Goal: Information Seeking & Learning: Learn about a topic

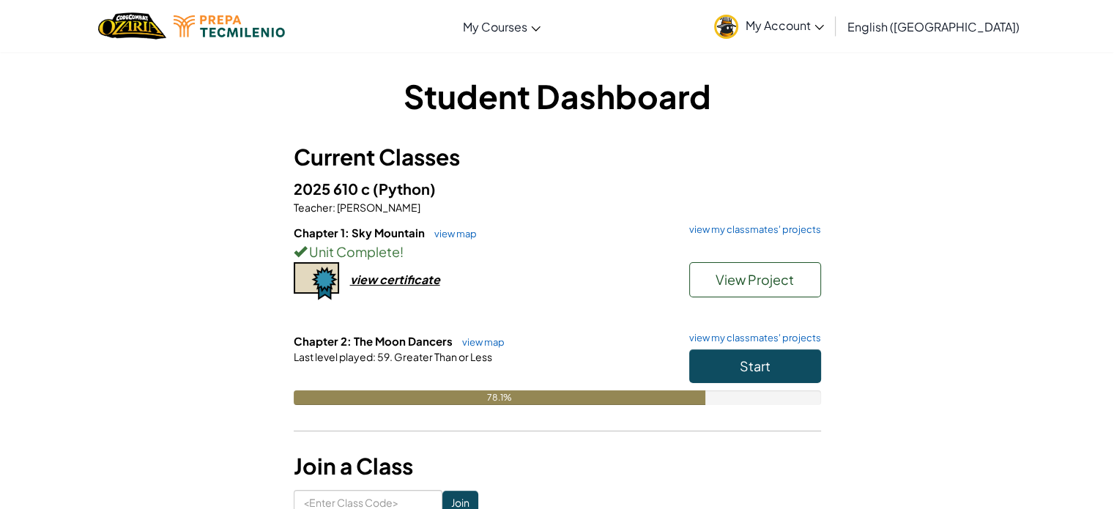
click at [775, 316] on div "Chapter 1: Sky Mountain view map view my classmates' projects Unit Complete ! V…" at bounding box center [557, 279] width 527 height 108
click at [750, 360] on span "Start" at bounding box center [755, 365] width 31 height 17
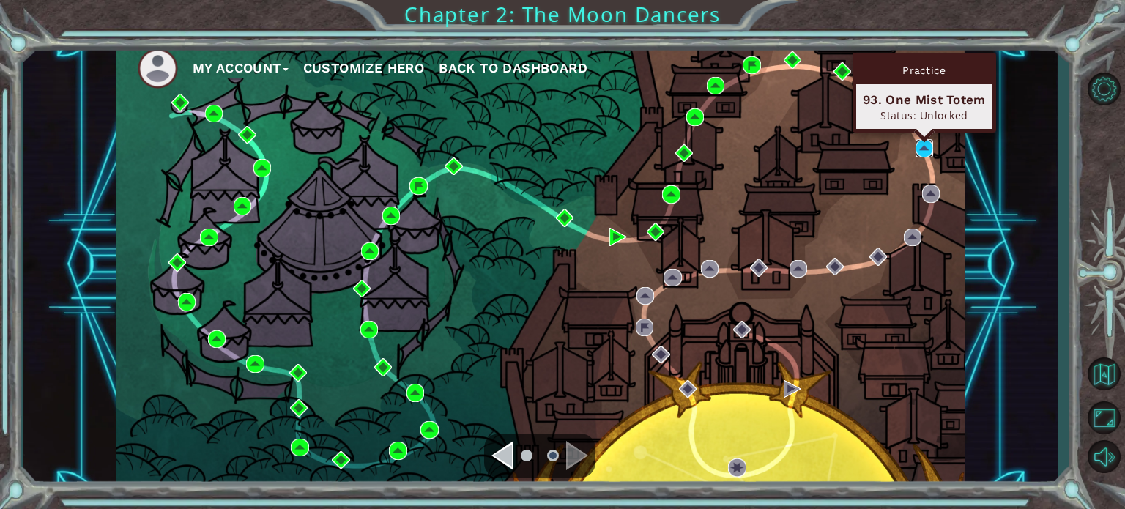
click at [926, 149] on img at bounding box center [924, 148] width 18 height 18
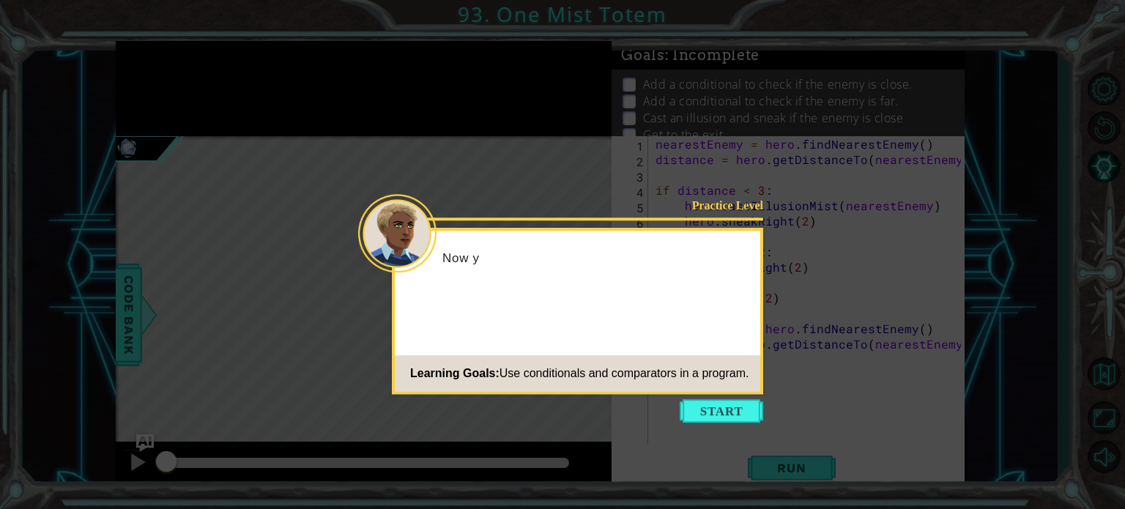
click at [698, 395] on icon at bounding box center [562, 254] width 1125 height 509
click at [694, 423] on icon at bounding box center [562, 254] width 1125 height 509
click at [686, 397] on icon at bounding box center [562, 254] width 1125 height 509
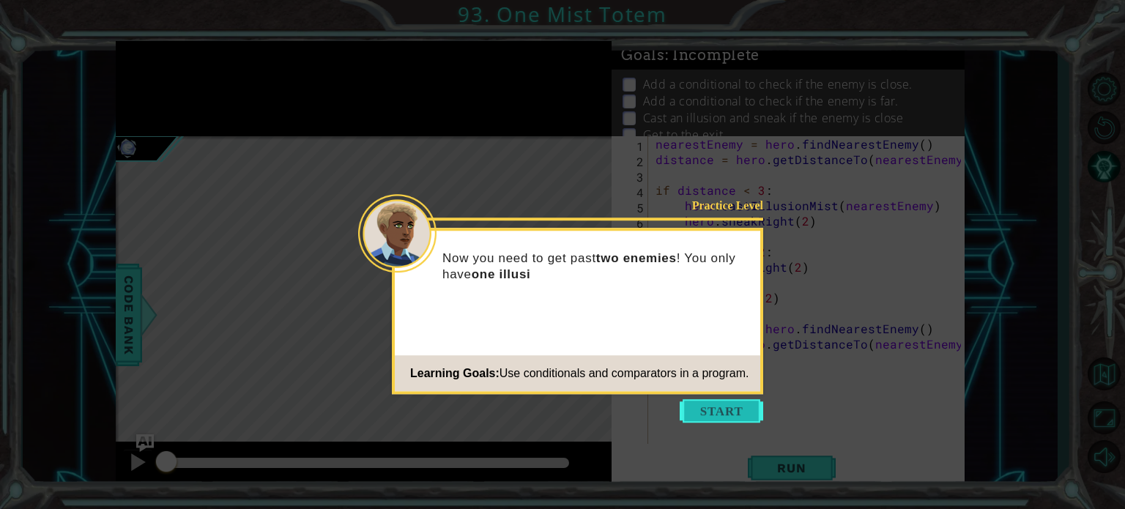
click at [687, 407] on button "Start" at bounding box center [721, 410] width 83 height 23
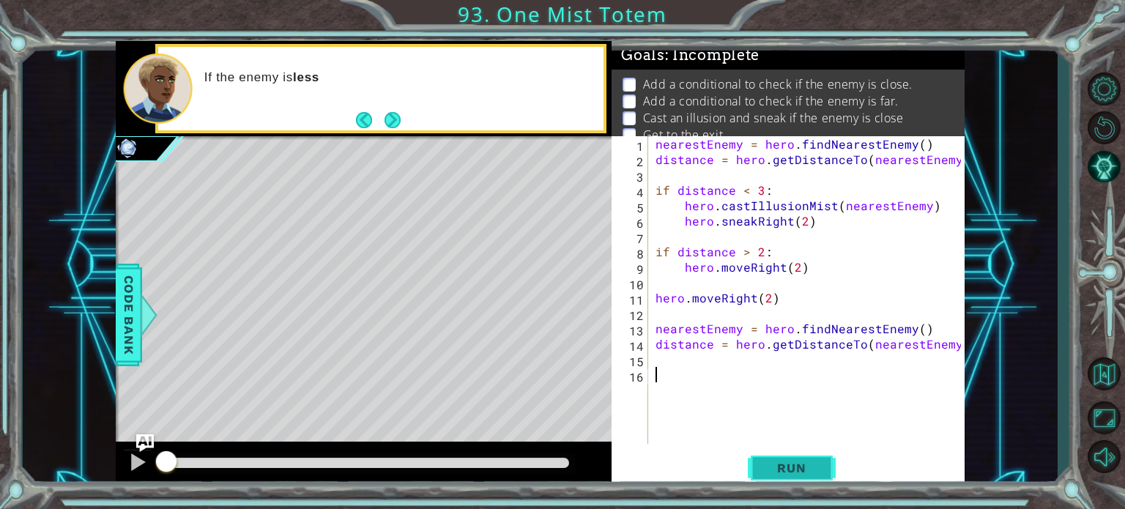
click at [794, 465] on span "Run" at bounding box center [791, 468] width 58 height 15
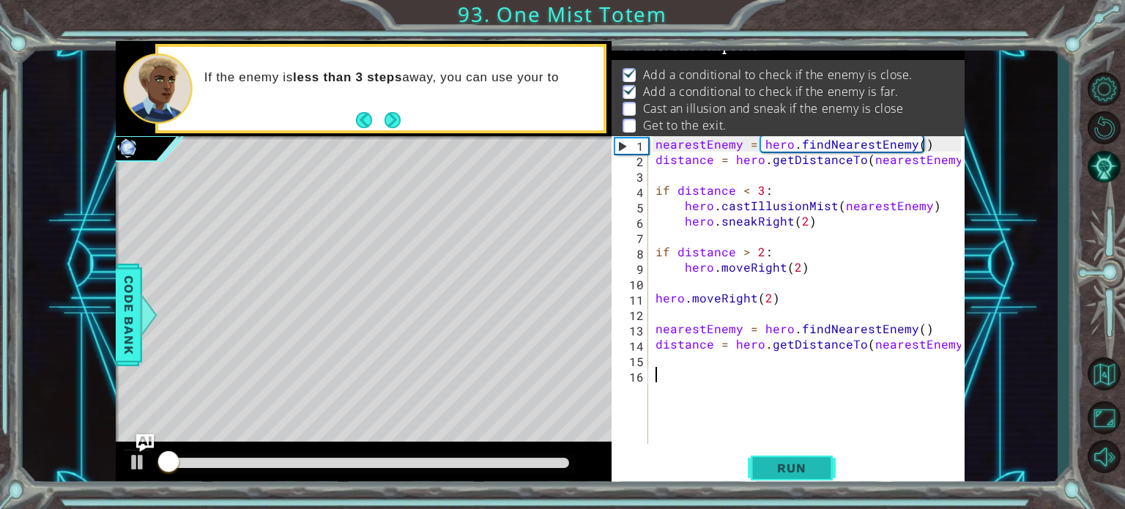
scroll to position [17, 0]
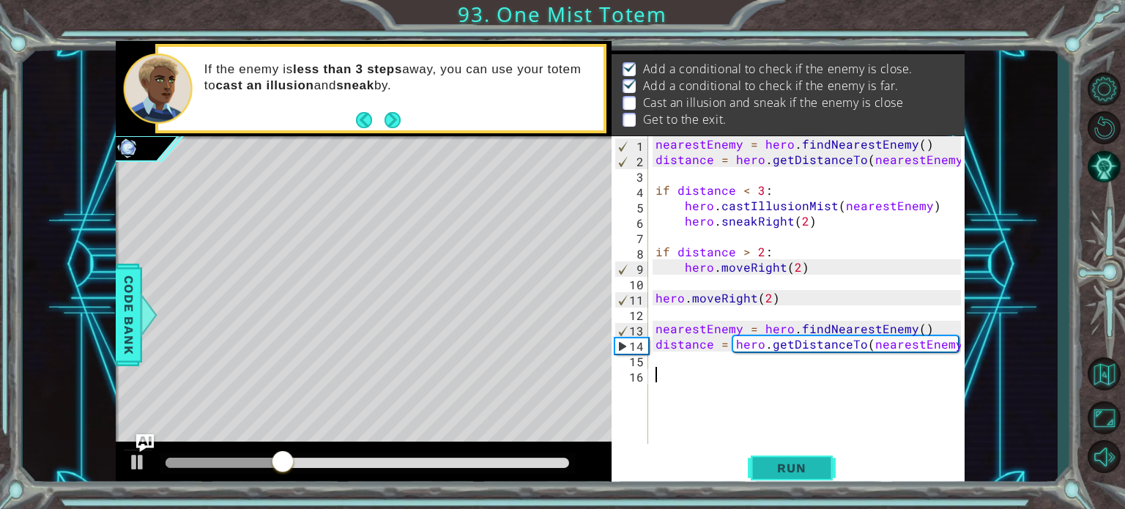
click at [796, 455] on button "Run" at bounding box center [792, 467] width 88 height 35
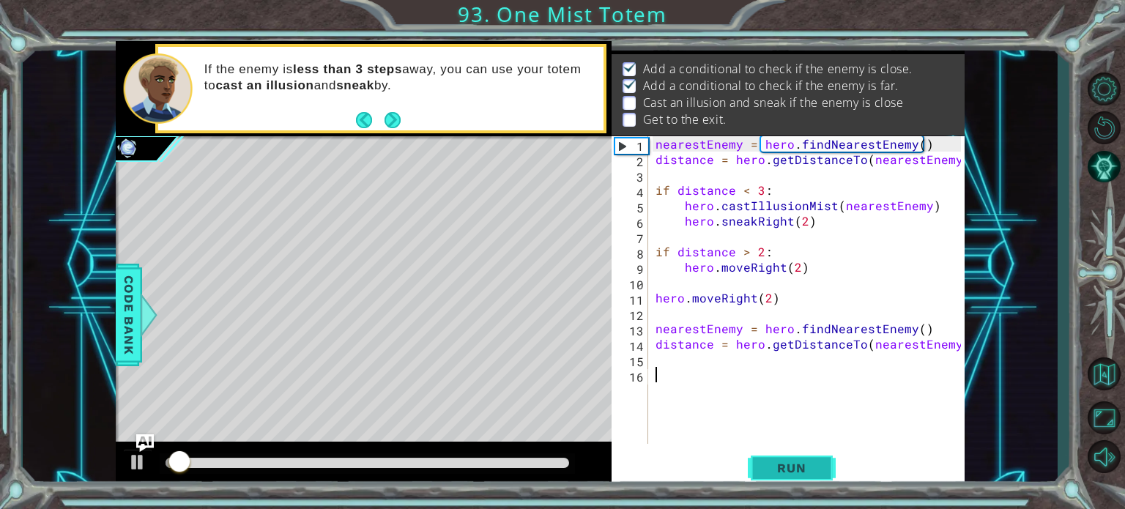
click at [796, 455] on button "Run" at bounding box center [792, 467] width 88 height 35
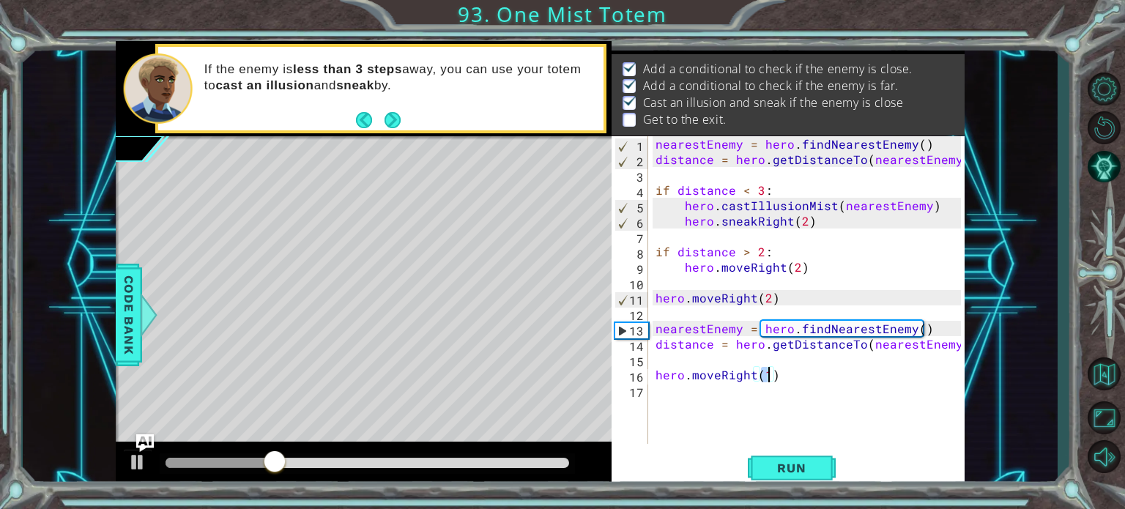
scroll to position [0, 6]
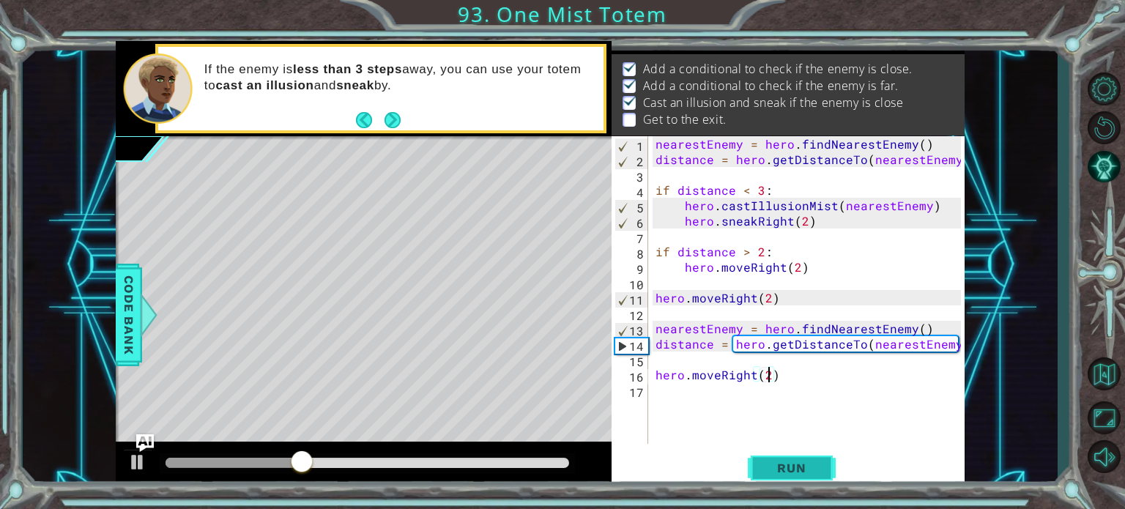
type textarea "hero.moveRight(2)"
click at [802, 455] on button "Run" at bounding box center [792, 467] width 88 height 35
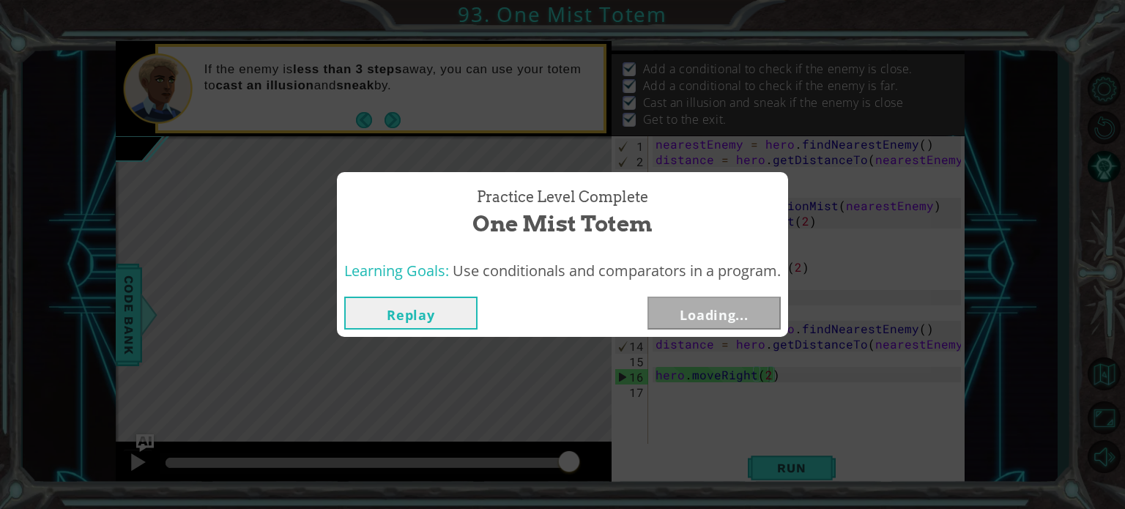
drag, startPoint x: 206, startPoint y: 461, endPoint x: 636, endPoint y: 346, distance: 445.1
click at [636, 360] on body "1 ההההההההההההההההההההההההההההההההההההההההההההההההההההההההההההההההההההההההההההה…" at bounding box center [562, 254] width 1125 height 509
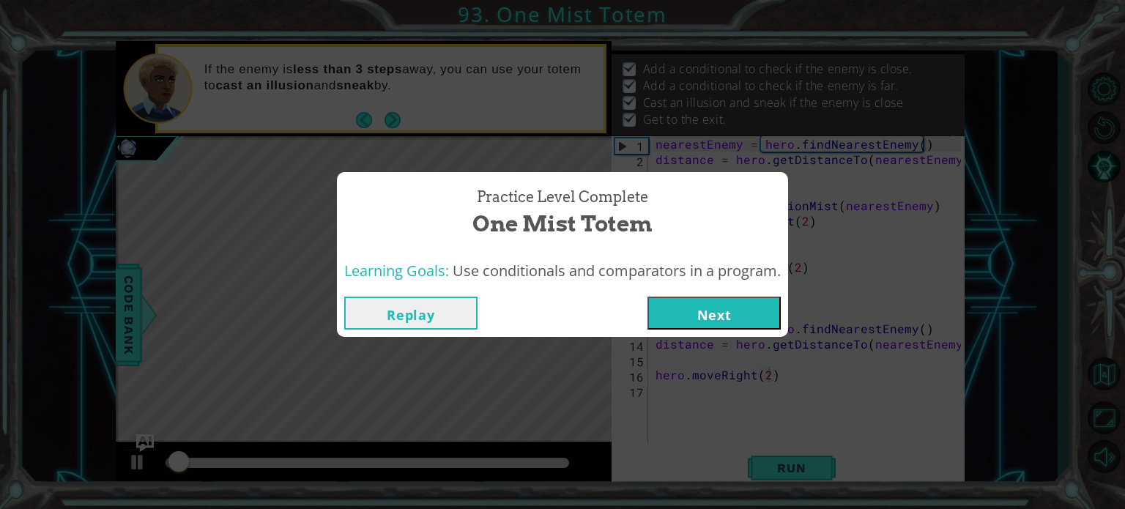
click at [718, 311] on button "Next" at bounding box center [713, 313] width 133 height 33
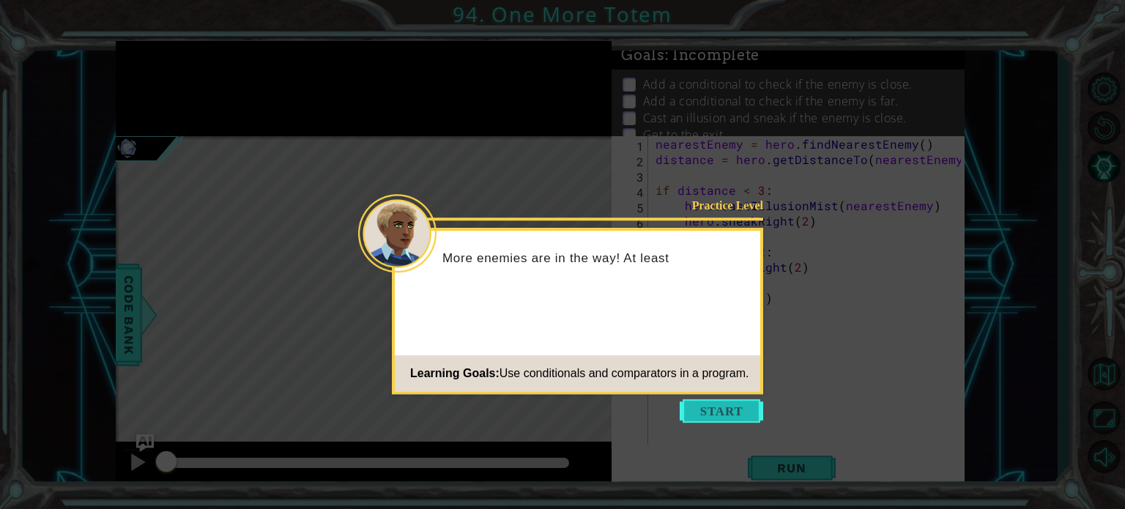
click at [729, 414] on button "Start" at bounding box center [721, 410] width 83 height 23
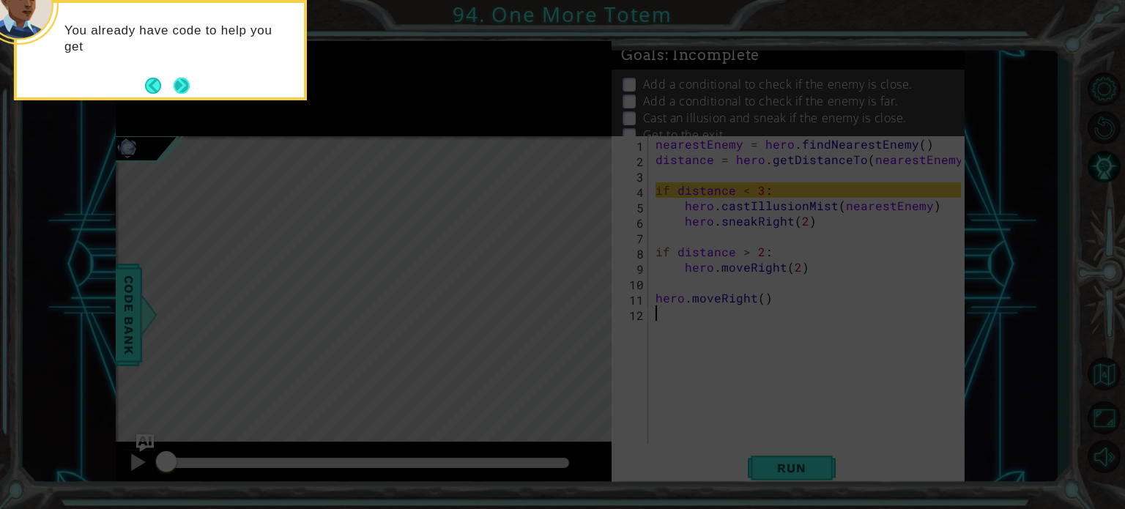
click at [168, 86] on button "Back" at bounding box center [159, 86] width 29 height 16
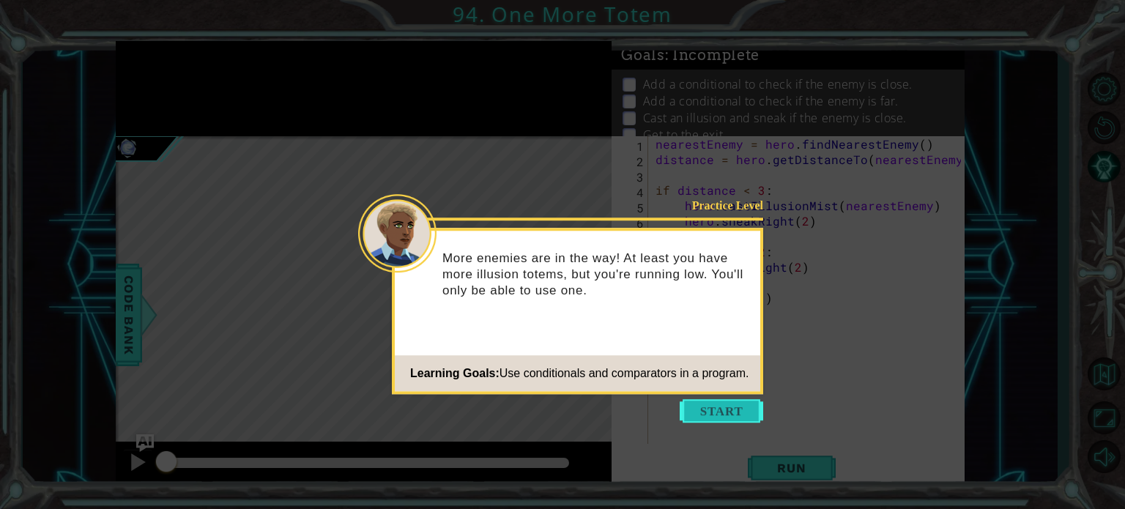
click at [738, 417] on button "Start" at bounding box center [721, 410] width 83 height 23
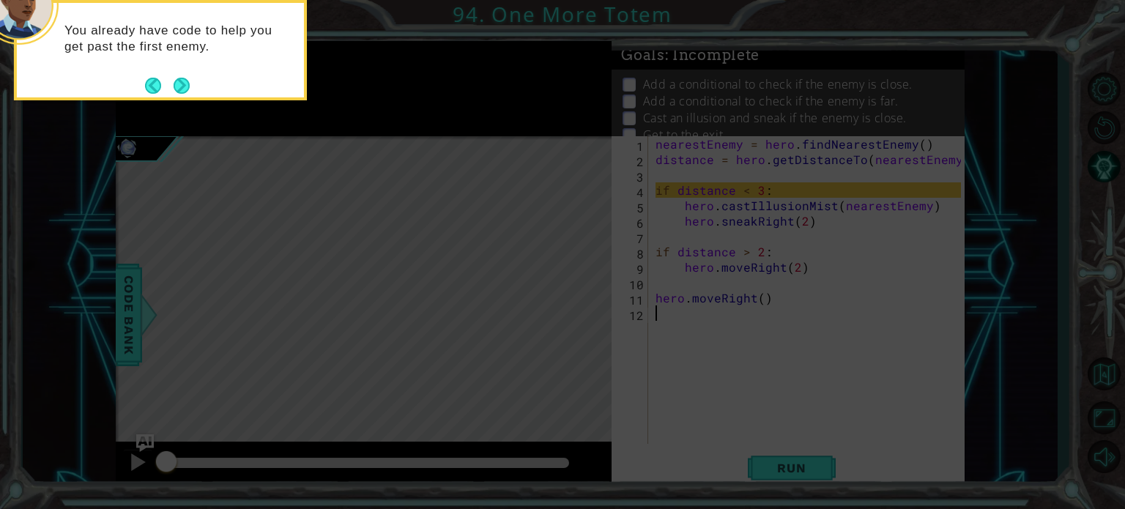
click at [176, 81] on button "Next" at bounding box center [182, 86] width 16 height 16
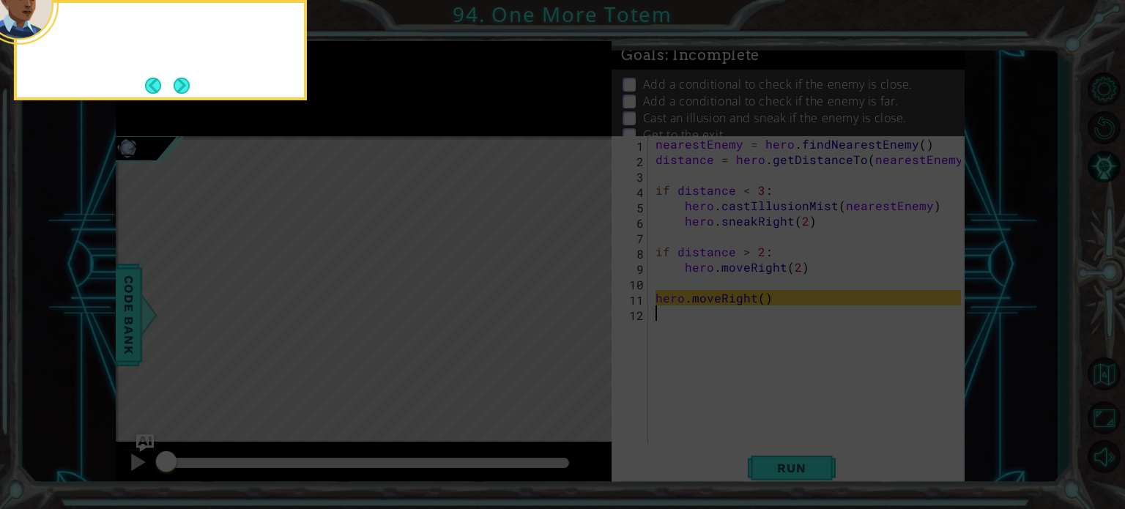
click at [174, 83] on button "Next" at bounding box center [182, 86] width 16 height 16
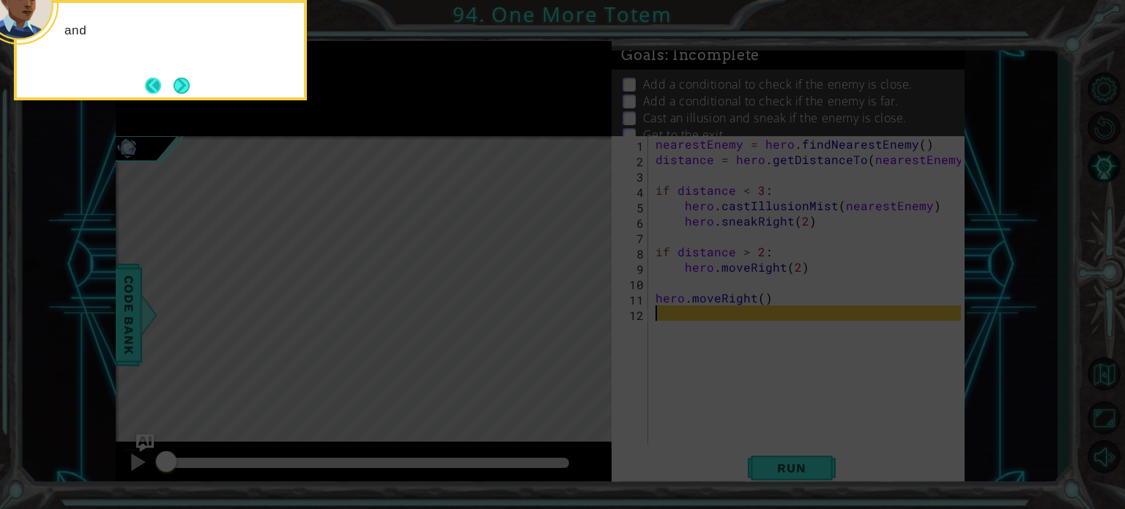
click at [164, 87] on button "Back" at bounding box center [159, 86] width 29 height 16
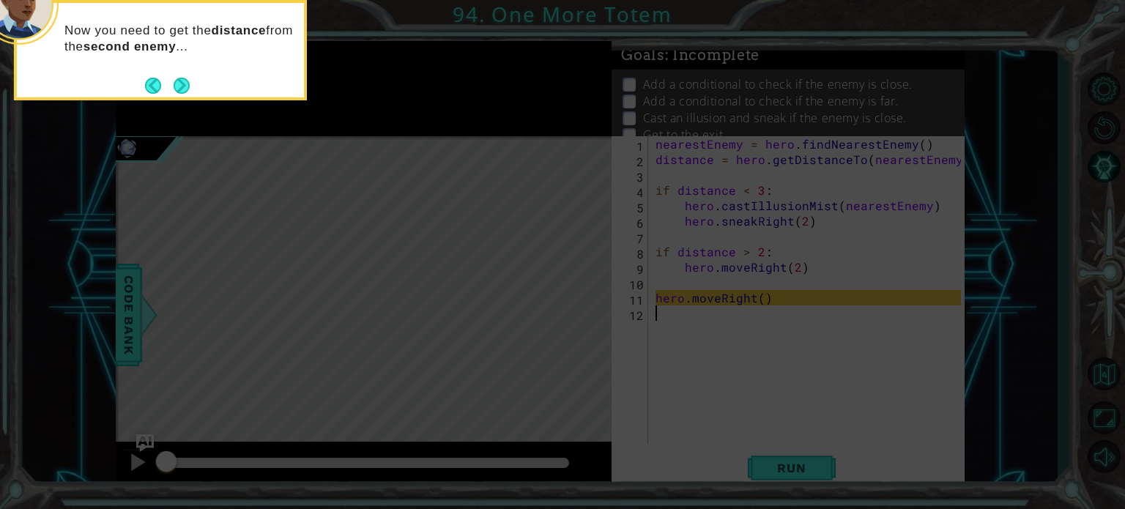
click at [164, 87] on button "Back" at bounding box center [159, 86] width 29 height 16
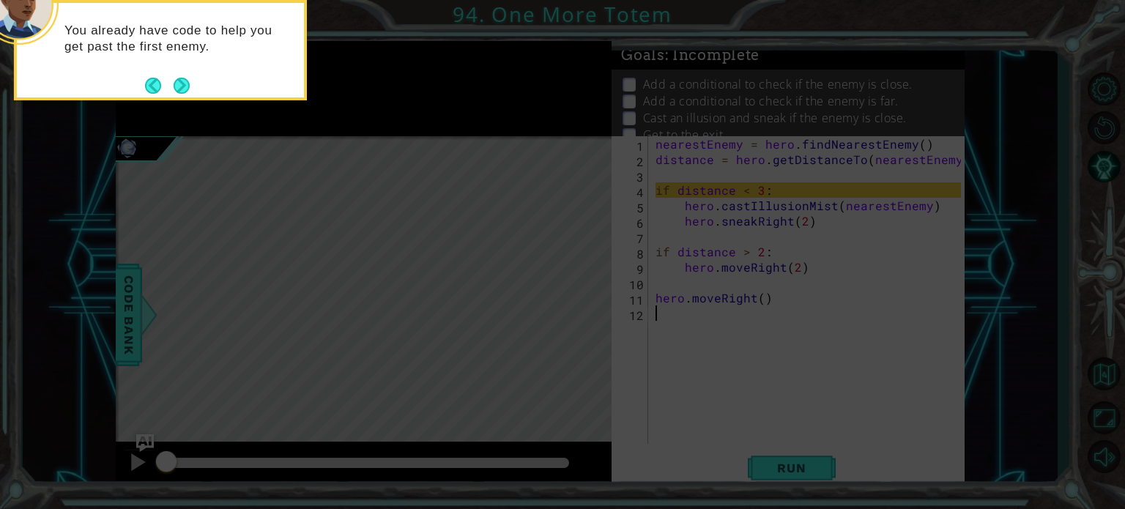
click at [164, 87] on button "Back" at bounding box center [159, 86] width 29 height 16
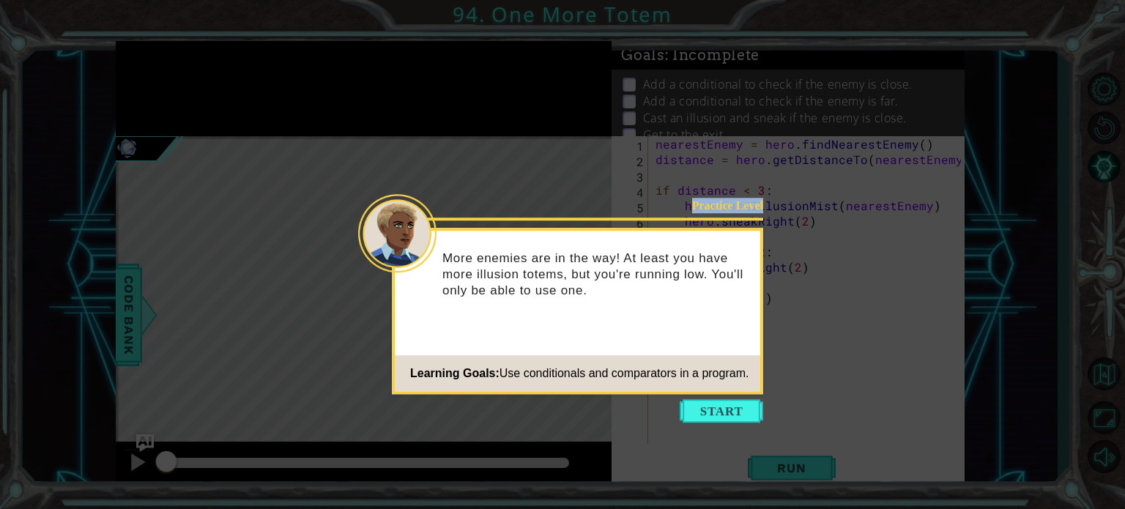
click at [164, 87] on icon at bounding box center [562, 254] width 1125 height 509
click at [708, 417] on button "Start" at bounding box center [721, 410] width 83 height 23
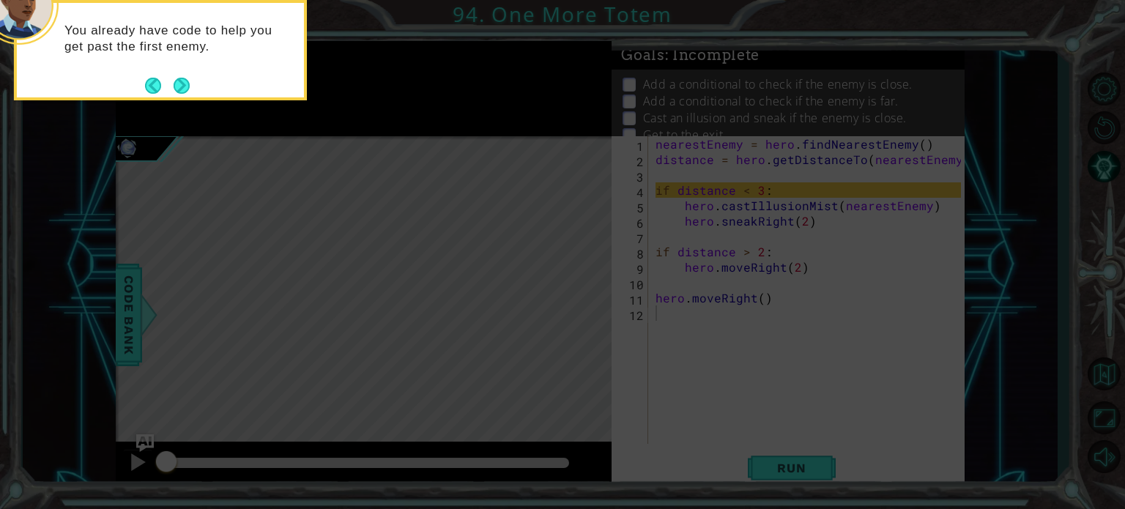
click at [177, 93] on button "Next" at bounding box center [182, 86] width 16 height 16
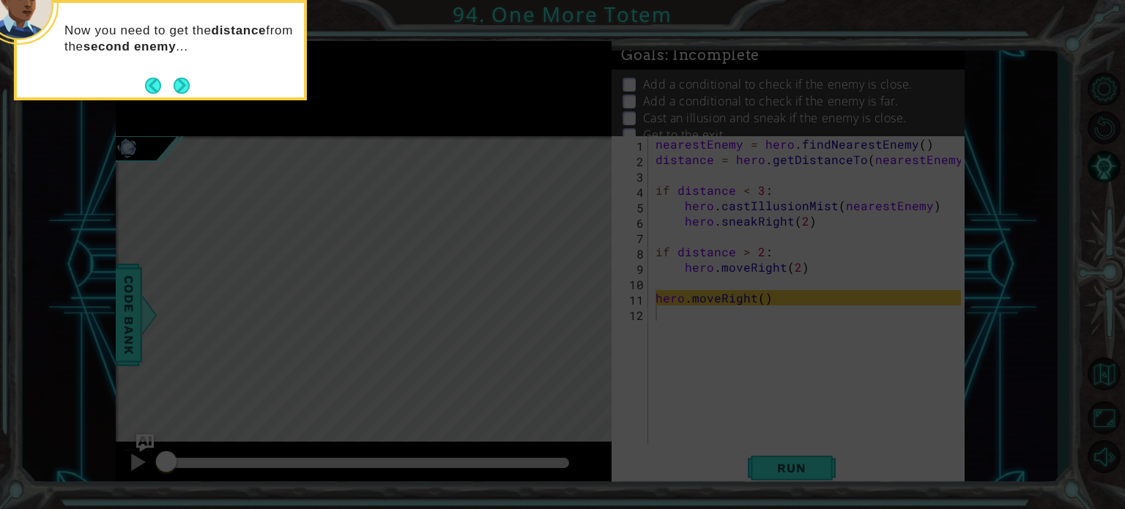
click at [177, 93] on button "Next" at bounding box center [182, 86] width 16 height 16
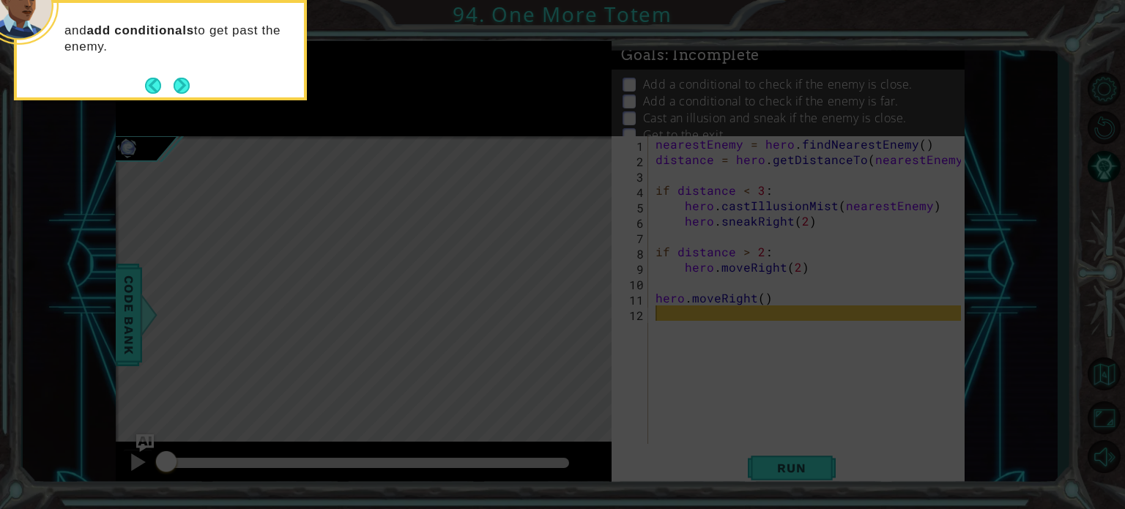
click at [177, 93] on button "Next" at bounding box center [182, 86] width 16 height 16
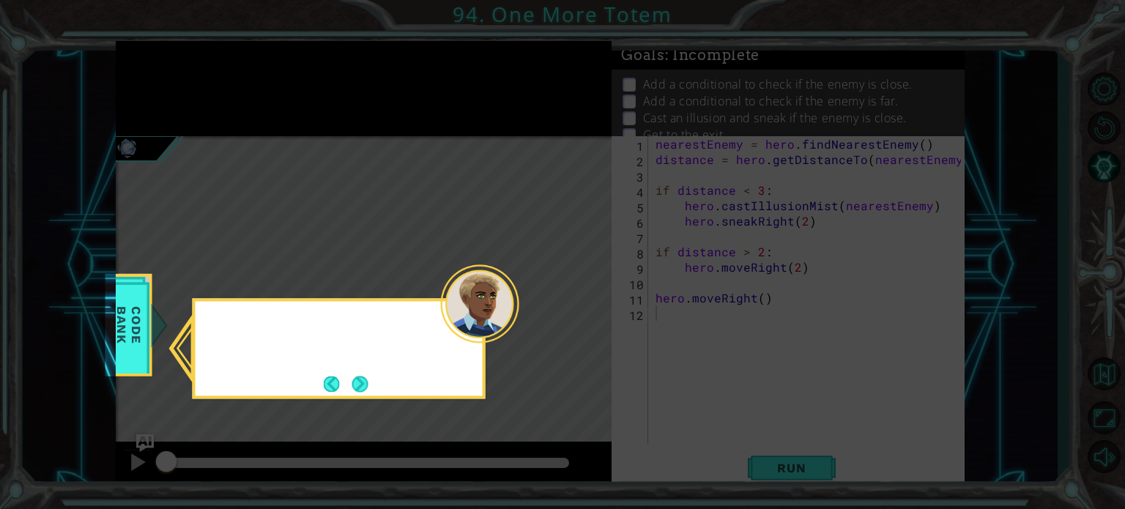
click at [181, 83] on icon at bounding box center [562, 254] width 1125 height 509
click at [354, 380] on button "Next" at bounding box center [360, 384] width 16 height 16
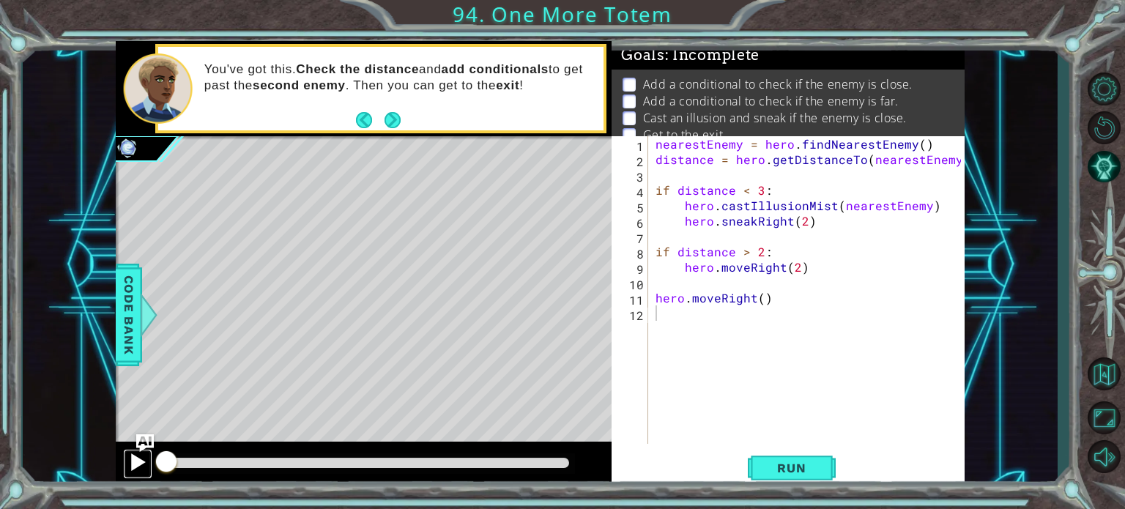
click at [125, 467] on button at bounding box center [137, 464] width 29 height 30
click at [794, 264] on div "nearestEnemy = hero . findNearestEnemy ( ) distance = hero . getDistanceTo ( ne…" at bounding box center [810, 305] width 316 height 338
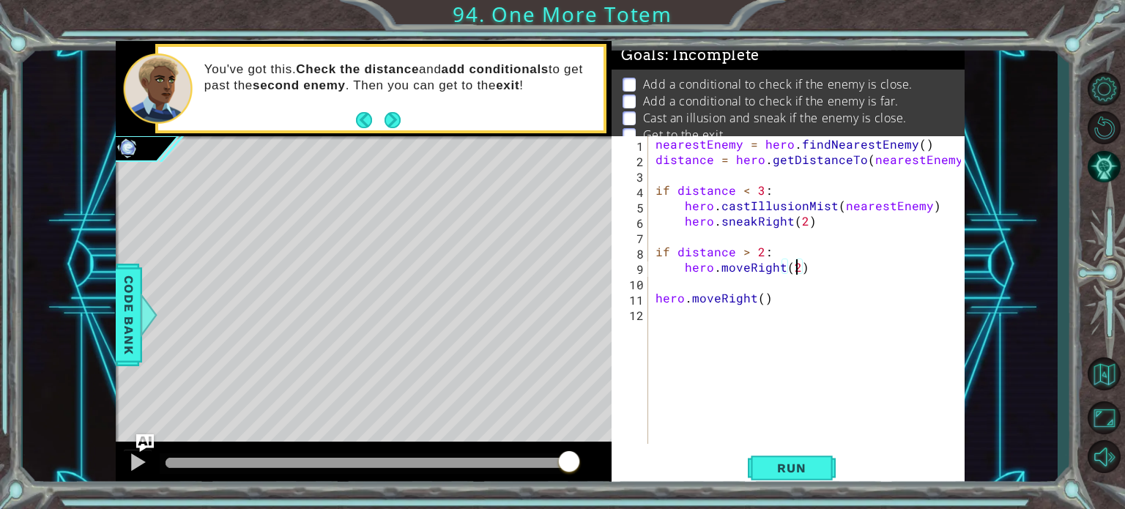
click at [387, 105] on div "You've got this. Check the distance and add conditionals to get past the second…" at bounding box center [399, 88] width 410 height 68
click at [390, 121] on button "Next" at bounding box center [392, 120] width 16 height 16
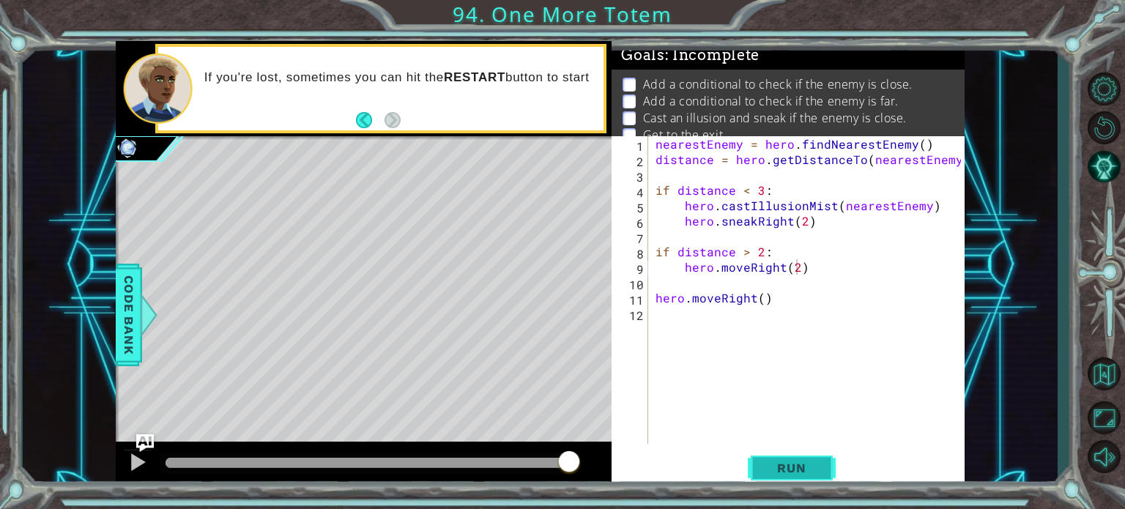
click at [782, 454] on button "Run" at bounding box center [792, 467] width 88 height 35
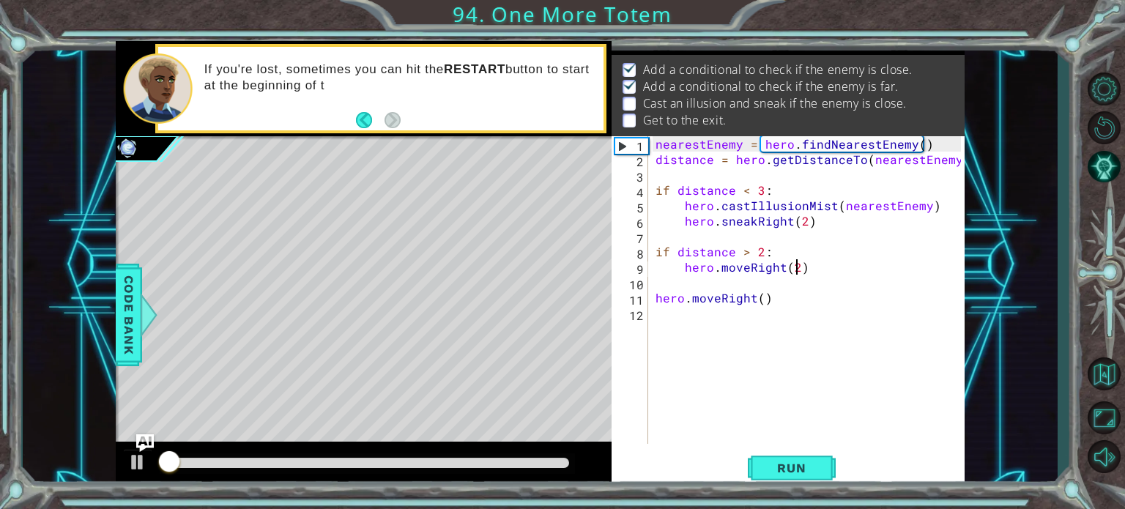
scroll to position [17, 0]
click at [759, 299] on div "nearestEnemy = hero . findNearestEnemy ( ) distance = hero . getDistanceTo ( ne…" at bounding box center [810, 305] width 316 height 338
type textarea "hero.moveRight()"
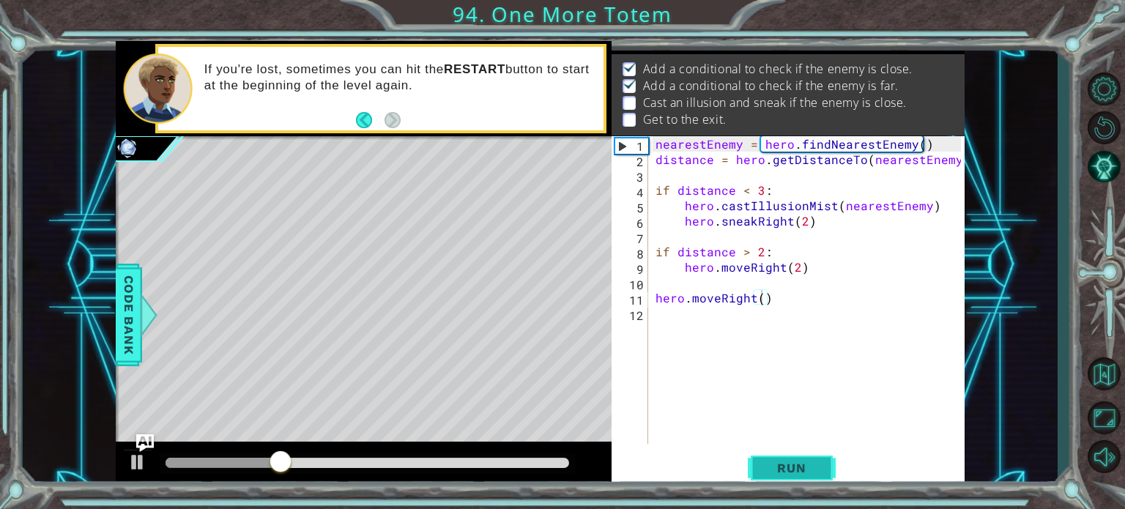
click at [799, 450] on button "Run" at bounding box center [792, 467] width 88 height 35
click at [757, 300] on div "nearestEnemy = hero . findNearestEnemy ( ) distance = hero . getDistanceTo ( ne…" at bounding box center [810, 305] width 316 height 338
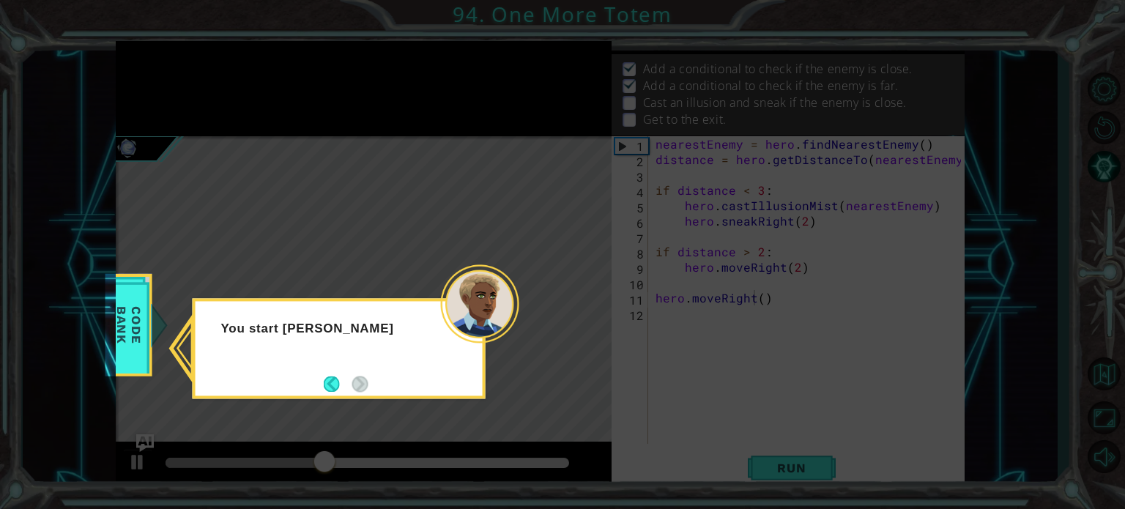
click at [388, 376] on div "You start [PERSON_NAME]" at bounding box center [339, 348] width 293 height 100
click at [179, 329] on icon at bounding box center [562, 254] width 1125 height 509
click at [198, 324] on div "You start conditionals by writing if . Check the Tools section of the CO" at bounding box center [339, 344] width 287 height 74
drag, startPoint x: 198, startPoint y: 324, endPoint x: 203, endPoint y: 330, distance: 7.8
click at [199, 325] on div "You start conditionals by writing if . Check the Tools section of the CO" at bounding box center [339, 344] width 287 height 74
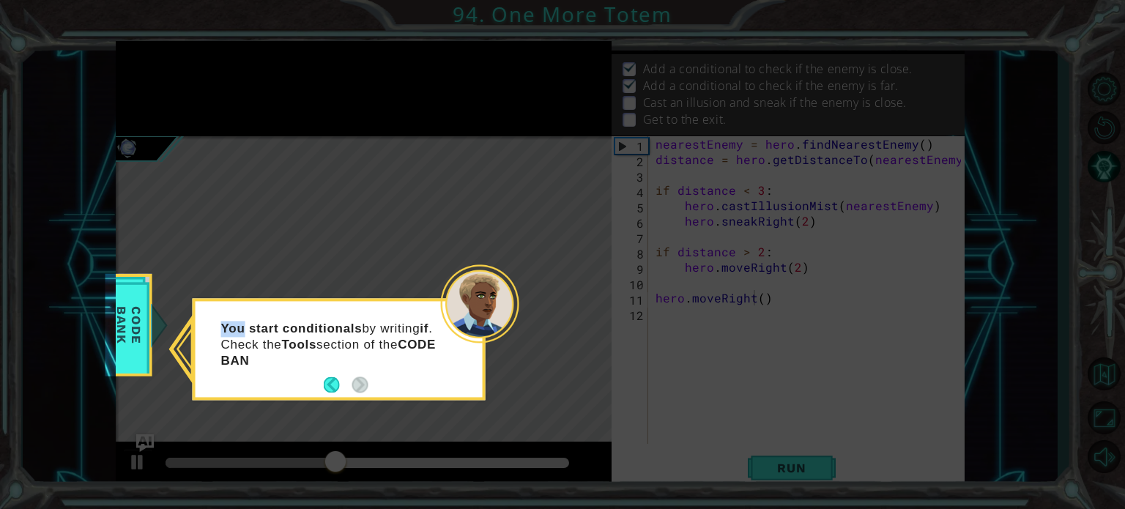
click at [204, 330] on div "You start conditionals by writing if . Check the Tools section of the CODE BAN" at bounding box center [339, 352] width 287 height 90
drag, startPoint x: 204, startPoint y: 330, endPoint x: 434, endPoint y: 365, distance: 231.8
click at [209, 333] on div "You start conditionals by writing if . Check the Tools section of the CODE BANK…" at bounding box center [339, 352] width 287 height 90
drag, startPoint x: 434, startPoint y: 365, endPoint x: 442, endPoint y: 360, distance: 10.2
click at [442, 360] on div "You start conditionals by writing if . Check the Tools section of the CODE BANK…" at bounding box center [339, 352] width 287 height 90
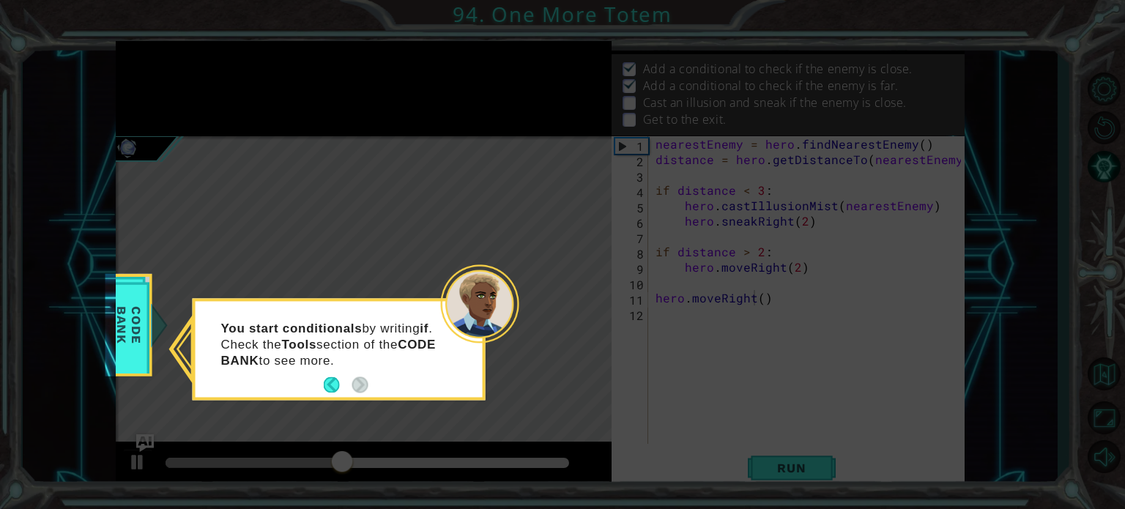
click at [442, 360] on div "You start conditionals by writing if . Check the Tools section of the CODE BANK…" at bounding box center [339, 352] width 287 height 90
click at [603, 354] on icon at bounding box center [562, 254] width 1125 height 509
click at [343, 389] on button "Back" at bounding box center [338, 385] width 29 height 16
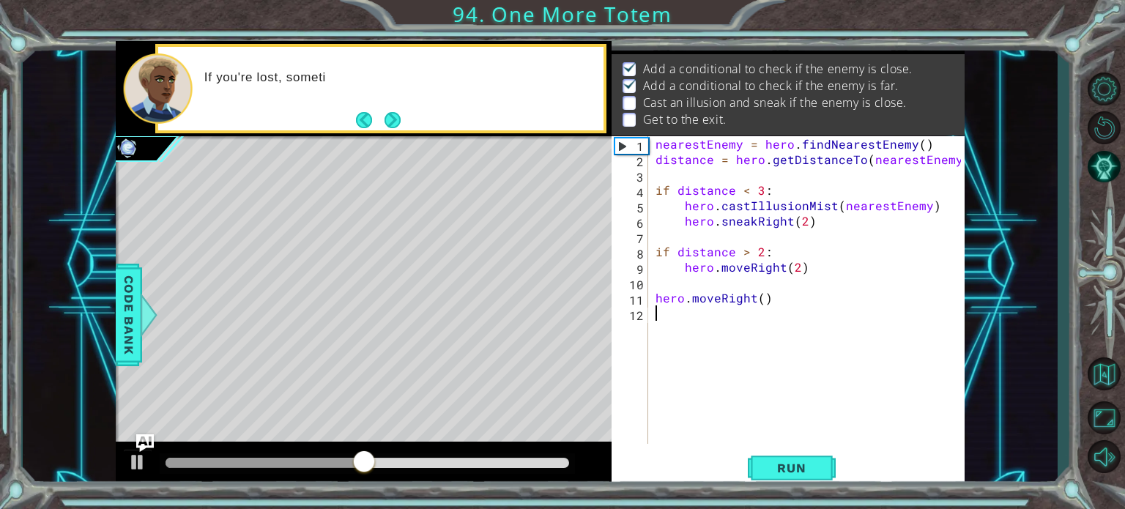
click at [835, 324] on div "nearestEnemy = hero . findNearestEnemy ( ) distance = hero . getDistanceTo ( ne…" at bounding box center [810, 305] width 316 height 338
click at [819, 303] on div "nearestEnemy = hero . findNearestEnemy ( ) distance = hero . getDistanceTo ( ne…" at bounding box center [810, 305] width 316 height 338
type textarea "hero.moveRight()"
click at [762, 325] on div "nearestEnemy = hero . findNearestEnemy ( ) distance = hero . getDistanceTo ( ne…" at bounding box center [810, 305] width 316 height 338
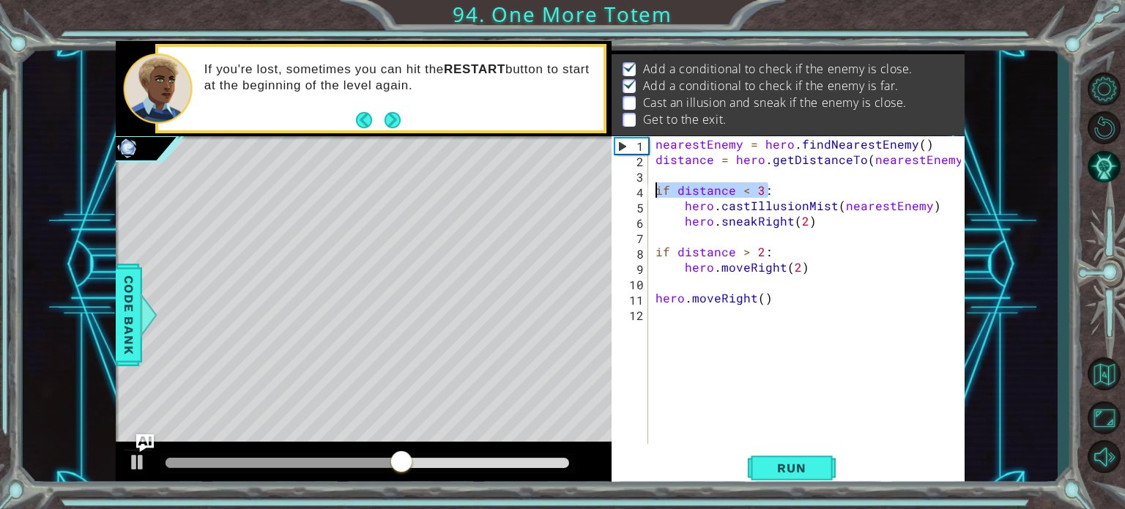
drag, startPoint x: 776, startPoint y: 190, endPoint x: 653, endPoint y: 190, distance: 123.0
click at [653, 190] on div "nearestEnemy = hero . findNearestEnemy ( ) distance = hero . getDistanceTo ( ne…" at bounding box center [810, 305] width 316 height 338
type textarea "if distance < 3:"
click at [669, 333] on div "nearestEnemy = hero . findNearestEnemy ( ) distance = hero . getDistanceTo ( ne…" at bounding box center [810, 305] width 316 height 338
paste textarea "if distance < 3:"
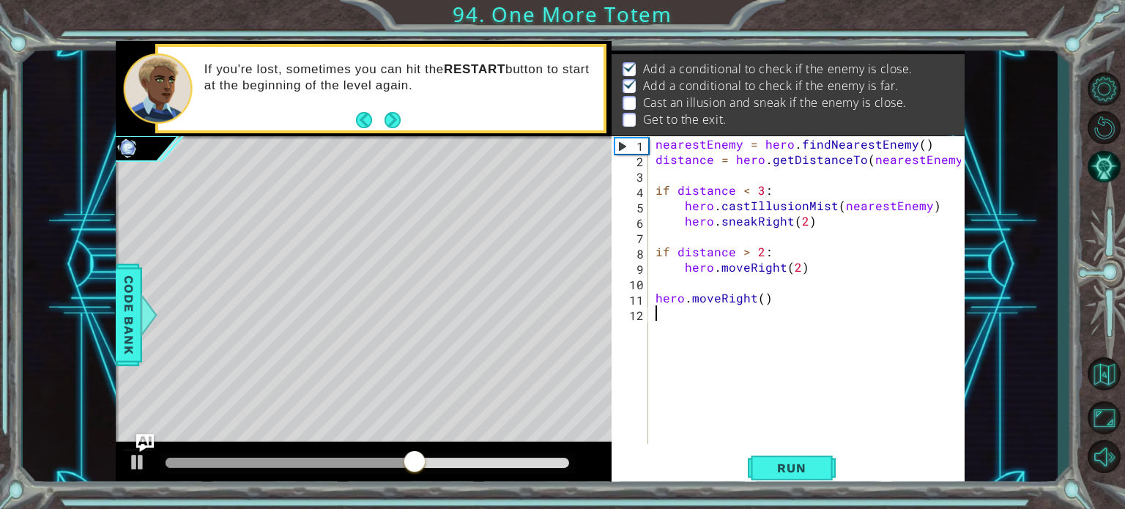
type textarea "if distance < 3:"
type textarea "z"
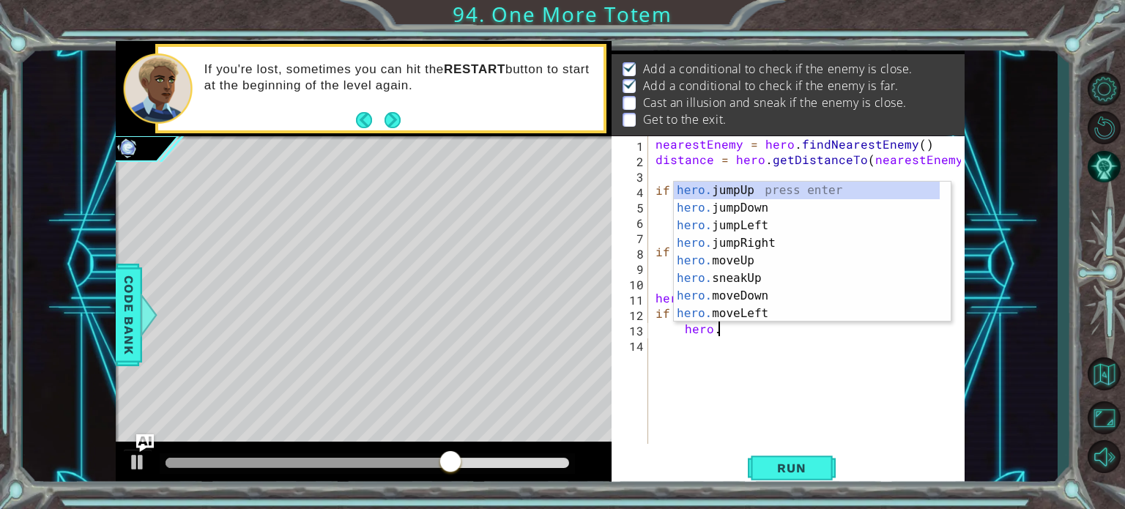
scroll to position [0, 4]
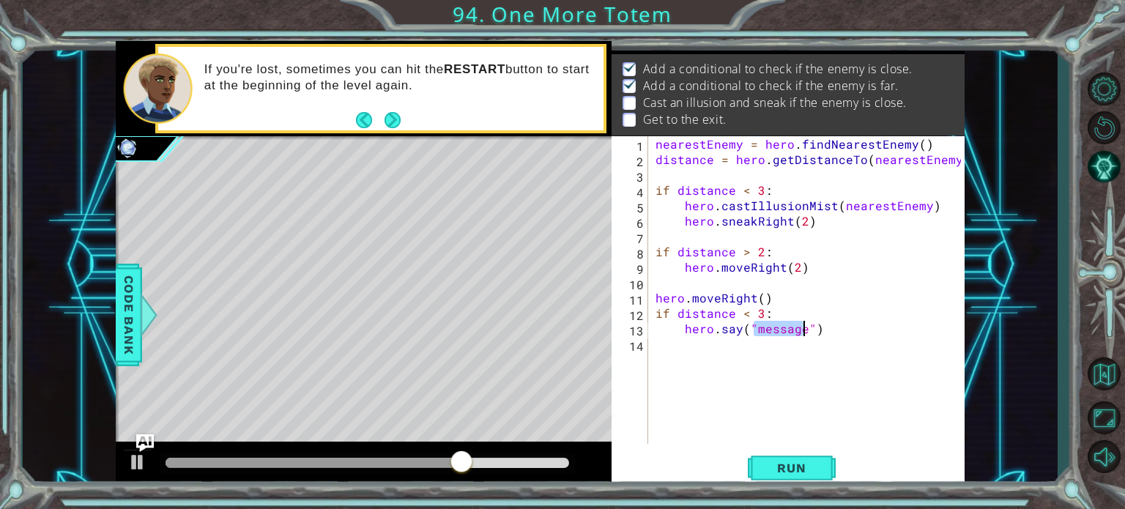
type textarea "hero.say("z")"
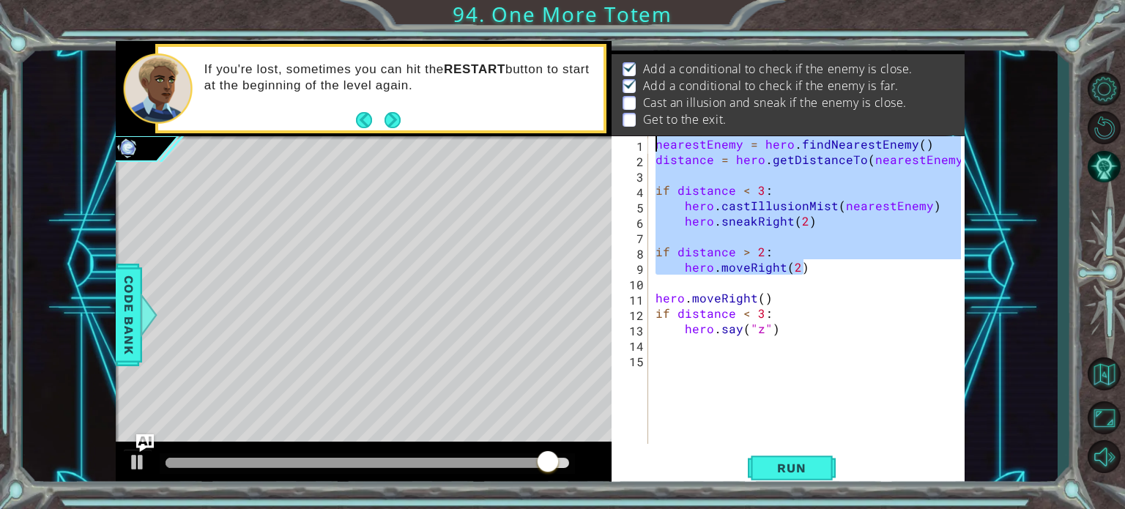
drag, startPoint x: 821, startPoint y: 273, endPoint x: 633, endPoint y: 143, distance: 228.3
click at [633, 143] on div "1 2 3 4 5 6 7 8 9 10 11 12 13 14 15 nearestEnemy = hero . findNearestEnemy ( ) …" at bounding box center [785, 290] width 349 height 308
type textarea "nearestEnemy = hero.findNearestEnemy() distance = hero.getDistanceTo(nearestEne…"
click at [710, 289] on div "nearestEnemy = hero . findNearestEnemy ( ) distance = hero . getDistanceTo ( ne…" at bounding box center [810, 305] width 316 height 338
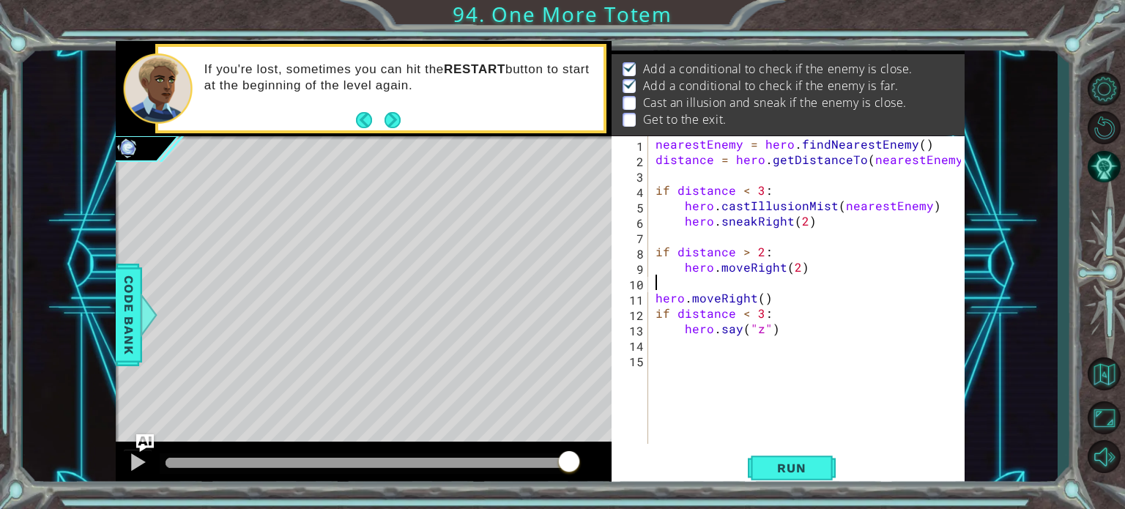
click at [820, 329] on div "nearestEnemy = hero . findNearestEnemy ( ) distance = hero . getDistanceTo ( ne…" at bounding box center [810, 305] width 316 height 338
type textarea "hero.say("z")"
type textarea "j"
click at [779, 465] on span "Run" at bounding box center [791, 468] width 58 height 15
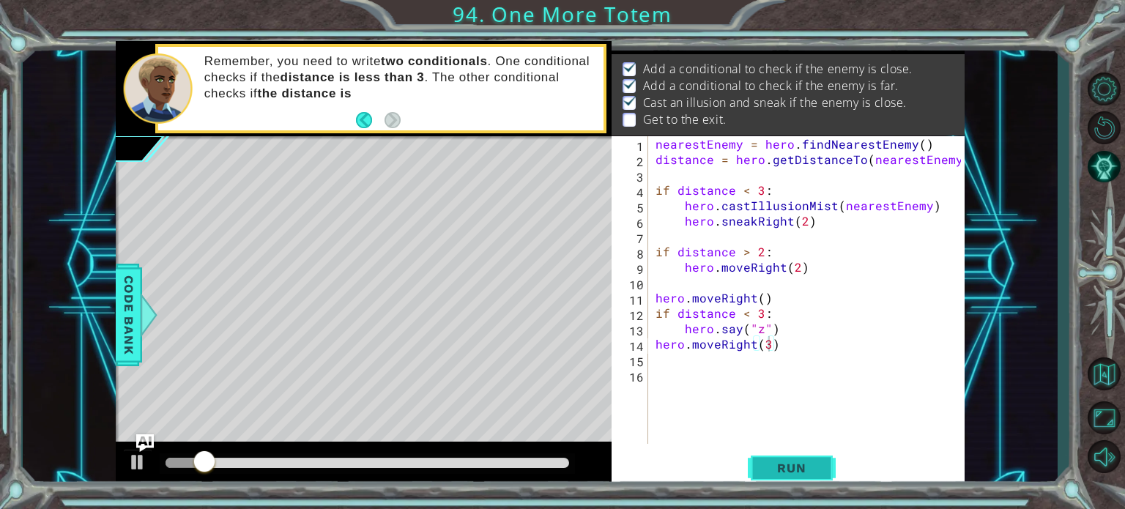
click at [797, 464] on span "Run" at bounding box center [791, 468] width 58 height 15
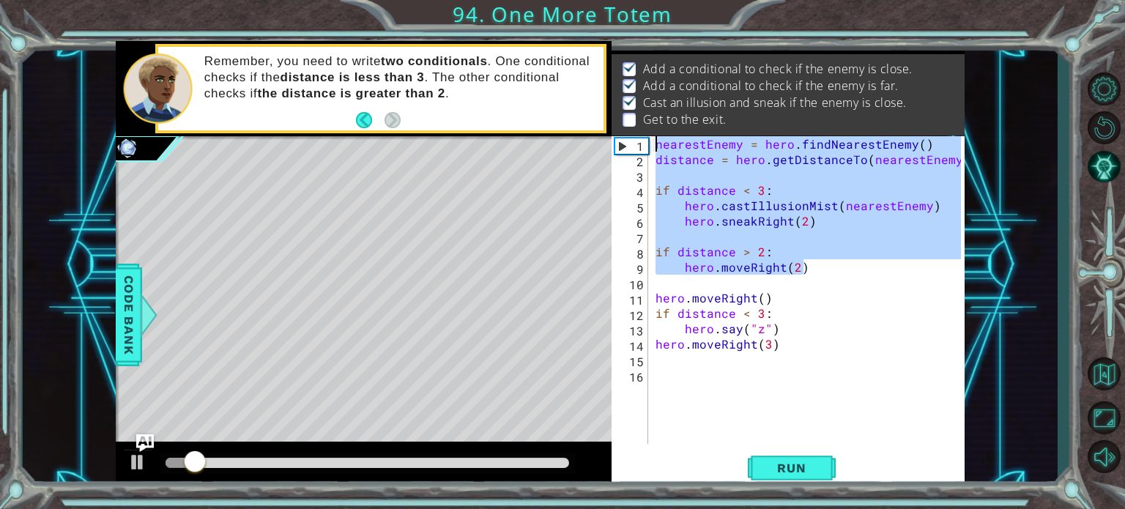
drag, startPoint x: 841, startPoint y: 272, endPoint x: 607, endPoint y: 103, distance: 289.0
click at [607, 103] on div "1 ההההההההההההההההההההההההההההההההההההההההההההההההההההההההההההההההההההההההההההה…" at bounding box center [540, 265] width 849 height 448
type textarea "nearestEnemy = hero.findNearestEnemy() distance = hero.getDistanceTo(nearestEne…"
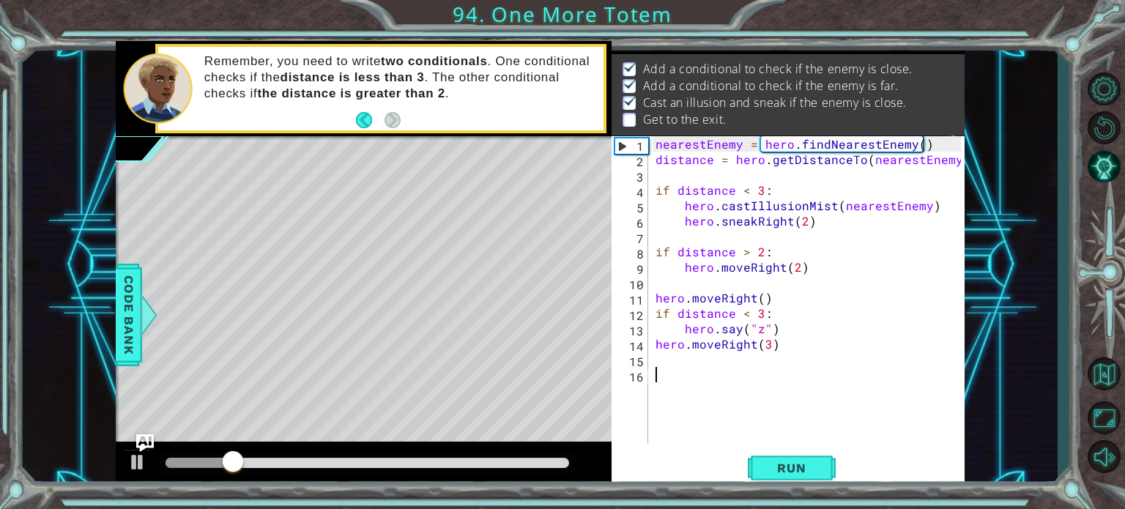
click at [798, 386] on div "nearestEnemy = hero . findNearestEnemy ( ) distance = hero . getDistanceTo ( ne…" at bounding box center [810, 305] width 316 height 338
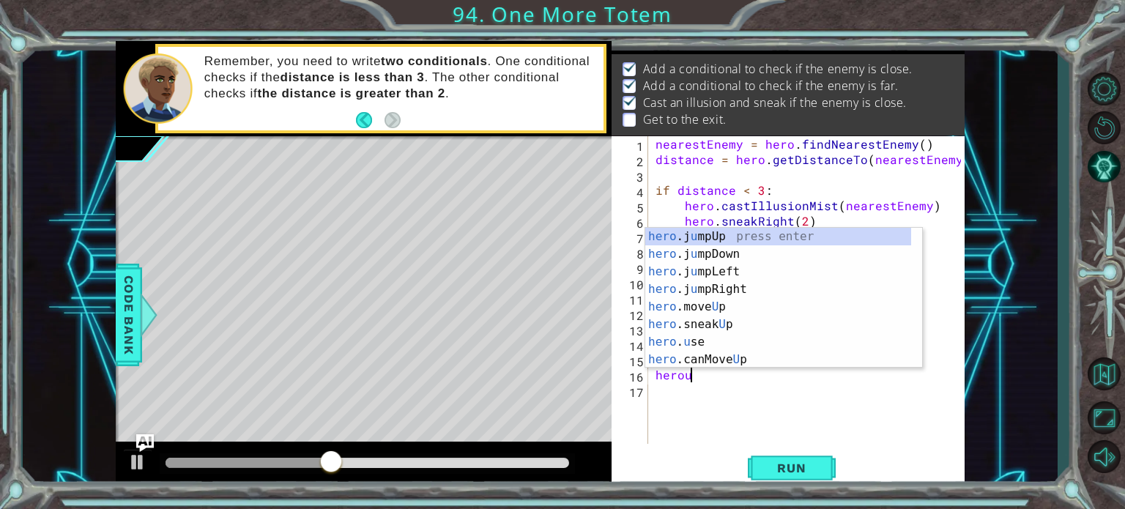
scroll to position [0, 1]
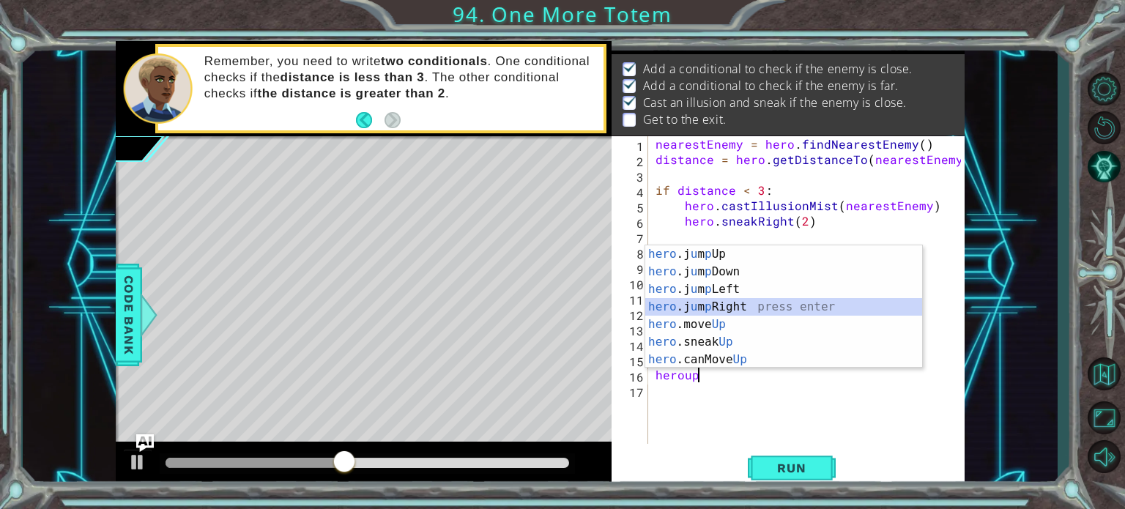
type textarea "hero.moveUp(1)"
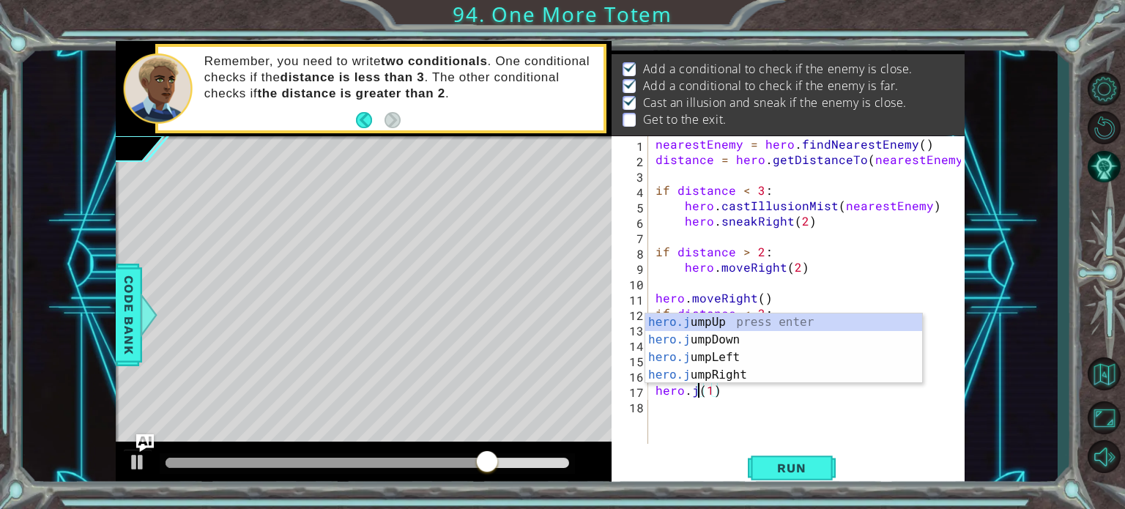
scroll to position [0, 3]
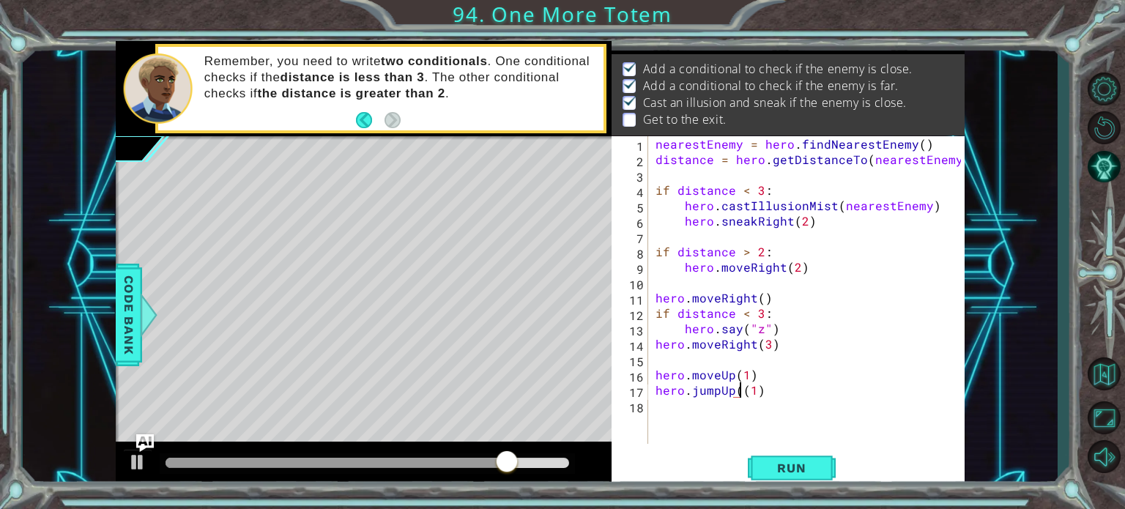
type textarea "hero.jumpUp(1)"
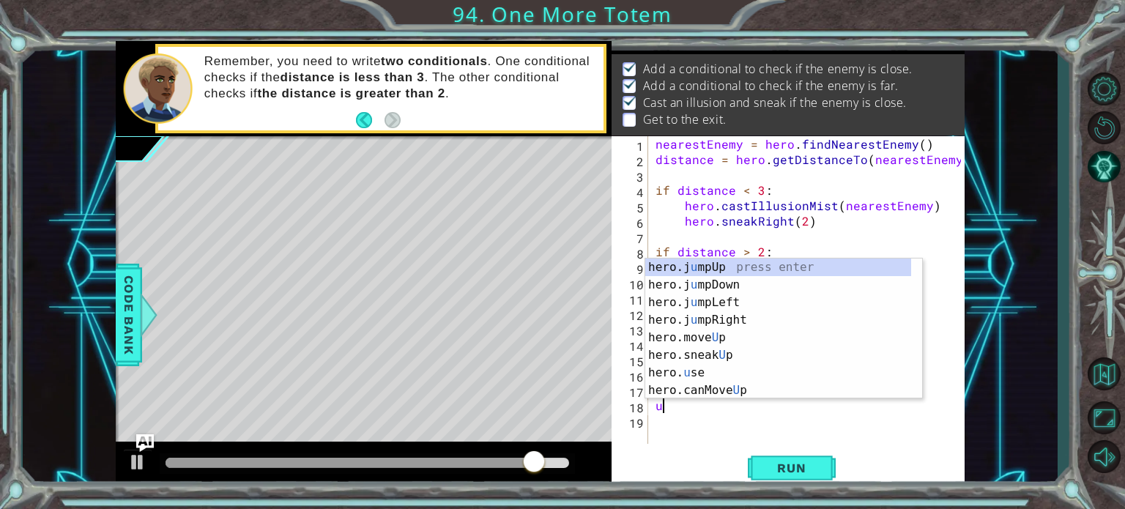
type textarea "up"
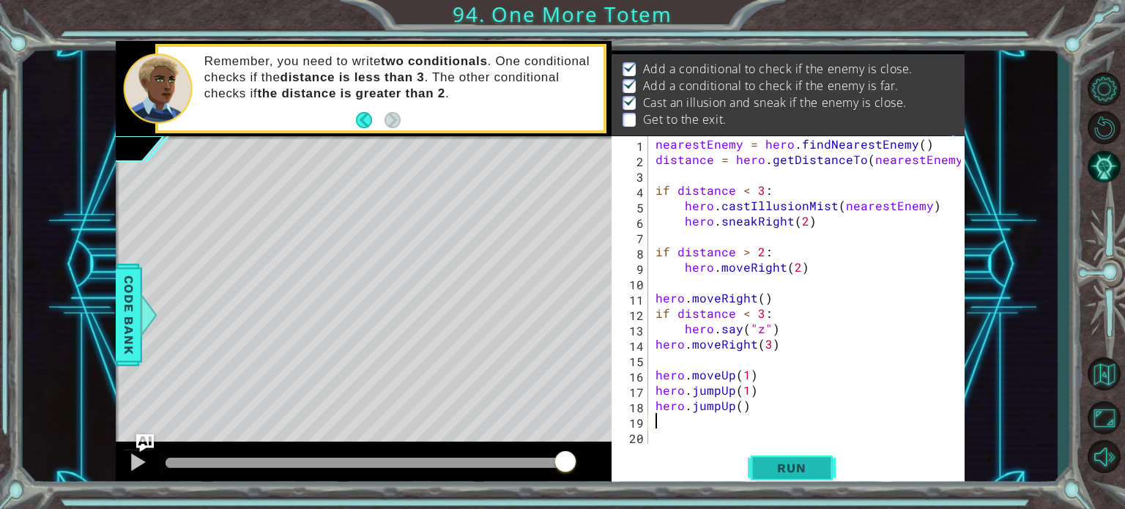
click at [816, 459] on button "Run" at bounding box center [792, 467] width 88 height 35
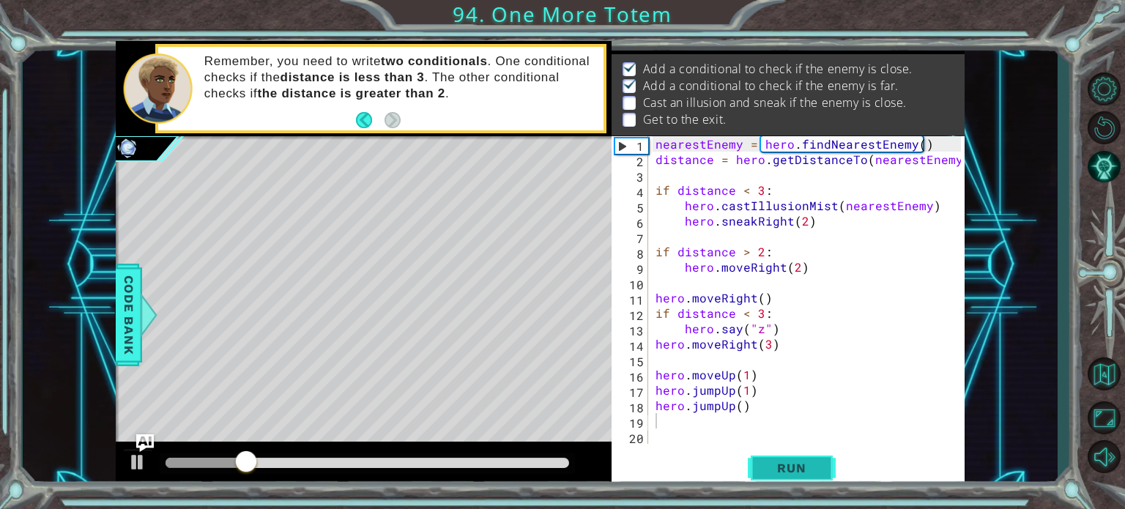
click at [786, 466] on span "Run" at bounding box center [791, 468] width 58 height 15
click at [785, 453] on button "Run" at bounding box center [792, 467] width 88 height 35
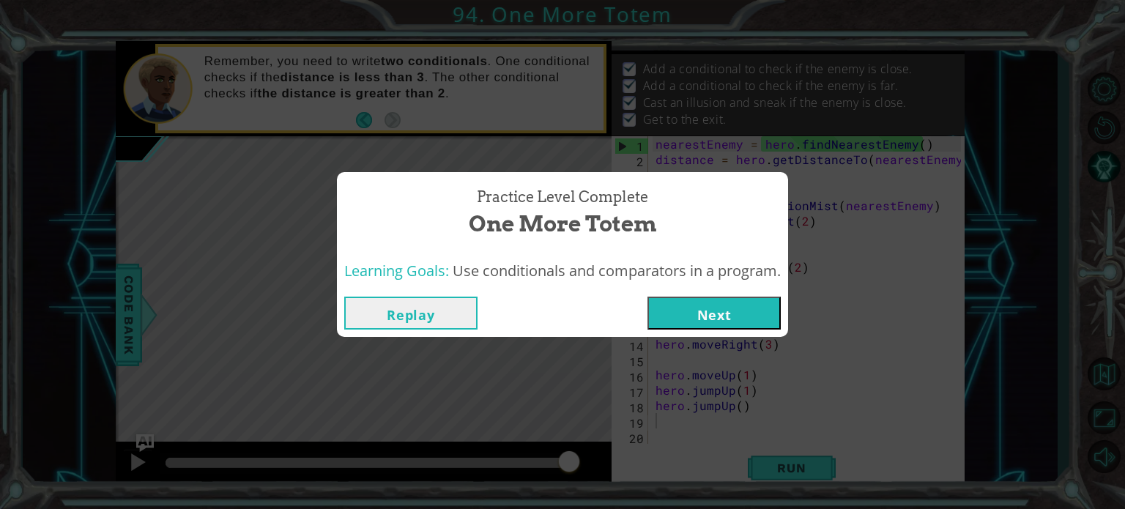
drag, startPoint x: 706, startPoint y: 317, endPoint x: 690, endPoint y: 327, distance: 19.1
click at [690, 327] on button "Next" at bounding box center [713, 313] width 133 height 33
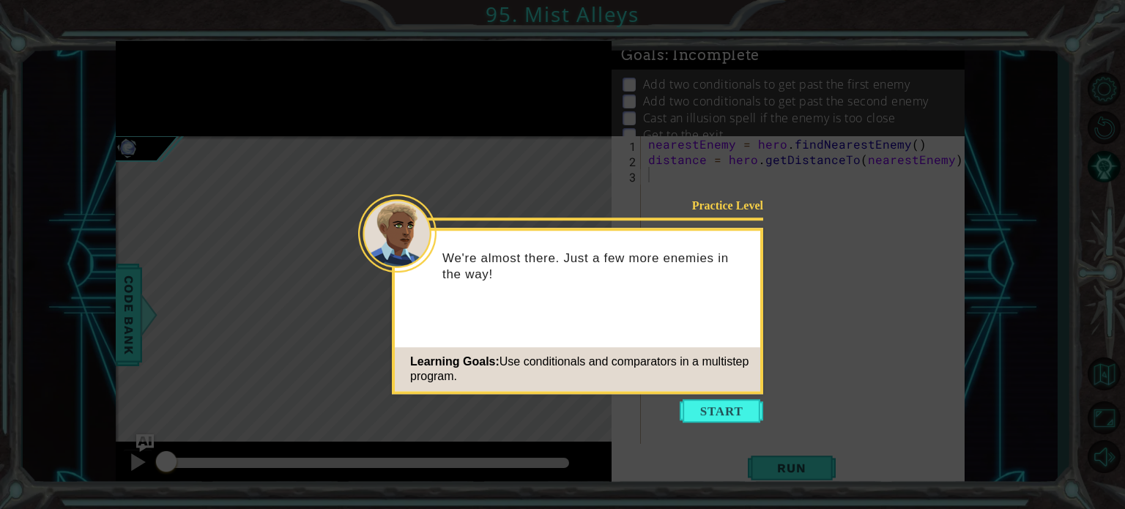
drag, startPoint x: 745, startPoint y: 401, endPoint x: 754, endPoint y: 398, distance: 9.3
click at [754, 398] on body "1 ההההההההההההההההההההההההההההההההההההההההההההההההההההההההההההההההההההההההההההה…" at bounding box center [562, 254] width 1125 height 509
click at [708, 409] on button "Start" at bounding box center [721, 410] width 83 height 23
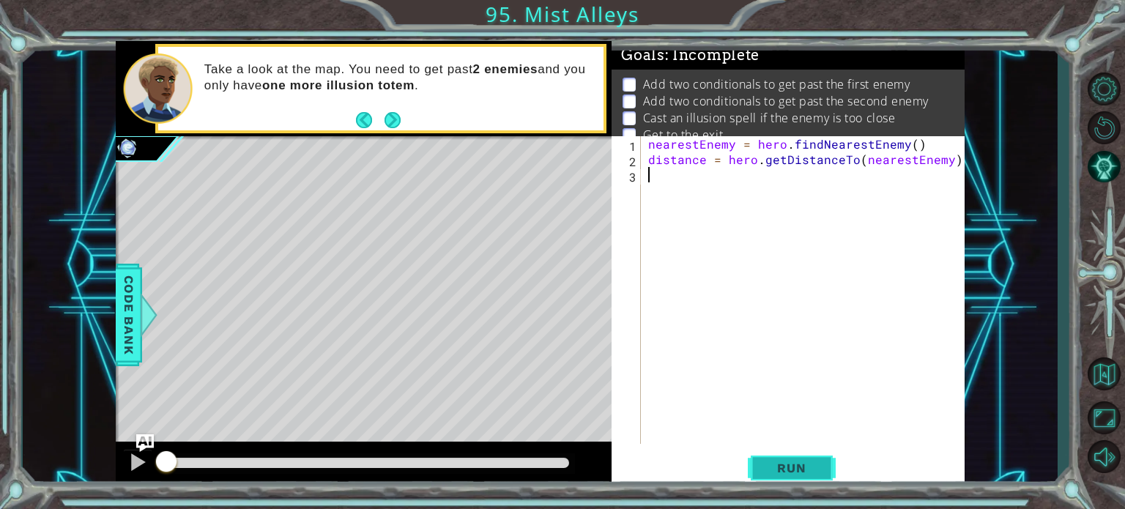
click at [822, 459] on button "Run" at bounding box center [792, 467] width 88 height 35
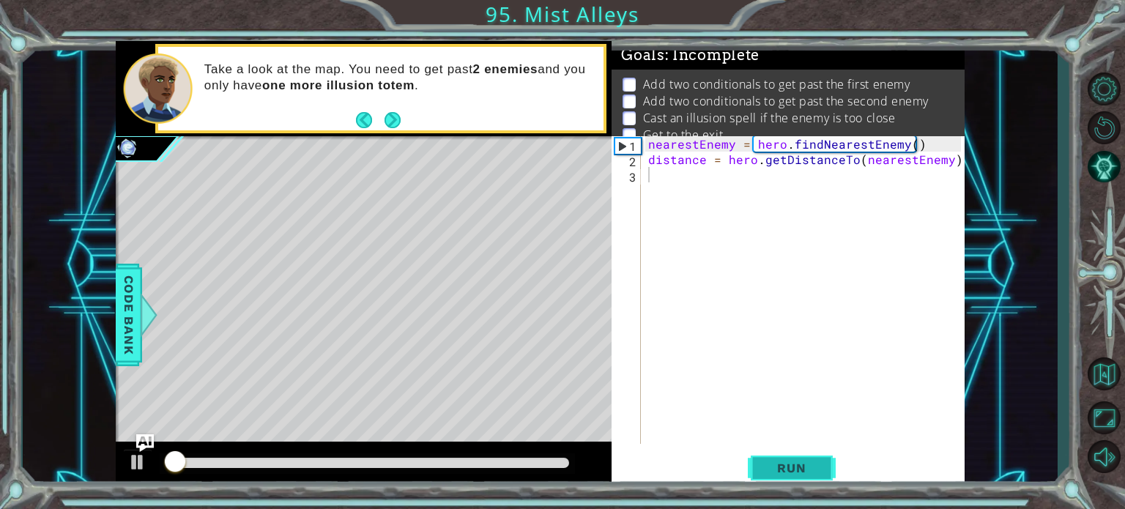
click at [817, 456] on button "Run" at bounding box center [792, 467] width 88 height 35
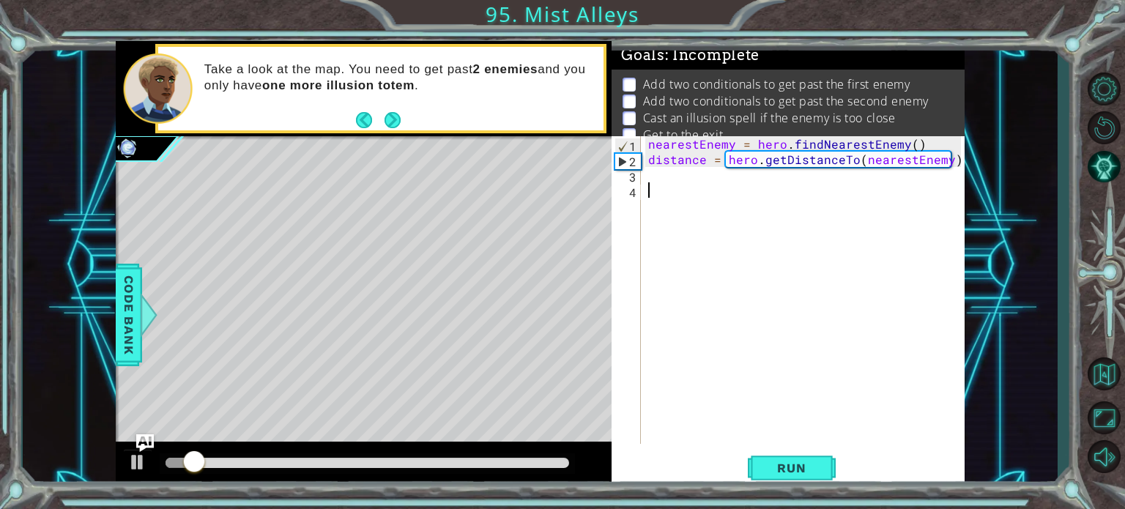
paste textarea "hero.moveRight(2)"
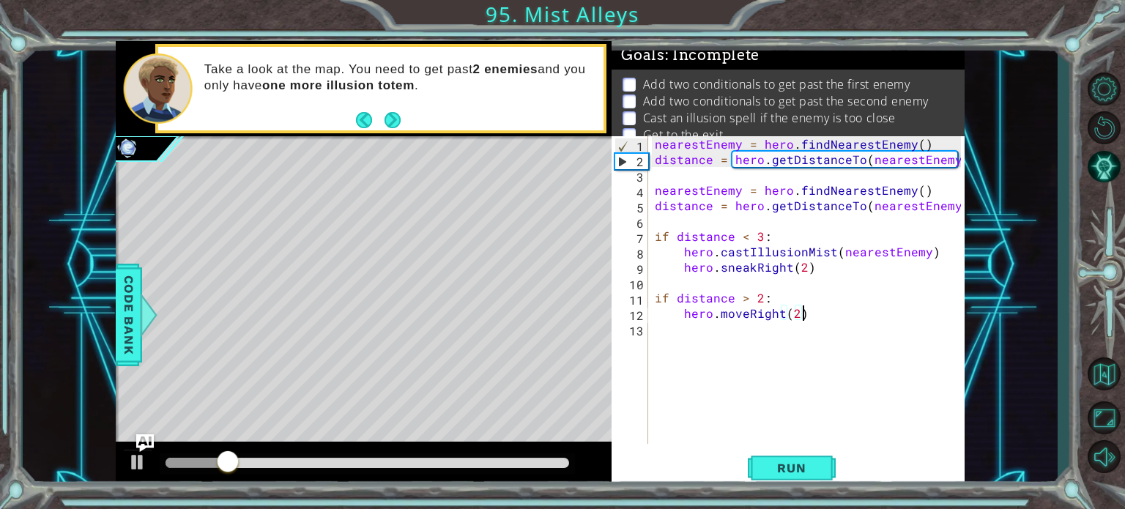
click at [785, 488] on div "hero.moveRight(2) 1 2 3 4 5 6 7 8 9 10 11 12 13 nearestEnemy = hero . findNeare…" at bounding box center [787, 312] width 353 height 352
click at [785, 468] on span "Run" at bounding box center [791, 468] width 58 height 15
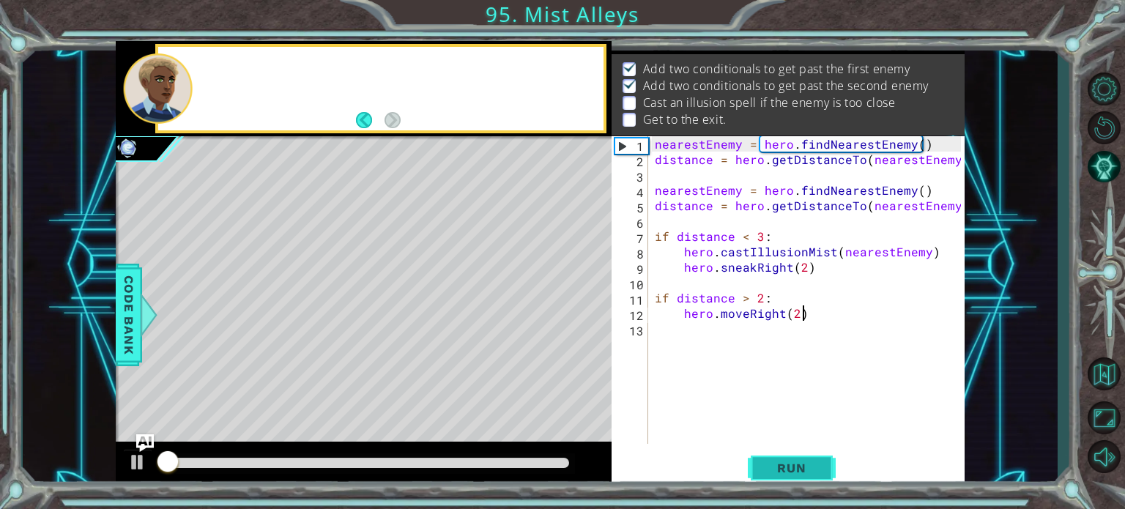
scroll to position [17, 0]
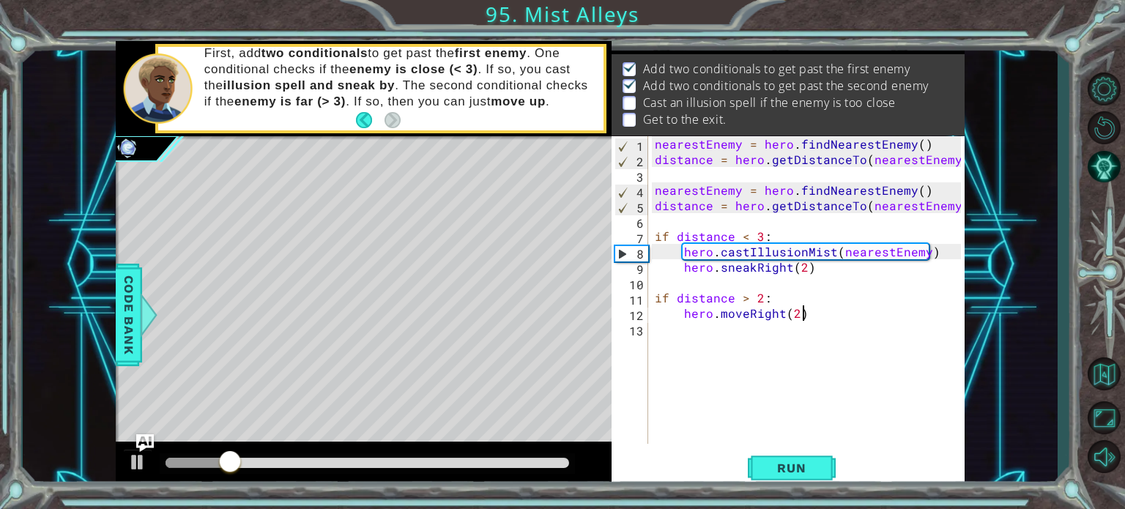
click at [929, 198] on div "nearestEnemy = hero . findNearestEnemy ( ) distance = hero . getDistanceTo ( ne…" at bounding box center [810, 305] width 316 height 338
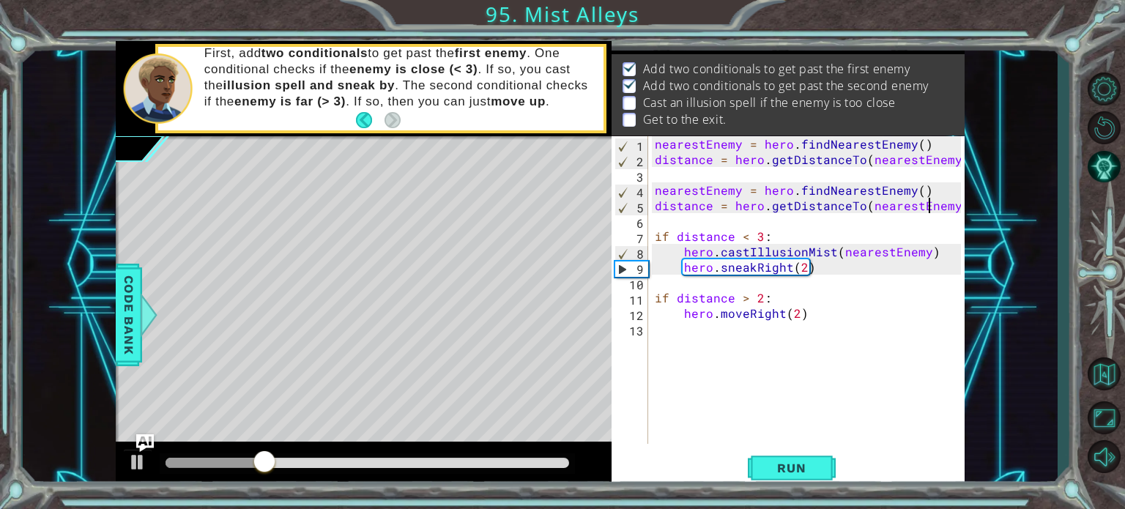
click at [806, 269] on div "nearestEnemy = hero . findNearestEnemy ( ) distance = hero . getDistanceTo ( ne…" at bounding box center [810, 305] width 316 height 338
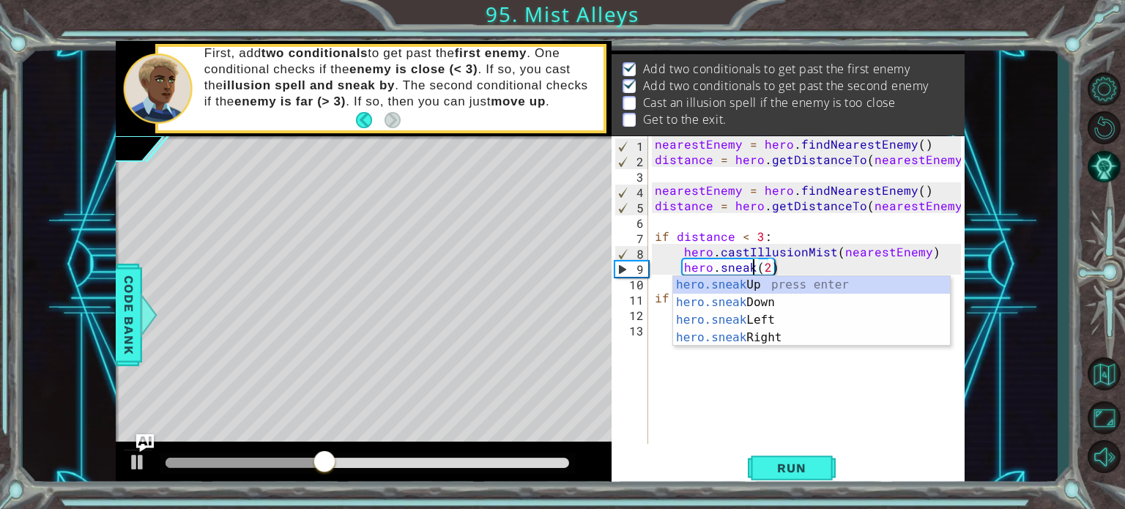
scroll to position [0, 7]
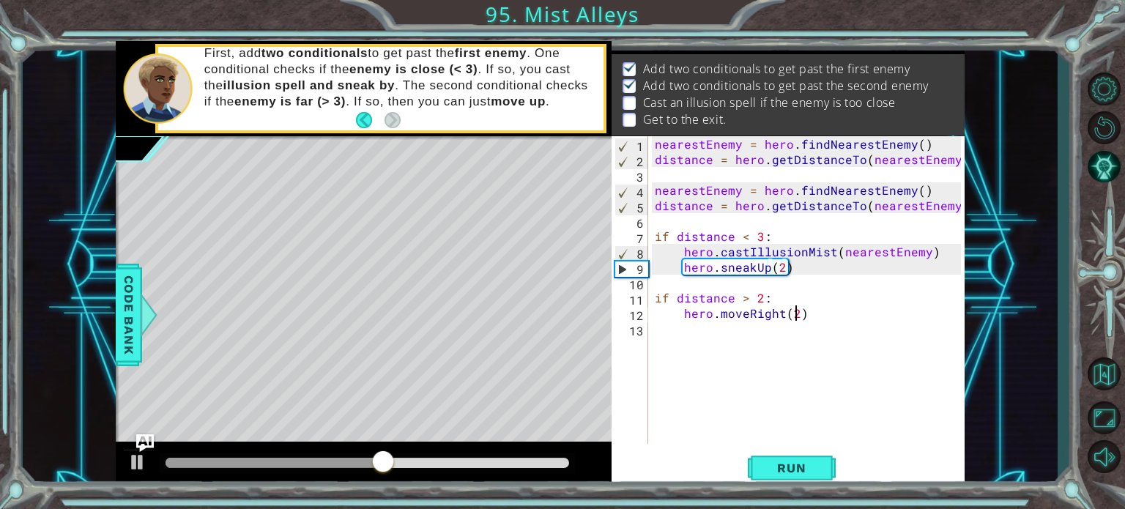
click at [795, 313] on div "nearestEnemy = hero . findNearestEnemy ( ) distance = hero . getDistanceTo ( ne…" at bounding box center [810, 305] width 316 height 338
click at [780, 458] on button "Run" at bounding box center [792, 467] width 88 height 35
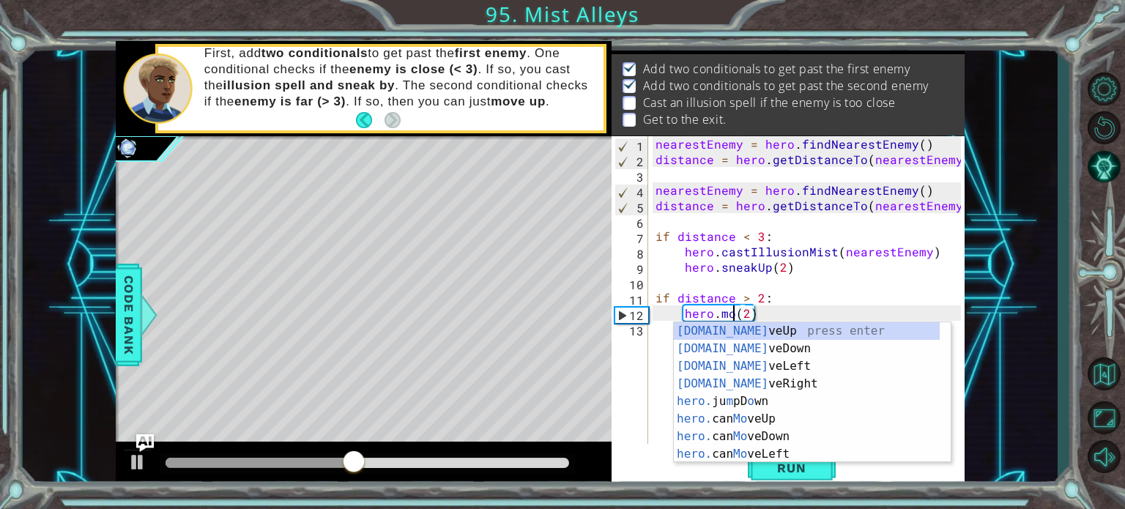
scroll to position [0, 4]
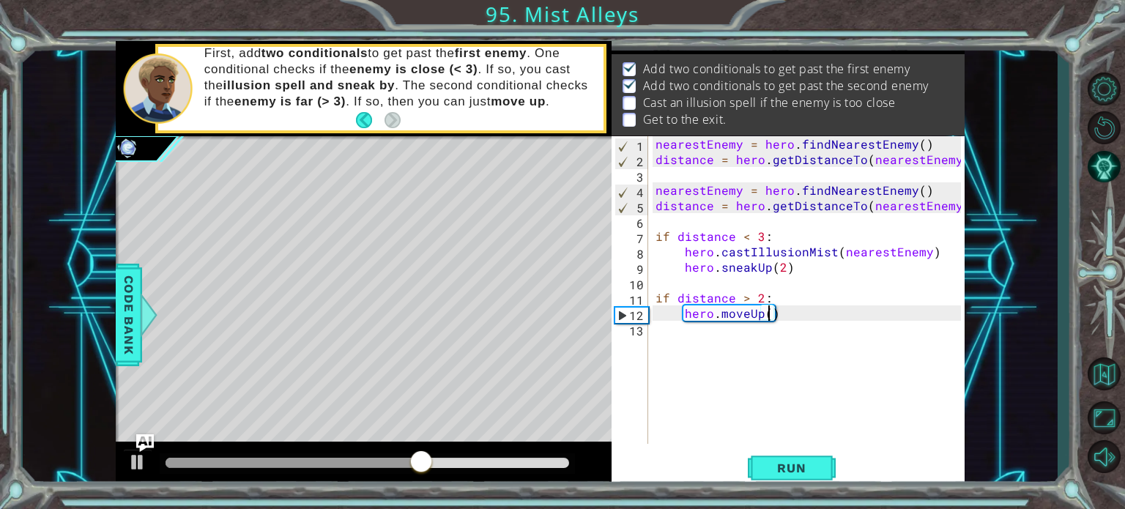
type textarea "hero.moveUp(2)"
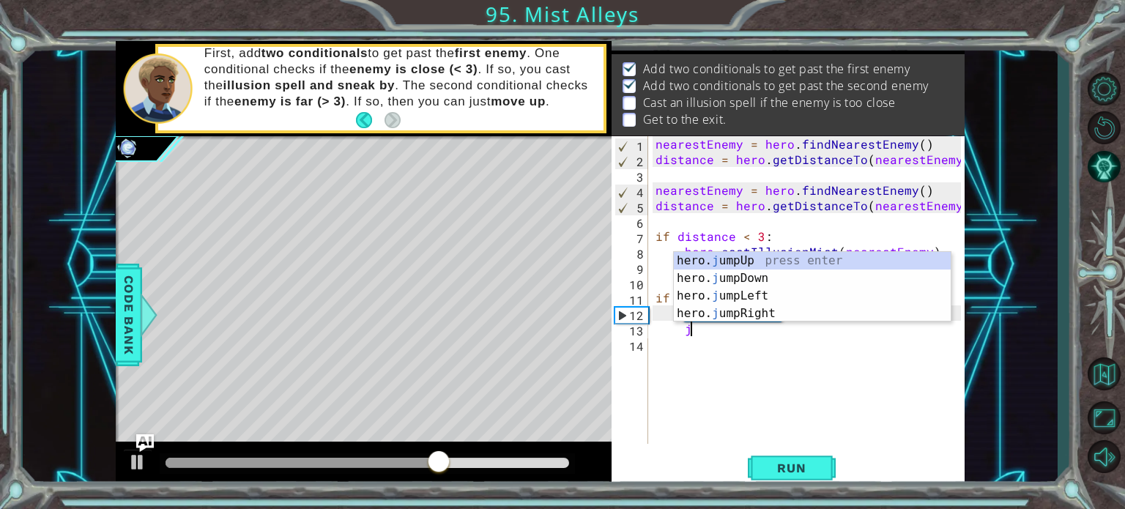
scroll to position [0, 2]
type textarea "jum"
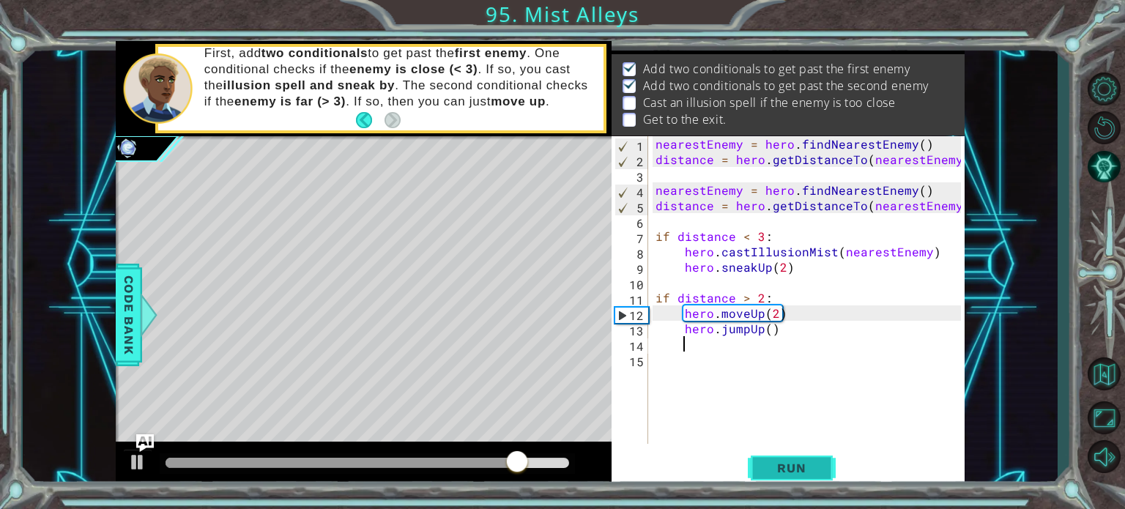
click at [773, 461] on span "Run" at bounding box center [791, 468] width 58 height 15
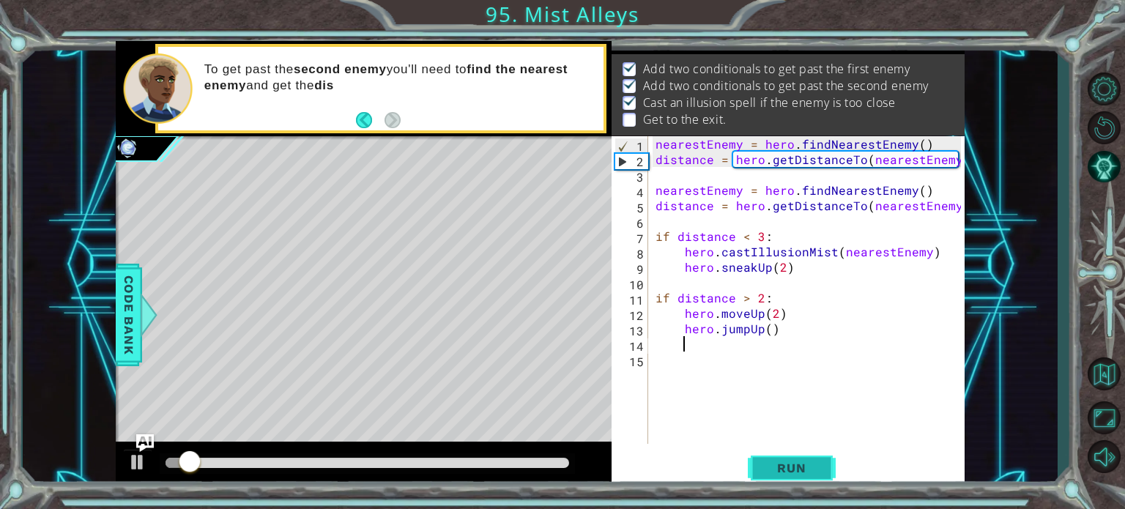
click at [773, 461] on span "Run" at bounding box center [791, 468] width 58 height 15
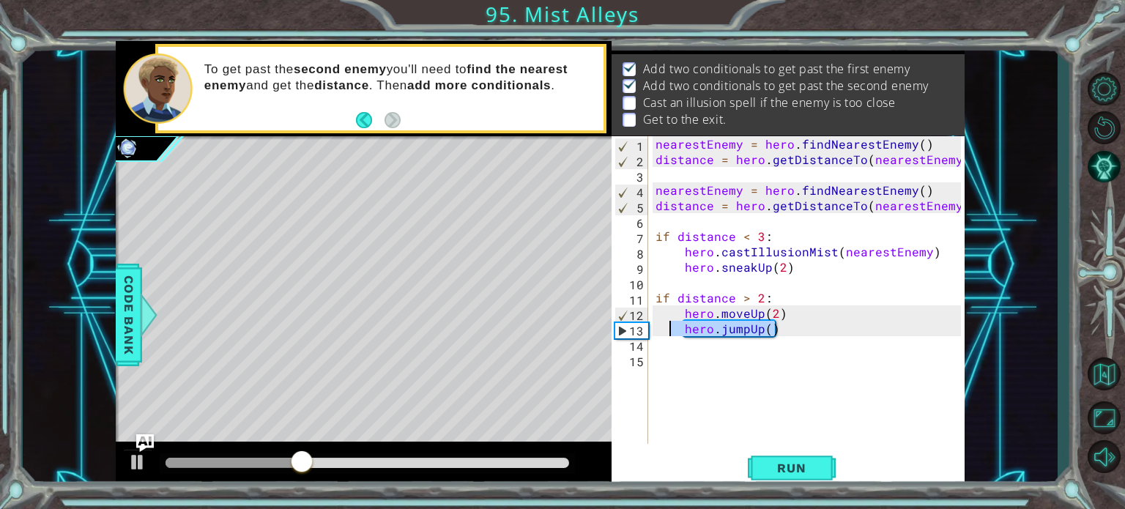
drag, startPoint x: 788, startPoint y: 324, endPoint x: 671, endPoint y: 333, distance: 117.5
click at [671, 333] on div "nearestEnemy = hero . findNearestEnemy ( ) distance = hero . getDistanceTo ( ne…" at bounding box center [810, 305] width 316 height 338
type textarea "jum"
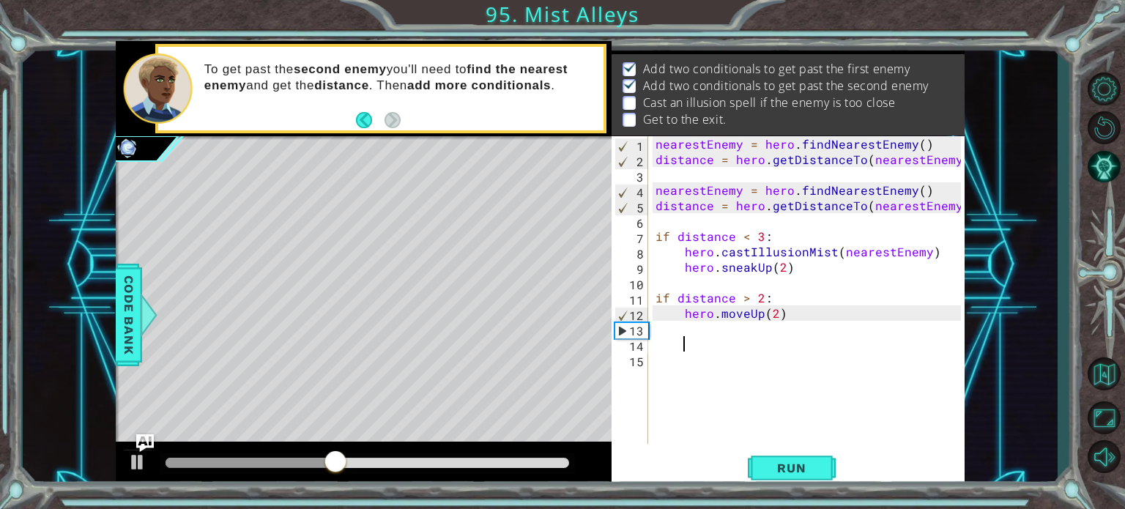
paste textarea "hero.jumpUp()"
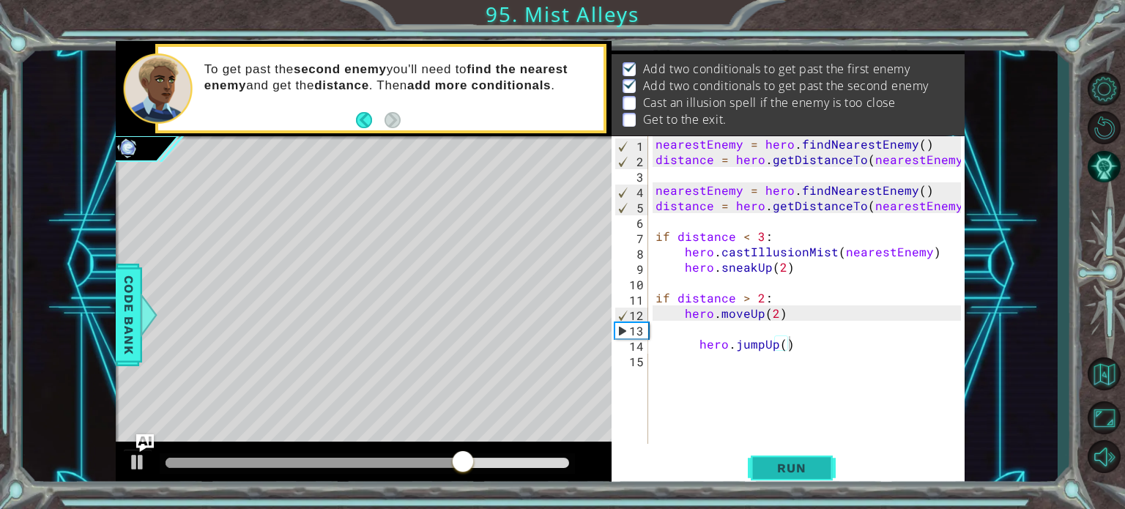
click at [764, 465] on span "Run" at bounding box center [791, 468] width 58 height 15
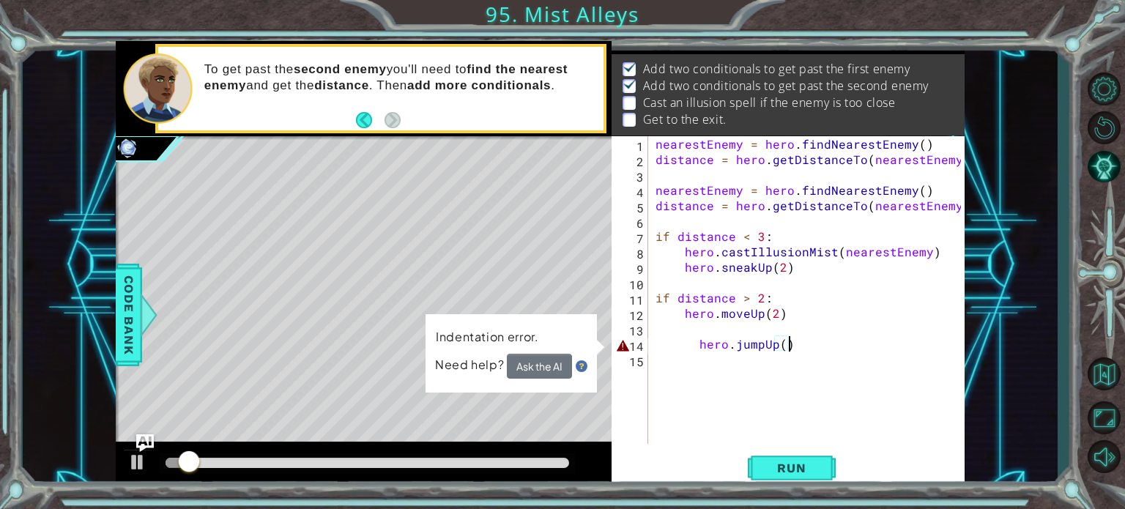
click at [696, 341] on div "nearestEnemy = hero . findNearestEnemy ( ) distance = hero . getDistanceTo ( ne…" at bounding box center [810, 305] width 316 height 338
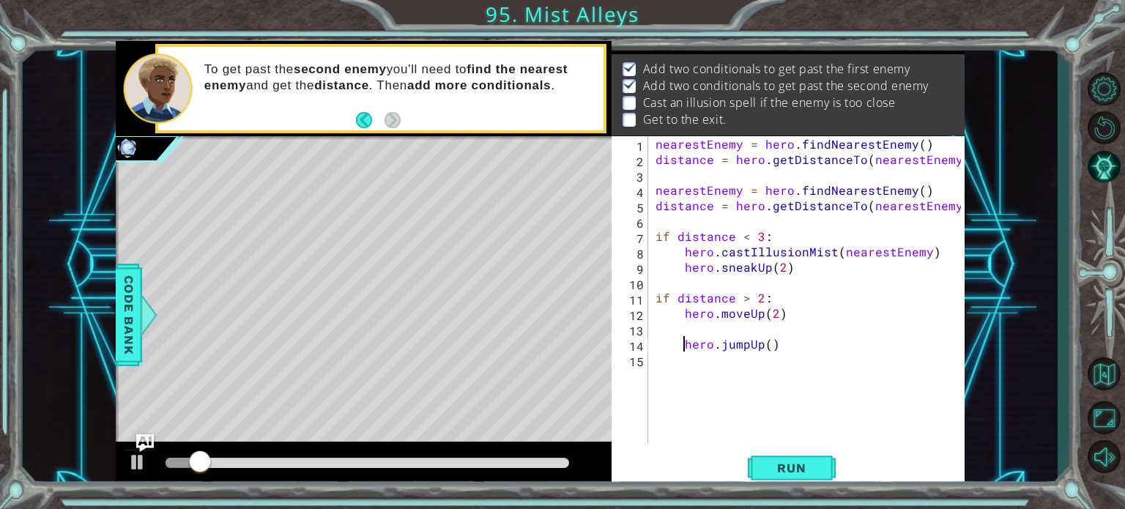
type textarea "hero.jumpUp()"
click at [782, 464] on span "Run" at bounding box center [791, 468] width 58 height 15
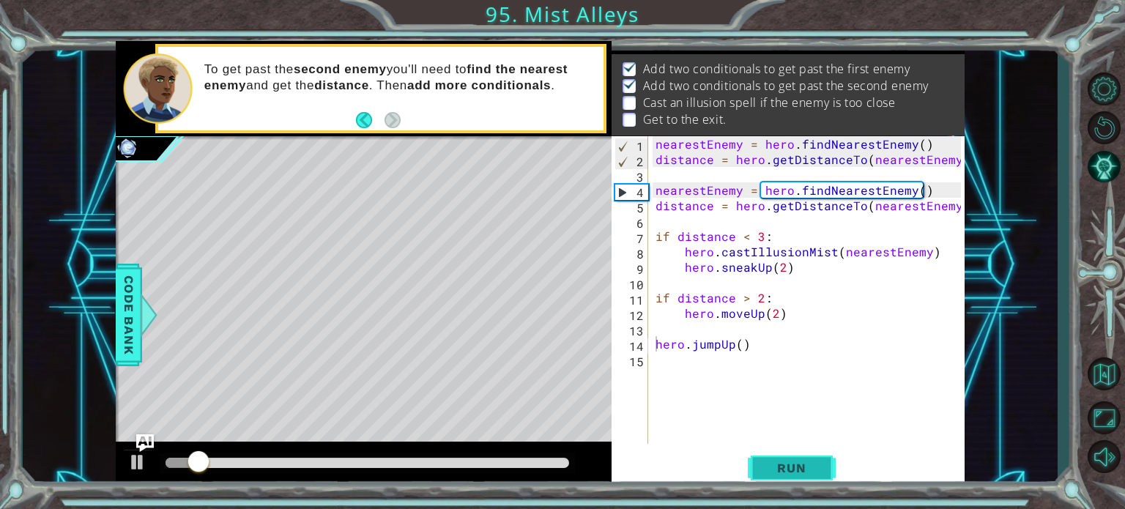
click at [779, 459] on button "Run" at bounding box center [792, 467] width 88 height 35
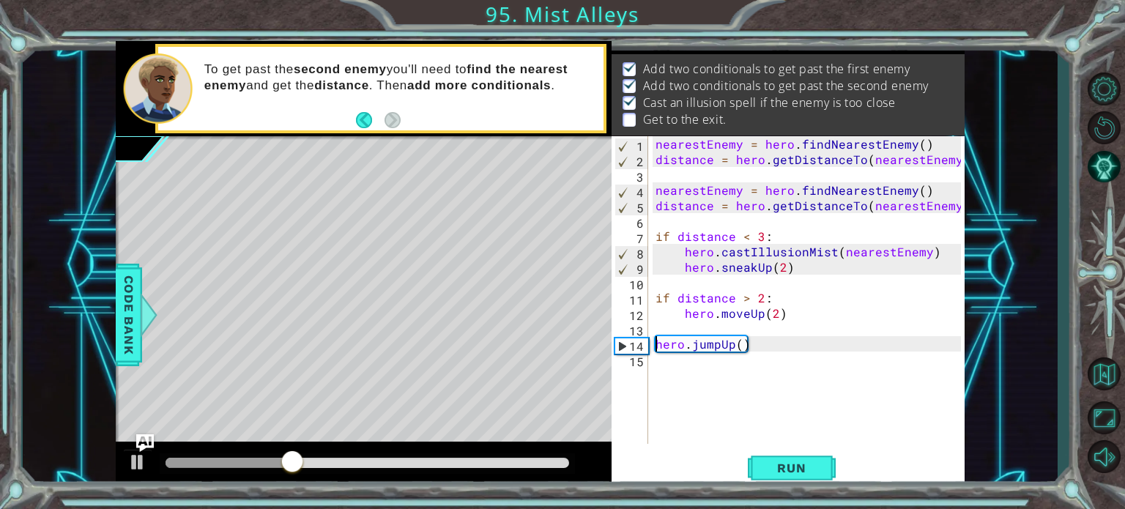
click at [769, 361] on div "nearestEnemy = hero . findNearestEnemy ( ) distance = hero . getDistanceTo ( ne…" at bounding box center [810, 305] width 316 height 338
click at [752, 343] on div "nearestEnemy = hero . findNearestEnemy ( ) distance = hero . getDistanceTo ( ne…" at bounding box center [810, 305] width 316 height 338
type textarea "hero.jumpUp()"
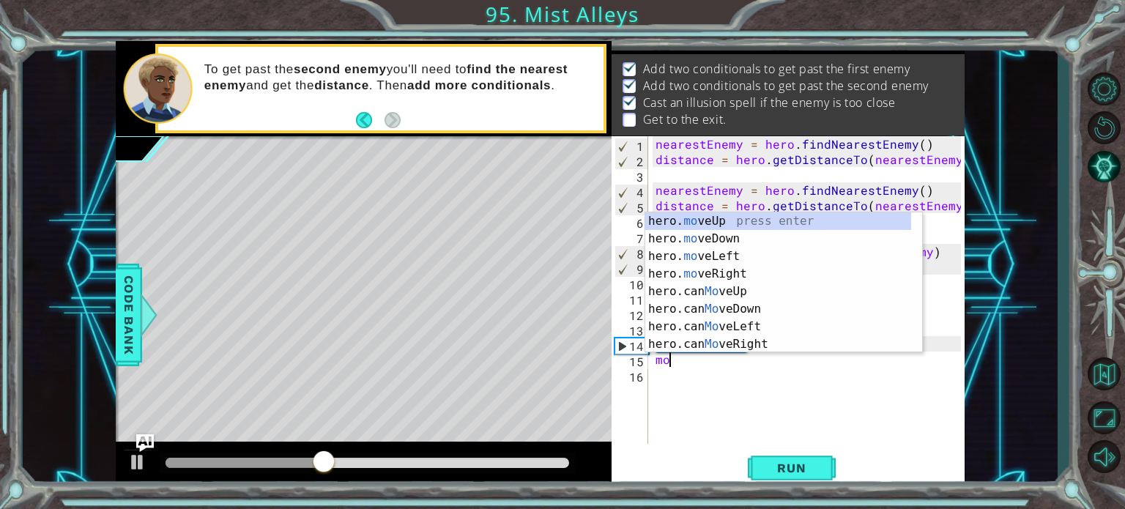
type textarea "hero.moveUp(1)"
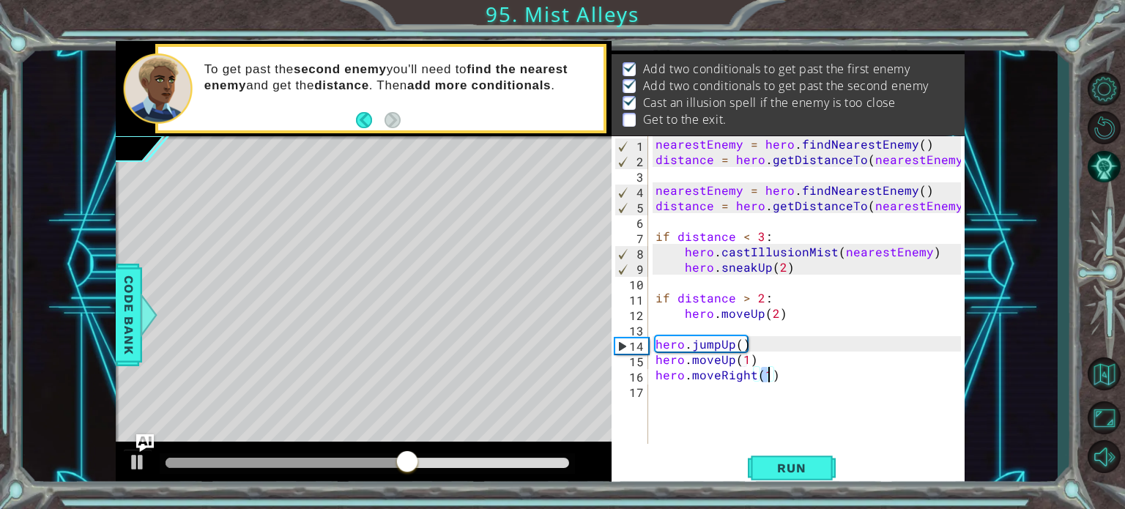
type textarea "hero.moveRight(3)"
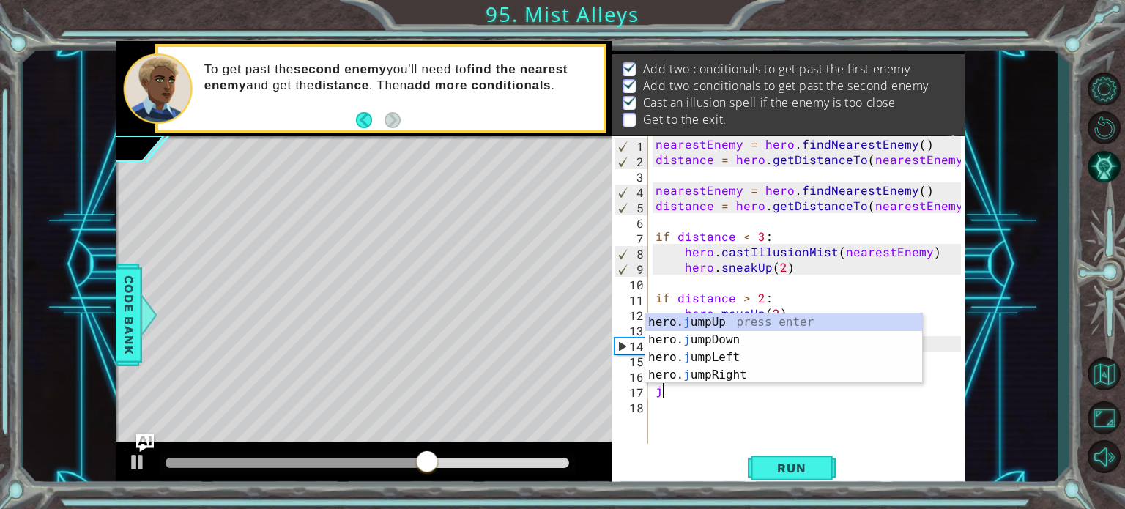
type textarea "jum"
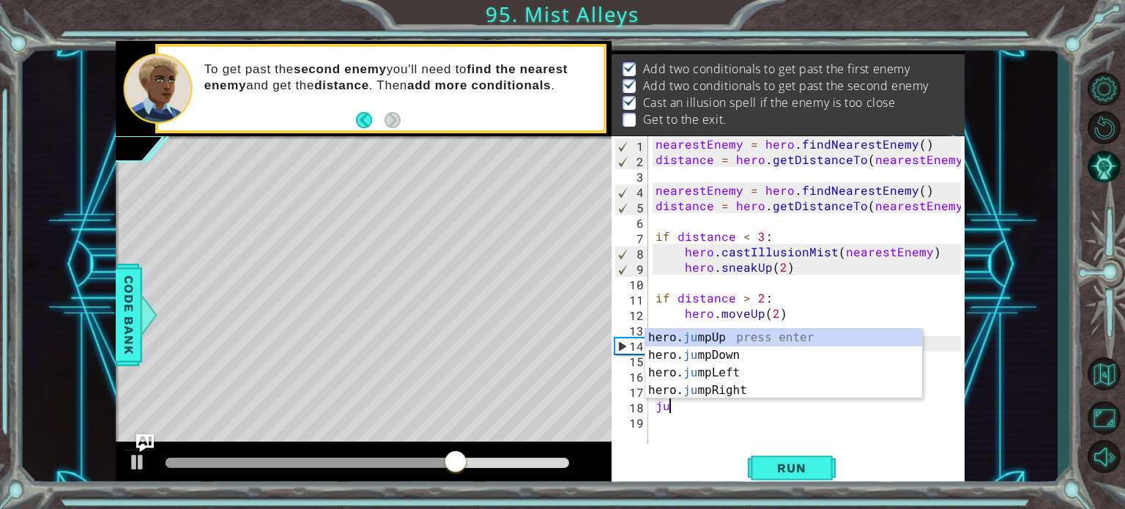
type textarea "jum"
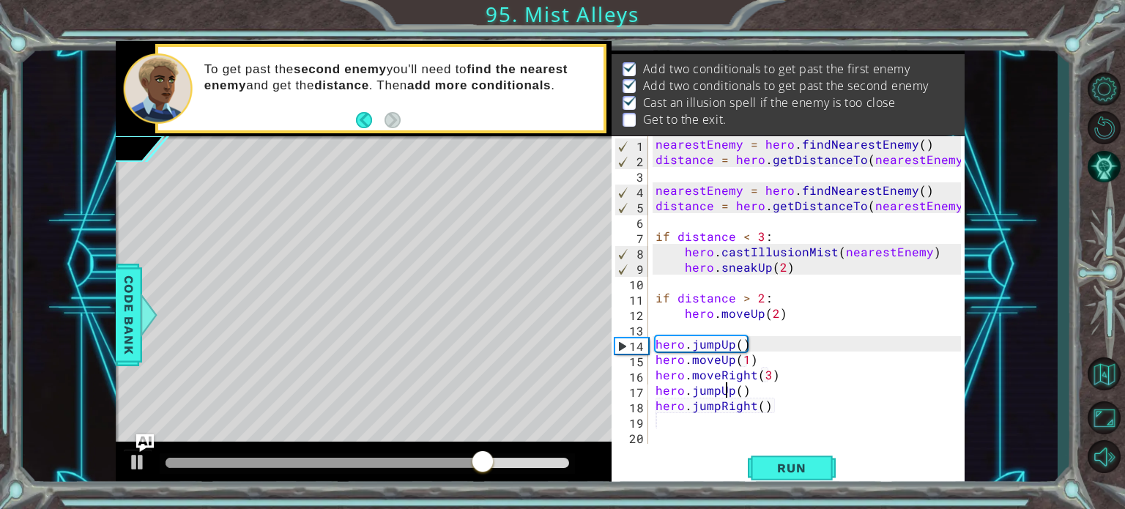
click at [729, 391] on div "nearestEnemy = hero . findNearestEnemy ( ) distance = hero . getDistanceTo ( ne…" at bounding box center [810, 305] width 316 height 338
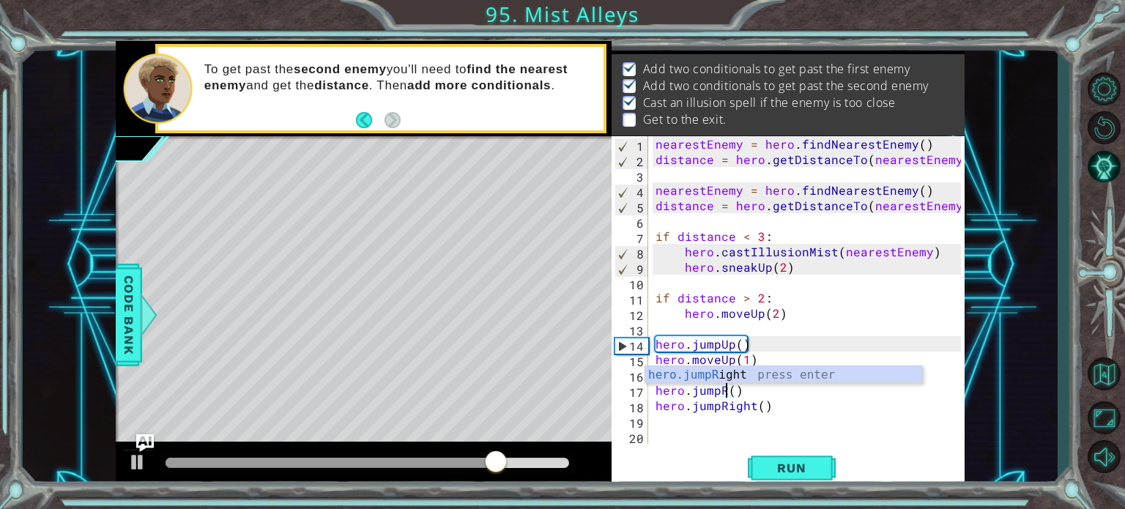
scroll to position [0, 4]
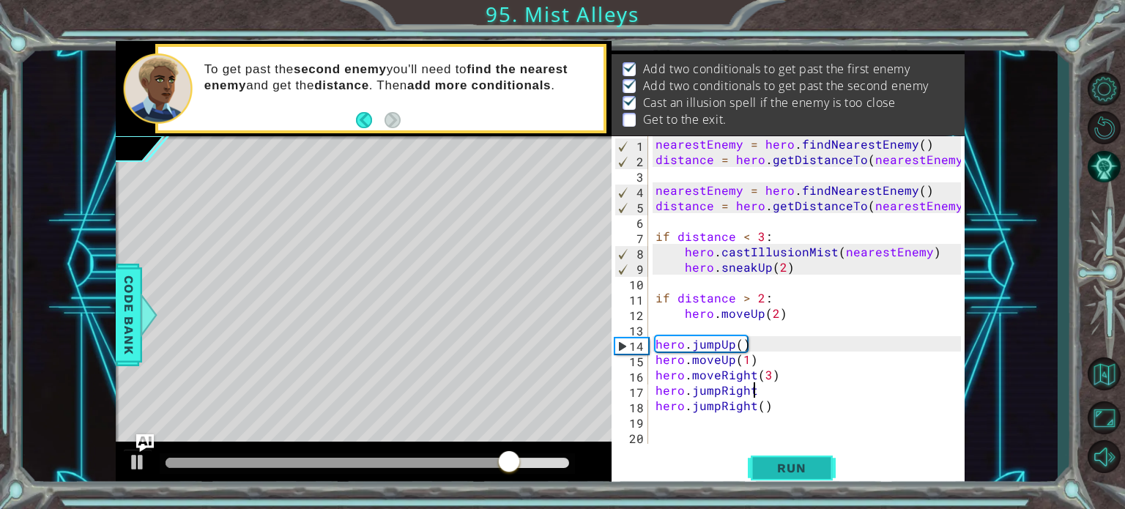
click at [811, 463] on span "Run" at bounding box center [791, 468] width 58 height 15
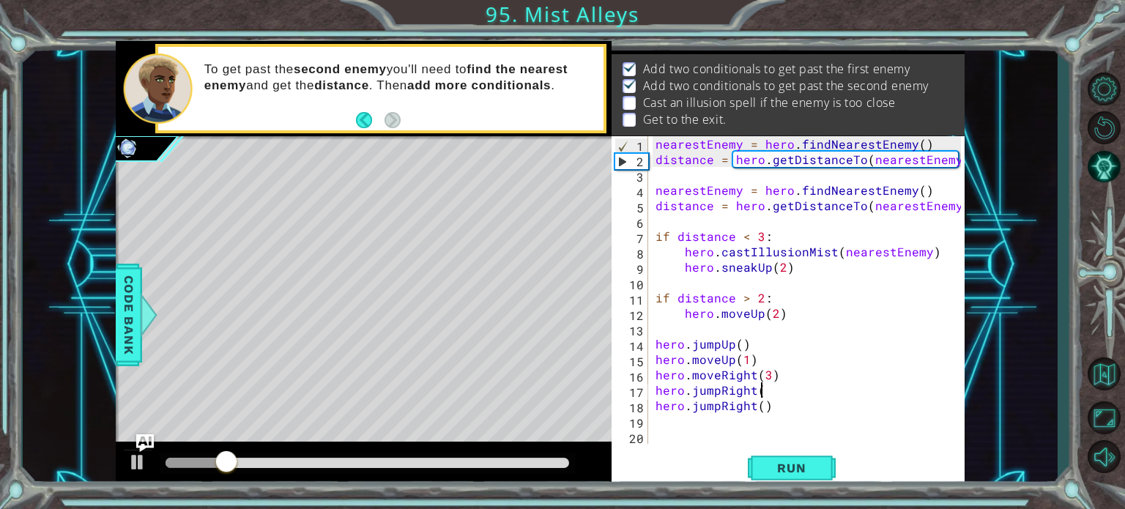
scroll to position [0, 6]
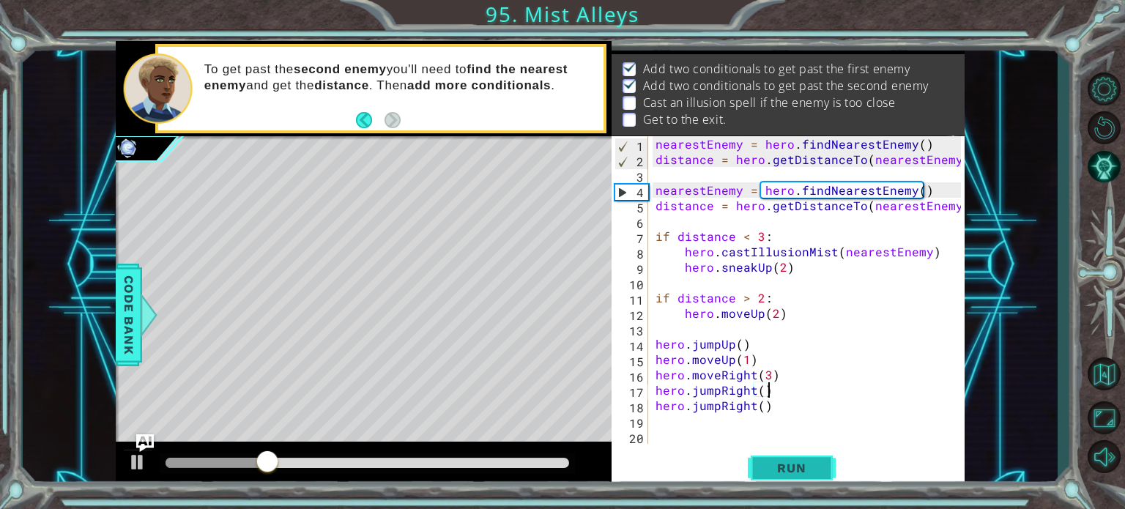
type textarea "hero.jumpRight()"
click at [787, 475] on span "Run" at bounding box center [791, 468] width 58 height 15
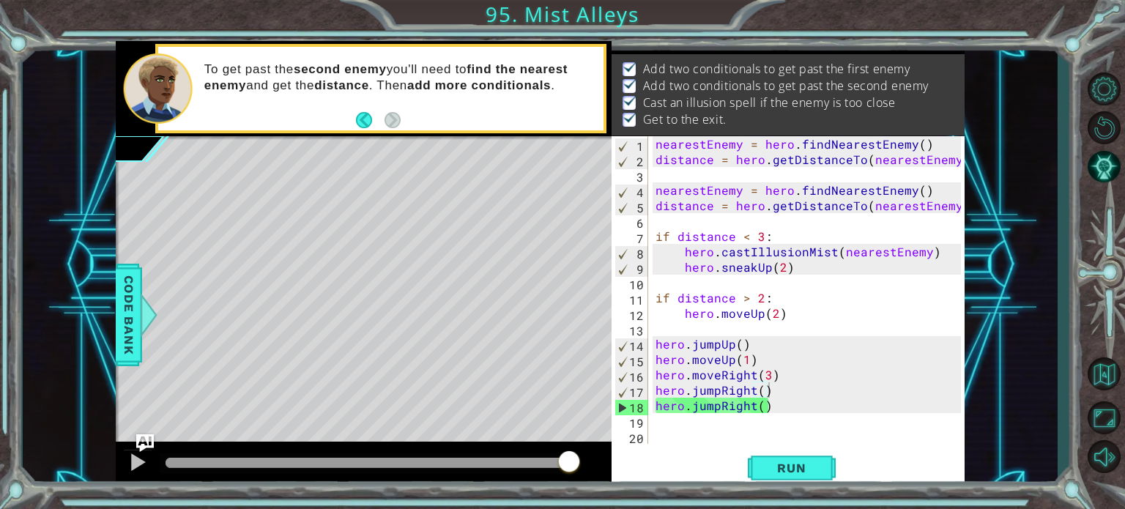
drag, startPoint x: 205, startPoint y: 465, endPoint x: 612, endPoint y: 455, distance: 407.3
click at [612, 455] on body "1 ההההההההההההההההההההההההההההההההההההההההההההההההההההההההההההההההההההההההההההה…" at bounding box center [562, 254] width 1125 height 509
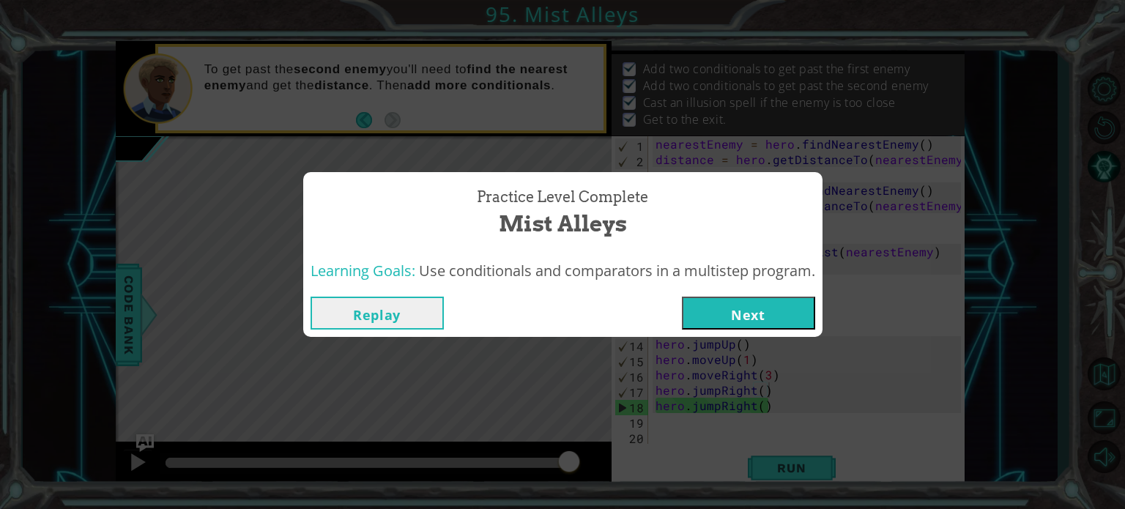
click at [776, 305] on button "Next" at bounding box center [748, 313] width 133 height 33
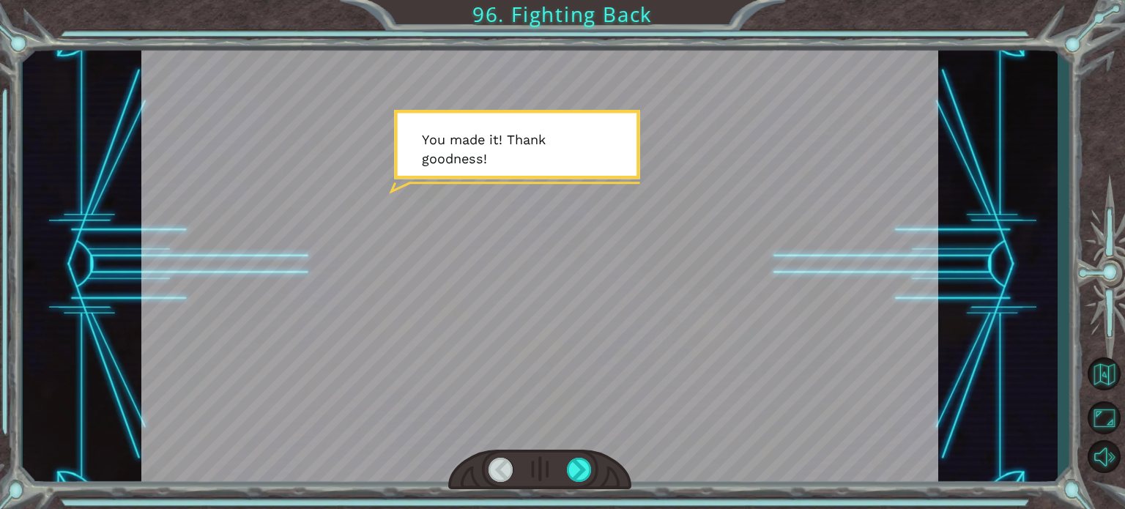
click at [568, 449] on div at bounding box center [539, 265] width 797 height 448
click at [578, 460] on div at bounding box center [579, 470] width 25 height 24
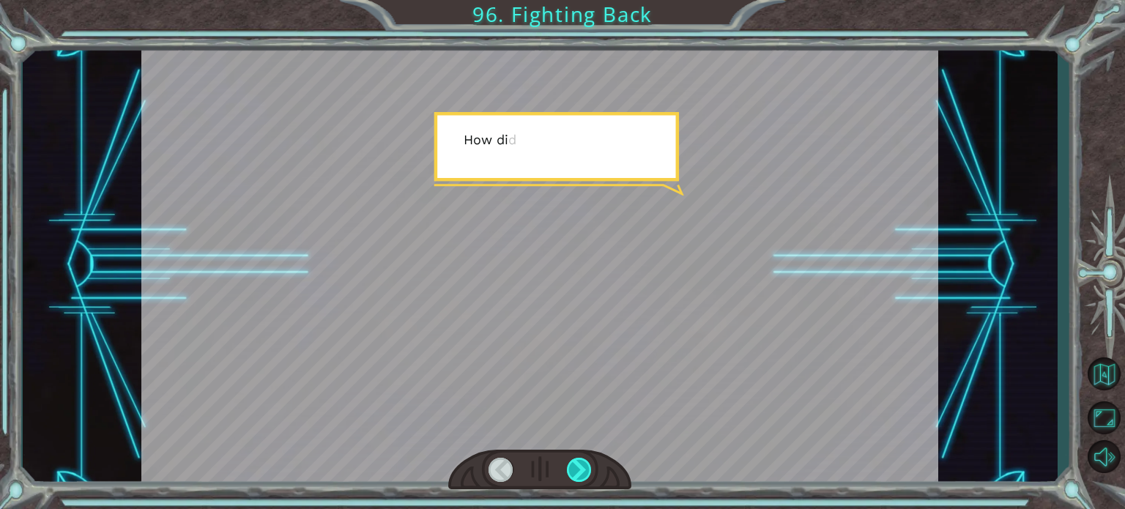
click at [578, 460] on div at bounding box center [579, 470] width 25 height 24
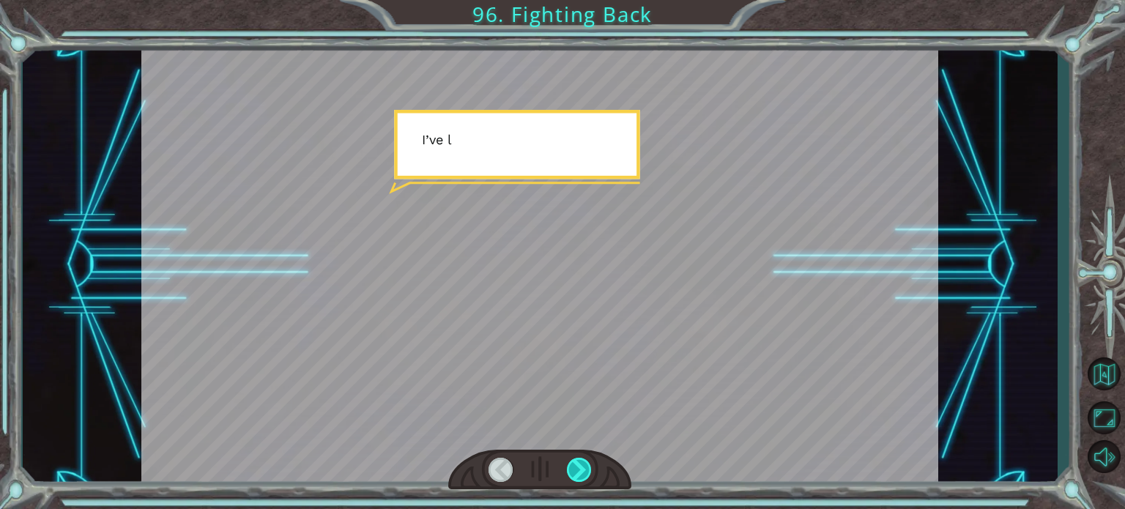
click at [578, 460] on div at bounding box center [579, 470] width 25 height 24
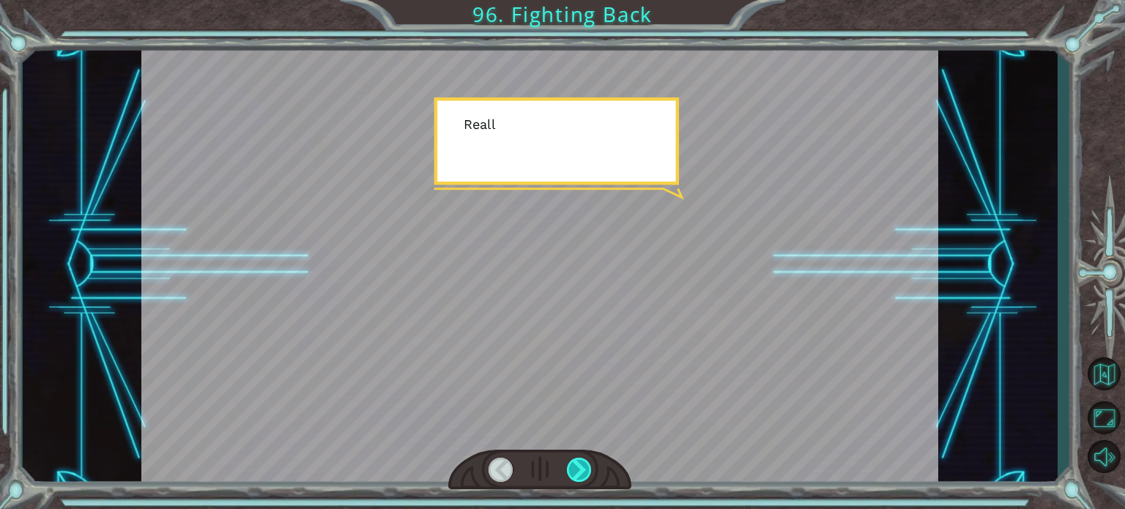
click at [578, 460] on div at bounding box center [579, 470] width 25 height 24
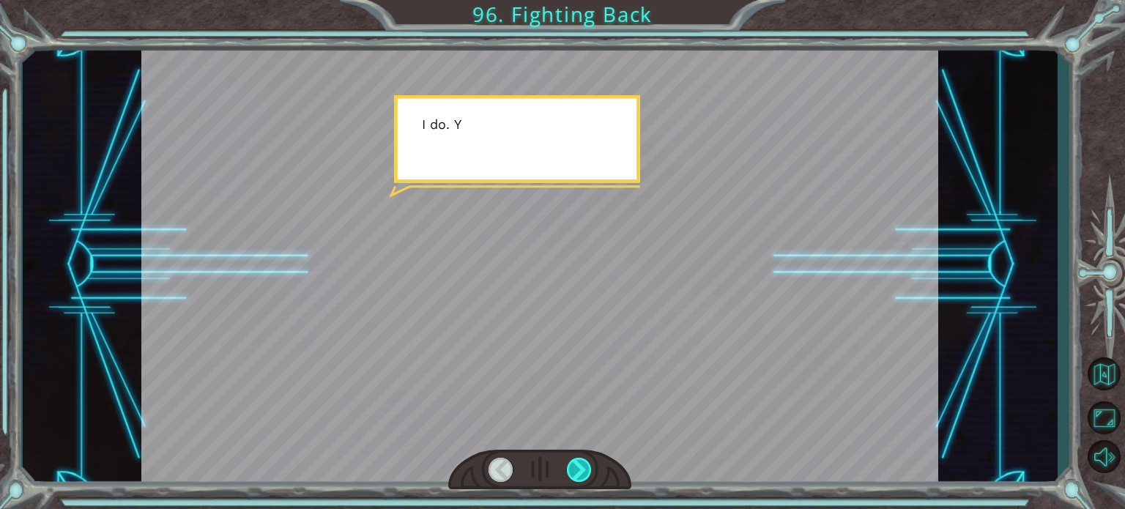
click at [578, 460] on div at bounding box center [579, 470] width 25 height 24
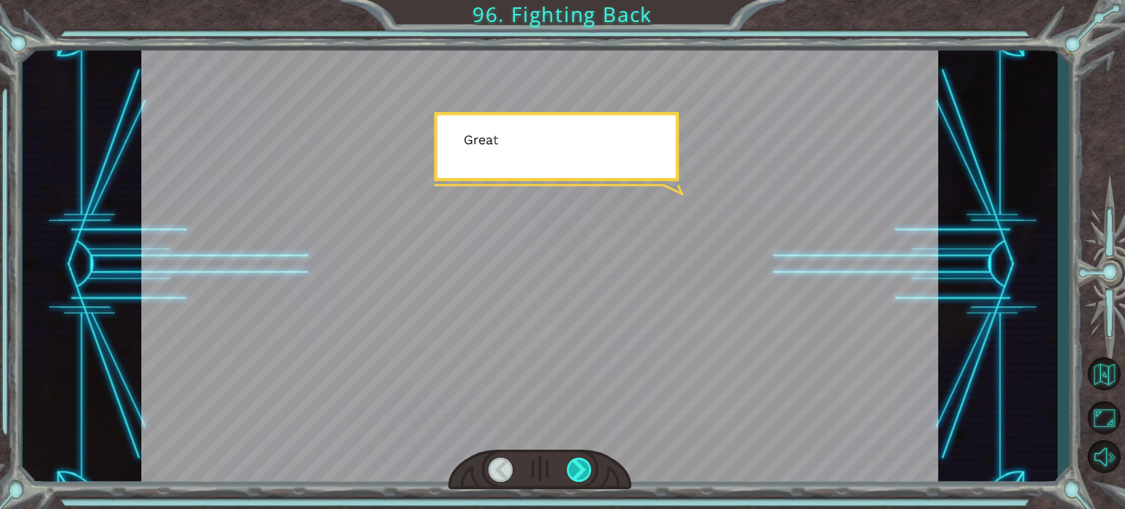
click at [578, 460] on div at bounding box center [579, 470] width 25 height 24
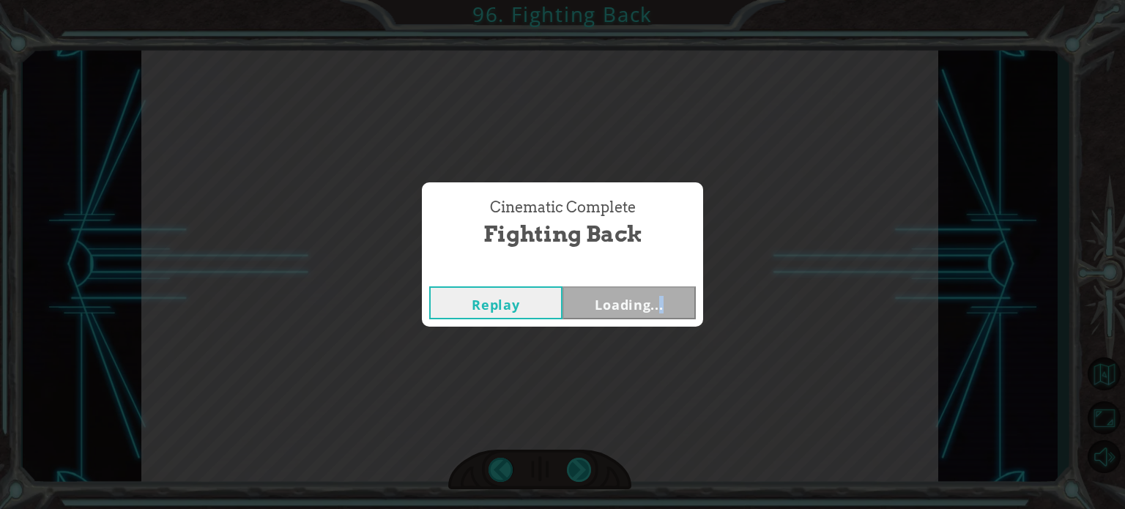
click at [578, 460] on div "Cinematic Complete Fighting Back Replay Loading..." at bounding box center [562, 254] width 1125 height 509
click at [578, 460] on div "Cinematic Complete Fighting Back Replay Next" at bounding box center [562, 254] width 1125 height 509
click at [609, 305] on button "Next" at bounding box center [628, 302] width 133 height 33
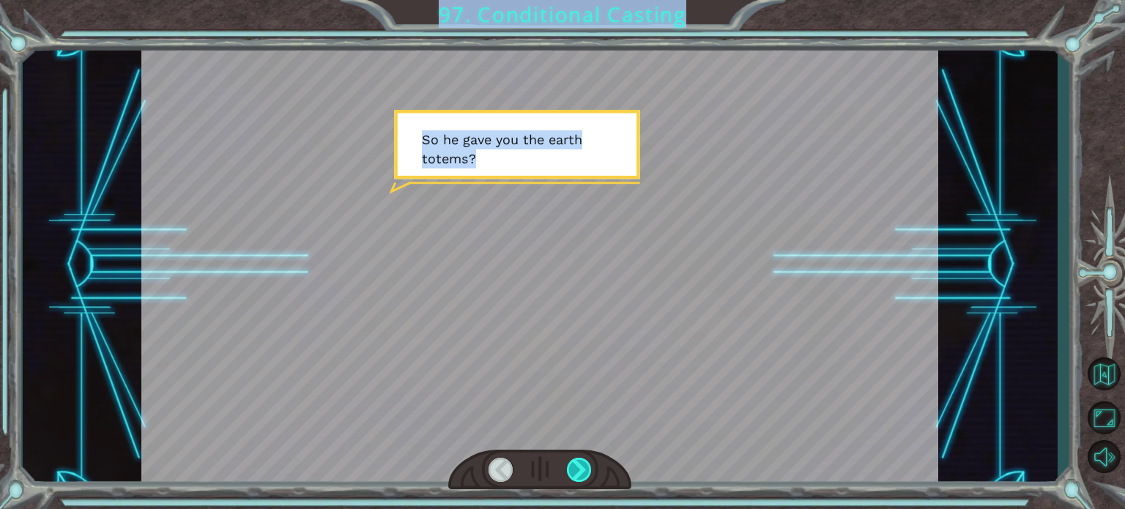
click at [574, 471] on div at bounding box center [579, 470] width 25 height 24
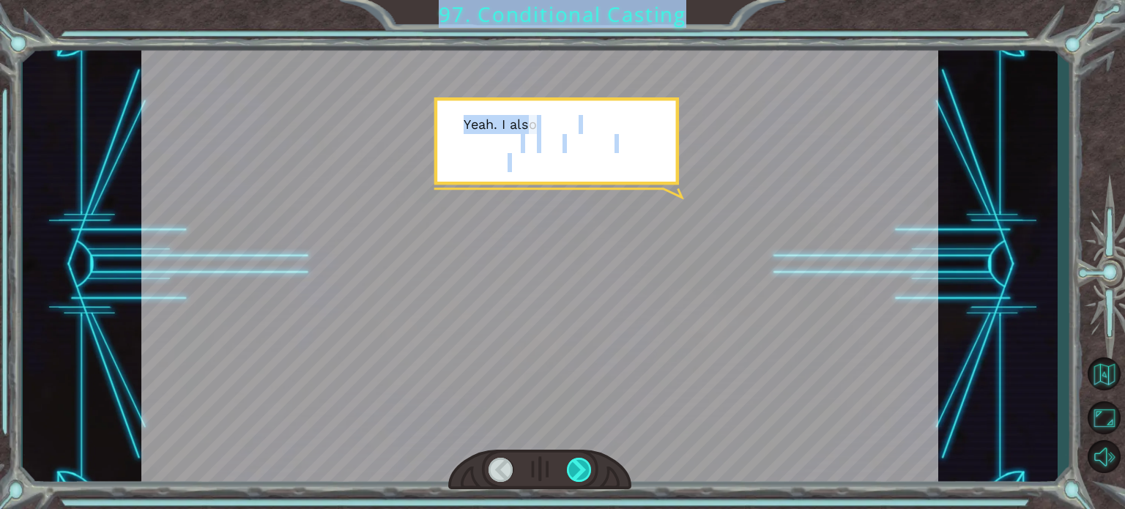
click at [574, 471] on div at bounding box center [579, 470] width 25 height 24
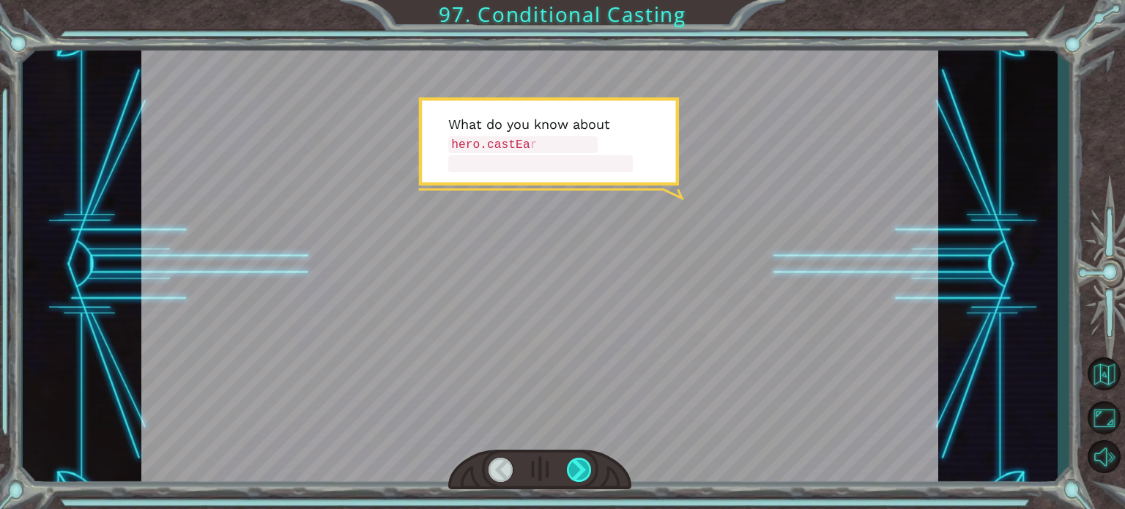
click at [574, 471] on div at bounding box center [579, 470] width 25 height 24
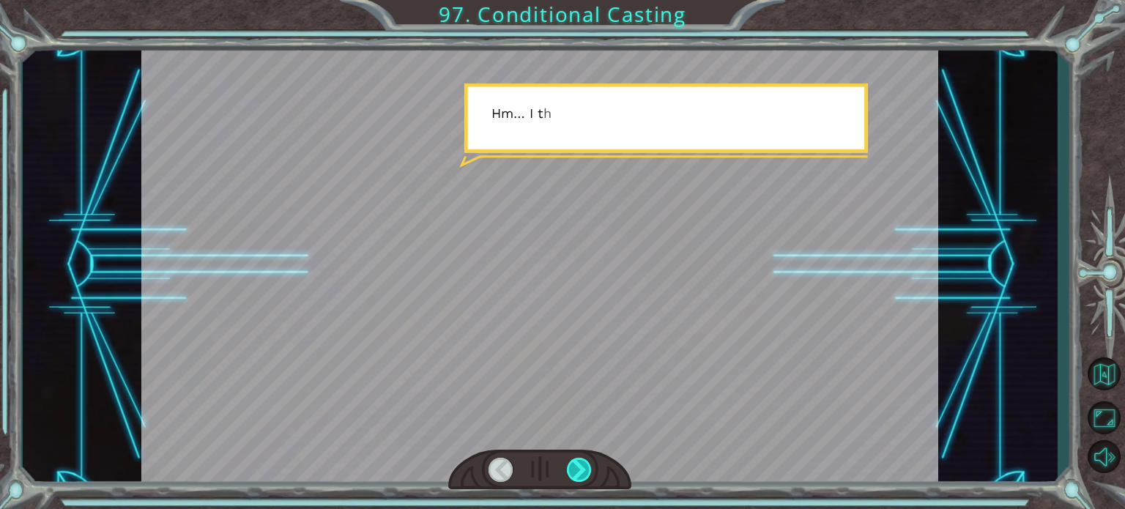
click at [574, 471] on div at bounding box center [579, 470] width 25 height 24
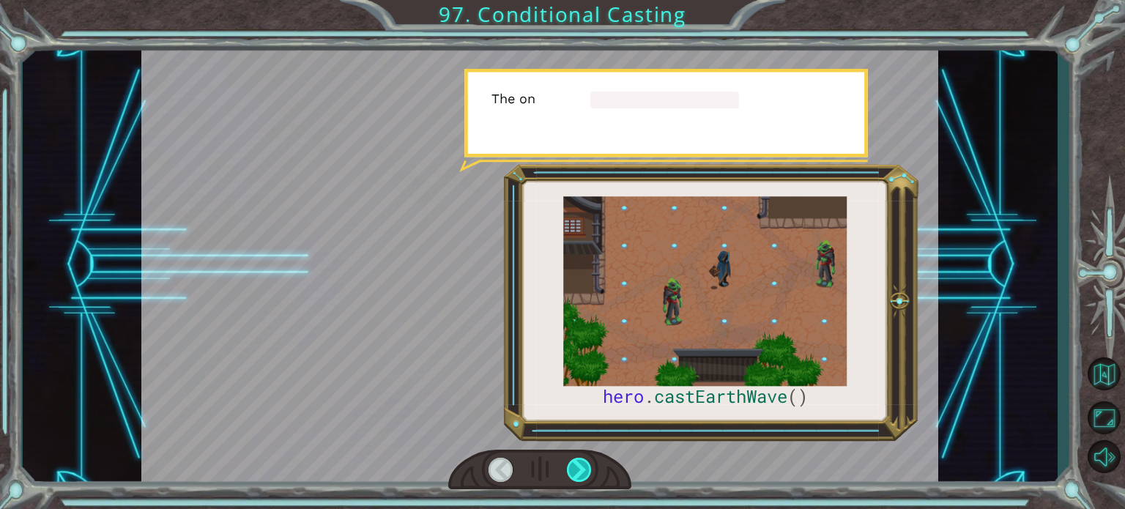
click at [574, 471] on div at bounding box center [579, 470] width 25 height 24
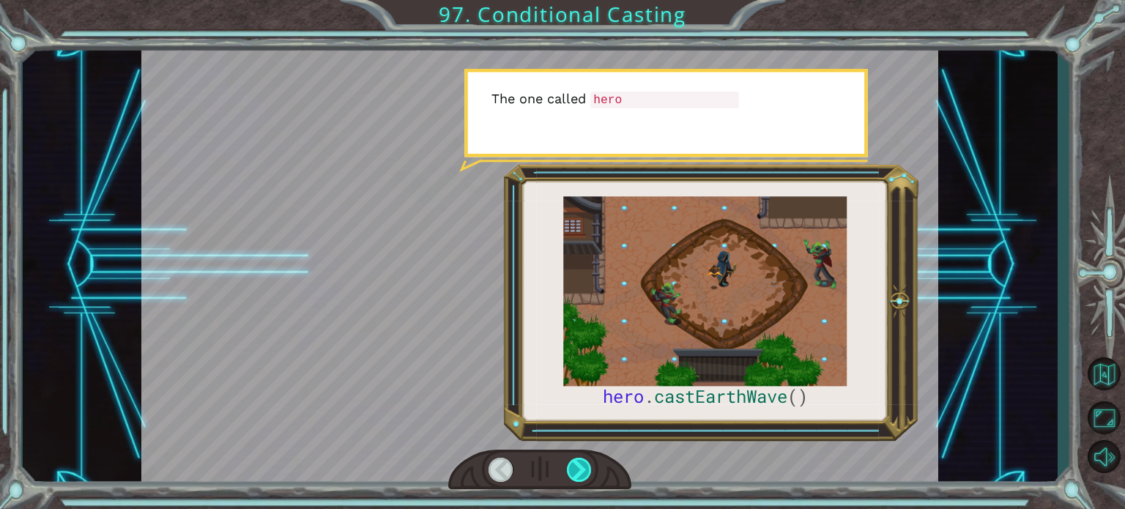
click at [574, 471] on div at bounding box center [579, 470] width 25 height 24
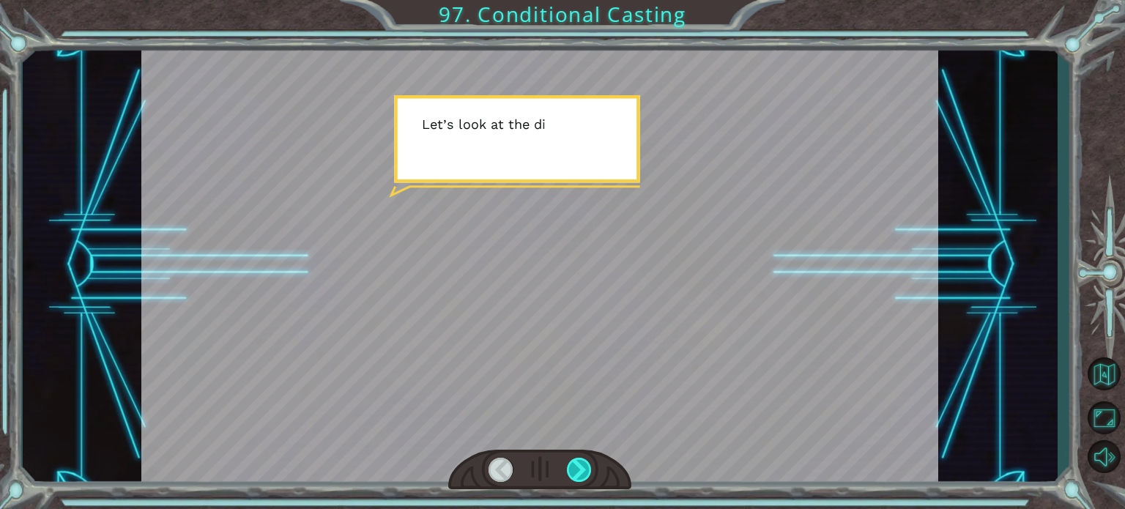
click at [575, 471] on div at bounding box center [579, 470] width 25 height 24
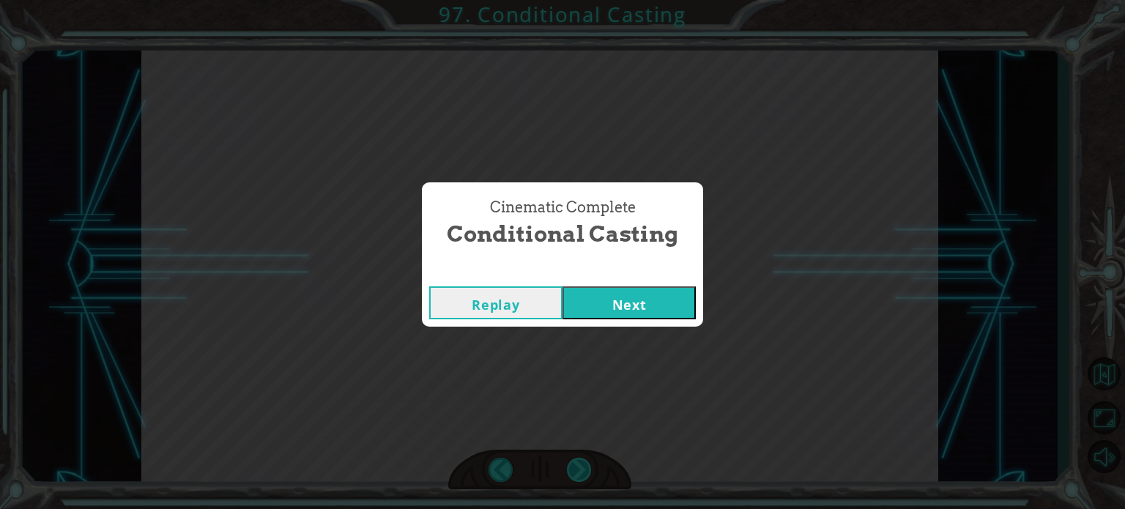
click at [575, 471] on div "Cinematic Complete Conditional Casting Replay Next" at bounding box center [562, 254] width 1125 height 509
click at [611, 297] on button "Next" at bounding box center [628, 302] width 133 height 33
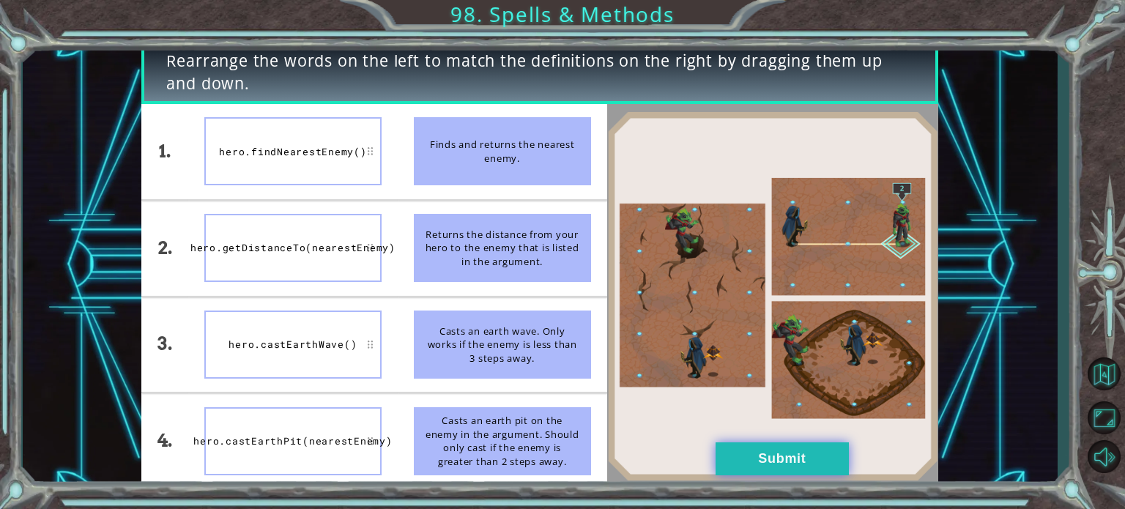
click at [763, 464] on button "Submit" at bounding box center [781, 458] width 133 height 33
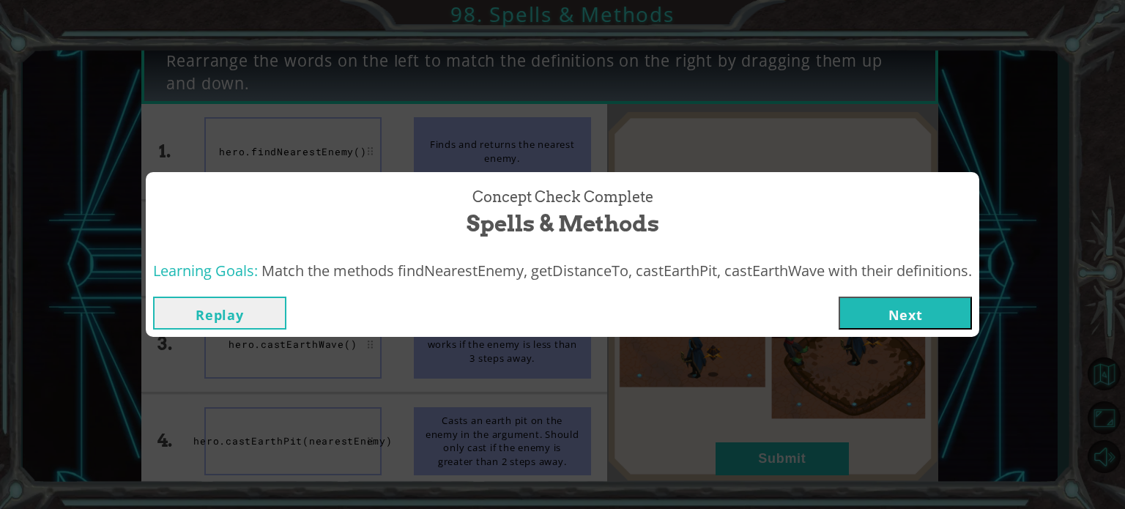
click at [926, 313] on button "Next" at bounding box center [904, 313] width 133 height 33
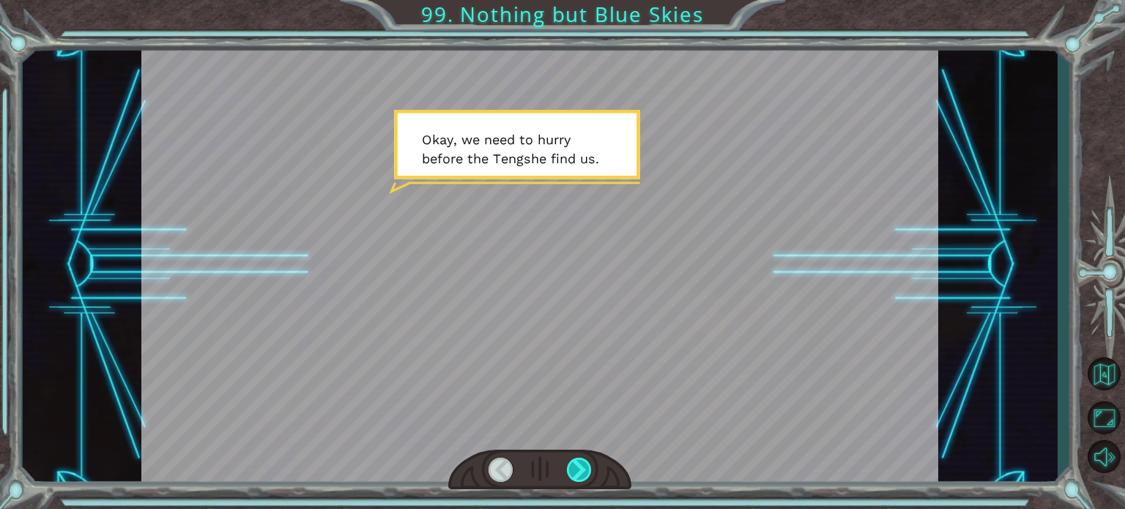
click at [579, 475] on div at bounding box center [579, 470] width 25 height 24
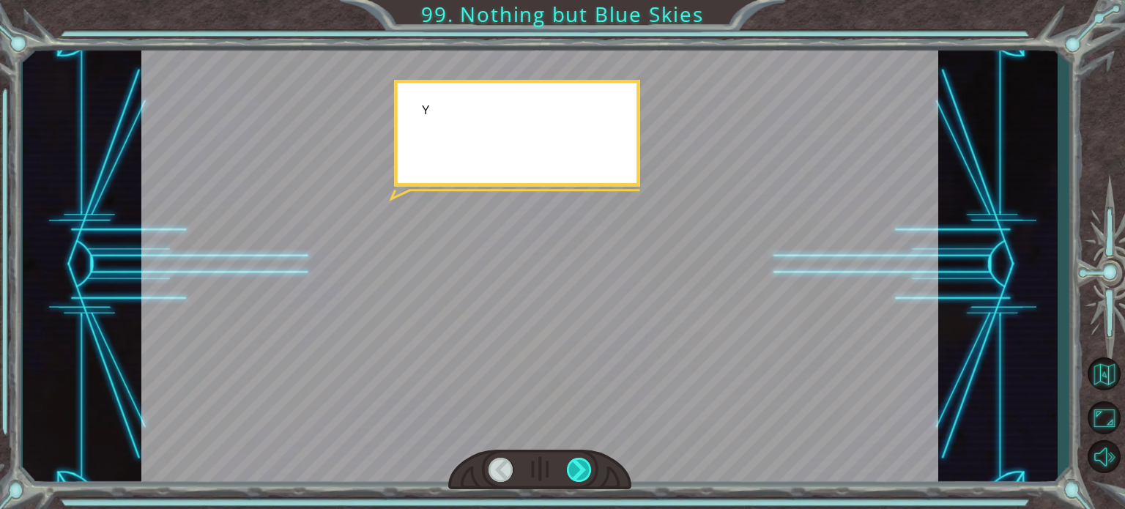
click at [579, 475] on div at bounding box center [579, 470] width 25 height 24
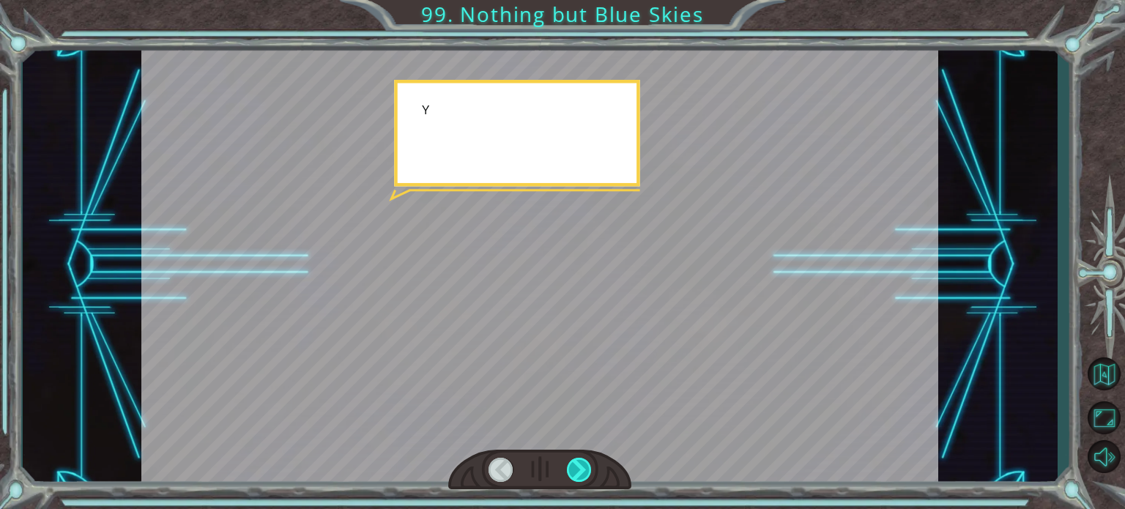
click at [579, 475] on div at bounding box center [579, 470] width 25 height 24
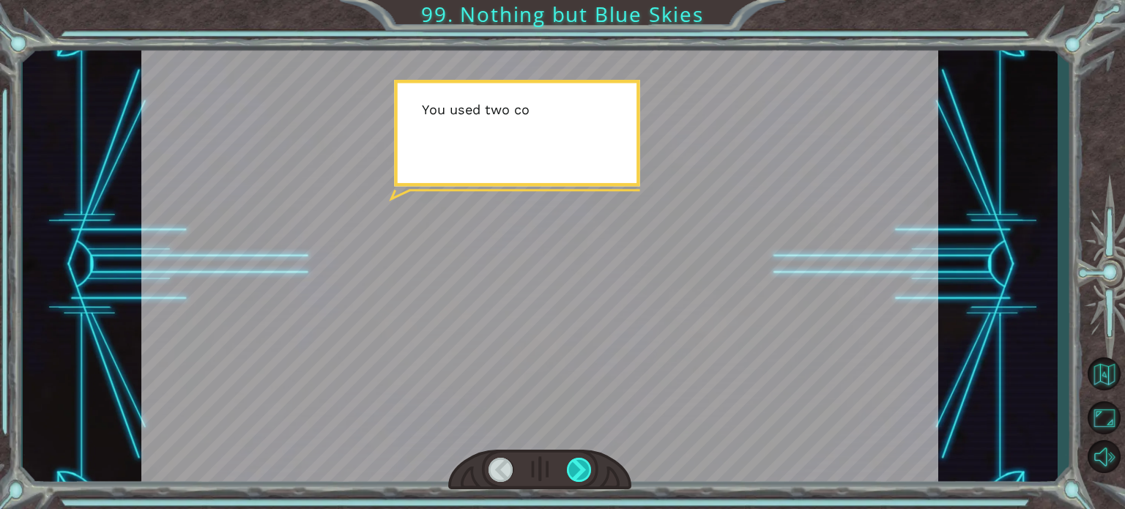
click at [579, 475] on div at bounding box center [579, 470] width 25 height 24
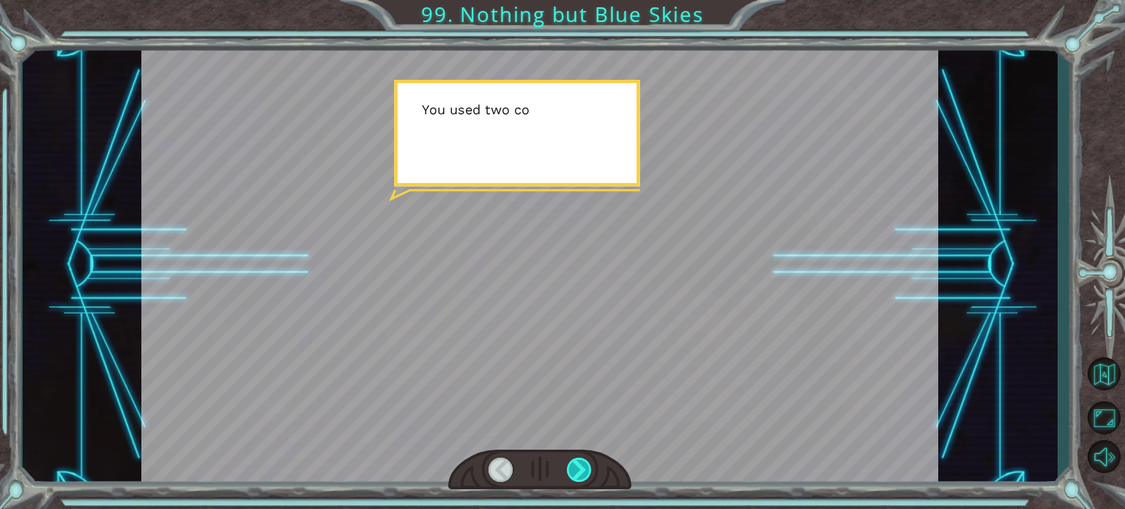
click at [579, 475] on div at bounding box center [579, 470] width 25 height 24
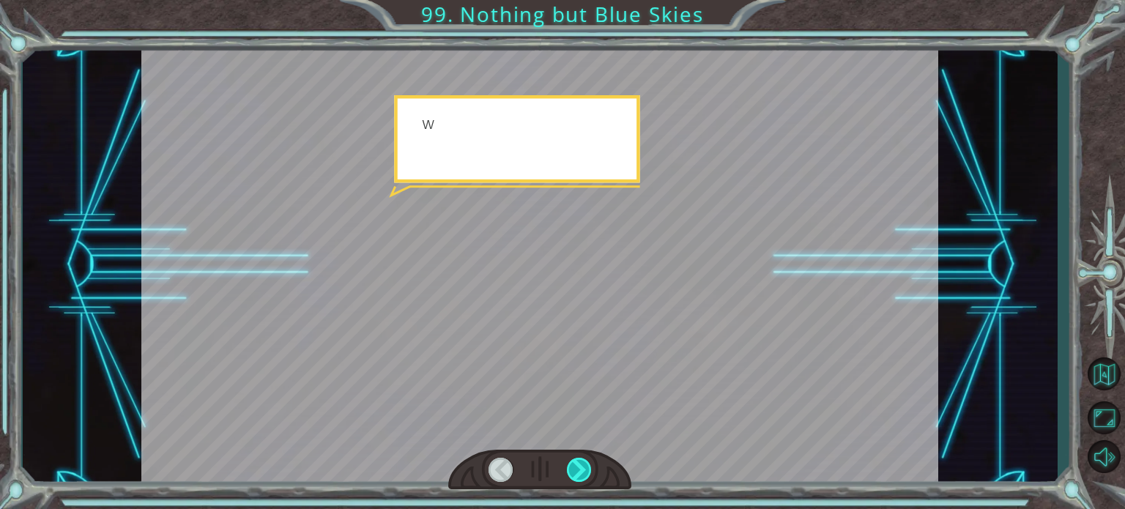
click at [579, 475] on div at bounding box center [579, 470] width 25 height 24
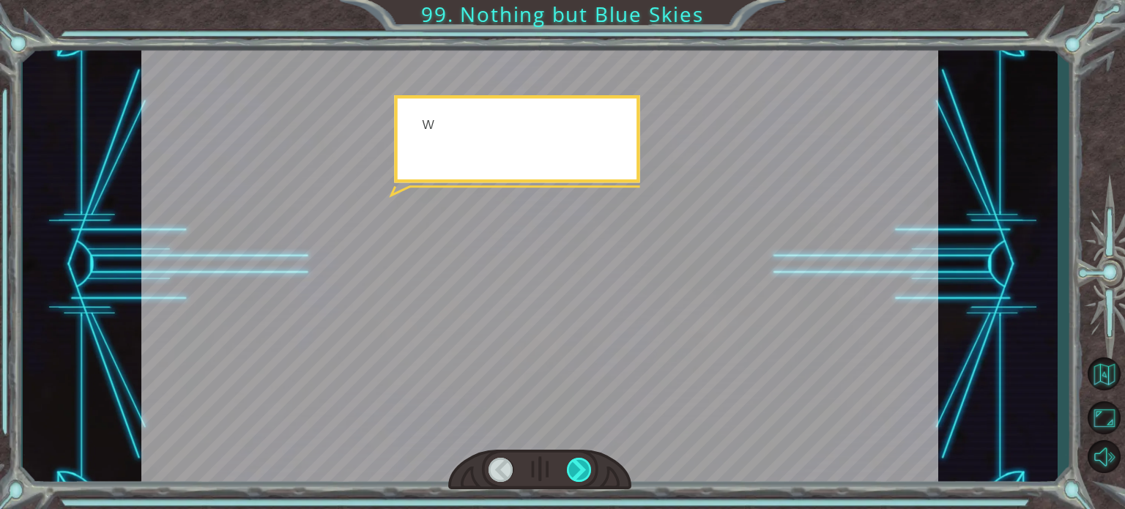
click at [579, 475] on div at bounding box center [579, 470] width 25 height 24
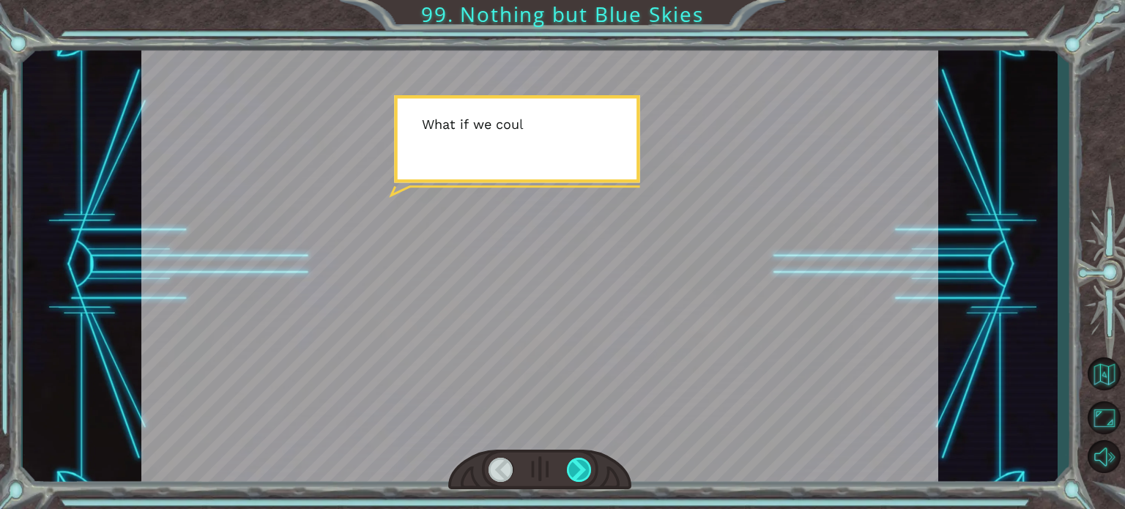
click at [579, 475] on div at bounding box center [579, 470] width 25 height 24
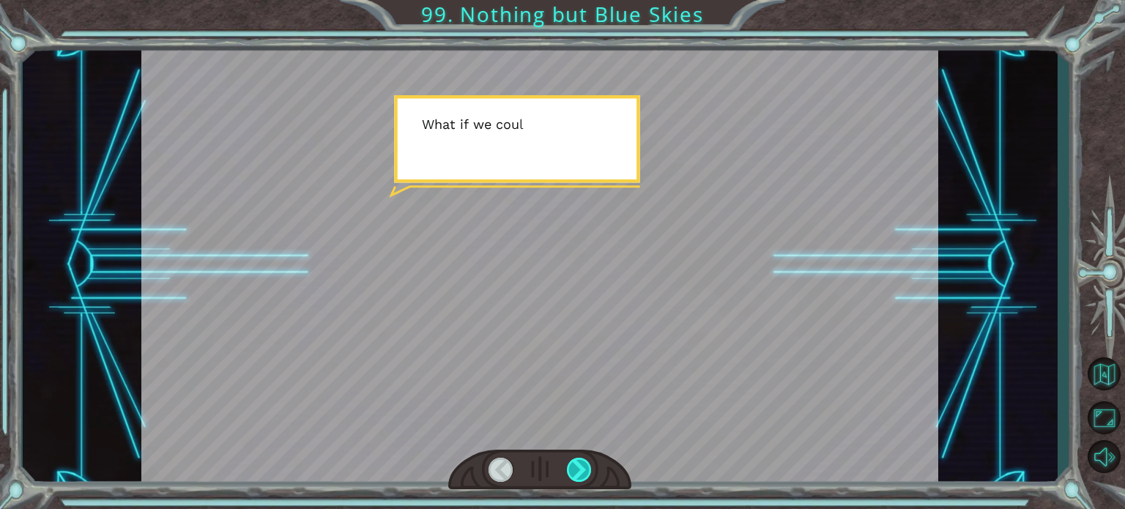
click at [579, 475] on div at bounding box center [579, 470] width 25 height 24
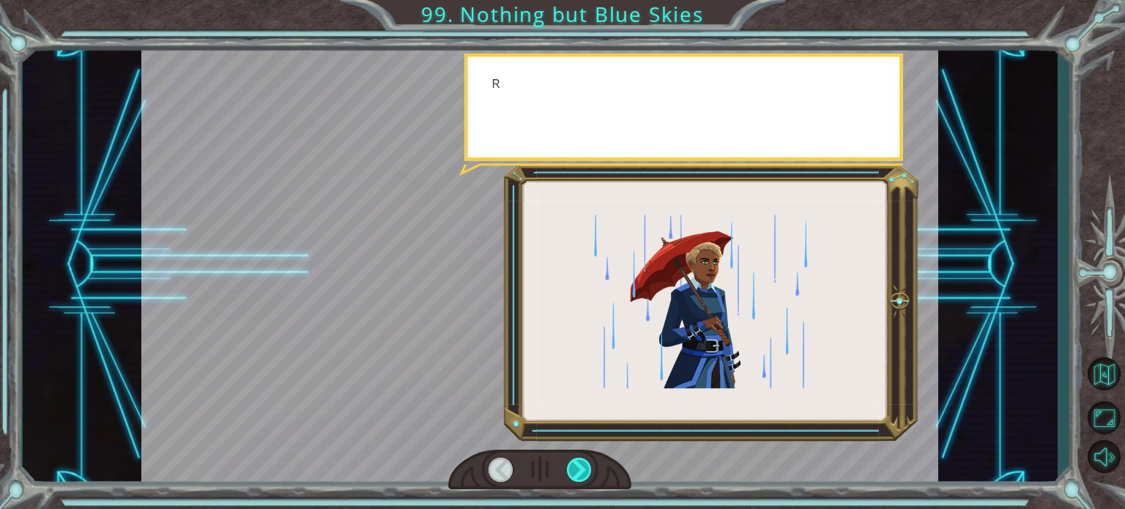
click at [579, 475] on div at bounding box center [579, 470] width 25 height 24
click at [584, 473] on div at bounding box center [579, 470] width 25 height 24
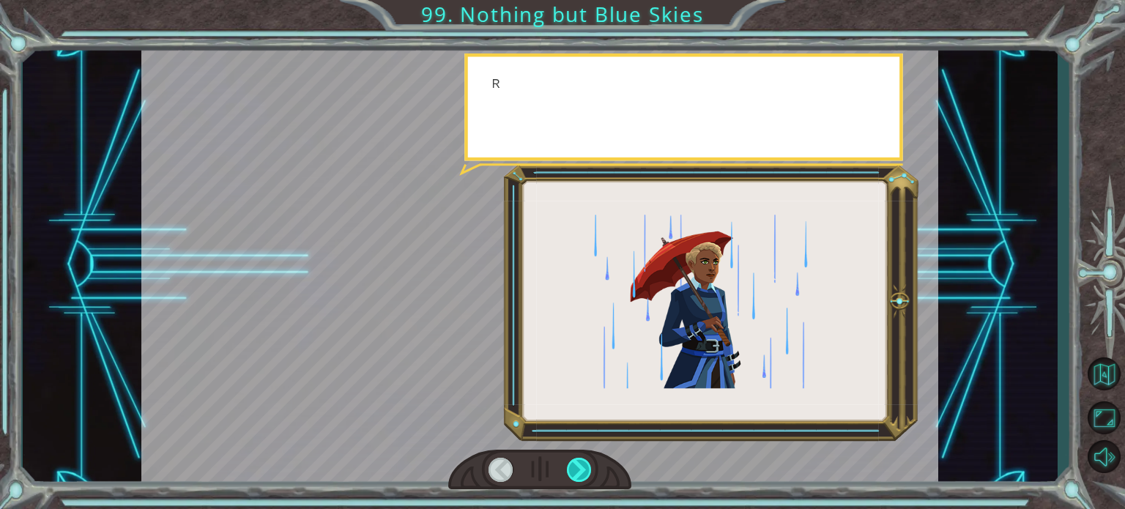
click at [585, 473] on div at bounding box center [579, 470] width 25 height 24
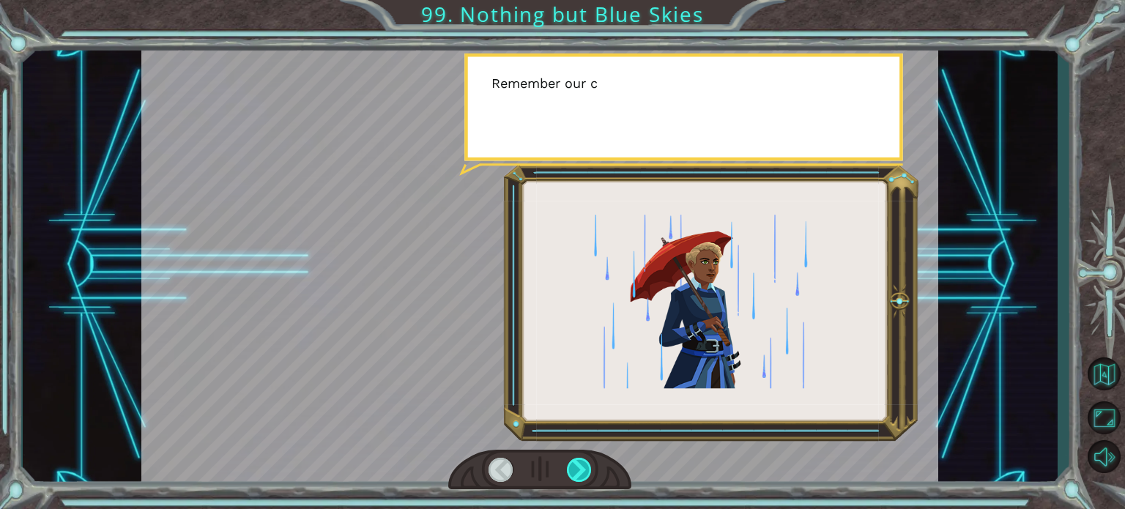
click at [585, 473] on div at bounding box center [579, 470] width 25 height 24
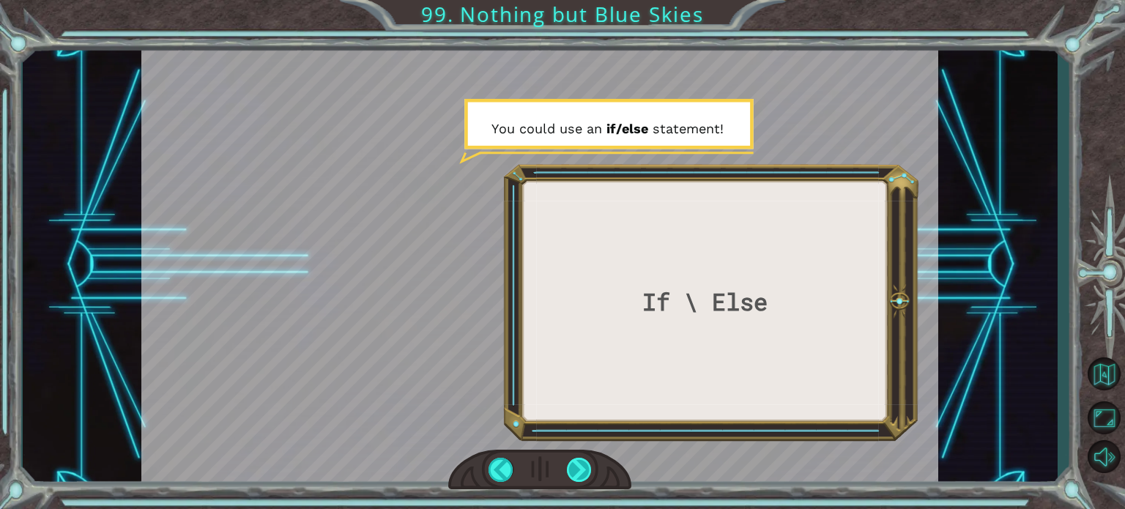
click at [585, 473] on div at bounding box center [579, 470] width 25 height 24
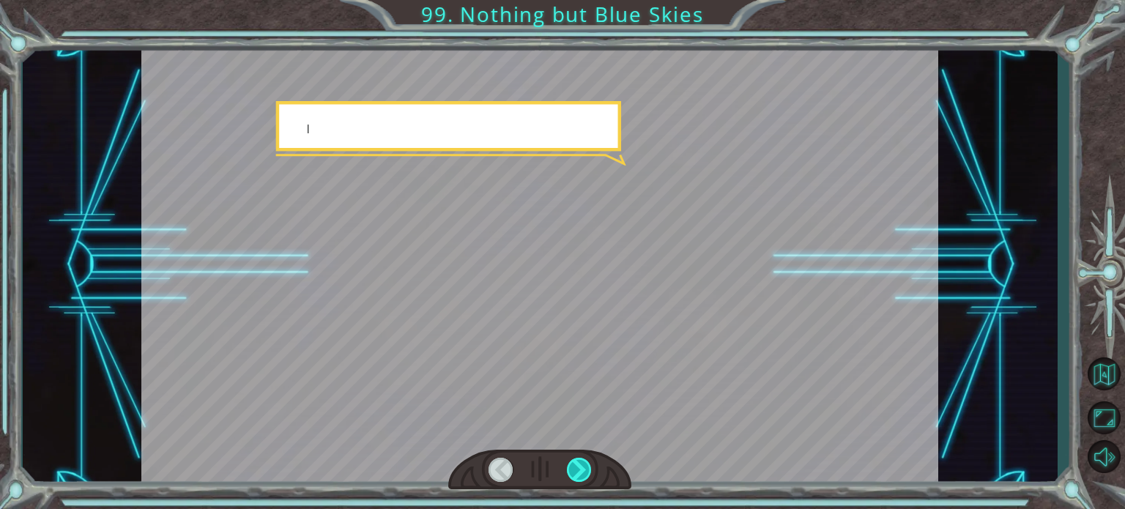
click at [585, 473] on div at bounding box center [579, 470] width 25 height 24
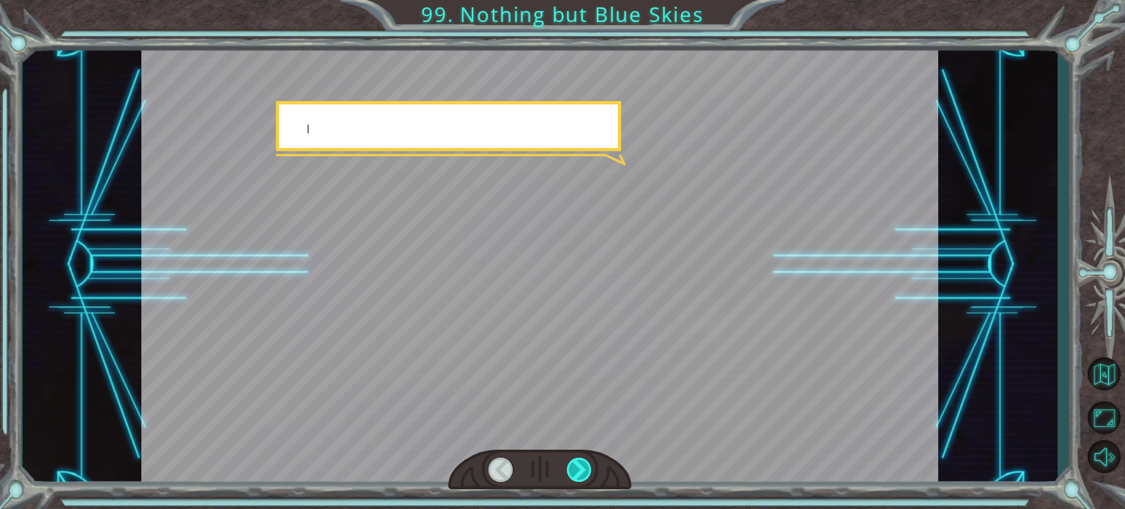
click at [585, 473] on div at bounding box center [579, 470] width 25 height 24
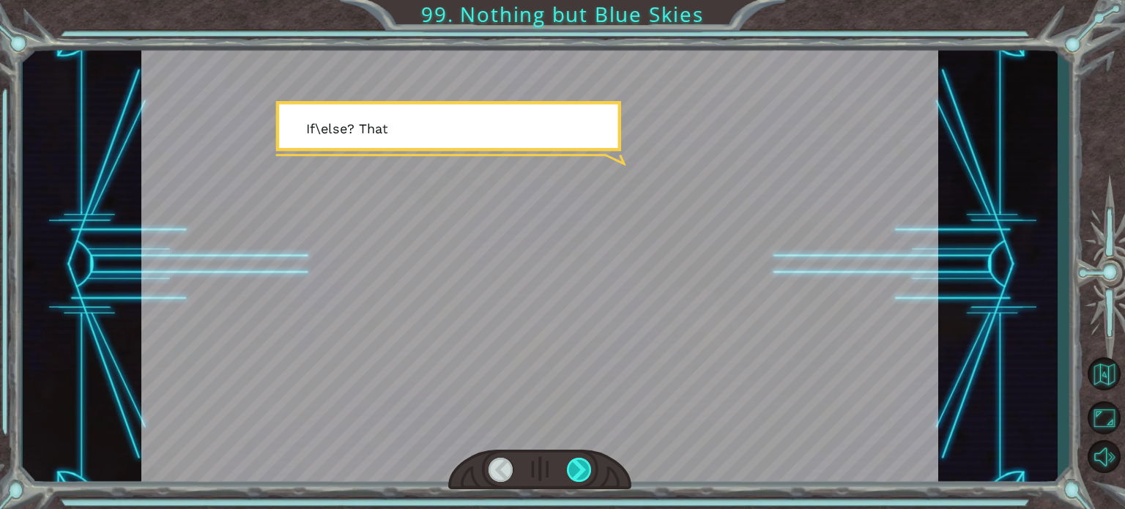
click at [585, 473] on div at bounding box center [579, 470] width 25 height 24
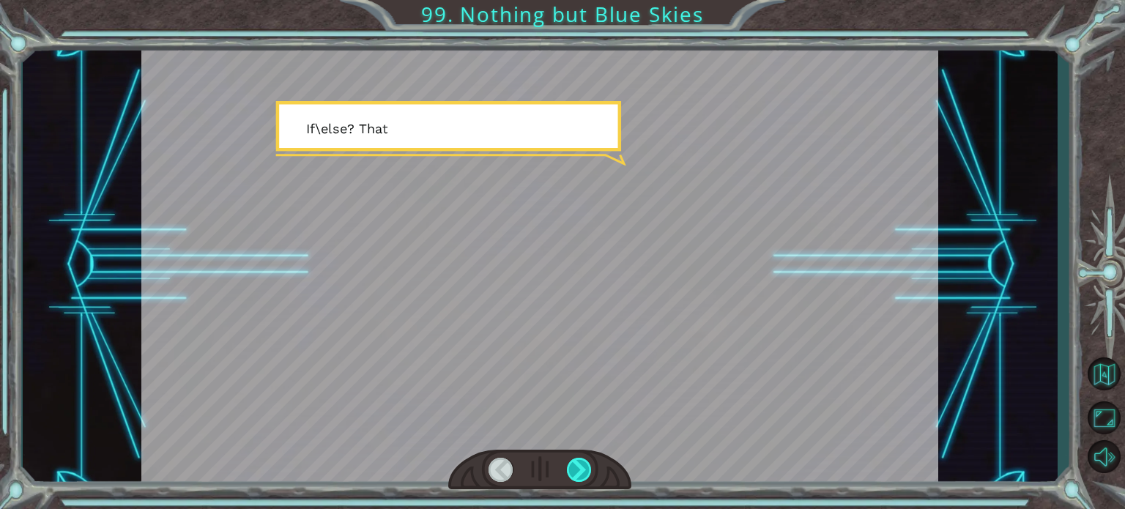
click at [585, 473] on div at bounding box center [579, 470] width 25 height 24
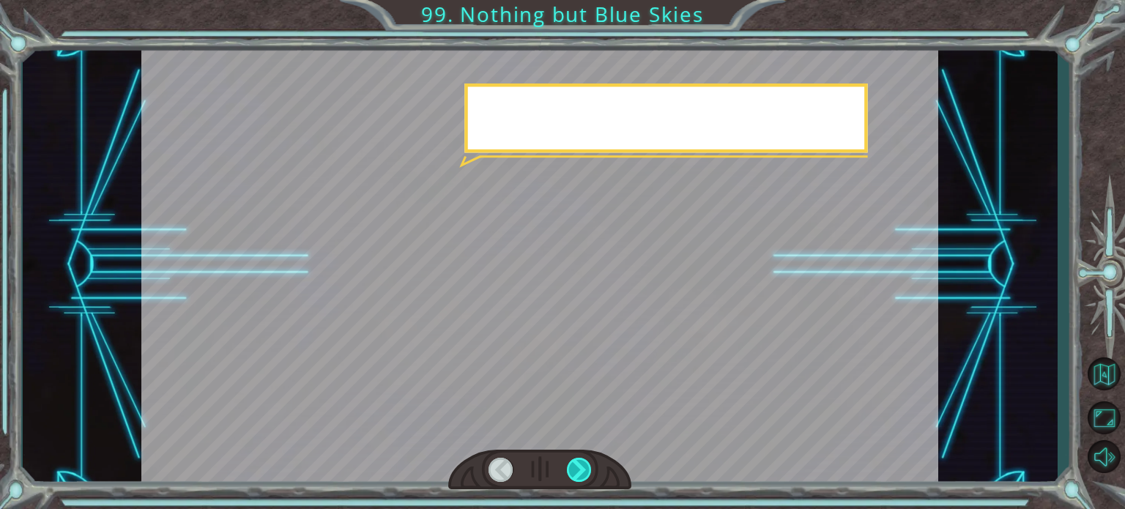
click at [585, 473] on div at bounding box center [579, 470] width 25 height 24
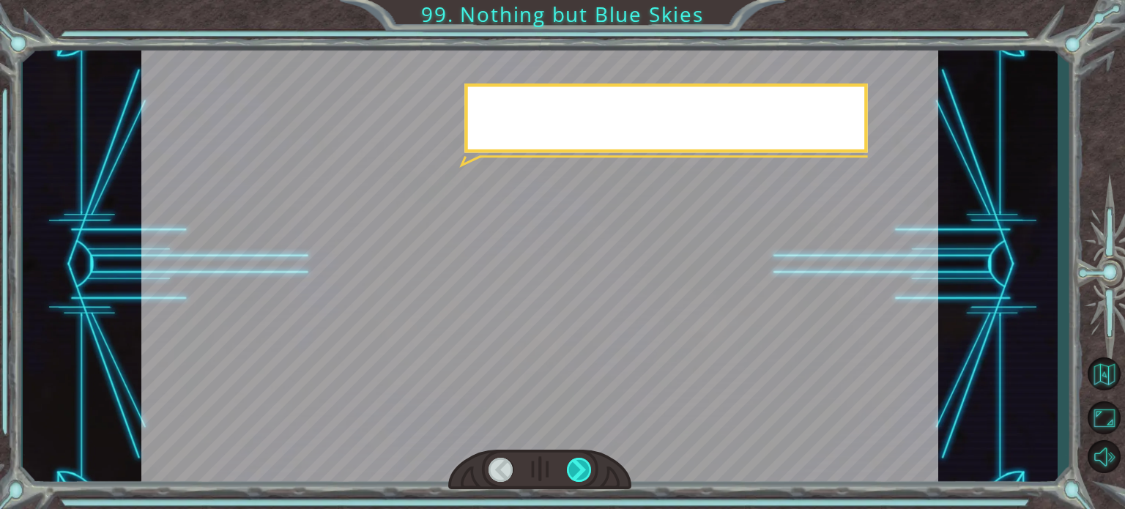
click at [585, 473] on div at bounding box center [579, 470] width 25 height 24
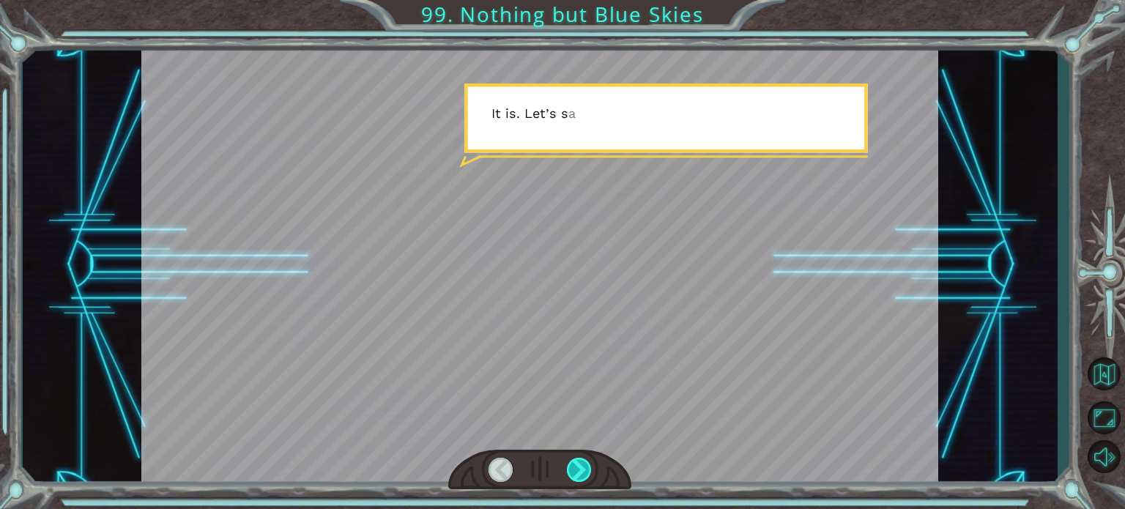
click at [585, 473] on div at bounding box center [579, 470] width 25 height 24
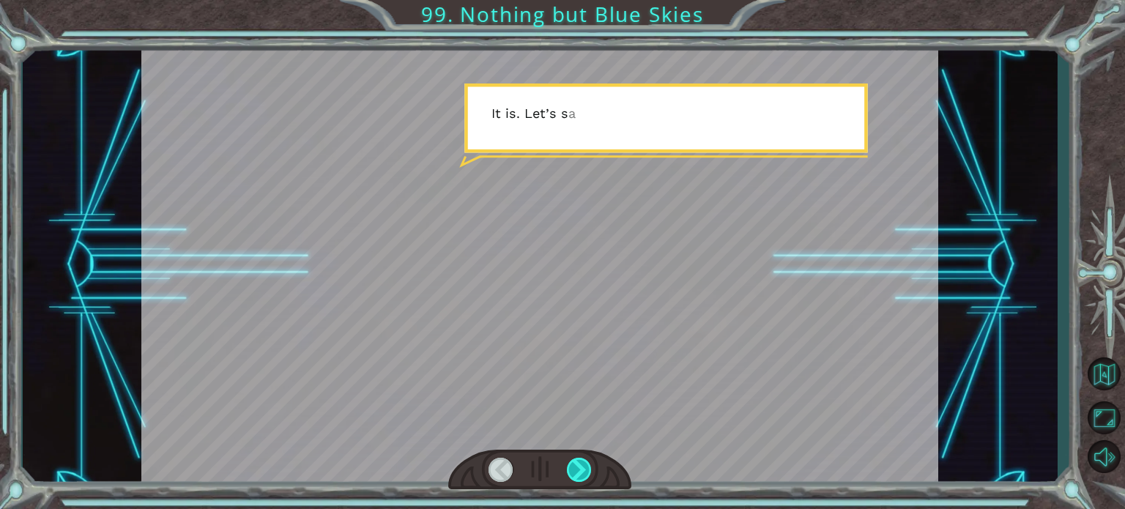
click at [585, 473] on div at bounding box center [579, 470] width 25 height 24
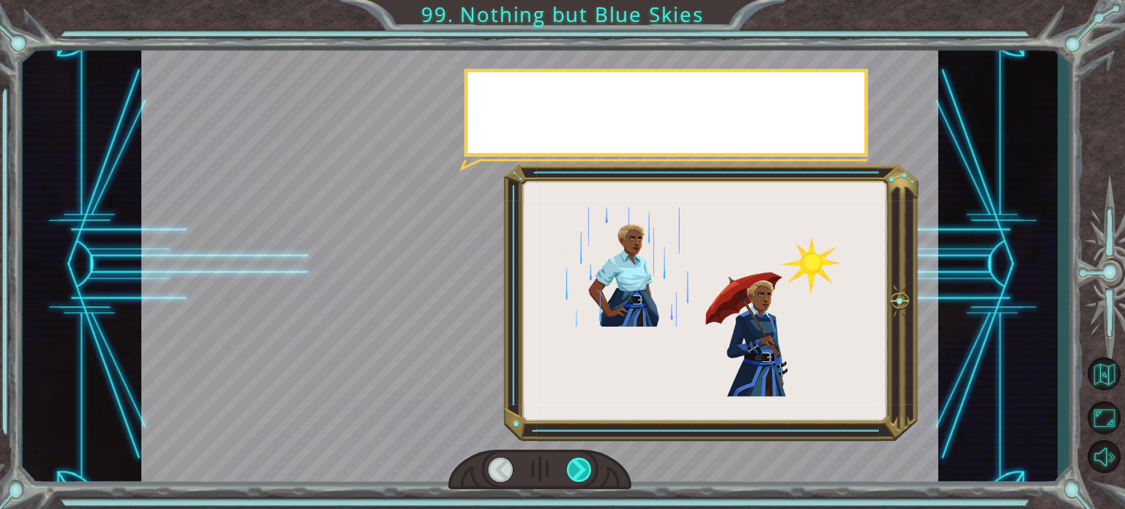
click at [585, 473] on div at bounding box center [579, 470] width 25 height 24
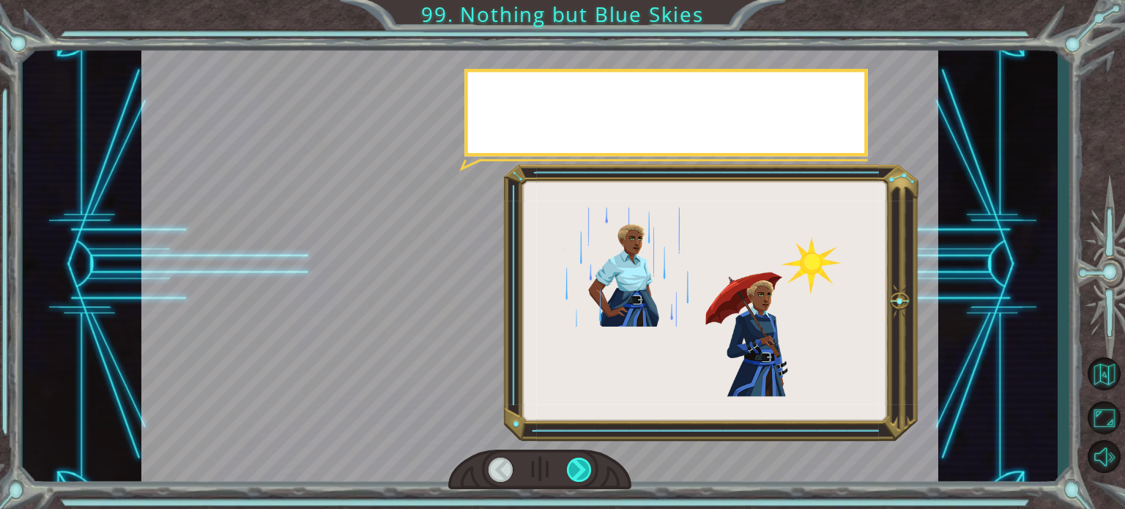
click at [585, 473] on div at bounding box center [579, 470] width 25 height 24
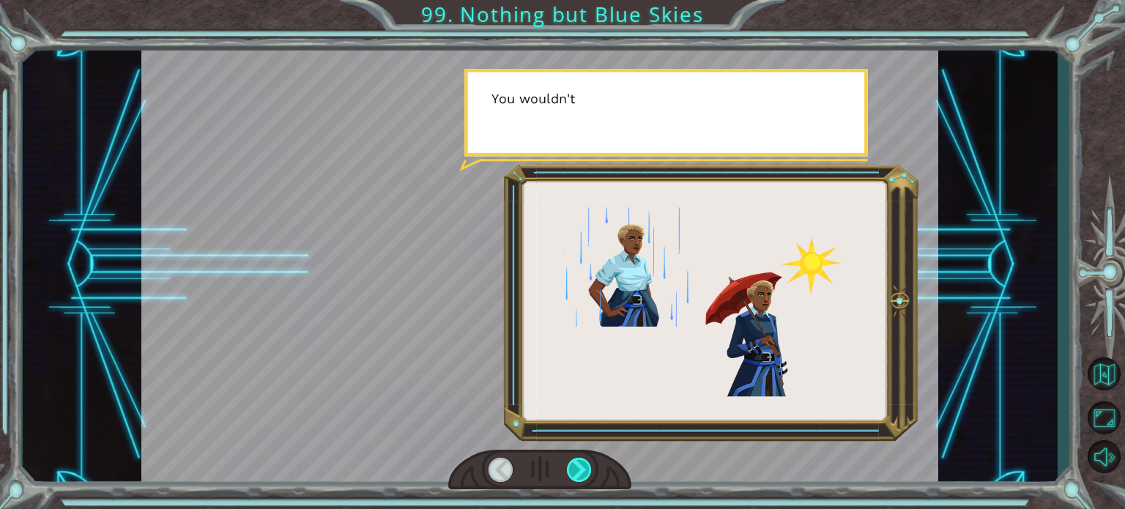
click at [585, 473] on div at bounding box center [579, 470] width 25 height 24
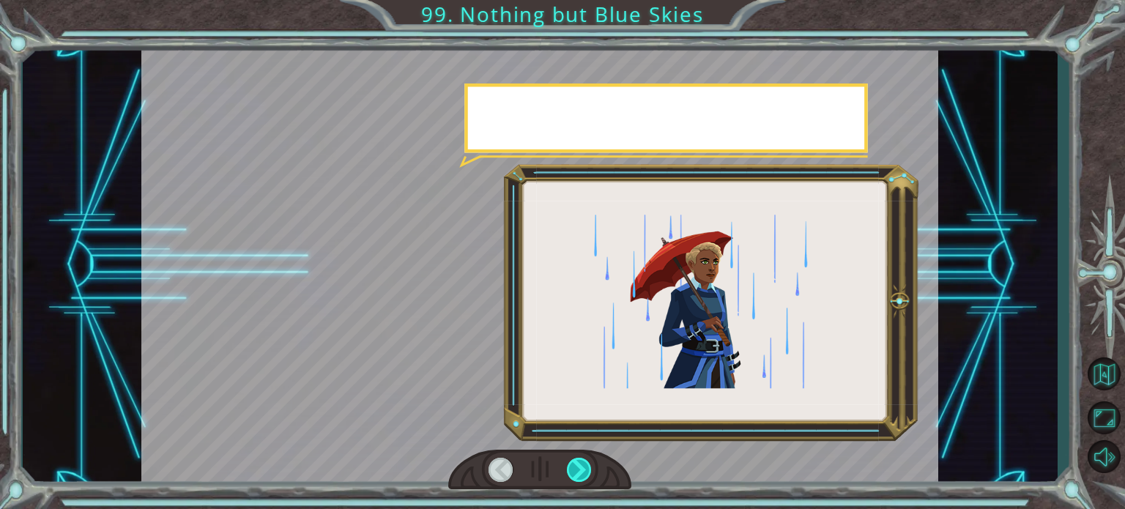
click at [585, 473] on div at bounding box center [579, 470] width 25 height 24
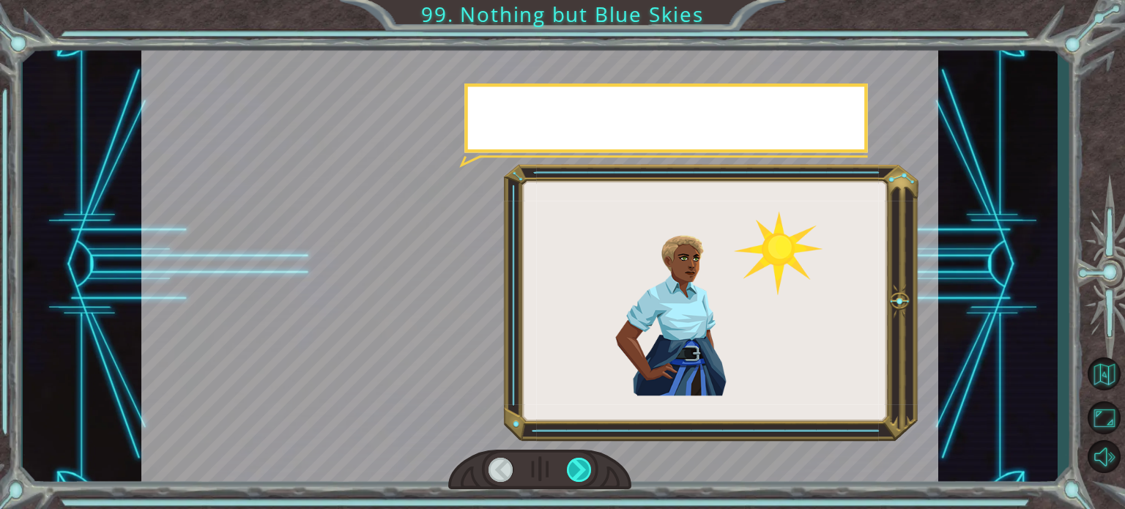
click at [585, 473] on div at bounding box center [579, 470] width 25 height 24
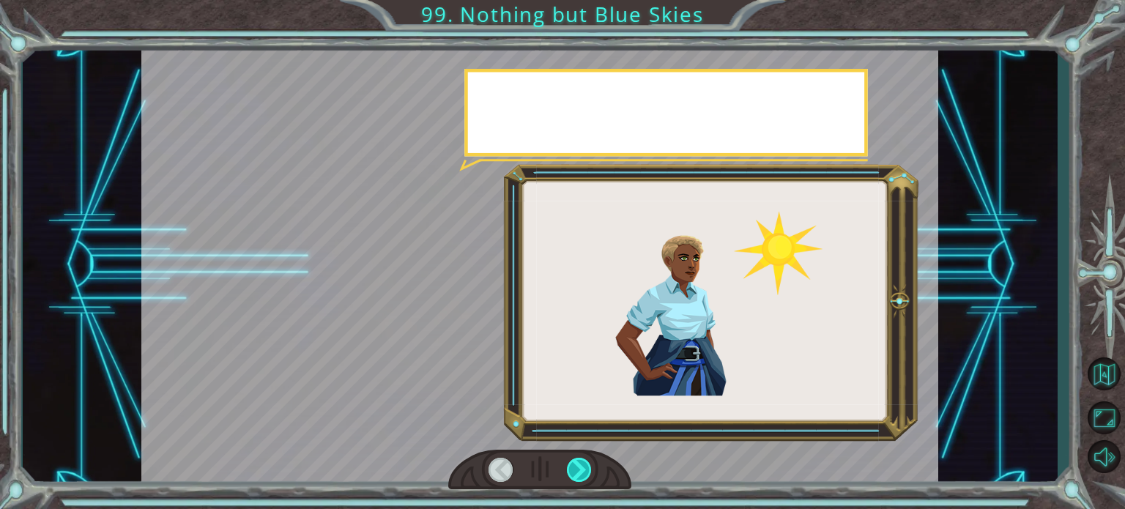
click at [585, 473] on div at bounding box center [579, 470] width 25 height 24
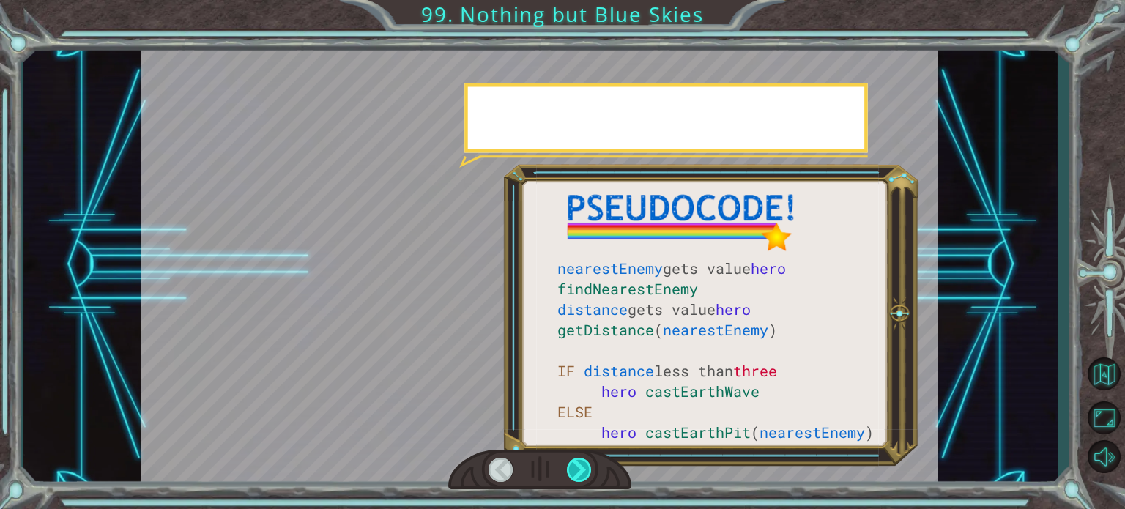
click at [585, 473] on div at bounding box center [579, 470] width 25 height 24
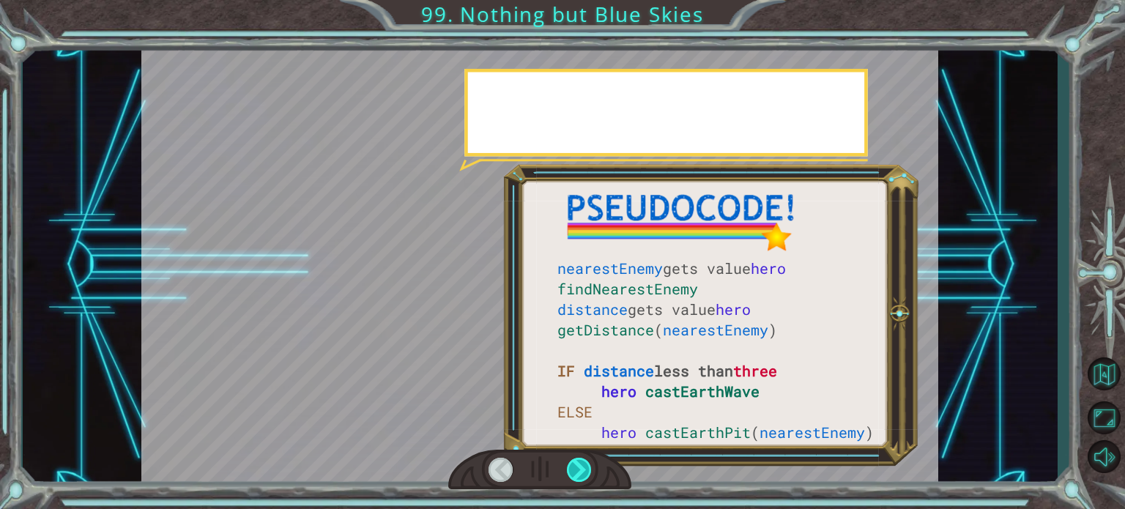
click at [585, 473] on div at bounding box center [579, 470] width 25 height 24
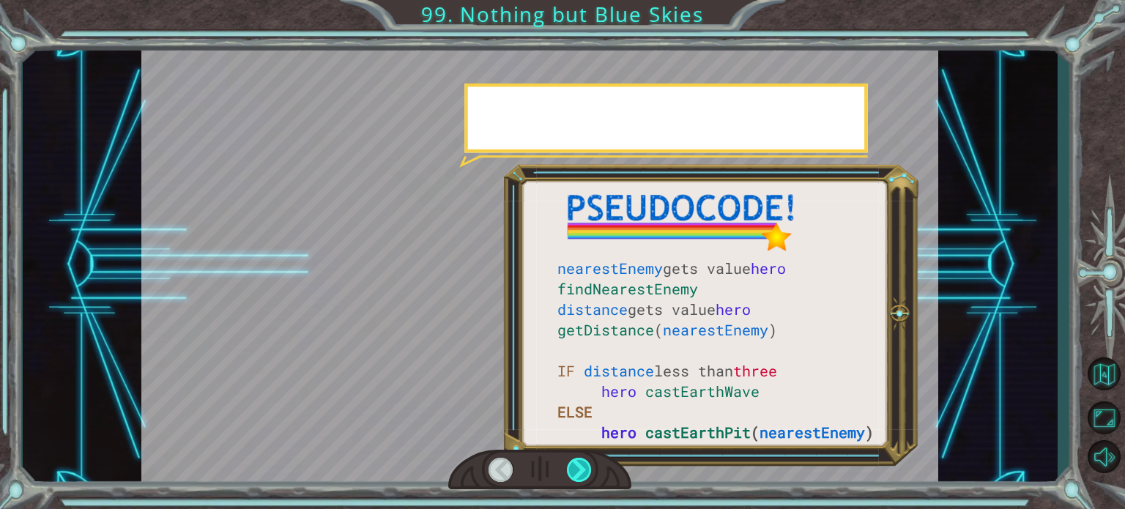
click at [585, 473] on div at bounding box center [579, 470] width 25 height 24
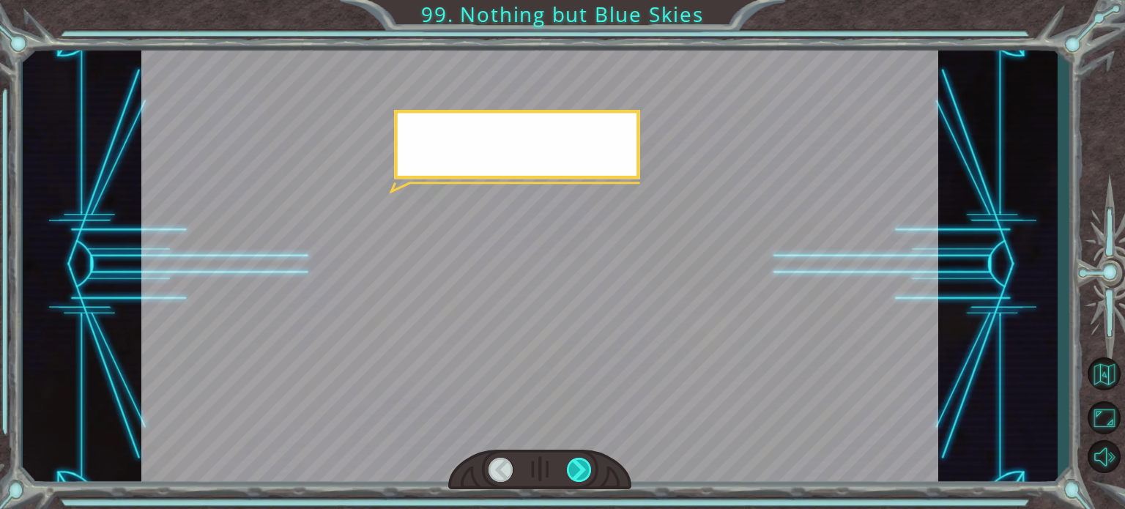
click at [585, 473] on div at bounding box center [579, 470] width 25 height 24
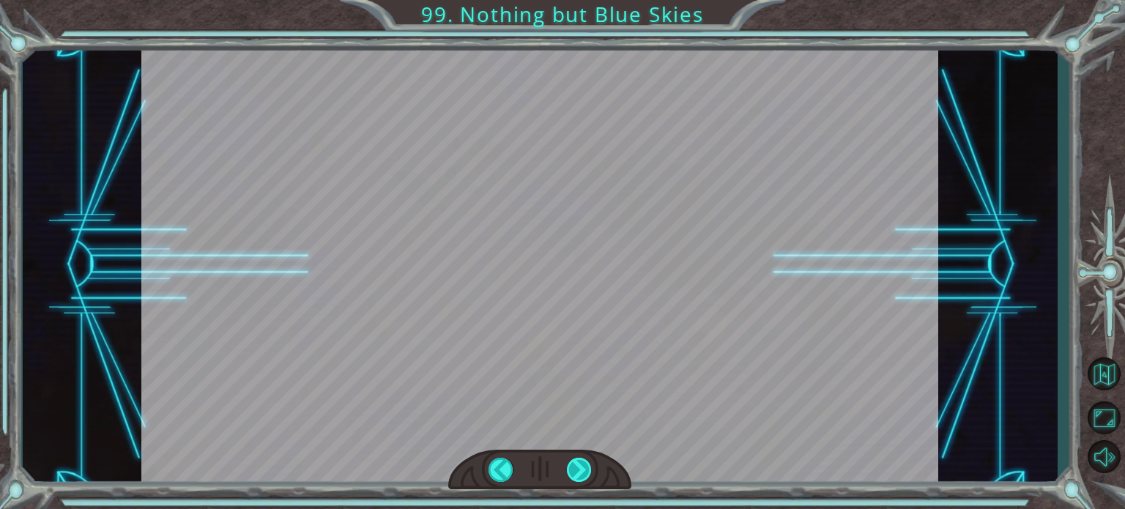
click at [585, 0] on div "nearestEnemy gets value hero findNearestEnemy distance gets value hero getDista…" at bounding box center [562, 0] width 1125 height 0
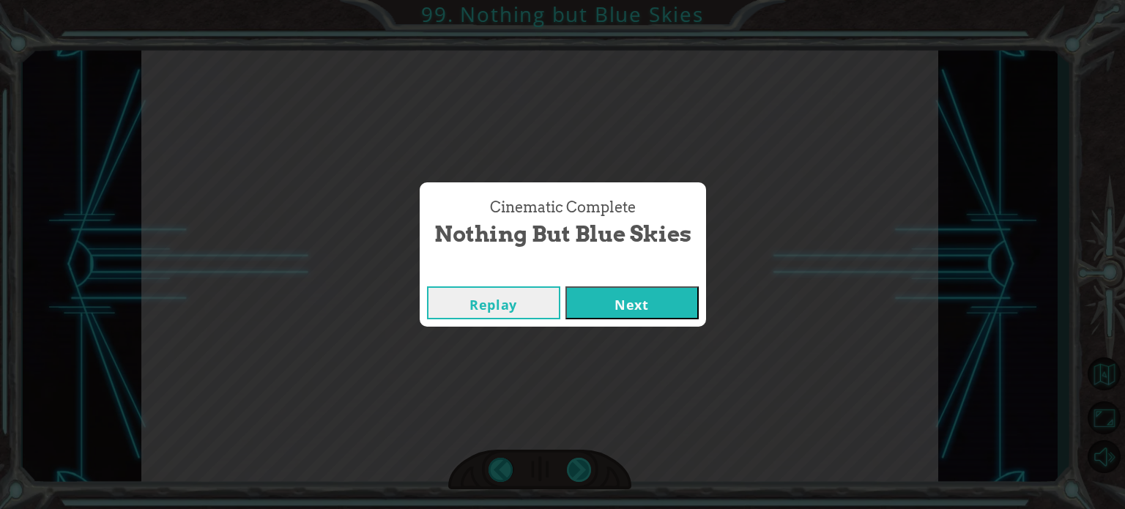
click at [585, 473] on div "Cinematic Complete Nothing but Blue Skies Replay Next" at bounding box center [562, 254] width 1125 height 509
click at [645, 309] on button "Next" at bounding box center [631, 302] width 133 height 33
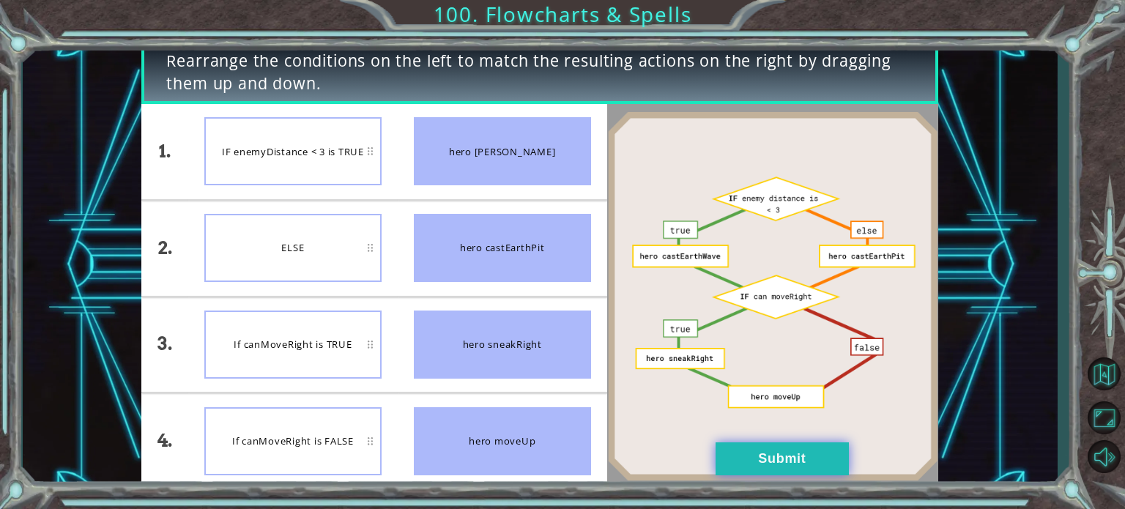
click at [762, 463] on button "Submit" at bounding box center [781, 458] width 133 height 33
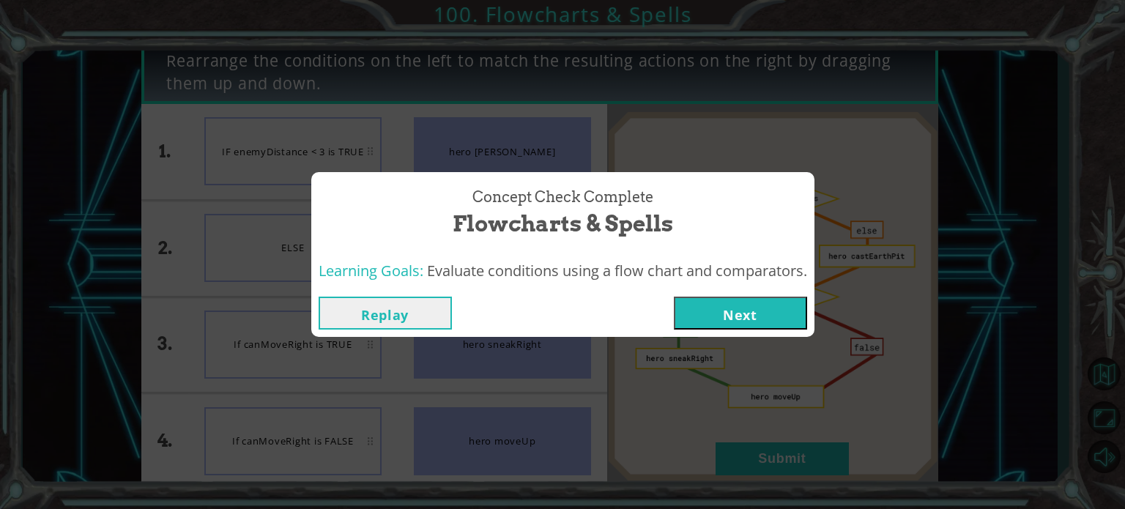
click at [719, 304] on button "Next" at bounding box center [740, 313] width 133 height 33
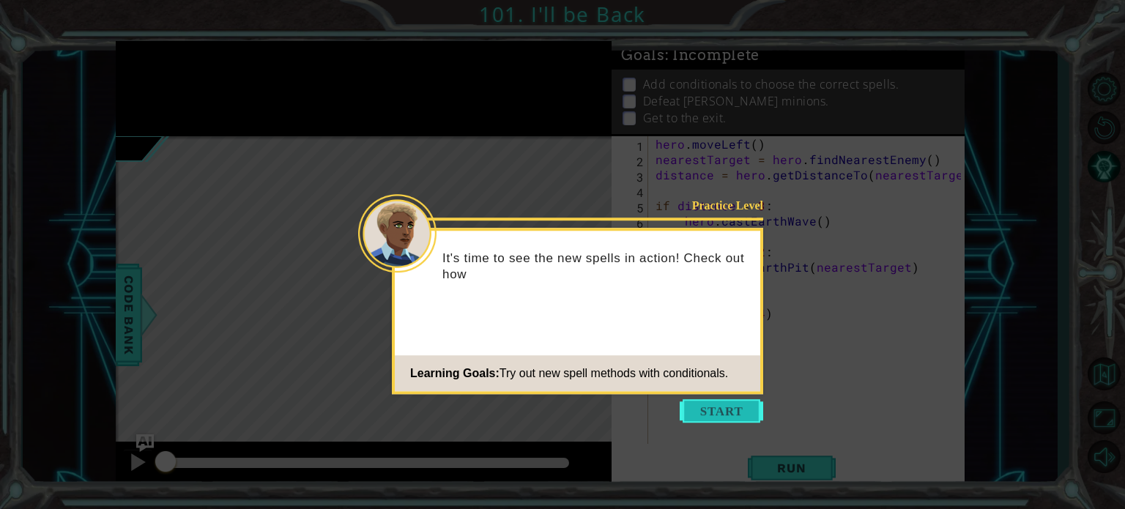
click at [744, 414] on button "Start" at bounding box center [721, 410] width 83 height 23
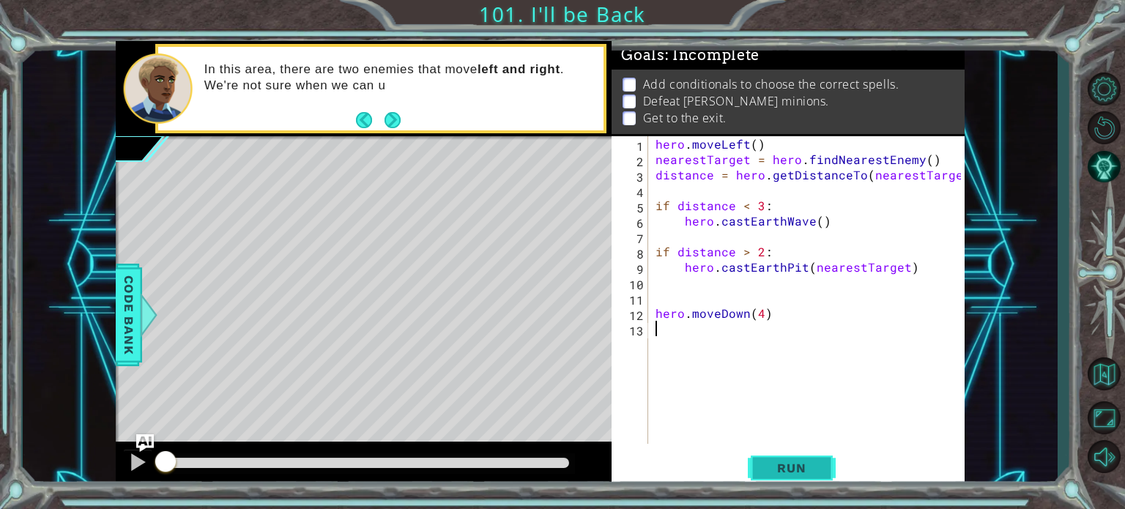
click at [793, 464] on span "Run" at bounding box center [791, 468] width 58 height 15
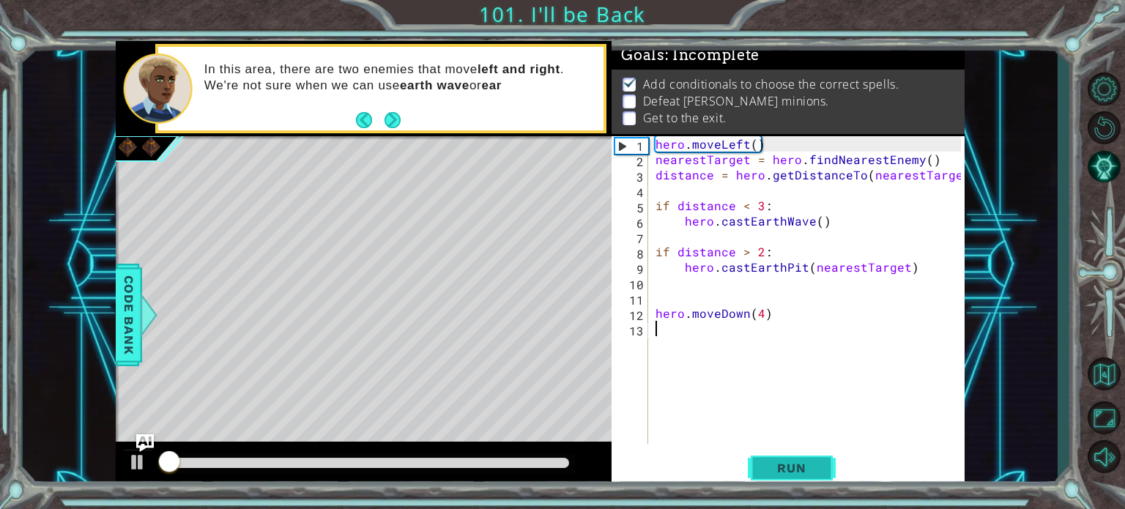
scroll to position [8, 0]
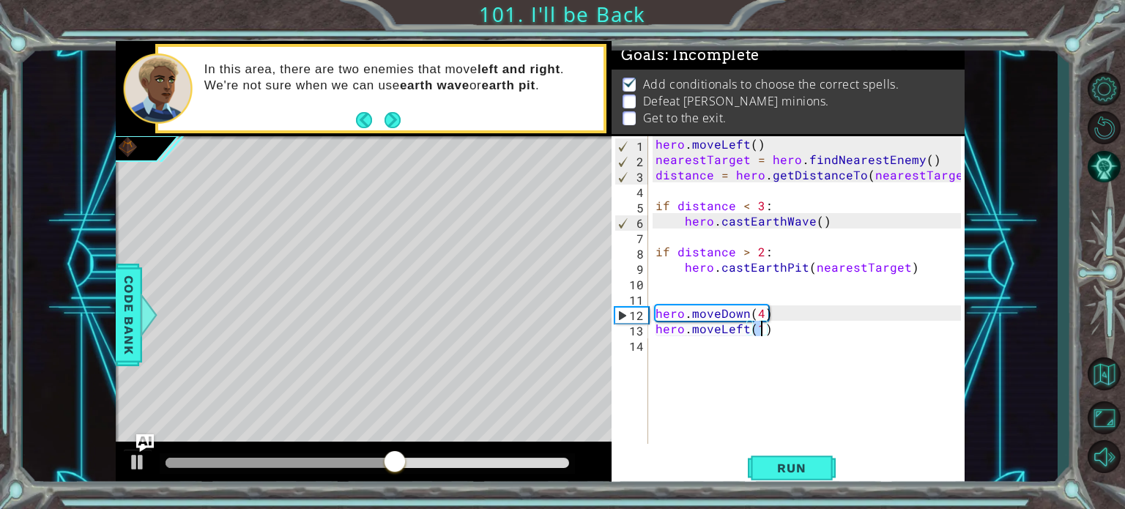
type textarea "hero.moveLeft(2)"
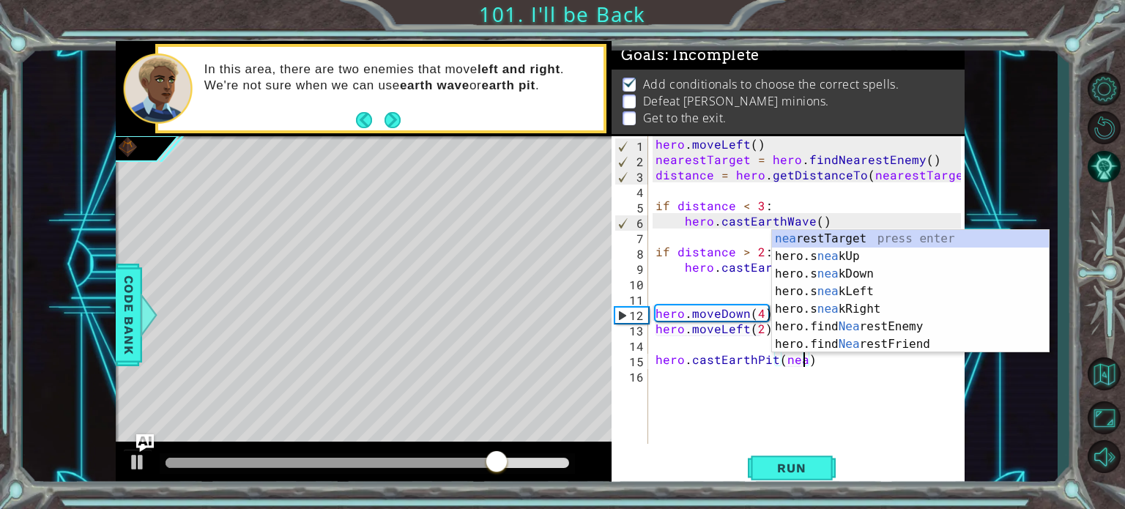
scroll to position [0, 9]
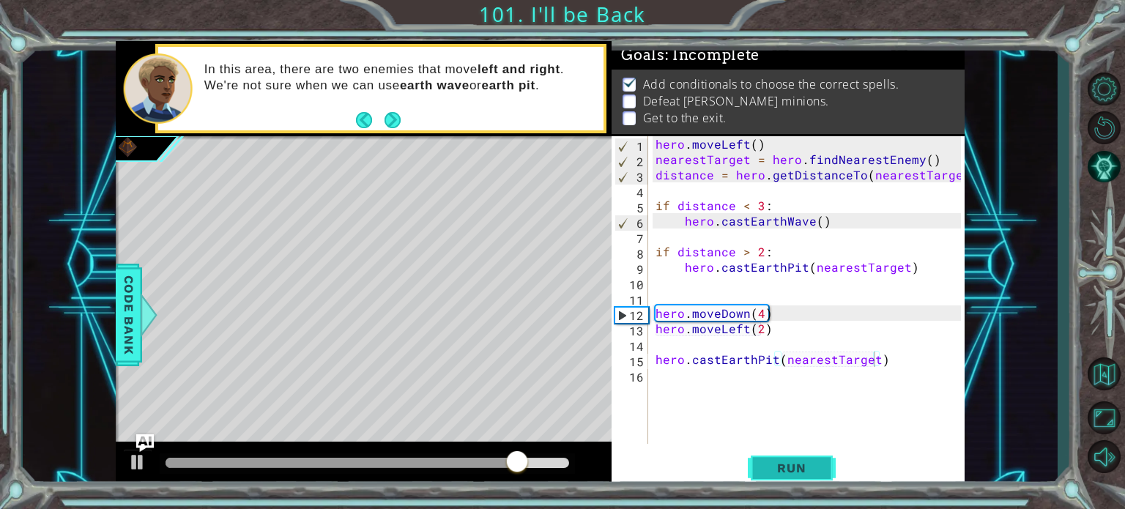
click at [800, 466] on span "Run" at bounding box center [791, 468] width 58 height 15
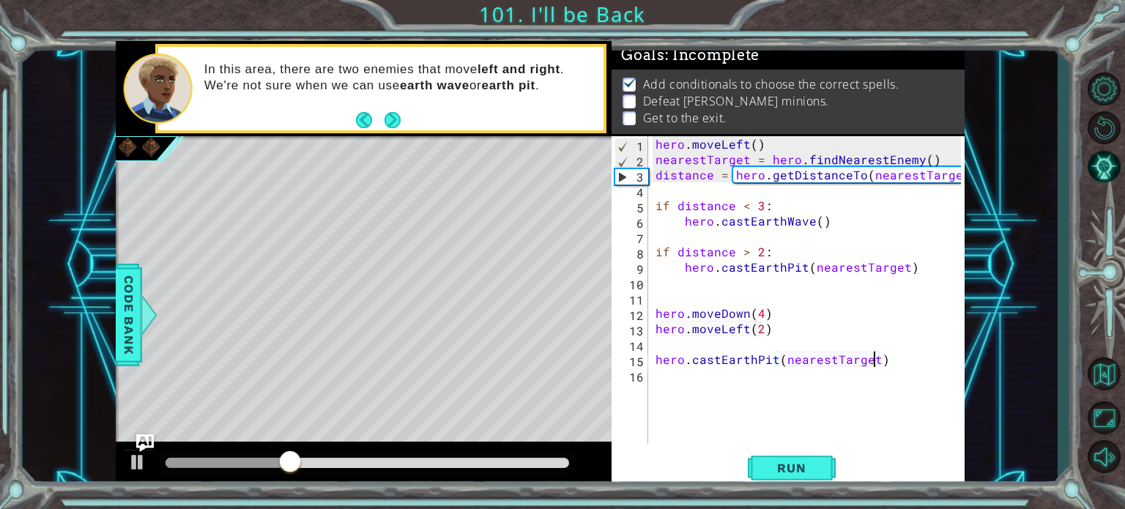
click at [816, 446] on div "hero.castEarthPit(nearestTarget) 1 2 3 4 5 6 7 8 9 10 11 12 13 14 15 16 hero . …" at bounding box center [787, 312] width 353 height 352
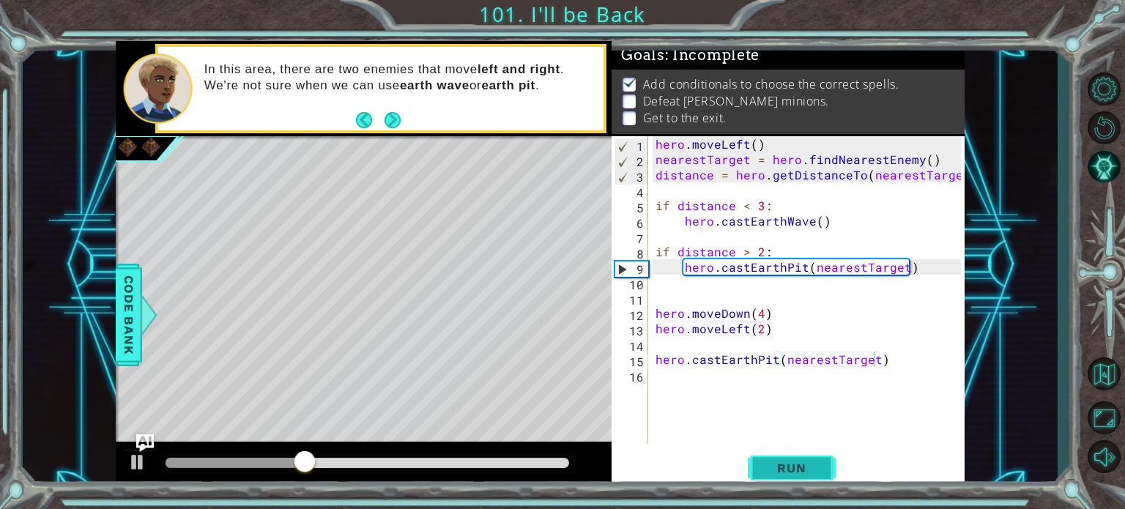
click at [798, 469] on span "Run" at bounding box center [791, 468] width 58 height 15
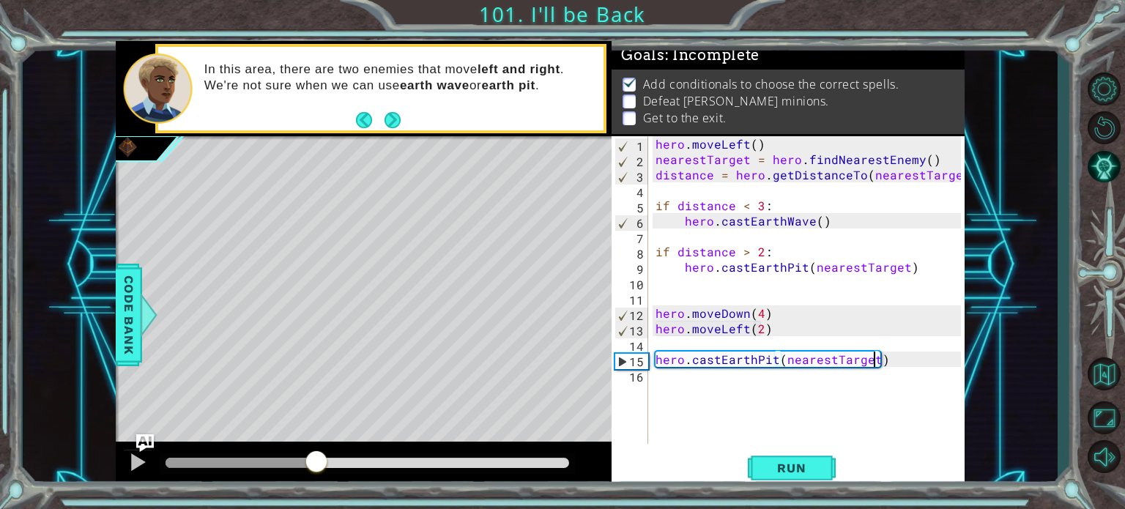
click at [301, 389] on div "methods hero use(thing) moveUp(steps) moveDown(steps) moveLeft(steps) moveRight…" at bounding box center [540, 265] width 849 height 448
drag, startPoint x: 767, startPoint y: 160, endPoint x: 940, endPoint y: 157, distance: 173.6
click at [940, 157] on div "hero . moveLeft ( ) nearestTarget = hero . findNearestEnemy ( ) distance = hero…" at bounding box center [810, 305] width 316 height 338
type textarea "nearestTarget = hero.findNearestEnemy()"
click at [778, 345] on div "hero . moveLeft ( ) nearestTarget = hero . findNearestEnemy ( ) distance = hero…" at bounding box center [810, 305] width 316 height 338
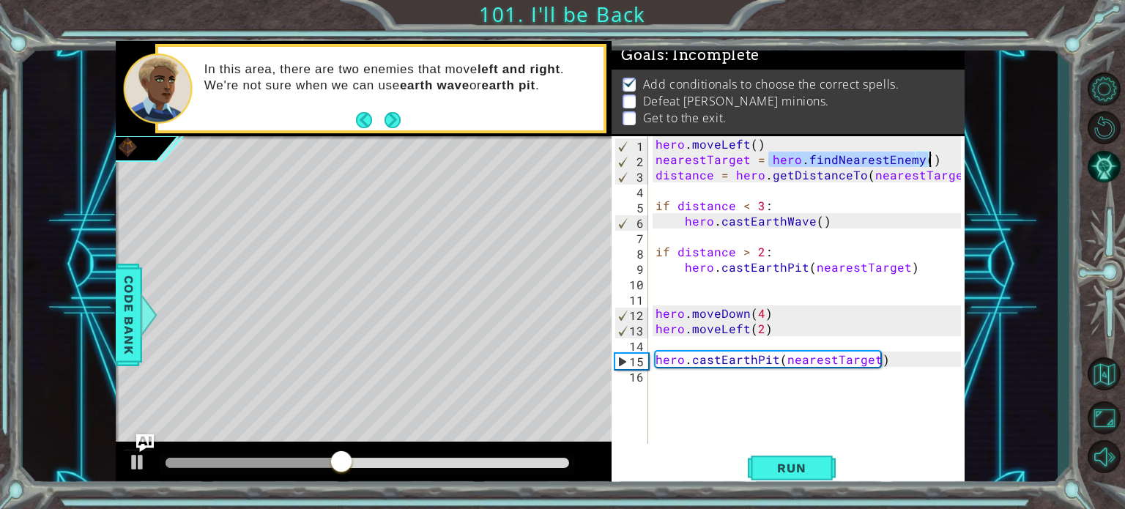
scroll to position [0, 0]
paste textarea "hero.findNearestEnemy()"
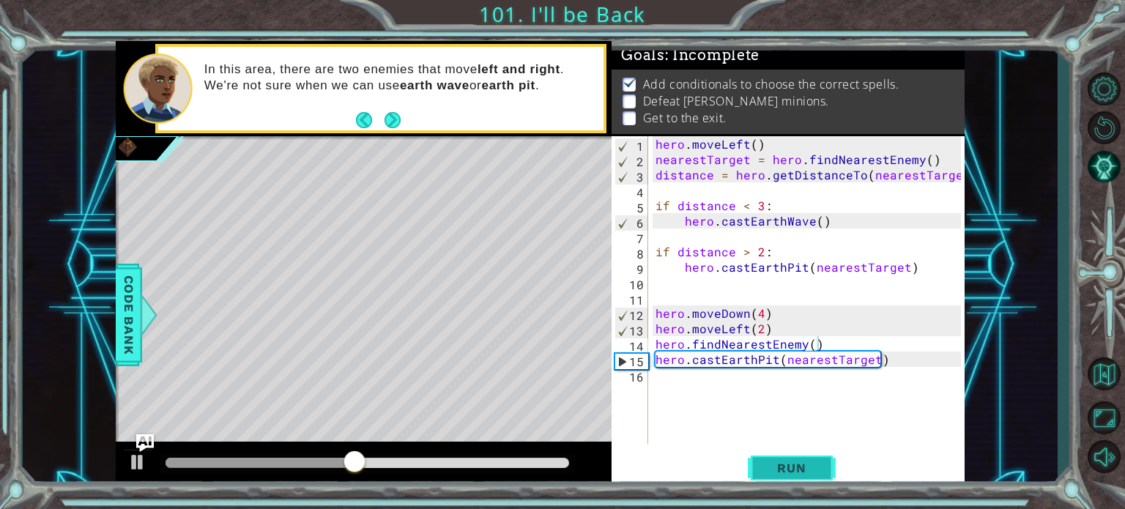
click at [780, 453] on button "Run" at bounding box center [792, 467] width 88 height 35
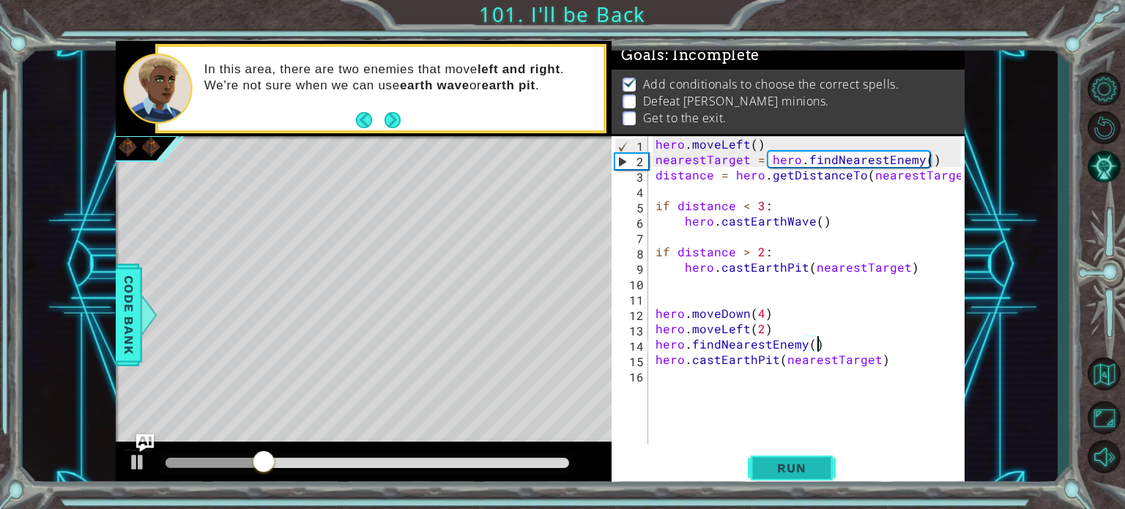
click at [775, 463] on span "Run" at bounding box center [791, 468] width 58 height 15
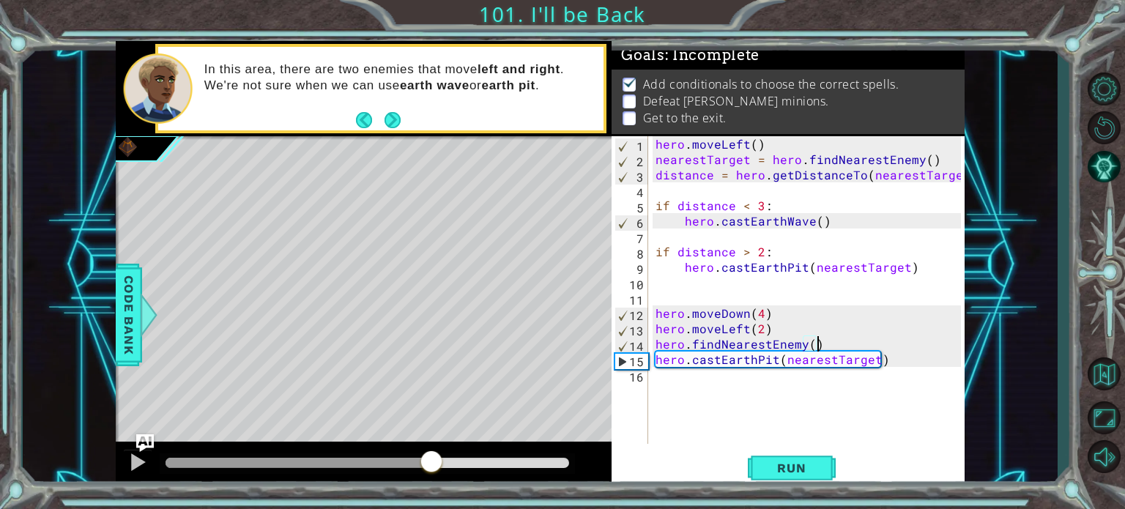
click at [369, 435] on div "methods hero use(thing) moveUp(steps) moveDown(steps) moveLeft(steps) moveRight…" at bounding box center [540, 265] width 849 height 448
drag, startPoint x: 383, startPoint y: 462, endPoint x: 300, endPoint y: 488, distance: 86.8
click at [300, 488] on div at bounding box center [364, 465] width 496 height 47
drag, startPoint x: 300, startPoint y: 488, endPoint x: 240, endPoint y: 481, distance: 60.5
click at [240, 481] on div at bounding box center [364, 465] width 496 height 47
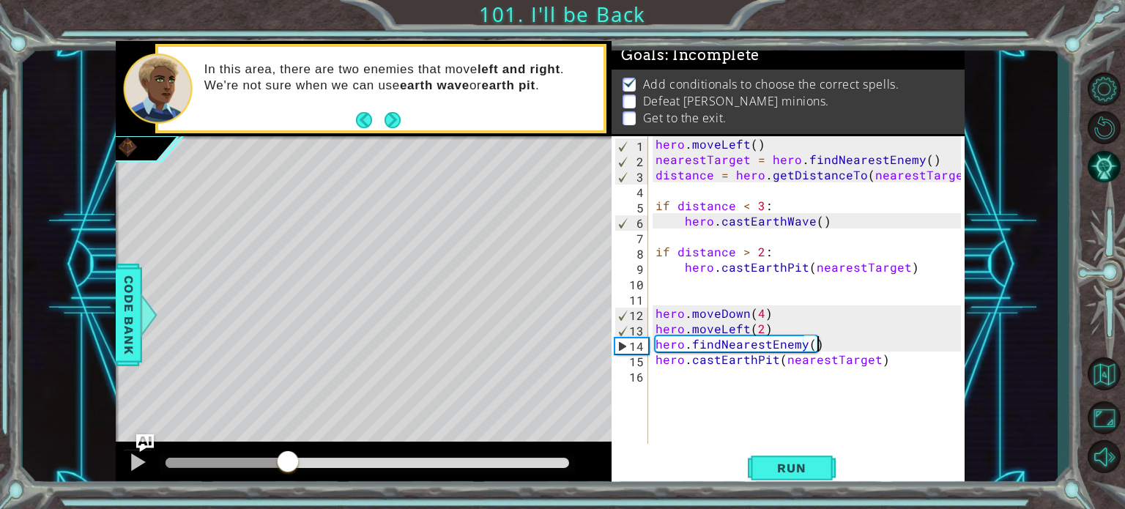
click at [285, 460] on div at bounding box center [226, 463] width 122 height 10
drag, startPoint x: 241, startPoint y: 453, endPoint x: 249, endPoint y: 453, distance: 8.1
click at [249, 453] on div at bounding box center [364, 465] width 496 height 47
drag, startPoint x: 302, startPoint y: 454, endPoint x: 289, endPoint y: 453, distance: 13.3
click at [289, 453] on div at bounding box center [288, 463] width 26 height 26
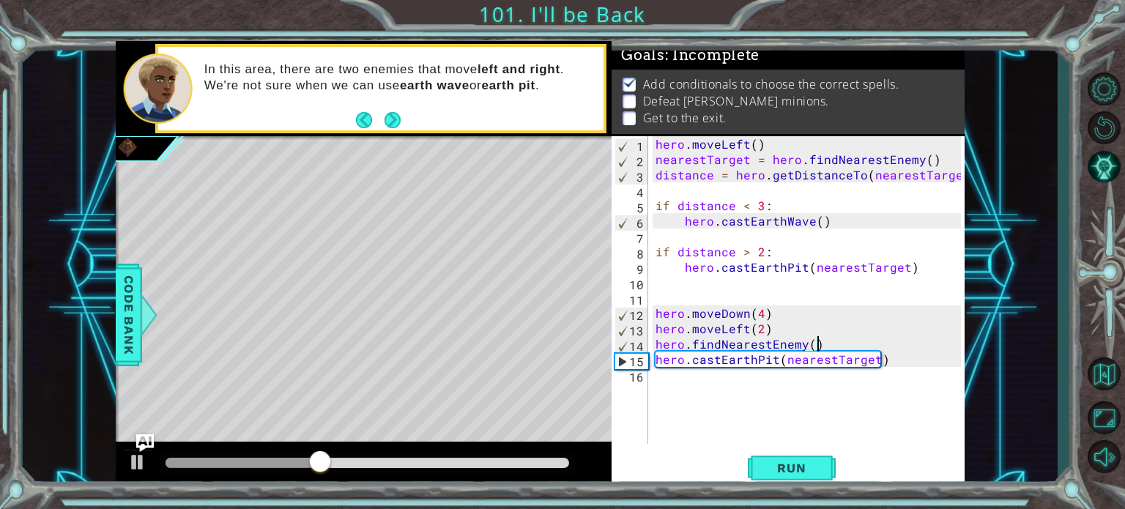
scroll to position [0, 9]
click at [813, 344] on div "hero . moveLeft ( ) nearestTarget = hero . findNearestEnemy ( ) distance = hero…" at bounding box center [810, 305] width 316 height 338
click at [788, 456] on button "Run" at bounding box center [792, 467] width 88 height 35
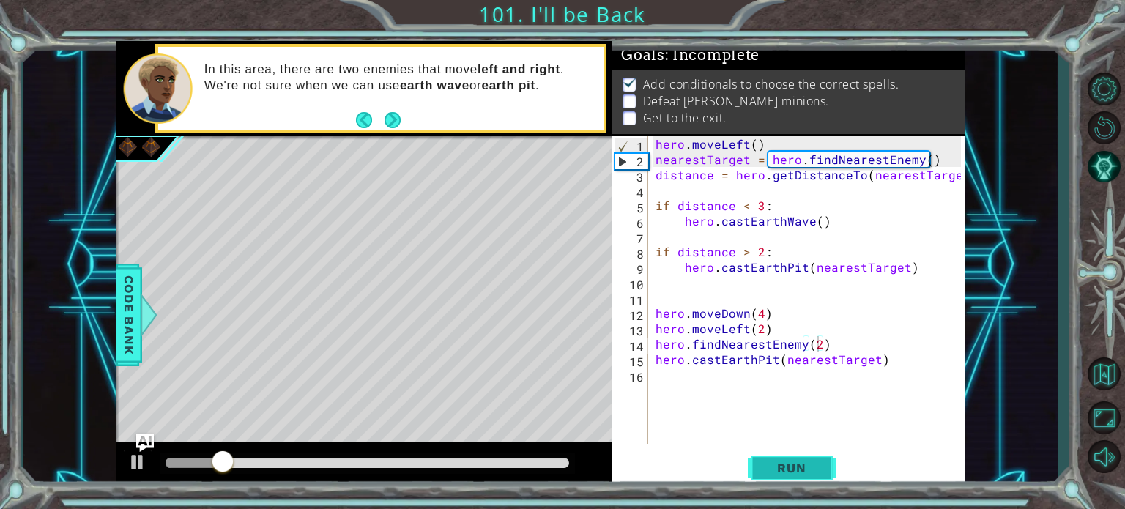
click at [791, 461] on span "Run" at bounding box center [791, 468] width 58 height 15
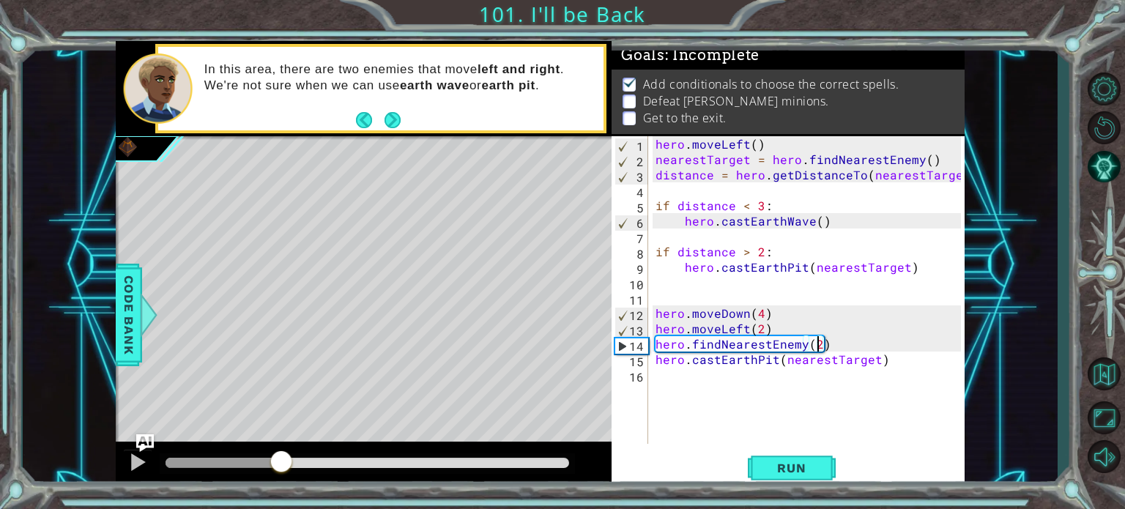
drag, startPoint x: 190, startPoint y: 462, endPoint x: 283, endPoint y: 474, distance: 93.7
click at [283, 474] on div at bounding box center [281, 463] width 26 height 26
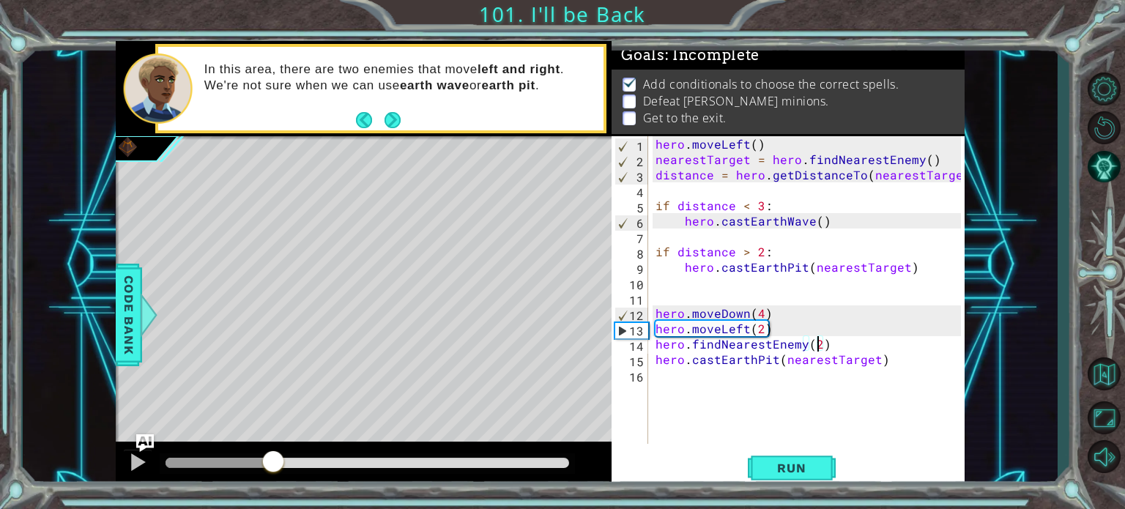
drag, startPoint x: 283, startPoint y: 474, endPoint x: 273, endPoint y: 472, distance: 10.4
click at [273, 472] on div at bounding box center [273, 463] width 26 height 26
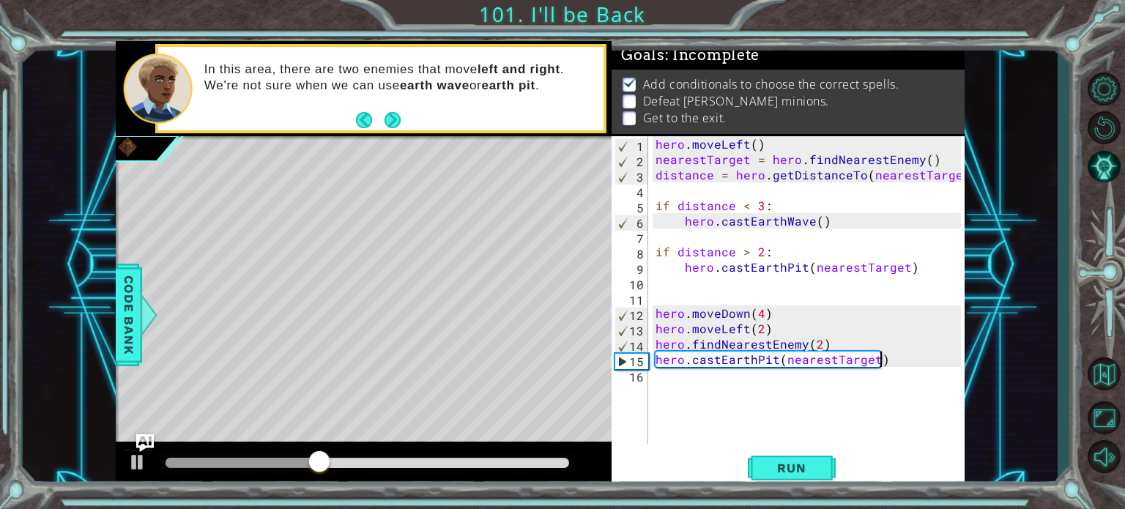
click at [896, 359] on div "hero . moveLeft ( ) nearestTarget = hero . findNearestEnemy ( ) distance = hero…" at bounding box center [810, 305] width 316 height 338
type textarea "hero.castEarthPit(nearestTarget)"
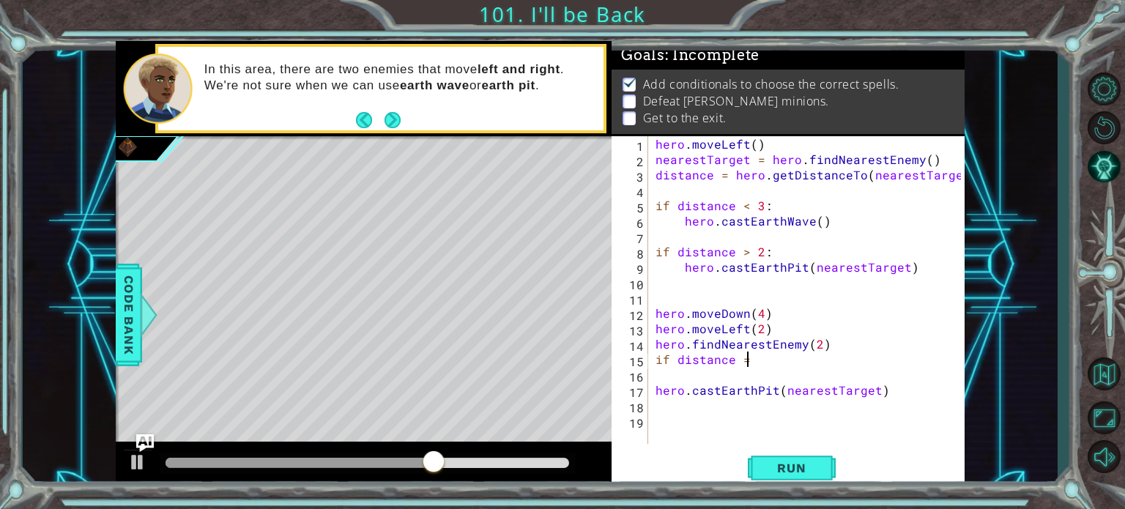
scroll to position [0, 4]
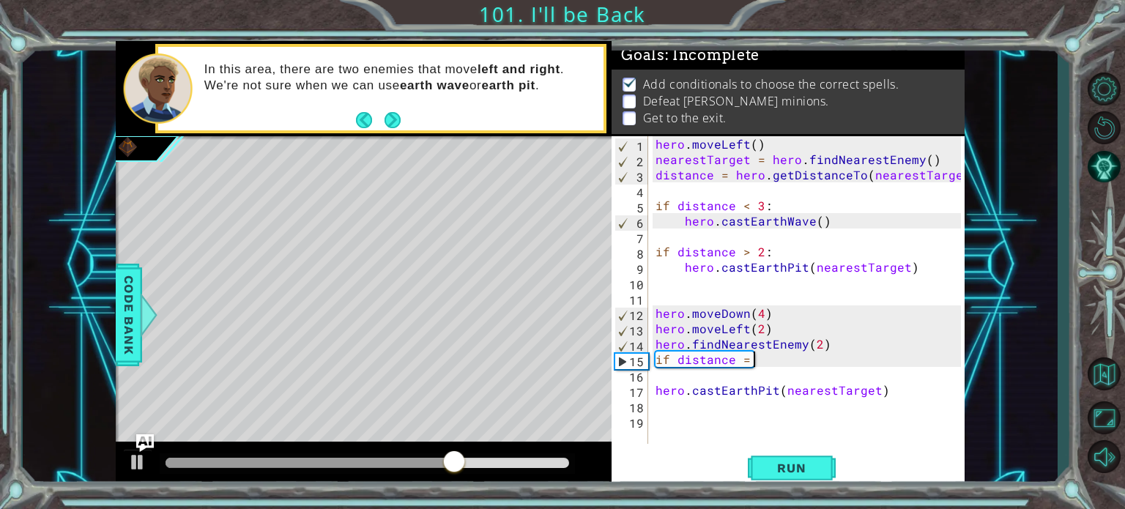
type textarea "if distance = 3"
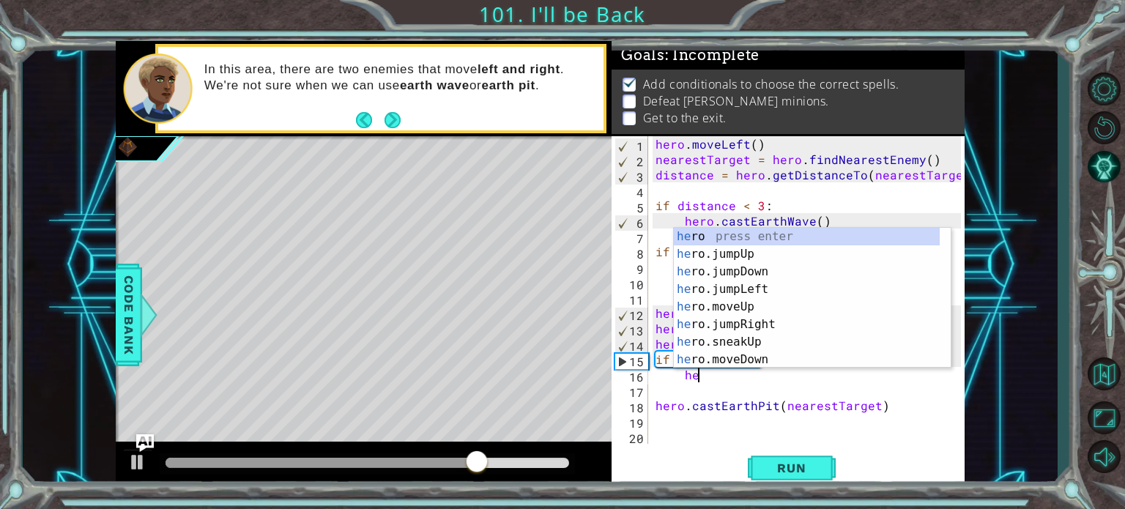
scroll to position [0, 2]
type textarea "hero."
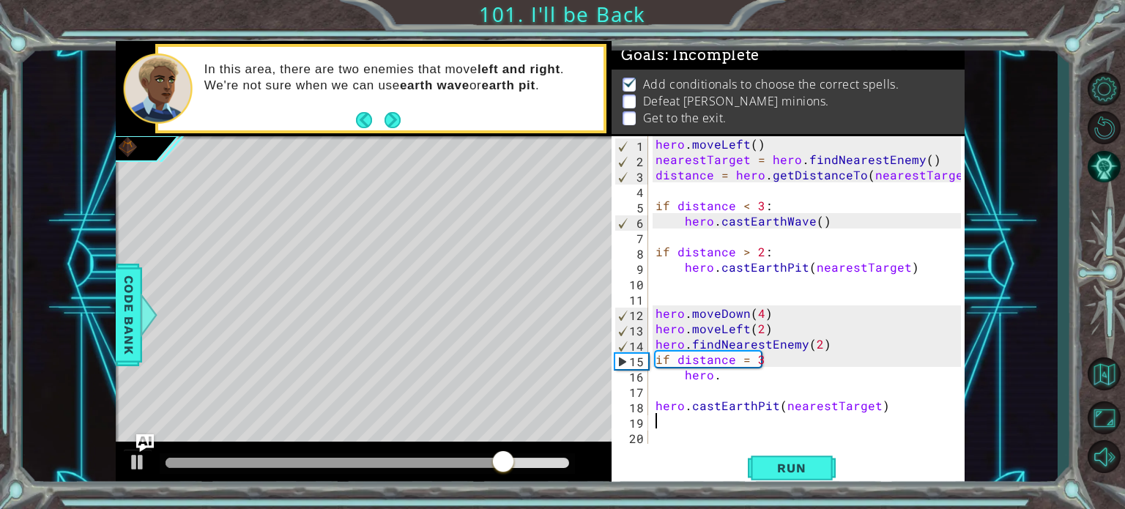
click at [931, 428] on div "hero . moveLeft ( ) nearestTarget = hero . findNearestEnemy ( ) distance = hero…" at bounding box center [810, 305] width 316 height 338
click at [737, 380] on div "hero . moveLeft ( ) nearestTarget = hero . findNearestEnemy ( ) distance = hero…" at bounding box center [810, 305] width 316 height 338
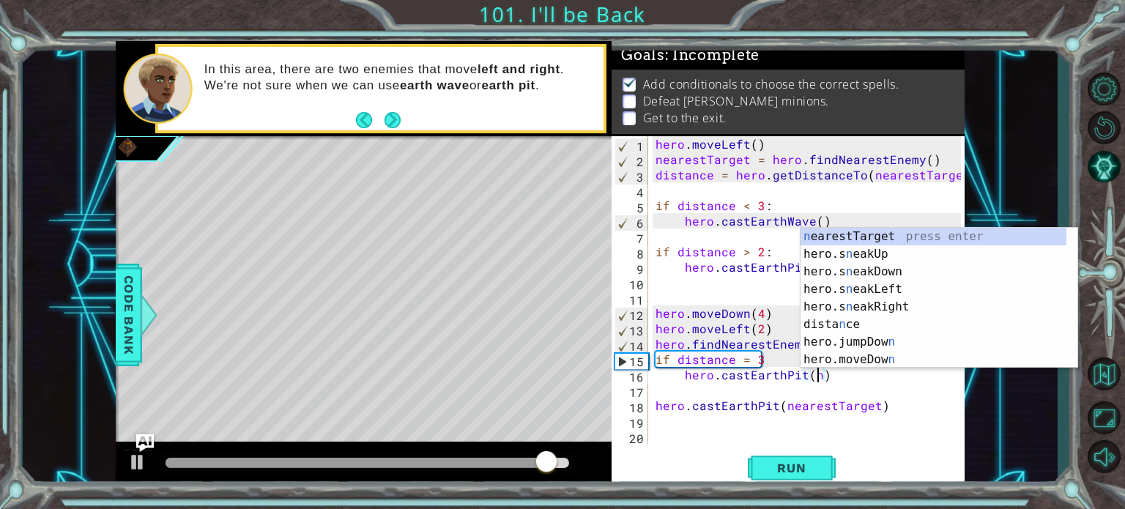
scroll to position [0, 10]
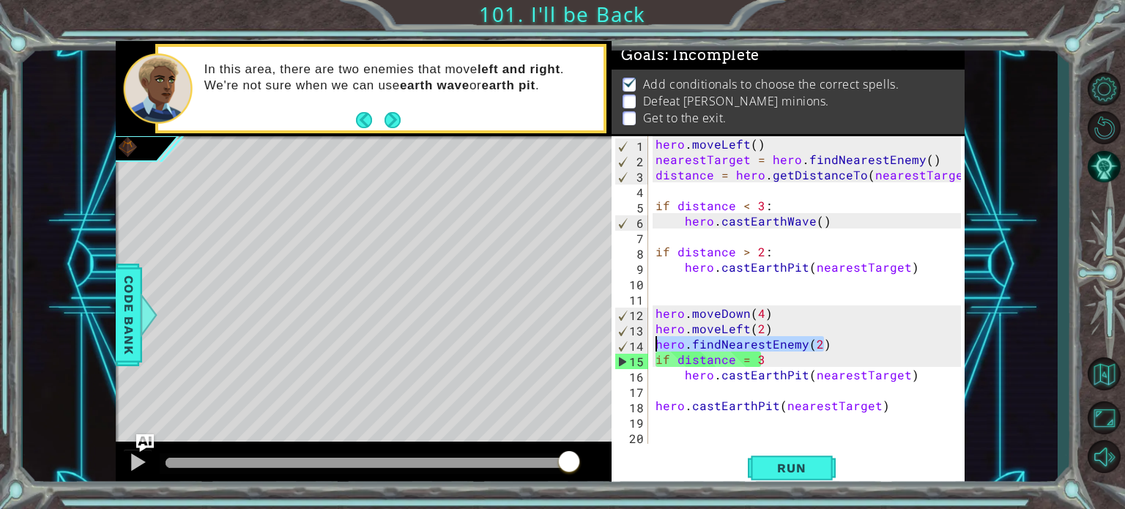
drag, startPoint x: 828, startPoint y: 343, endPoint x: 650, endPoint y: 342, distance: 177.9
click at [650, 342] on div "hero.castEarthPit(nearestTarget) 1 2 3 4 5 6 7 8 9 10 11 12 13 14 15 16 17 18 1…" at bounding box center [785, 290] width 349 height 308
type textarea "hero.findNearestEnemy(2)"
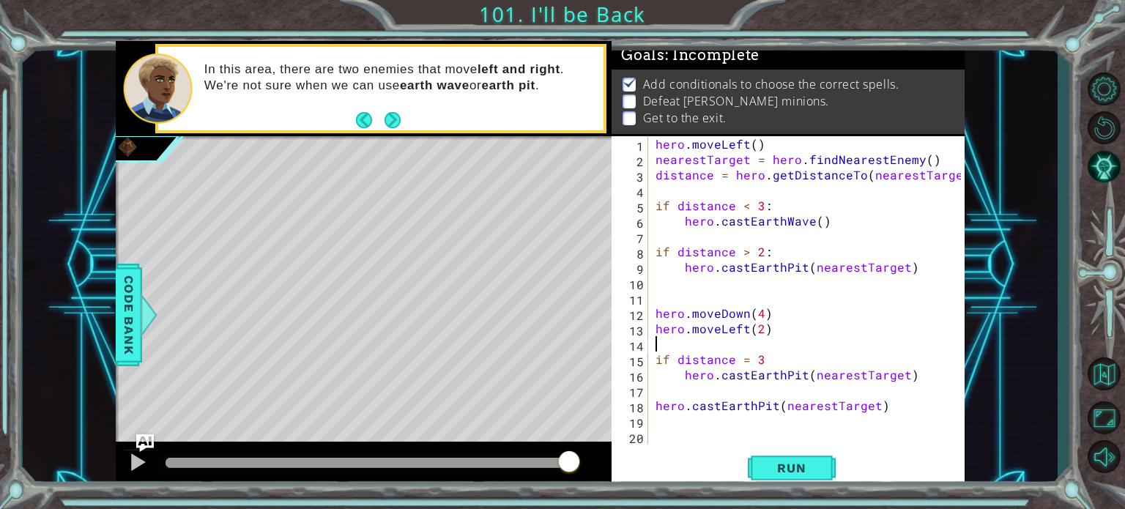
click at [683, 376] on div "hero . moveLeft ( ) nearestTarget = hero . findNearestEnemy ( ) distance = hero…" at bounding box center [810, 305] width 316 height 338
type textarea "hero.castEarthPit(nearestTarget)"
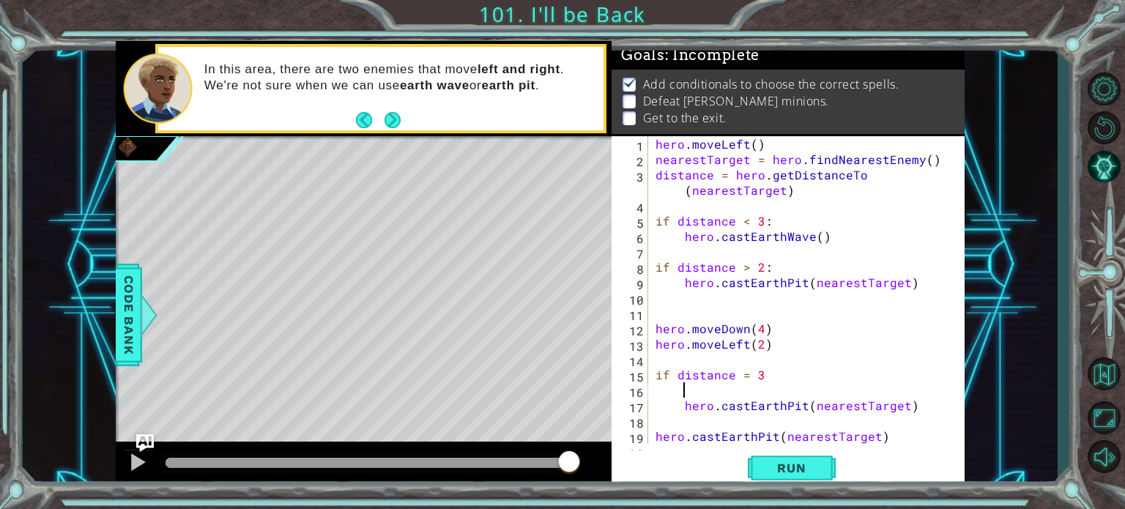
paste textarea "hero.findNearestEnemy(2)"
click at [767, 465] on span "Run" at bounding box center [791, 468] width 58 height 15
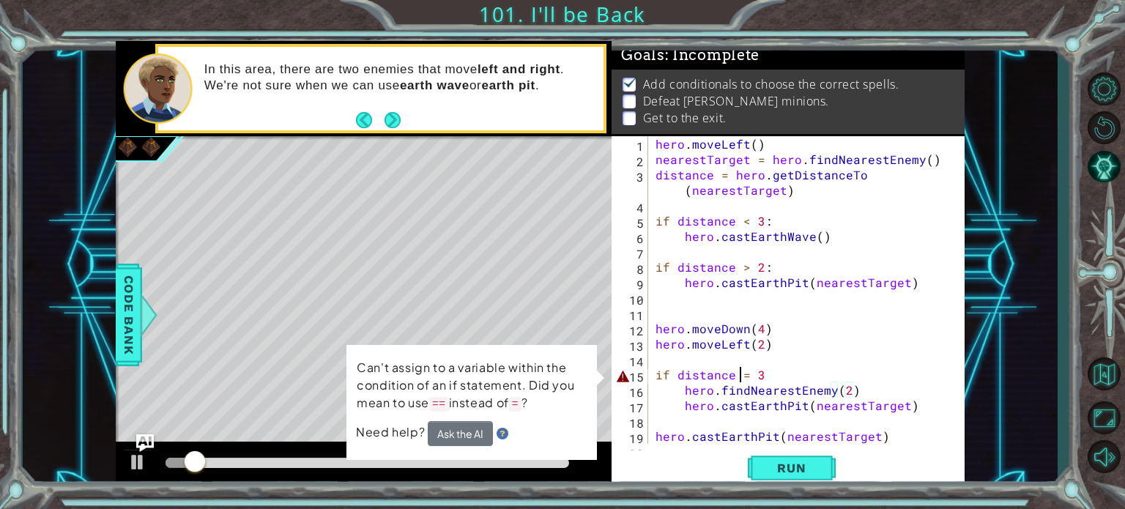
click at [743, 373] on div "hero . moveLeft ( ) nearestTarget = hero . findNearestEnemy ( ) distance = hero…" at bounding box center [804, 305] width 305 height 338
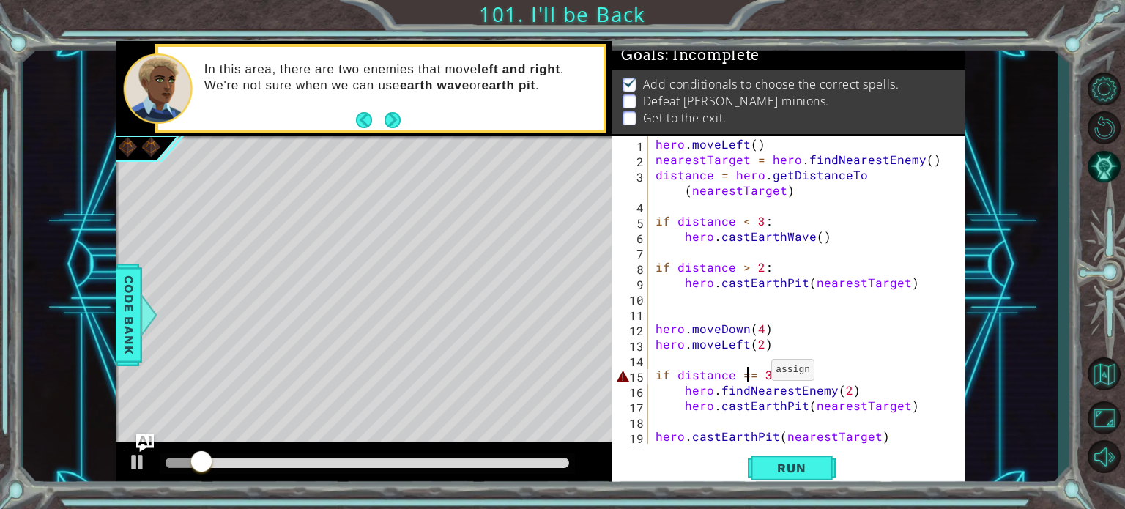
scroll to position [0, 5]
click at [770, 466] on span "Run" at bounding box center [791, 468] width 58 height 15
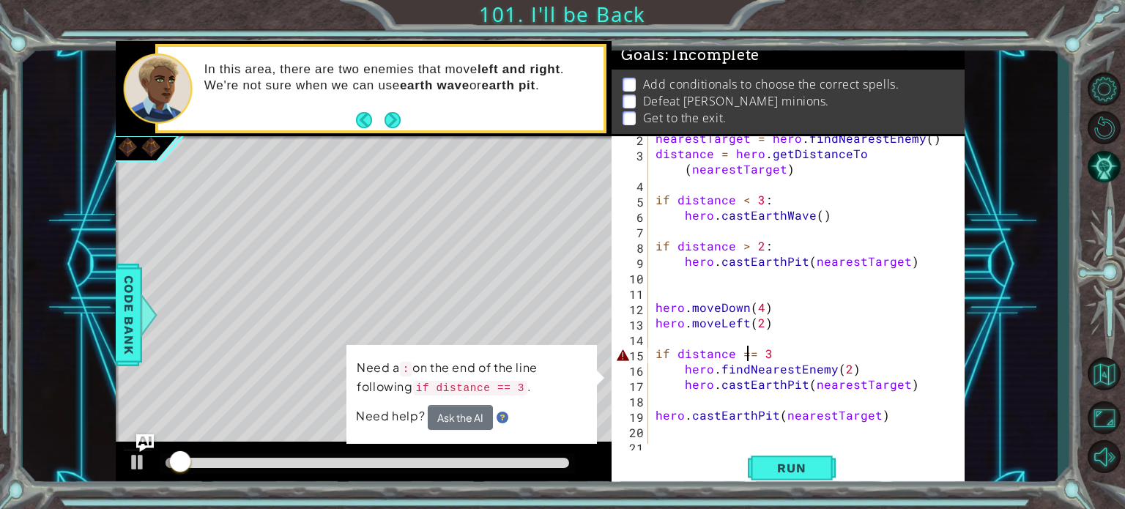
scroll to position [31, 0]
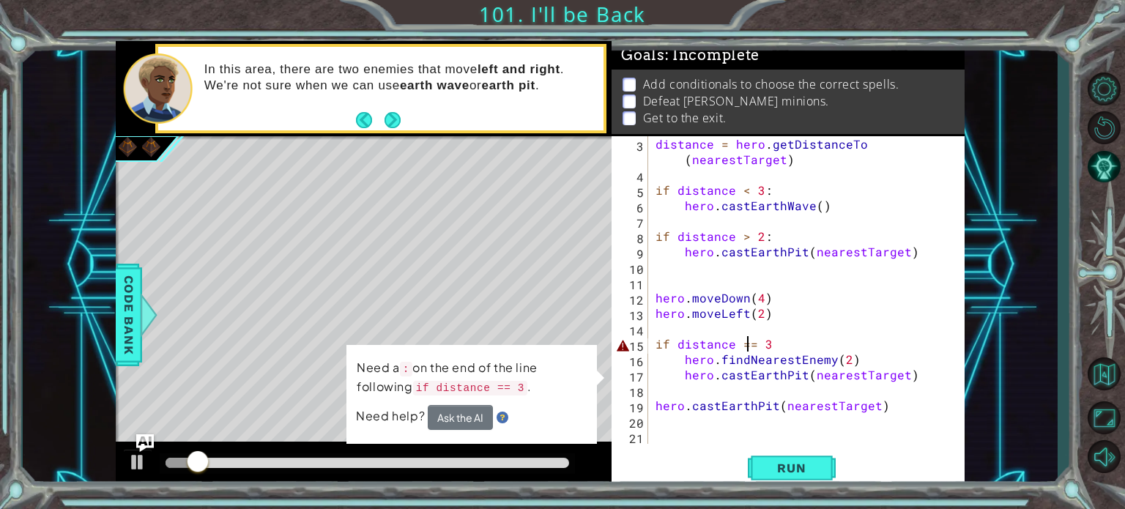
click at [773, 351] on div "distance = hero . getDistanceTo ( nearestTarget ) if distance < 3 : hero . cast…" at bounding box center [804, 313] width 305 height 354
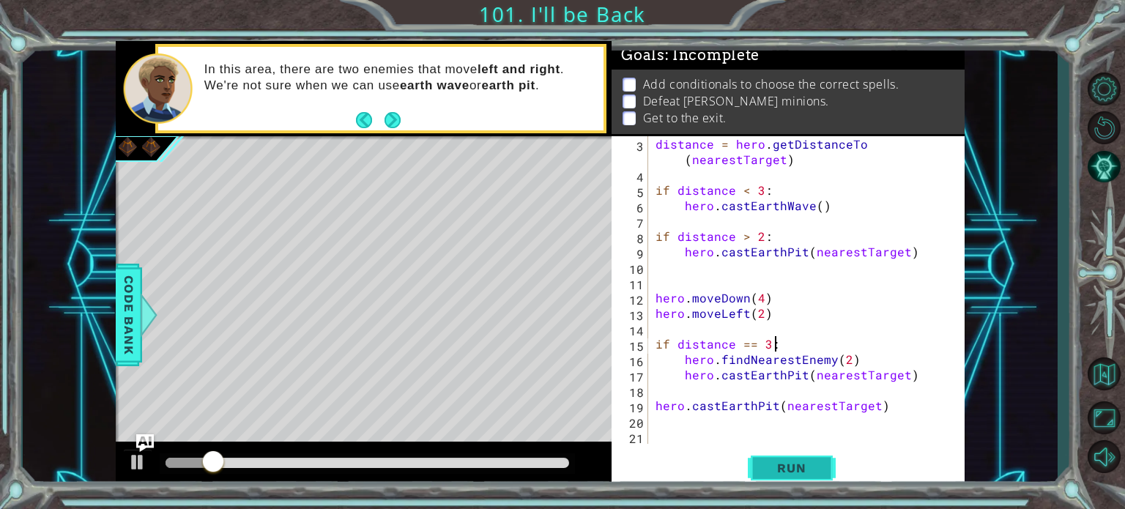
type textarea "if distance == 3:"
click at [800, 461] on span "Run" at bounding box center [791, 468] width 58 height 15
click at [764, 466] on span "Run" at bounding box center [791, 468] width 58 height 15
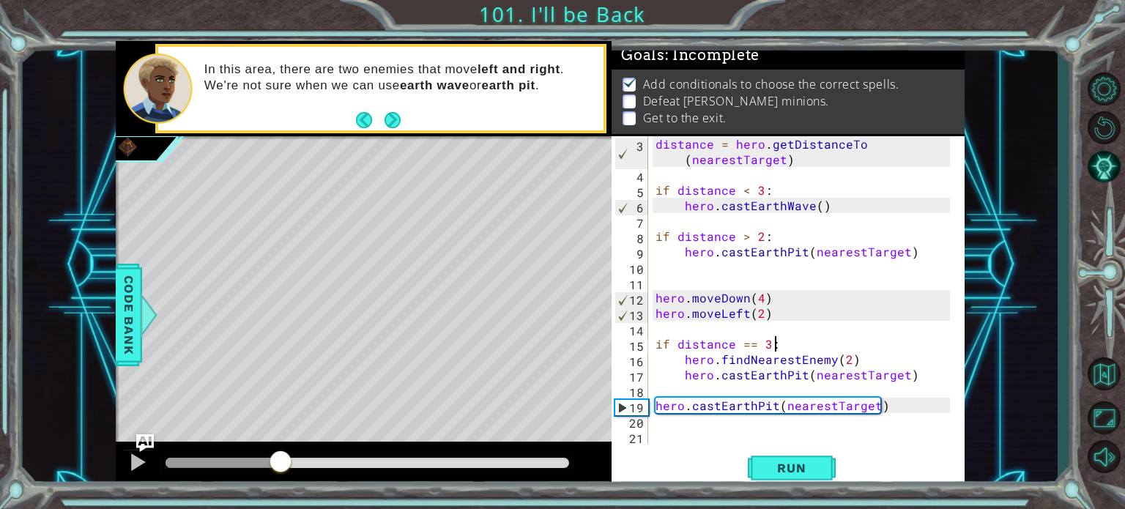
drag, startPoint x: 206, startPoint y: 462, endPoint x: 280, endPoint y: 448, distance: 76.0
click at [280, 448] on div at bounding box center [364, 465] width 496 height 47
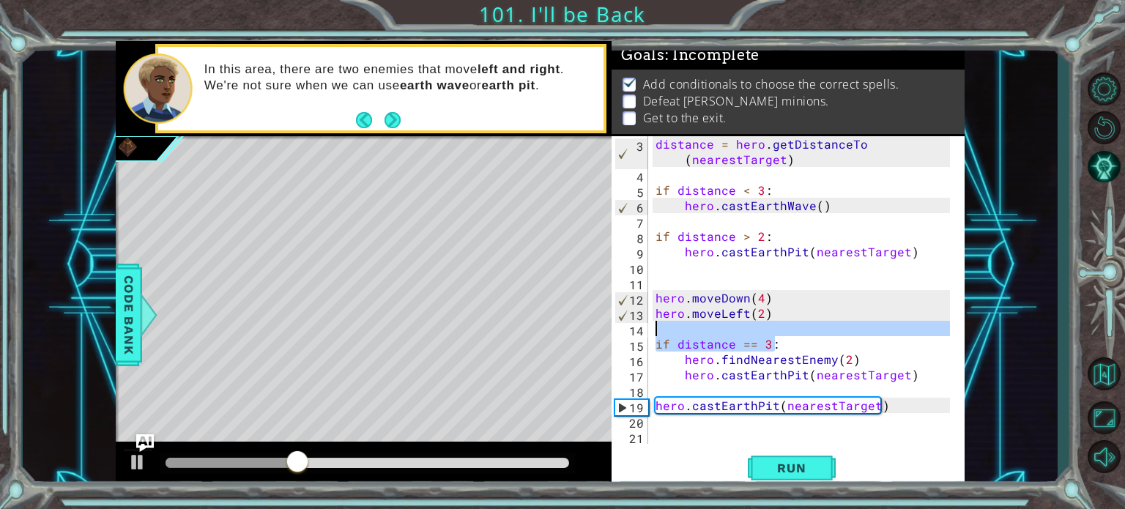
click at [577, 338] on div "1 ההההההההההההההההההההההההההההההההההההההההההההההההההההההההההההההההההההההההההההה…" at bounding box center [540, 265] width 849 height 448
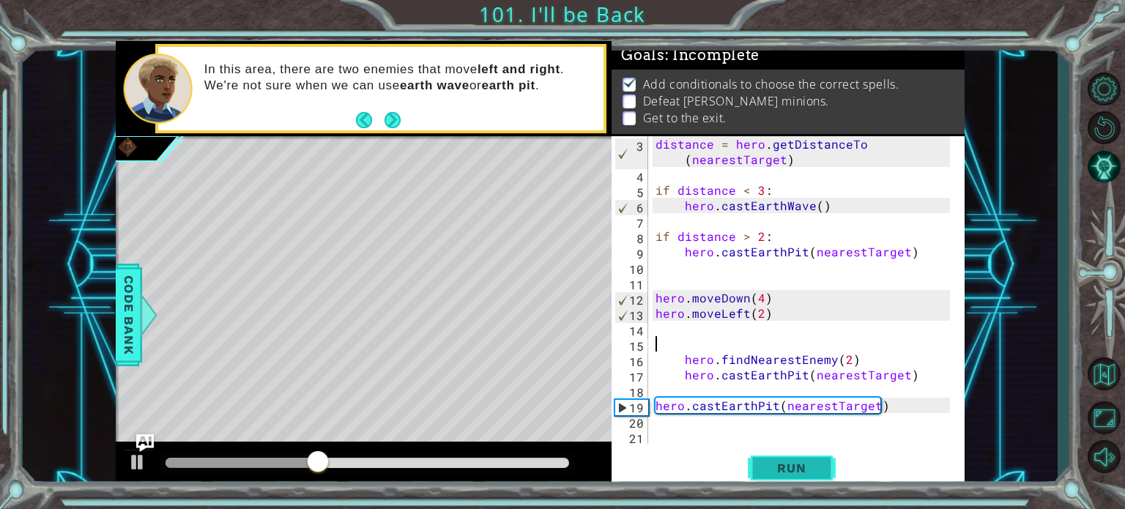
click at [760, 462] on button "Run" at bounding box center [792, 467] width 88 height 35
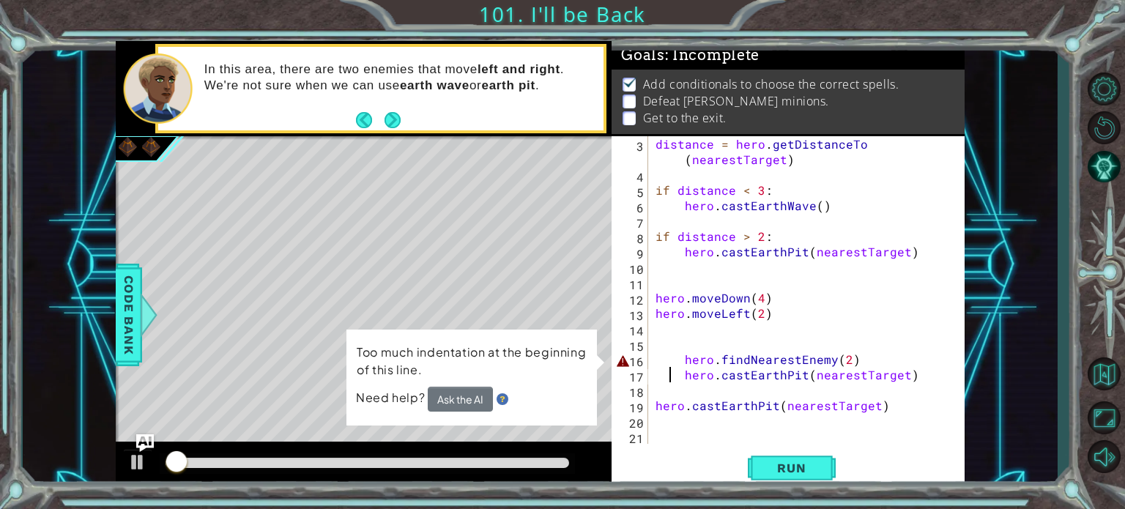
click at [671, 368] on div "distance = hero . getDistanceTo ( nearestTarget ) if distance < 3 : hero . cast…" at bounding box center [804, 313] width 305 height 354
click at [683, 361] on div "distance = hero . getDistanceTo ( nearestTarget ) if distance < 3 : hero . cast…" at bounding box center [804, 313] width 305 height 354
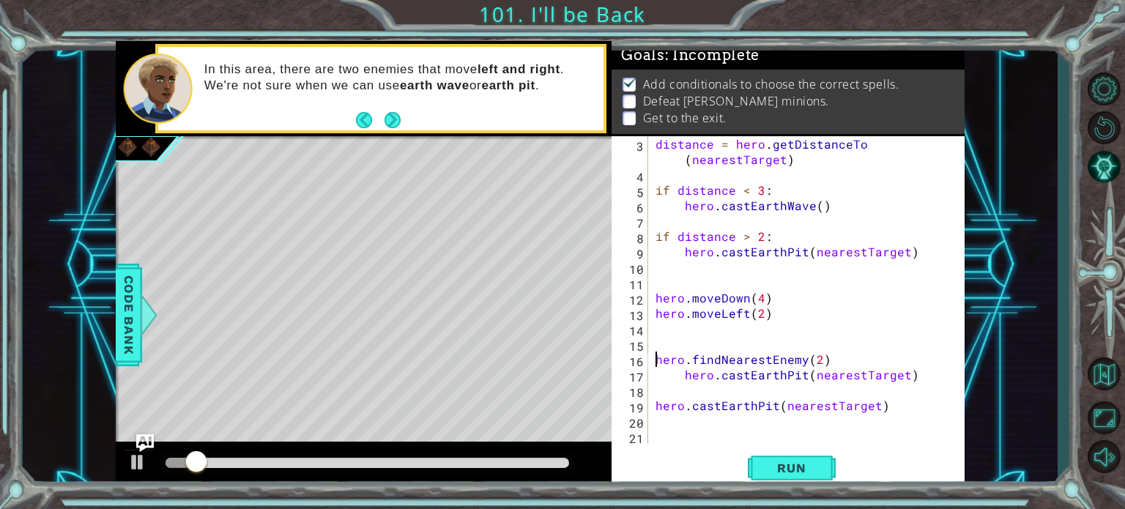
scroll to position [15, 0]
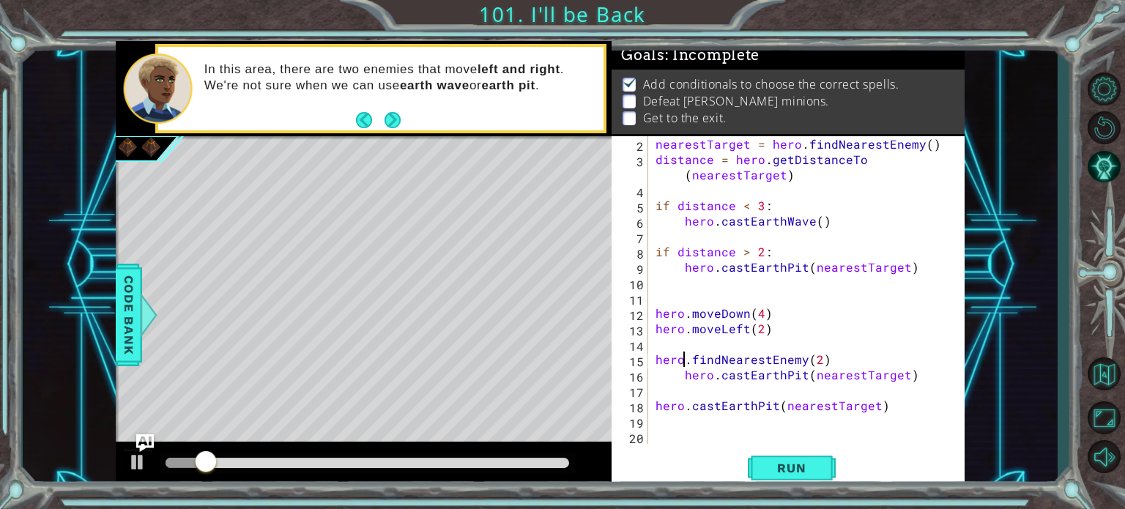
click at [683, 361] on div "nearestTarget = hero . findNearestEnemy ( ) distance = hero . getDistanceTo ( n…" at bounding box center [804, 305] width 305 height 338
click at [683, 380] on div "nearestTarget = hero . findNearestEnemy ( ) distance = hero . getDistanceTo ( n…" at bounding box center [804, 305] width 305 height 338
click at [789, 464] on span "Run" at bounding box center [791, 468] width 58 height 15
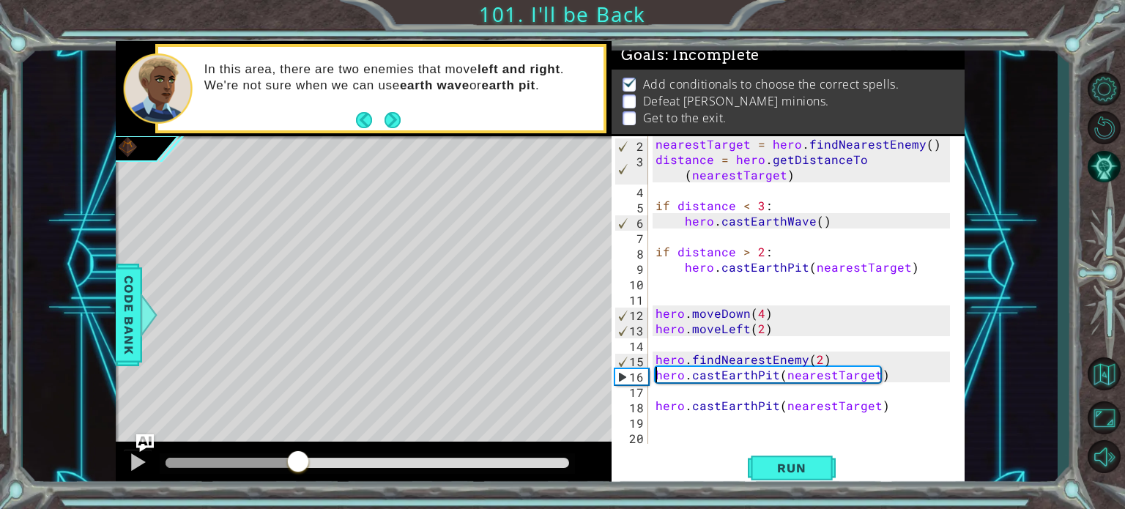
drag, startPoint x: 178, startPoint y: 466, endPoint x: 299, endPoint y: 448, distance: 122.1
click at [299, 448] on div at bounding box center [364, 465] width 496 height 47
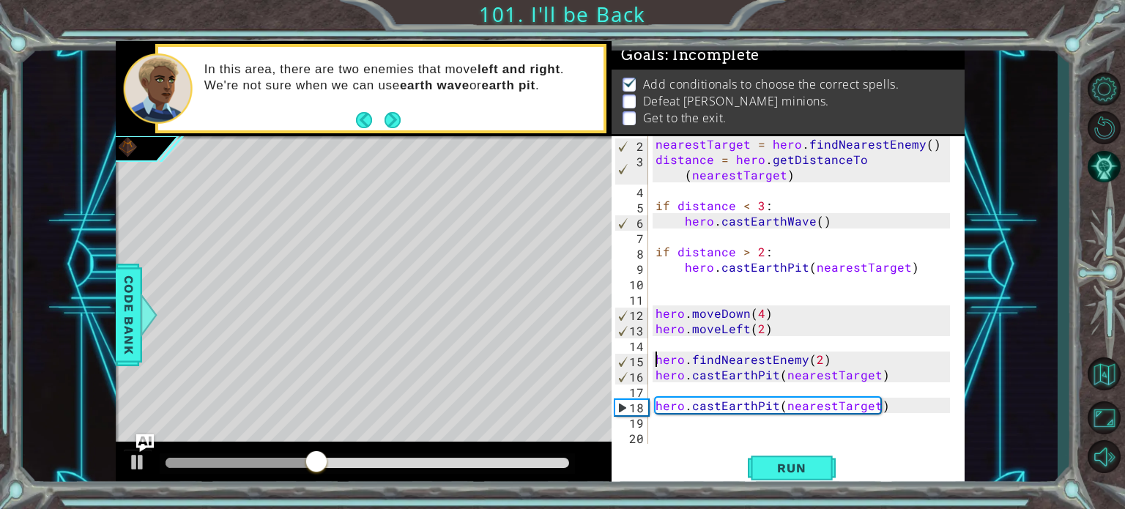
click at [656, 357] on div "nearestTarget = hero . findNearestEnemy ( ) distance = hero . getDistanceTo ( n…" at bounding box center [804, 305] width 305 height 338
click at [773, 459] on button "Run" at bounding box center [792, 467] width 88 height 35
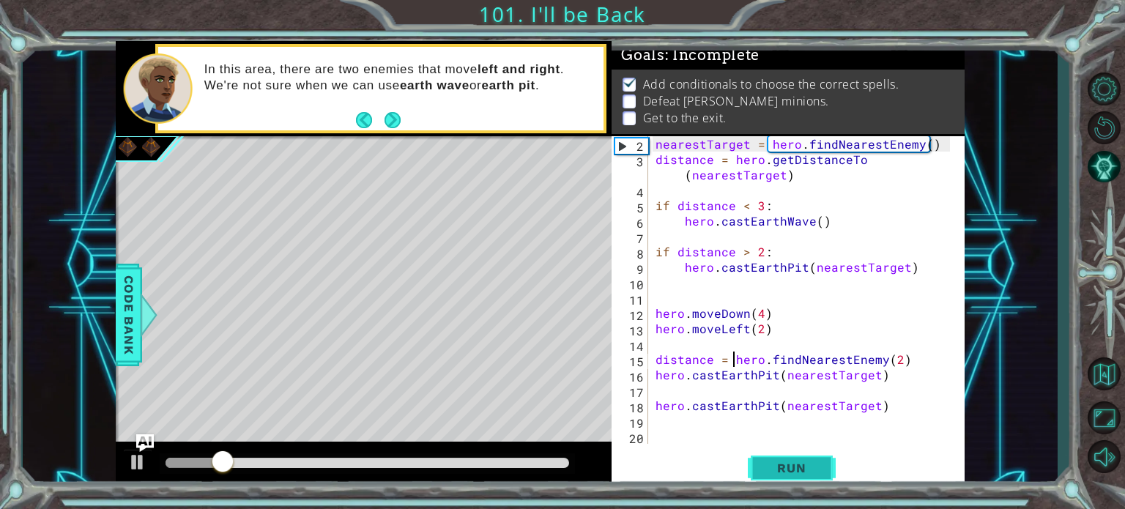
click at [811, 477] on button "Run" at bounding box center [792, 467] width 88 height 35
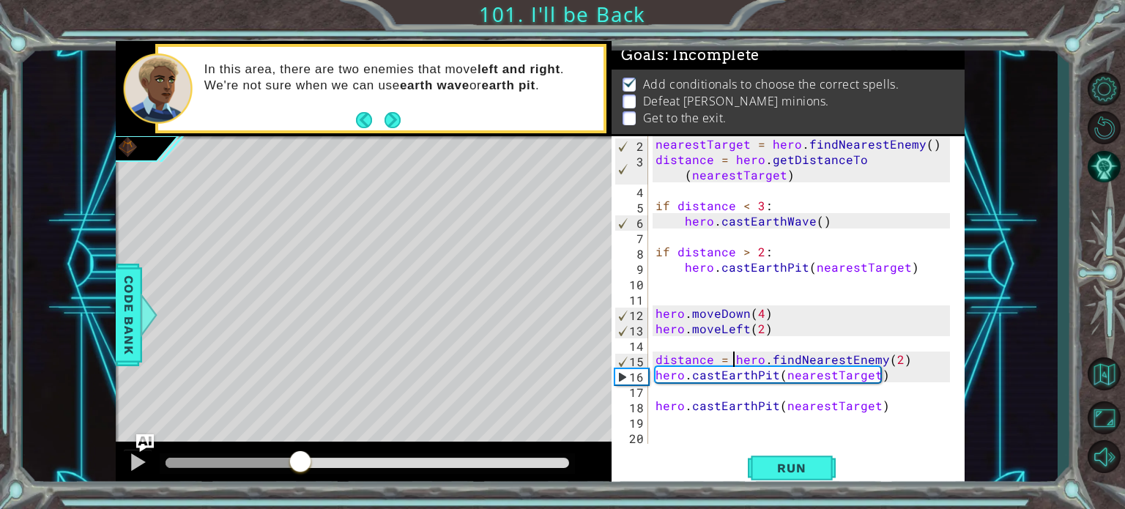
drag, startPoint x: 182, startPoint y: 465, endPoint x: 300, endPoint y: 449, distance: 119.7
click at [300, 449] on div at bounding box center [364, 465] width 496 height 47
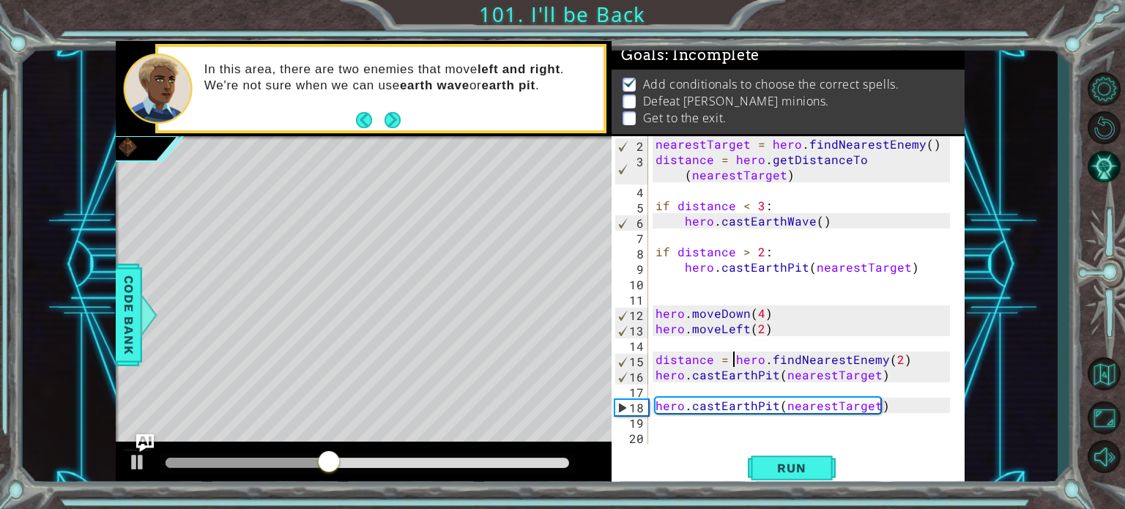
click at [766, 325] on div "nearestTarget = hero . findNearestEnemy ( ) distance = hero . getDistanceTo ( n…" at bounding box center [804, 305] width 305 height 338
click at [760, 330] on div "nearestTarget = hero . findNearestEnemy ( ) distance = hero . getDistanceTo ( n…" at bounding box center [804, 305] width 305 height 338
click at [754, 450] on div "hero.moveLeft(3) 2 3 4 5 6 7 8 9 10 11 12 13 14 15 16 17 18 19 20 nearestTarget…" at bounding box center [787, 312] width 353 height 352
click at [765, 468] on span "Run" at bounding box center [791, 468] width 58 height 15
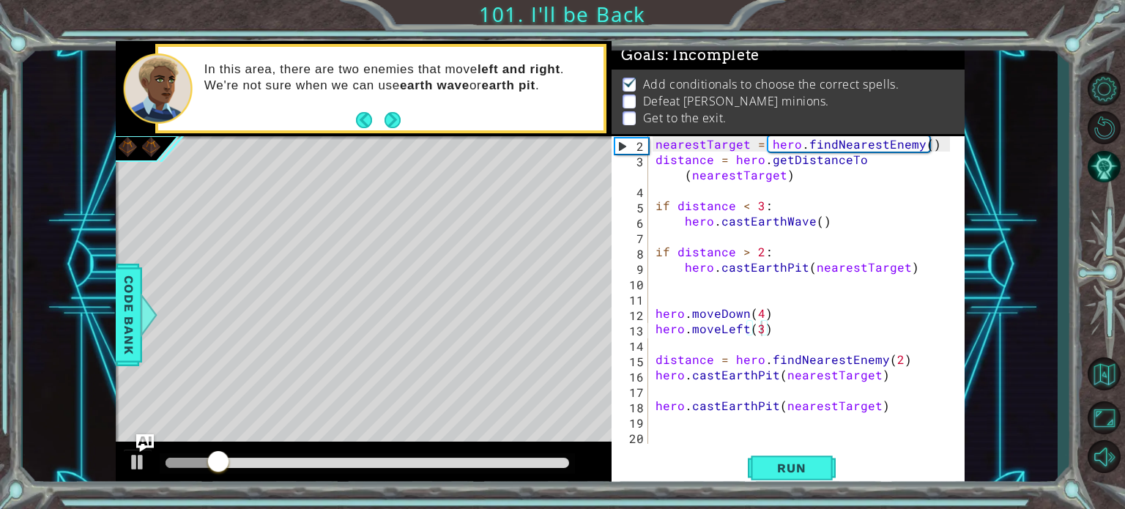
drag, startPoint x: 750, startPoint y: 464, endPoint x: 708, endPoint y: 466, distance: 41.8
click at [751, 464] on button "Run" at bounding box center [792, 467] width 88 height 35
click at [378, 458] on div "methods hero use(thing) moveUp(steps) moveDown(steps) moveLeft(steps) moveRight…" at bounding box center [540, 265] width 849 height 448
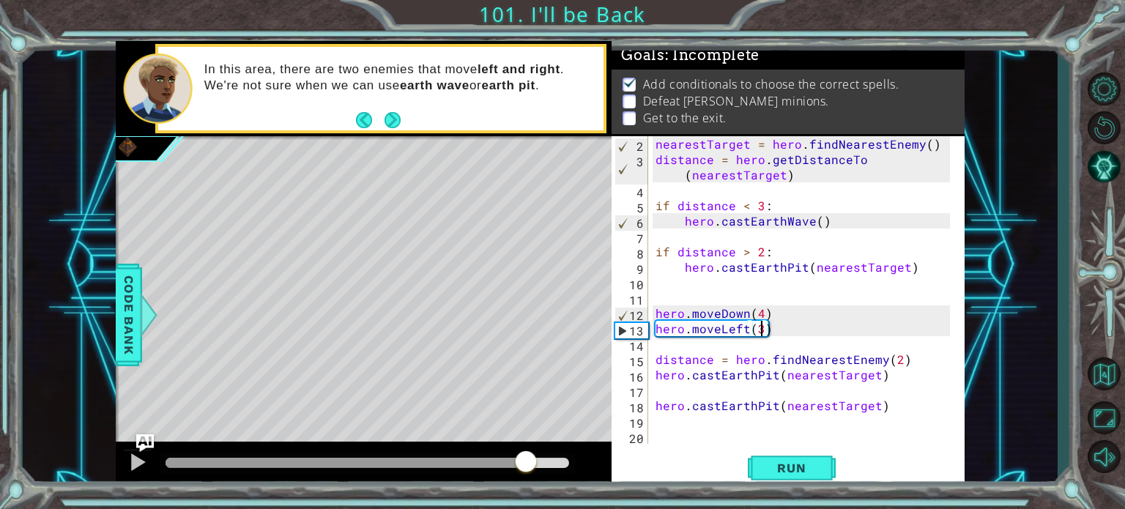
drag, startPoint x: 316, startPoint y: 468, endPoint x: 526, endPoint y: 444, distance: 211.5
click at [526, 444] on div at bounding box center [364, 465] width 496 height 47
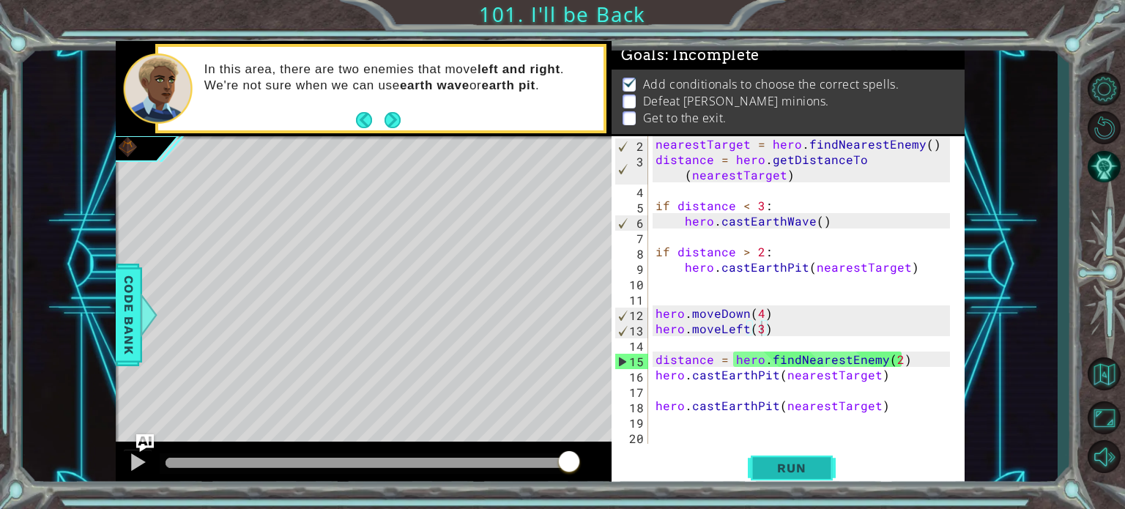
click at [801, 471] on span "Run" at bounding box center [791, 468] width 58 height 15
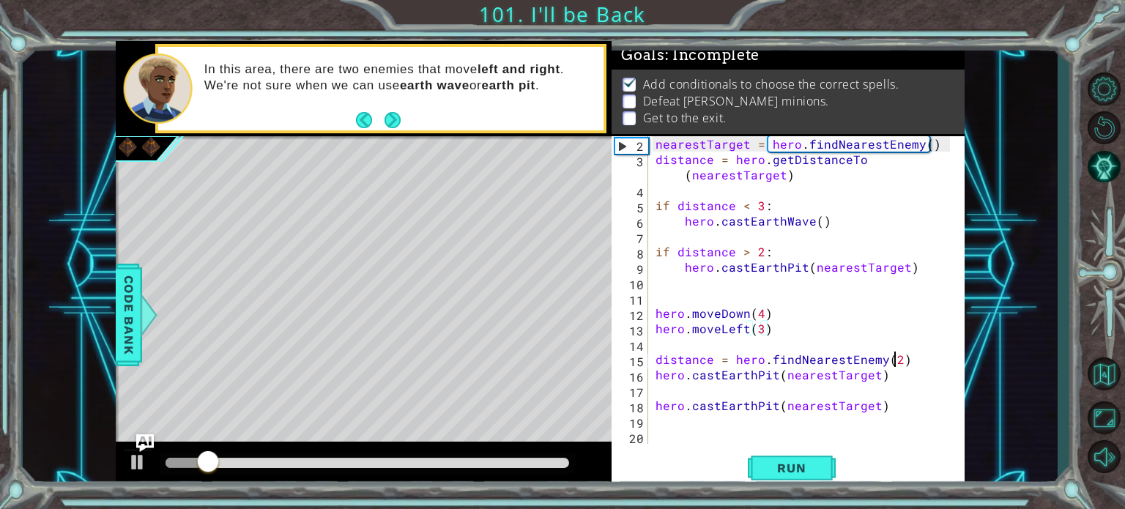
click at [896, 356] on div "nearestTarget = hero . findNearestEnemy ( ) distance = hero . getDistanceTo ( n…" at bounding box center [804, 305] width 305 height 338
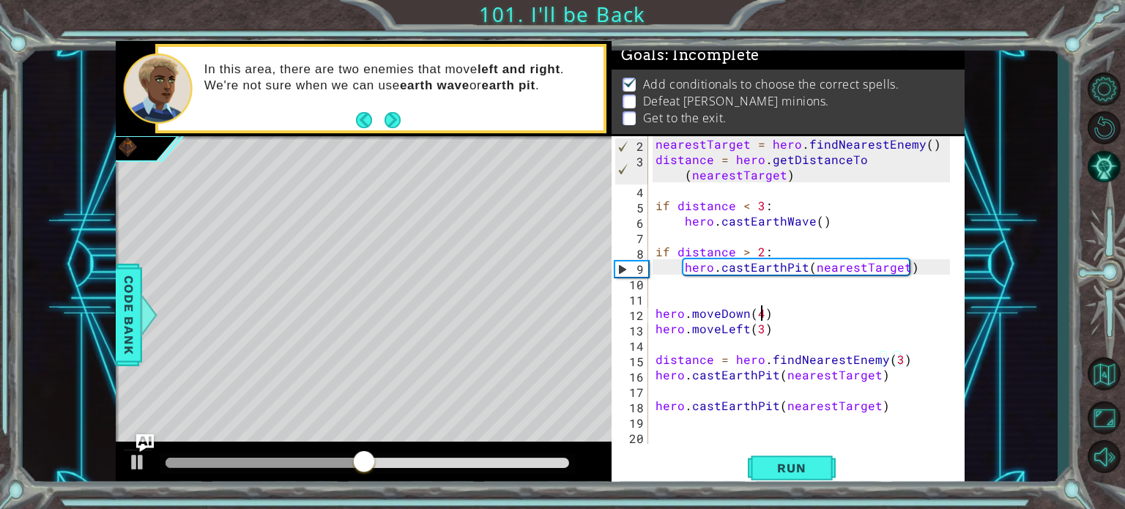
click at [760, 319] on div "nearestTarget = hero . findNearestEnemy ( ) distance = hero . getDistanceTo ( n…" at bounding box center [804, 305] width 305 height 338
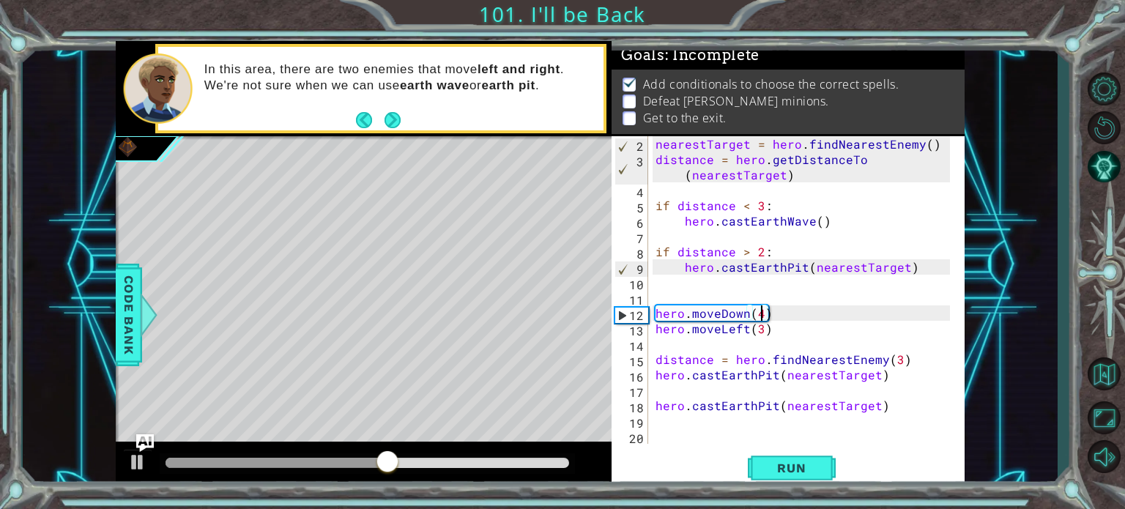
click at [762, 332] on div "nearestTarget = hero . findNearestEnemy ( ) distance = hero . getDistanceTo ( n…" at bounding box center [804, 305] width 305 height 338
click at [783, 474] on button "Run" at bounding box center [792, 467] width 88 height 35
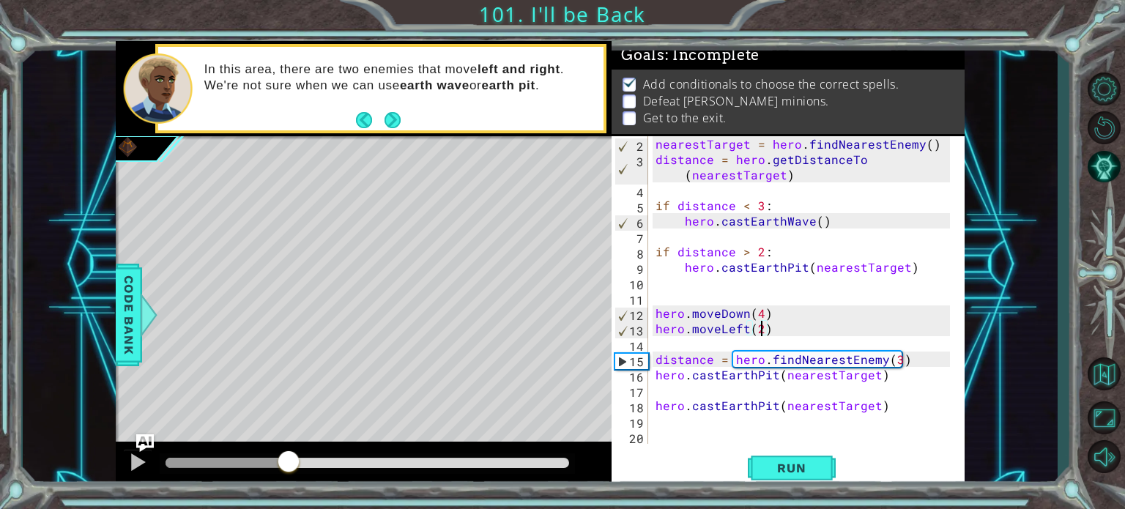
drag, startPoint x: 193, startPoint y: 459, endPoint x: 289, endPoint y: 464, distance: 96.1
click at [289, 464] on div at bounding box center [367, 463] width 404 height 10
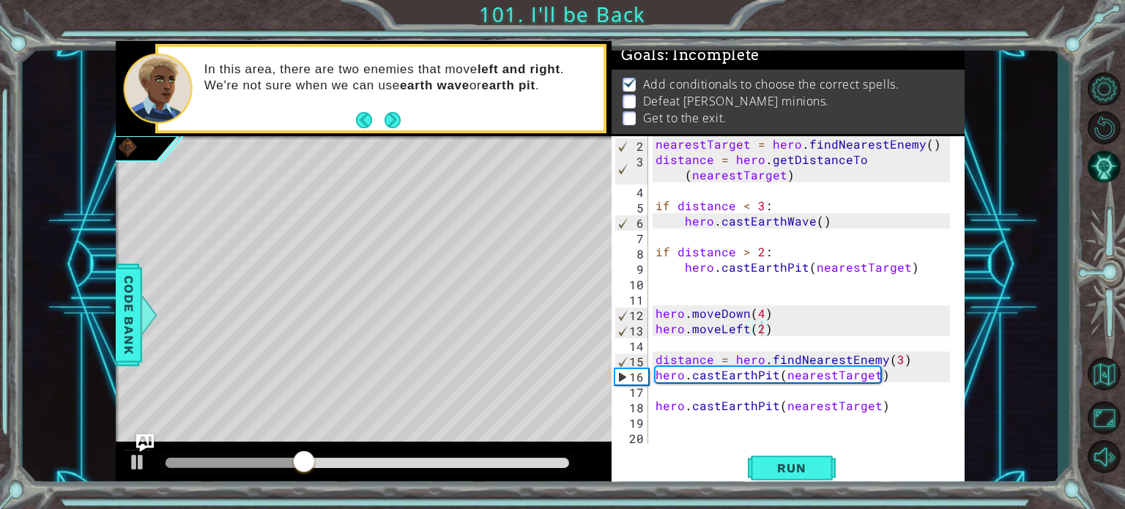
click at [269, 477] on div at bounding box center [364, 465] width 496 height 47
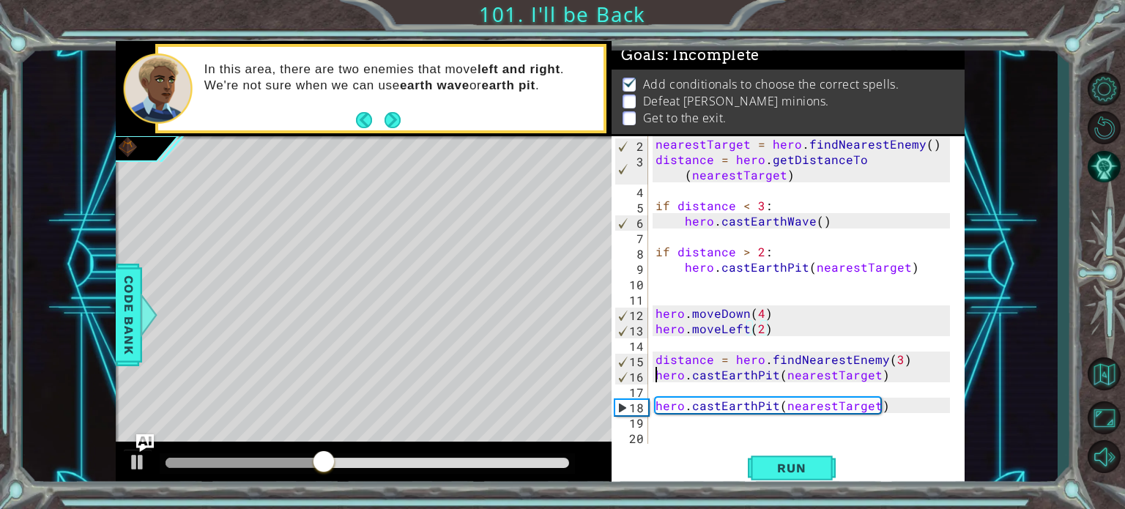
click at [654, 379] on div "nearestTarget = hero . findNearestEnemy ( ) distance = hero . getDistanceTo ( n…" at bounding box center [804, 305] width 305 height 338
type textarea "hero.castEarthPit(nearestTarget)"
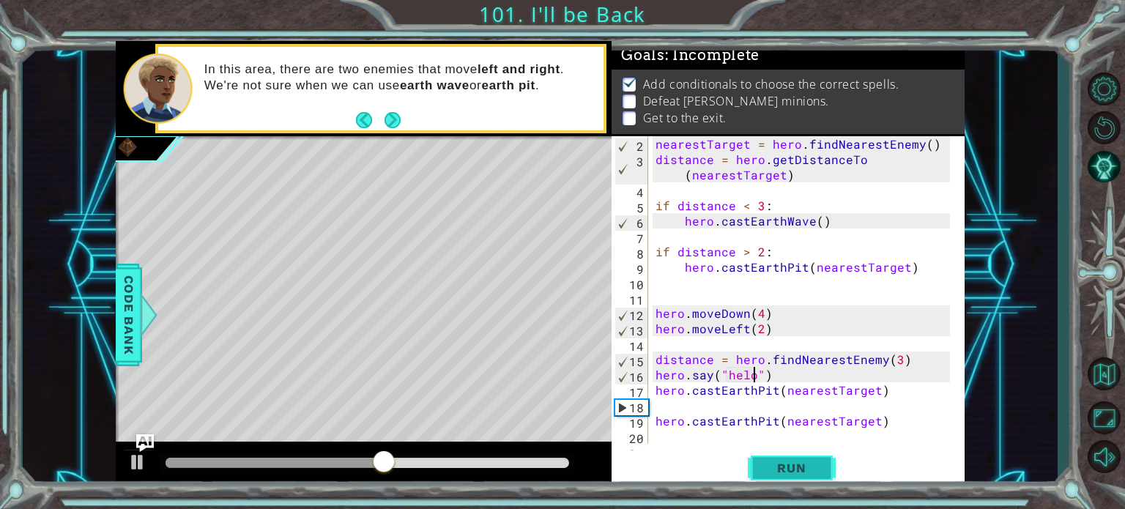
click at [787, 458] on button "Run" at bounding box center [792, 467] width 88 height 35
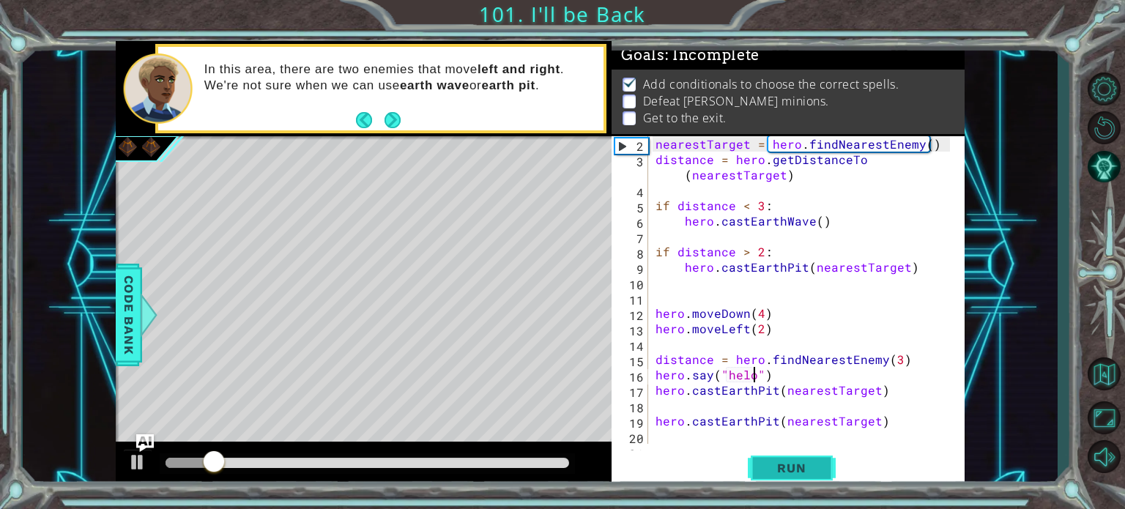
click at [773, 472] on span "Run" at bounding box center [791, 468] width 58 height 15
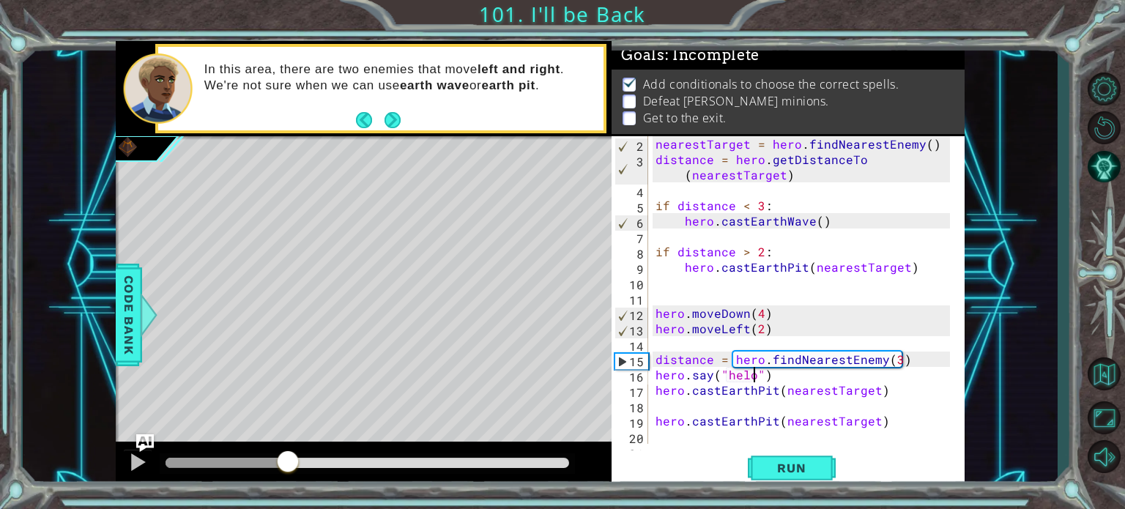
drag, startPoint x: 168, startPoint y: 463, endPoint x: 287, endPoint y: 469, distance: 118.8
click at [287, 469] on div at bounding box center [288, 463] width 26 height 26
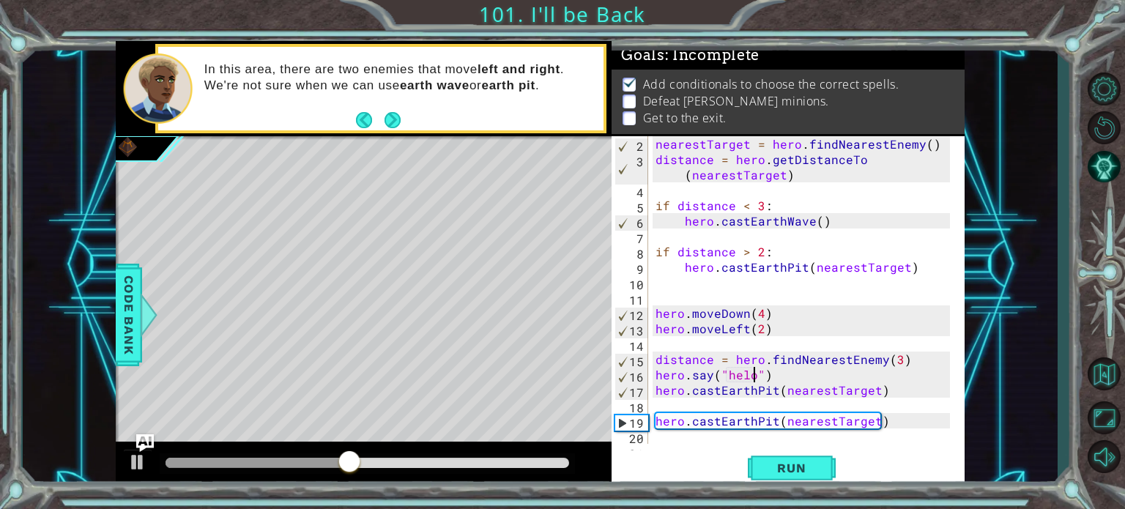
click at [772, 389] on div "nearestTarget = hero . findNearestEnemy ( ) distance = hero . getDistanceTo ( n…" at bounding box center [804, 305] width 305 height 338
drag, startPoint x: 774, startPoint y: 390, endPoint x: 760, endPoint y: 388, distance: 14.1
click at [760, 388] on div "nearestTarget = hero . findNearestEnemy ( ) distance = hero . getDistanceTo ( n…" at bounding box center [804, 305] width 305 height 338
click at [776, 449] on div "hero.castEarthPit(nearestTarget) 2 3 4 5 6 7 8 9 10 11 12 13 14 15 16 17 18 19 …" at bounding box center [787, 312] width 353 height 352
click at [775, 386] on div "nearestTarget = hero . findNearestEnemy ( ) distance = hero . getDistanceTo ( n…" at bounding box center [804, 305] width 305 height 338
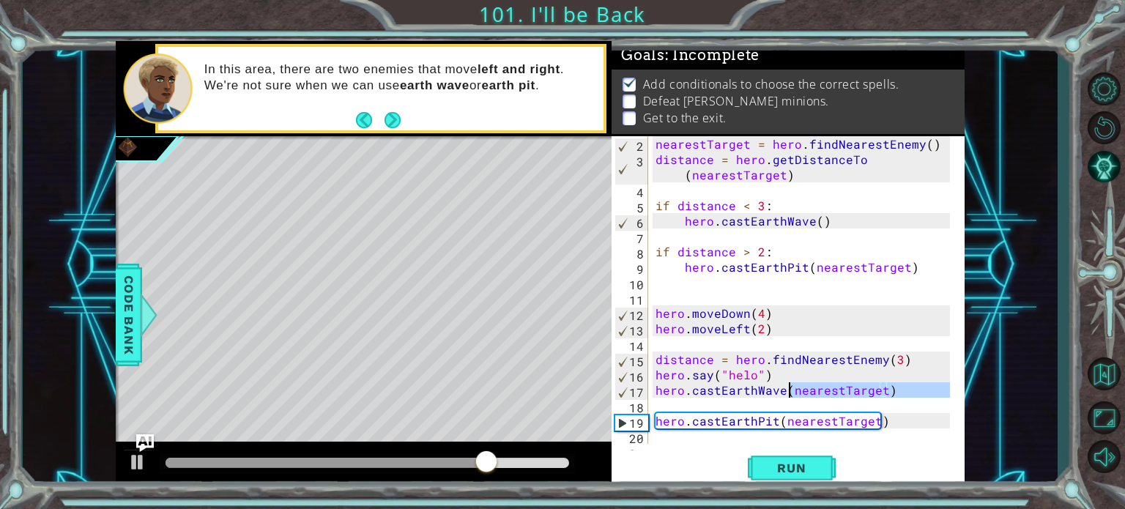
drag, startPoint x: 901, startPoint y: 398, endPoint x: 791, endPoint y: 390, distance: 110.1
click at [791, 390] on div "nearestTarget = hero . findNearestEnemy ( ) distance = hero . getDistanceTo ( n…" at bounding box center [804, 305] width 305 height 338
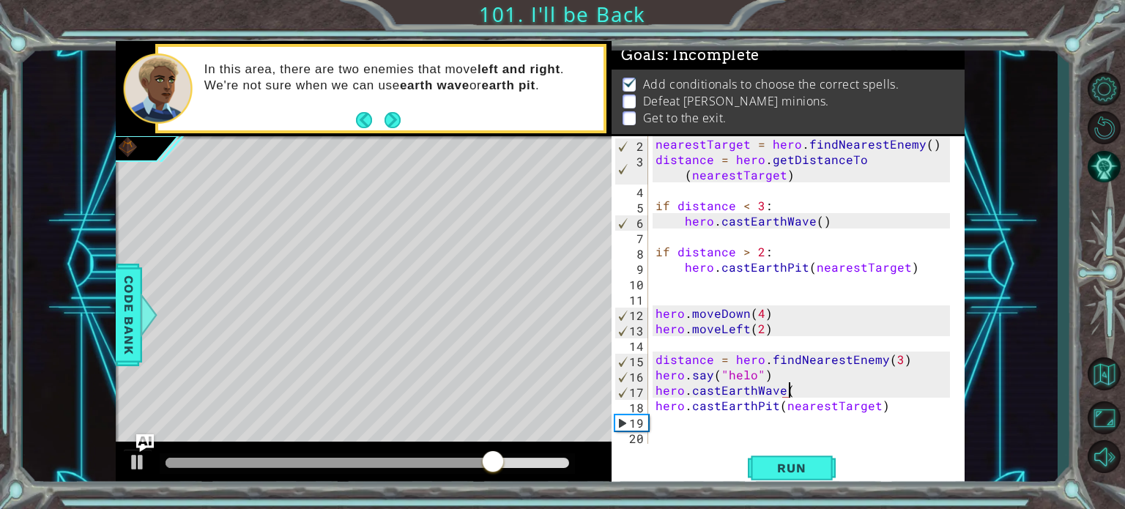
scroll to position [0, 7]
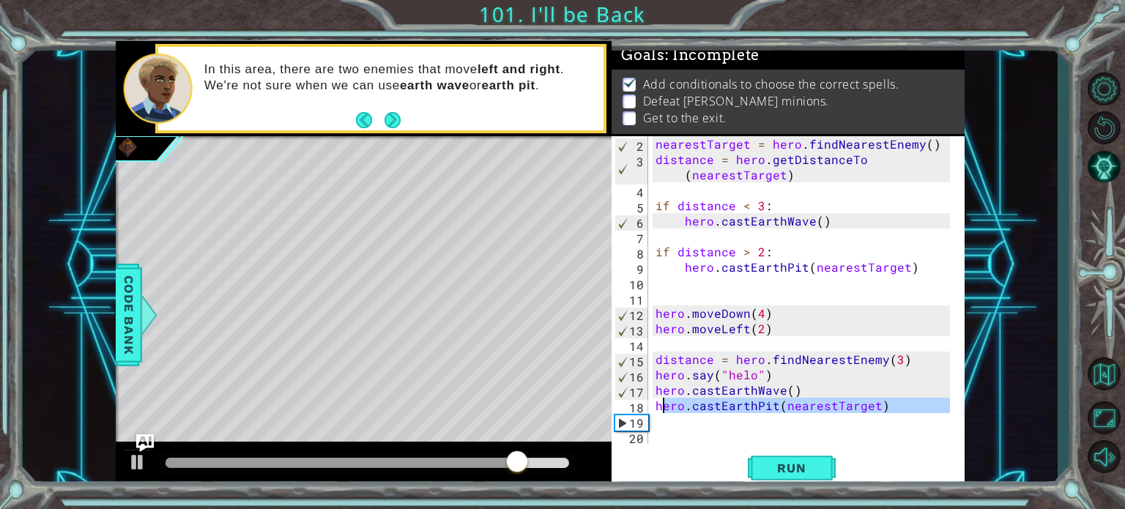
drag, startPoint x: 907, startPoint y: 413, endPoint x: 653, endPoint y: 401, distance: 254.4
click at [653, 401] on div "nearestTarget = hero . findNearestEnemy ( ) distance = hero . getDistanceTo ( n…" at bounding box center [804, 305] width 305 height 338
type textarea "hero.castEarthPit(nearestTarget)"
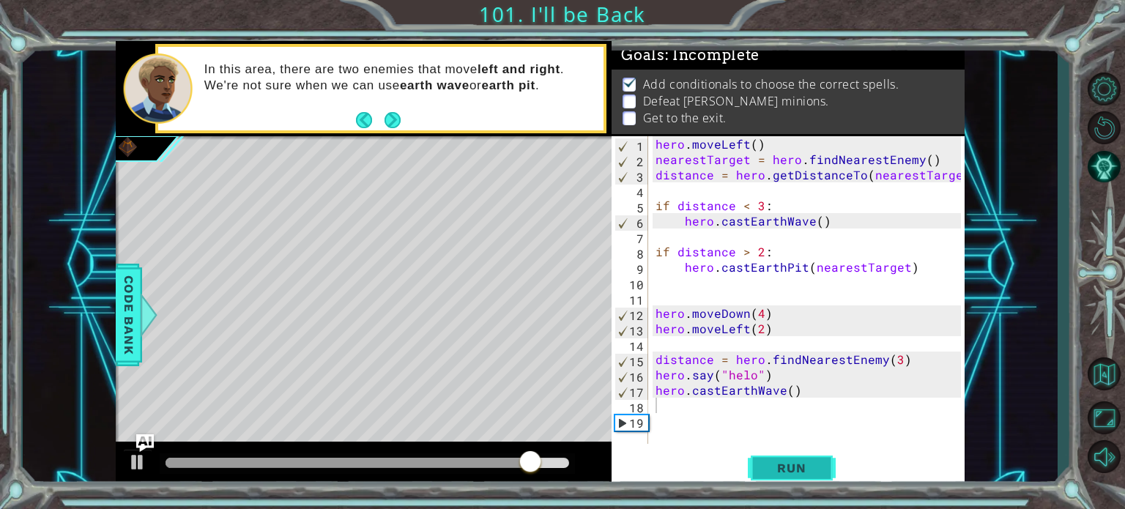
click at [779, 459] on button "Run" at bounding box center [792, 467] width 88 height 35
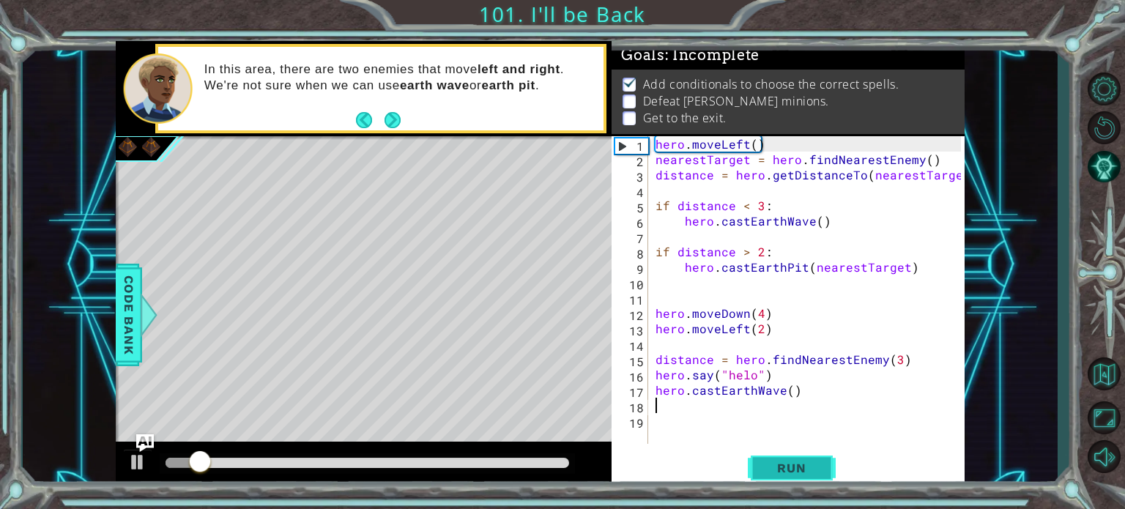
click at [764, 451] on button "Run" at bounding box center [792, 467] width 88 height 35
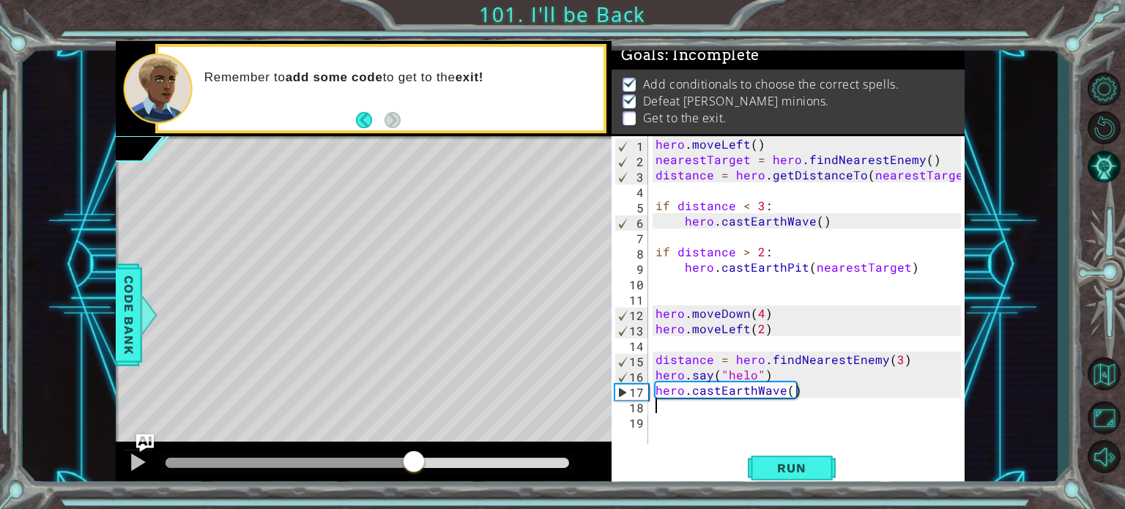
drag, startPoint x: 165, startPoint y: 459, endPoint x: 413, endPoint y: 466, distance: 248.4
click at [413, 466] on div at bounding box center [414, 463] width 26 height 26
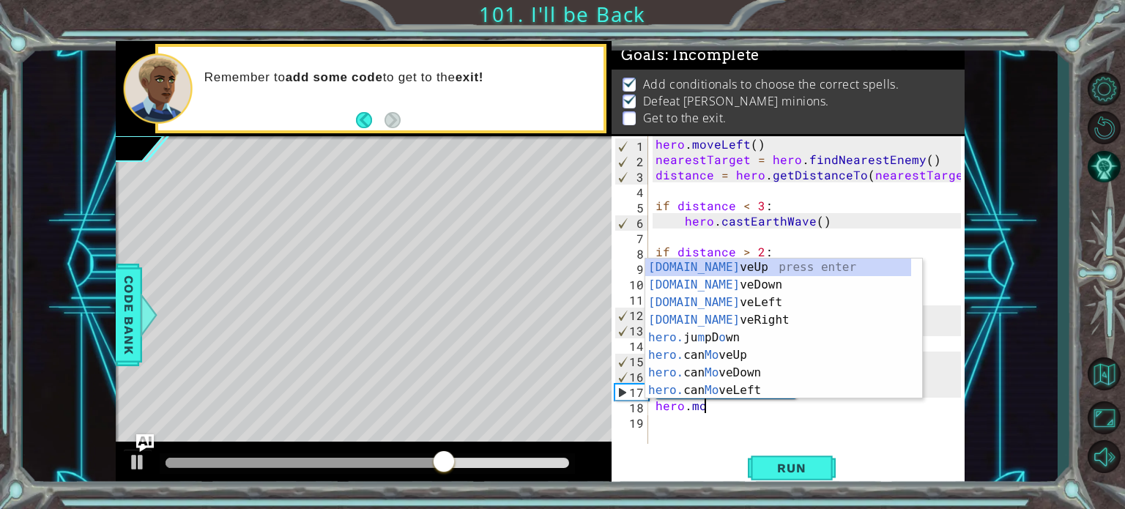
scroll to position [0, 2]
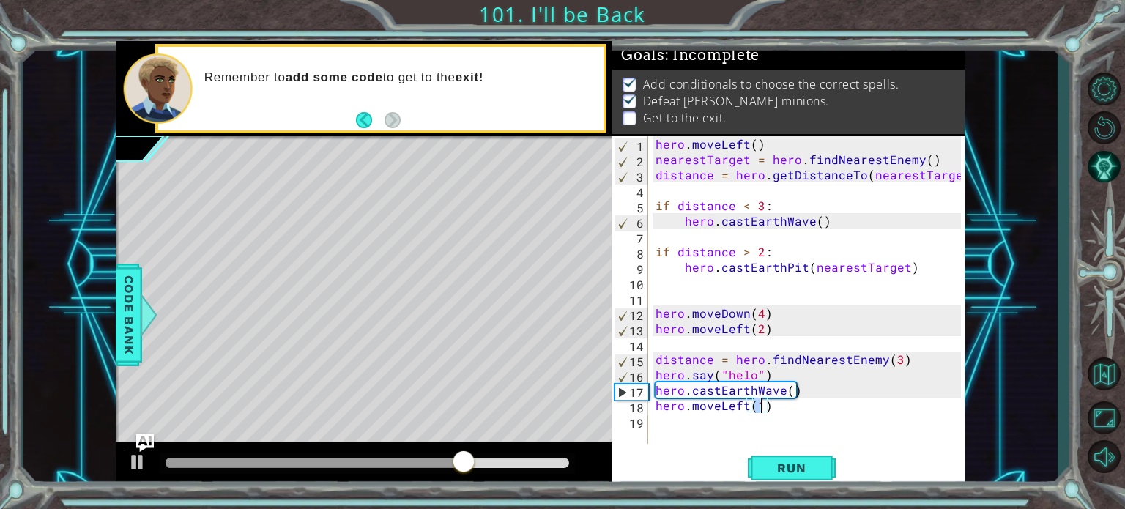
type textarea "hero.moveLeft(2)"
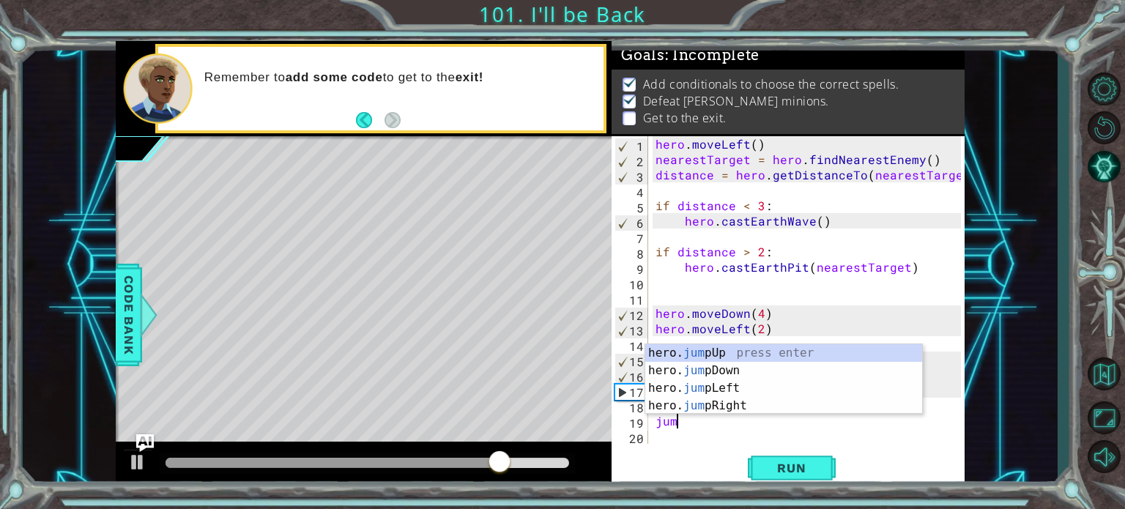
scroll to position [0, 0]
type textarea "jump"
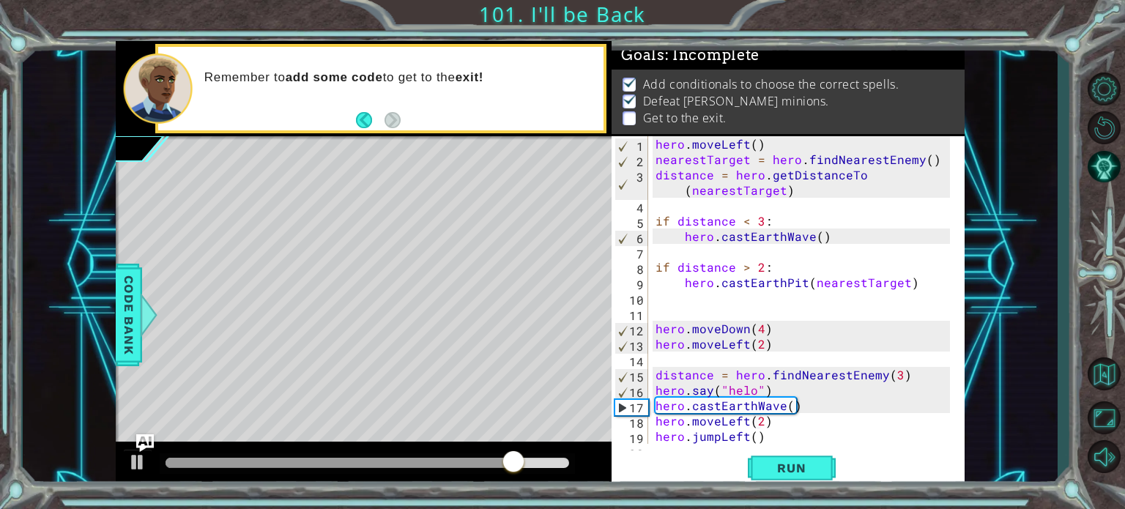
scroll to position [31, 0]
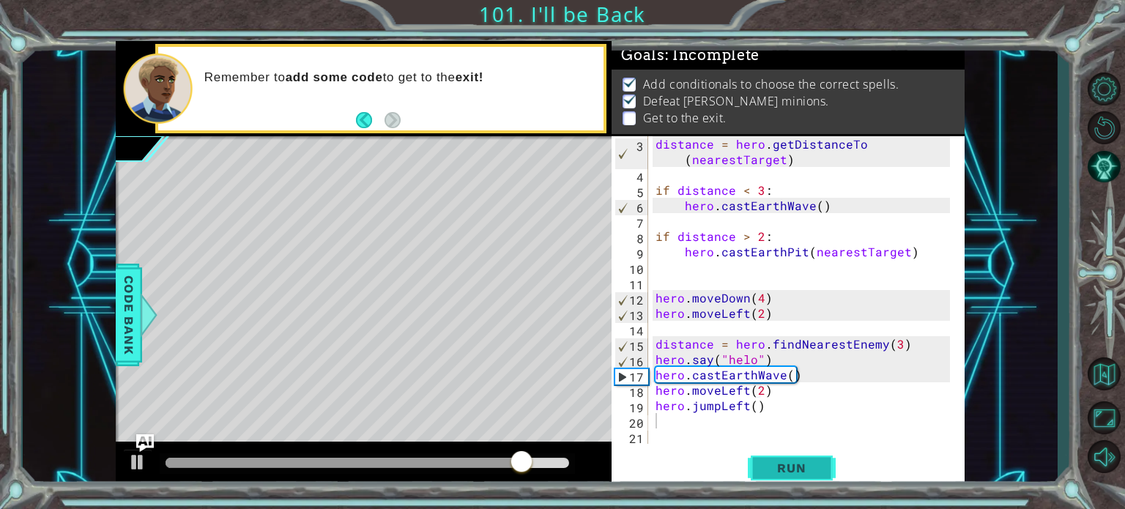
click at [785, 467] on span "Run" at bounding box center [791, 468] width 58 height 15
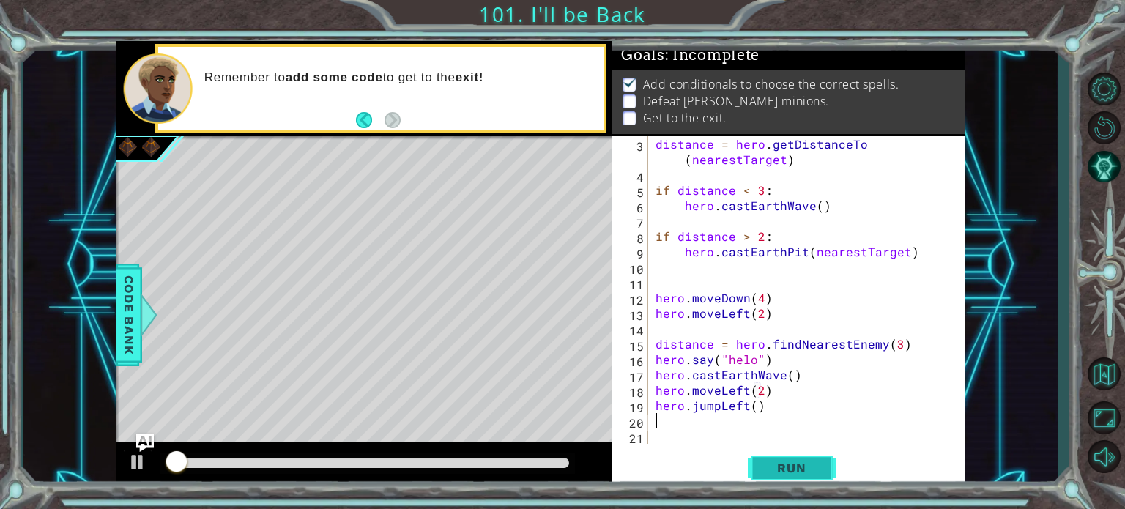
click at [785, 466] on span "Run" at bounding box center [791, 468] width 58 height 15
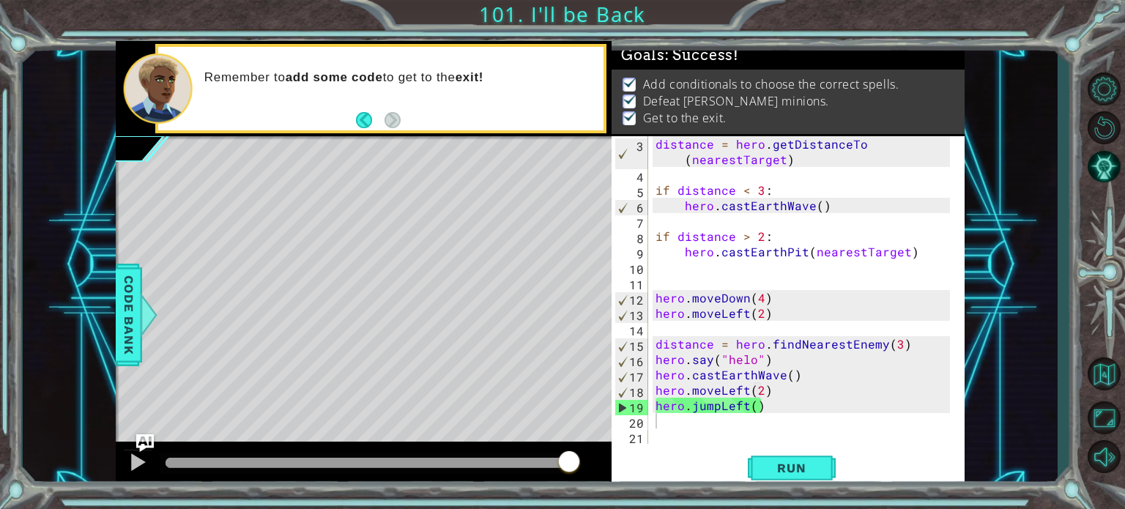
drag, startPoint x: 199, startPoint y: 466, endPoint x: 633, endPoint y: 453, distance: 433.7
click at [633, 453] on body "1 ההההההההההההההההההההההההההההההההההההההההההההההההההההההההההההההההההההההההההההה…" at bounding box center [562, 254] width 1125 height 509
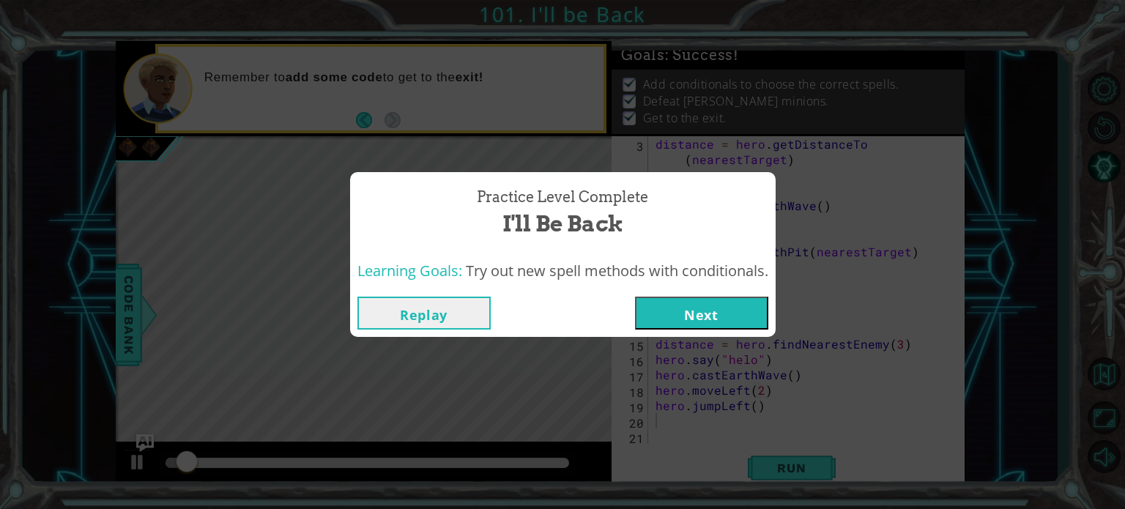
click at [706, 317] on button "Next" at bounding box center [701, 313] width 133 height 33
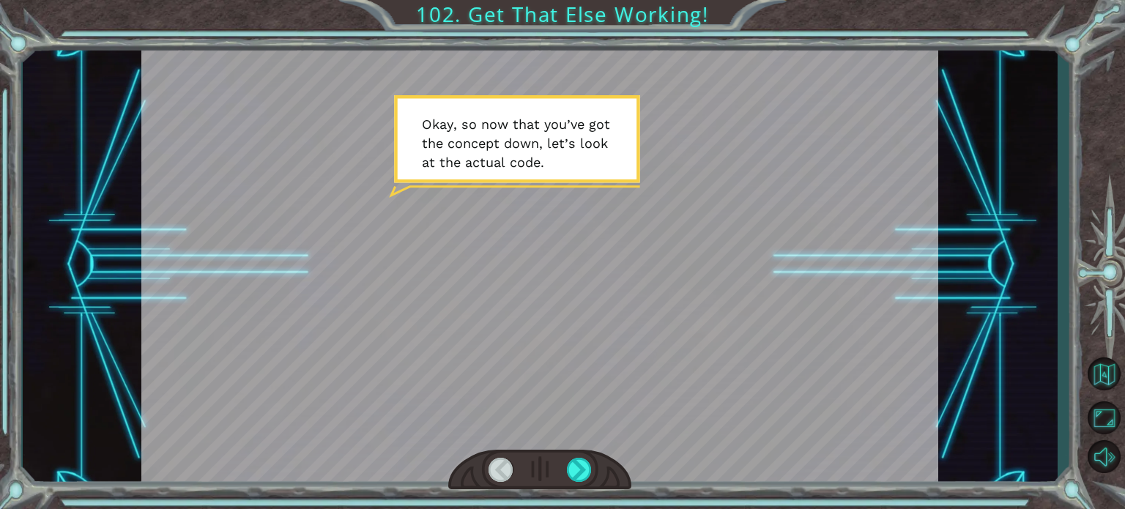
click at [586, 454] on div at bounding box center [539, 470] width 183 height 40
click at [583, 471] on div at bounding box center [579, 470] width 25 height 24
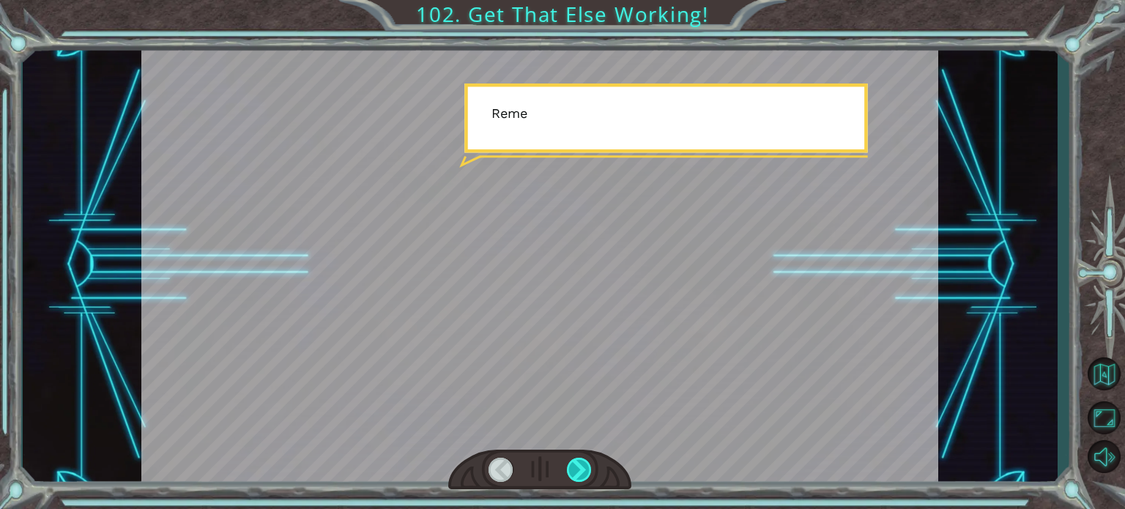
click at [583, 471] on div at bounding box center [579, 470] width 25 height 24
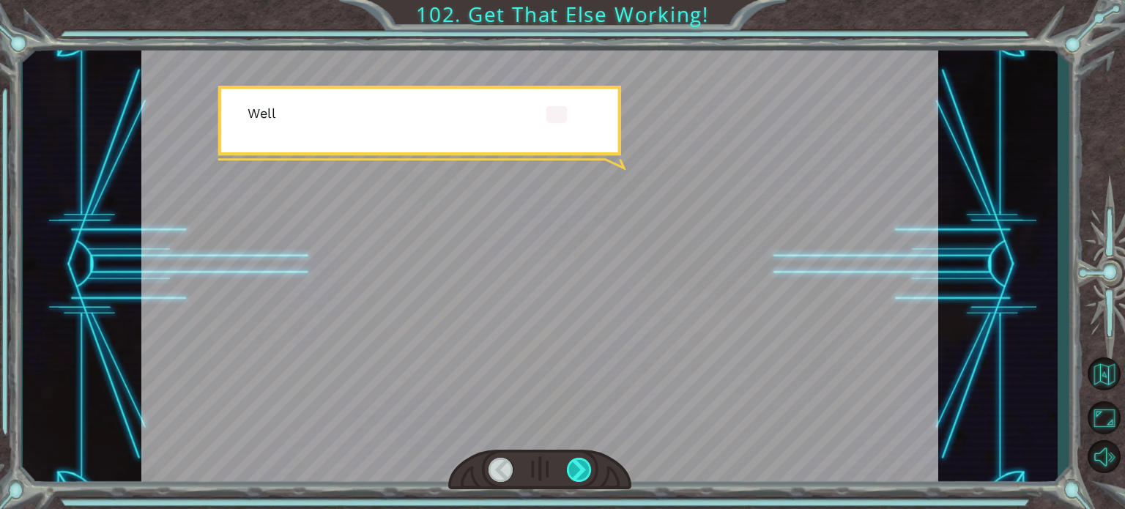
click at [583, 471] on div at bounding box center [579, 470] width 25 height 24
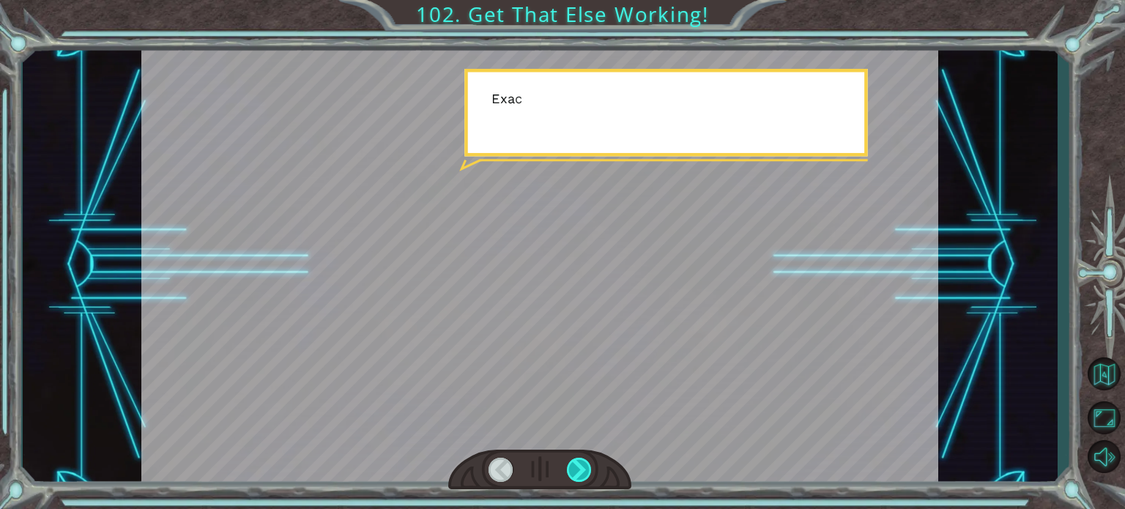
click at [583, 471] on div at bounding box center [579, 470] width 25 height 24
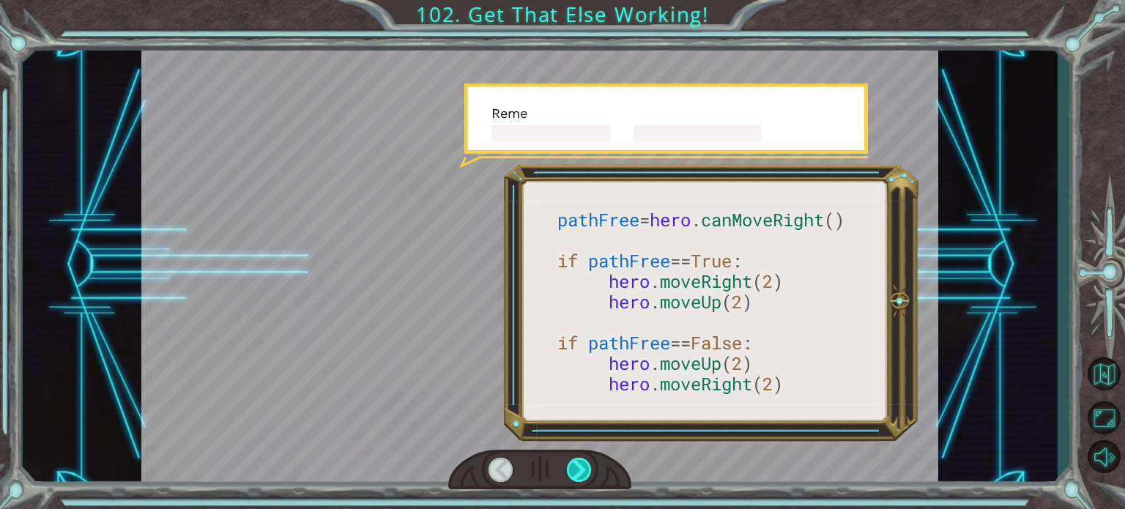
click at [583, 471] on div at bounding box center [579, 470] width 25 height 24
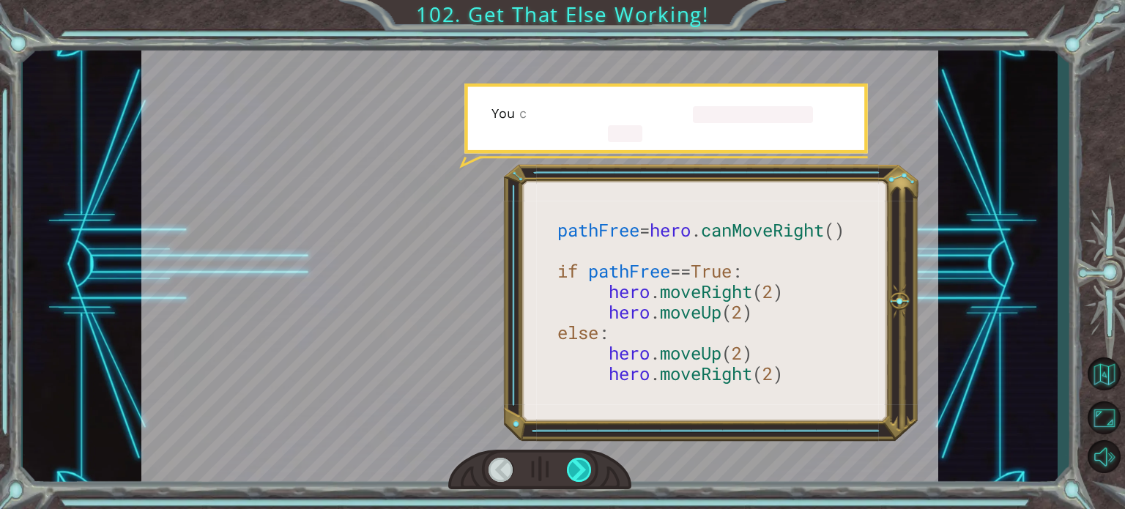
click at [583, 471] on div at bounding box center [579, 470] width 25 height 24
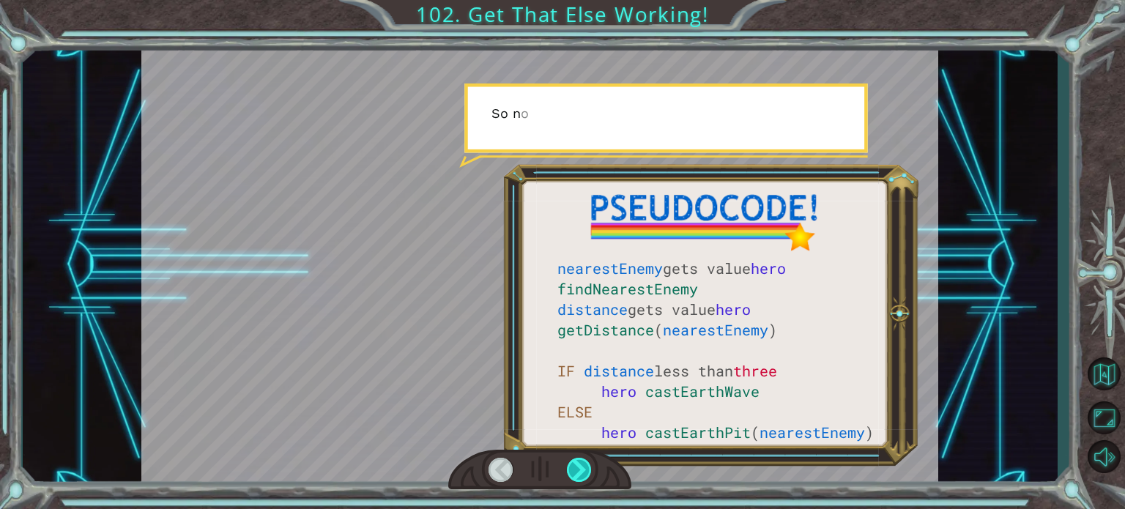
click at [583, 471] on div at bounding box center [579, 470] width 25 height 24
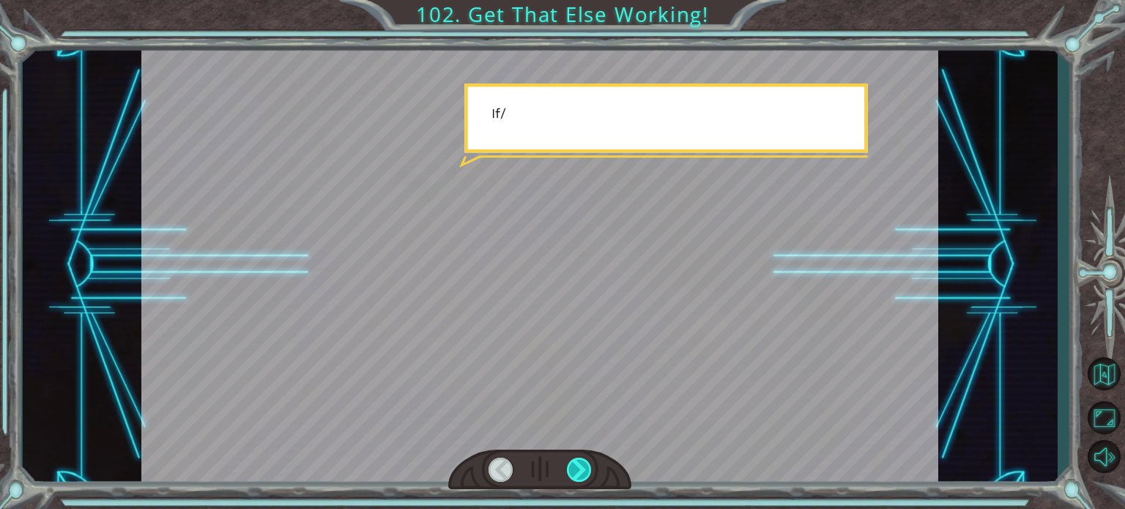
click at [583, 471] on div at bounding box center [579, 470] width 25 height 24
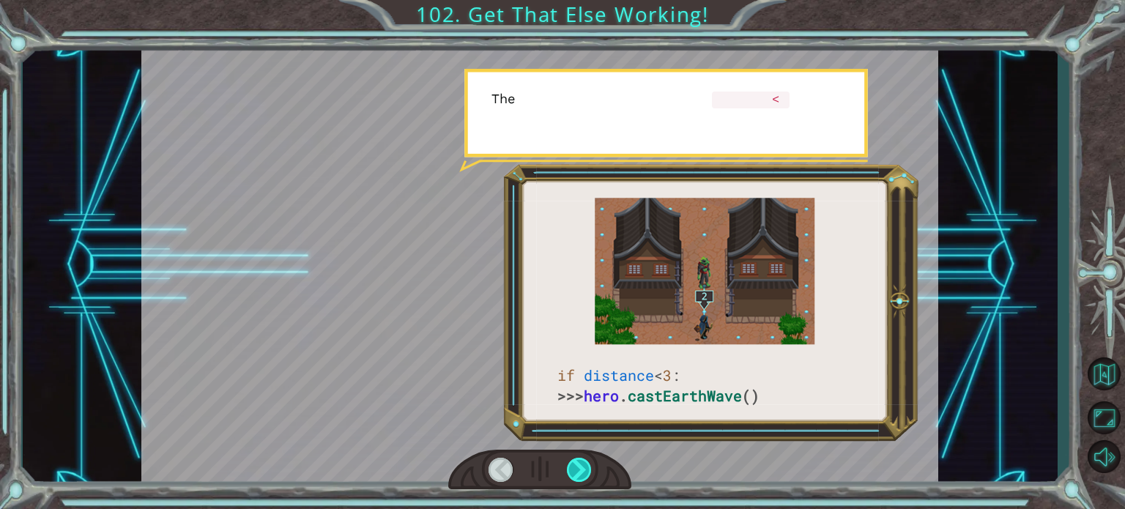
click at [583, 471] on div at bounding box center [579, 470] width 25 height 24
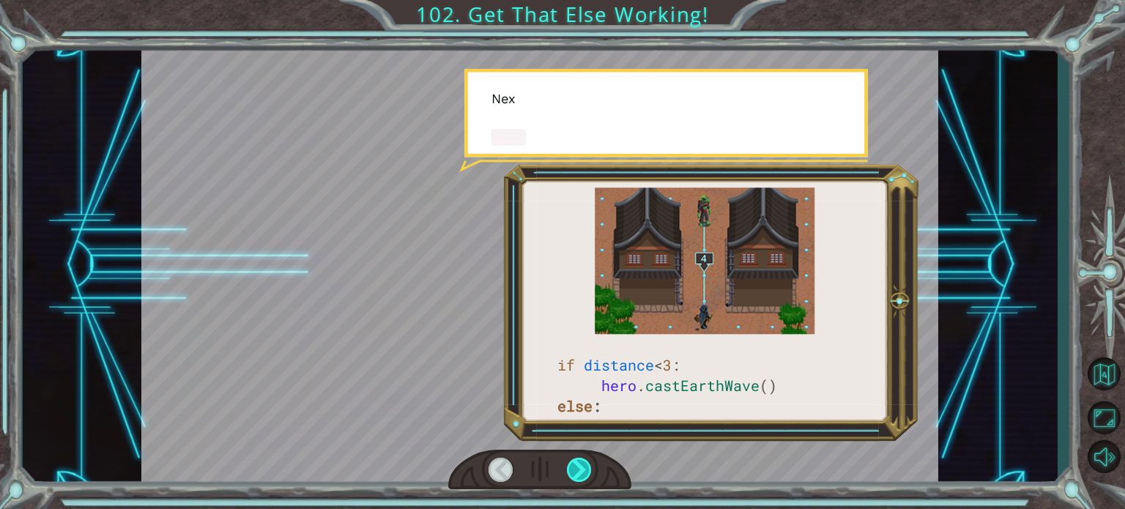
click at [583, 471] on div at bounding box center [579, 470] width 25 height 24
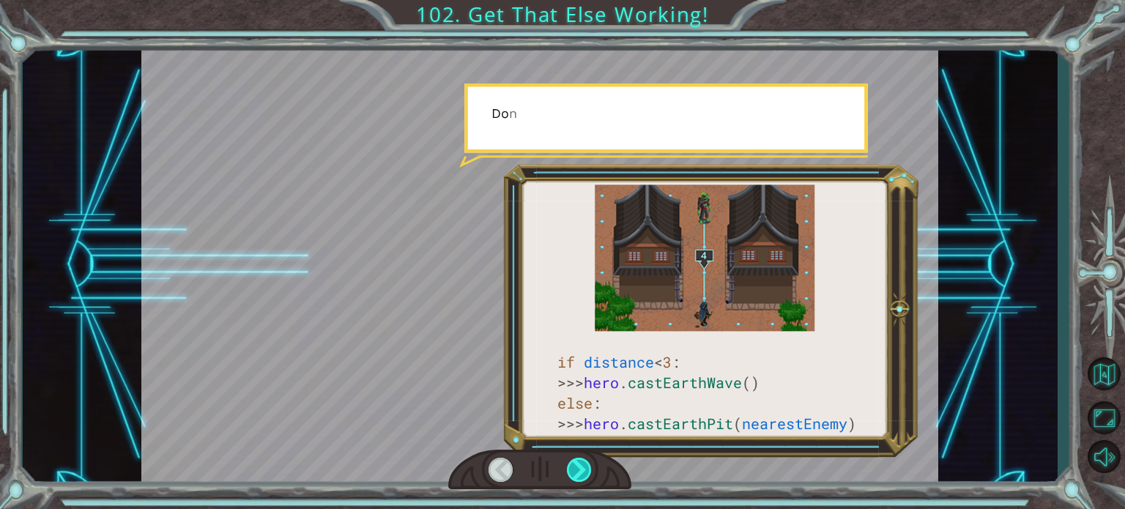
click at [583, 471] on div at bounding box center [579, 470] width 25 height 24
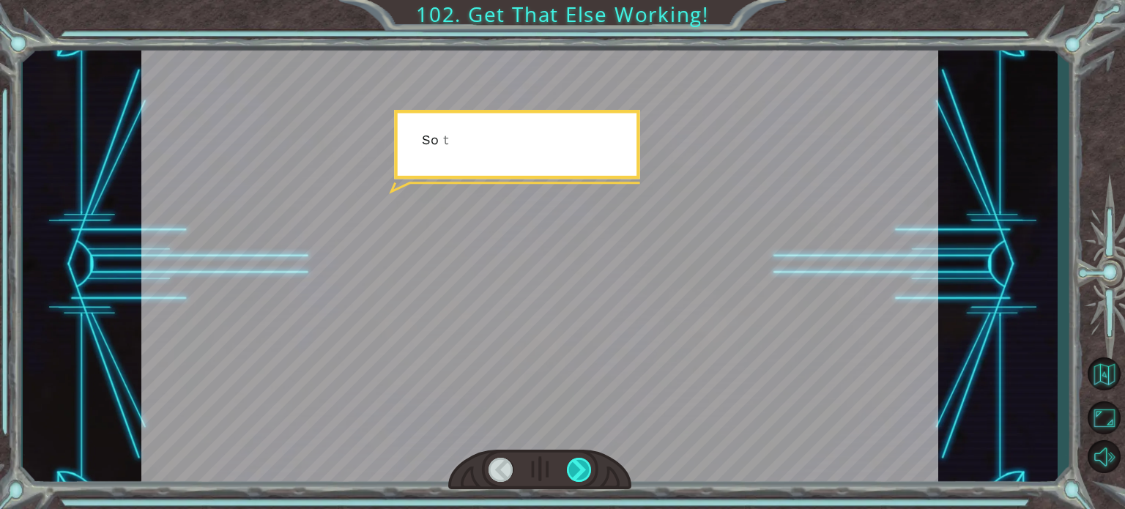
click at [583, 471] on div at bounding box center [579, 470] width 25 height 24
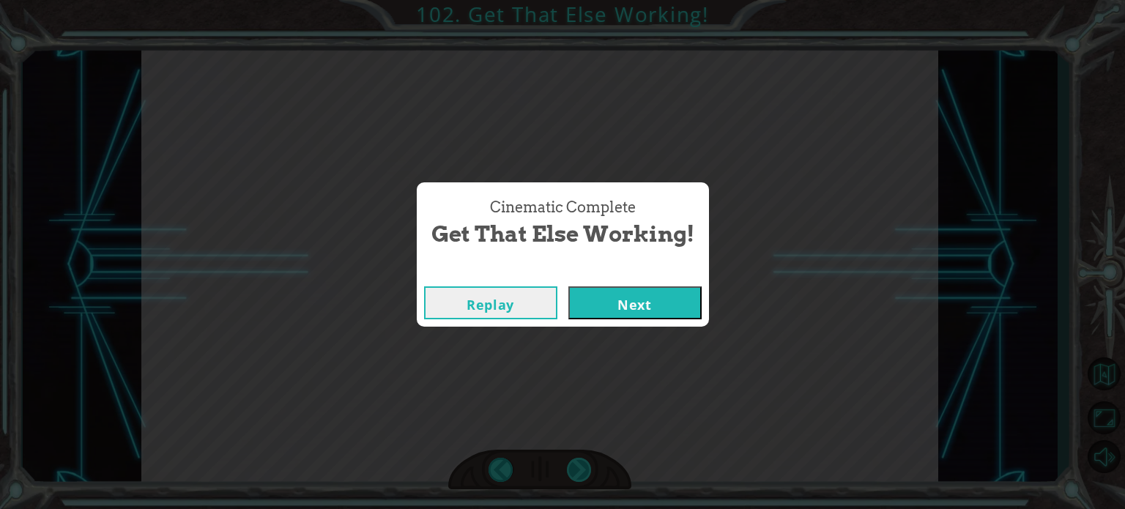
click at [583, 471] on div "Cinematic Complete Get That Else Working! Replay Next" at bounding box center [562, 254] width 1125 height 509
click at [685, 296] on button "Next" at bounding box center [634, 302] width 133 height 33
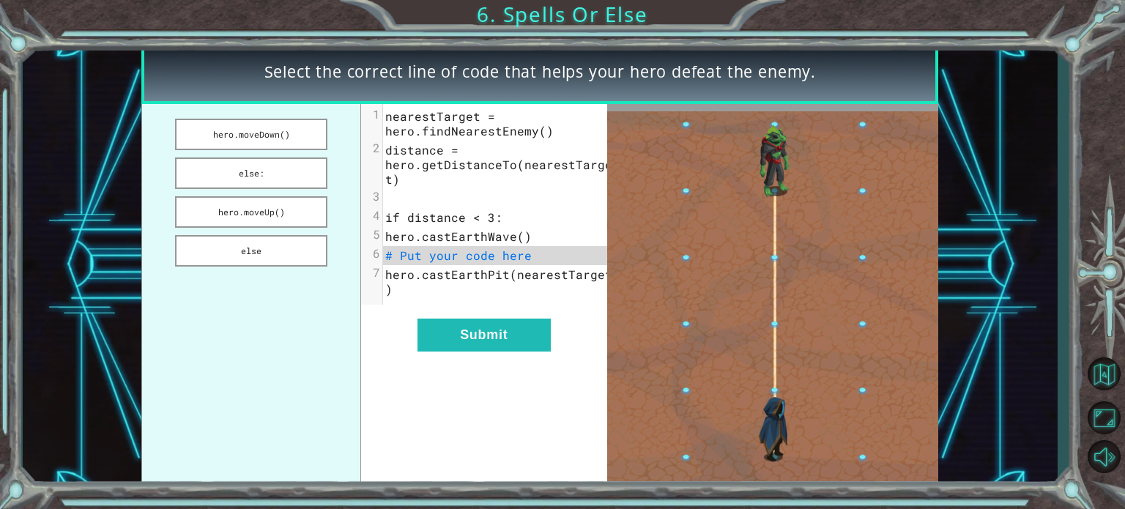
click at [603, 318] on div "xxxxxxxxxx 7 1 nearestTarget = hero.findNearestEnemy() 2 distance = hero.getDis…" at bounding box center [484, 296] width 246 height 384
click at [294, 187] on ul "hero.moveDown() else: hero.moveUp() else" at bounding box center [250, 296] width 219 height 384
click at [287, 163] on button "else:" at bounding box center [251, 172] width 152 height 31
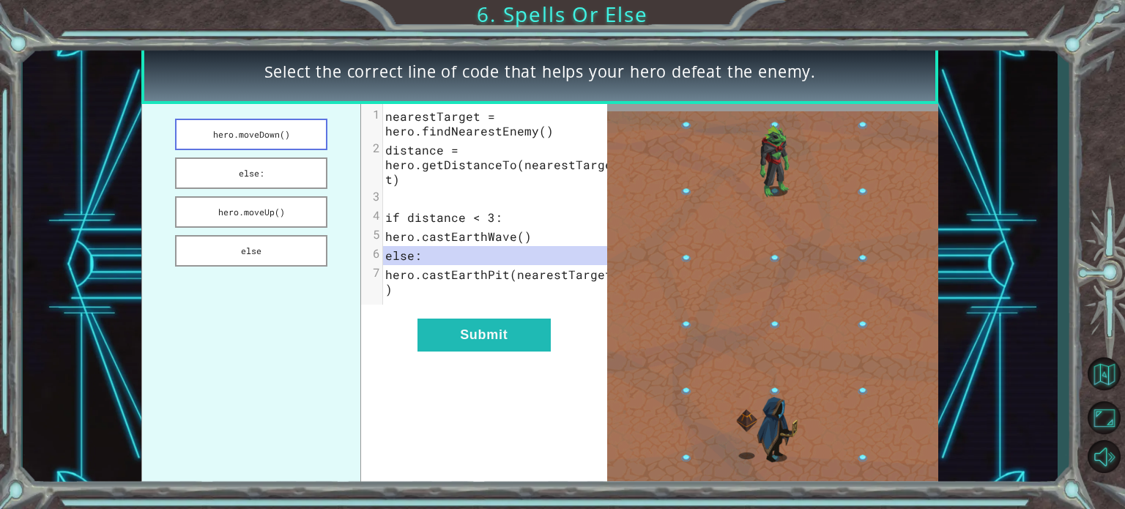
drag, startPoint x: 283, startPoint y: 128, endPoint x: 279, endPoint y: 135, distance: 7.9
click at [282, 130] on button "hero.moveDown()" at bounding box center [251, 134] width 152 height 31
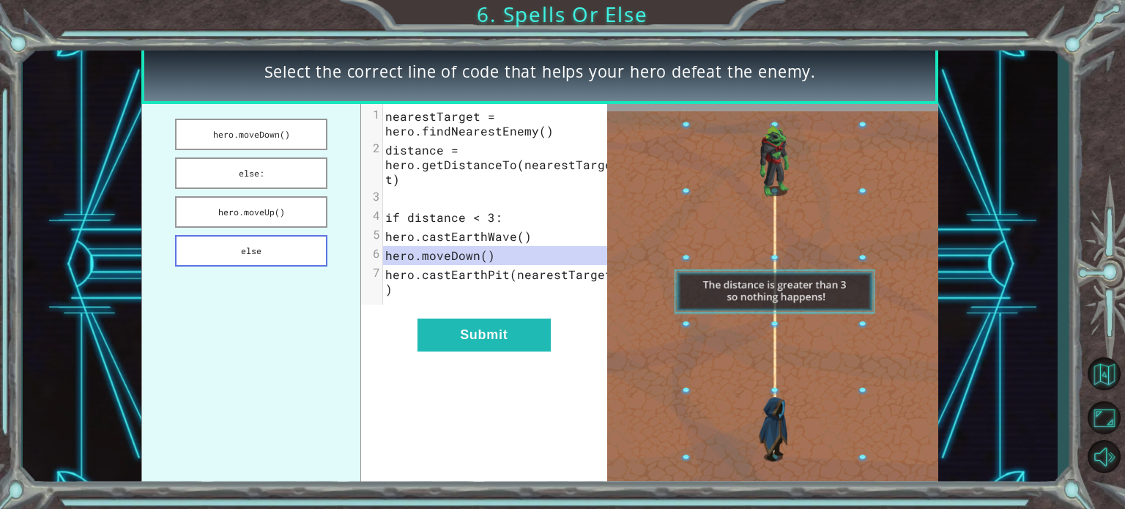
click at [246, 256] on button "else" at bounding box center [251, 250] width 152 height 31
click at [316, 126] on button "hero.moveDown()" at bounding box center [251, 134] width 152 height 31
click at [501, 351] on button "Submit" at bounding box center [483, 335] width 133 height 33
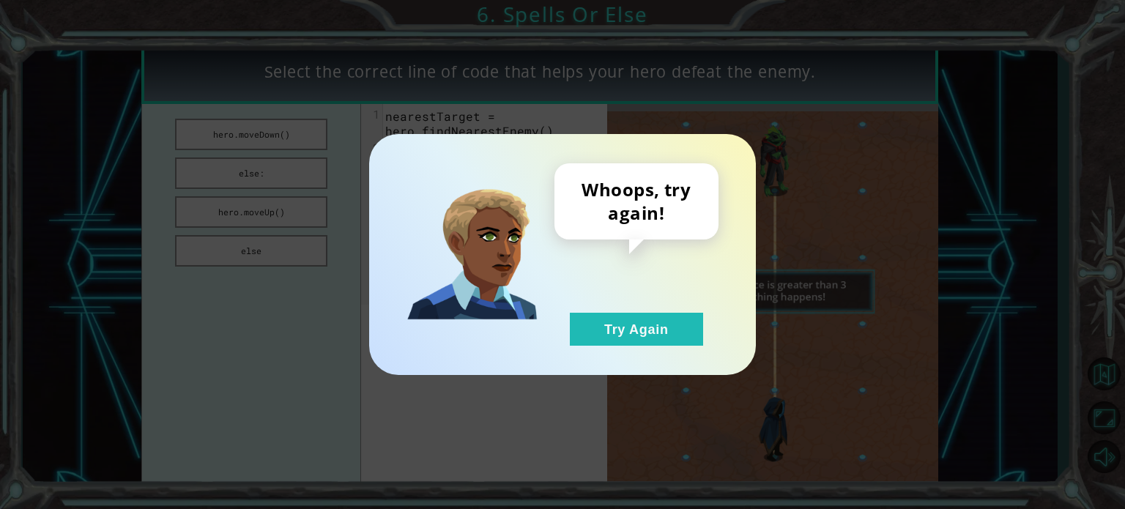
click at [623, 348] on div "Whoops, try again! Try Again" at bounding box center [562, 254] width 387 height 241
click at [683, 339] on button "Try Again" at bounding box center [636, 329] width 133 height 33
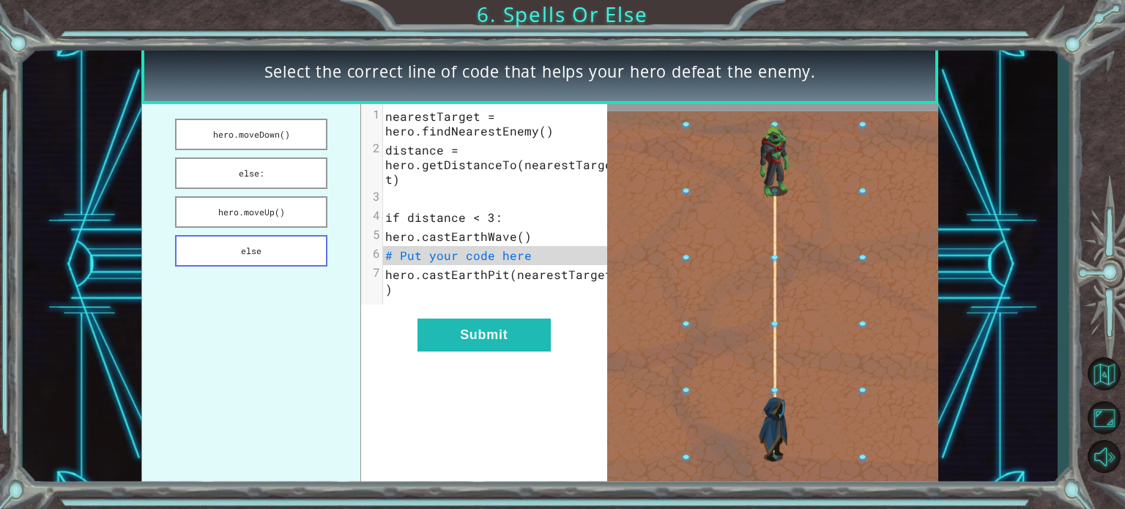
click at [231, 236] on button "else" at bounding box center [251, 250] width 152 height 31
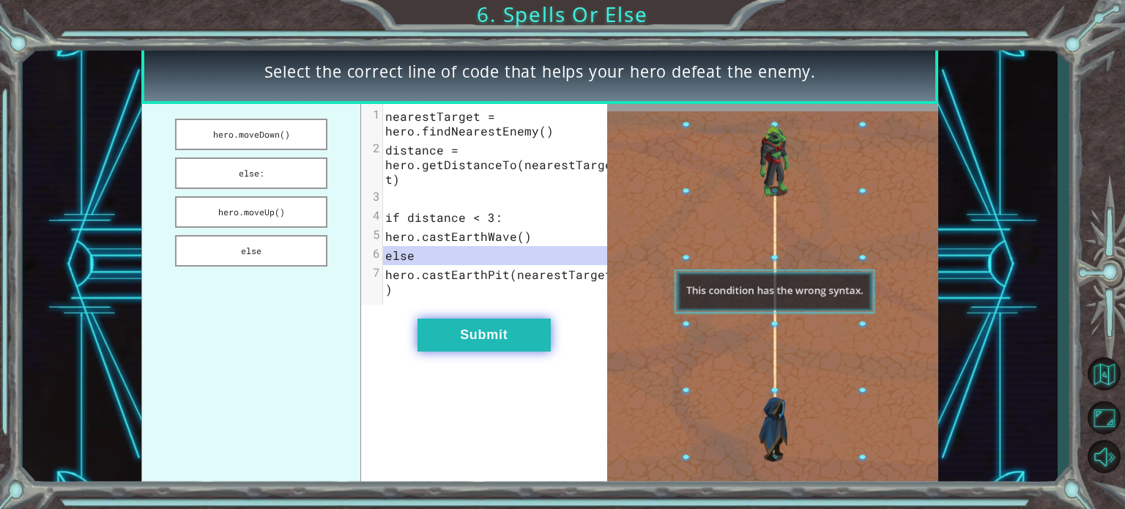
click at [481, 347] on button "Submit" at bounding box center [483, 335] width 133 height 33
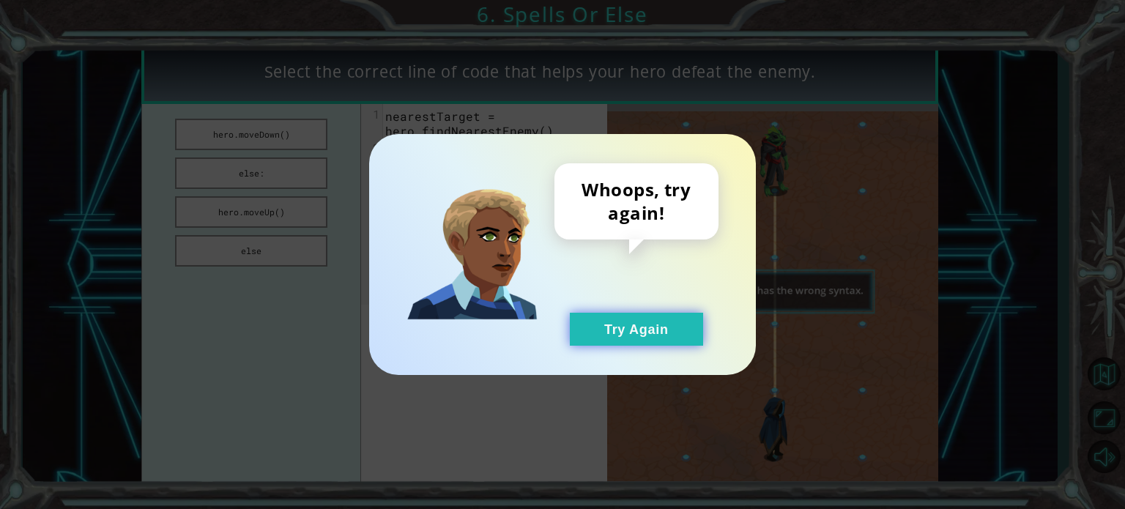
click at [636, 335] on button "Try Again" at bounding box center [636, 329] width 133 height 33
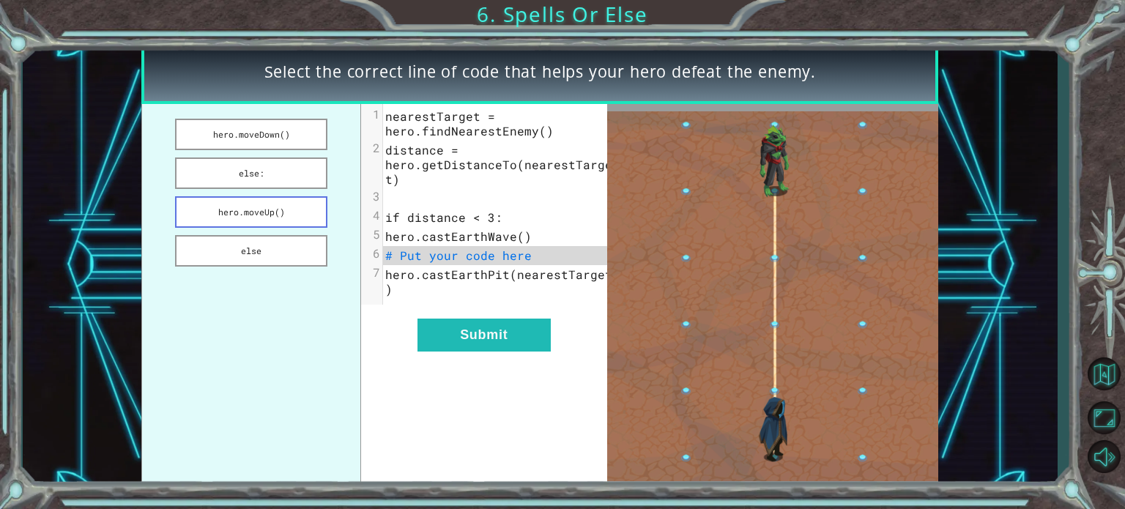
click at [261, 212] on button "hero.moveUp()" at bounding box center [251, 211] width 152 height 31
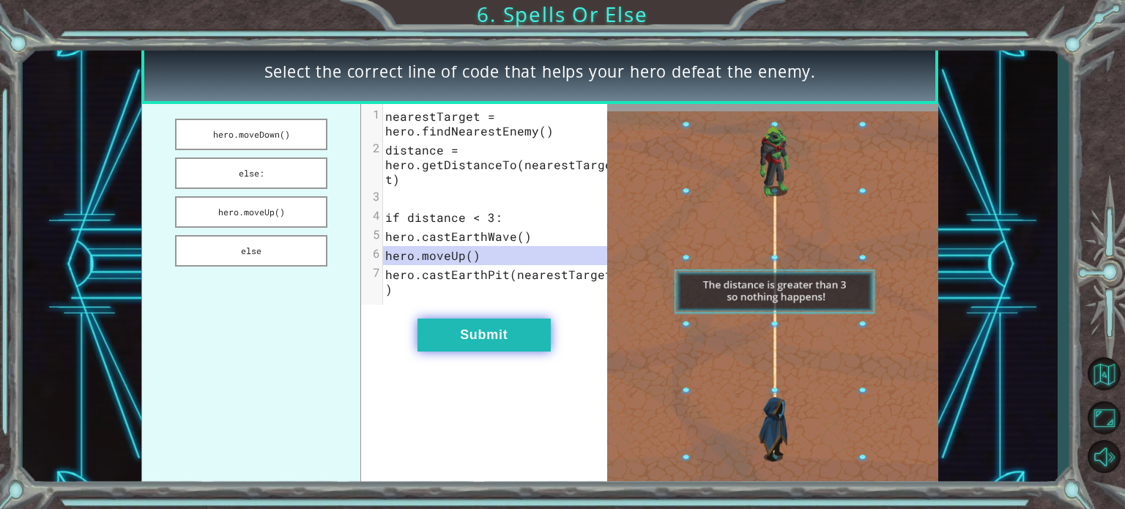
click at [496, 342] on button "Submit" at bounding box center [483, 335] width 133 height 33
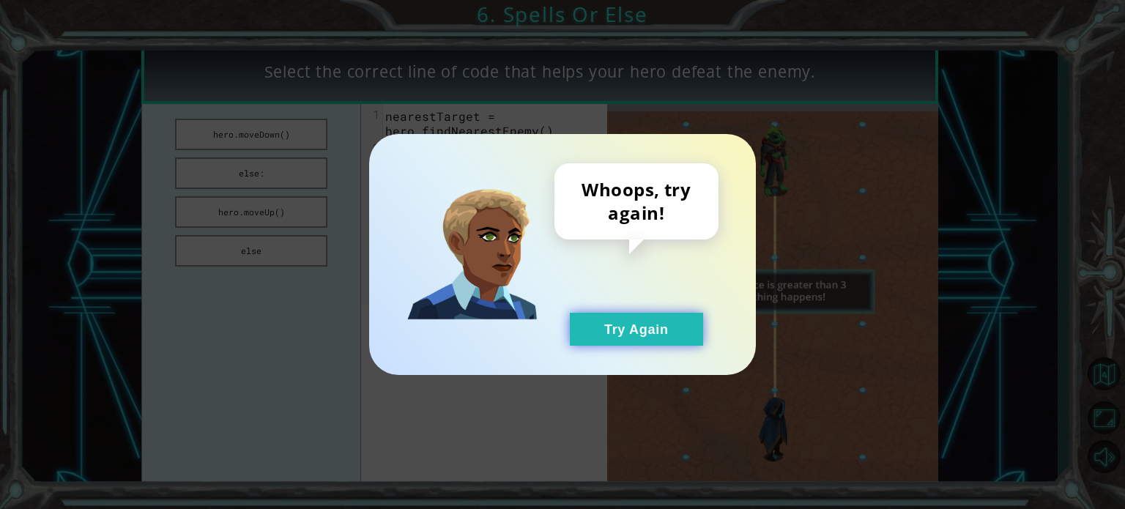
drag, startPoint x: 654, startPoint y: 324, endPoint x: 641, endPoint y: 324, distance: 13.2
click at [654, 324] on button "Try Again" at bounding box center [636, 329] width 133 height 33
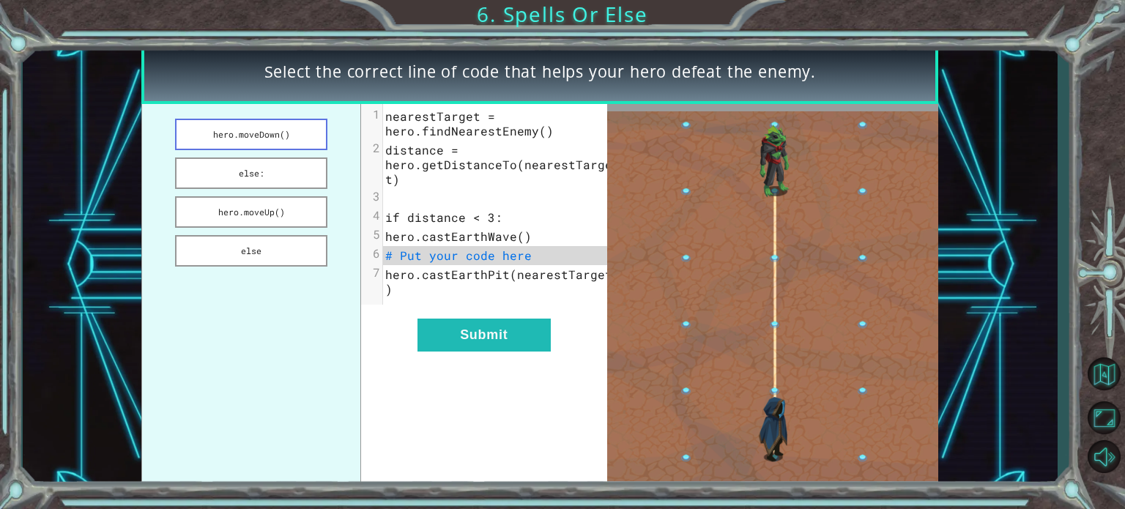
click at [294, 124] on button "hero.moveDown()" at bounding box center [251, 134] width 152 height 31
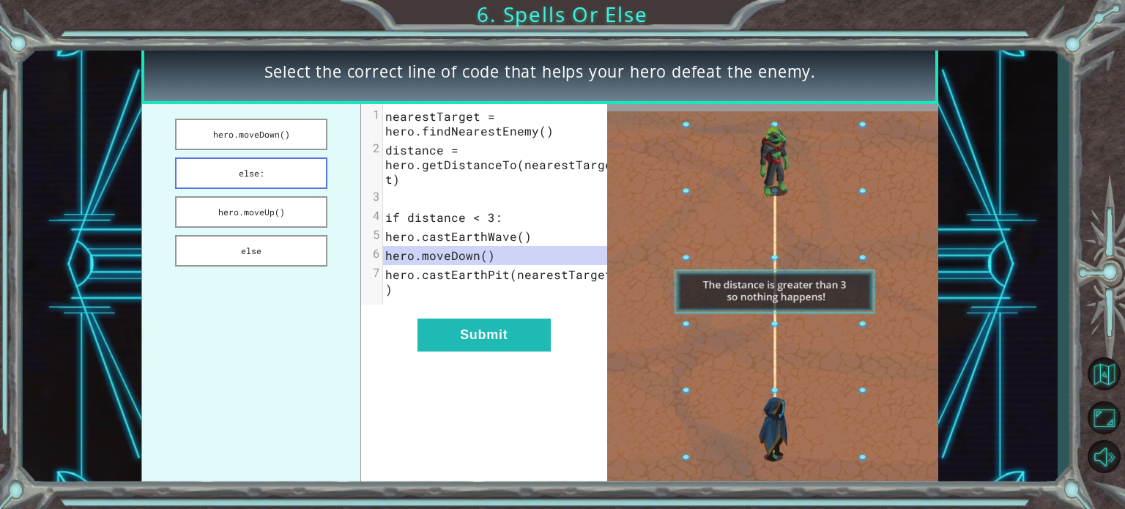
click at [289, 185] on button "else:" at bounding box center [251, 172] width 152 height 31
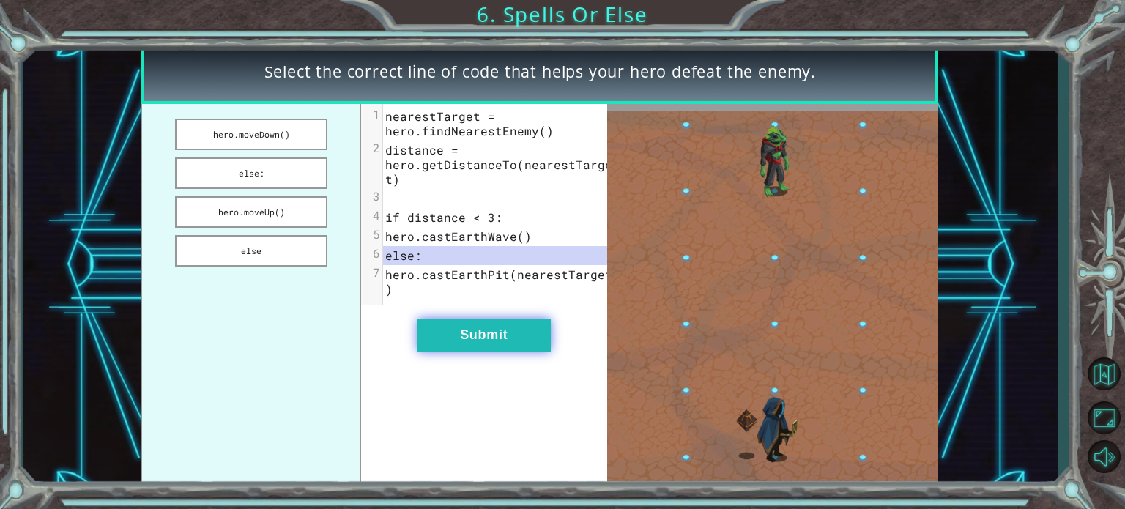
click at [504, 348] on button "Submit" at bounding box center [483, 335] width 133 height 33
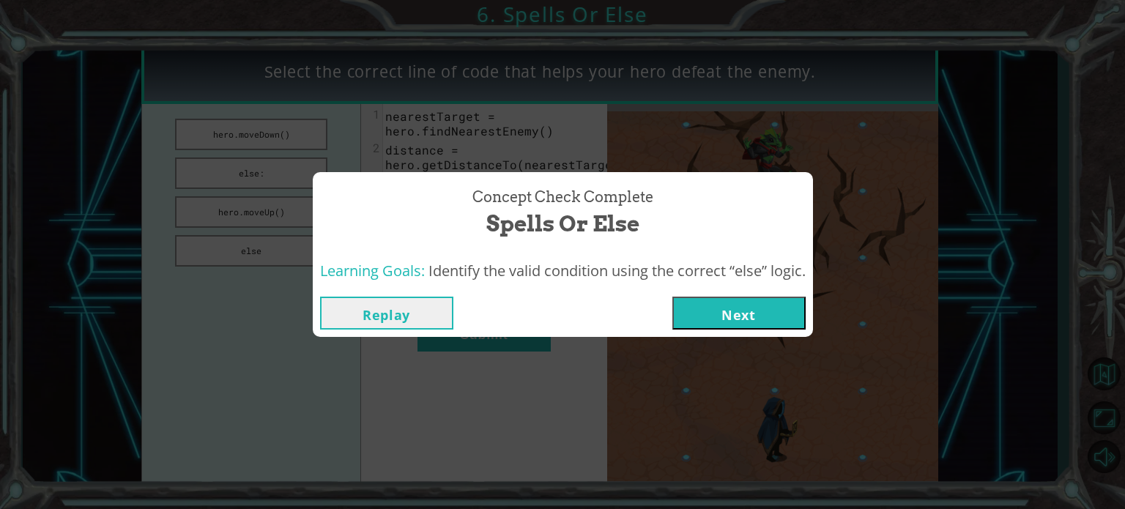
click at [726, 307] on button "Next" at bounding box center [738, 313] width 133 height 33
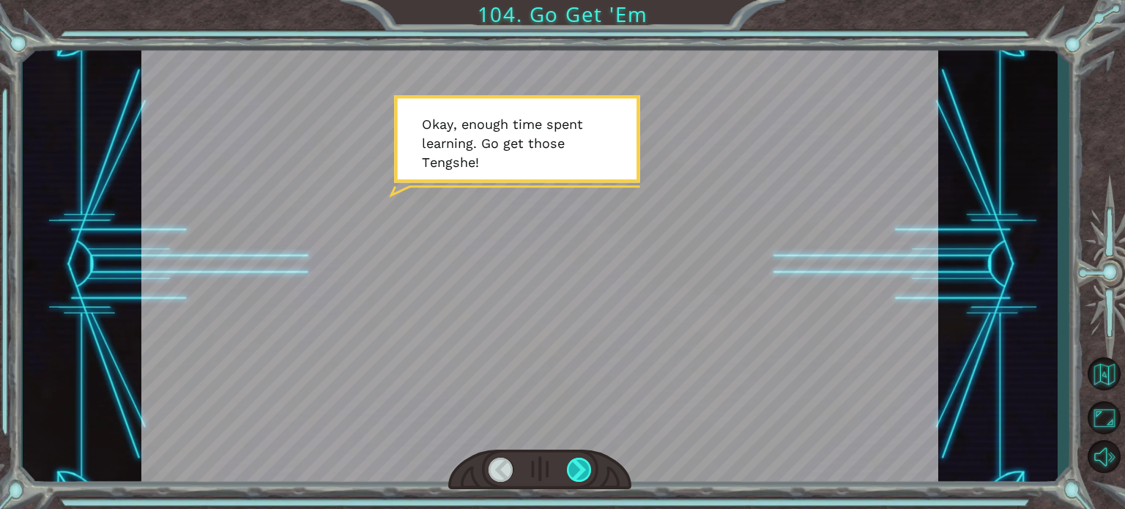
click at [584, 467] on div at bounding box center [579, 470] width 25 height 24
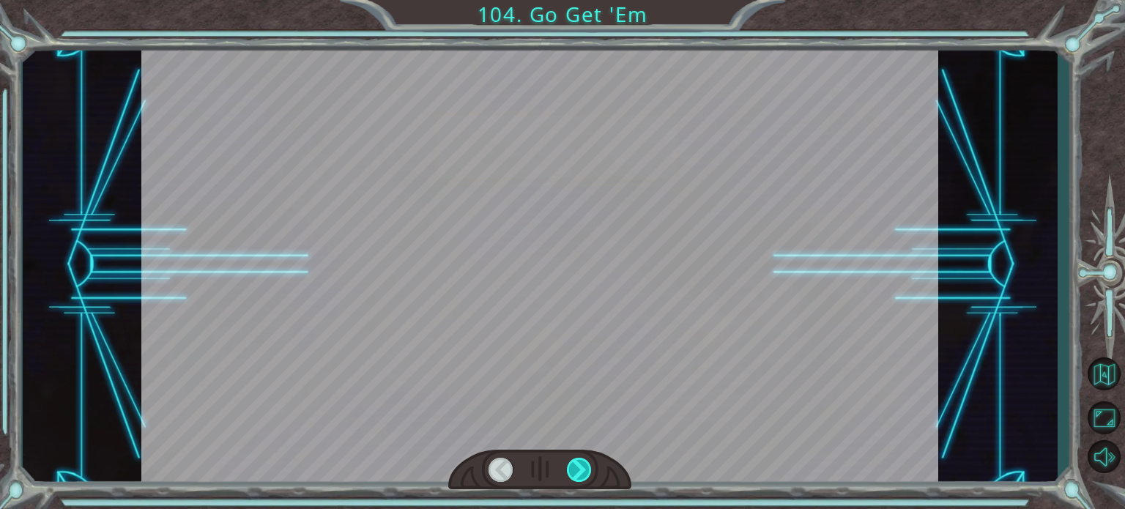
click at [584, 467] on div at bounding box center [579, 470] width 25 height 24
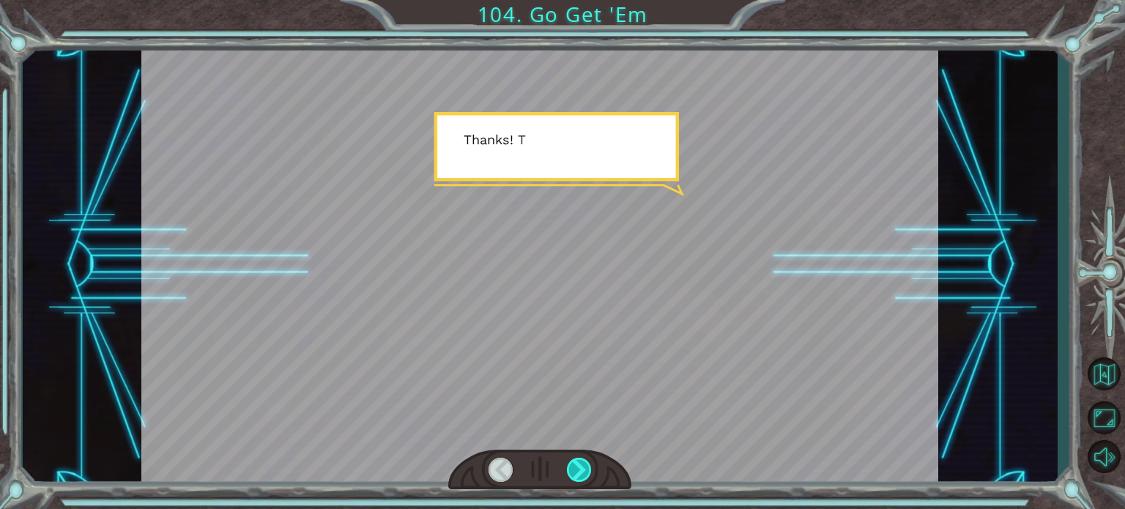
click at [584, 467] on div at bounding box center [579, 470] width 25 height 24
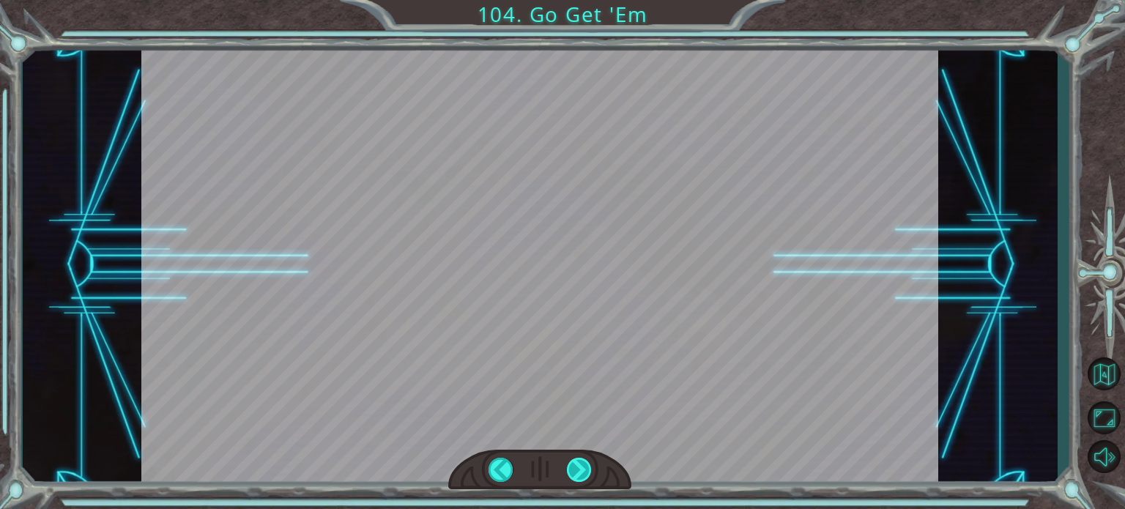
click at [584, 467] on div at bounding box center [579, 470] width 25 height 24
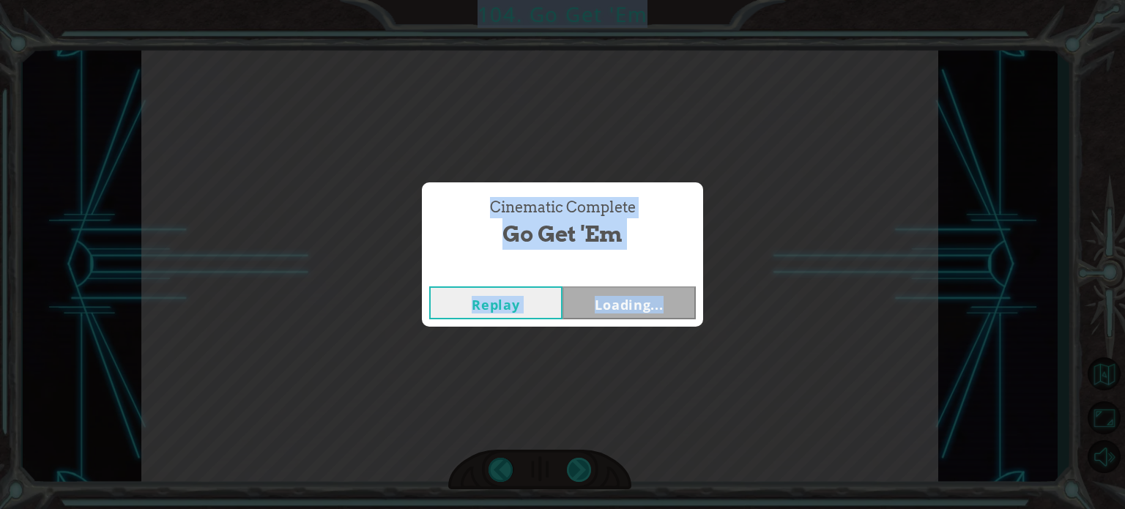
click at [584, 467] on div "Cinematic Complete Go Get 'Em Replay Loading..." at bounding box center [562, 254] width 1125 height 509
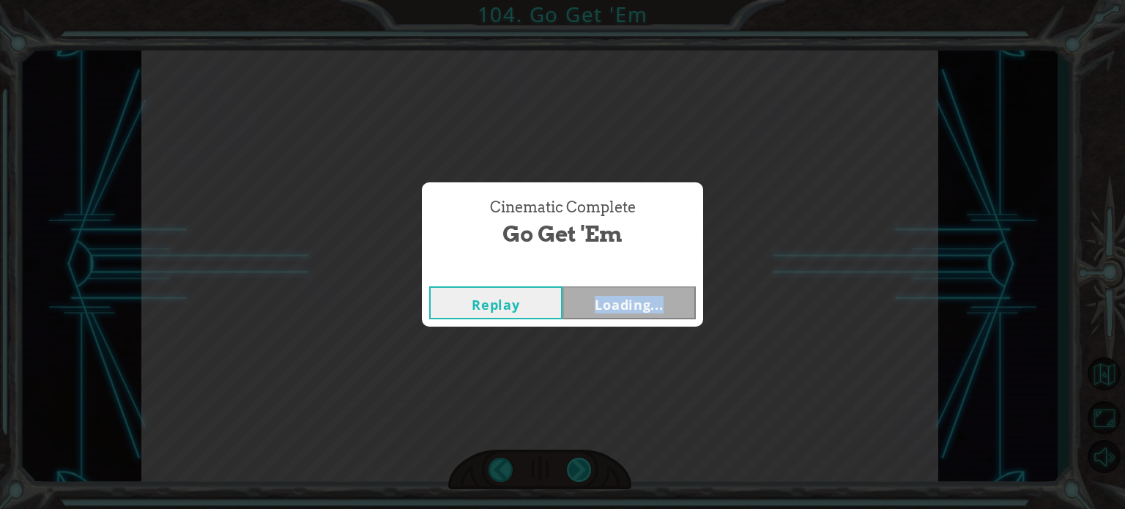
click at [584, 467] on div "Cinematic Complete Go Get 'Em Replay Loading..." at bounding box center [562, 254] width 1125 height 509
click at [584, 467] on div "Cinematic Complete Go Get 'Em Replay Next" at bounding box center [562, 254] width 1125 height 509
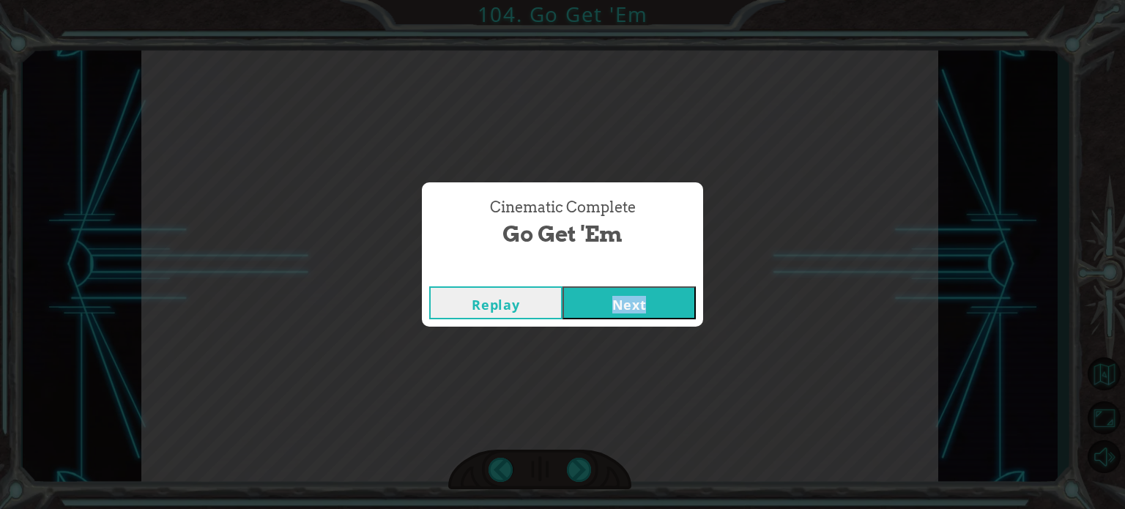
click at [598, 294] on button "Next" at bounding box center [628, 302] width 133 height 33
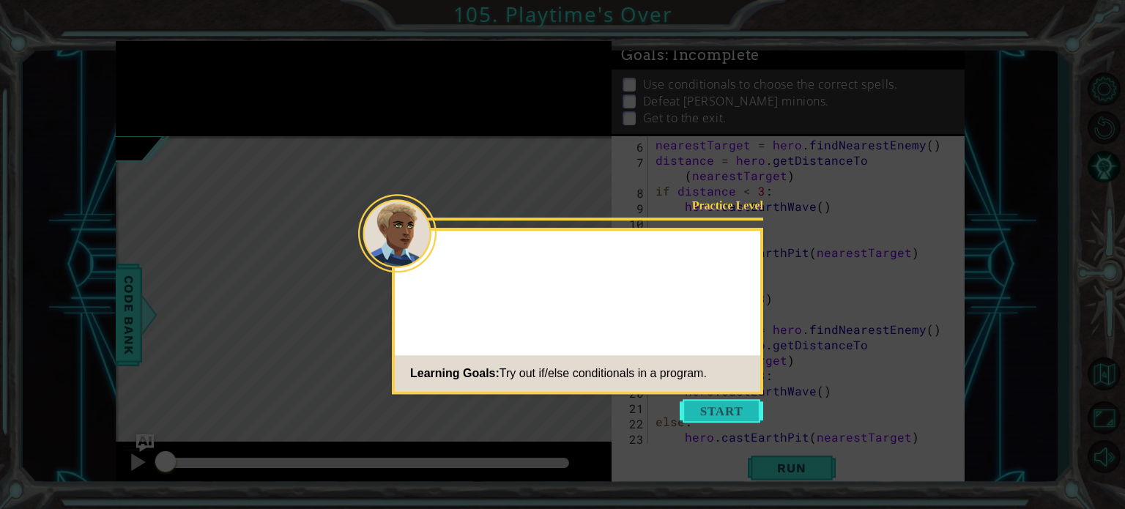
scroll to position [92, 0]
click at [740, 421] on button "Start" at bounding box center [721, 410] width 83 height 23
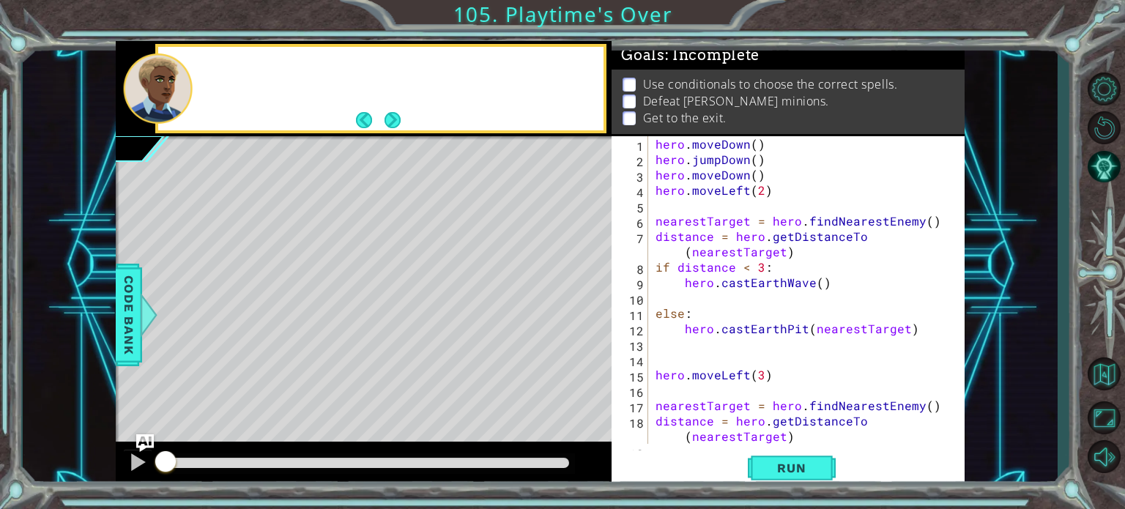
scroll to position [0, 0]
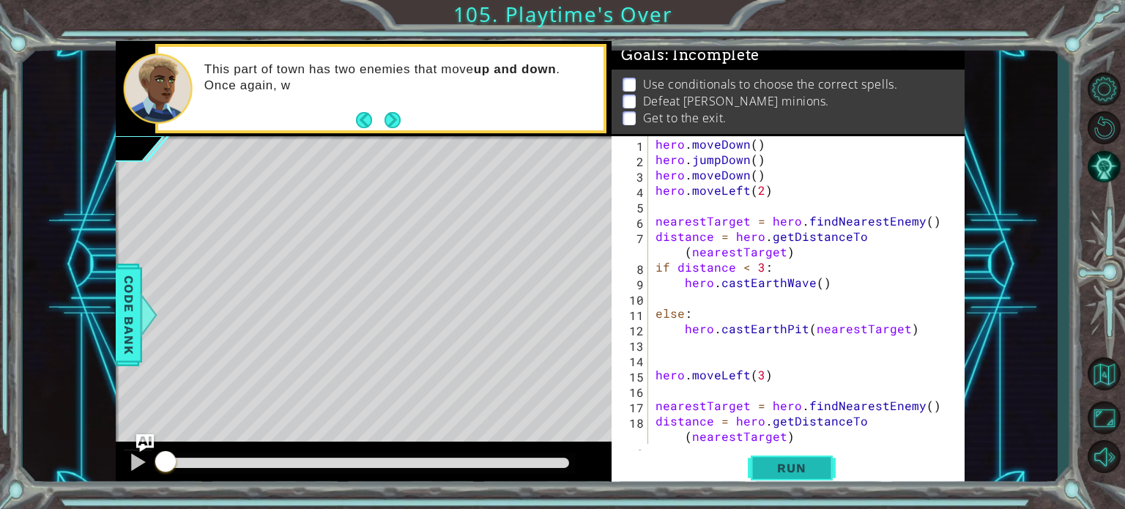
click at [799, 474] on span "Run" at bounding box center [791, 468] width 58 height 15
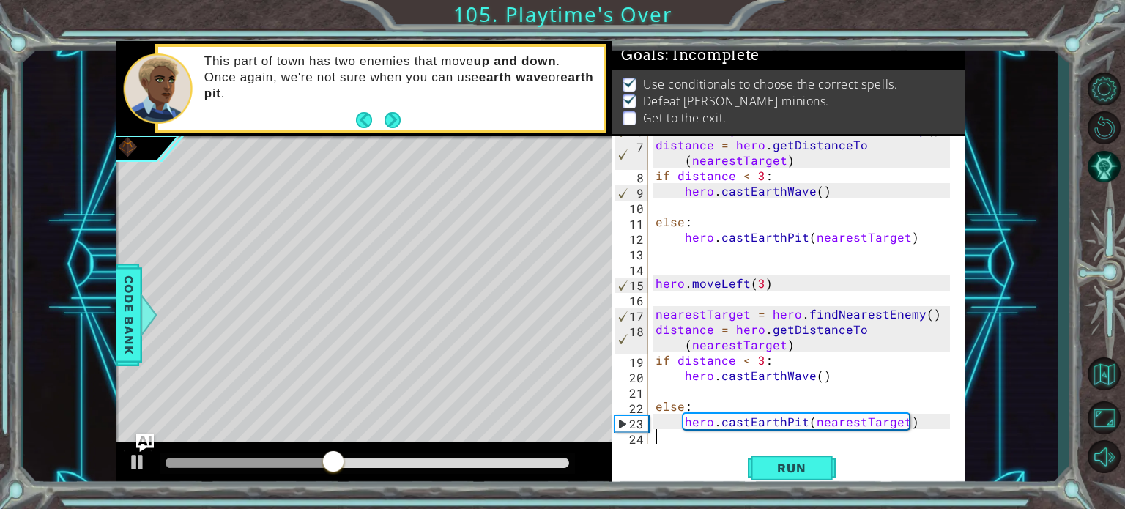
scroll to position [92, 0]
type textarea "j"
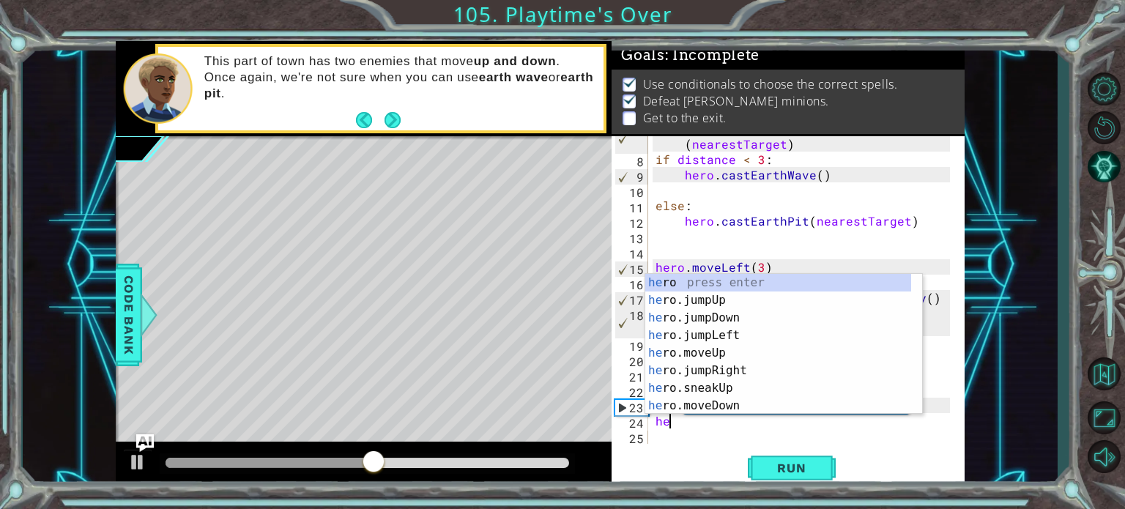
scroll to position [0, 0]
type textarea "hero"
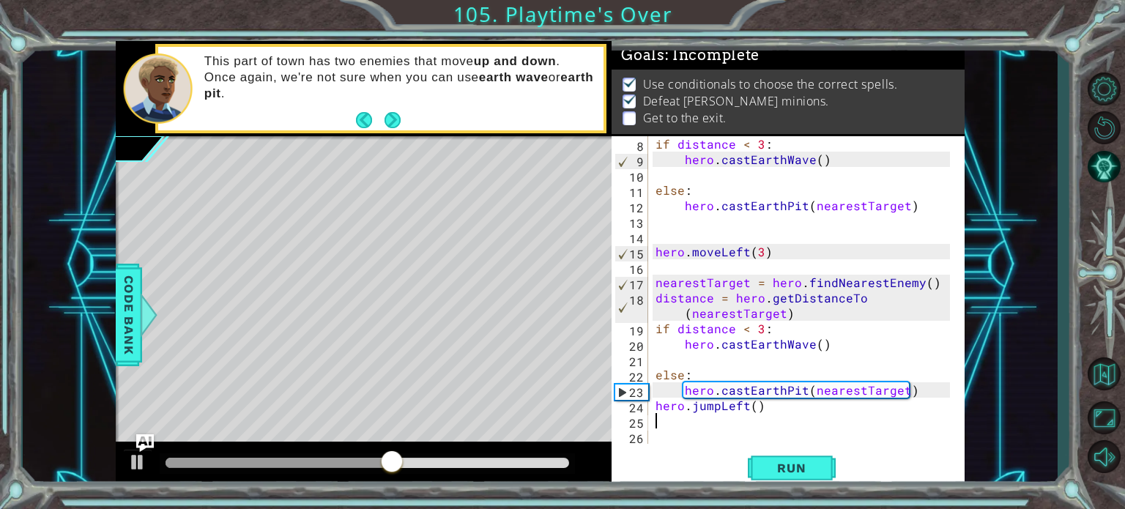
scroll to position [123, 0]
type textarea "do"
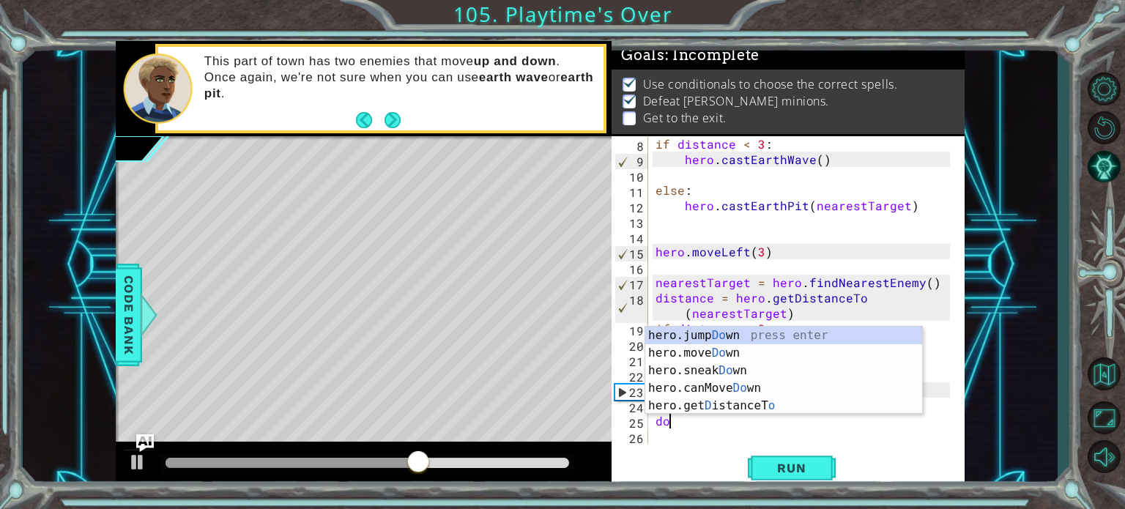
scroll to position [138, 0]
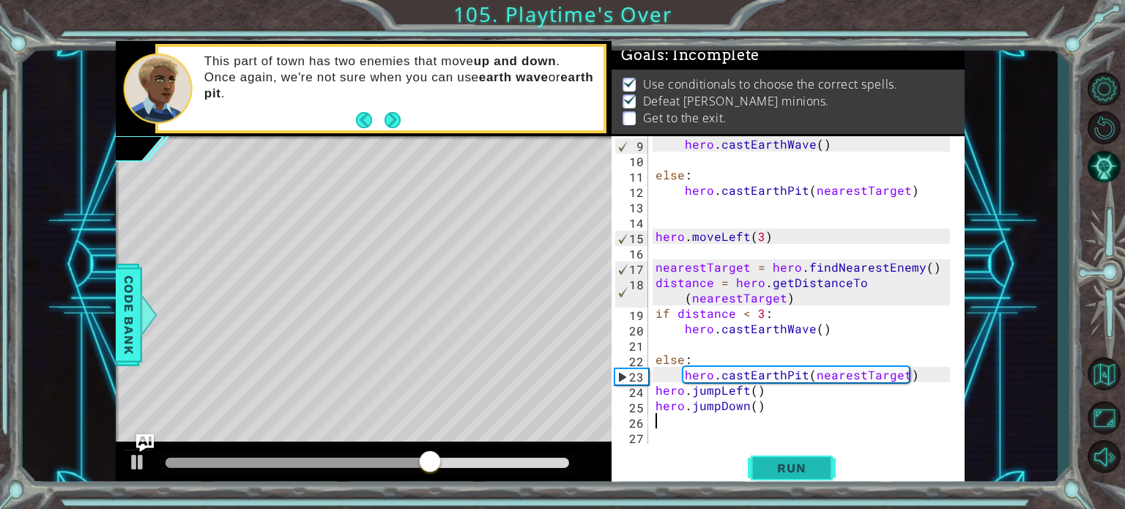
click at [787, 473] on span "Run" at bounding box center [791, 468] width 58 height 15
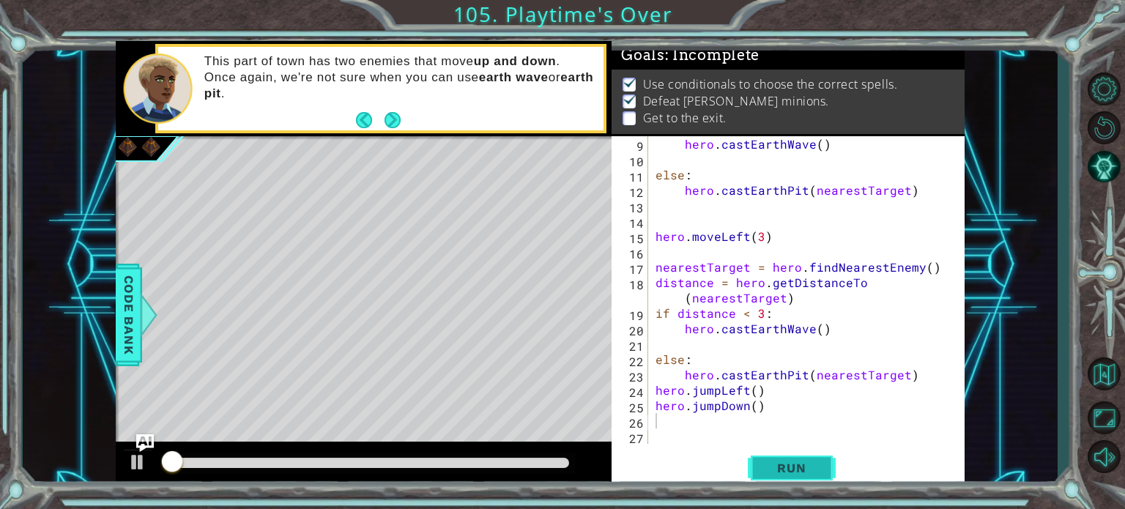
click at [788, 465] on span "Run" at bounding box center [791, 468] width 58 height 15
click at [788, 464] on span "Run" at bounding box center [791, 468] width 58 height 15
click at [788, 463] on span "Run" at bounding box center [791, 468] width 58 height 15
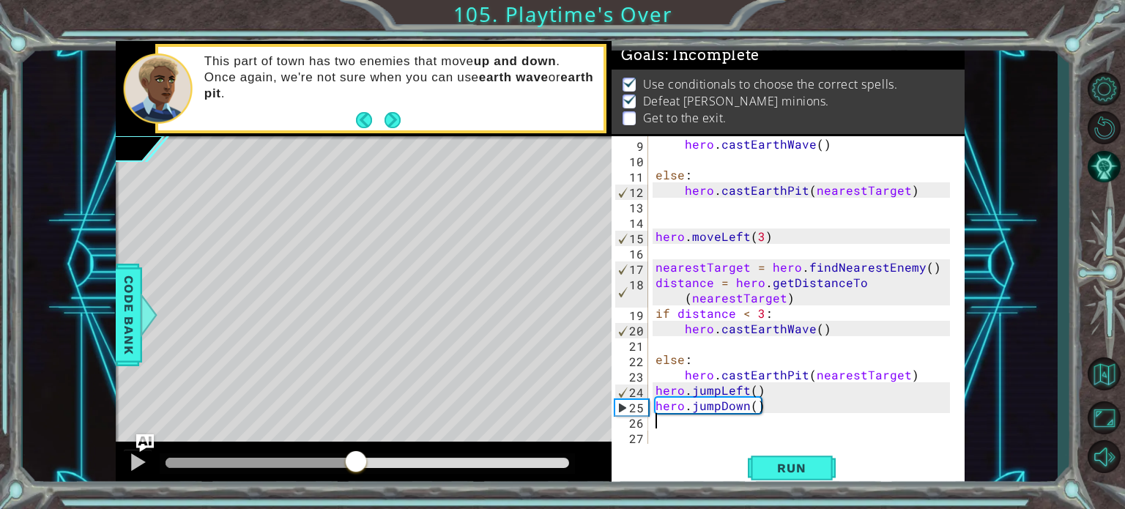
drag, startPoint x: 185, startPoint y: 458, endPoint x: 356, endPoint y: 471, distance: 171.8
click at [356, 471] on div at bounding box center [356, 463] width 26 height 26
click at [750, 393] on div "hero . castEarthWave ( ) else : hero . [GEOGRAPHIC_DATA] ( nearestTarget ) hero…" at bounding box center [804, 305] width 305 height 338
click at [759, 401] on div "hero . castEarthWave ( ) else : hero . [GEOGRAPHIC_DATA] ( nearestTarget ) hero…" at bounding box center [804, 305] width 305 height 338
click at [754, 391] on div "hero . castEarthWave ( ) else : hero . [GEOGRAPHIC_DATA] ( nearestTarget ) hero…" at bounding box center [804, 305] width 305 height 338
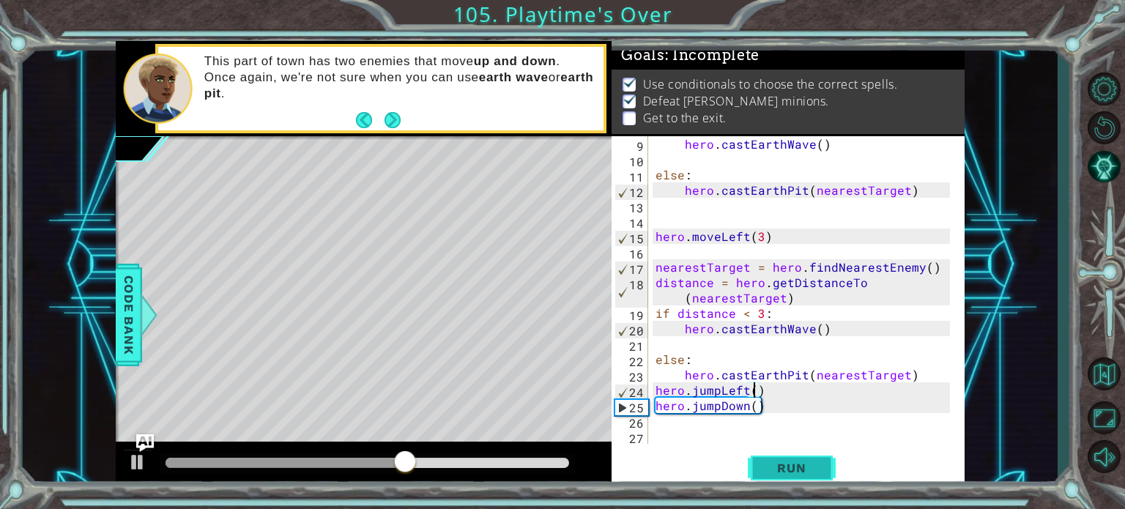
scroll to position [0, 6]
click at [795, 461] on span "Run" at bounding box center [791, 468] width 58 height 15
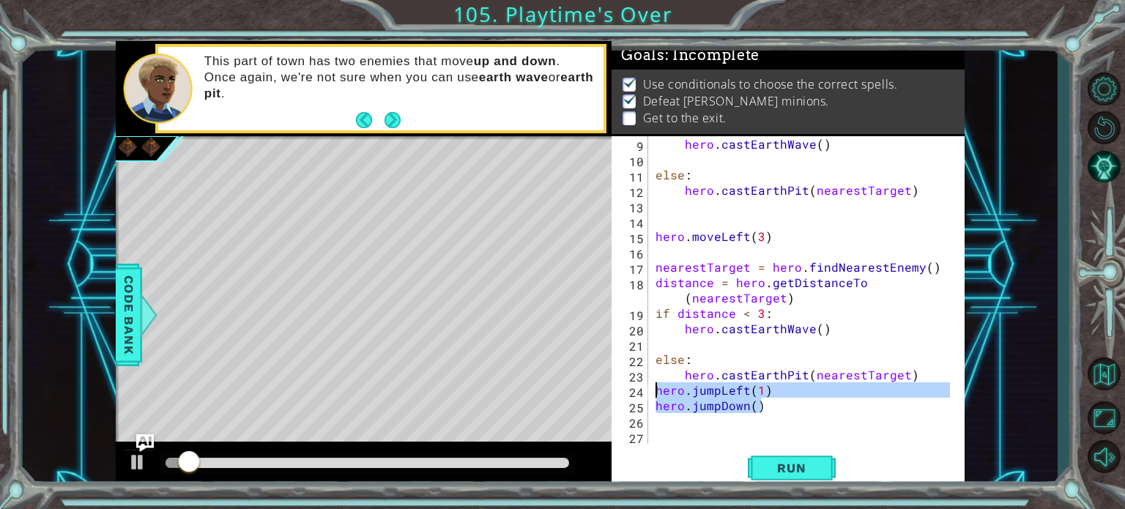
drag, startPoint x: 803, startPoint y: 409, endPoint x: 592, endPoint y: 390, distance: 211.0
click at [592, 390] on div "1 ההההההההההההההההההההההההההההההההההההההההההההההההההההההההההההההההההההההההההההה…" at bounding box center [540, 265] width 849 height 448
type textarea "hero.jumpLeft(1) hero.jumpDown()"
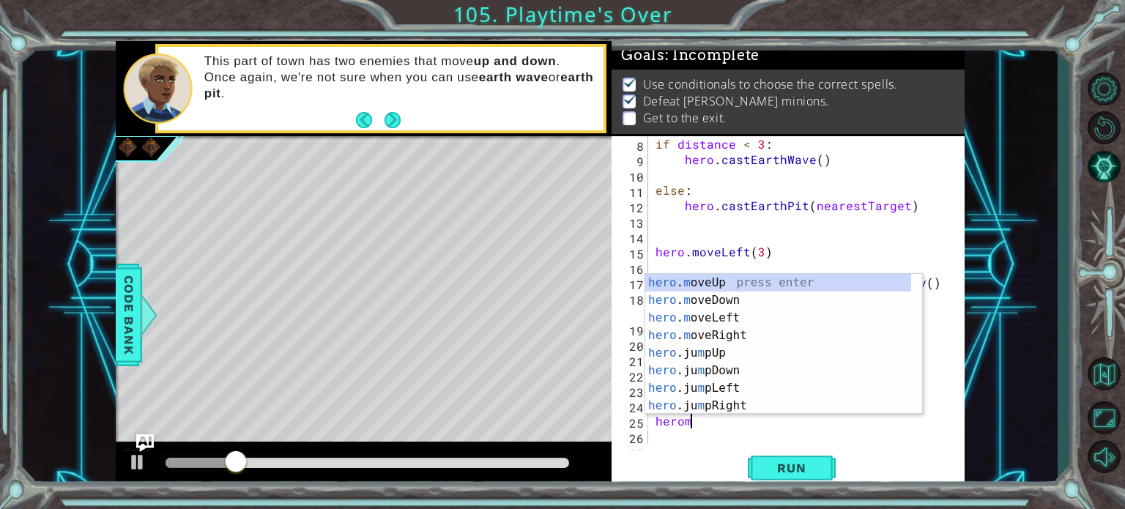
scroll to position [0, 1]
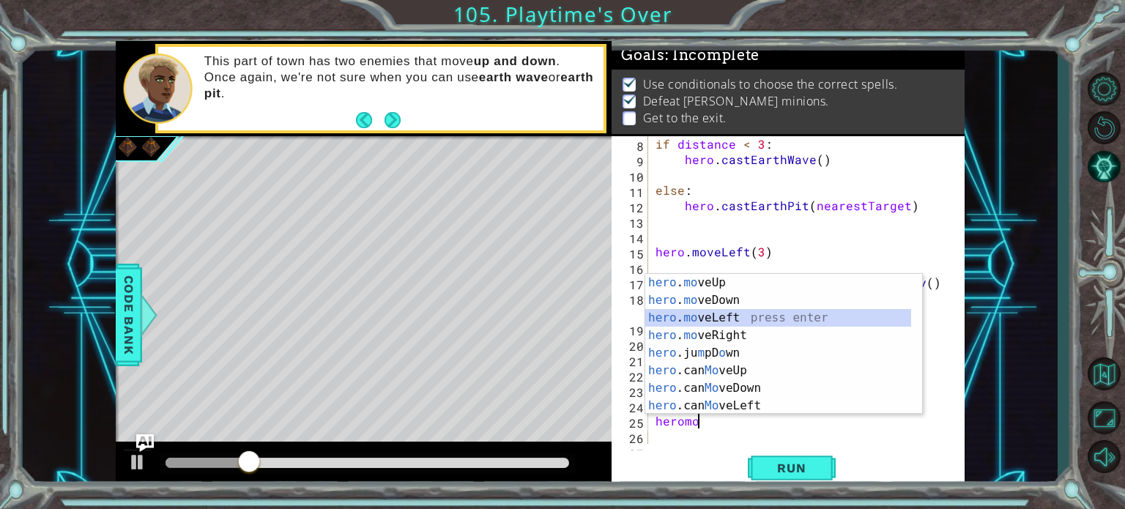
type textarea "hero.moveLeft(1)"
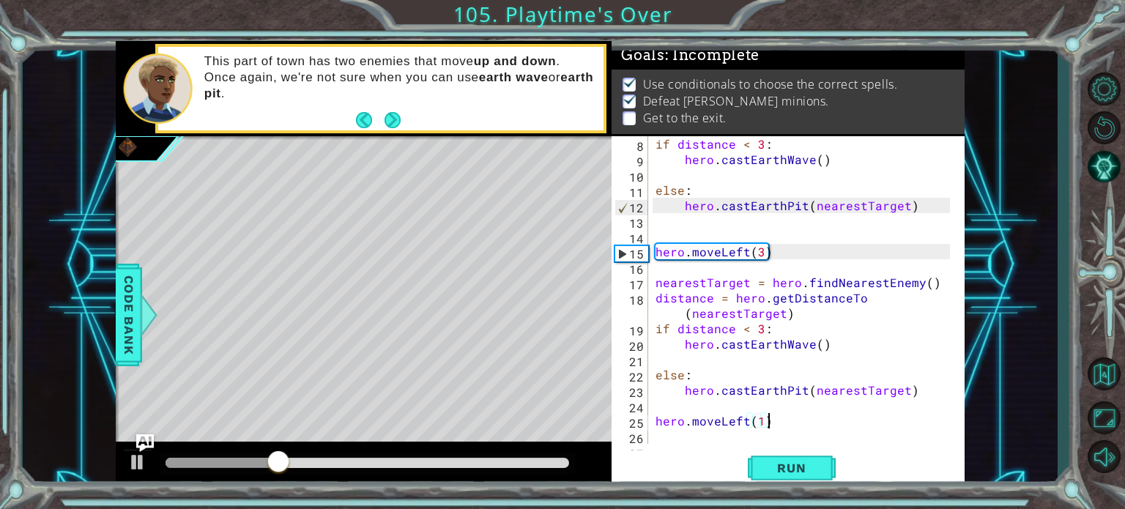
scroll to position [0, 0]
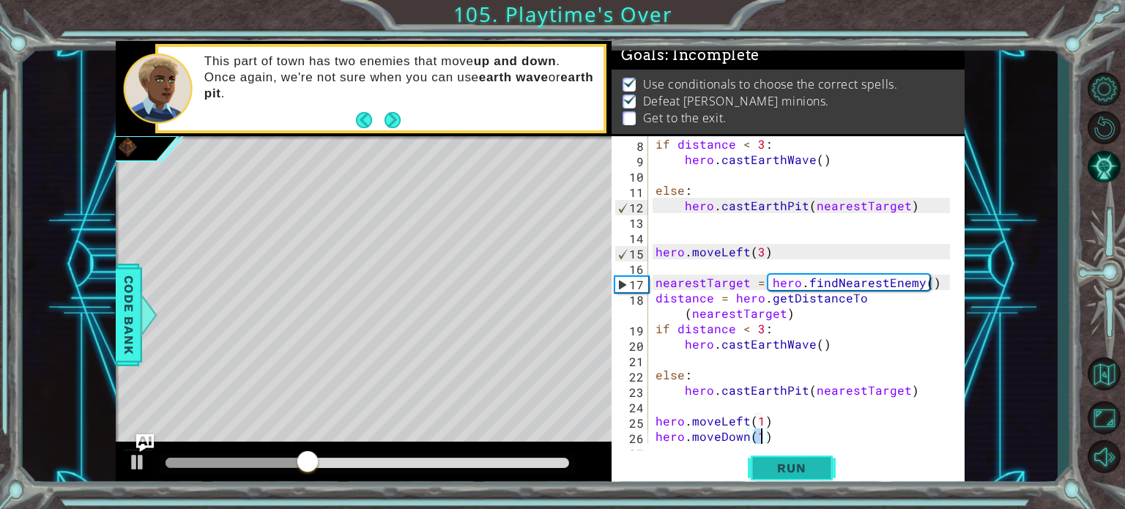
type textarea "hero.moveDown(1)"
click at [783, 458] on button "Run" at bounding box center [792, 467] width 88 height 35
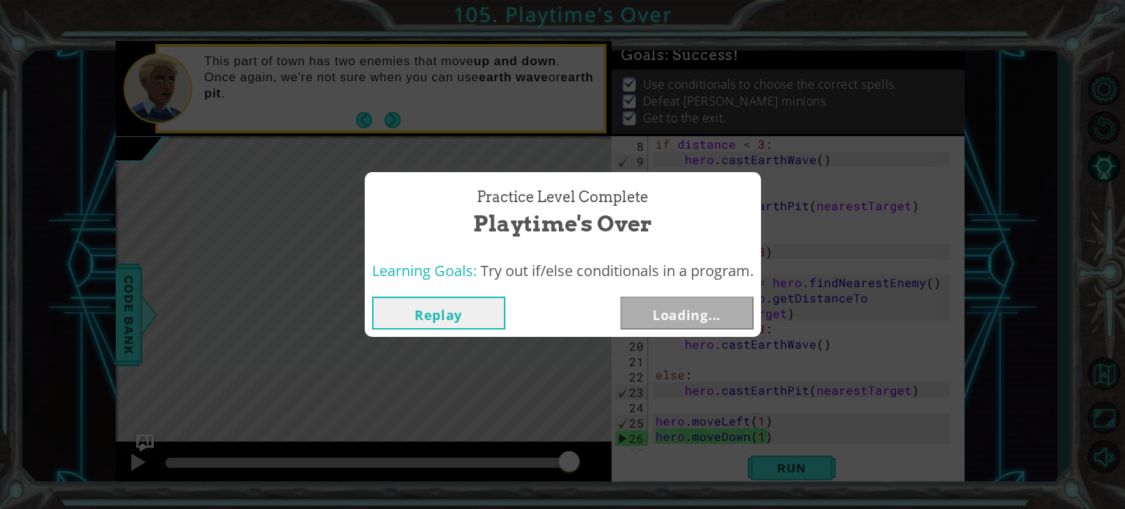
drag, startPoint x: 195, startPoint y: 466, endPoint x: 625, endPoint y: 475, distance: 430.0
click at [625, 475] on body "1 ההההההההההההההההההההההההההההההההההההההההההההההההההההההההההההההההההההההההההההה…" at bounding box center [562, 254] width 1125 height 509
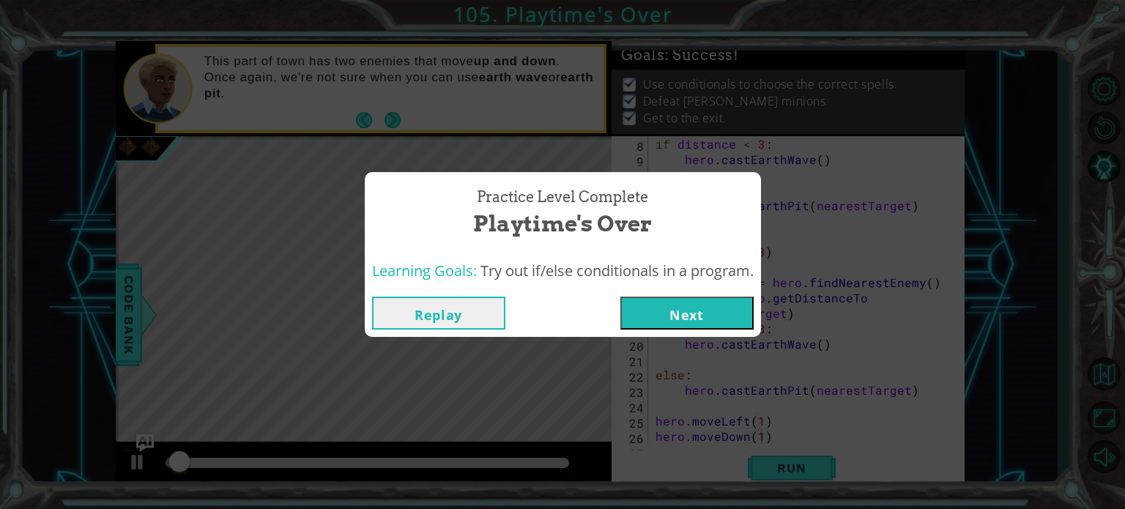
click at [663, 309] on button "Next" at bounding box center [686, 313] width 133 height 33
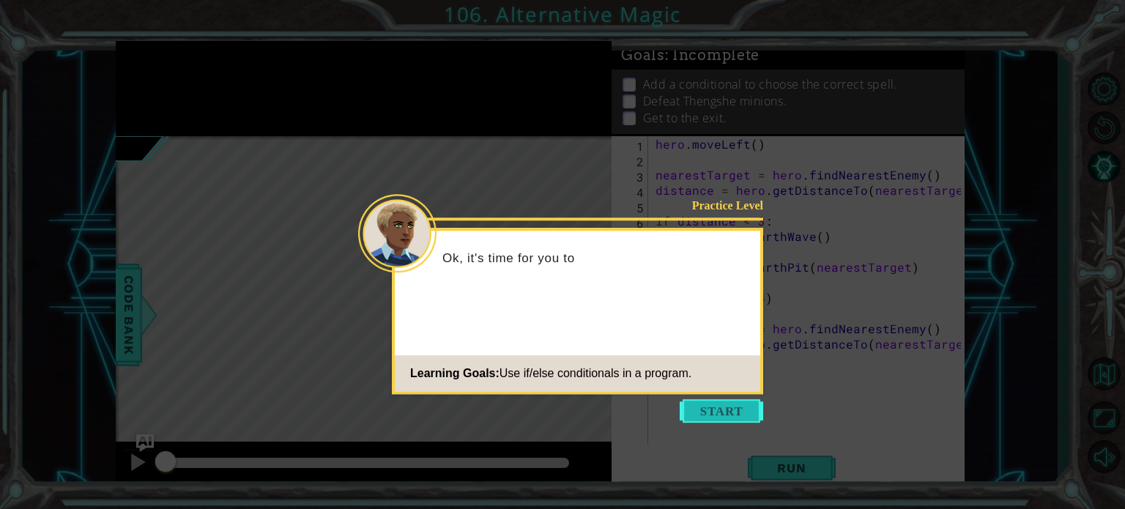
click at [705, 414] on button "Start" at bounding box center [721, 410] width 83 height 23
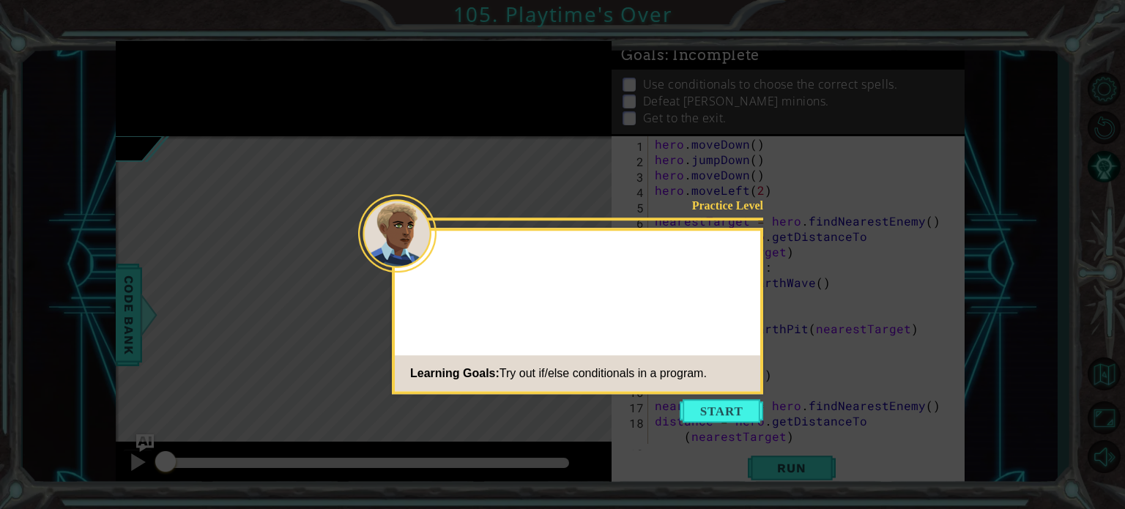
click at [684, 412] on button "Start" at bounding box center [721, 410] width 83 height 23
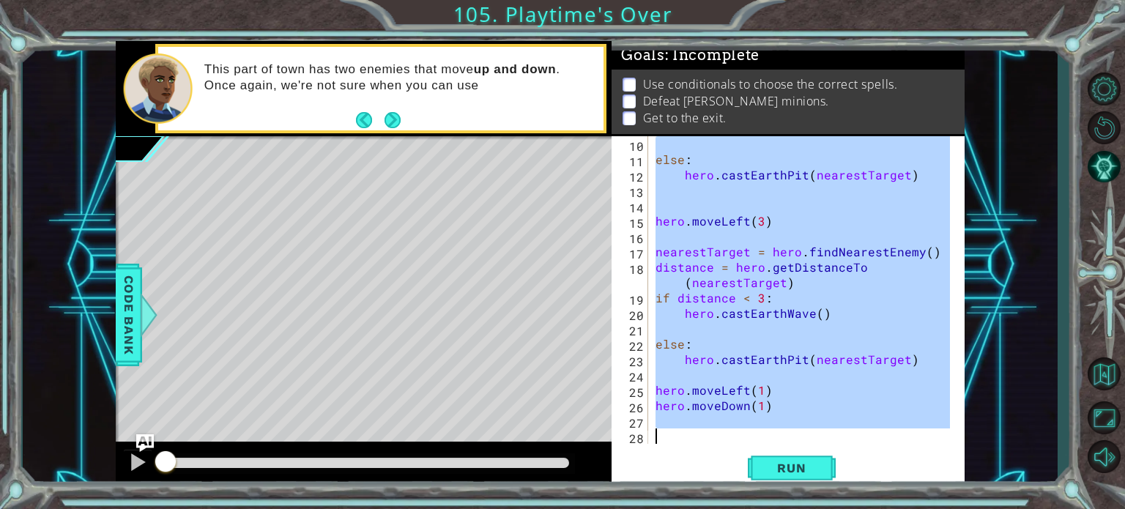
scroll to position [154, 0]
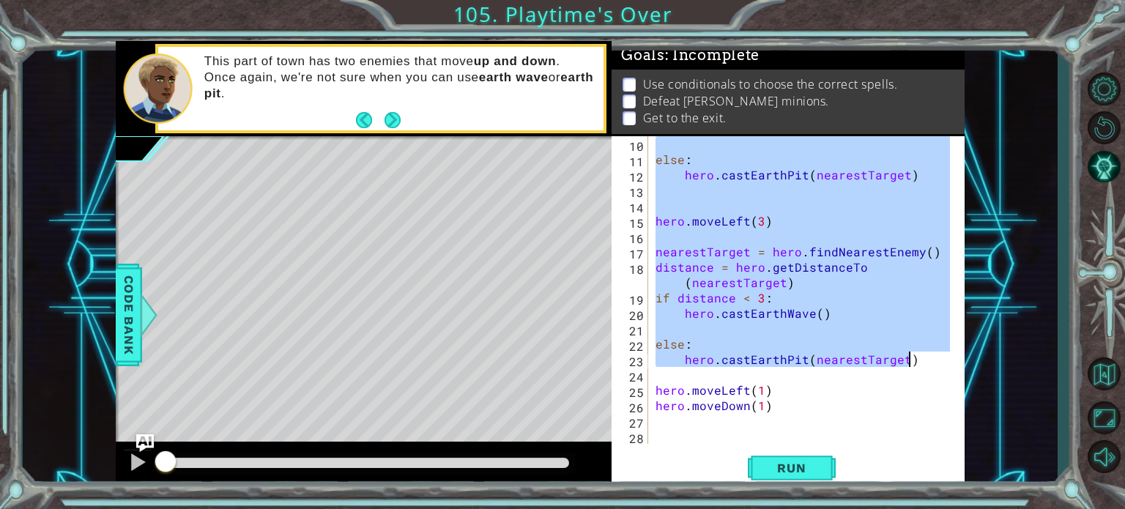
drag, startPoint x: 653, startPoint y: 217, endPoint x: 929, endPoint y: 366, distance: 313.9
click at [929, 366] on div "else : hero . [GEOGRAPHIC_DATA] ( nearestTarget ) hero . moveLeft ( 3 ) nearest…" at bounding box center [804, 305] width 305 height 338
click at [782, 458] on button "Run" at bounding box center [792, 467] width 88 height 35
type textarea "hero.castEarthPit(nearestTarget)"
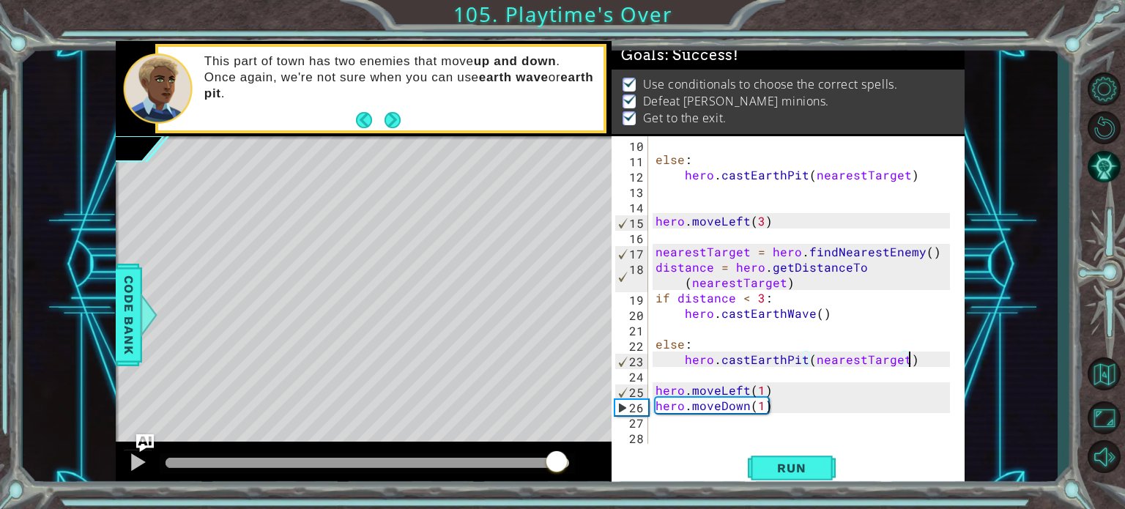
click at [622, 420] on body "1 ההההההההההההההההההההההההההההההההההההההההההההההההההההההההההההההההההההההההההההה…" at bounding box center [562, 254] width 1125 height 509
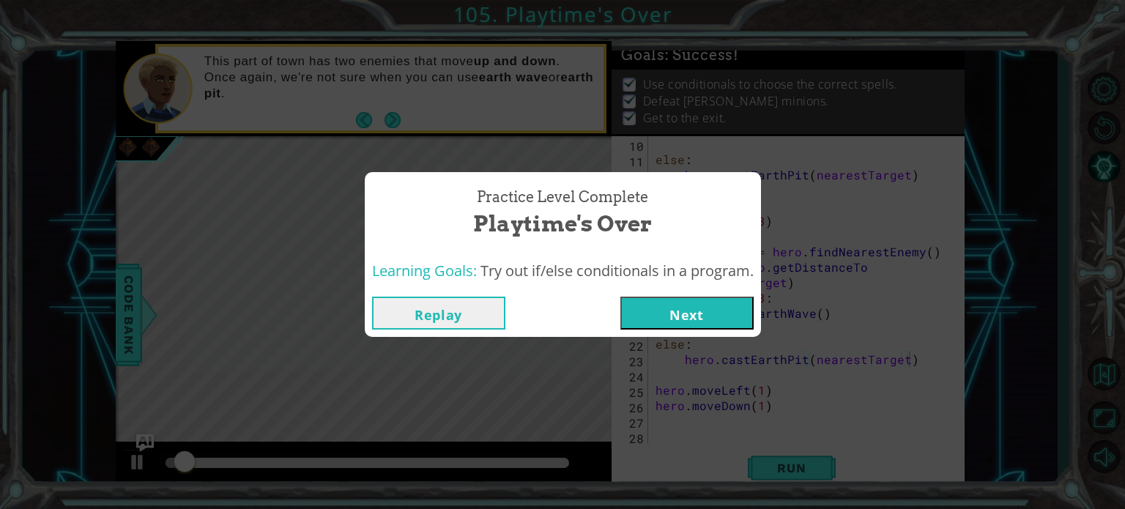
click at [709, 262] on span "Try out if/else conditionals in a program." at bounding box center [616, 271] width 273 height 20
click at [692, 257] on div "Learning Goals: Try out if/else conditionals in a program." at bounding box center [563, 271] width 396 height 36
click at [671, 330] on div "Replay Next" at bounding box center [563, 313] width 396 height 48
click at [676, 310] on button "Next" at bounding box center [686, 313] width 133 height 33
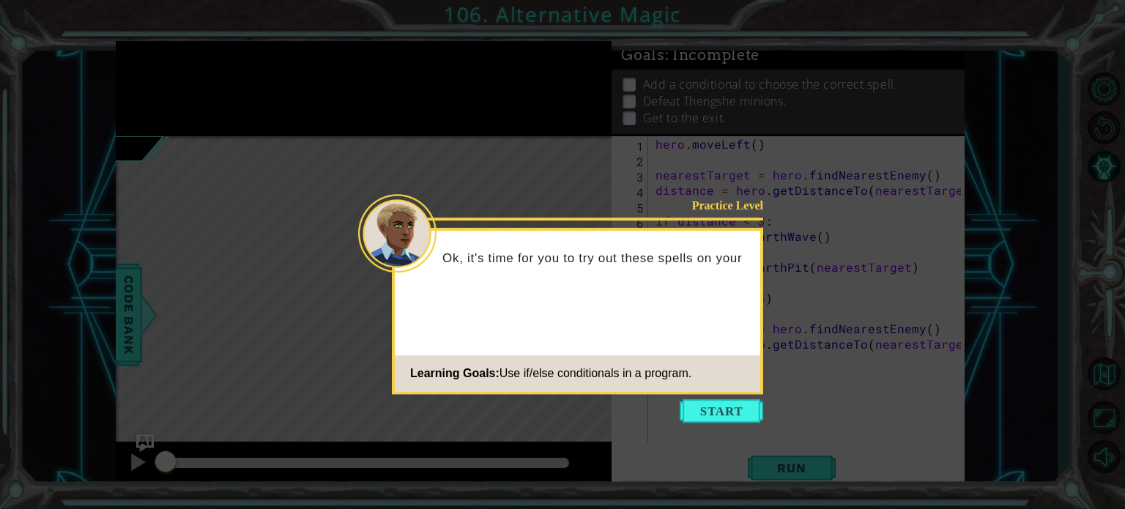
click at [698, 413] on button "Start" at bounding box center [721, 410] width 83 height 23
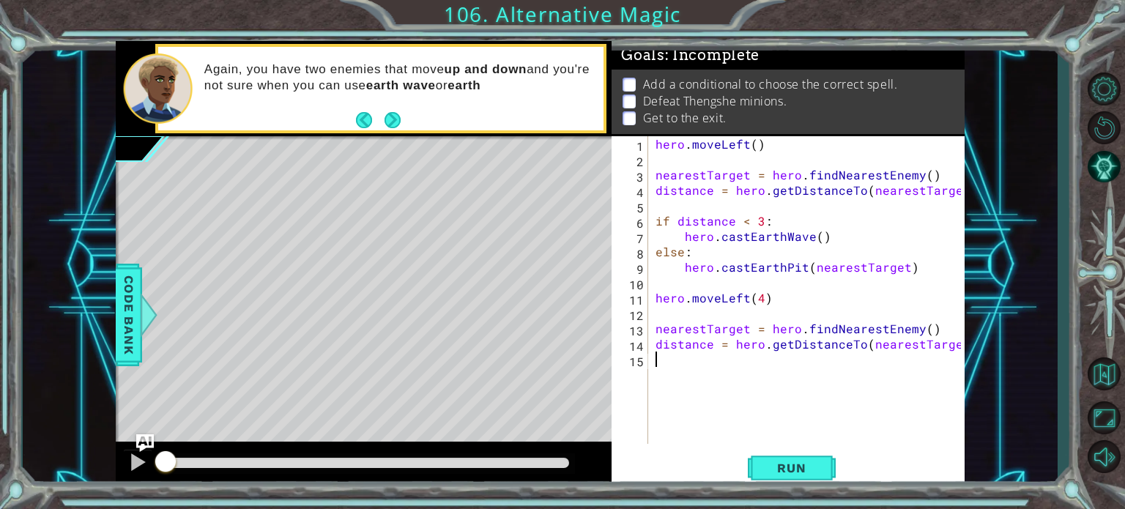
paste textarea "hero.castEarthPit(nearestTarget)"
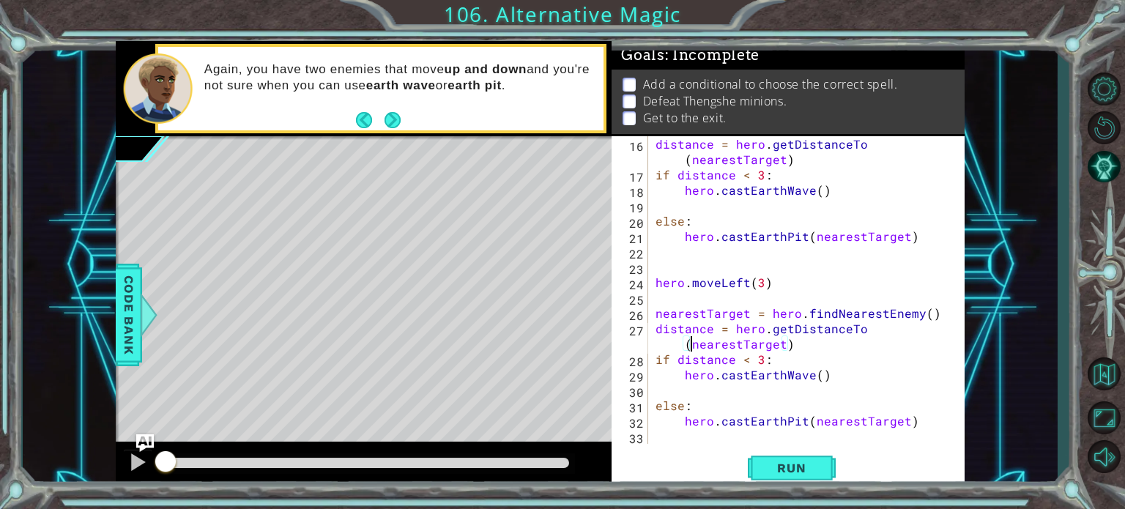
click at [688, 341] on div "distance = hero . getDistanceTo ( nearestTarget ) if distance < 3 : hero . cast…" at bounding box center [804, 313] width 305 height 354
type textarea "hero.castEarthPit(nearestTarget)"
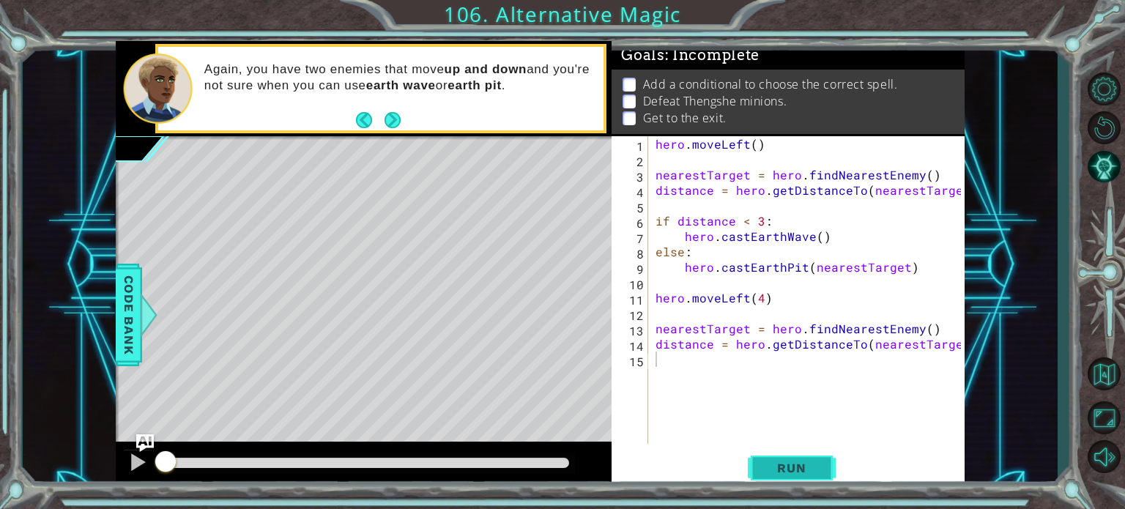
click at [778, 457] on button "Run" at bounding box center [792, 467] width 88 height 35
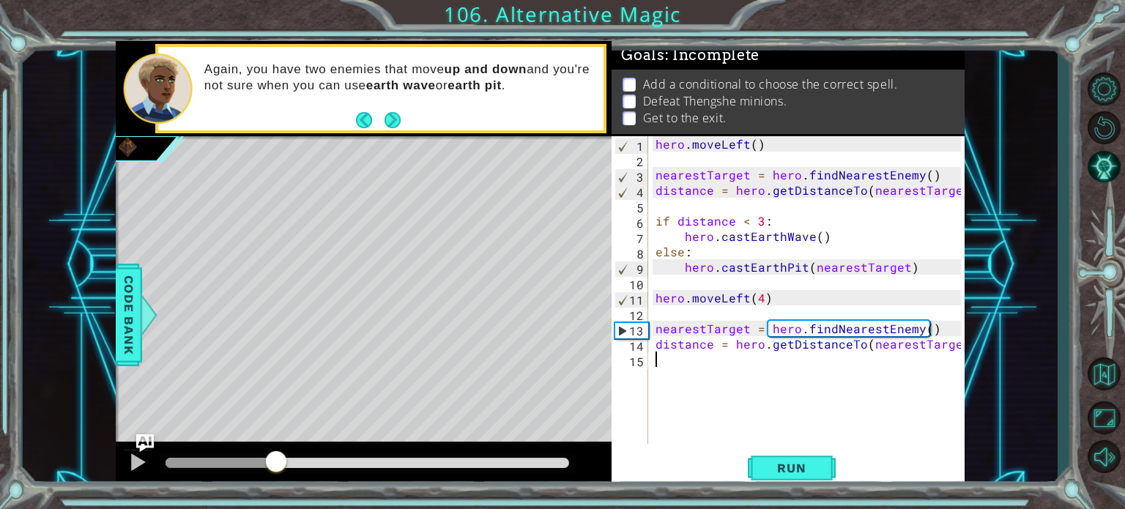
drag, startPoint x: 196, startPoint y: 471, endPoint x: 277, endPoint y: 456, distance: 82.6
click at [277, 456] on div at bounding box center [276, 463] width 26 height 26
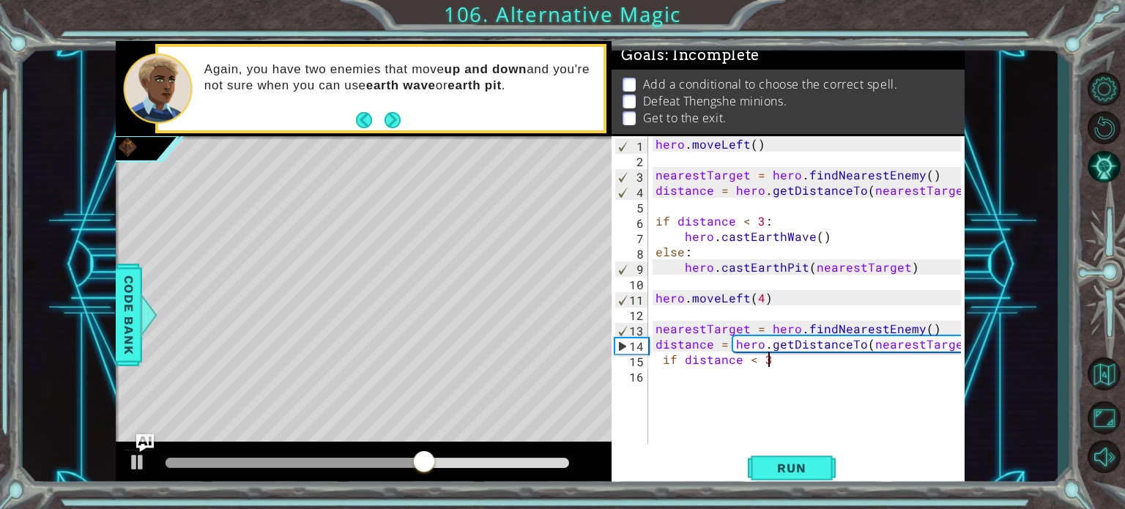
scroll to position [0, 6]
type textarea "if distance < 2"
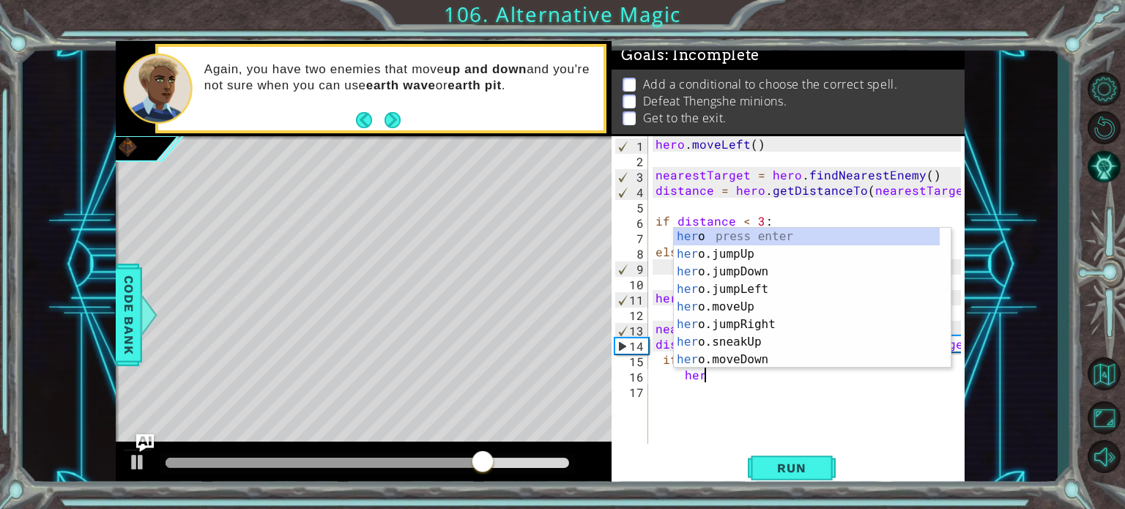
scroll to position [0, 2]
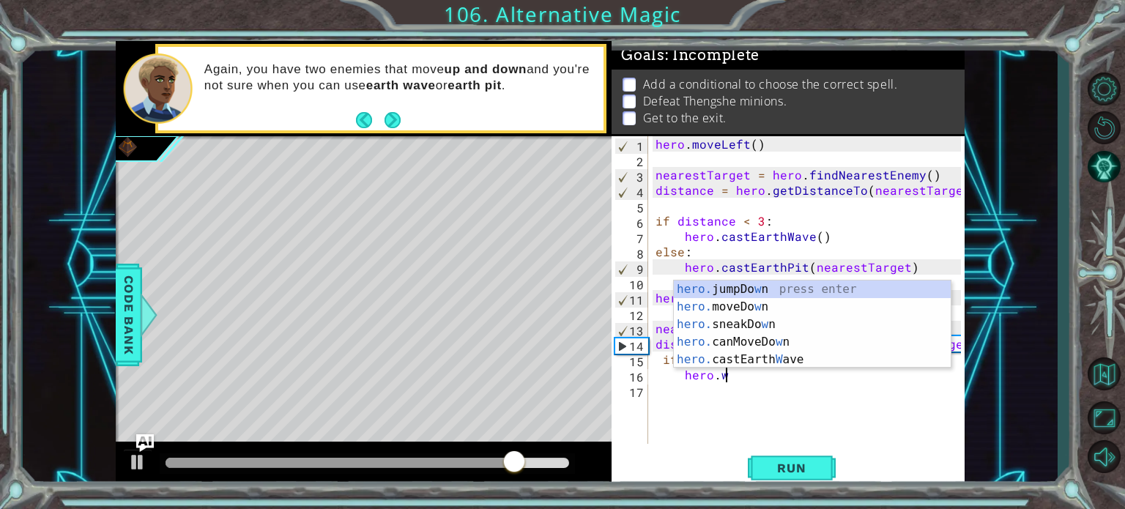
type textarea "hero.wa"
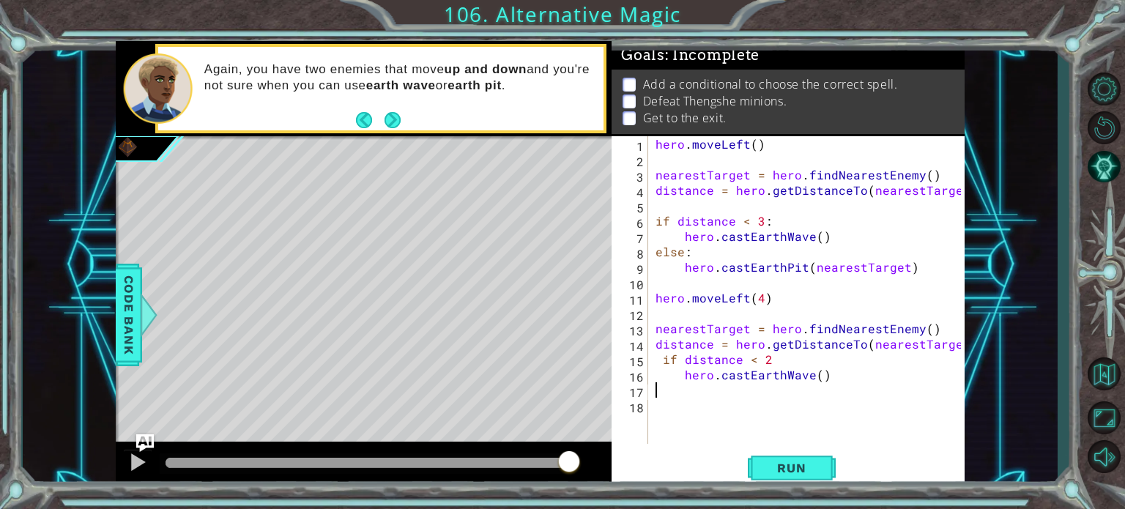
scroll to position [0, 0]
type textarea "e"
type textarea "hero.castEarthWave()"
type textarea "else"
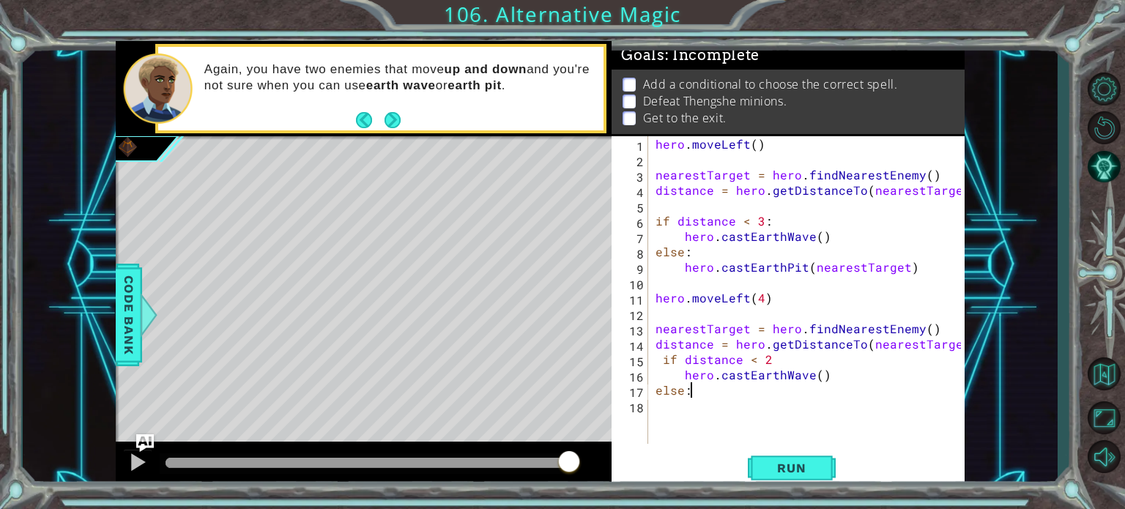
click at [791, 360] on div "hero . moveLeft ( ) nearestTarget = hero . findNearestEnemy ( ) distance = hero…" at bounding box center [810, 305] width 316 height 338
click at [715, 390] on div "hero . moveLeft ( ) nearestTarget = hero . findNearestEnemy ( ) distance = hero…" at bounding box center [810, 305] width 316 height 338
type textarea "else:"
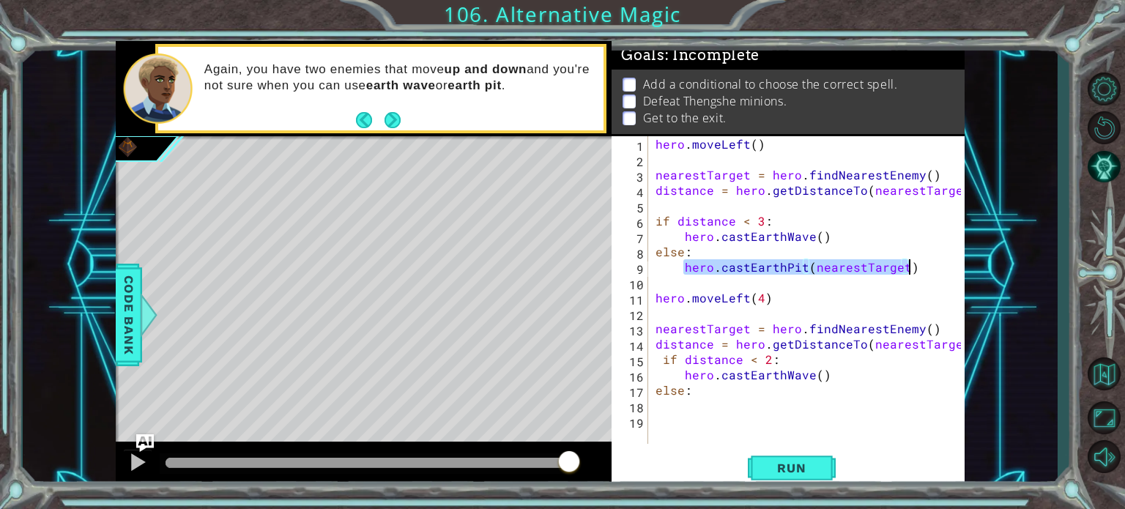
drag, startPoint x: 683, startPoint y: 264, endPoint x: 952, endPoint y: 269, distance: 268.8
click at [952, 269] on div "hero . moveLeft ( ) nearestTarget = hero . findNearestEnemy ( ) distance = hero…" at bounding box center [810, 305] width 316 height 338
type textarea "hero.castEarthPit(nearestTarget)"
click at [707, 406] on div "hero . moveLeft ( ) nearestTarget = hero . findNearestEnemy ( ) distance = hero…" at bounding box center [810, 305] width 316 height 338
paste textarea "hero.castEarthPit(nearestTarget)"
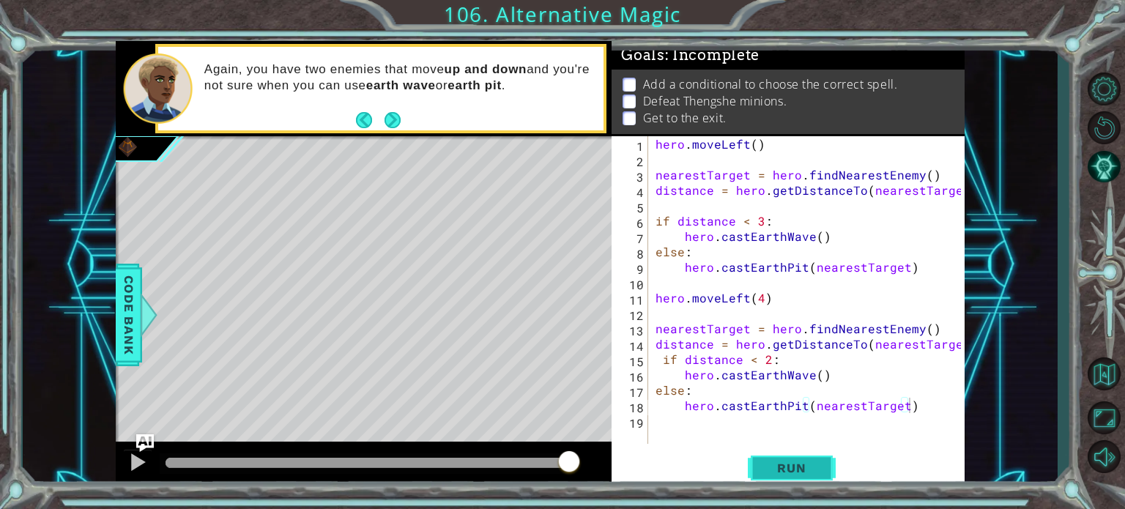
click at [782, 461] on span "Run" at bounding box center [791, 468] width 58 height 15
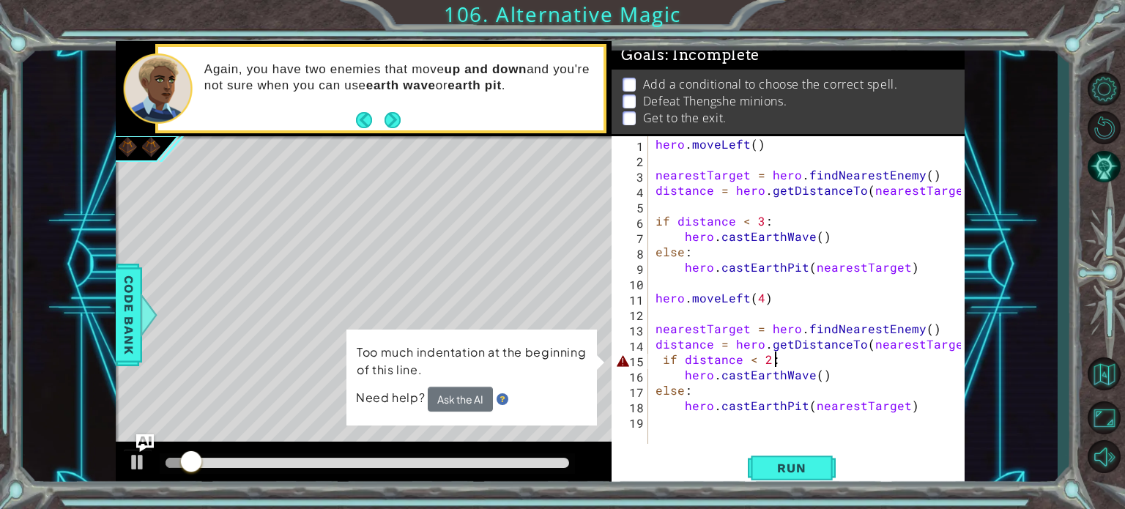
click at [776, 365] on div "hero . moveLeft ( ) nearestTarget = hero . findNearestEnemy ( ) distance = hero…" at bounding box center [810, 305] width 316 height 338
click at [658, 358] on div "hero . moveLeft ( ) nearestTarget = hero . findNearestEnemy ( ) distance = hero…" at bounding box center [810, 305] width 316 height 338
click at [242, 458] on div at bounding box center [367, 463] width 404 height 10
drag, startPoint x: 242, startPoint y: 458, endPoint x: 310, endPoint y: 468, distance: 69.6
click at [310, 468] on div at bounding box center [310, 463] width 26 height 26
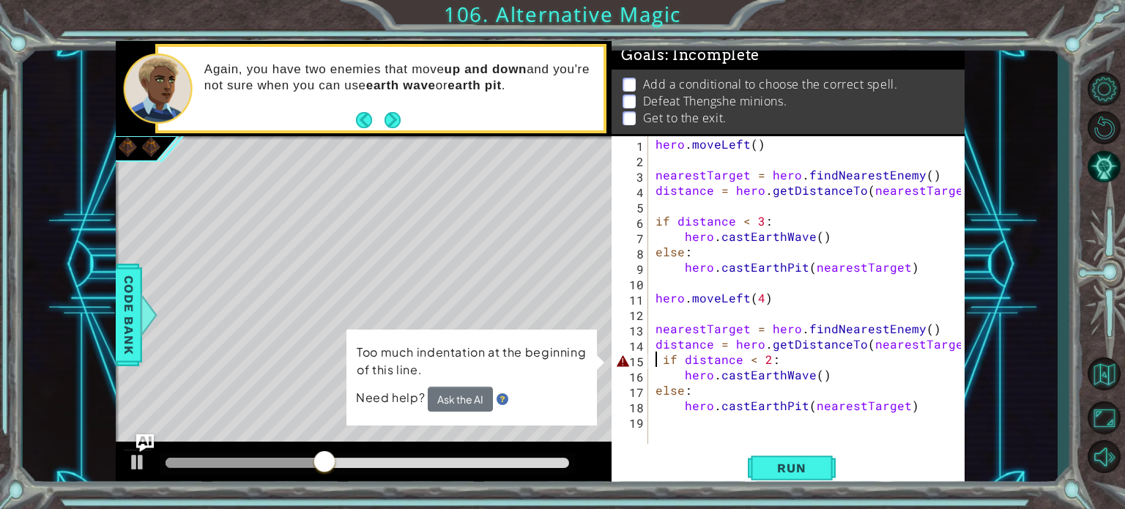
click at [679, 360] on div "hero . moveLeft ( ) nearestTarget = hero . findNearestEnemy ( ) distance = hero…" at bounding box center [810, 305] width 316 height 338
click at [658, 359] on div "hero . moveLeft ( ) nearestTarget = hero . findNearestEnemy ( ) distance = hero…" at bounding box center [810, 305] width 316 height 338
click at [663, 360] on div "hero . moveLeft ( ) nearestTarget = hero . findNearestEnemy ( ) distance = hero…" at bounding box center [810, 305] width 316 height 338
type textarea "if distance < 2:"
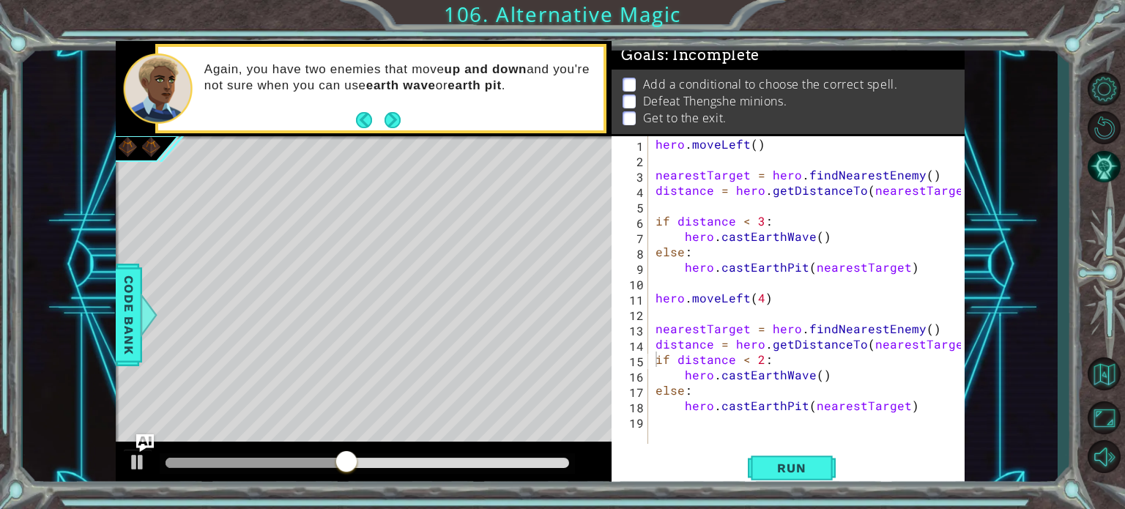
click at [781, 490] on div "1 ההההההההההההההההההההההההההההההההההההההההההההההההההההההההההההההההההההההההההההה…" at bounding box center [562, 254] width 1125 height 509
click at [941, 414] on div "hero . moveLeft ( ) nearestTarget = hero . findNearestEnemy ( ) distance = hero…" at bounding box center [810, 305] width 316 height 338
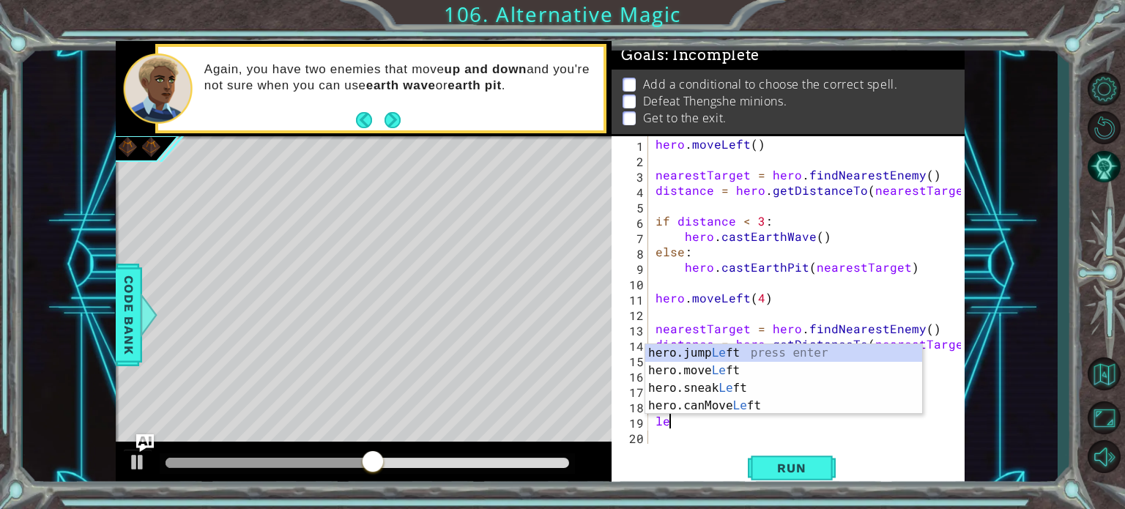
type textarea "lef"
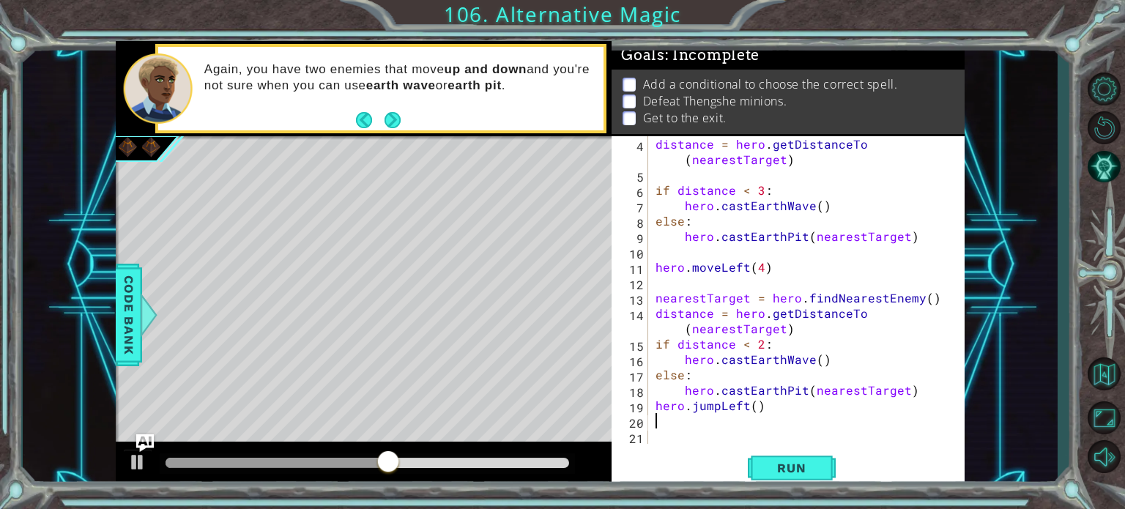
scroll to position [46, 0]
click at [803, 465] on span "Run" at bounding box center [791, 468] width 58 height 15
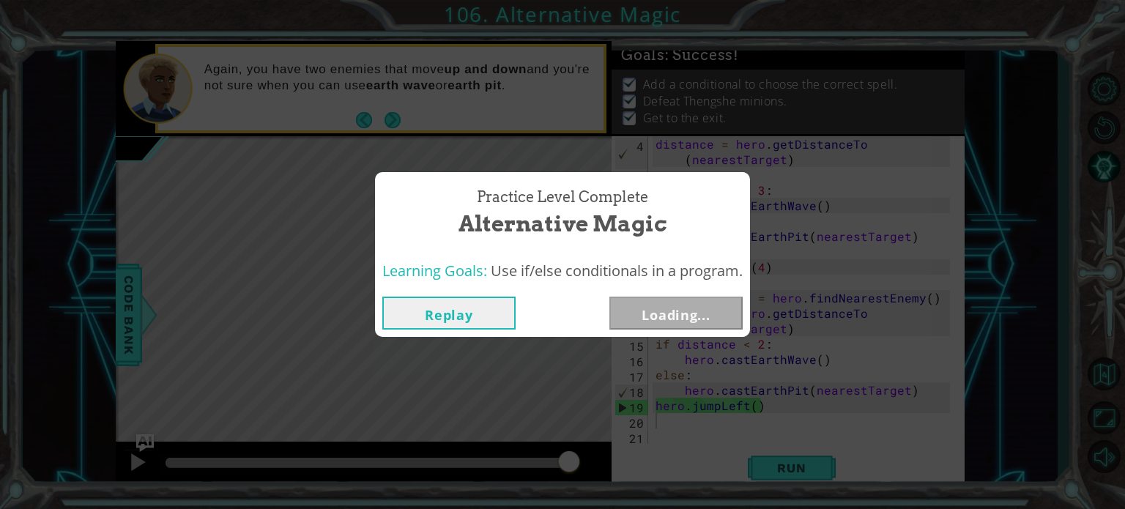
drag, startPoint x: 197, startPoint y: 459, endPoint x: 580, endPoint y: 478, distance: 383.5
click at [580, 478] on body "1 ההההההההההההההההההההההההההההההההההההההההההההההההההההההההההההההההההההההההההההה…" at bounding box center [562, 254] width 1125 height 509
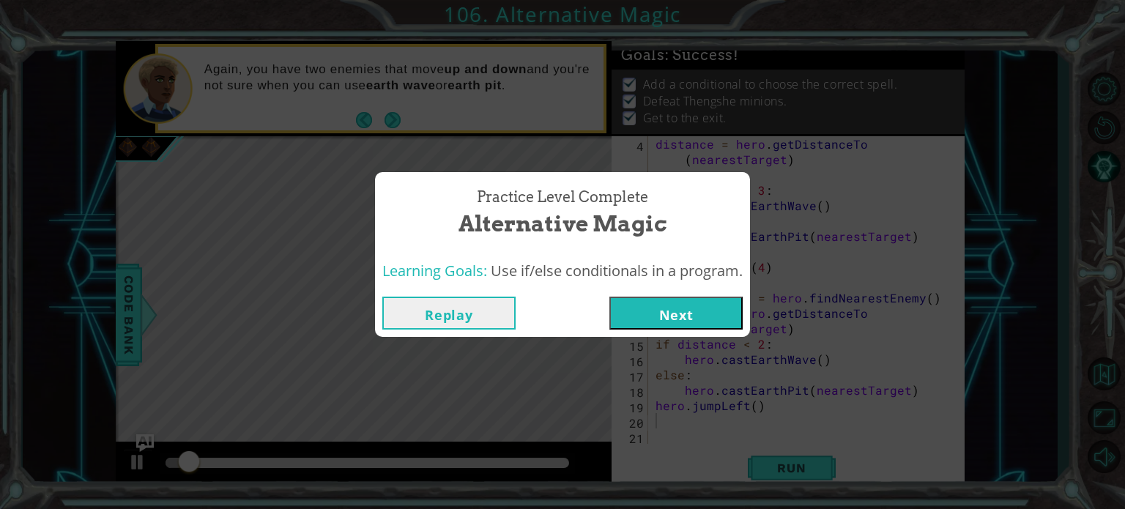
click at [697, 325] on button "Next" at bounding box center [675, 313] width 133 height 33
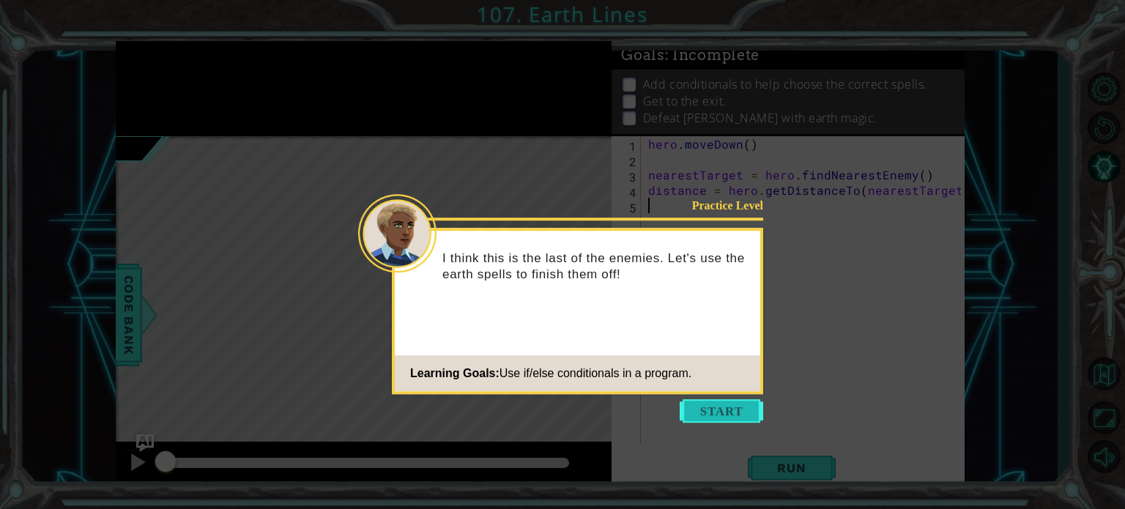
click at [703, 412] on button "Start" at bounding box center [721, 410] width 83 height 23
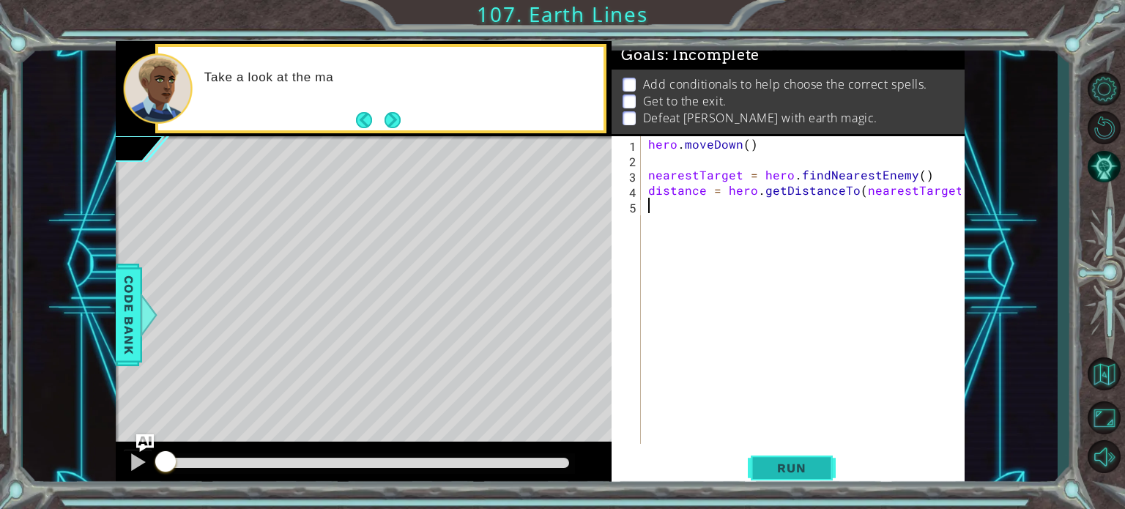
click at [817, 464] on span "Run" at bounding box center [791, 468] width 58 height 15
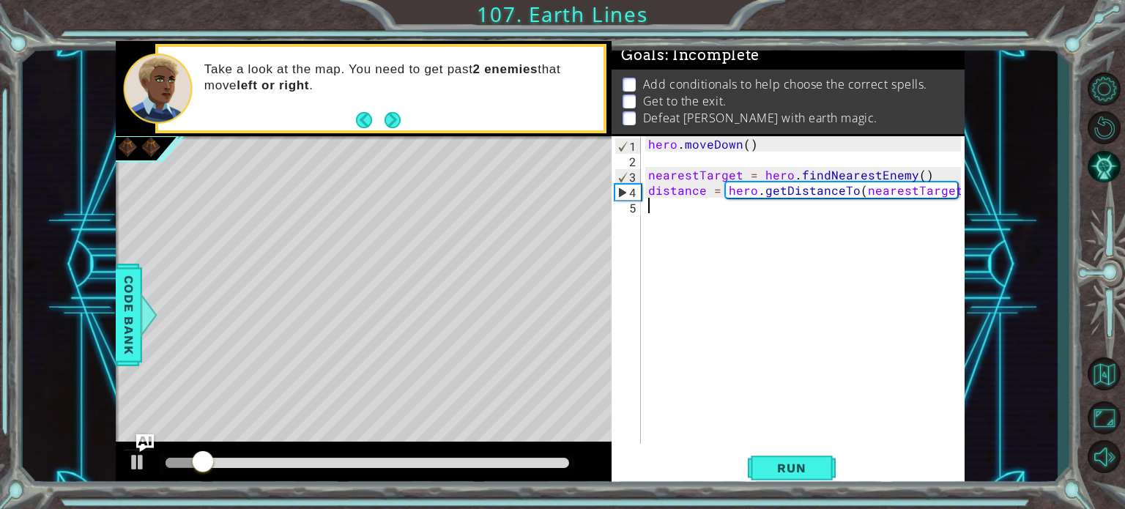
paste textarea "hero.castEarthPit(nearestTarget)"
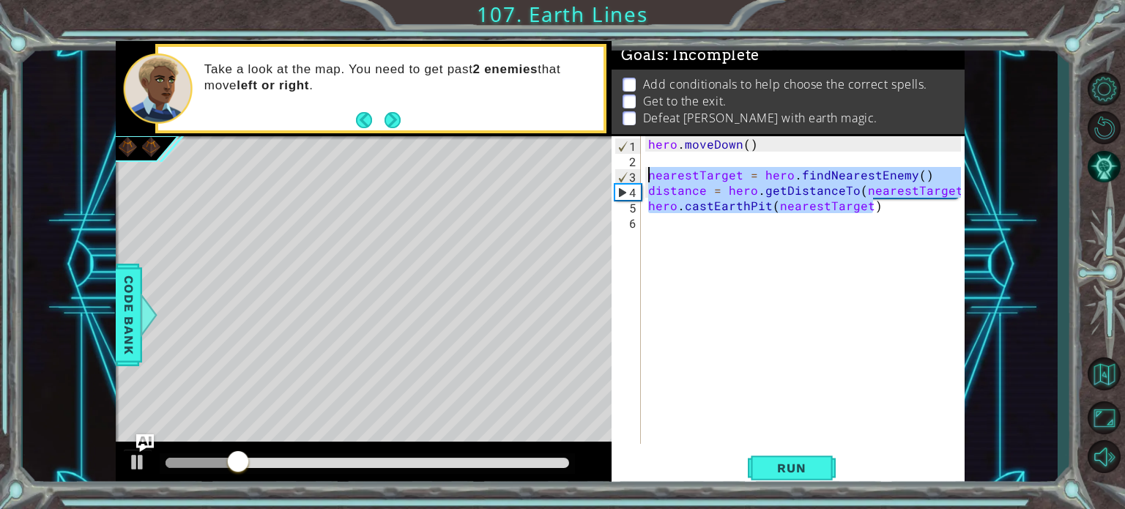
drag, startPoint x: 888, startPoint y: 207, endPoint x: 640, endPoint y: 168, distance: 251.1
click at [640, 168] on div "hero.castEarthPit(nearestTarget) 1 2 3 4 5 6 hero . [GEOGRAPHIC_DATA] ( ) neare…" at bounding box center [785, 290] width 349 height 308
paste textarea "hero.castEarthPit"
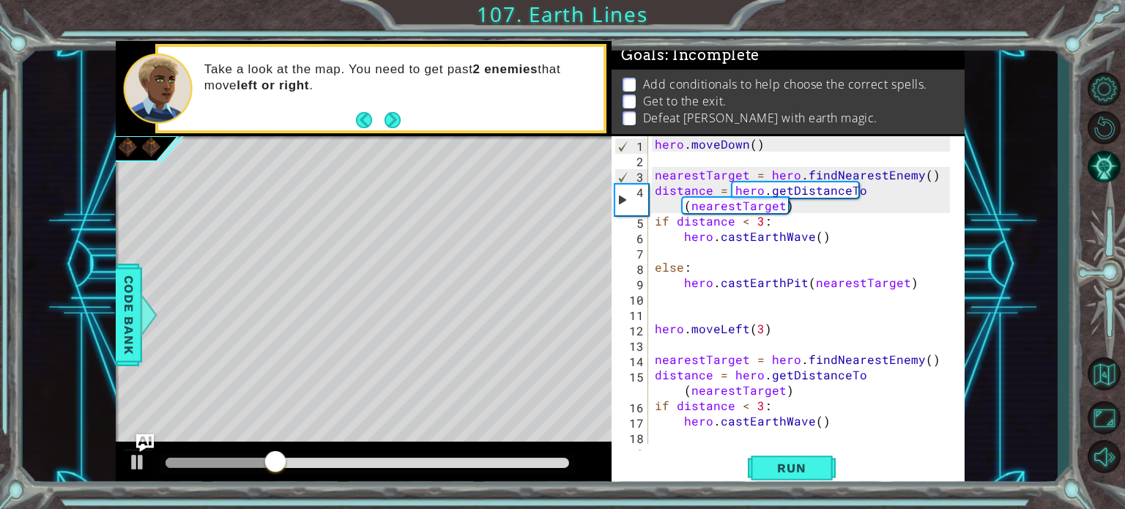
scroll to position [46, 0]
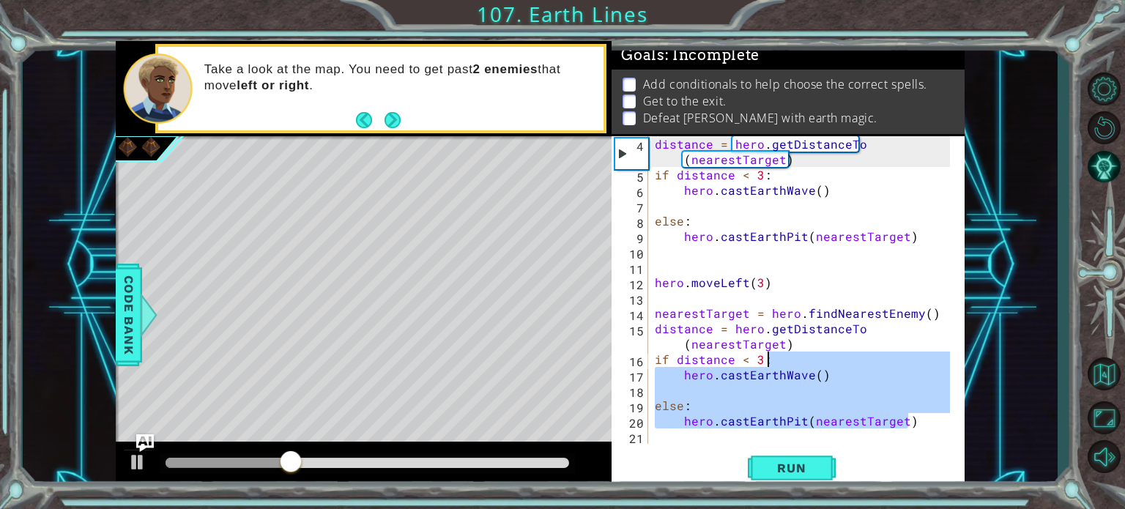
drag, startPoint x: 919, startPoint y: 422, endPoint x: 781, endPoint y: 357, distance: 152.7
click at [781, 357] on div "distance = hero . getDistanceTo ( nearestTarget ) if distance < 3 : hero . cast…" at bounding box center [804, 313] width 305 height 354
click at [781, 357] on div "distance = hero . getDistanceTo ( nearestTarget ) if distance < 3 : hero . cast…" at bounding box center [801, 290] width 298 height 308
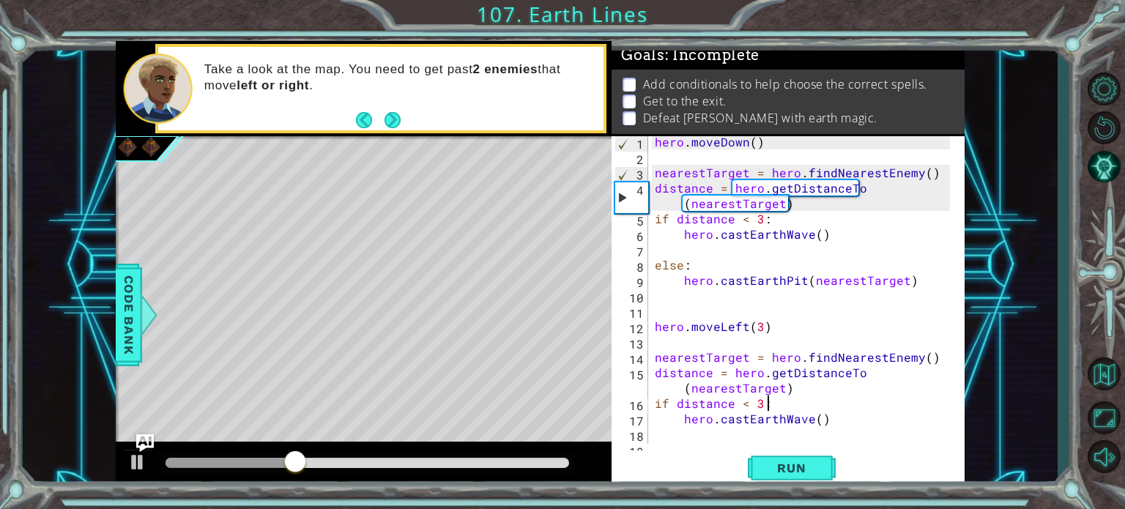
scroll to position [0, 0]
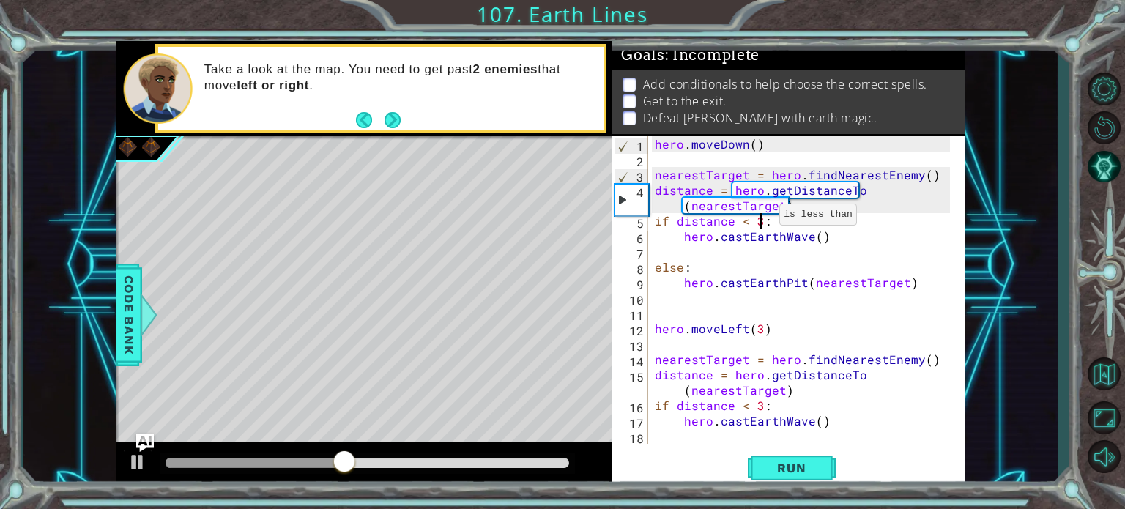
click at [761, 218] on div "hero . [GEOGRAPHIC_DATA] ( ) nearestTarget = hero . findNearestEnemy ( ) distan…" at bounding box center [804, 305] width 305 height 338
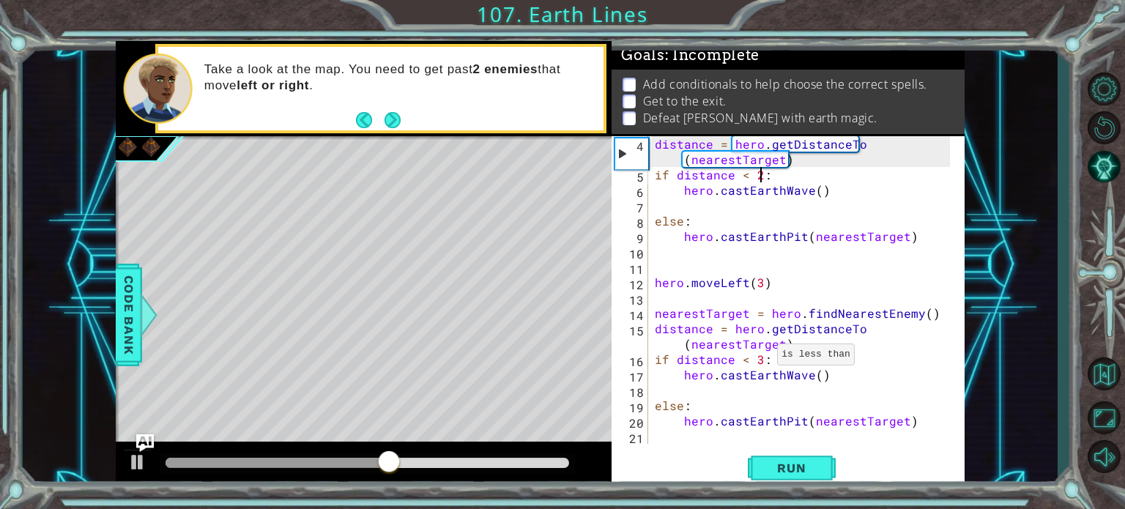
click at [759, 358] on div "distance = hero . getDistanceTo ( nearestTarget ) if distance < 2 : hero . cast…" at bounding box center [804, 313] width 305 height 354
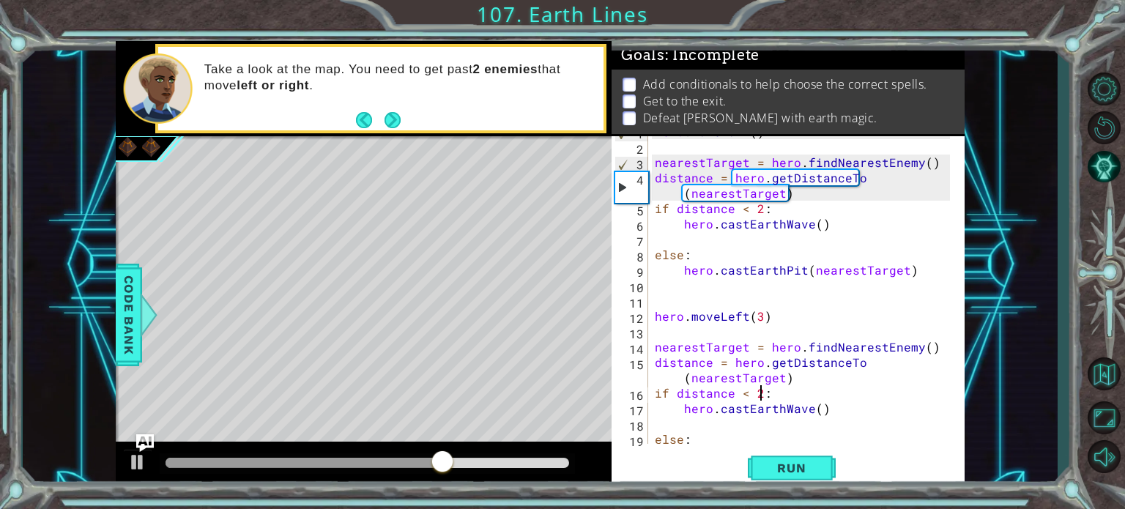
scroll to position [17, 0]
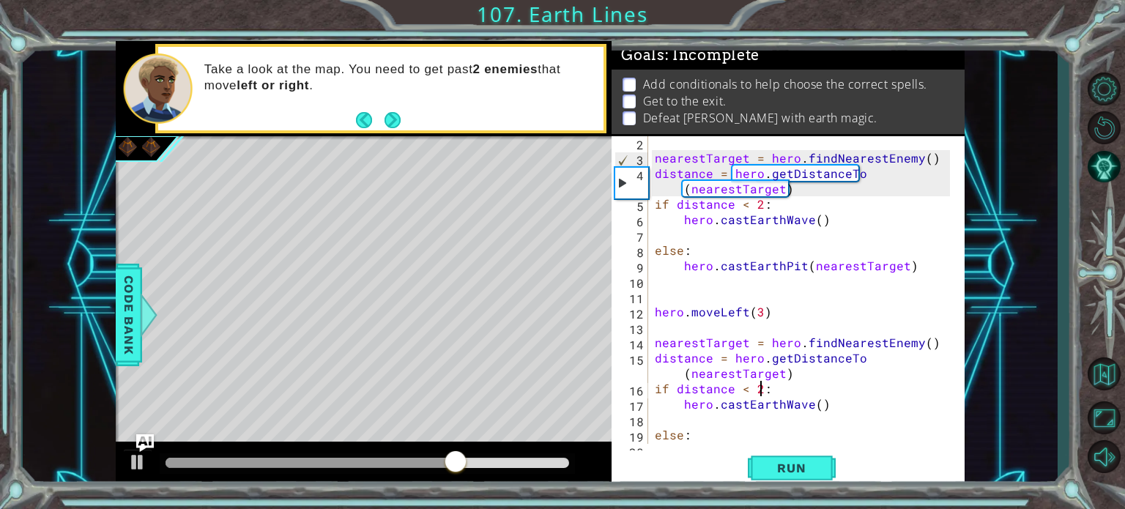
click at [759, 308] on div "nearestTarget = hero . findNearestEnemy ( ) distance = hero . getDistanceTo ( n…" at bounding box center [804, 304] width 305 height 338
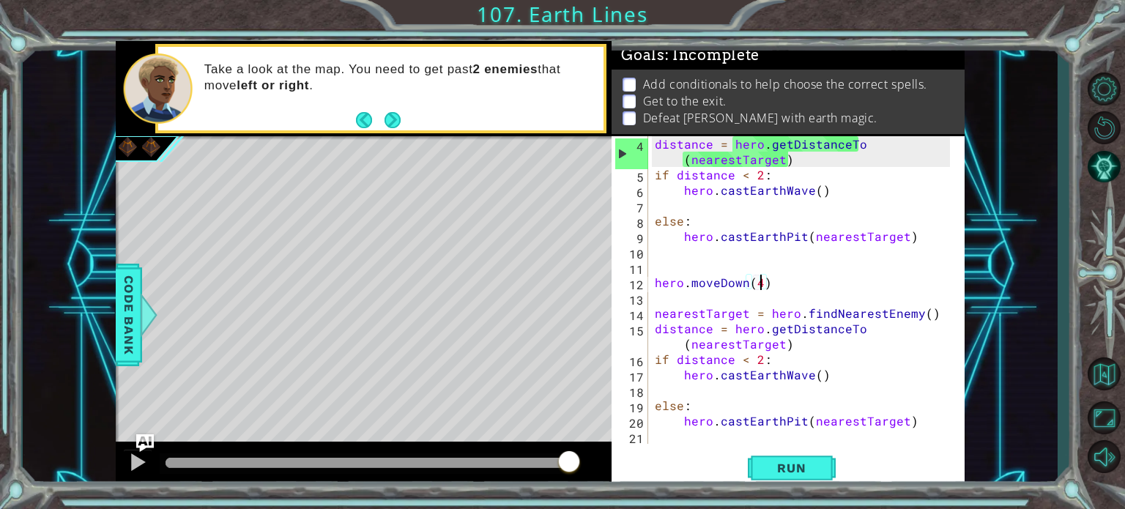
scroll to position [46, 0]
click at [759, 360] on div "distance = hero . getDistanceTo ( nearestTarget ) if distance < 2 : hero . cast…" at bounding box center [804, 313] width 305 height 354
click at [934, 423] on div "distance = hero . getDistanceTo ( nearestTarget ) if distance < 2 : hero . cast…" at bounding box center [804, 313] width 305 height 354
type textarea "hero.castEarthPit(nearestTarget)"
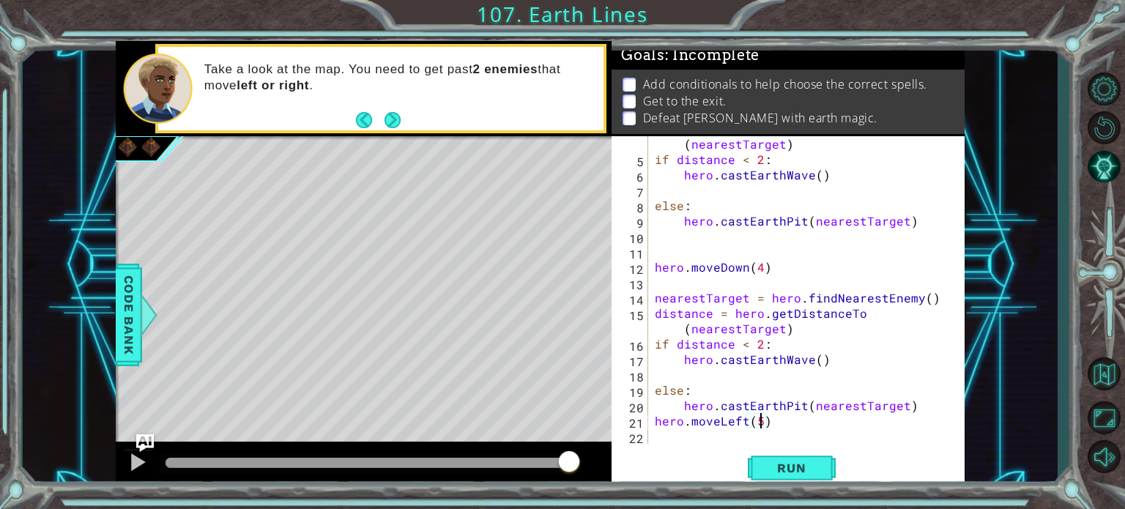
scroll to position [0, 6]
type textarea "hero.moveLeft(5)"
click at [817, 466] on span "Run" at bounding box center [791, 468] width 58 height 15
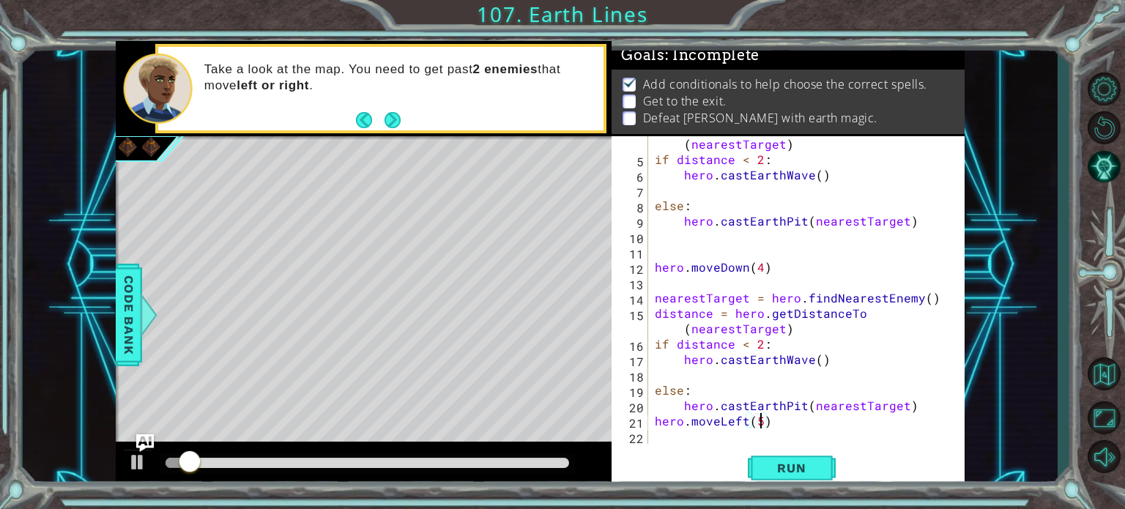
scroll to position [8, 0]
drag, startPoint x: 313, startPoint y: 453, endPoint x: 455, endPoint y: 453, distance: 142.8
click at [455, 453] on div at bounding box center [364, 465] width 496 height 47
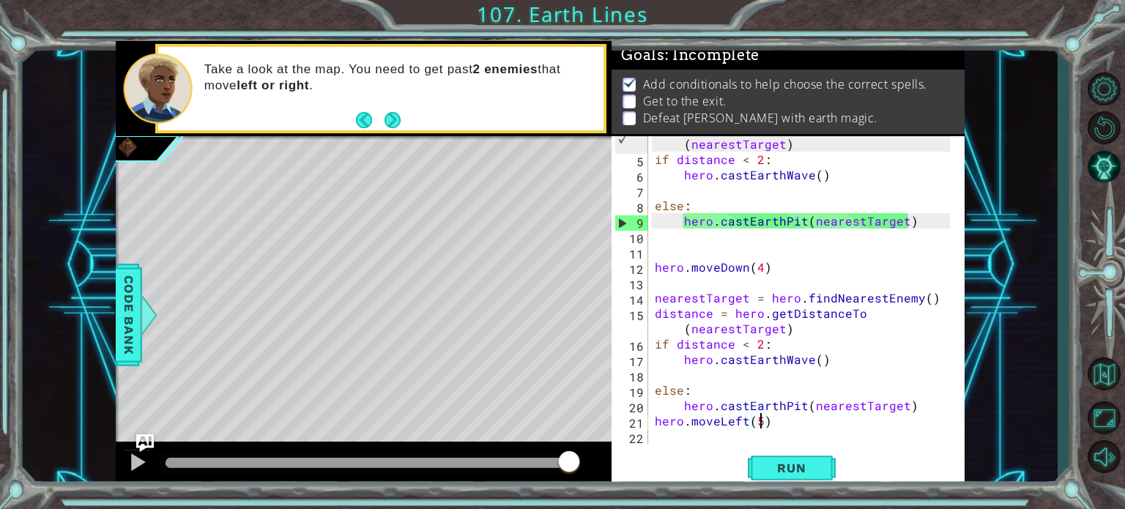
drag, startPoint x: 396, startPoint y: 461, endPoint x: 614, endPoint y: 459, distance: 218.2
click at [613, 459] on div "1 ההההההההההההההההההההההההההההההההההההההההההההההההההההההההההההההההההההההההההההה…" at bounding box center [540, 265] width 849 height 448
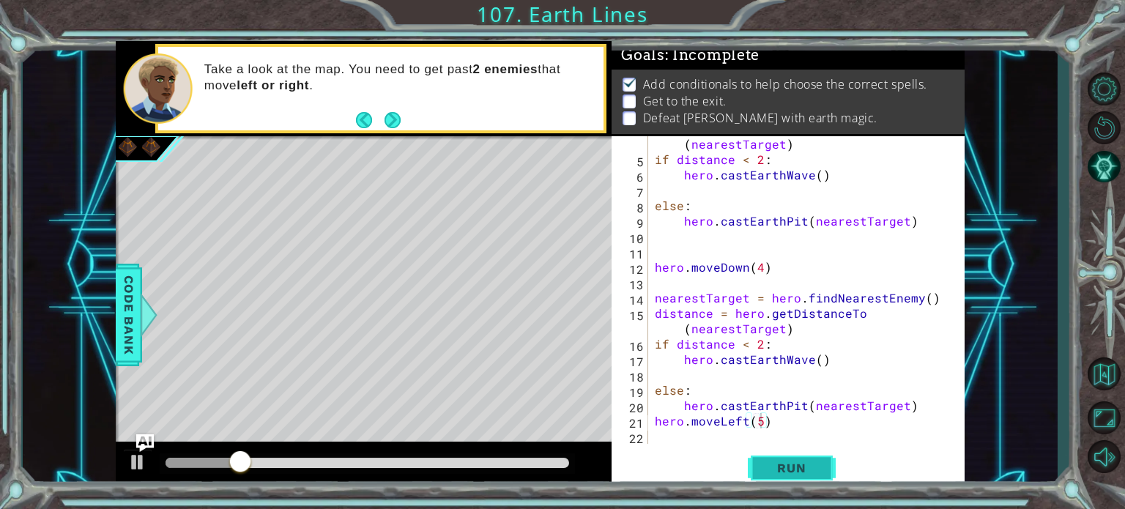
click at [819, 475] on button "Run" at bounding box center [792, 467] width 88 height 35
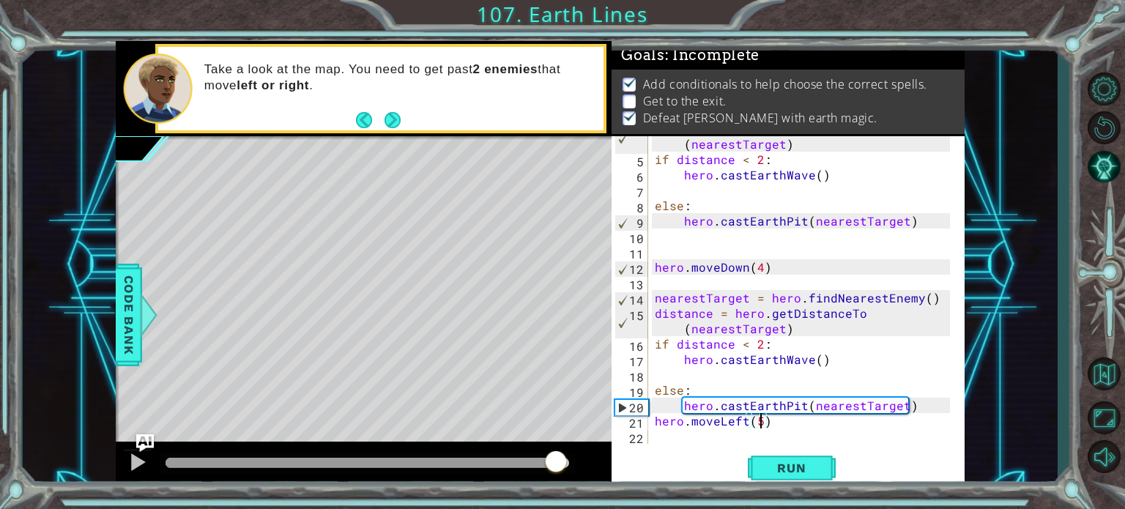
drag, startPoint x: 332, startPoint y: 457, endPoint x: 556, endPoint y: 473, distance: 224.7
click at [556, 473] on div at bounding box center [556, 463] width 26 height 26
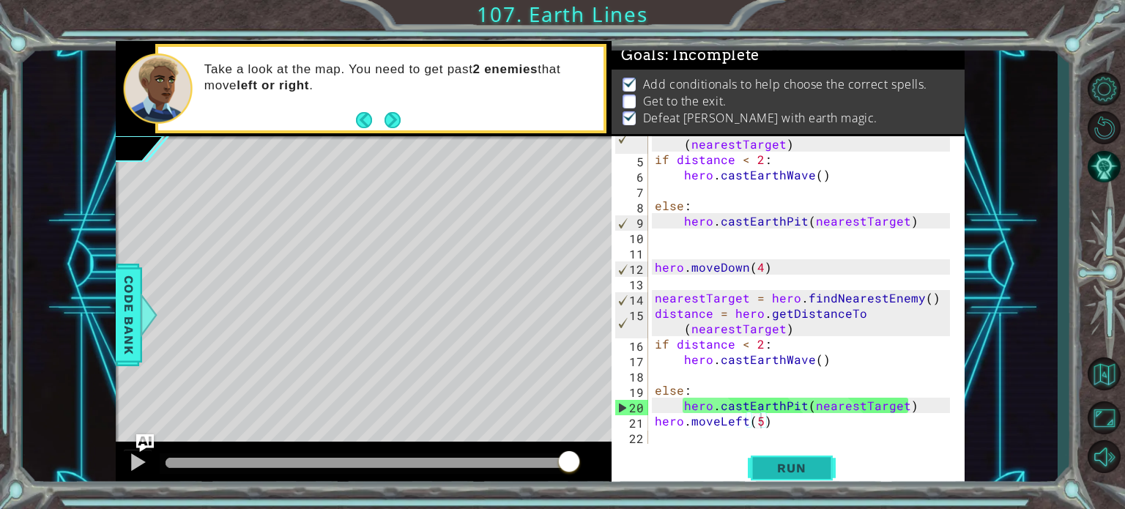
click at [810, 469] on span "Run" at bounding box center [791, 468] width 58 height 15
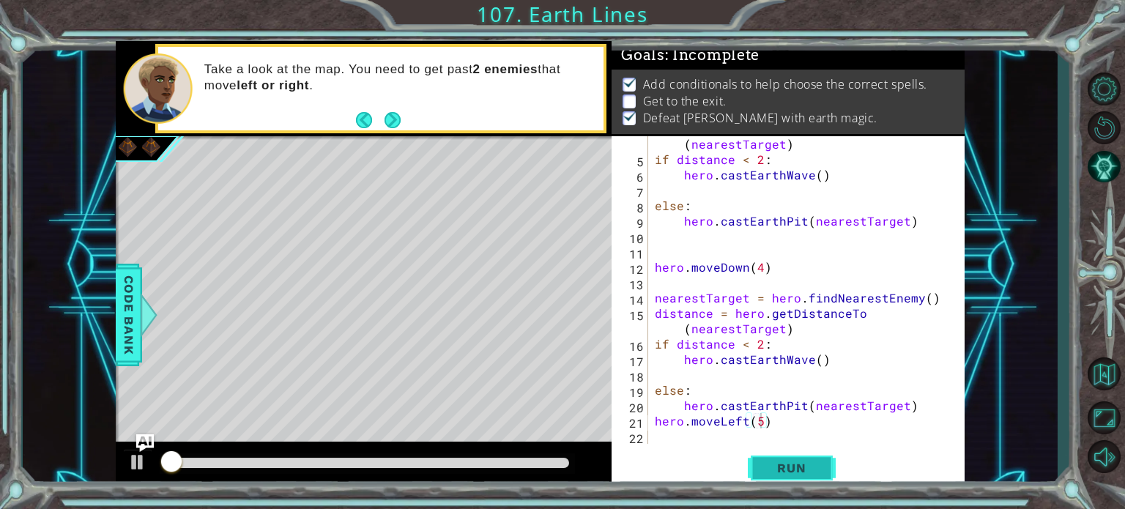
click at [811, 467] on span "Run" at bounding box center [791, 468] width 58 height 15
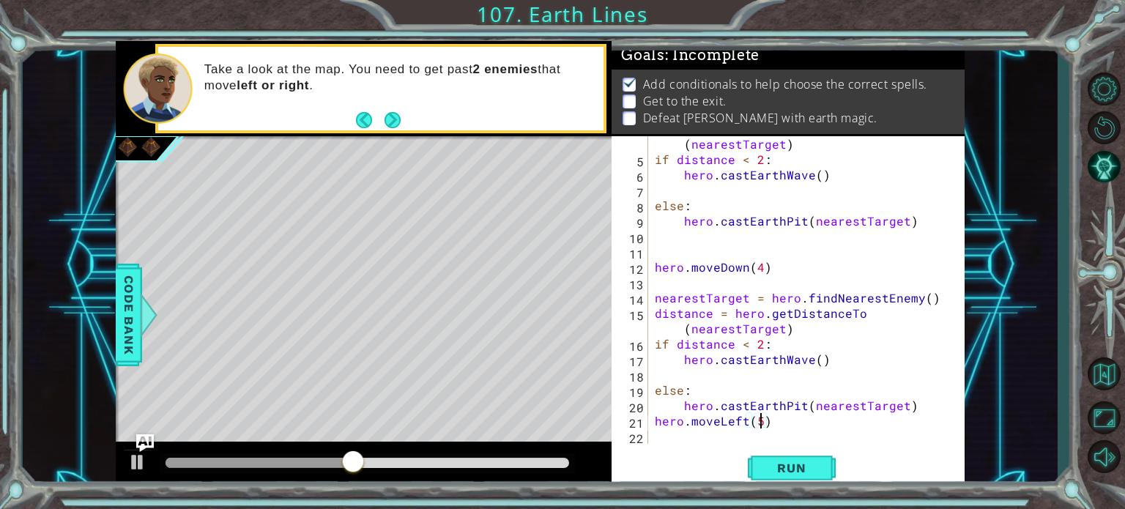
click at [382, 115] on button "Back" at bounding box center [370, 120] width 29 height 16
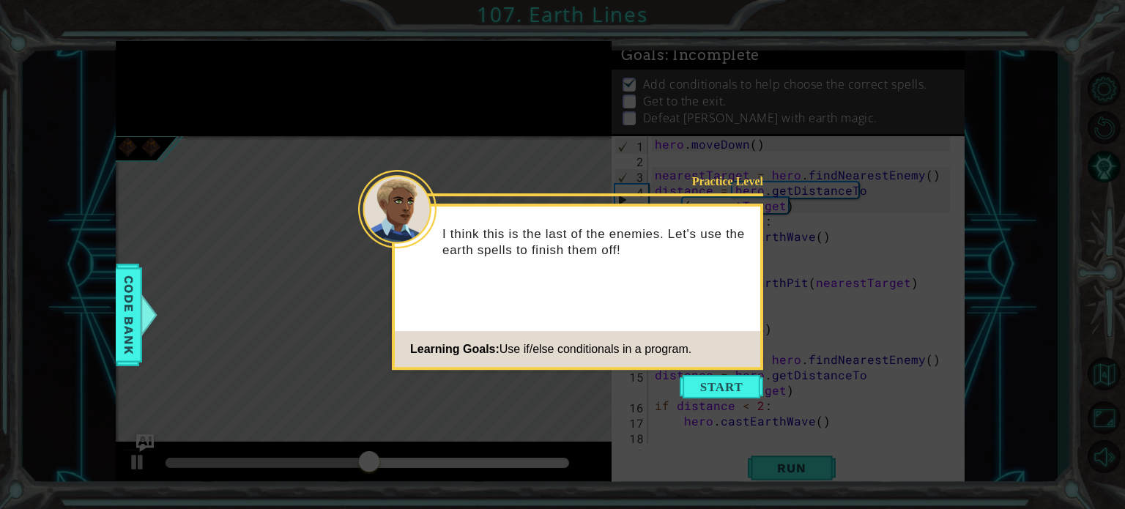
scroll to position [0, 0]
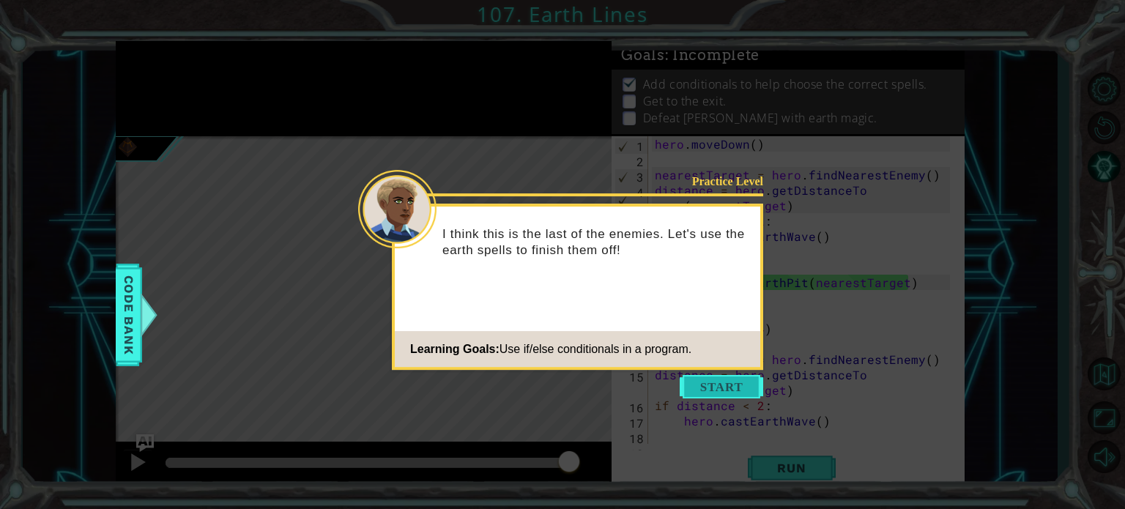
click at [719, 379] on button "Start" at bounding box center [721, 386] width 83 height 23
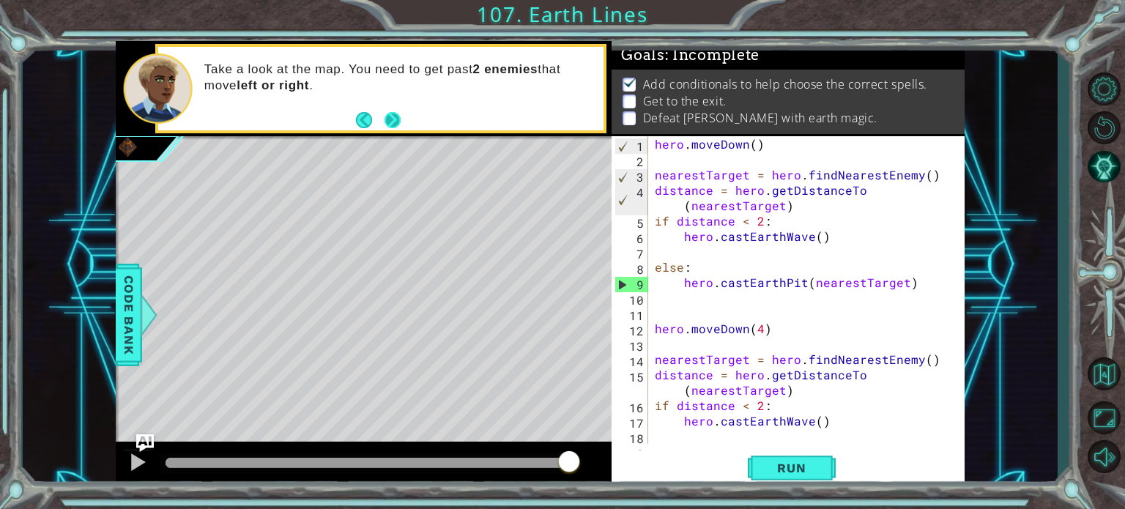
click at [401, 114] on button "Next" at bounding box center [392, 120] width 16 height 16
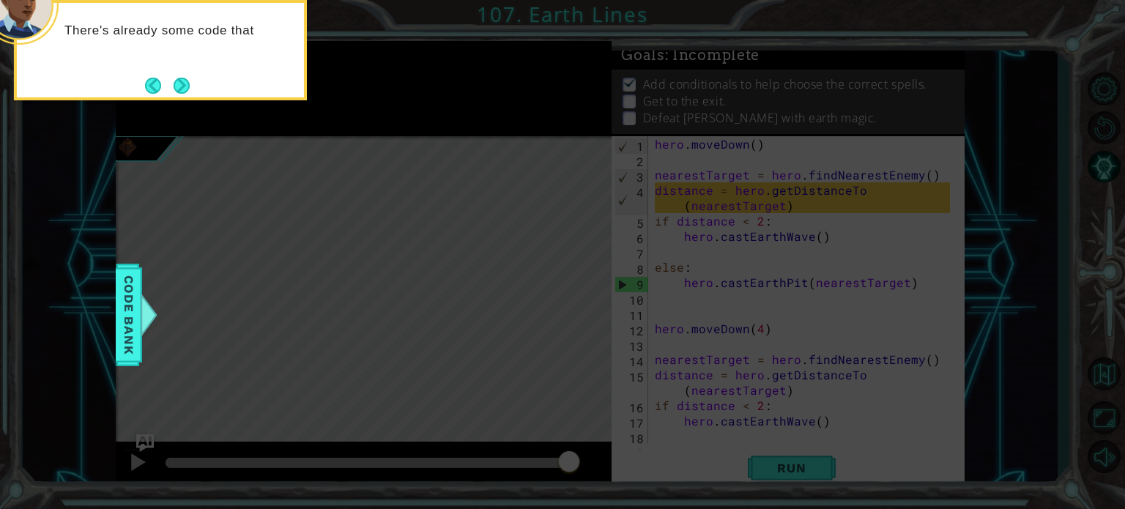
click at [185, 86] on button "Next" at bounding box center [182, 86] width 16 height 16
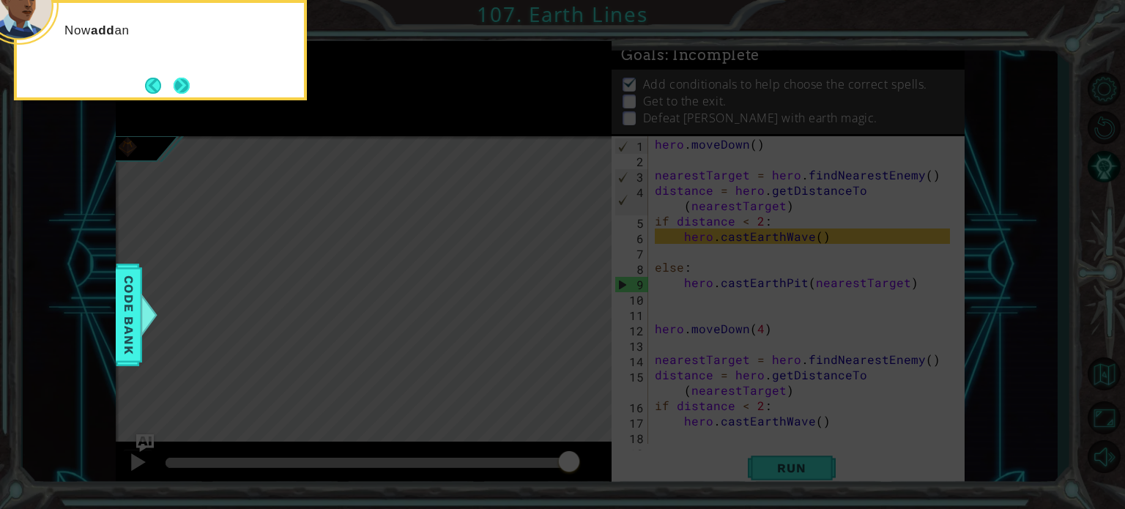
click at [168, 76] on footer at bounding box center [167, 86] width 45 height 22
click at [183, 78] on button "Next" at bounding box center [182, 86] width 16 height 16
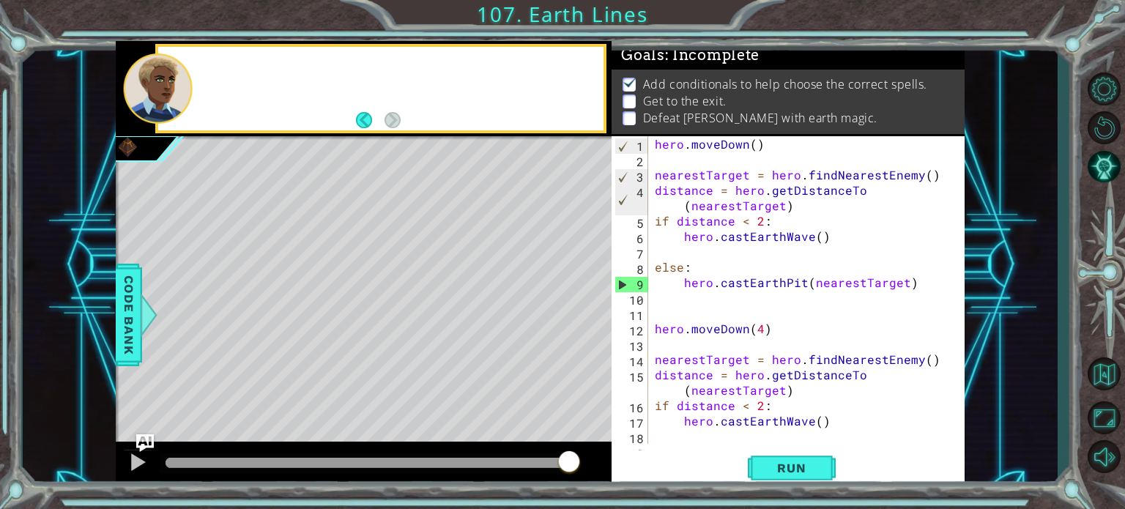
click at [183, 78] on div at bounding box center [158, 88] width 70 height 70
click at [748, 447] on div "hero.moveLeft(5) 1 2 3 4 5 6 7 8 9 10 11 12 13 14 15 16 17 18 19 hero . [GEOGRA…" at bounding box center [787, 312] width 353 height 352
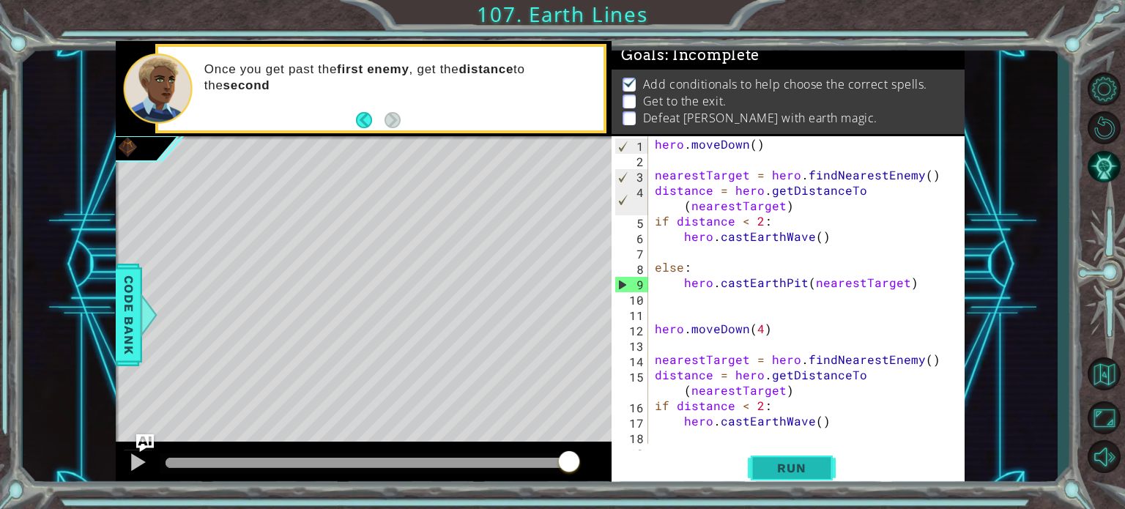
click at [756, 459] on button "Run" at bounding box center [792, 467] width 88 height 35
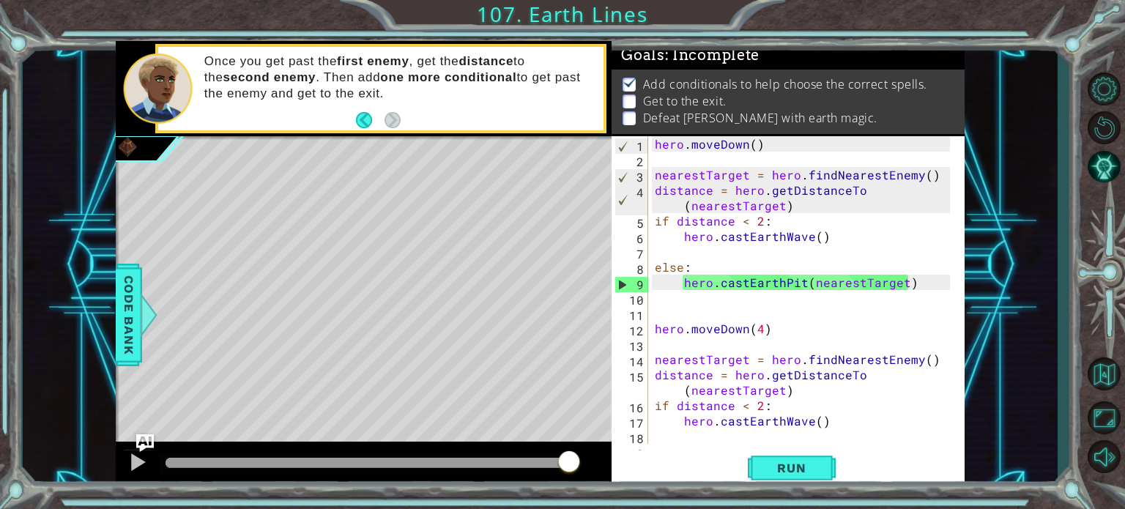
drag, startPoint x: 309, startPoint y: 459, endPoint x: 593, endPoint y: 467, distance: 284.2
click at [593, 467] on div at bounding box center [364, 465] width 496 height 47
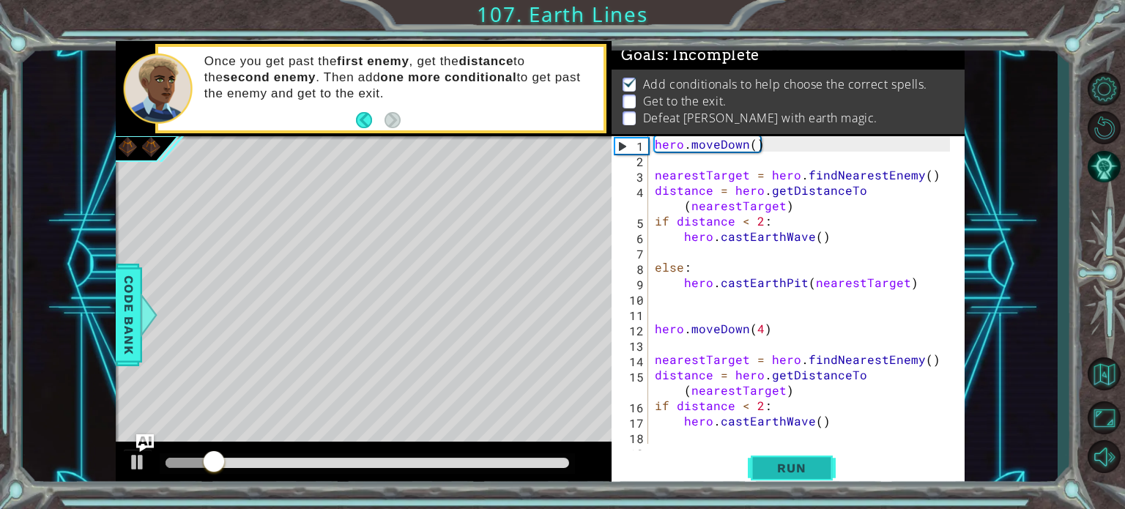
click at [779, 476] on button "Run" at bounding box center [792, 467] width 88 height 35
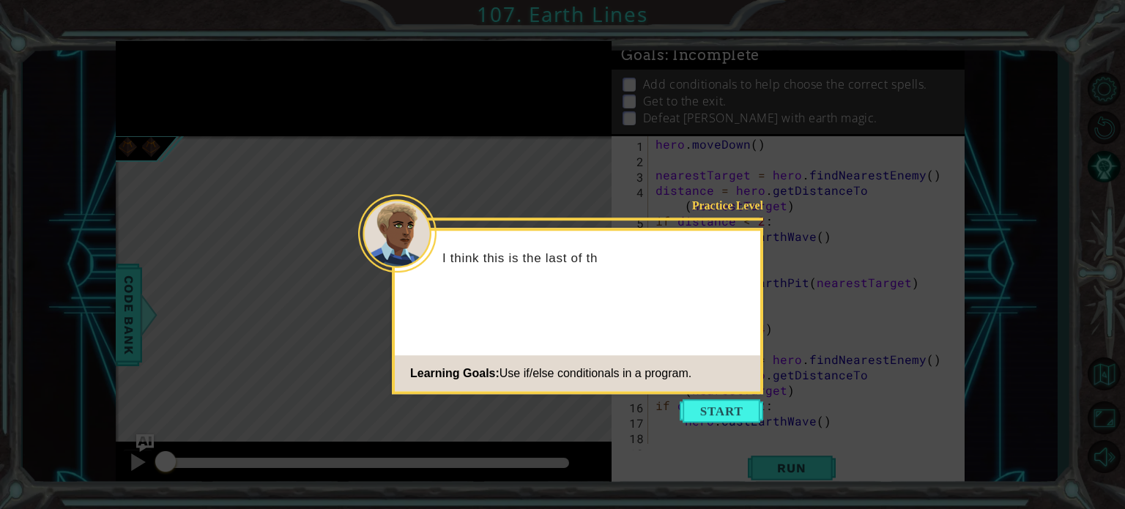
click at [743, 403] on button "Start" at bounding box center [721, 410] width 83 height 23
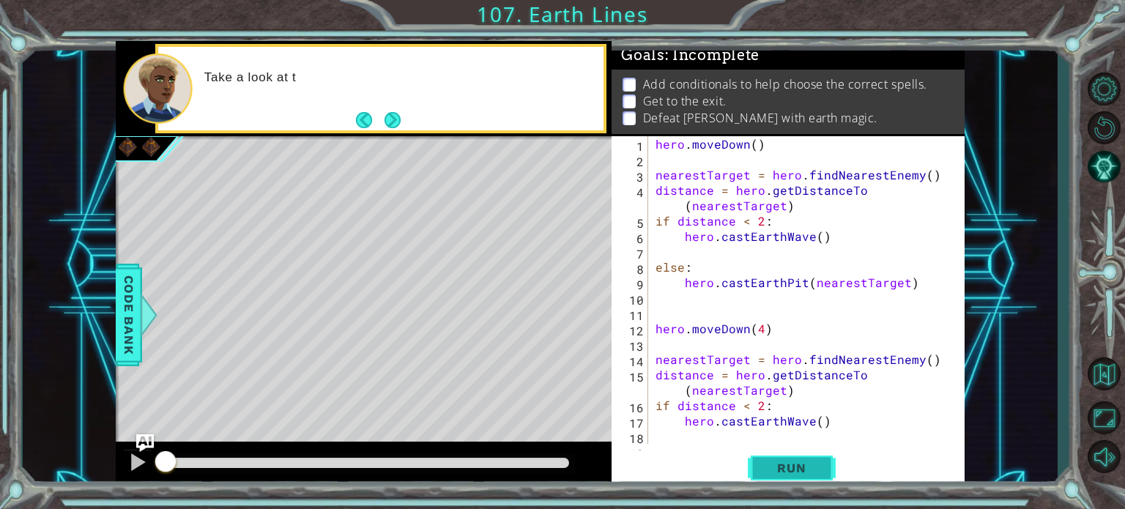
click at [776, 471] on span "Run" at bounding box center [791, 468] width 58 height 15
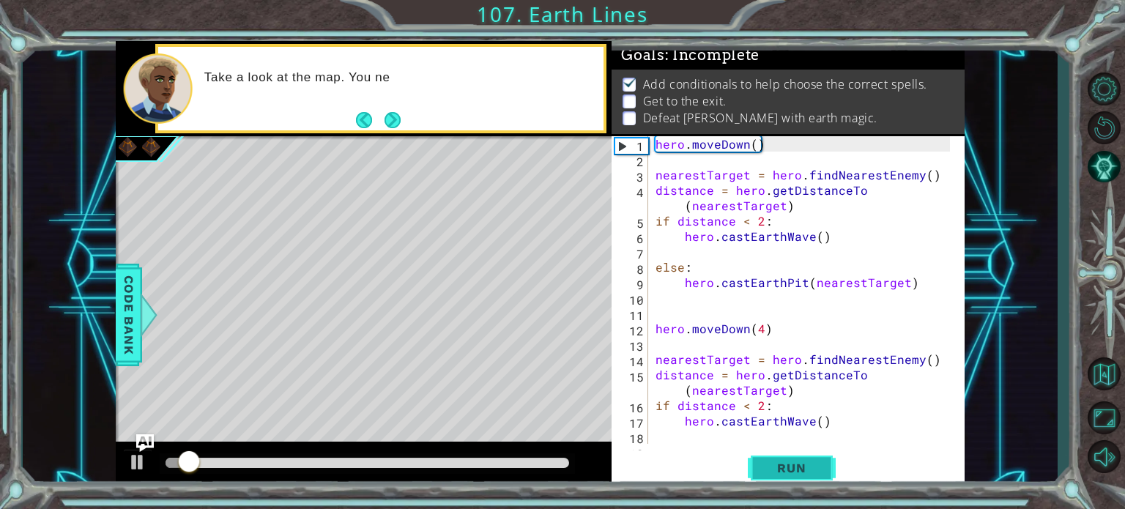
scroll to position [8, 0]
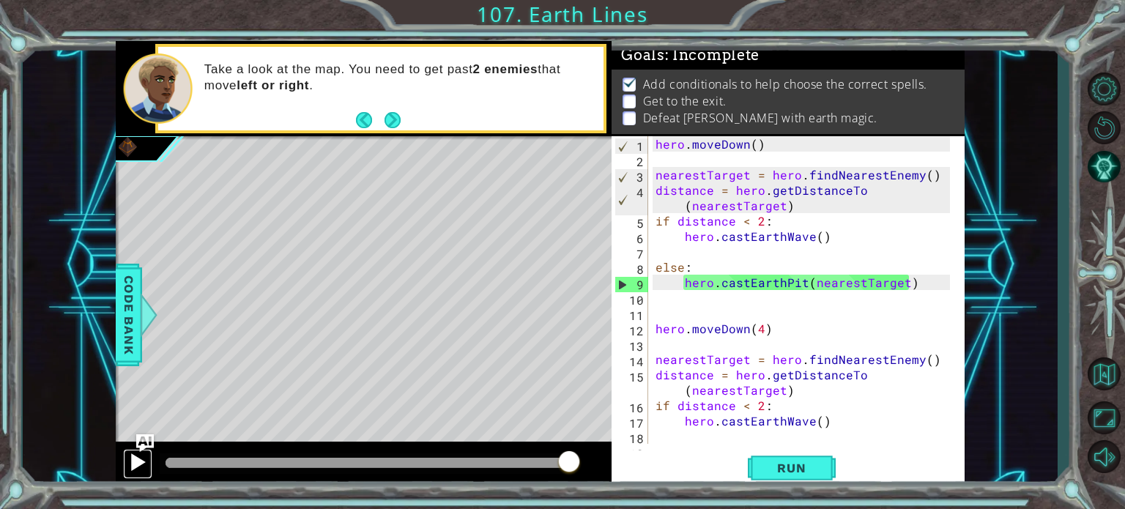
click at [140, 463] on div at bounding box center [137, 462] width 19 height 19
click at [133, 289] on span "Code Bank" at bounding box center [128, 313] width 23 height 89
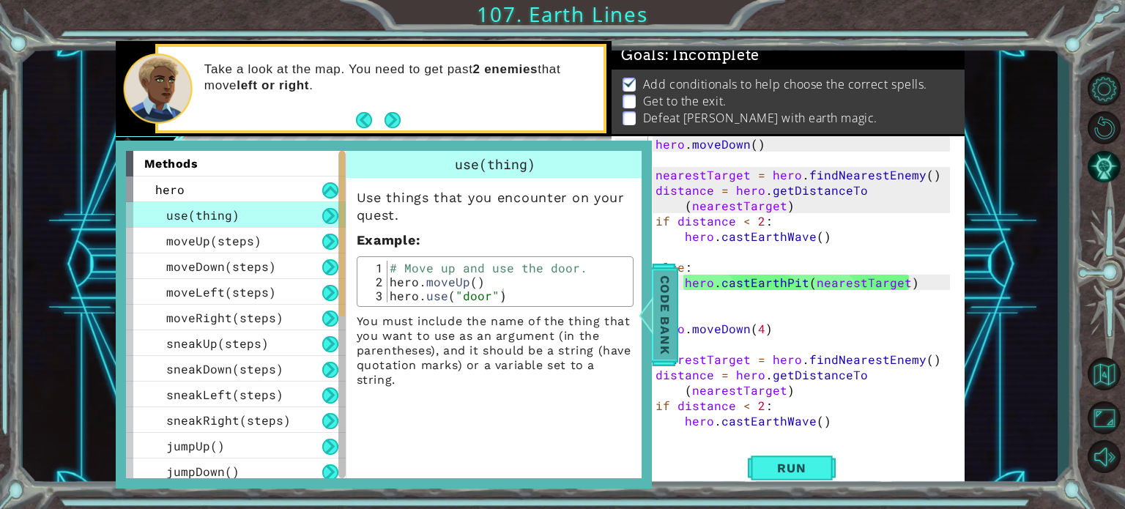
click at [671, 275] on span "Code Bank" at bounding box center [664, 313] width 23 height 89
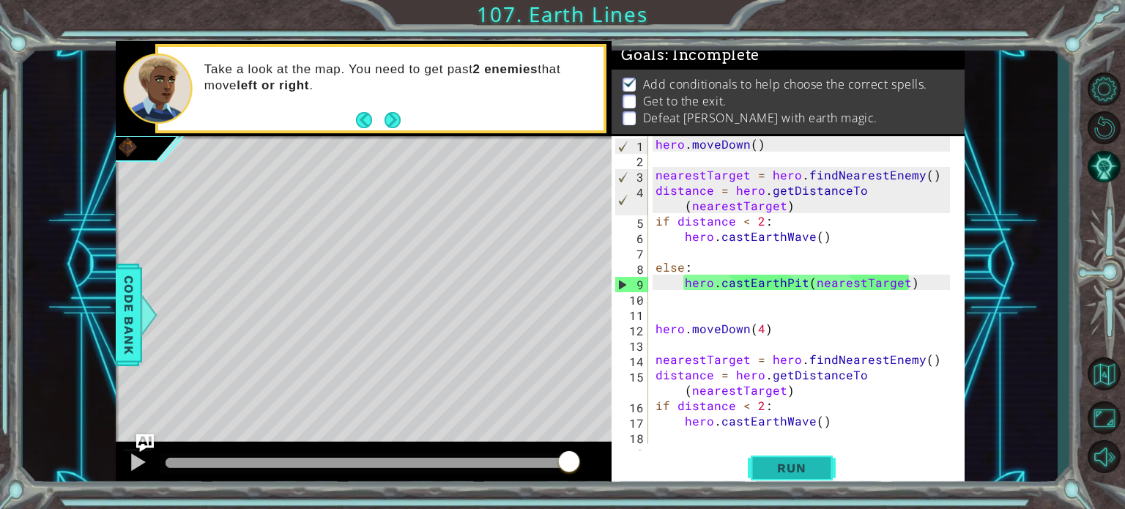
click at [811, 459] on button "Run" at bounding box center [792, 467] width 88 height 35
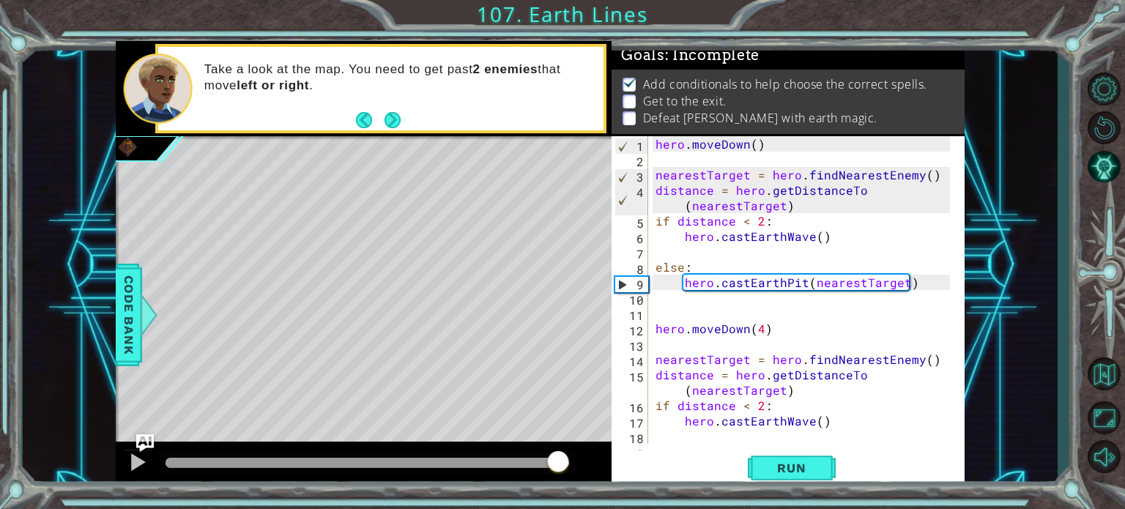
drag, startPoint x: 246, startPoint y: 465, endPoint x: 559, endPoint y: 465, distance: 312.7
click at [559, 465] on div at bounding box center [367, 463] width 404 height 10
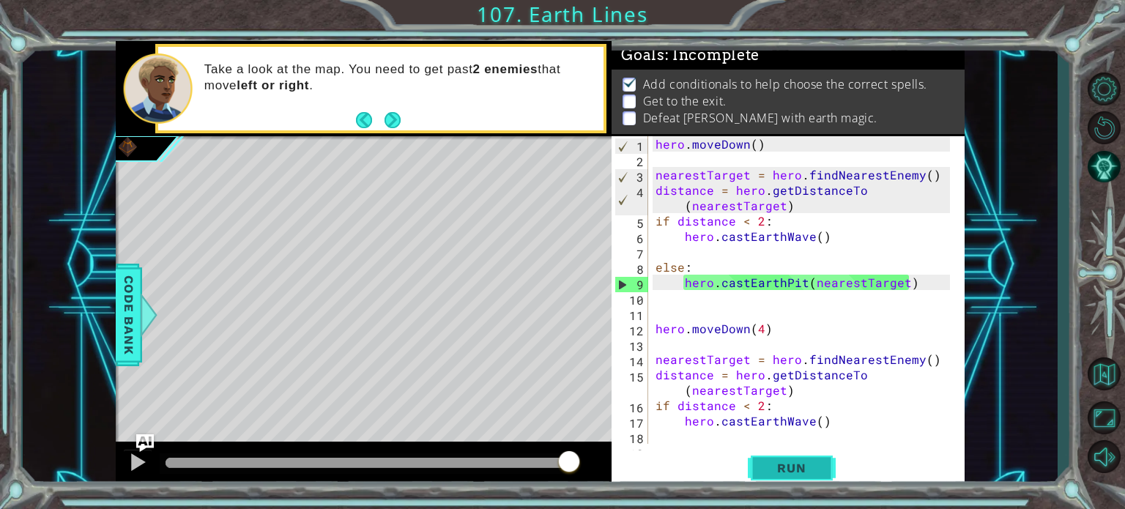
click at [811, 456] on button "Run" at bounding box center [792, 467] width 88 height 35
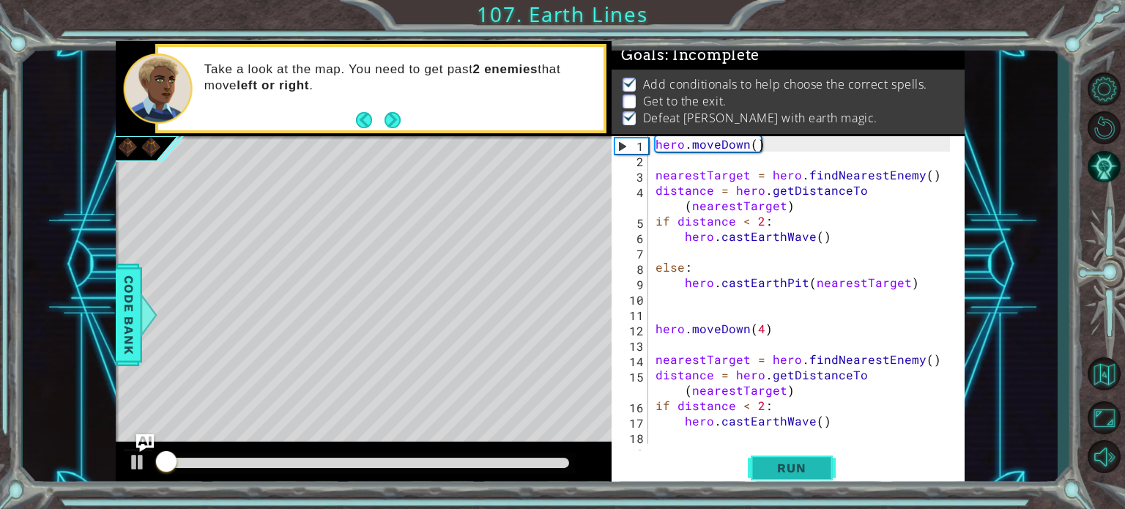
drag, startPoint x: 801, startPoint y: 465, endPoint x: 812, endPoint y: 471, distance: 12.4
click at [803, 464] on span "Run" at bounding box center [791, 468] width 58 height 15
click at [813, 471] on span "Run" at bounding box center [791, 468] width 58 height 15
drag, startPoint x: 286, startPoint y: 461, endPoint x: 482, endPoint y: 486, distance: 197.1
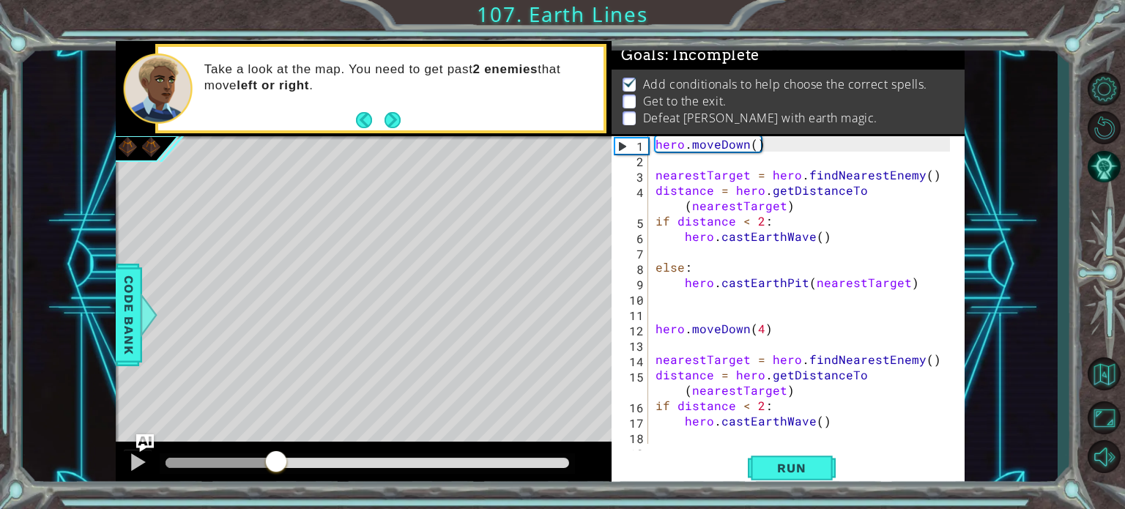
click at [464, 481] on div at bounding box center [364, 465] width 496 height 47
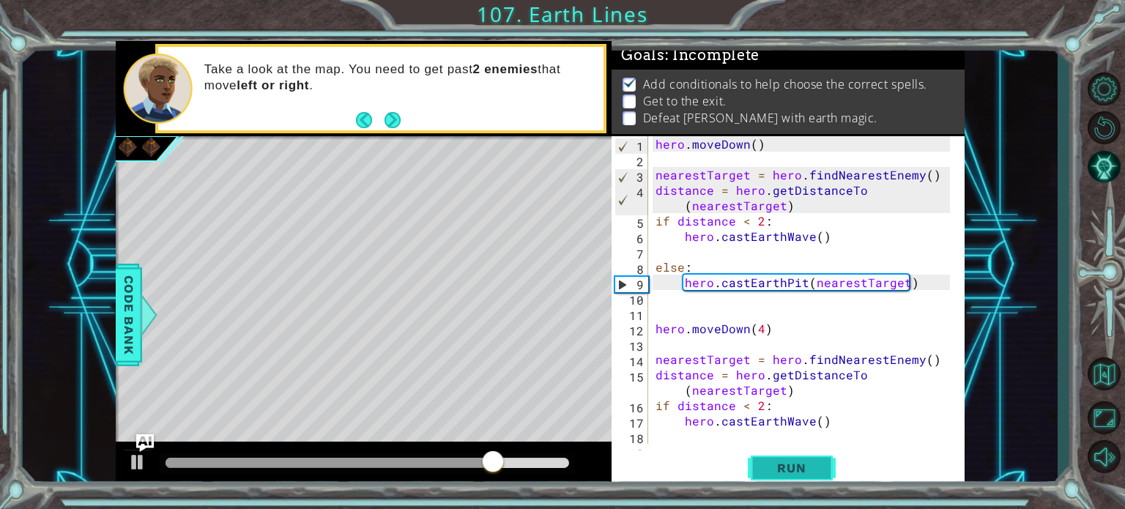
click at [784, 468] on span "Run" at bounding box center [791, 468] width 58 height 15
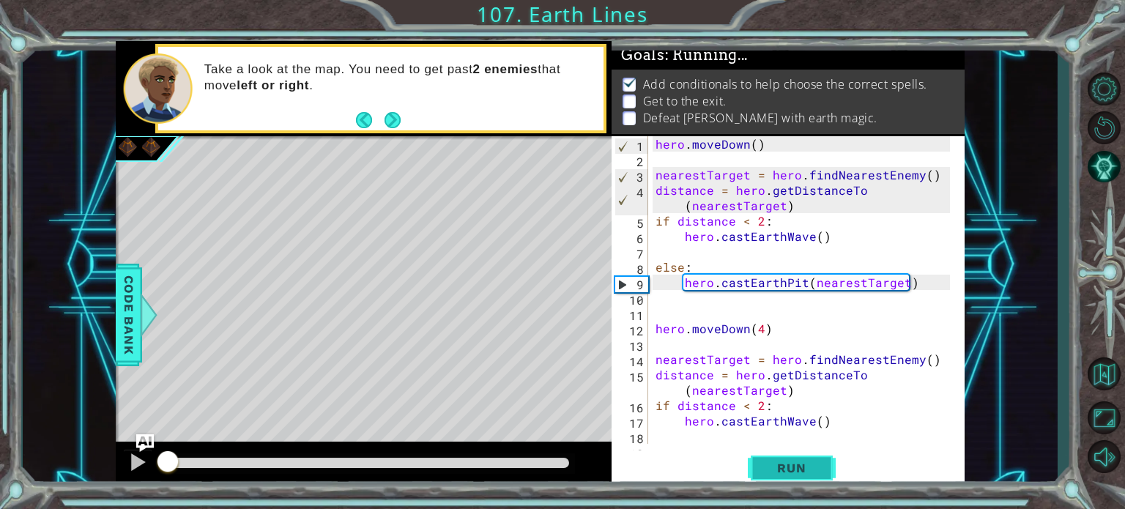
click at [784, 468] on span "Run" at bounding box center [791, 468] width 58 height 15
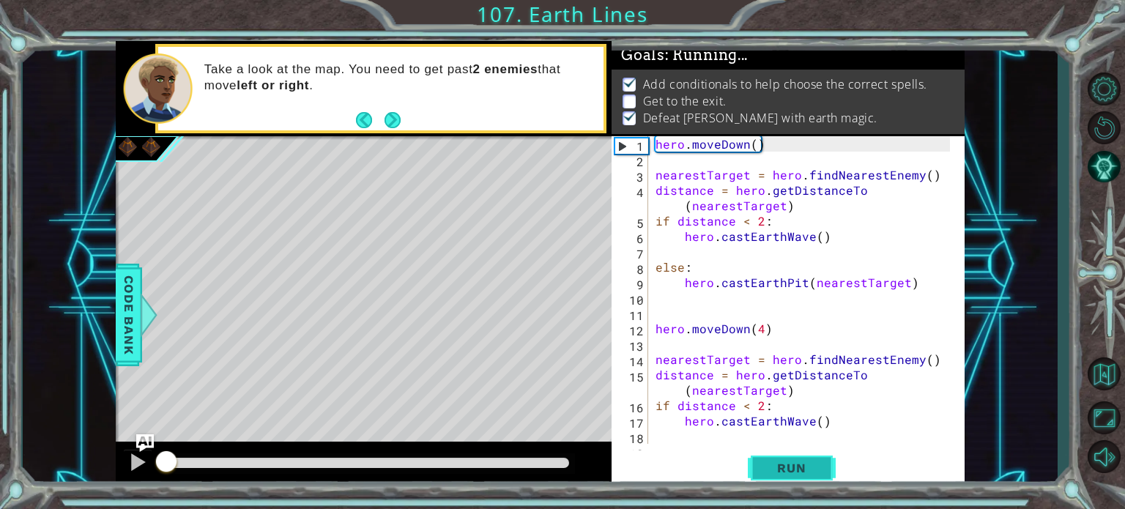
click at [784, 468] on span "Run" at bounding box center [791, 468] width 58 height 15
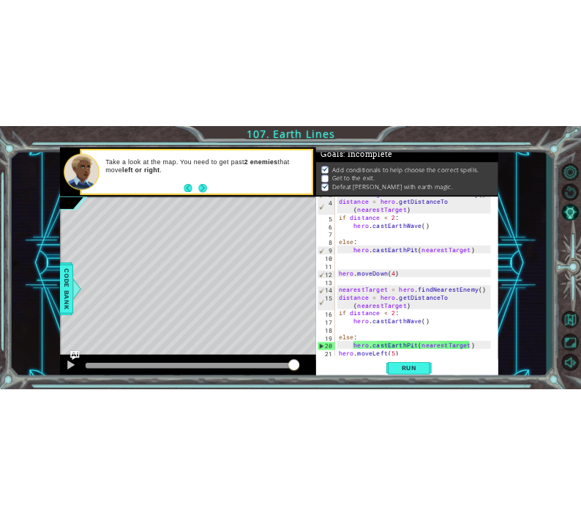
scroll to position [62, 0]
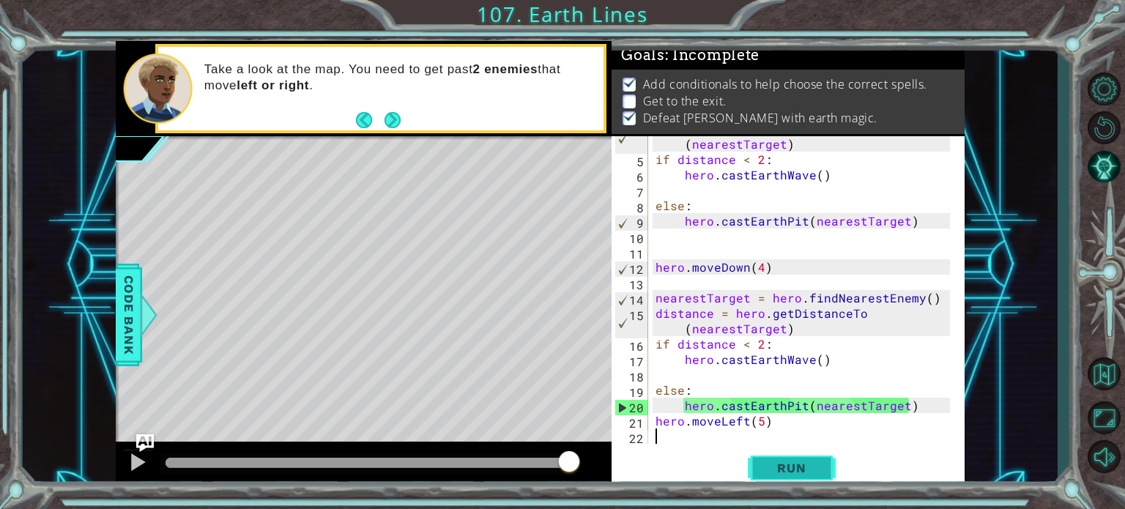
click at [759, 467] on button "Run" at bounding box center [792, 467] width 88 height 35
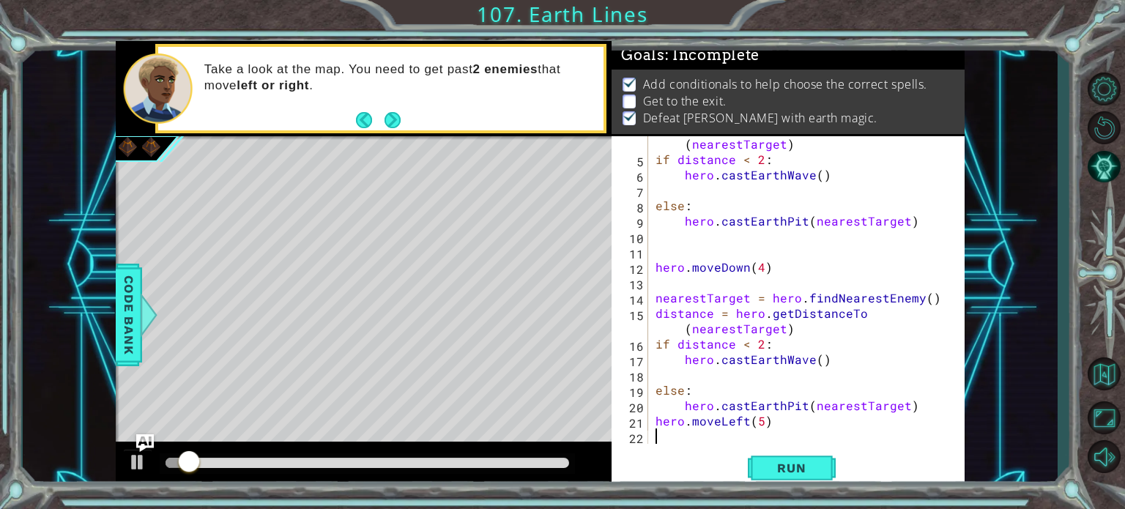
click at [767, 418] on div "distance = hero . getDistanceTo ( nearestTarget ) if distance < 2 : hero . cast…" at bounding box center [804, 298] width 305 height 354
click at [678, 420] on div "distance = hero . getDistanceTo ( nearestTarget ) if distance < 2 : hero . cast…" at bounding box center [804, 298] width 305 height 354
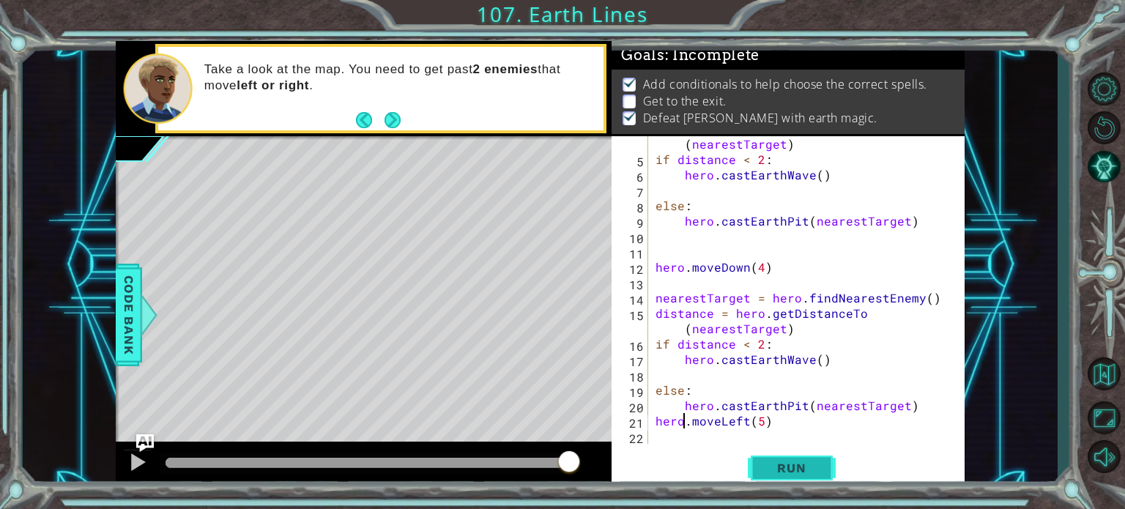
click at [801, 466] on span "Run" at bounding box center [791, 468] width 58 height 15
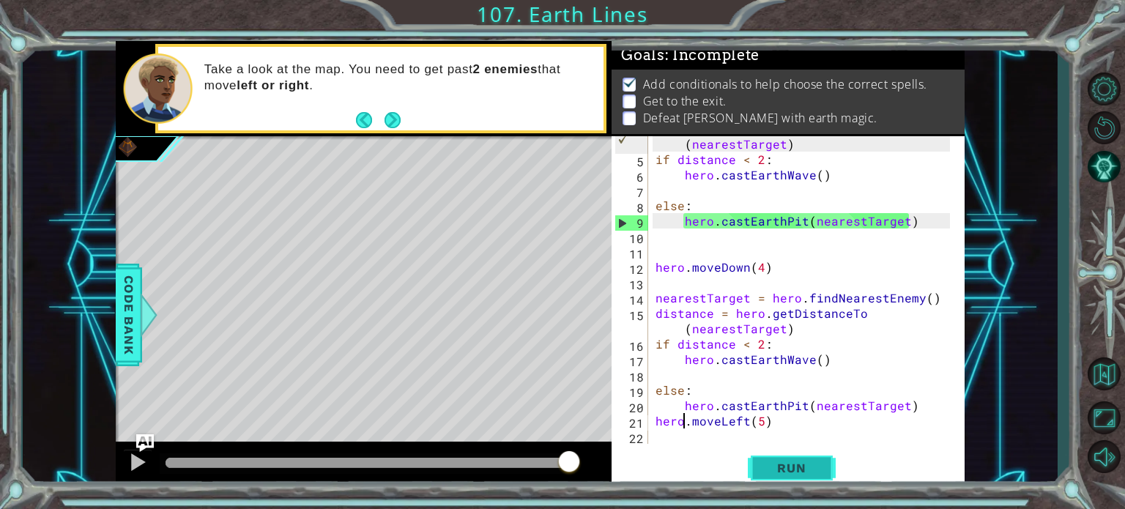
click at [765, 477] on button "Run" at bounding box center [792, 467] width 88 height 35
click at [803, 459] on button "Run" at bounding box center [792, 467] width 88 height 35
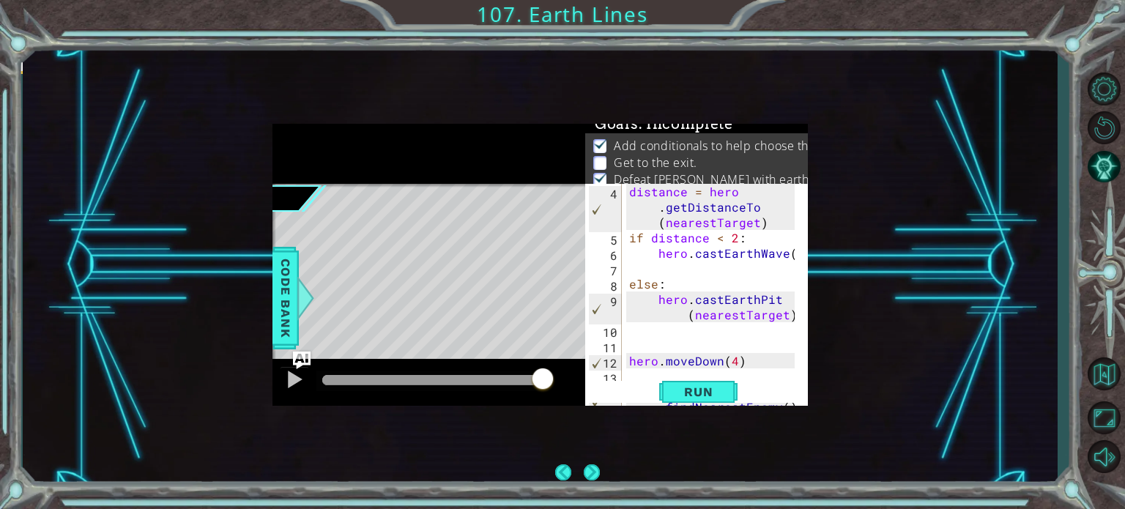
click at [492, 36] on div "1 ההההההההההההההההההההההההההההההההההההההההההההההההההההההההההההההההההההההההההההה…" at bounding box center [562, 254] width 1125 height 509
click at [490, 53] on div "1 ההההההההההההההההההההההההההההההההההההההההההההההההההההההההההההההההההההההההההההה…" at bounding box center [540, 265] width 1035 height 448
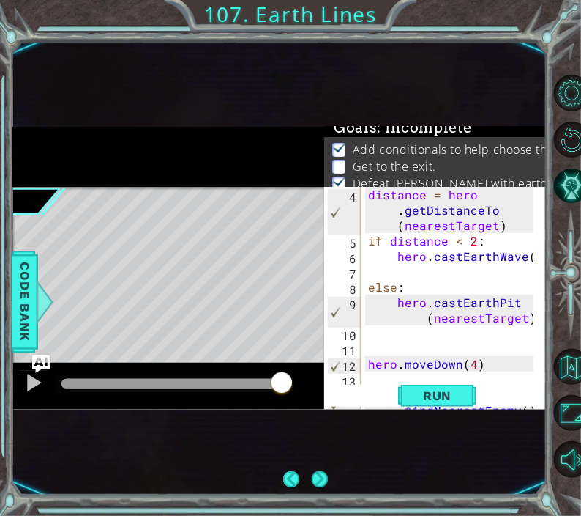
click at [490, 56] on div "1 ההההההההההההההההההההההההההההההההההההההההההההההההההההההההההההההההההההההההההההה…" at bounding box center [279, 268] width 535 height 454
click at [490, 65] on div "1 ההההההההההההההההההההההההההההההההההההההההההההההההההההההההההההההההההההההההההההה…" at bounding box center [279, 268] width 535 height 454
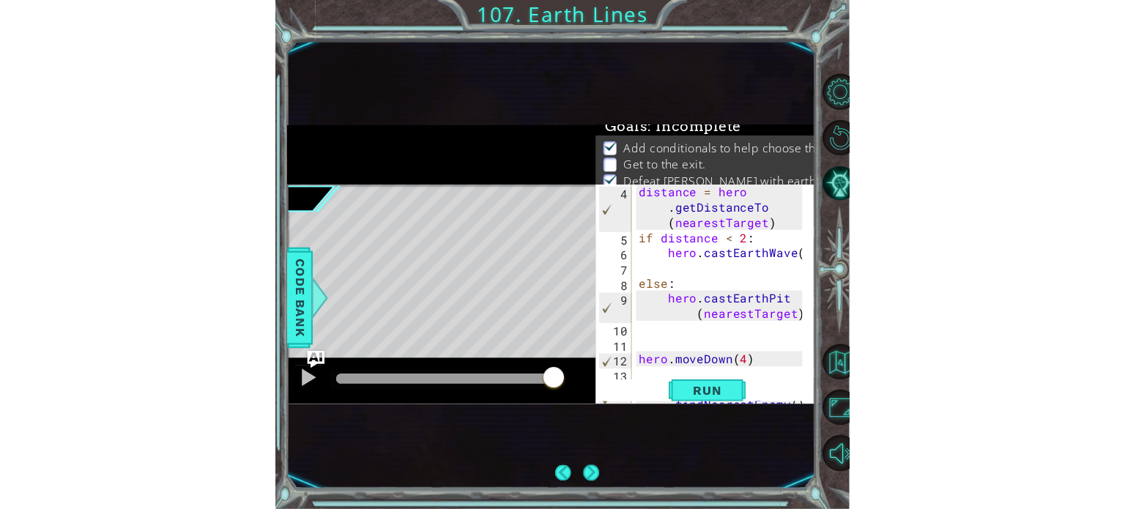
scroll to position [3, 0]
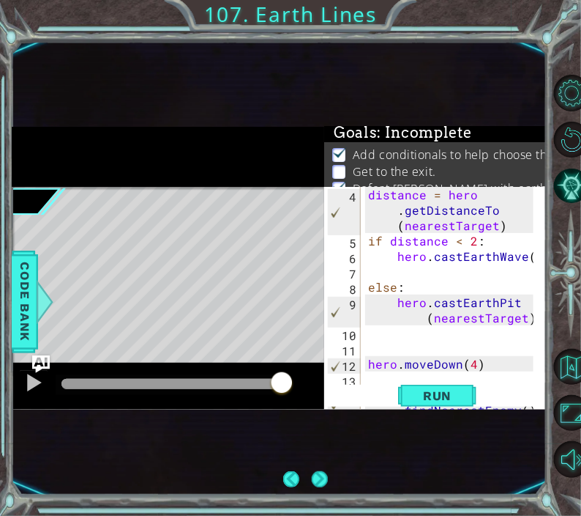
click at [484, 81] on div "1 ההההההההההההההההההההההההההההההההההההההההההההההההההההההההההההההההההההההההההההה…" at bounding box center [279, 268] width 535 height 454
click at [480, 92] on div "1 ההההההההההההההההההההההההההההההההההההההההההההההההההההההההההההההההההההההההההההה…" at bounding box center [279, 268] width 535 height 454
click at [477, 100] on div "1 ההההההההההההההההההההההההההההההההההההההההההההההההההההההההההההההההההההההההההההה…" at bounding box center [279, 268] width 535 height 454
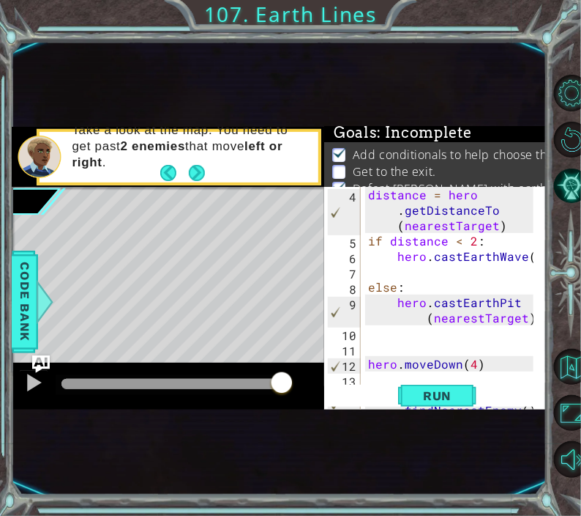
drag, startPoint x: 475, startPoint y: 105, endPoint x: 461, endPoint y: 124, distance: 23.8
click at [473, 108] on div "1 ההההההההההההההההההההההההההההההההההההההההההההההההההההההההההההההההההההההההההההה…" at bounding box center [279, 268] width 535 height 454
click at [466, 117] on div "1 ההההההההההההההההההההההההההההההההההההההההההההההההההההההההההההההההההההההההההההה…" at bounding box center [279, 268] width 535 height 454
drag, startPoint x: 461, startPoint y: 124, endPoint x: 409, endPoint y: 211, distance: 101.2
click at [460, 125] on div "1 ההההההההההההההההההההההההההההההההההההההההההההההההההההההההההההההההההההההההההההה…" at bounding box center [279, 268] width 535 height 454
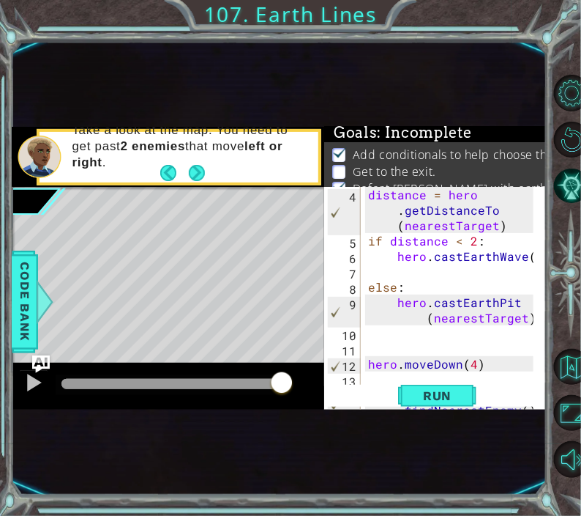
click at [454, 135] on span ": Incomplete" at bounding box center [424, 133] width 94 height 18
click at [445, 149] on div "Add conditionals to help choose the correct spells. Get to the exit. Defeat Ten…" at bounding box center [435, 173] width 223 height 62
click at [435, 171] on li "Get to the exit." at bounding box center [437, 171] width 210 height 17
click at [411, 209] on div "distance = hero . getDistanceTo ( nearestTarget ) if distance < 2 : hero . cast…" at bounding box center [453, 371] width 176 height 369
click at [396, 228] on div "distance = hero . getDistanceTo ( nearestTarget ) if distance < 2 : hero . cast…" at bounding box center [453, 371] width 176 height 369
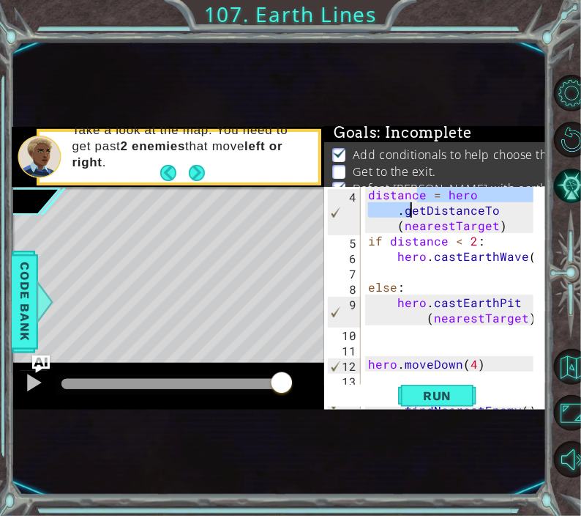
click at [395, 228] on div "distance = hero . getDistanceTo ( nearestTarget ) if distance < 2 : hero . cast…" at bounding box center [453, 371] width 176 height 369
click at [403, 229] on div "distance = hero . getDistanceTo ( nearestTarget ) if distance < 2 : hero . cast…" at bounding box center [453, 371] width 176 height 369
click at [429, 230] on div "distance = hero . getDistanceTo ( nearestTarget ) if distance < 2 : hero . cast…" at bounding box center [449, 341] width 168 height 308
click at [429, 230] on div "distance = hero . getDistanceTo ( nearestTarget ) if distance < 2 : hero . cast…" at bounding box center [453, 371] width 176 height 369
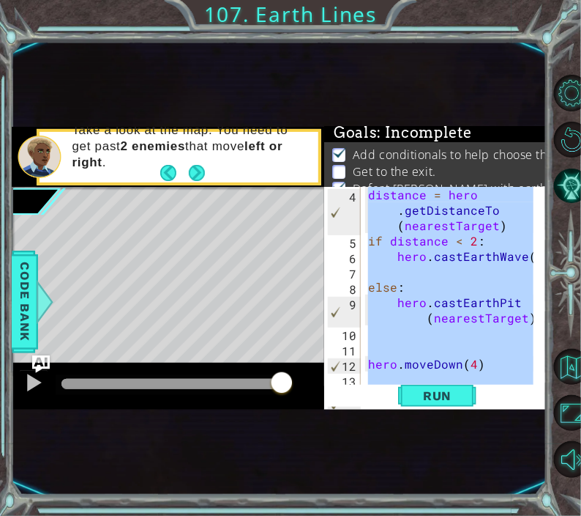
click at [430, 229] on div "distance = hero . getDistanceTo ( nearestTarget ) if distance < 2 : hero . cast…" at bounding box center [453, 325] width 176 height 277
click at [433, 228] on div "distance = hero . getDistanceTo ( nearestTarget ) if distance < 2 : hero . cast…" at bounding box center [453, 325] width 176 height 277
click at [442, 231] on div "distance = hero . getDistanceTo ( nearestTarget ) if distance < 2 : hero . cast…" at bounding box center [453, 325] width 176 height 277
click at [445, 231] on div "distance = hero . getDistanceTo ( nearestTarget ) if distance < 2 : hero . cast…" at bounding box center [453, 325] width 176 height 277
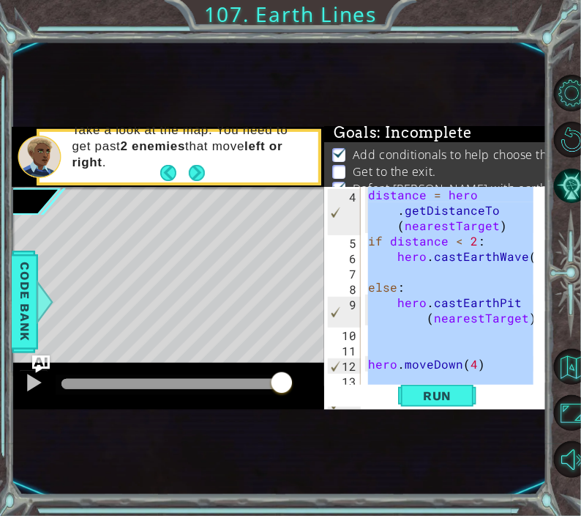
click at [445, 231] on div "distance = hero . getDistanceTo ( nearestTarget ) if distance < 2 : hero . cast…" at bounding box center [453, 325] width 176 height 277
click at [442, 124] on div "Goals : Incomplete Add conditionals to help choose the correct spells. Get to t…" at bounding box center [435, 124] width 223 height 0
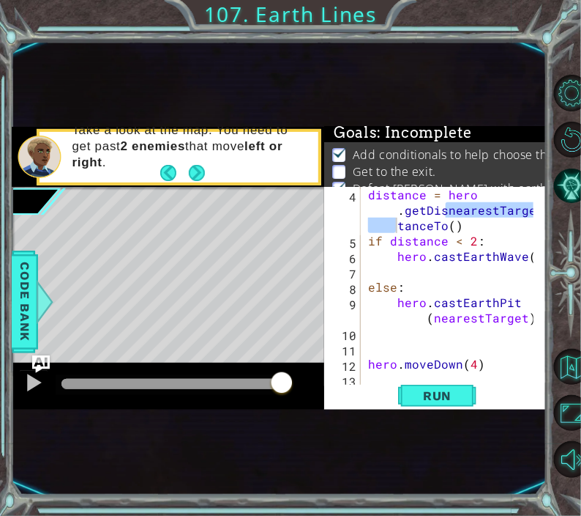
click at [431, 15] on div "1 ההההההההההההההההההההההההההההההההההההההההההההההההההההההההההההההההההההההההההההה…" at bounding box center [290, 258] width 581 height 516
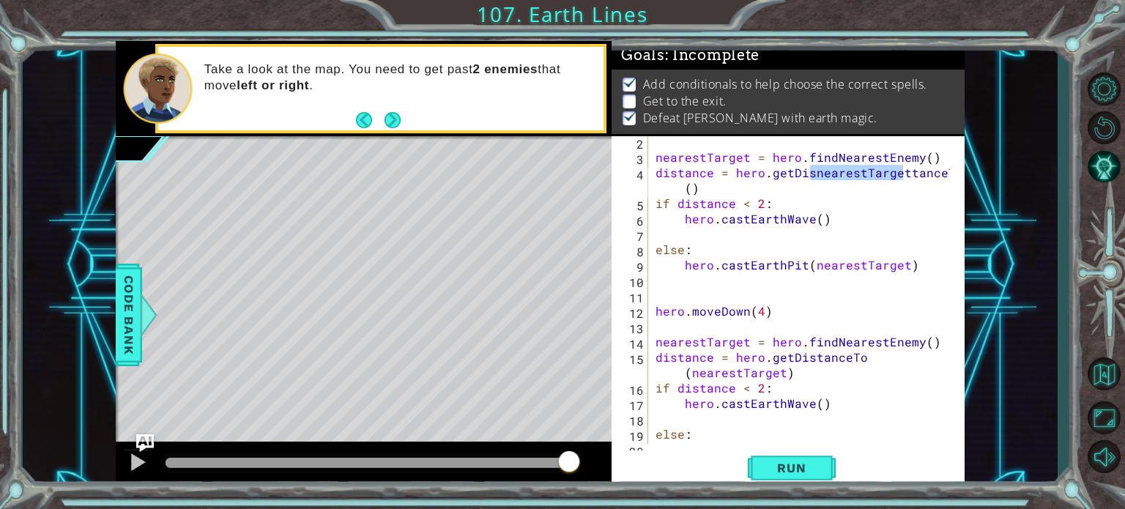
scroll to position [0, 0]
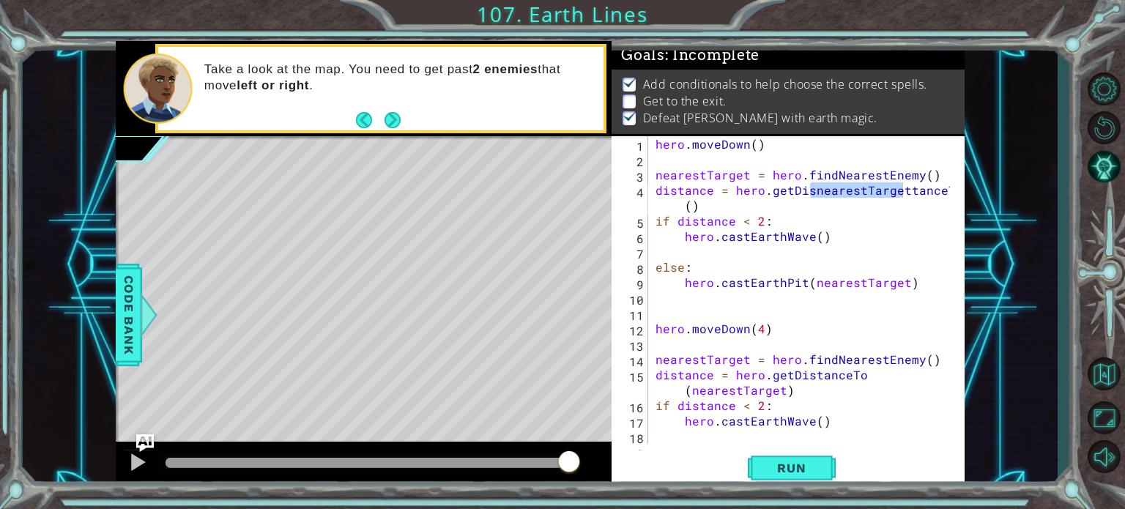
click at [691, 207] on div "hero . moveDown ( ) nearestTarget = hero . findNearestEnemy ( ) distance = hero…" at bounding box center [804, 305] width 305 height 338
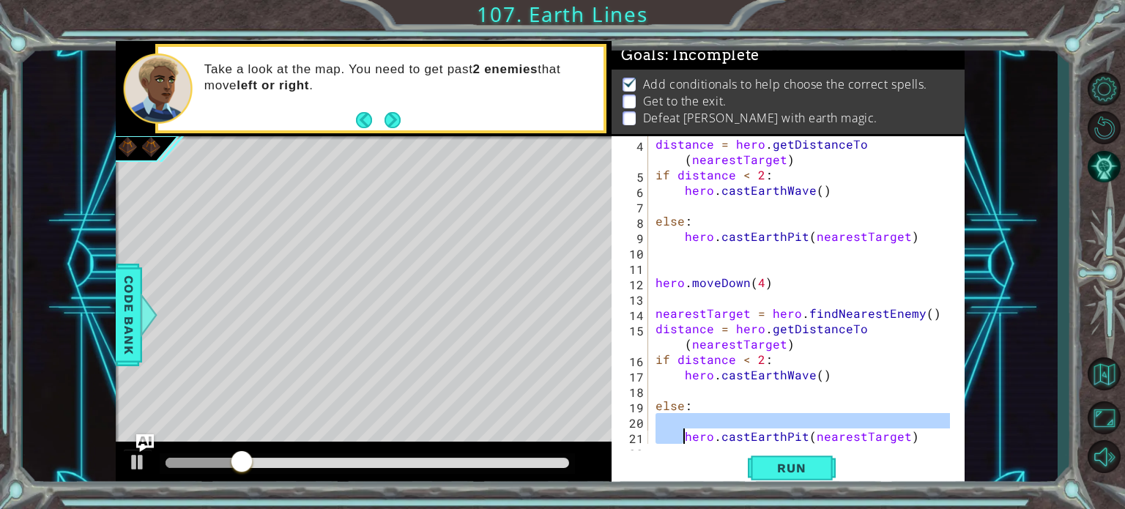
scroll to position [46, 0]
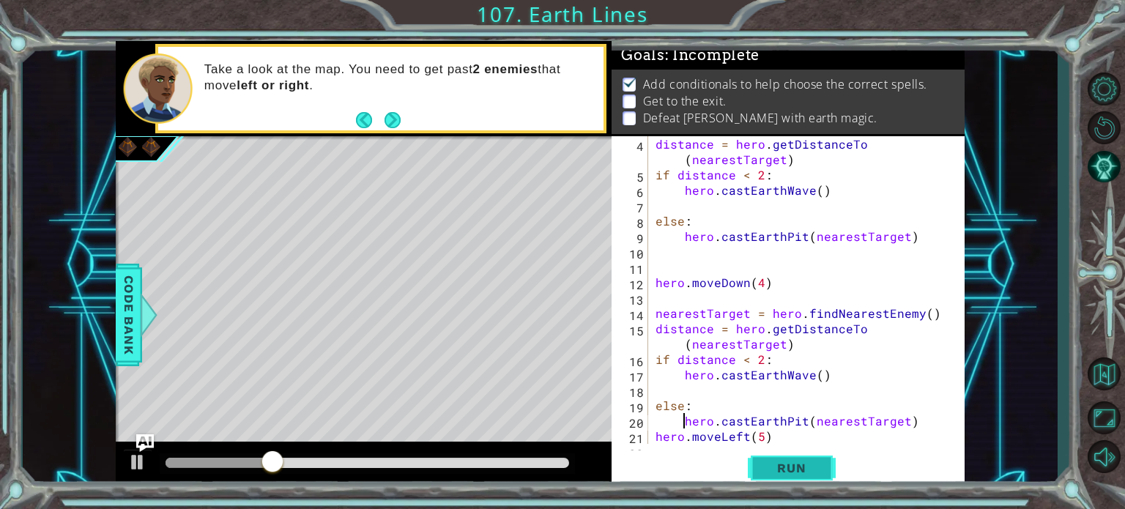
click at [796, 483] on button "Run" at bounding box center [792, 467] width 88 height 35
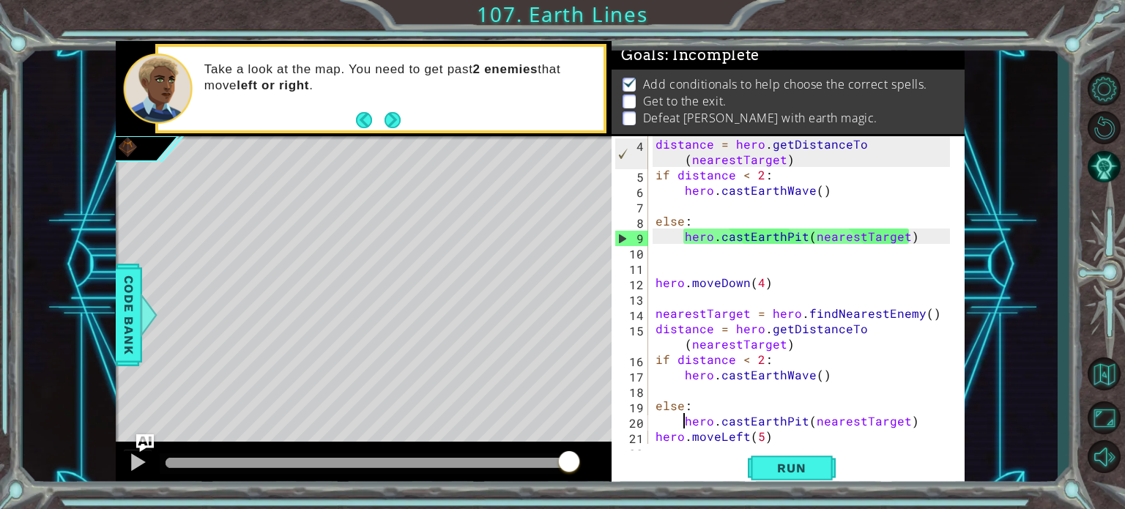
scroll to position [0, 0]
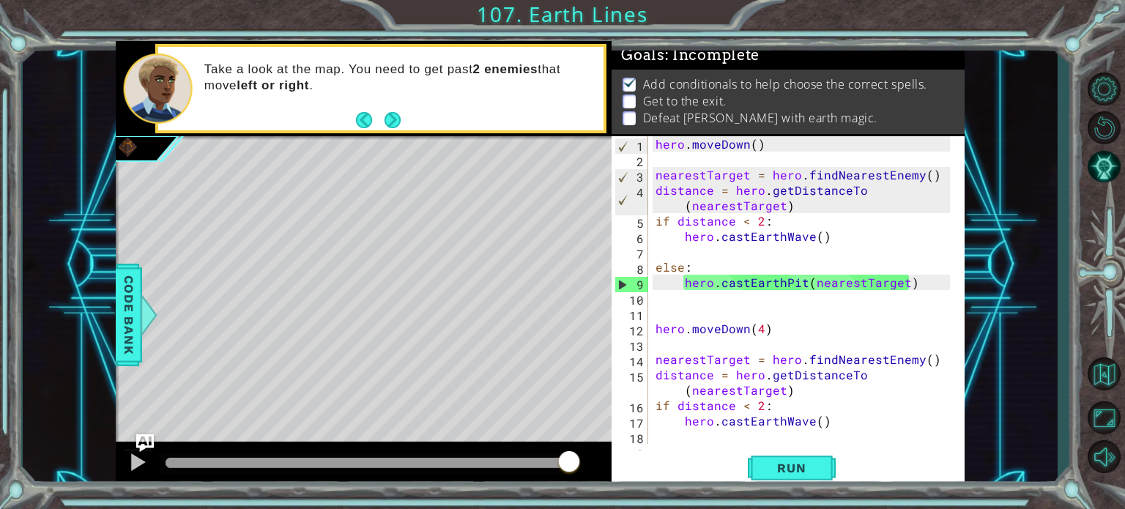
click at [909, 278] on div "hero . moveDown ( ) nearestTarget = hero . findNearestEnemy ( ) distance = hero…" at bounding box center [804, 305] width 305 height 338
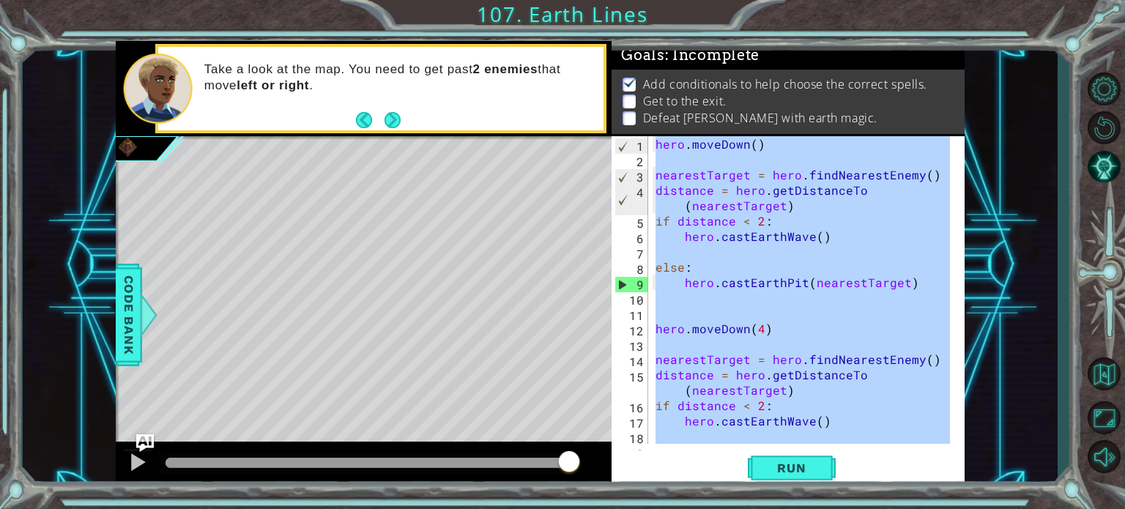
click at [1060, 197] on div "1 ההההההההההההההההההההההההההההההההההההההההההההההההההההההההההההההההההההההההההההה…" at bounding box center [562, 254] width 1125 height 509
click at [831, 212] on div "hero . moveDown ( ) nearestTarget = hero . findNearestEnemy ( ) distance = hero…" at bounding box center [800, 290] width 297 height 308
type textarea "distance = hero.getDistanceTo(nearestTarget)"
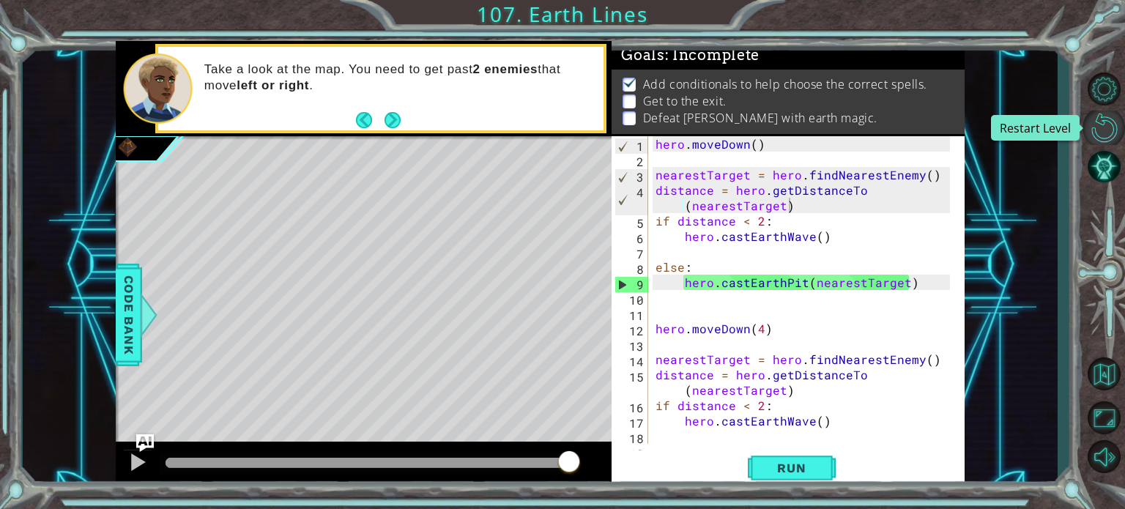
click at [1104, 138] on button "Restart Level" at bounding box center [1103, 128] width 42 height 34
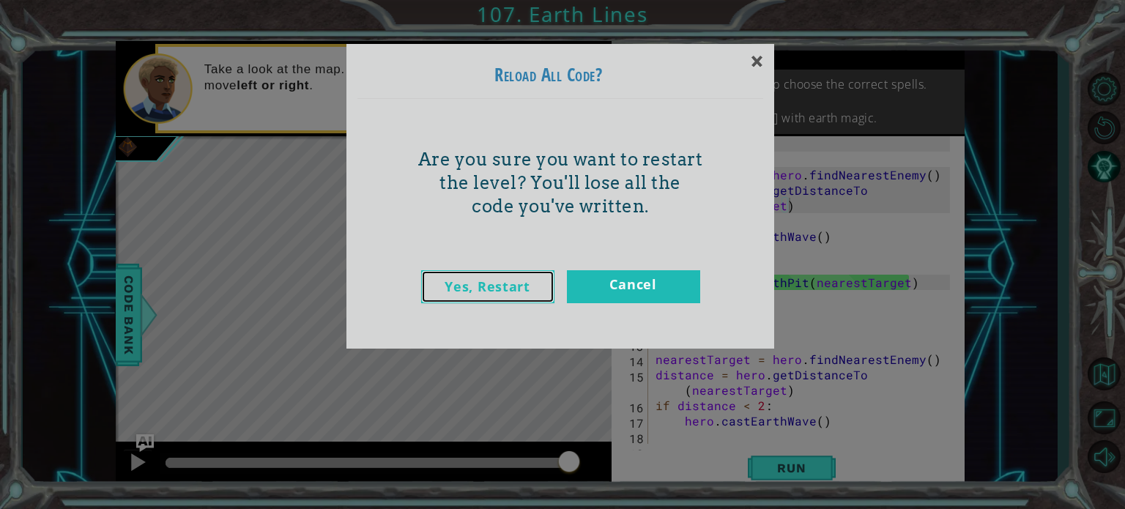
click at [543, 288] on link "Yes, Restart" at bounding box center [487, 286] width 133 height 33
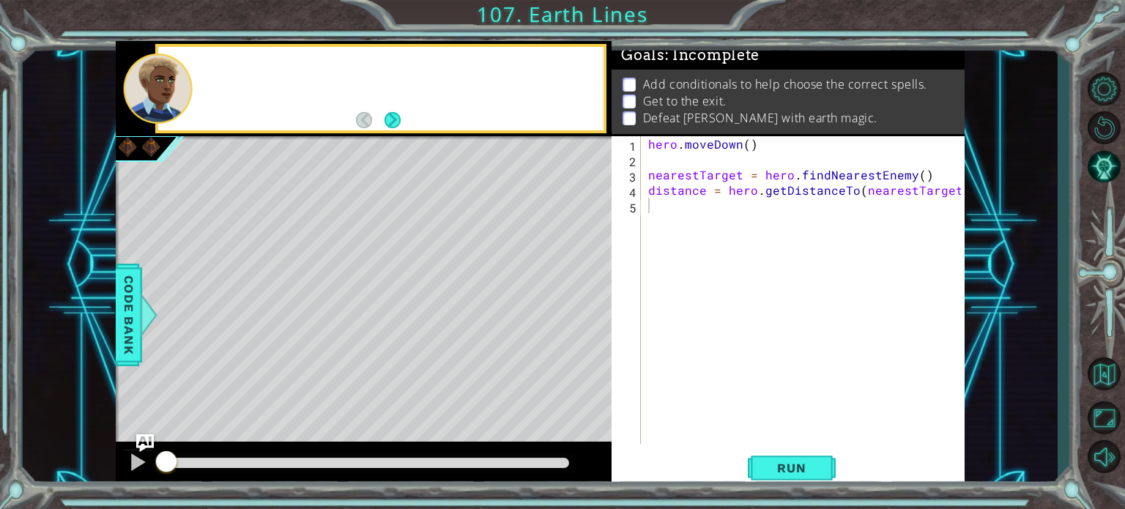
scroll to position [0, 0]
click at [784, 223] on div "hero . moveDown ( ) nearestTarget = hero . findNearestEnemy ( ) distance = hero…" at bounding box center [806, 305] width 323 height 338
type textarea "distance = hero.getDistanceTo(nearestTarget)"
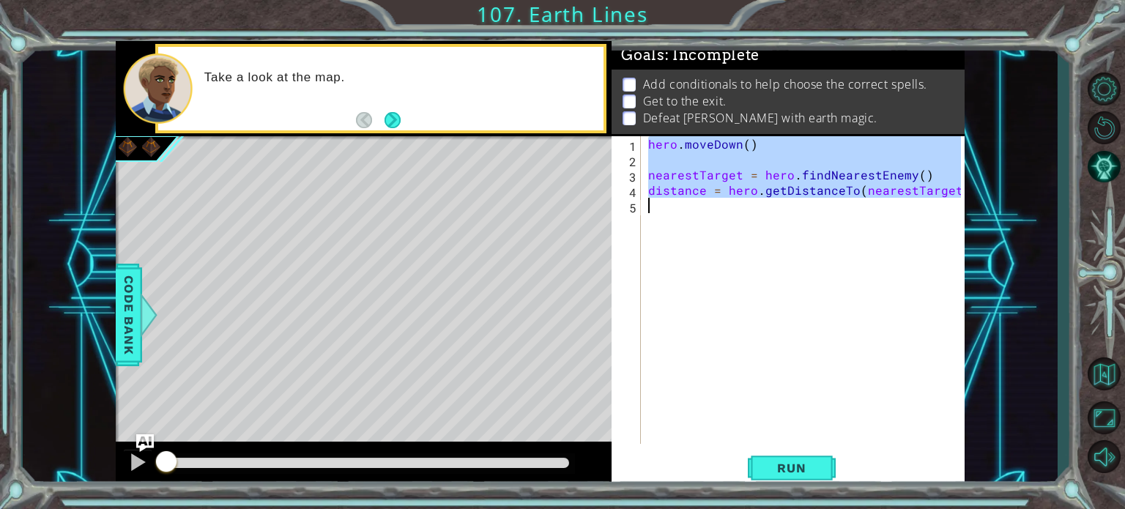
paste textarea "Code Area"
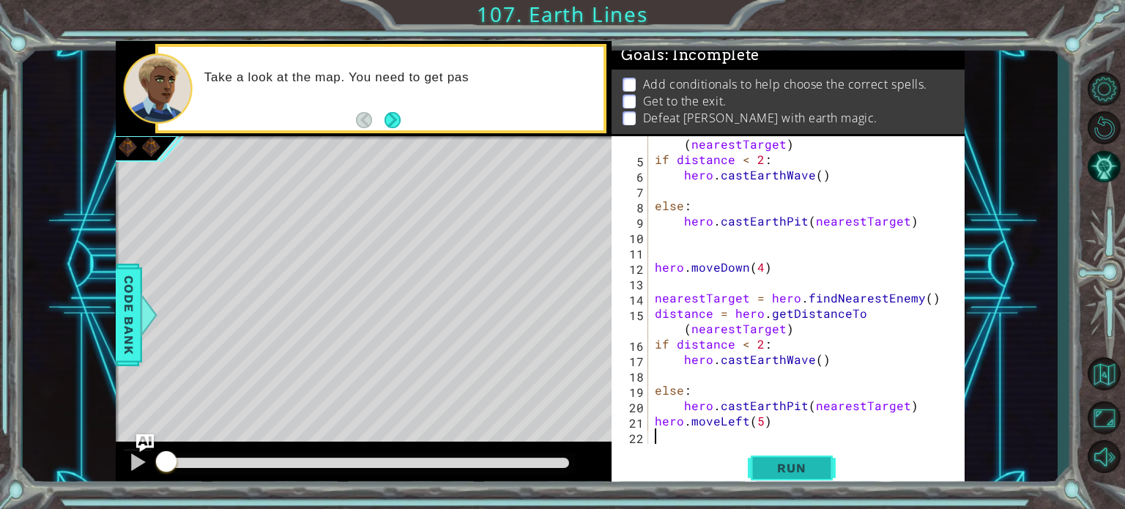
scroll to position [62, 0]
click at [786, 465] on span "Run" at bounding box center [791, 468] width 58 height 15
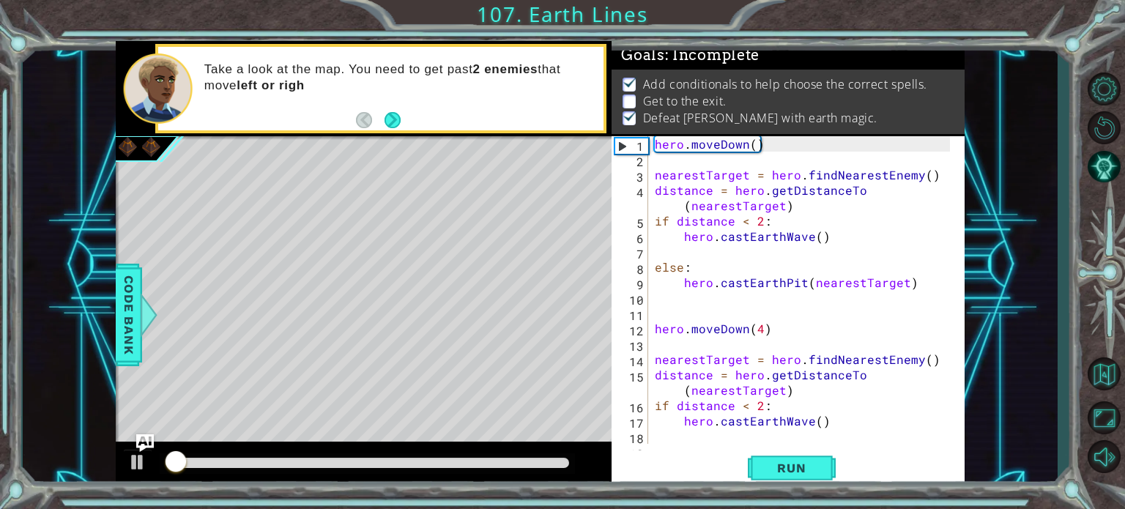
scroll to position [0, 0]
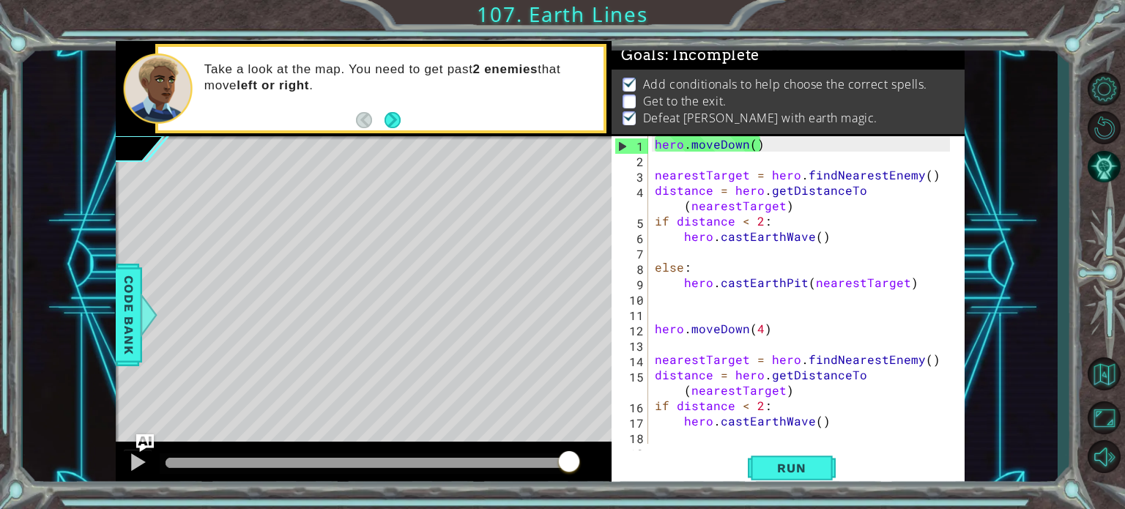
drag, startPoint x: 198, startPoint y: 467, endPoint x: 581, endPoint y: 434, distance: 384.5
click at [581, 434] on div "methods hero use(thing) moveUp(steps) moveDown(steps) moveLeft(steps) moveRight…" at bounding box center [540, 265] width 849 height 448
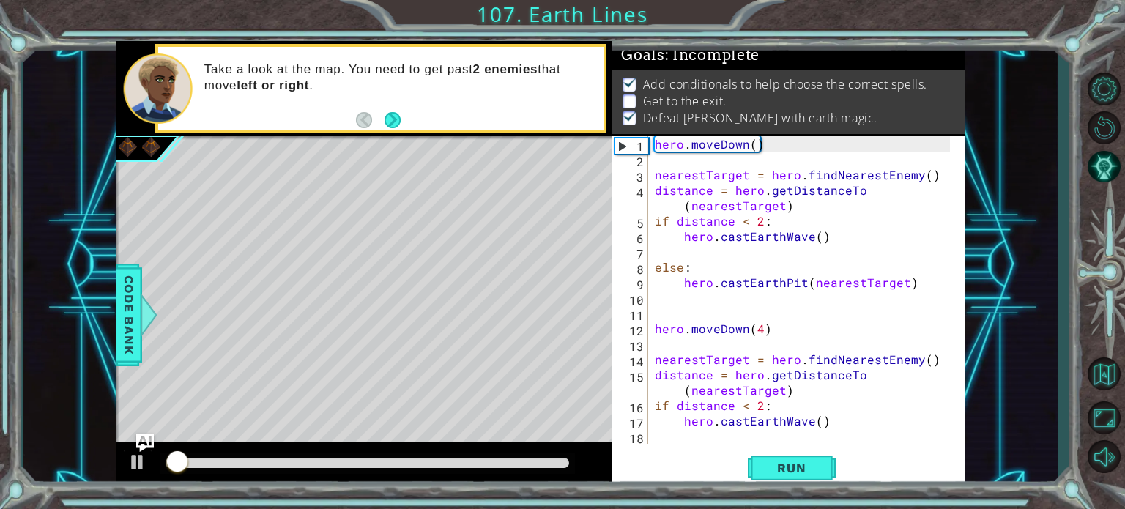
scroll to position [62, 0]
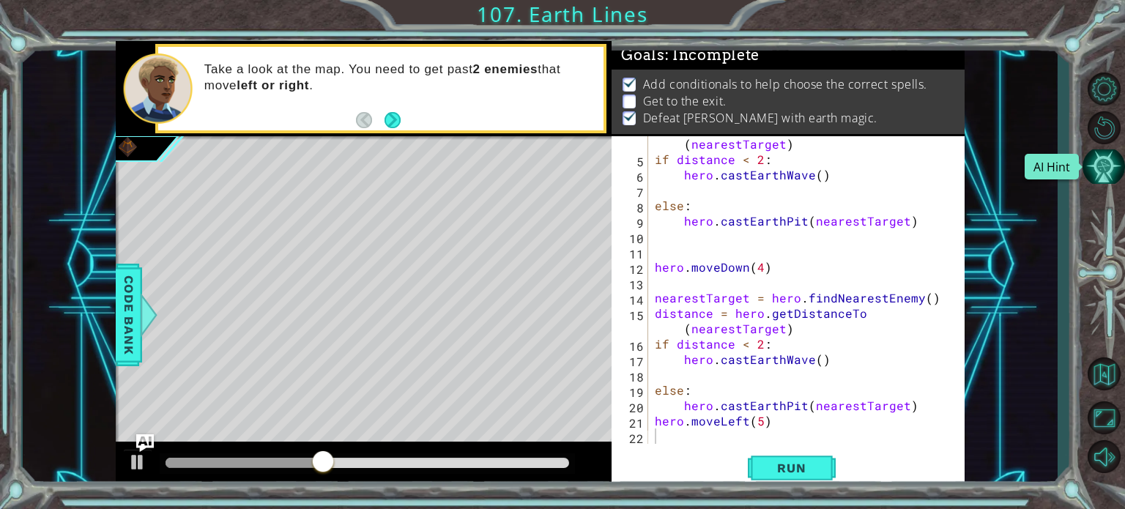
click at [1104, 172] on button "AI Hint" at bounding box center [1103, 166] width 42 height 34
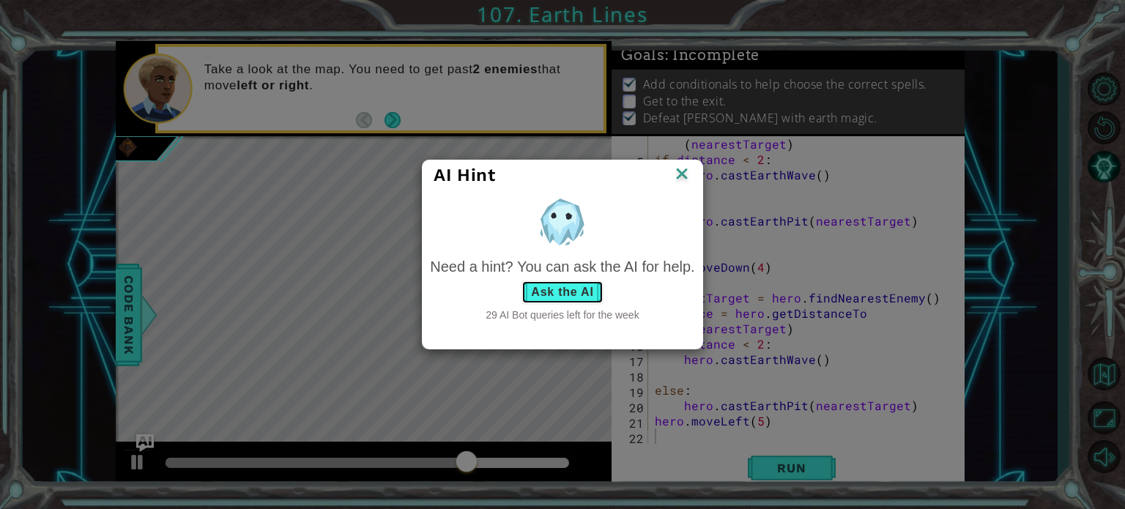
click at [590, 287] on button "Ask the AI" at bounding box center [561, 291] width 81 height 23
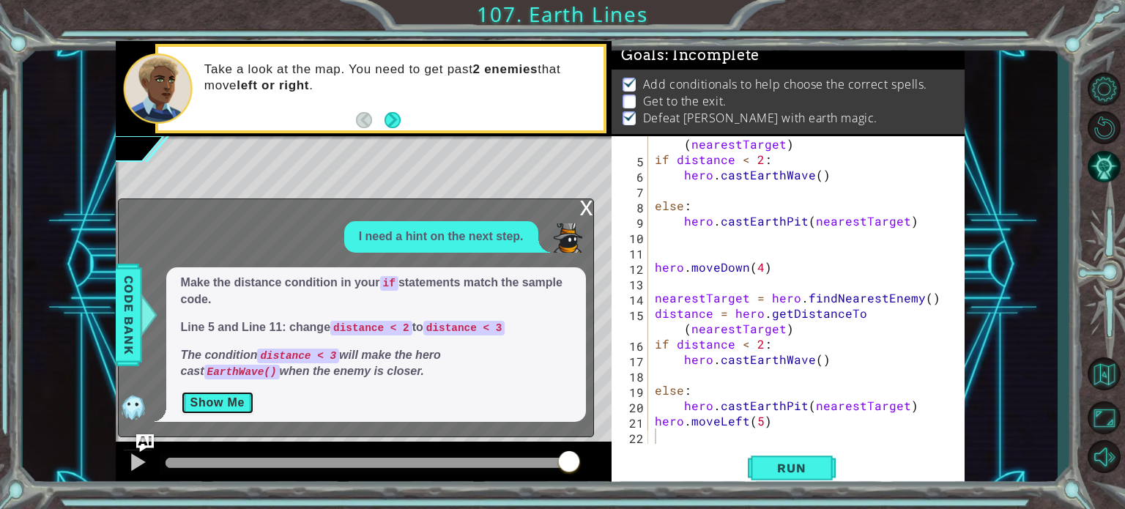
click at [237, 407] on button "Show Me" at bounding box center [218, 402] width 74 height 23
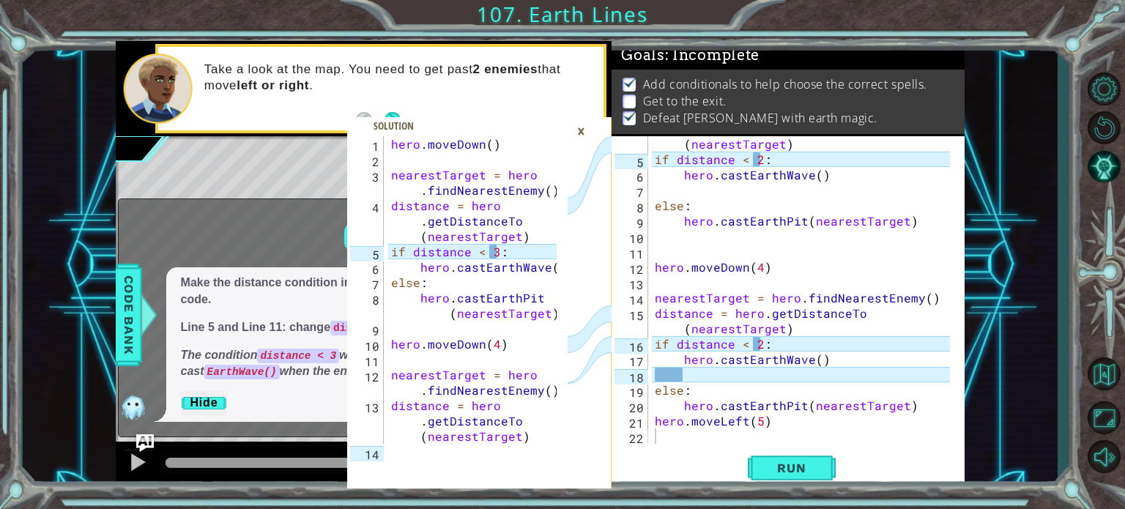
click at [583, 129] on div "×" at bounding box center [581, 131] width 23 height 25
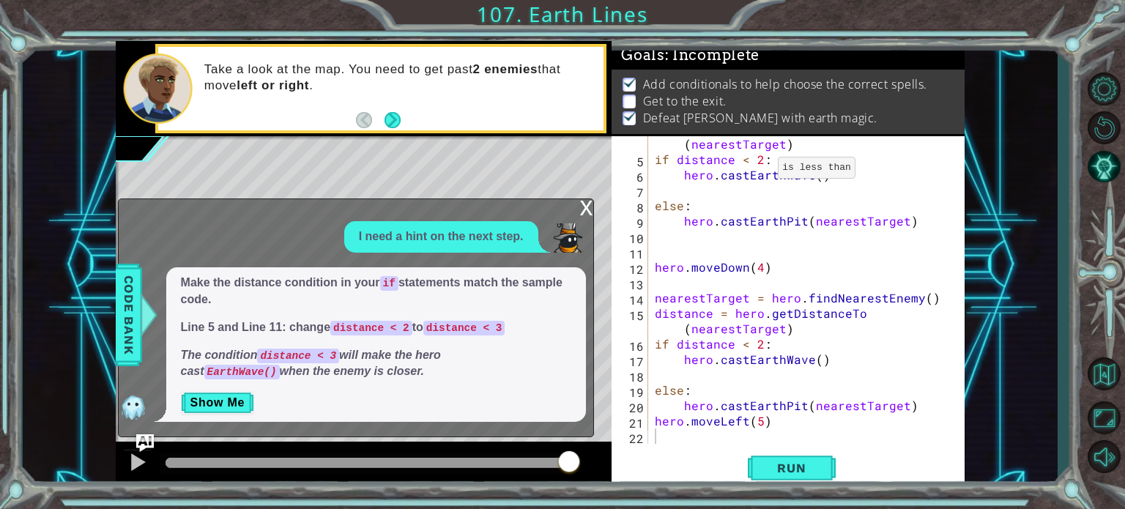
click at [759, 156] on div "distance = hero . getDistanceTo ( nearestTarget ) if distance < 2 : hero . cast…" at bounding box center [804, 298] width 305 height 354
click at [761, 345] on div "distance = hero . getDistanceTo ( nearestTarget ) if distance < 3 : hero . cast…" at bounding box center [804, 298] width 305 height 354
type textarea "if distance < 3:"
click at [768, 466] on span "Run" at bounding box center [791, 468] width 58 height 15
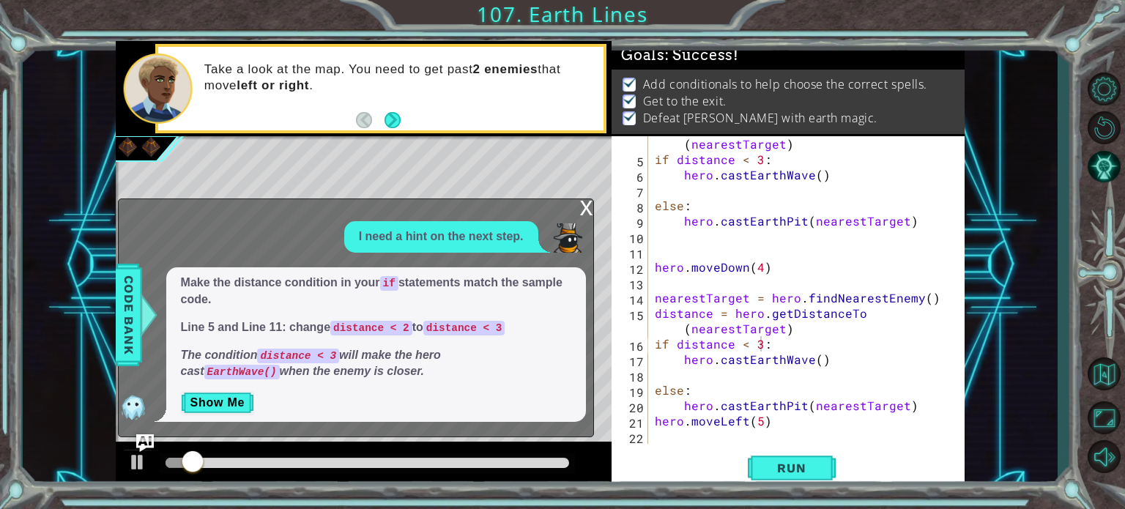
drag, startPoint x: 198, startPoint y: 460, endPoint x: 368, endPoint y: 465, distance: 170.0
click at [368, 465] on div at bounding box center [368, 463] width 416 height 21
drag, startPoint x: 310, startPoint y: 486, endPoint x: 639, endPoint y: 250, distance: 404.0
click at [354, 475] on div at bounding box center [364, 465] width 496 height 47
click at [583, 210] on div "x" at bounding box center [586, 206] width 13 height 15
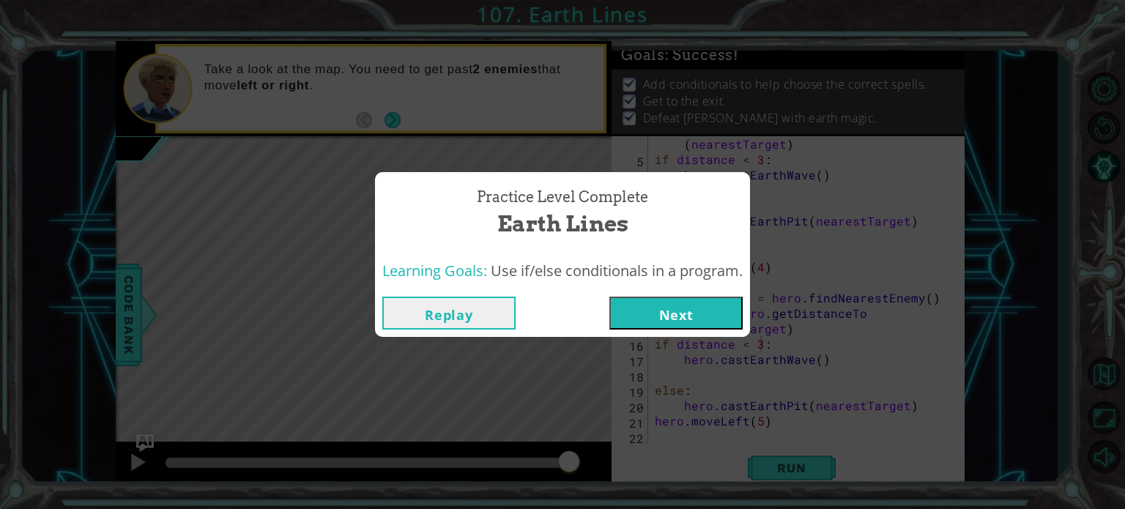
drag, startPoint x: 279, startPoint y: 458, endPoint x: 584, endPoint y: 441, distance: 305.9
click at [584, 441] on body "1 2 3 4 5 6 7 8 9 10 11 12 13 14 hero . moveDown ( ) nearestTarget = hero . fin…" at bounding box center [562, 254] width 1125 height 509
click at [693, 327] on button "Next" at bounding box center [675, 313] width 133 height 33
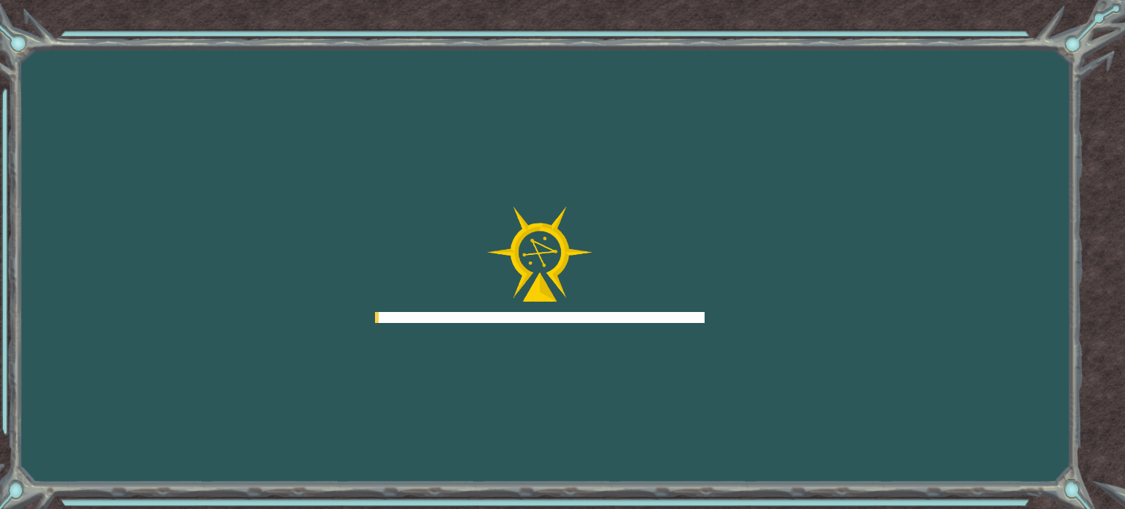
drag, startPoint x: 693, startPoint y: 327, endPoint x: 697, endPoint y: 310, distance: 17.2
click at [697, 310] on div at bounding box center [540, 265] width 330 height 117
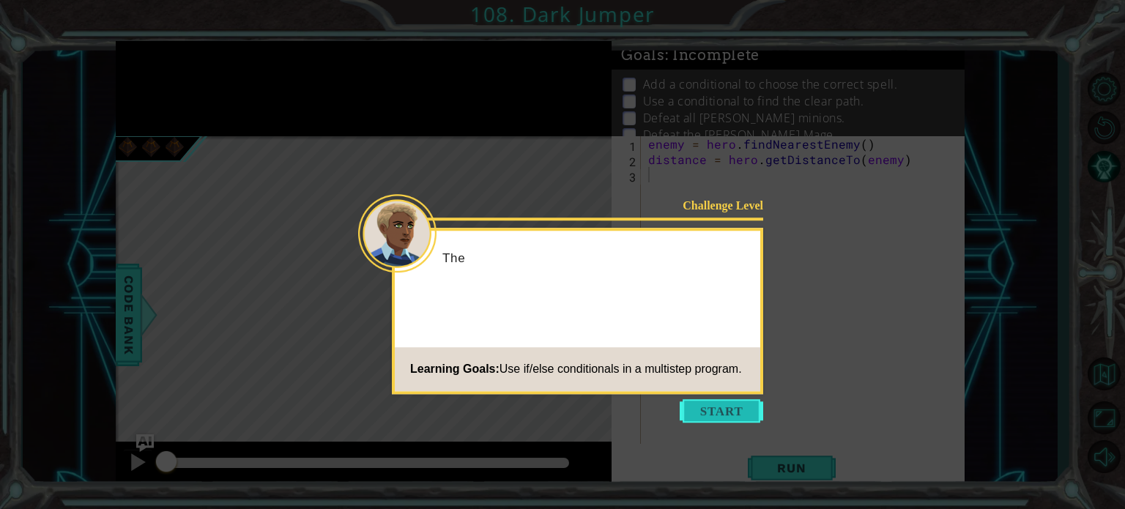
click at [700, 414] on button "Start" at bounding box center [721, 410] width 83 height 23
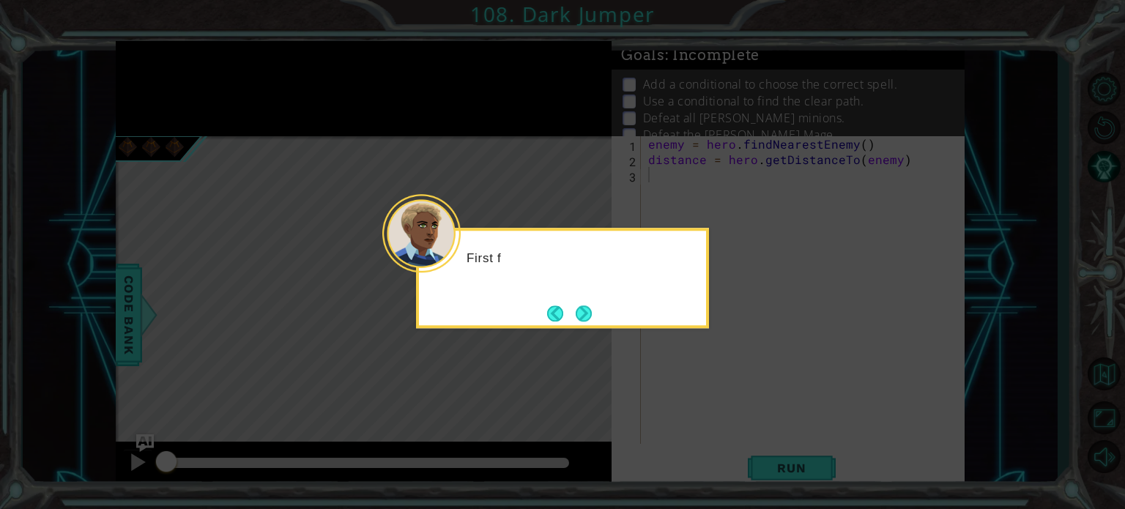
click at [606, 339] on icon at bounding box center [562, 254] width 1125 height 509
drag, startPoint x: 606, startPoint y: 339, endPoint x: 592, endPoint y: 330, distance: 17.5
click at [592, 330] on icon at bounding box center [562, 254] width 1125 height 509
click at [589, 321] on button "Next" at bounding box center [584, 313] width 16 height 16
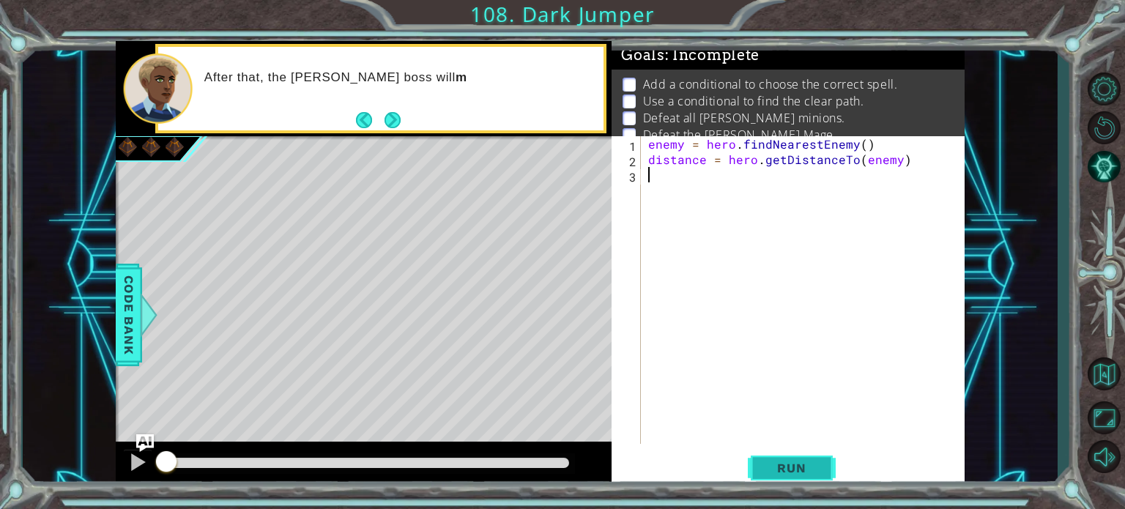
click at [756, 473] on button "Run" at bounding box center [792, 467] width 88 height 35
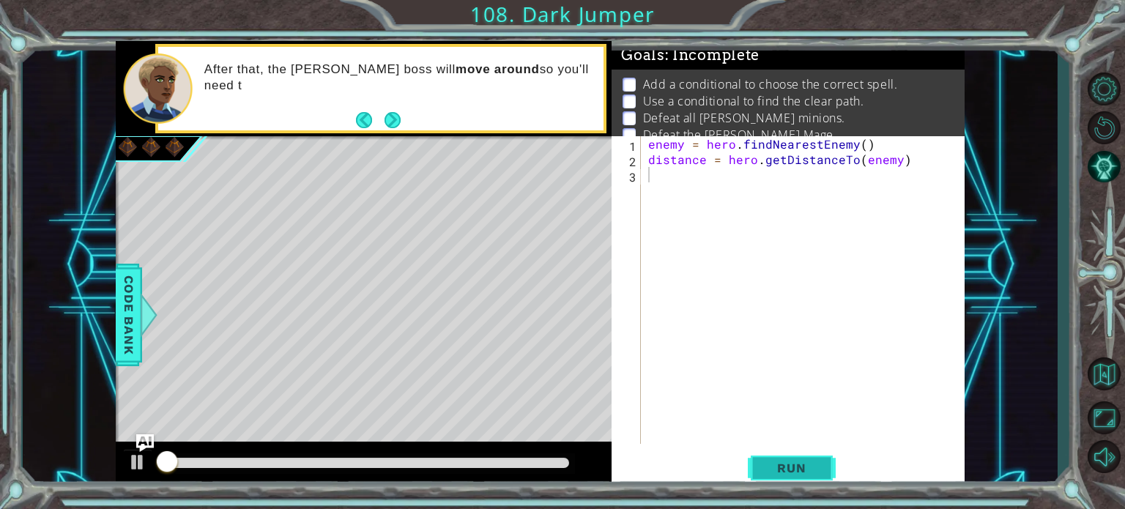
click at [765, 468] on span "Run" at bounding box center [791, 468] width 58 height 15
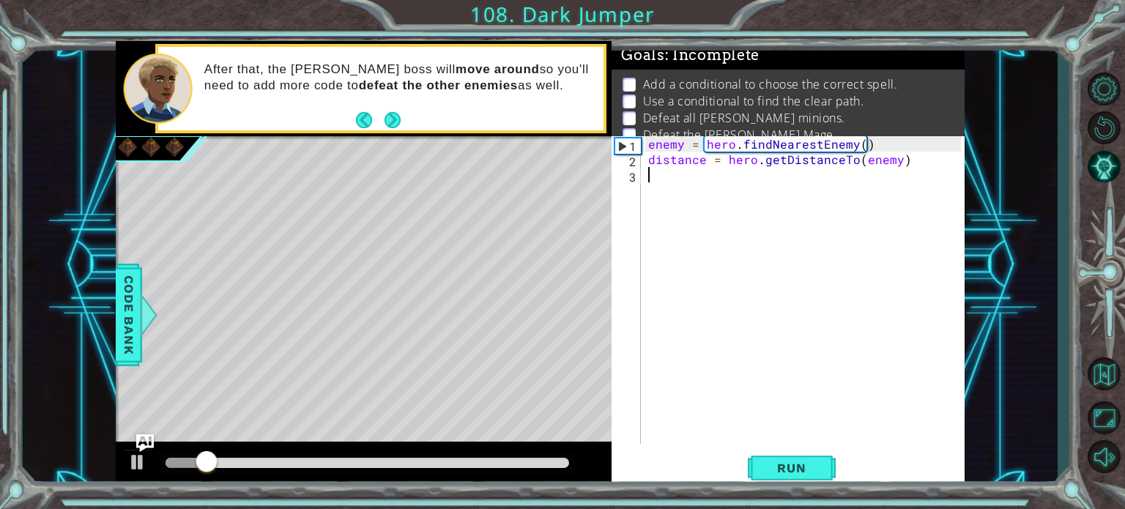
scroll to position [92, 0]
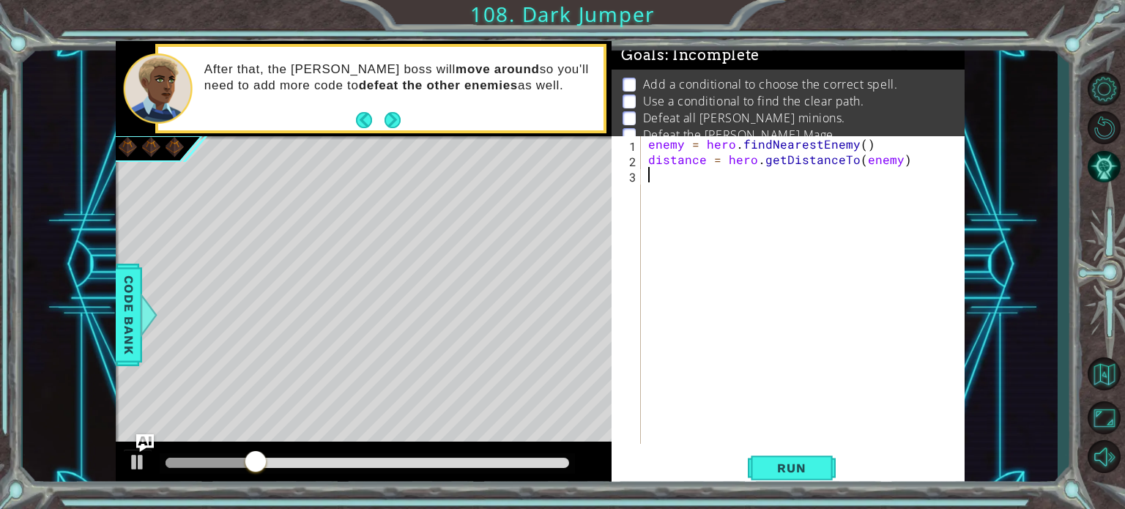
paste textarea "hero.castEarthPit(nearestTarget)"
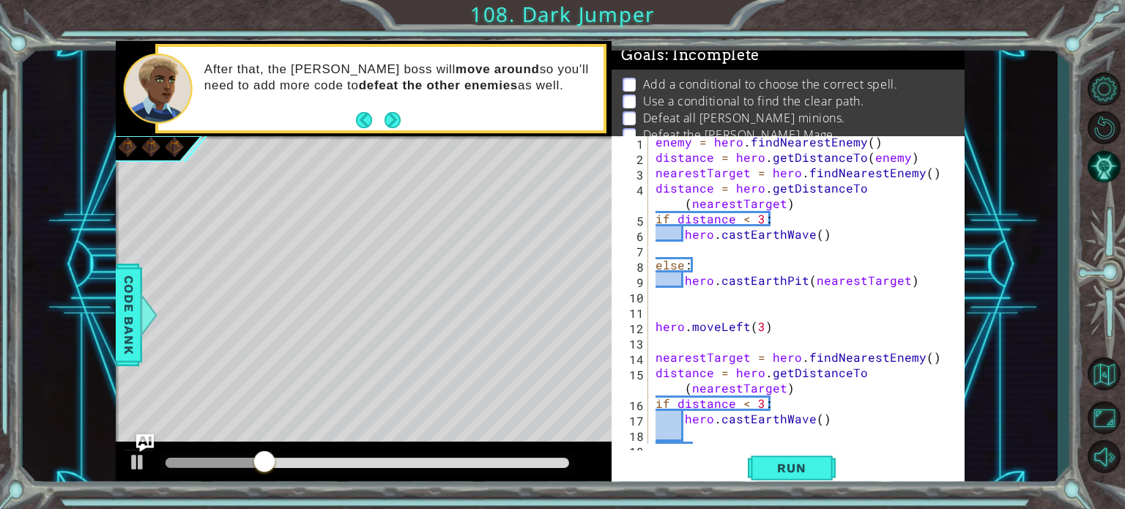
scroll to position [0, 0]
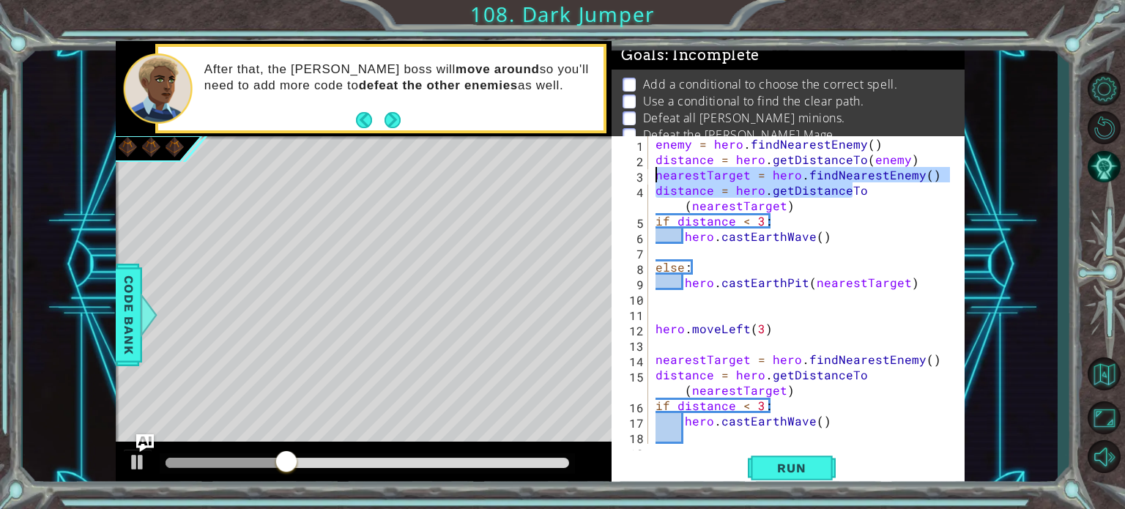
drag, startPoint x: 879, startPoint y: 190, endPoint x: 656, endPoint y: 175, distance: 223.1
click at [656, 175] on div "enemy = hero . findNearestEnemy ( ) distance = hero . getDistanceTo ( enemy ) n…" at bounding box center [804, 305] width 305 height 338
type textarea "o(nearestTarget)"
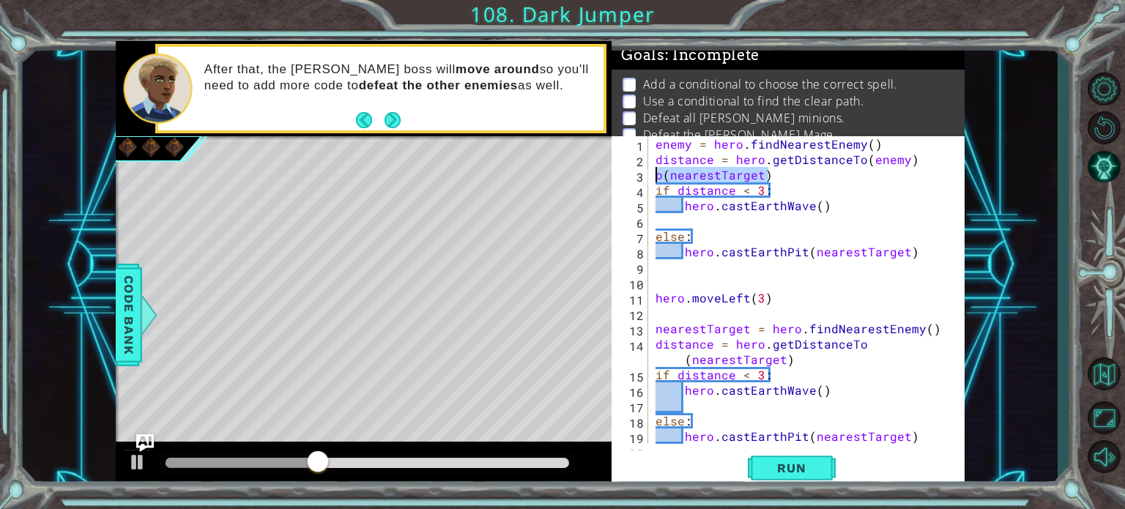
drag, startPoint x: 793, startPoint y: 170, endPoint x: 649, endPoint y: 172, distance: 144.3
click at [649, 172] on div "o(nearestTarget) 1 2 3 4 5 6 7 8 9 10 11 12 13 14 15 16 17 18 19 20 enemy = her…" at bounding box center [785, 290] width 349 height 308
click at [668, 198] on div "enemy = hero . findNearestEnemy ( ) distance = hero . getDistanceTo ( enemy ) i…" at bounding box center [804, 305] width 305 height 338
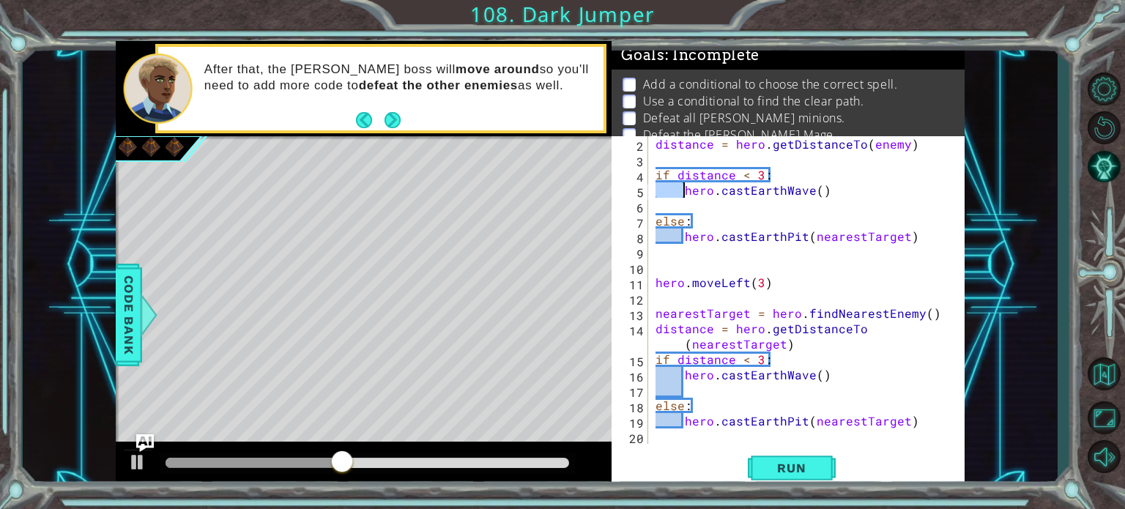
scroll to position [15, 0]
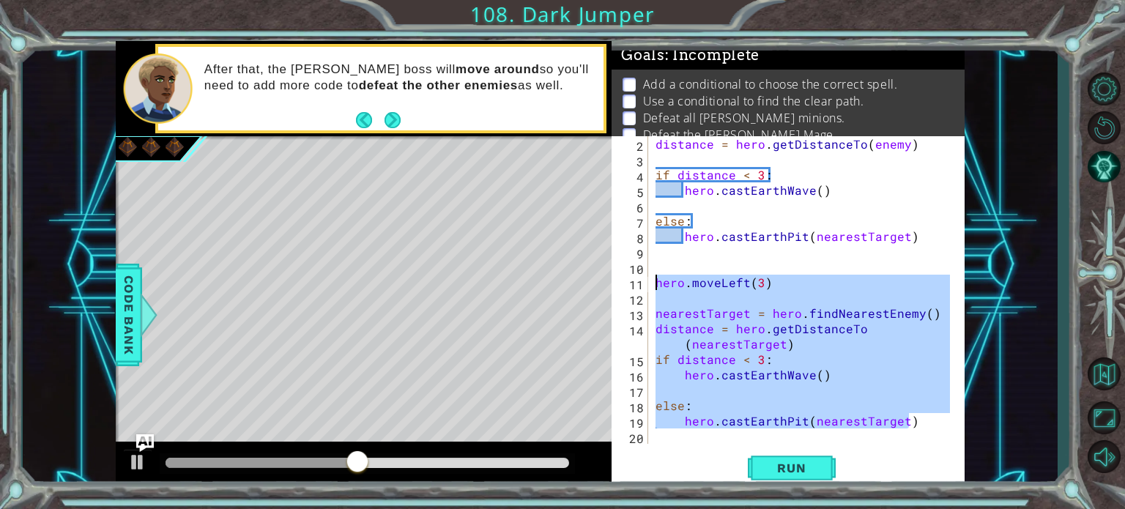
drag, startPoint x: 911, startPoint y: 426, endPoint x: 639, endPoint y: 288, distance: 304.9
click at [643, 289] on div "hero.castEarthWave() 2 3 4 5 6 7 8 9 10 11 12 13 14 15 16 17 18 19 20 distance …" at bounding box center [785, 290] width 349 height 308
type textarea "hero.moveLeft(3)"
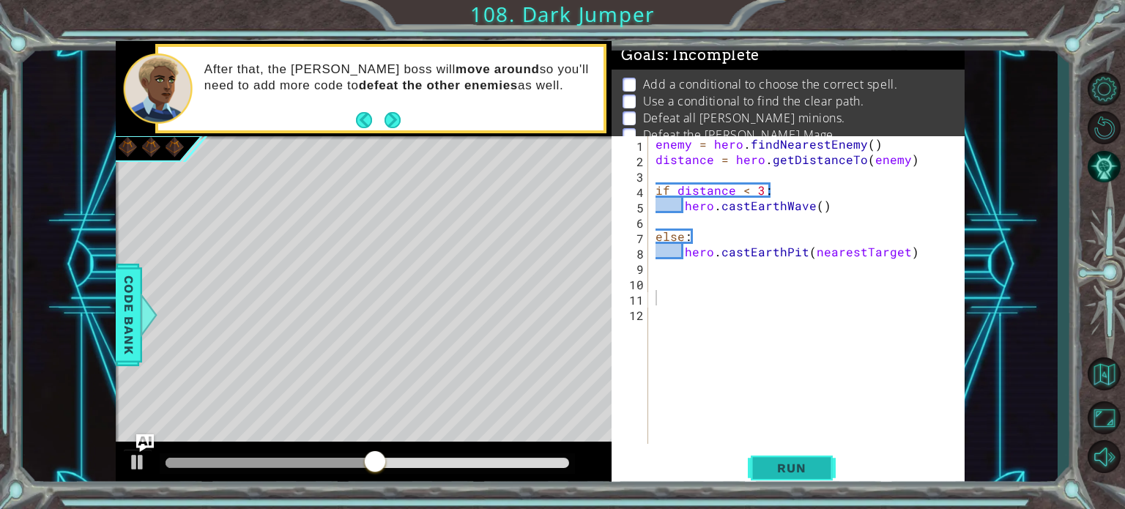
click at [775, 463] on span "Run" at bounding box center [791, 468] width 58 height 15
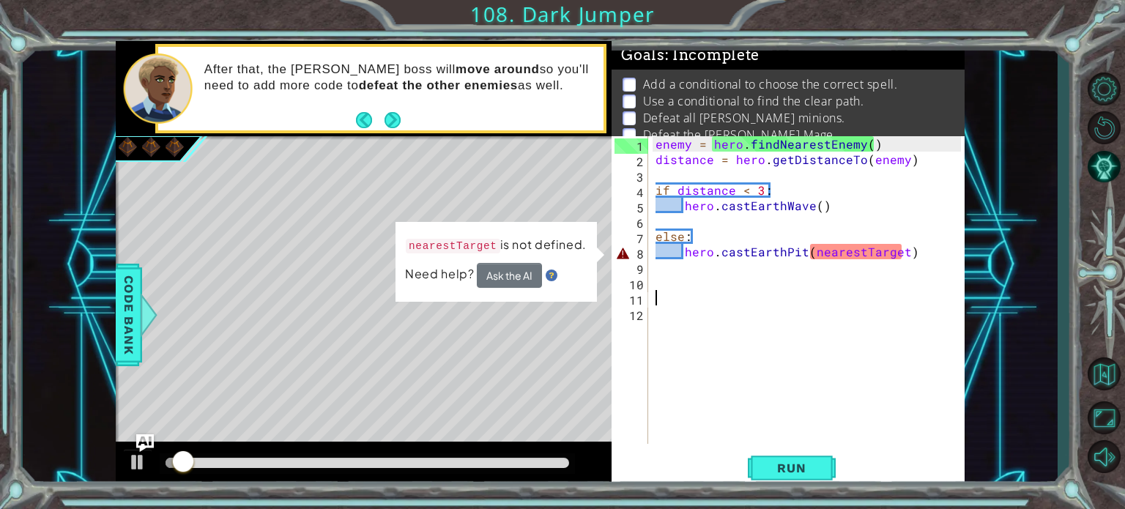
click at [674, 252] on div "enemy = hero . findNearestEnemy ( ) distance = hero . getDistanceTo ( enemy ) i…" at bounding box center [810, 305] width 316 height 338
click at [677, 252] on div "enemy = hero . findNearestEnemy ( ) distance = hero . getDistanceTo ( enemy ) i…" at bounding box center [810, 305] width 316 height 338
click at [684, 252] on div "enemy = hero . findNearestEnemy ( ) distance = hero . getDistanceTo ( enemy ) i…" at bounding box center [810, 305] width 316 height 338
drag, startPoint x: 899, startPoint y: 256, endPoint x: 814, endPoint y: 245, distance: 84.9
click at [814, 245] on div "enemy = hero . findNearestEnemy ( ) distance = hero . getDistanceTo ( enemy ) i…" at bounding box center [810, 305] width 316 height 338
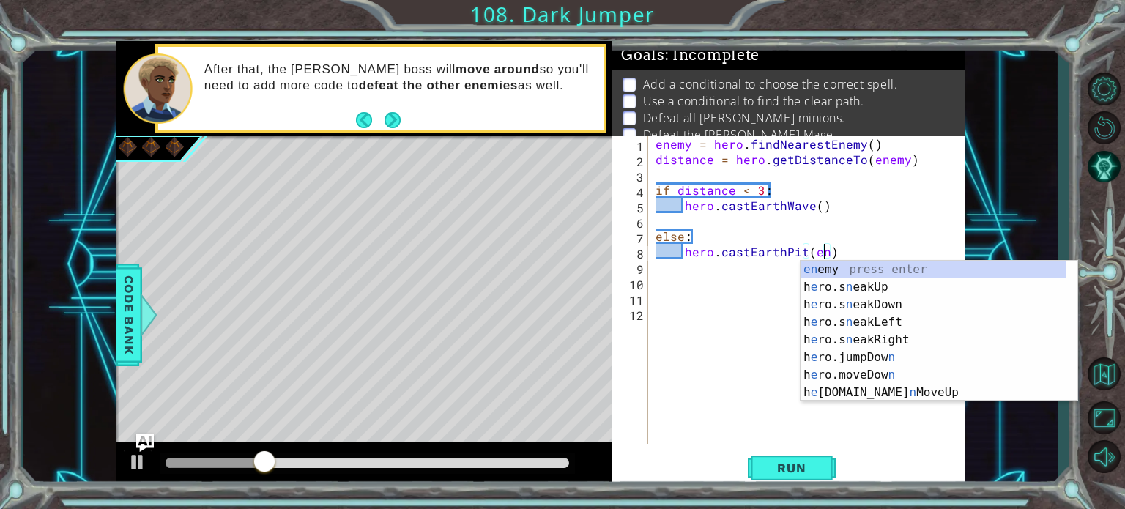
scroll to position [0, 10]
type textarea "hero.castEarthPit(enemy)"
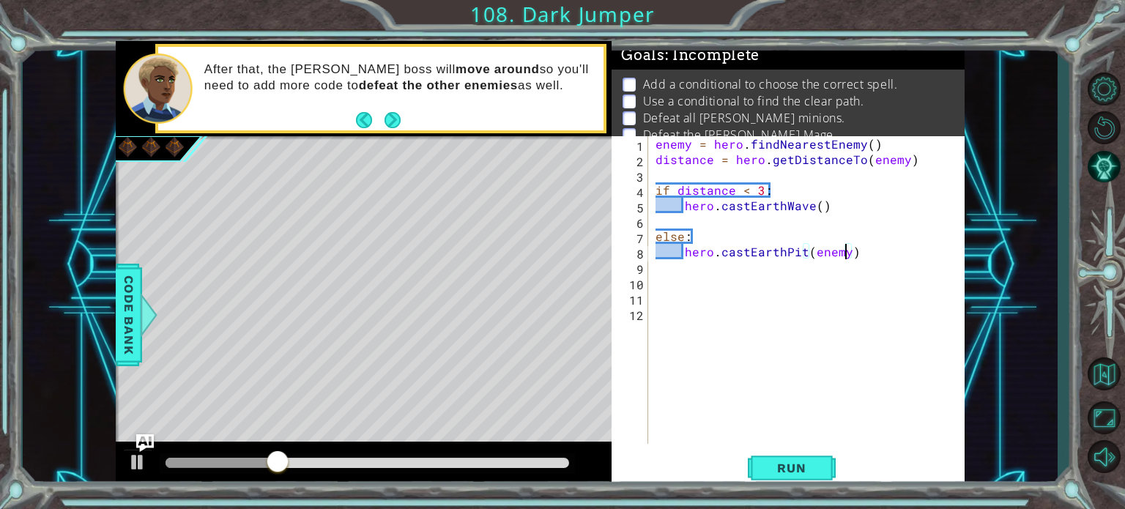
click at [688, 262] on div "enemy = hero . findNearestEnemy ( ) distance = hero . getDistanceTo ( enemy ) i…" at bounding box center [810, 305] width 316 height 338
click at [680, 237] on div "enemy = hero . findNearestEnemy ( ) distance = hero . getDistanceTo ( enemy ) i…" at bounding box center [810, 305] width 316 height 338
click at [685, 253] on div "enemy = hero . findNearestEnemy ( ) distance = hero . getDistanceTo ( enemy ) i…" at bounding box center [810, 305] width 316 height 338
drag, startPoint x: 689, startPoint y: 236, endPoint x: 650, endPoint y: 235, distance: 38.8
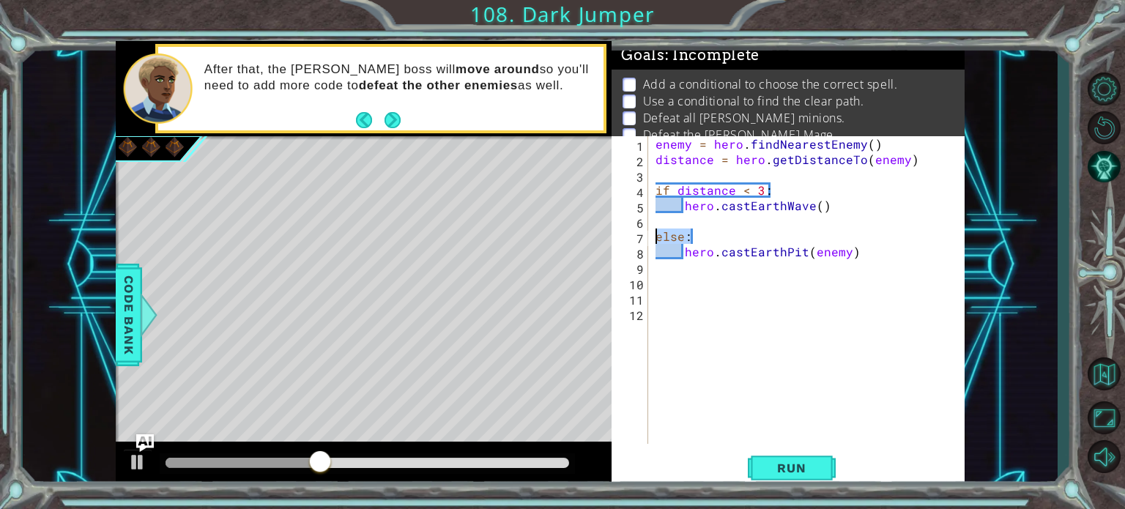
click at [650, 235] on div "hero.castEarthPit(enemy) 1 2 3 4 5 6 7 8 9 10 11 12 enemy = hero . findNearestE…" at bounding box center [785, 290] width 349 height 308
type textarea "else:"
click at [712, 183] on div "enemy = hero . findNearestEnemy ( ) distance = hero . getDistanceTo ( enemy ) i…" at bounding box center [810, 305] width 316 height 338
drag, startPoint x: 682, startPoint y: 199, endPoint x: 655, endPoint y: 201, distance: 26.5
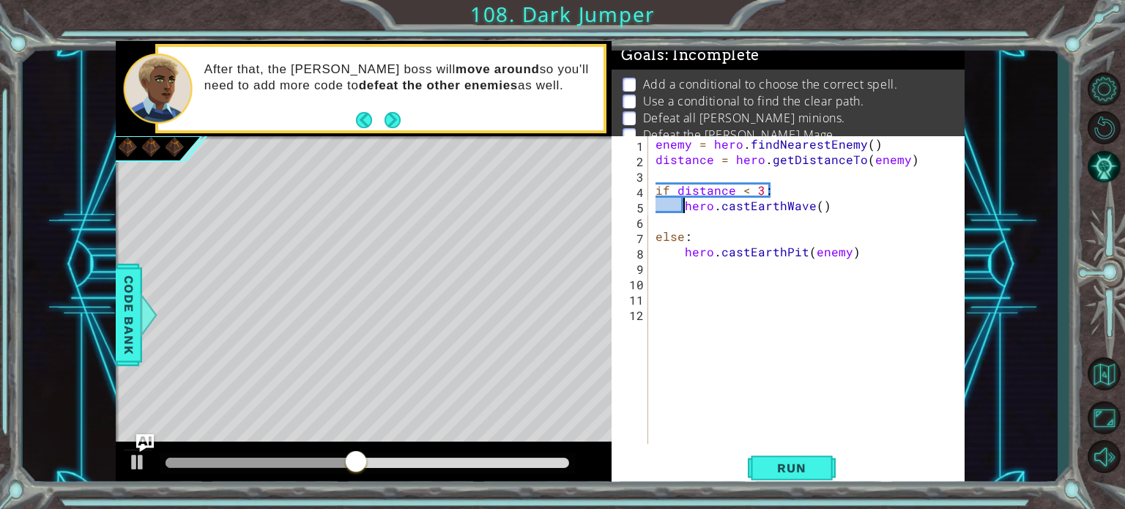
click at [655, 201] on div "enemy = hero . findNearestEnemy ( ) distance = hero . getDistanceTo ( enemy ) i…" at bounding box center [810, 305] width 316 height 338
click at [783, 470] on span "Run" at bounding box center [791, 468] width 58 height 15
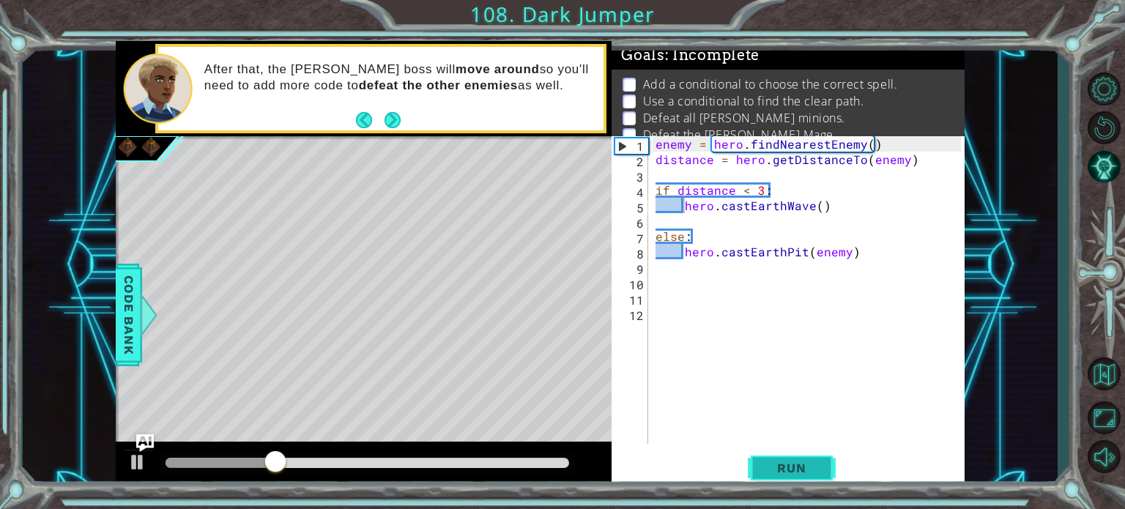
click at [790, 454] on button "Run" at bounding box center [792, 467] width 88 height 35
click at [874, 254] on div "enemy = hero . findNearestEnemy ( ) distance = hero . getDistanceTo ( enemy ) i…" at bounding box center [810, 305] width 316 height 338
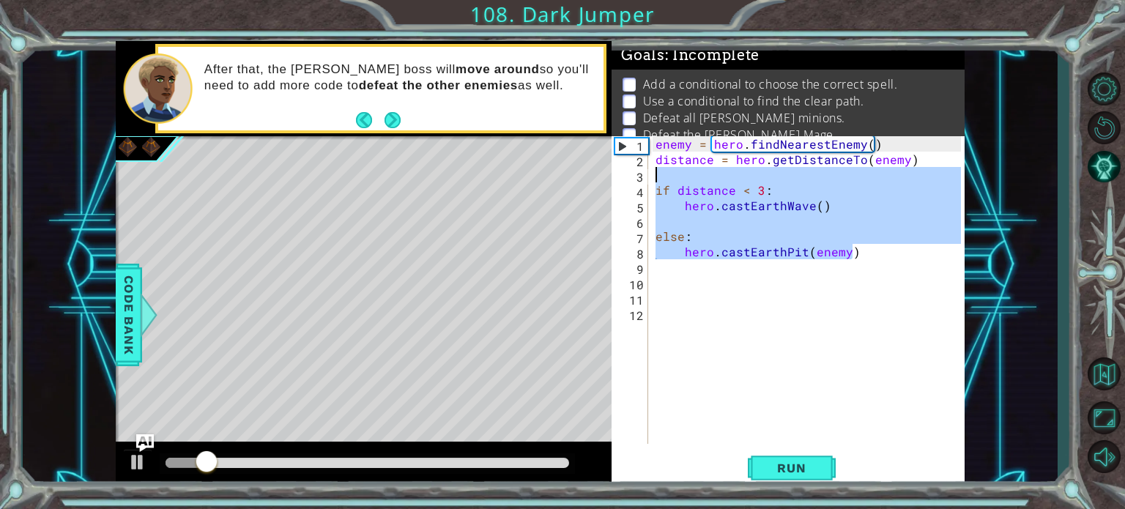
drag, startPoint x: 874, startPoint y: 254, endPoint x: 659, endPoint y: 178, distance: 228.4
click at [659, 178] on div "enemy = hero . findNearestEnemy ( ) distance = hero . getDistanceTo ( enemy ) i…" at bounding box center [810, 305] width 316 height 338
type textarea "if distance < 3:"
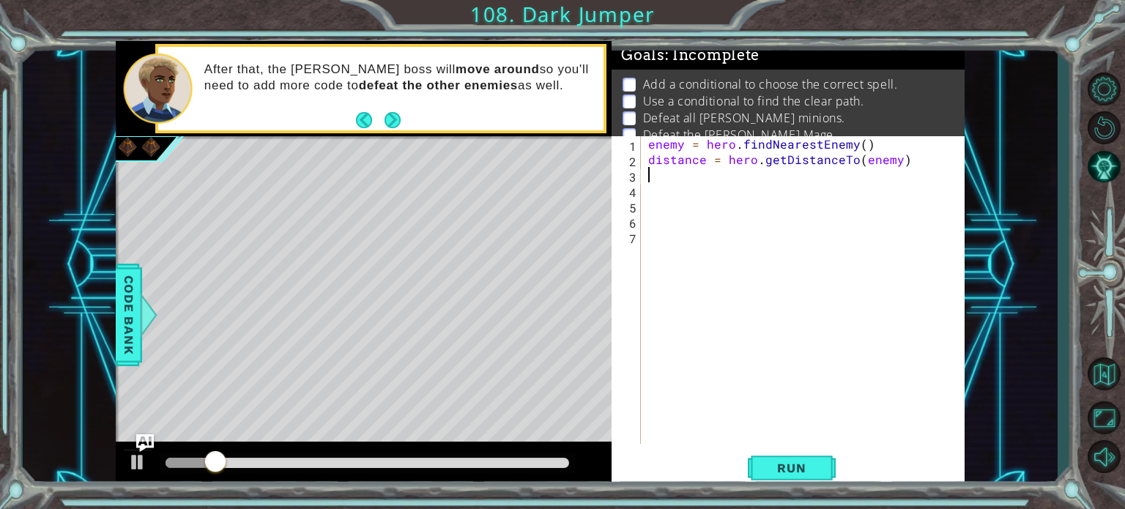
paste textarea "hero.castEarthPit(enemy)"
type textarea "hero.castEarthPit(enemy)"
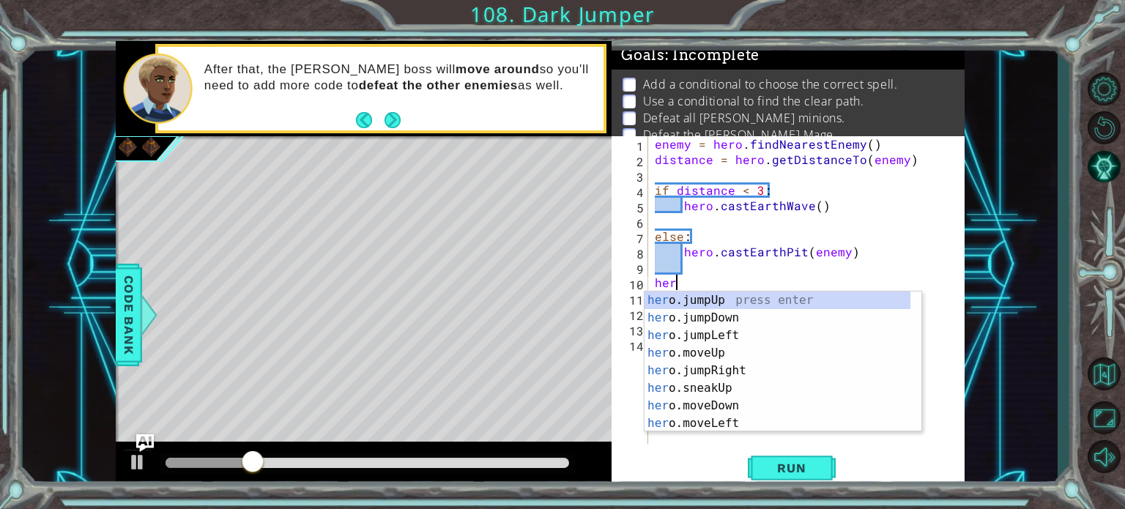
type textarea "hero"
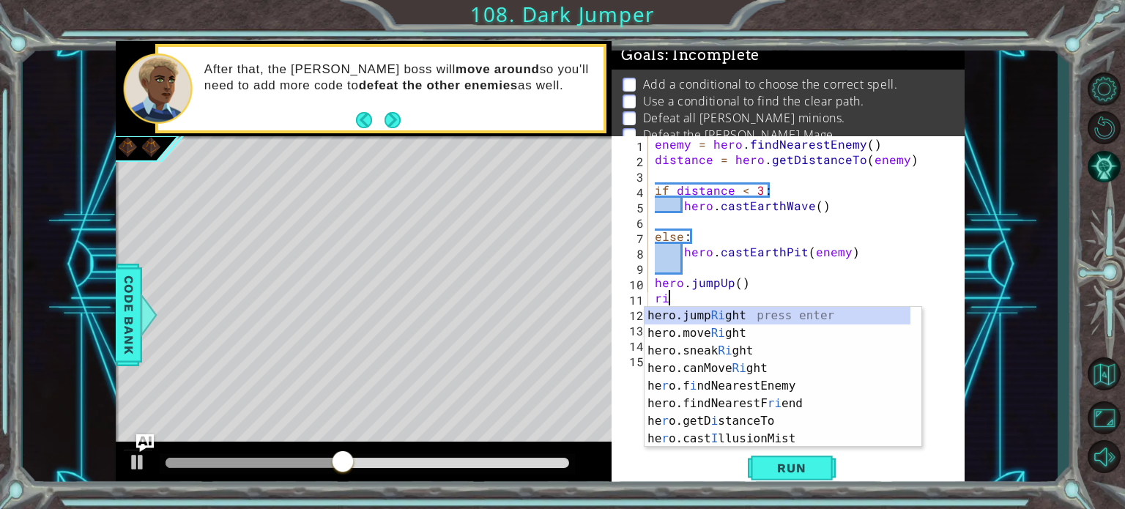
type textarea "r"
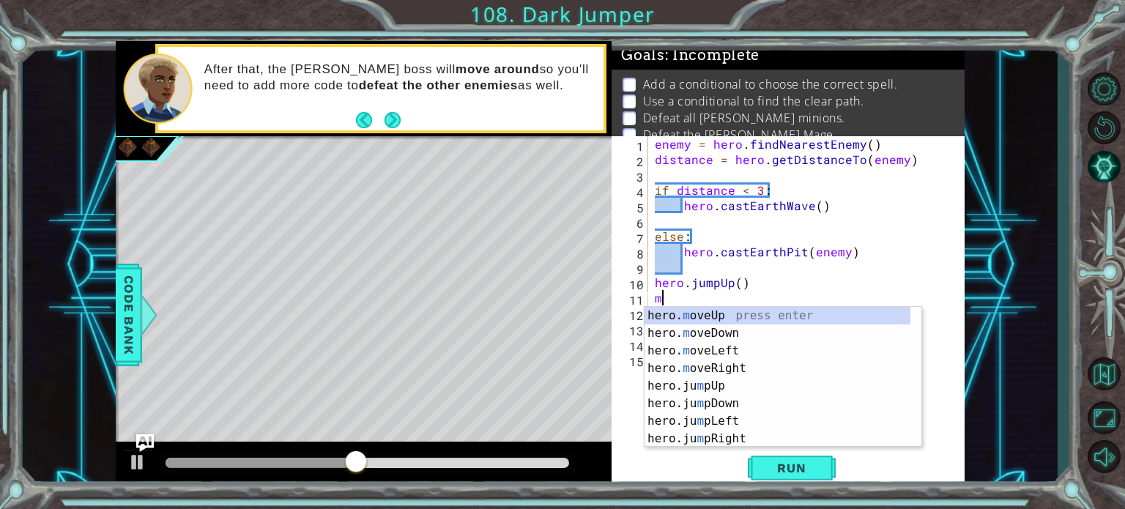
type textarea "mp"
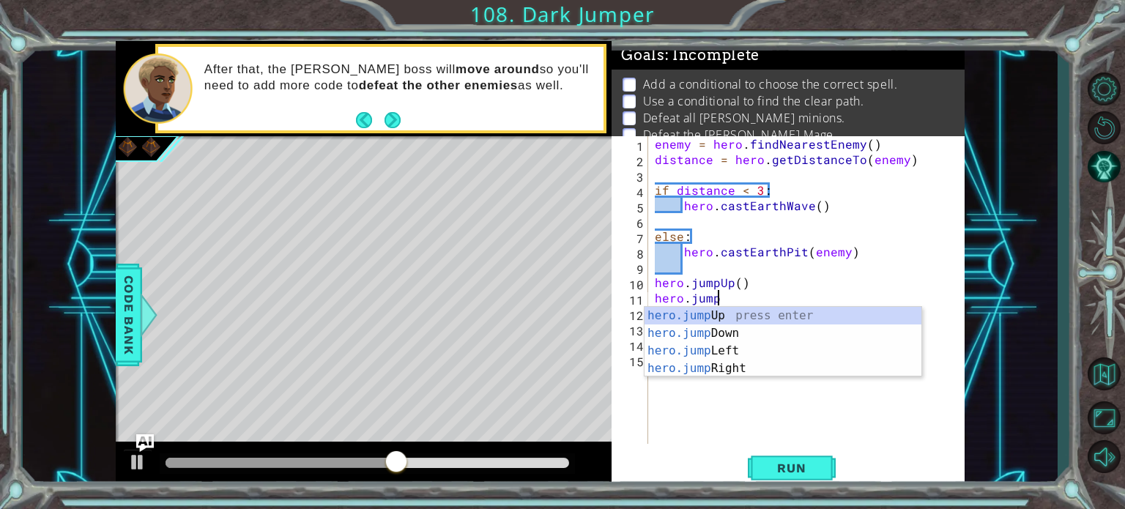
type textarea "hero.jum"
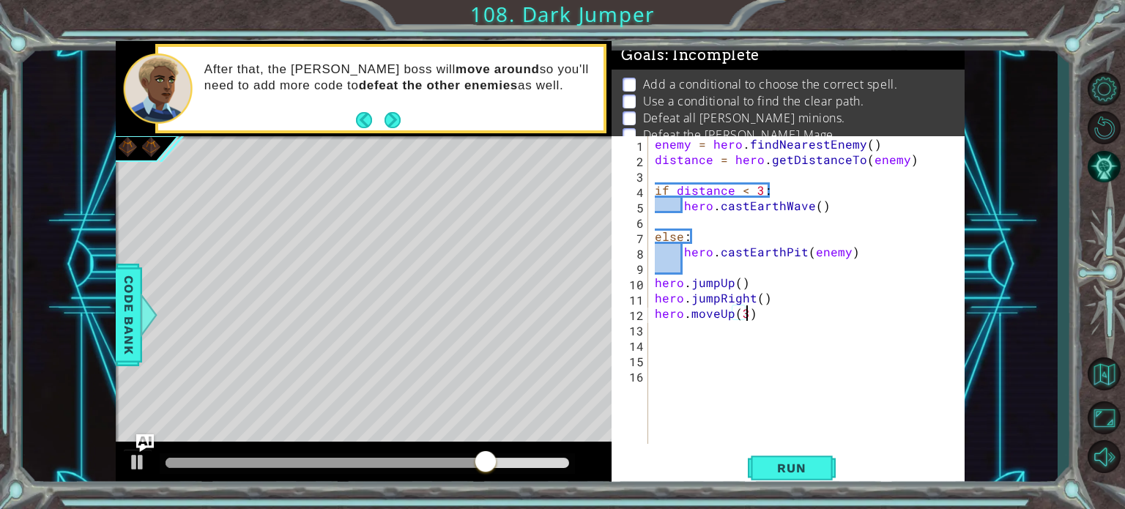
scroll to position [0, 5]
click at [786, 472] on span "Run" at bounding box center [791, 468] width 58 height 15
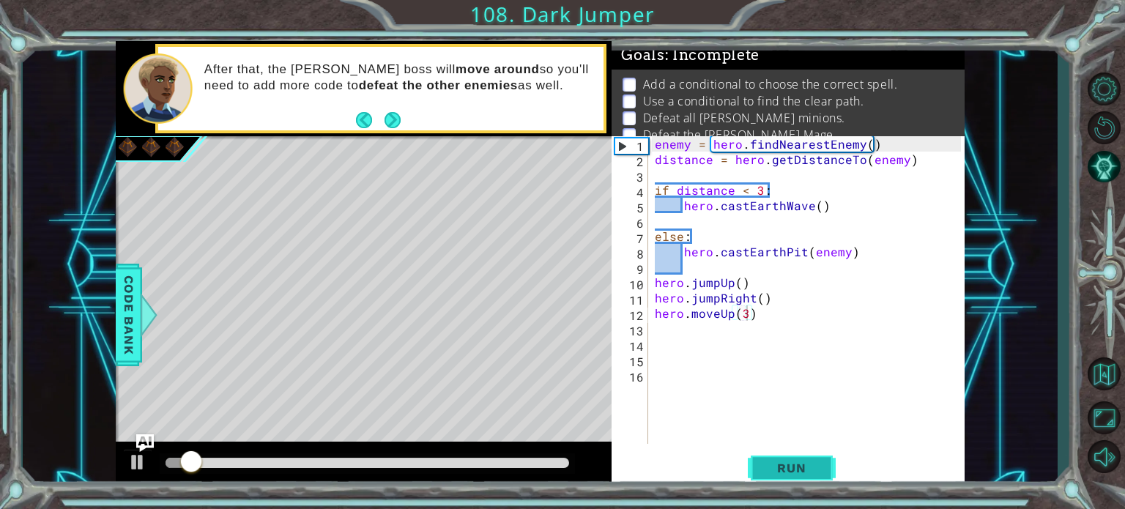
click at [800, 456] on button "Run" at bounding box center [792, 467] width 88 height 35
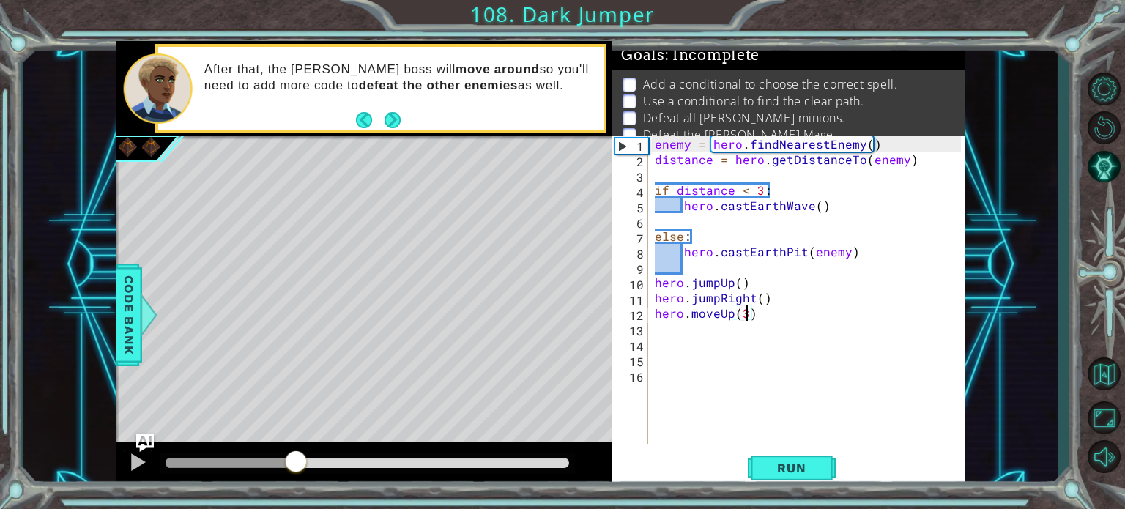
drag, startPoint x: 211, startPoint y: 454, endPoint x: 296, endPoint y: 445, distance: 85.4
click at [296, 445] on div at bounding box center [364, 465] width 496 height 47
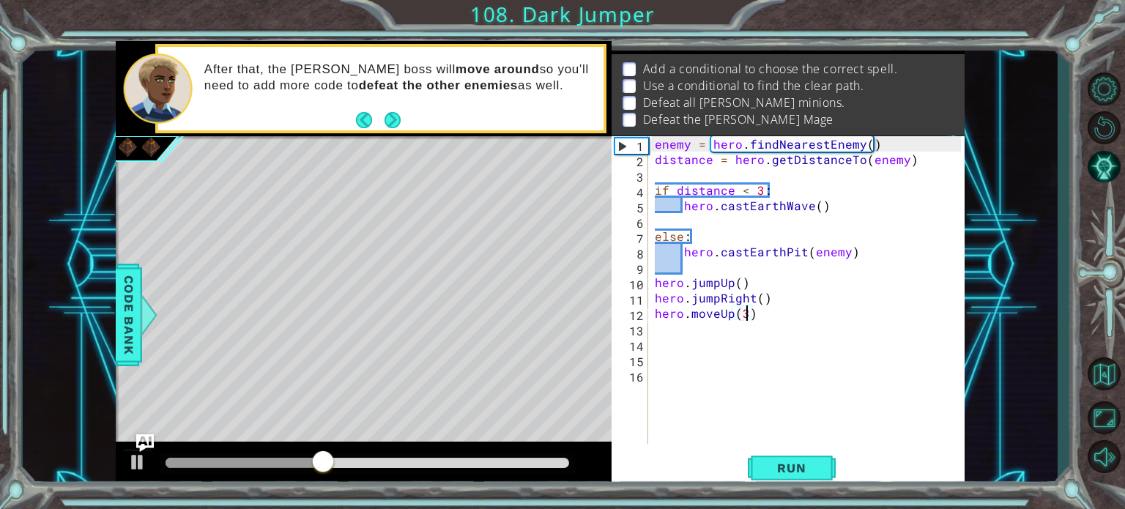
scroll to position [29, 0]
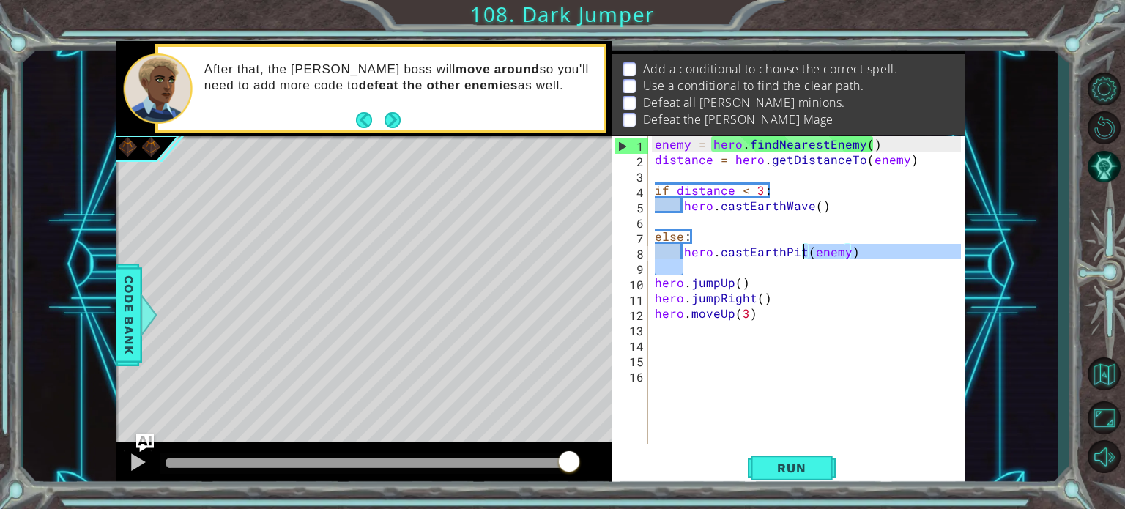
drag, startPoint x: 879, startPoint y: 263, endPoint x: 803, endPoint y: 244, distance: 78.5
click at [803, 244] on div "enemy = hero . findNearestEnemy ( ) distance = hero . getDistanceTo ( enemy ) i…" at bounding box center [810, 305] width 316 height 338
type textarea "hero.castEarthPit(enemy)"
click at [856, 265] on div "enemy = hero . findNearestEnemy ( ) distance = hero . getDistanceTo ( enemy ) i…" at bounding box center [806, 290] width 309 height 308
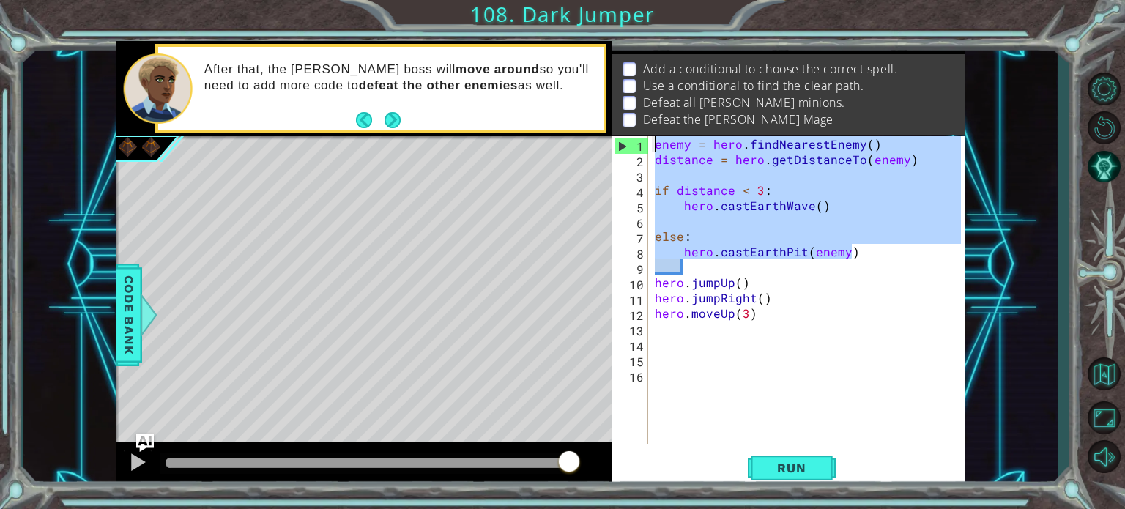
drag, startPoint x: 855, startPoint y: 251, endPoint x: 650, endPoint y: 150, distance: 228.6
click at [650, 150] on div "1 2 3 4 5 6 7 8 9 10 11 12 13 14 15 16 enemy = hero . findNearestEnemy ( ) dist…" at bounding box center [785, 290] width 349 height 308
type textarea "enemy = hero.findNearestEnemy() distance = hero.getDistanceTo(enemy)"
click at [808, 347] on div "enemy = hero . findNearestEnemy ( ) distance = hero . getDistanceTo ( enemy ) i…" at bounding box center [810, 305] width 316 height 338
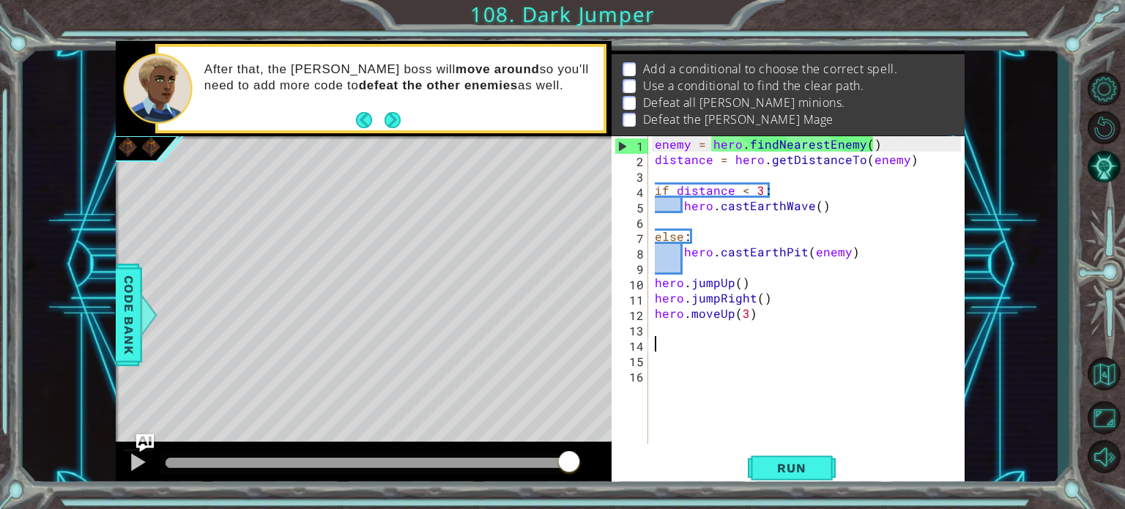
paste textarea "hero.castEarthPit(enemy)"
type textarea "hero.castEarthPit(enemy)"
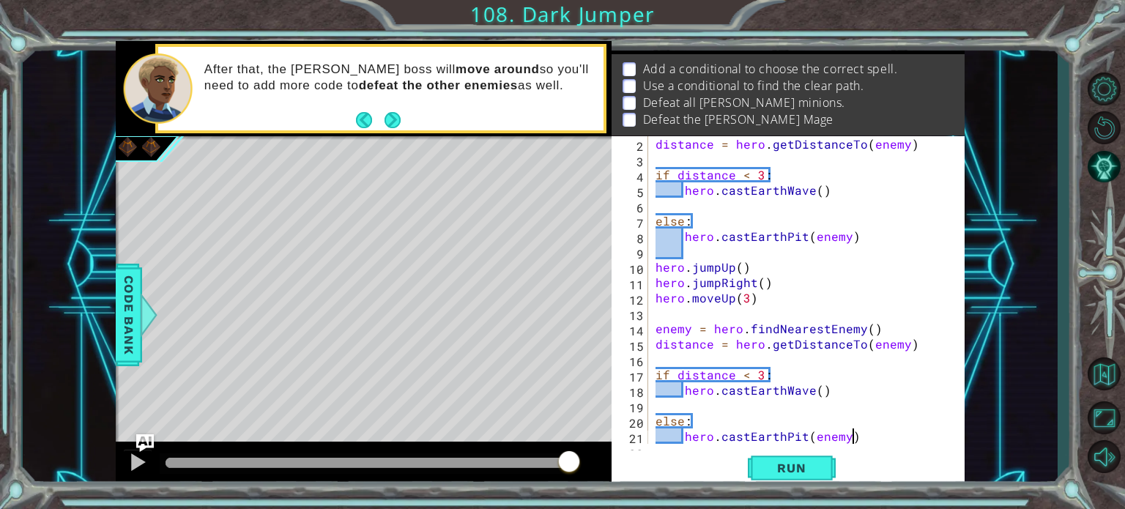
scroll to position [15, 0]
click at [750, 456] on button "Run" at bounding box center [792, 467] width 88 height 35
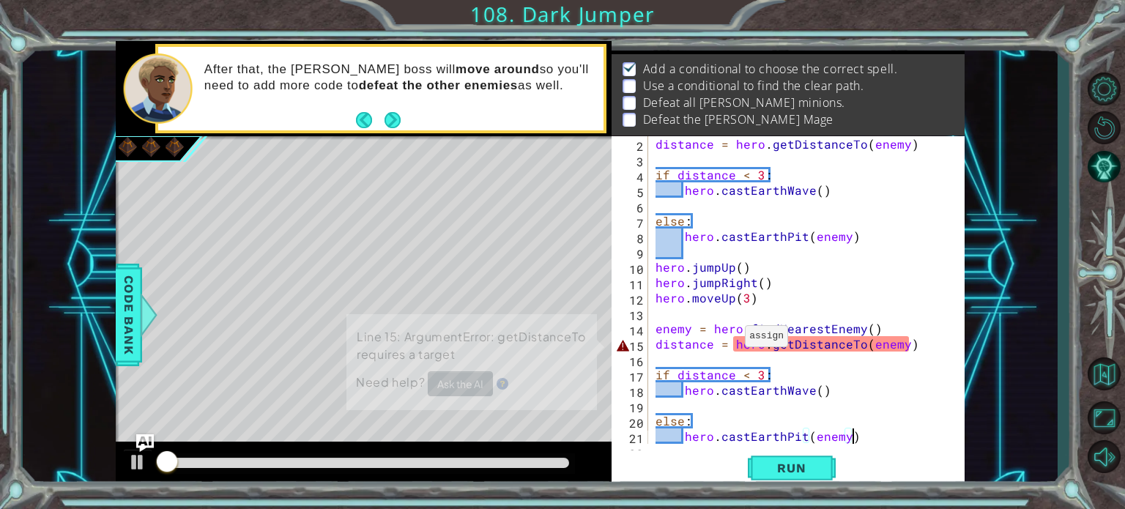
scroll to position [17, 0]
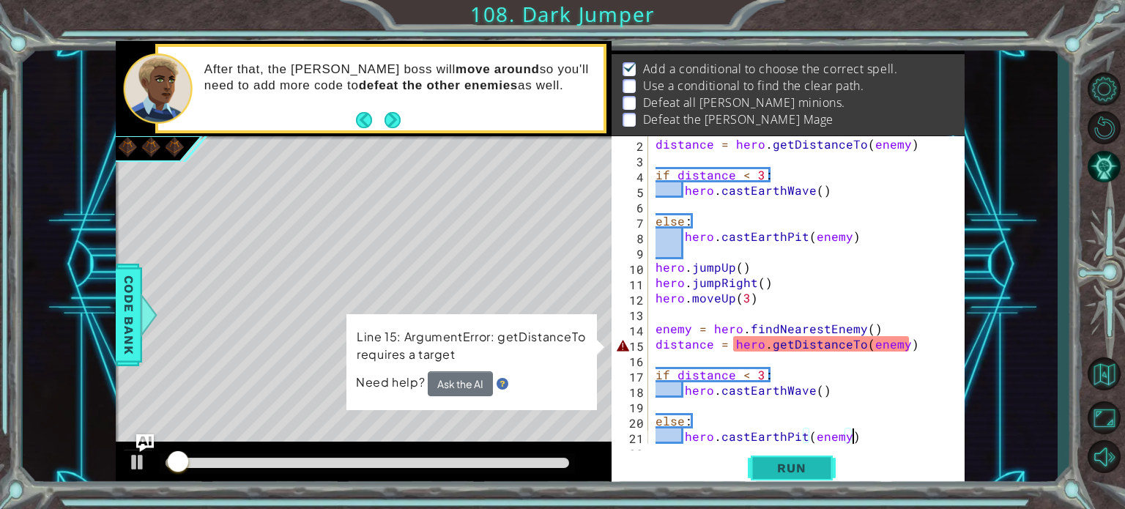
click at [773, 469] on span "Run" at bounding box center [791, 468] width 58 height 15
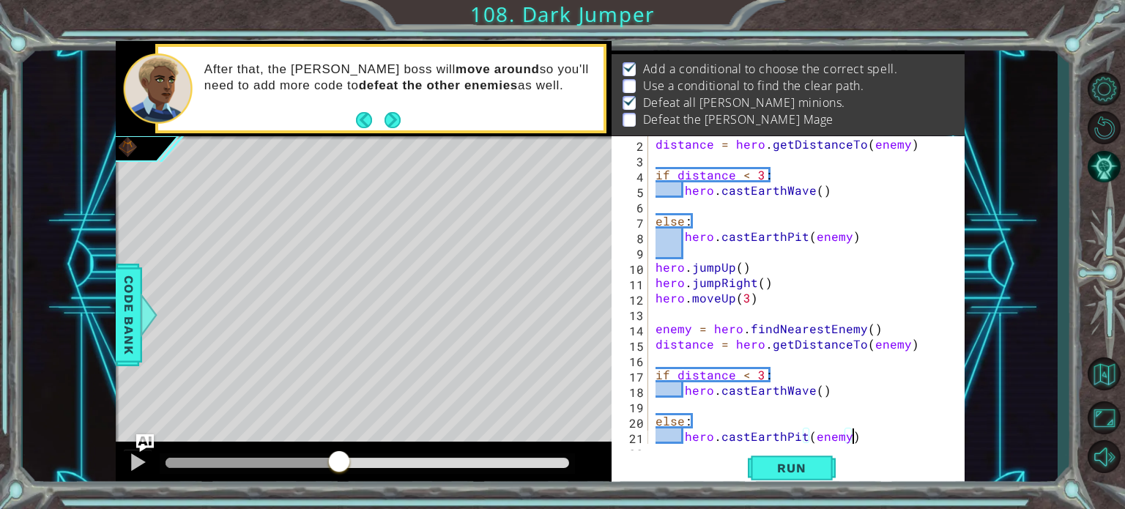
drag, startPoint x: 207, startPoint y: 466, endPoint x: 339, endPoint y: 447, distance: 133.1
click at [339, 447] on div at bounding box center [364, 465] width 496 height 47
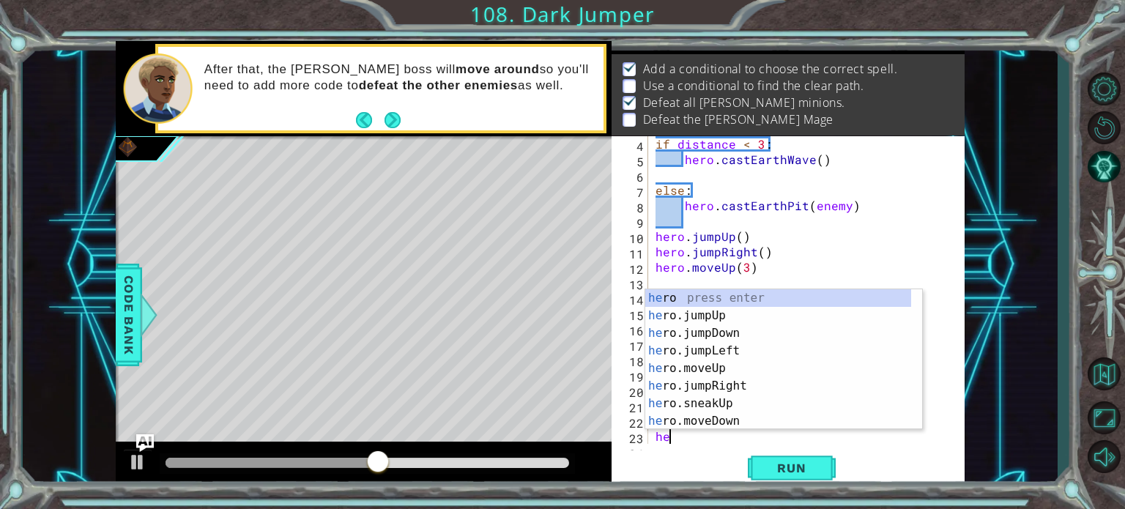
scroll to position [0, 0]
type textarea "hero.ri"
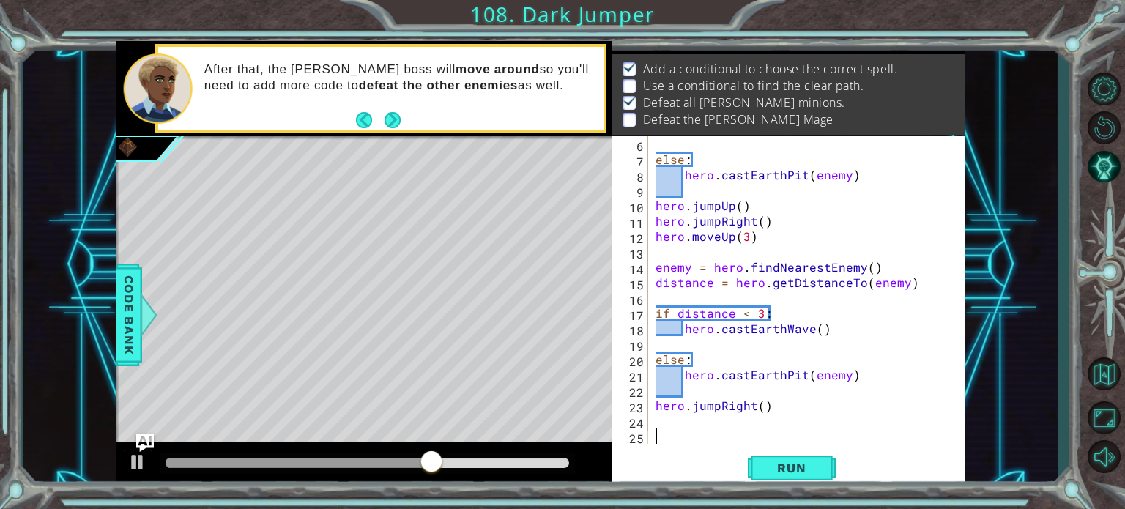
scroll to position [92, 0]
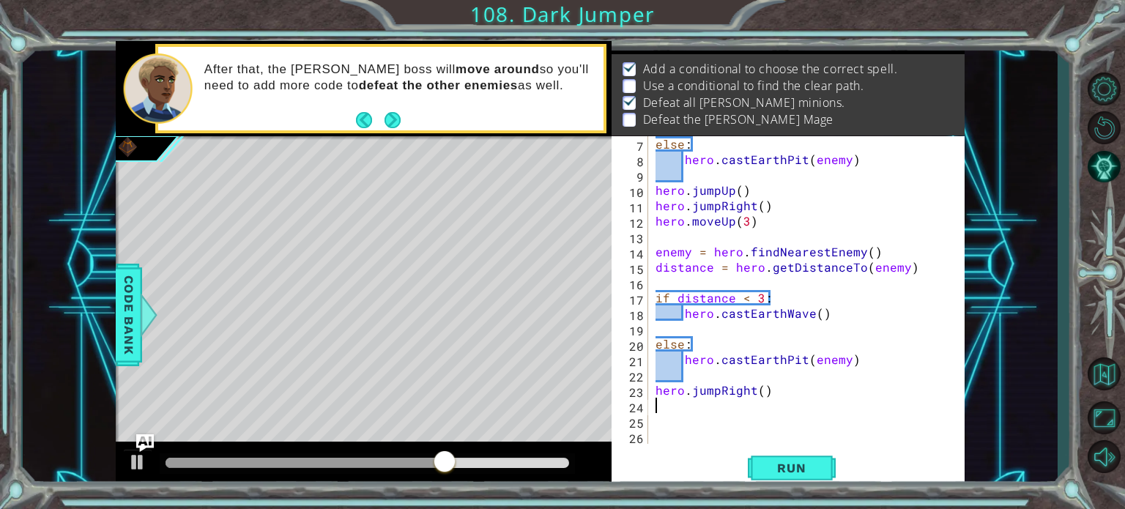
type textarea "hero.jumpRight()"
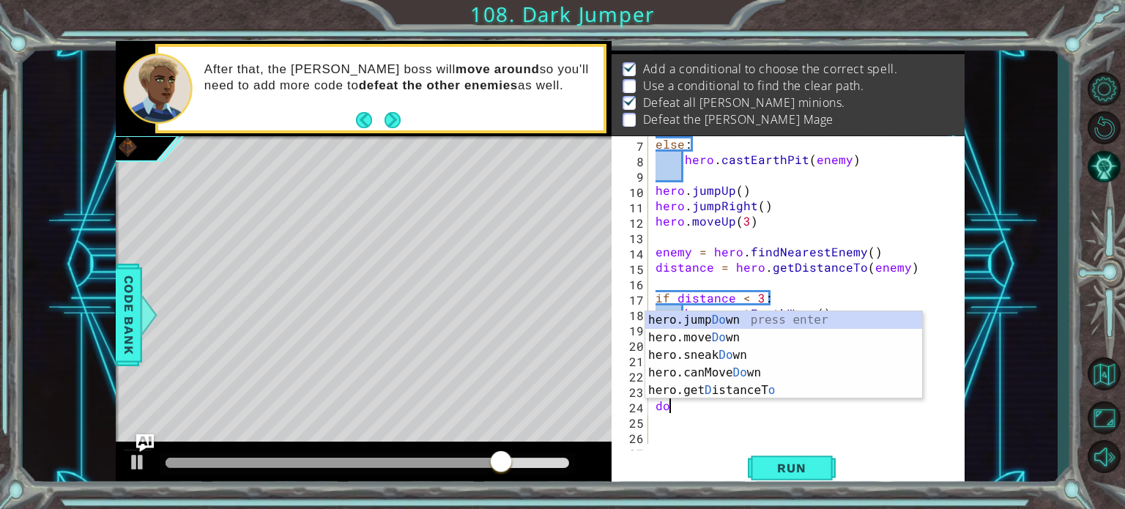
type textarea "dow"
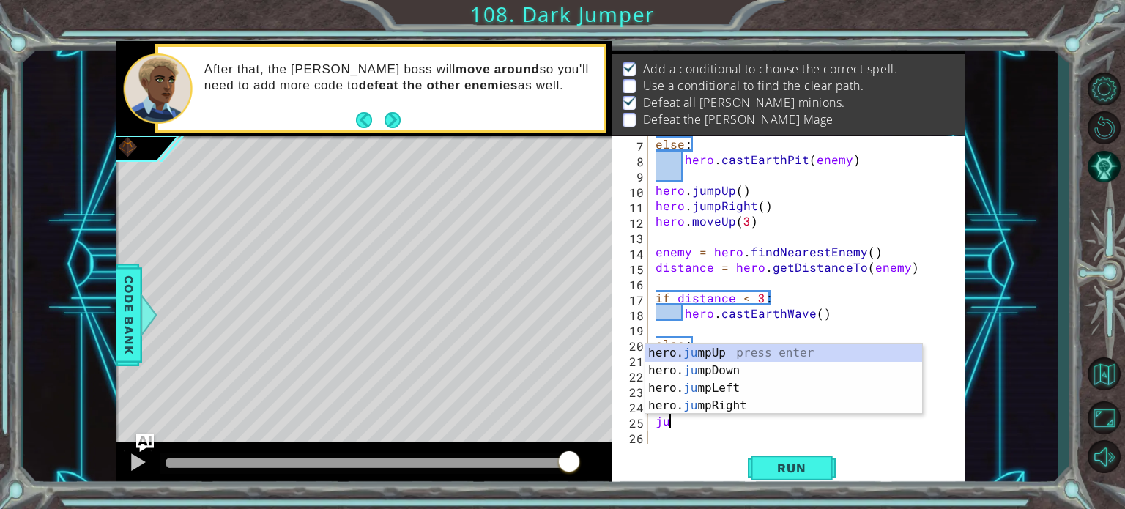
scroll to position [0, 0]
type textarea "jumpl"
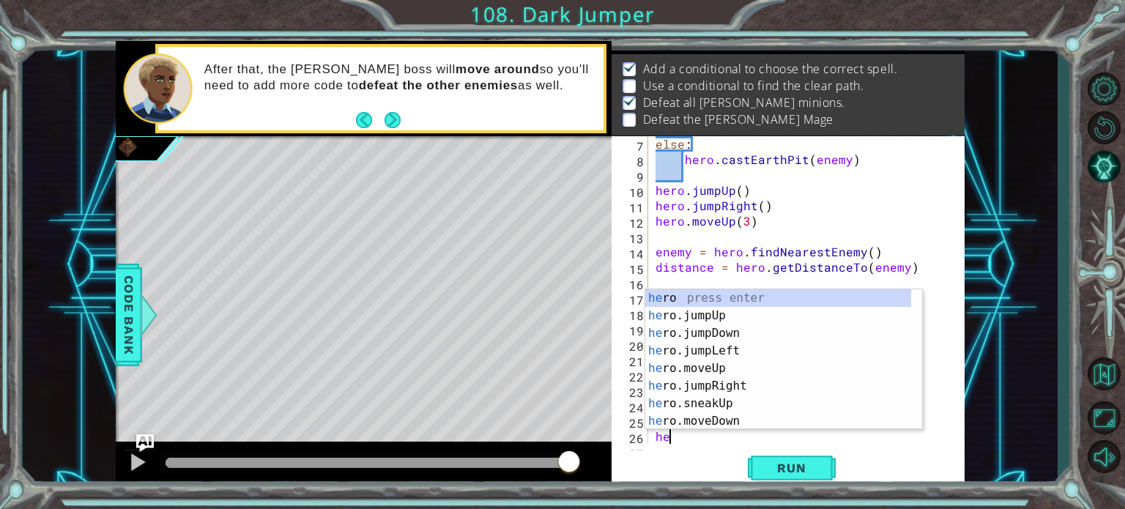
type textarea "h"
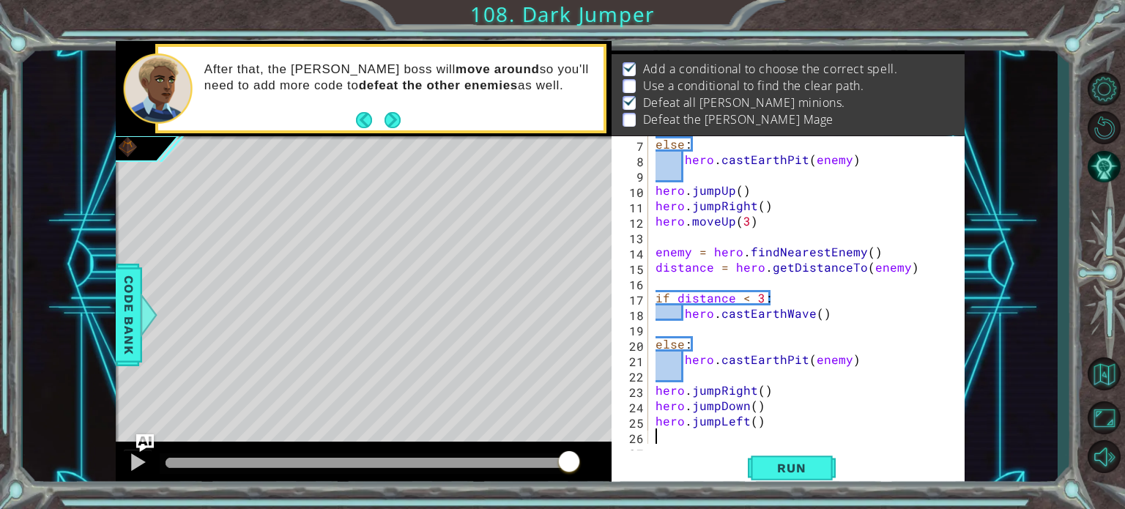
type textarea "wa"
click at [776, 463] on span "Run" at bounding box center [791, 468] width 58 height 15
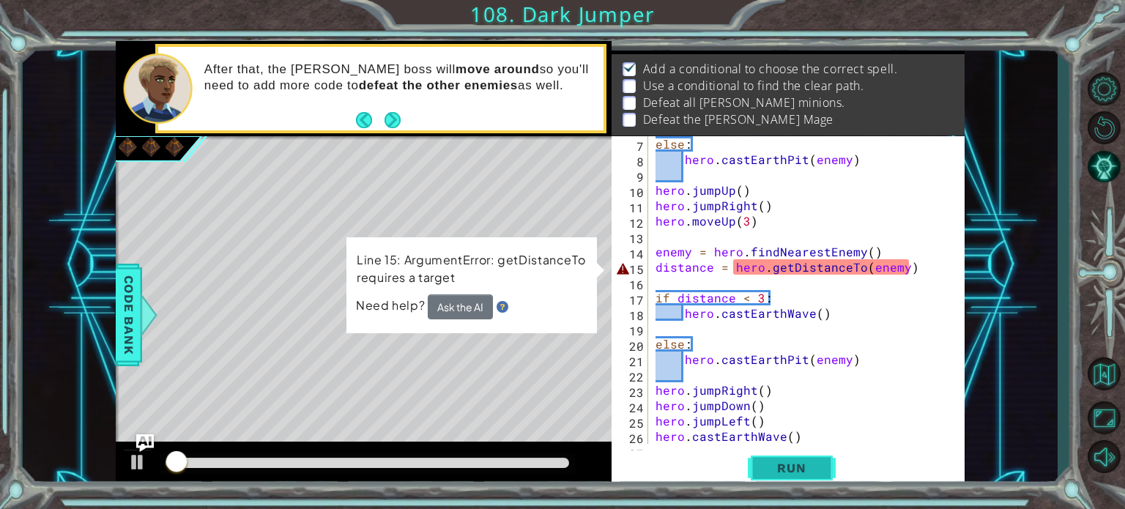
click at [800, 465] on span "Run" at bounding box center [791, 468] width 58 height 15
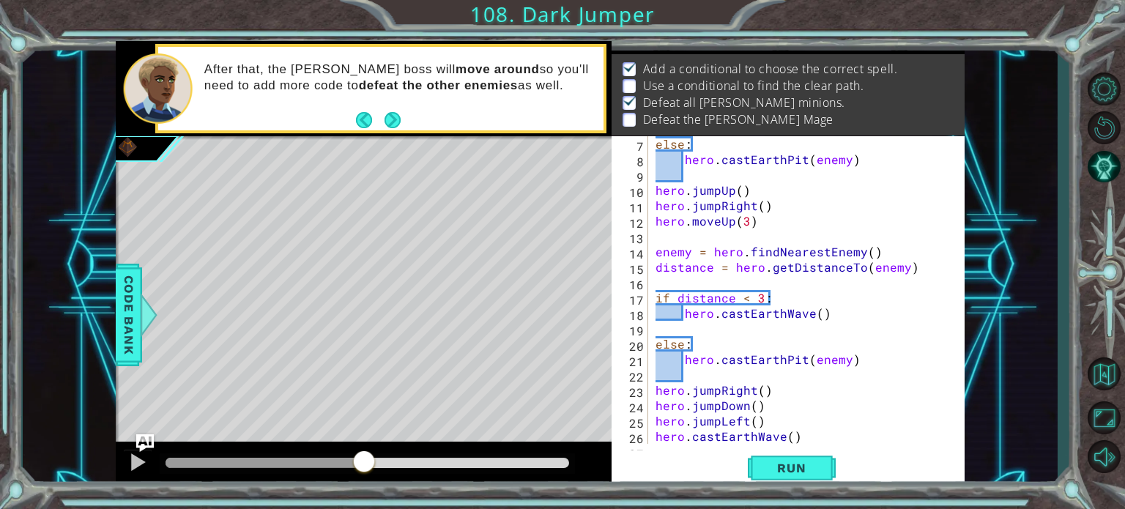
drag, startPoint x: 180, startPoint y: 457, endPoint x: 365, endPoint y: 445, distance: 184.9
click at [365, 445] on div at bounding box center [364, 465] width 496 height 47
click at [745, 418] on div "else : hero . castEarthPit ( enemy ) hero . jumpUp ( ) hero . jumpRight ( ) her…" at bounding box center [804, 305] width 305 height 338
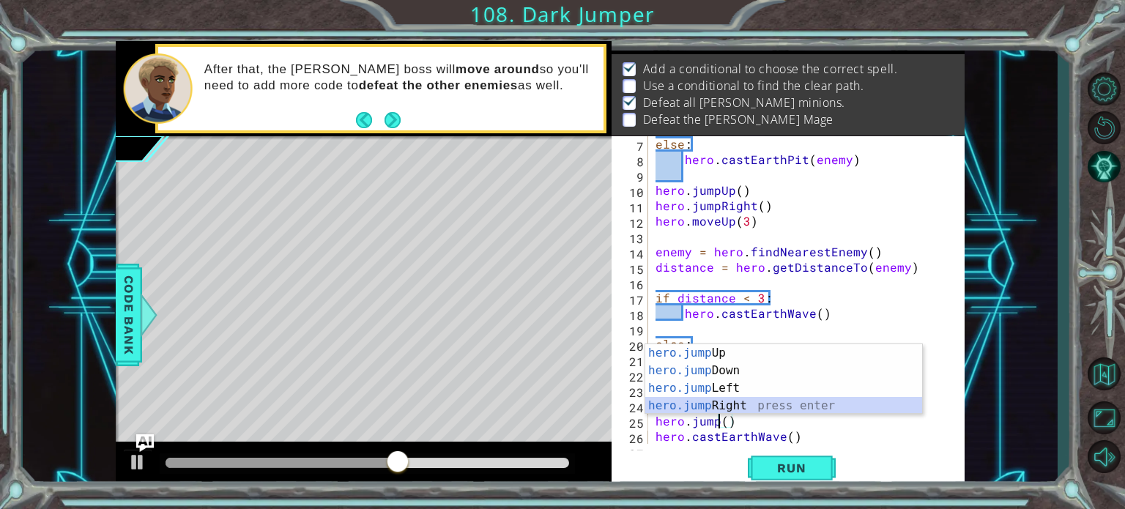
click at [735, 409] on div "hero.jump Up press enter hero.jump Down press enter hero.jump Left press enter …" at bounding box center [783, 396] width 277 height 105
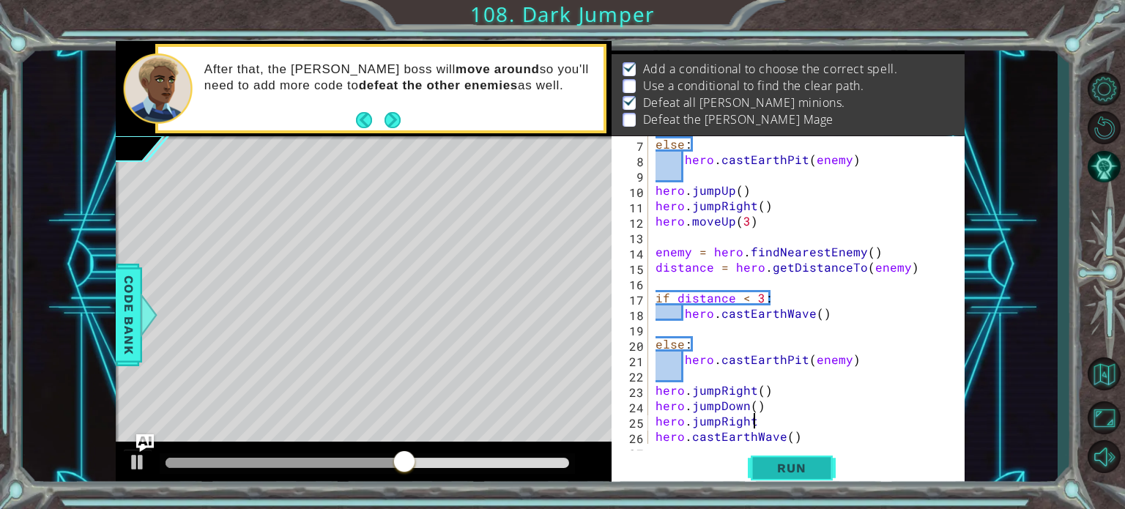
click at [779, 469] on span "Run" at bounding box center [791, 468] width 58 height 15
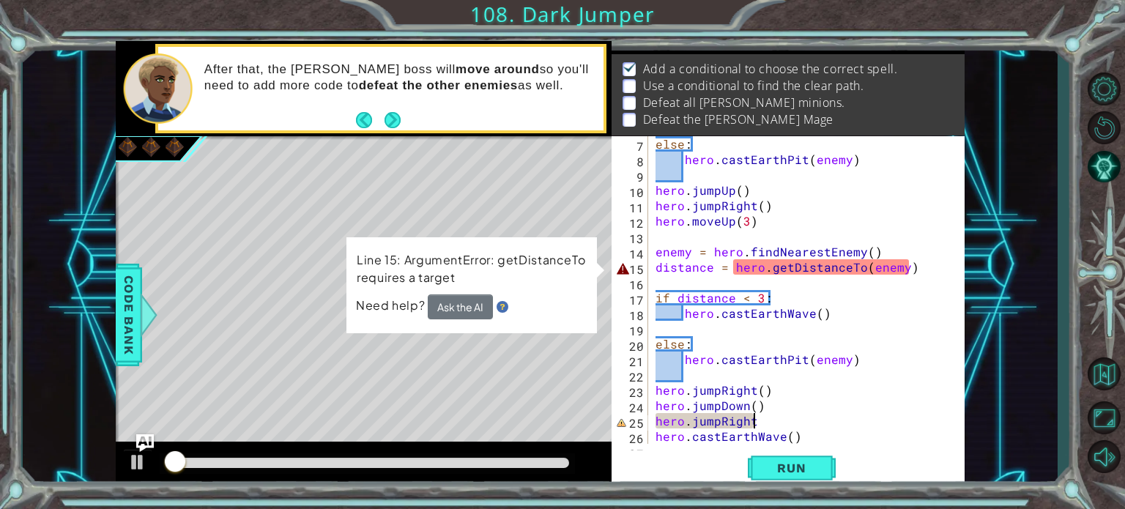
scroll to position [0, 6]
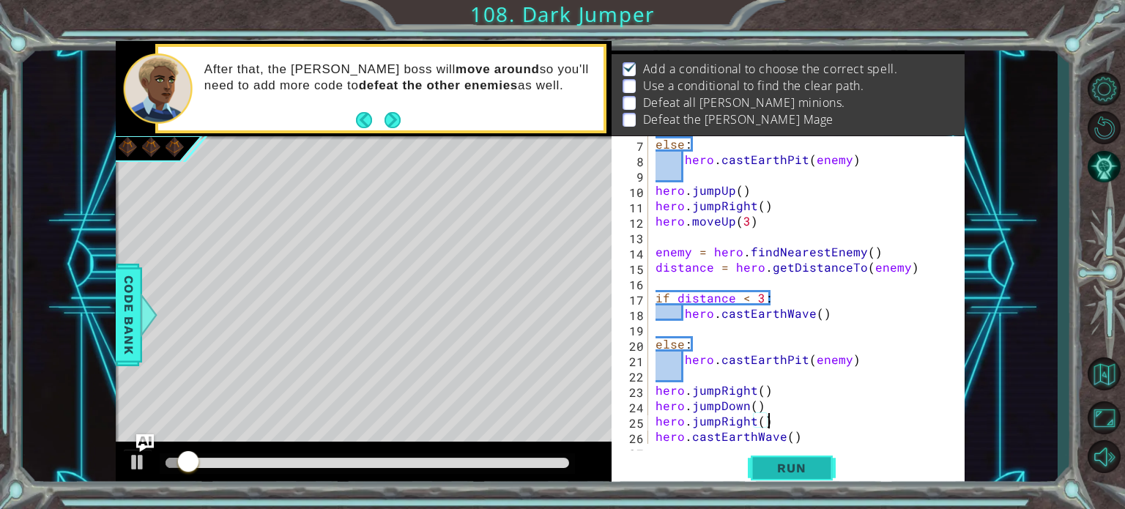
click at [789, 469] on span "Run" at bounding box center [791, 468] width 58 height 15
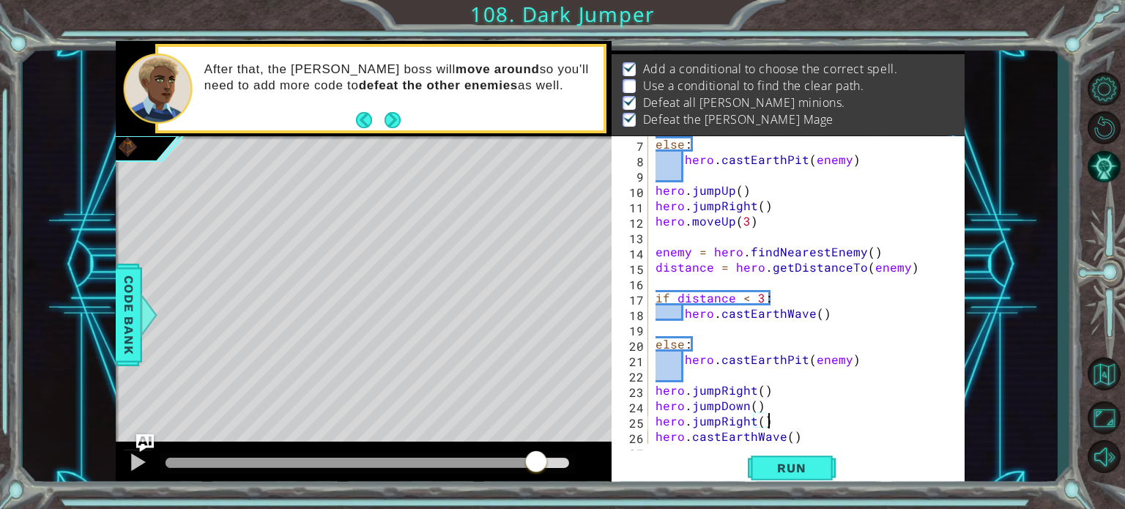
drag, startPoint x: 213, startPoint y: 468, endPoint x: 536, endPoint y: 442, distance: 324.0
click at [536, 442] on div at bounding box center [364, 465] width 496 height 47
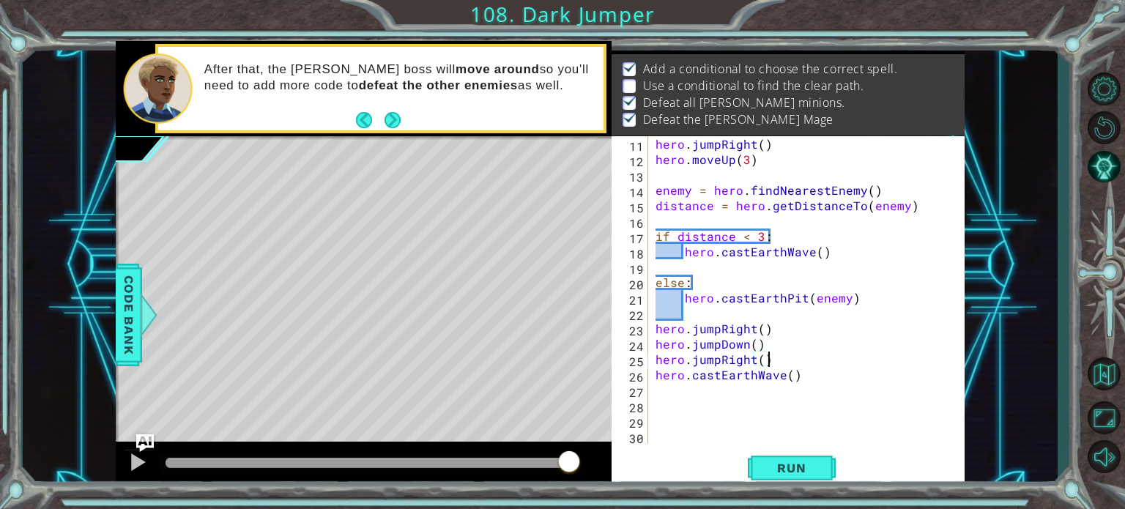
click at [806, 363] on div "hero . jumpRight ( ) hero . moveUp ( 3 ) enemy = hero . findNearestEnemy ( ) di…" at bounding box center [804, 305] width 305 height 338
click at [806, 379] on div "hero . jumpRight ( ) hero . moveUp ( 3 ) enemy = hero . findNearestEnemy ( ) di…" at bounding box center [804, 305] width 305 height 338
type textarea "hero.castEarthWave()"
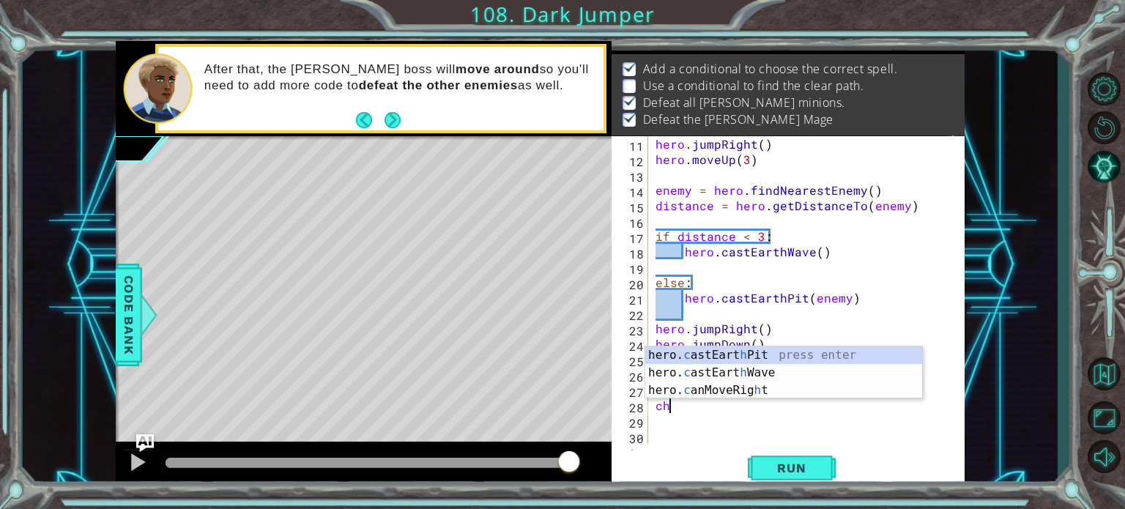
scroll to position [0, 0]
type textarea "c"
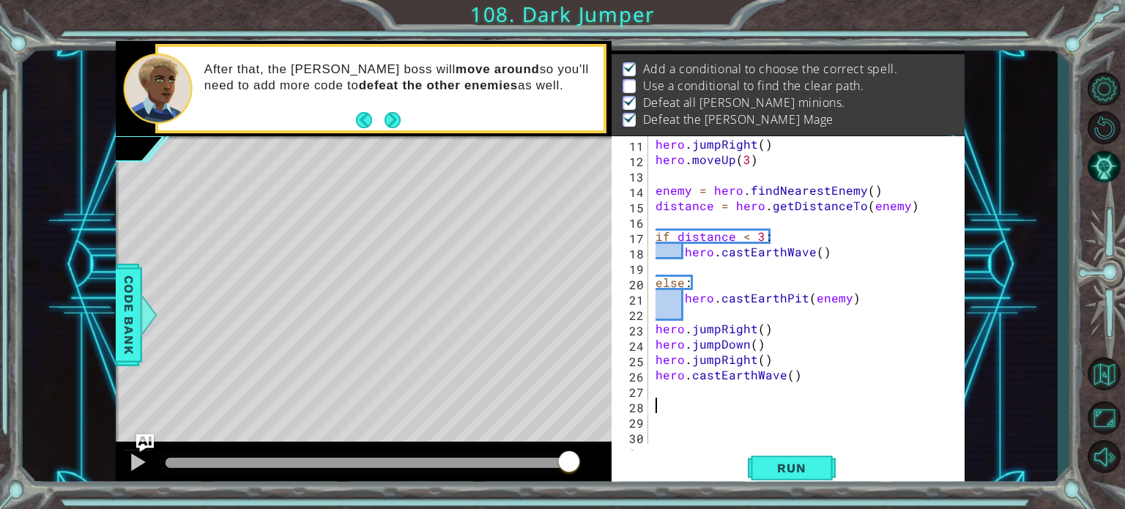
type textarea "h"
click at [123, 304] on span "Code Bank" at bounding box center [128, 313] width 23 height 89
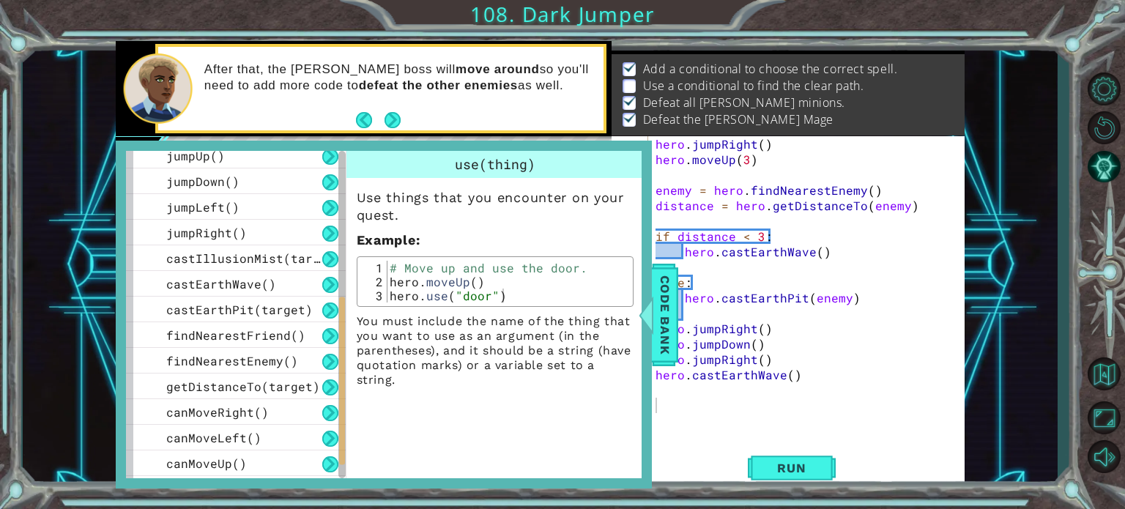
scroll to position [390, 0]
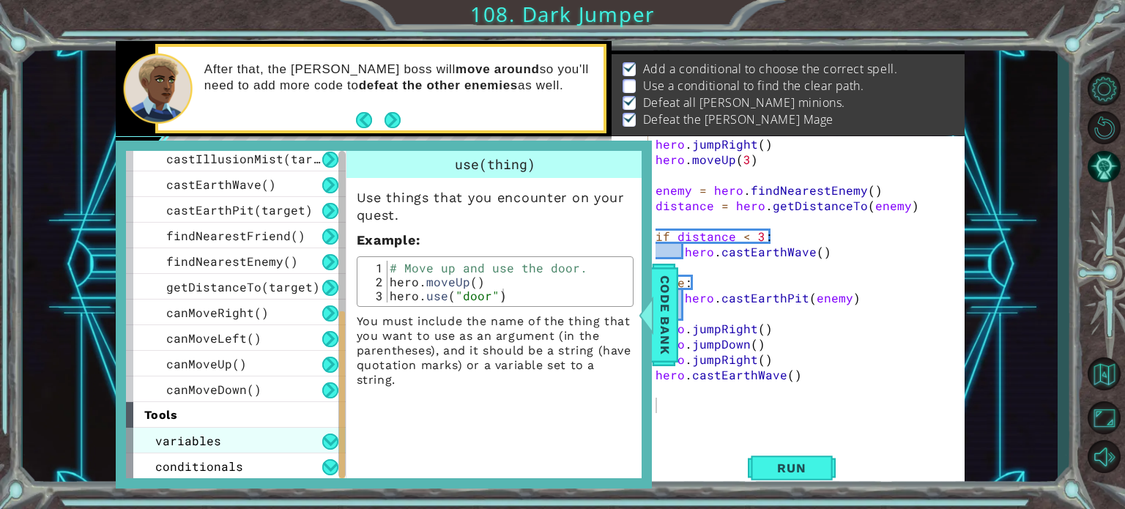
click at [232, 445] on div "variables" at bounding box center [236, 441] width 220 height 26
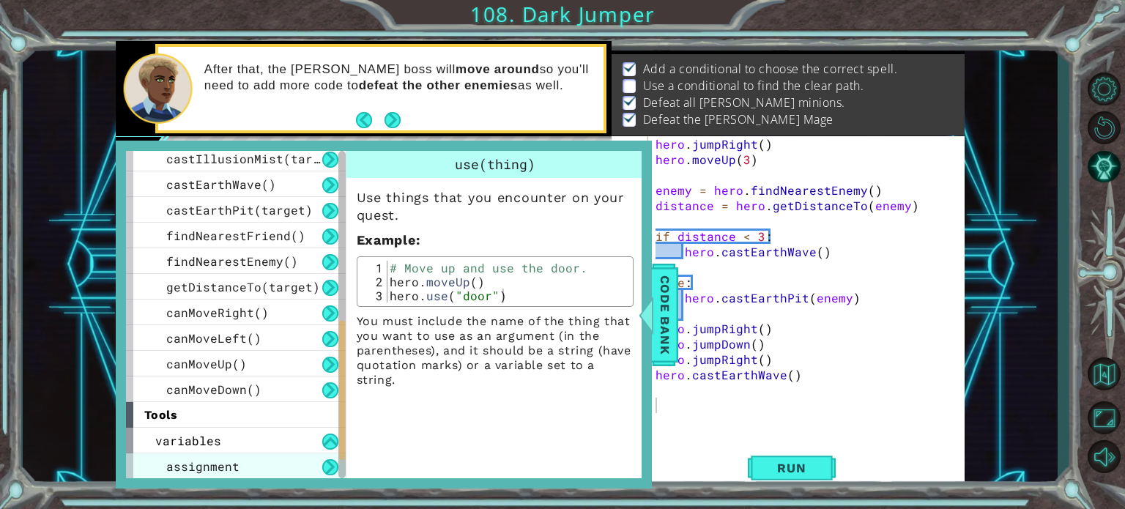
click at [228, 453] on div "assignment" at bounding box center [236, 466] width 220 height 26
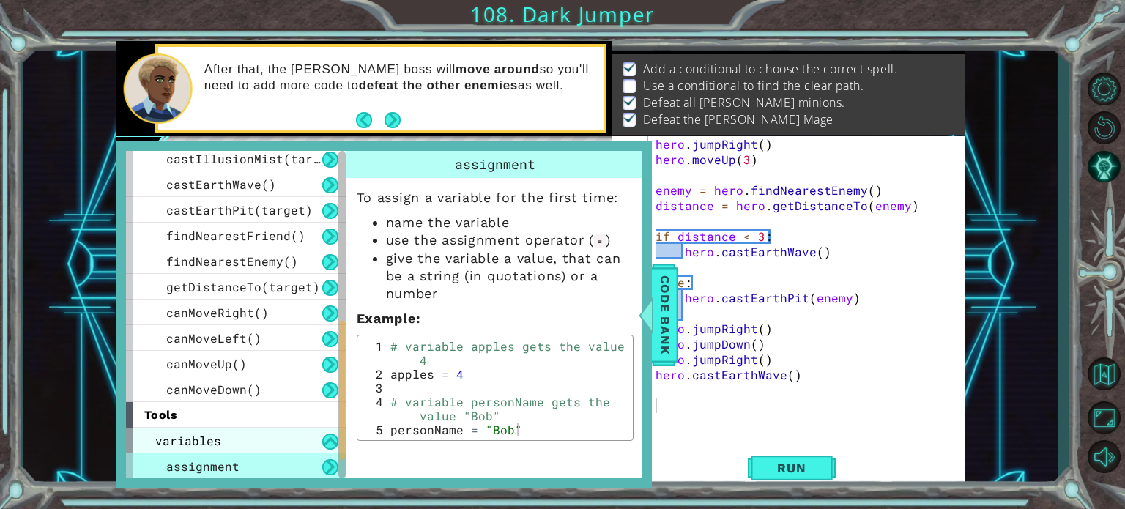
click at [231, 439] on div "variables" at bounding box center [236, 441] width 220 height 26
click at [234, 430] on div "variables" at bounding box center [236, 441] width 220 height 26
click at [234, 436] on div "variables" at bounding box center [236, 441] width 220 height 26
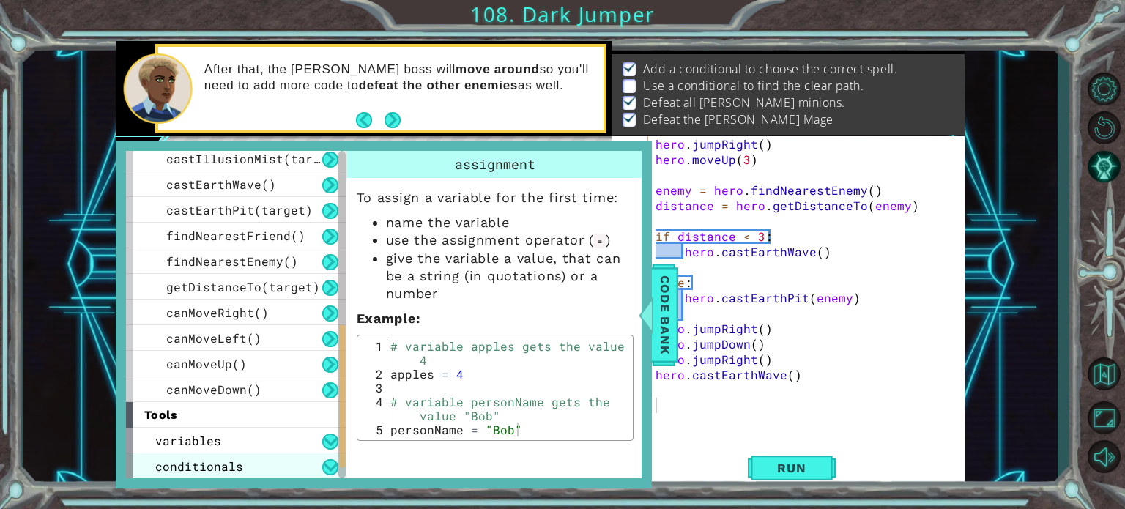
click at [248, 466] on div "conditionals" at bounding box center [236, 466] width 220 height 26
click at [303, 459] on div "conditionals" at bounding box center [236, 466] width 220 height 26
click at [333, 462] on button at bounding box center [330, 467] width 16 height 16
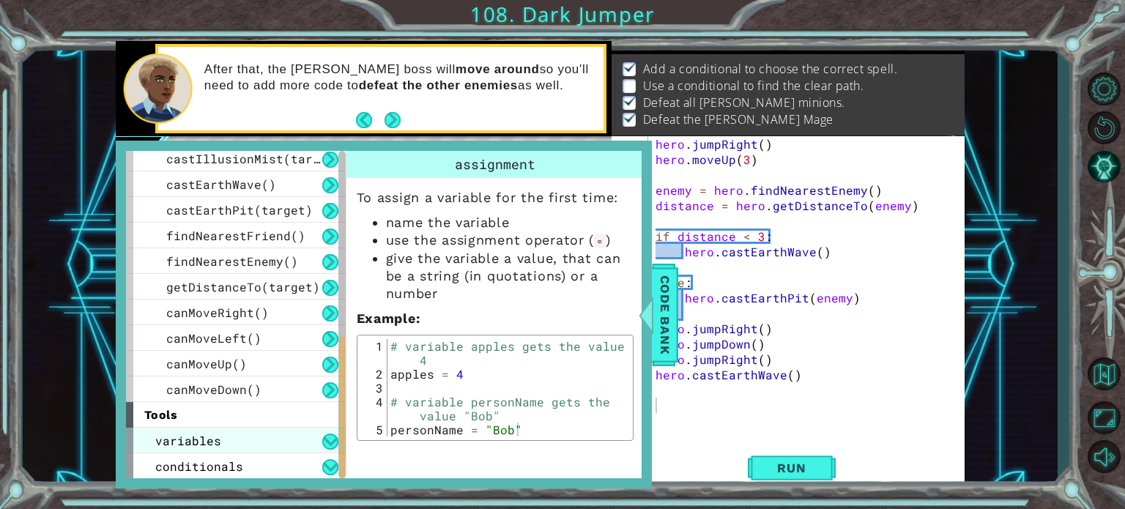
click at [290, 439] on div "variables" at bounding box center [236, 441] width 220 height 26
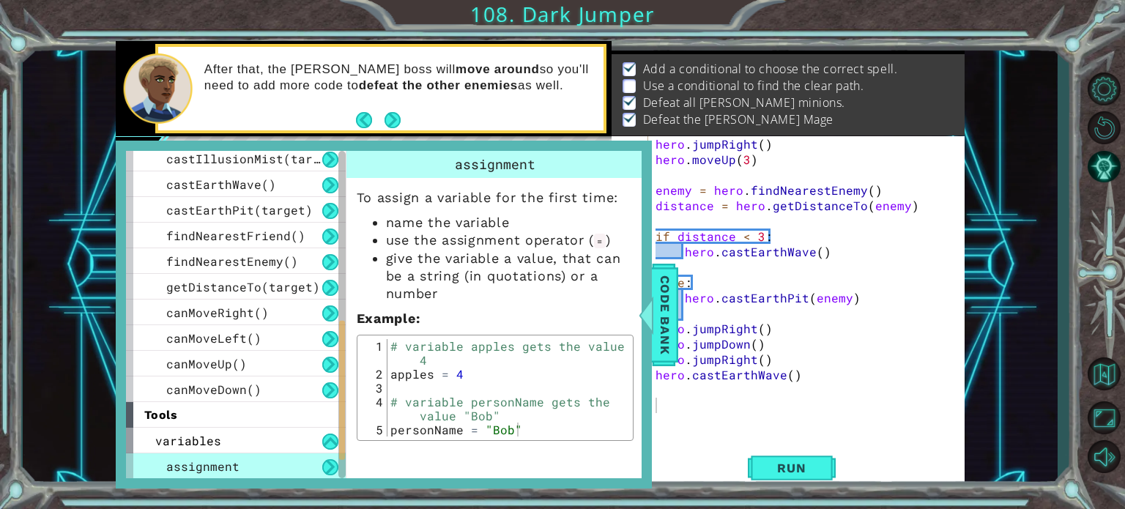
click at [296, 462] on div "assignment" at bounding box center [236, 466] width 220 height 26
click at [247, 449] on div "variables" at bounding box center [236, 441] width 220 height 26
click at [257, 403] on div "methods hero use(thing) moveUp(steps) moveDown(steps) moveLeft(steps) moveRight…" at bounding box center [241, 314] width 231 height 327
click at [252, 426] on div "methods hero use(thing) moveUp(steps) moveDown(steps) moveLeft(steps) moveRight…" at bounding box center [241, 314] width 231 height 327
click at [250, 425] on div "tools" at bounding box center [236, 415] width 220 height 26
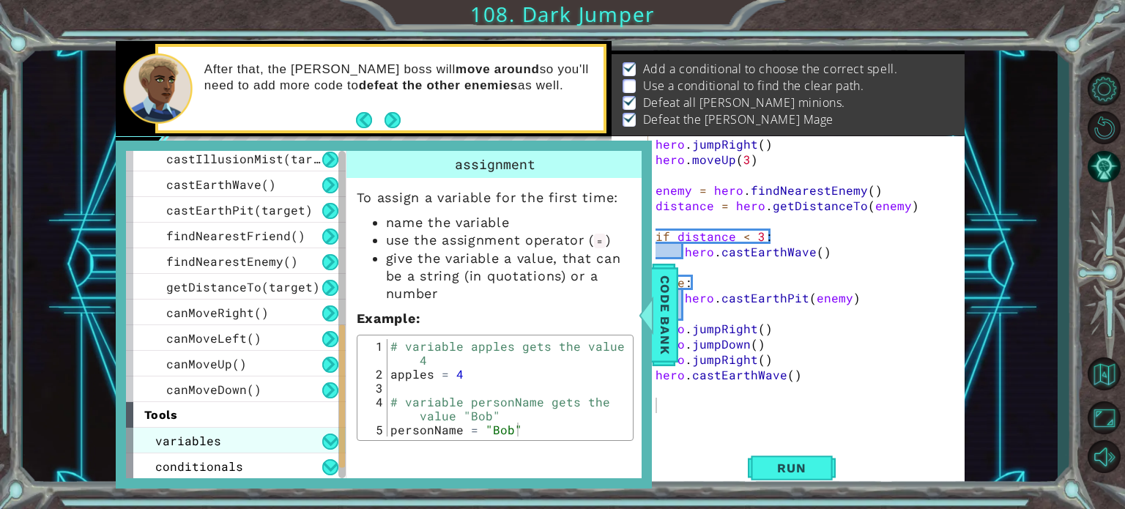
click at [239, 438] on div "variables" at bounding box center [236, 441] width 220 height 26
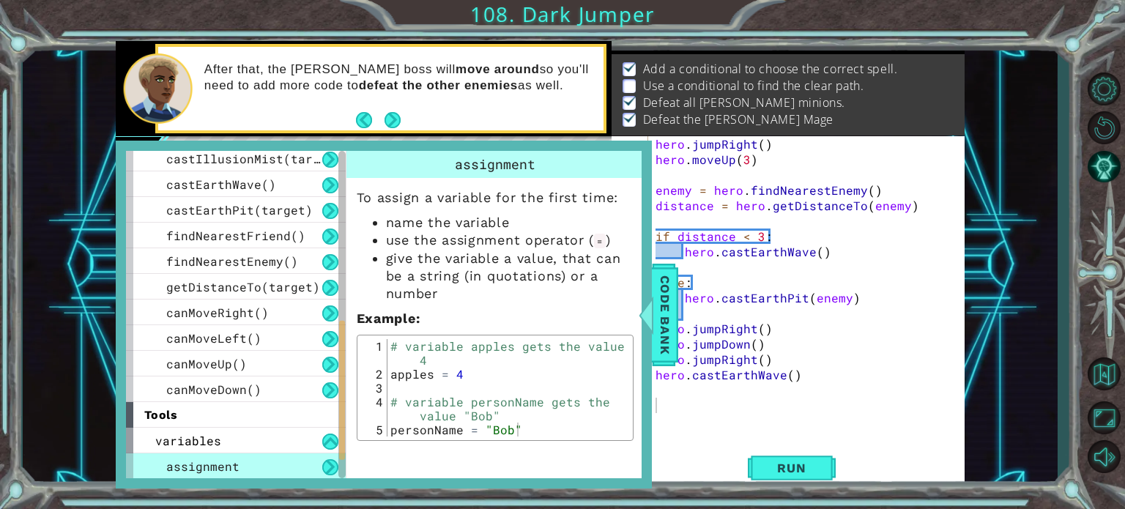
click at [212, 466] on span "assignment" at bounding box center [202, 465] width 73 height 15
click at [227, 463] on span "assignment" at bounding box center [202, 465] width 73 height 15
click at [224, 434] on div "variables" at bounding box center [236, 441] width 220 height 26
click at [223, 439] on div "variables" at bounding box center [236, 441] width 220 height 26
click at [223, 387] on span "canMoveDown()" at bounding box center [213, 389] width 95 height 15
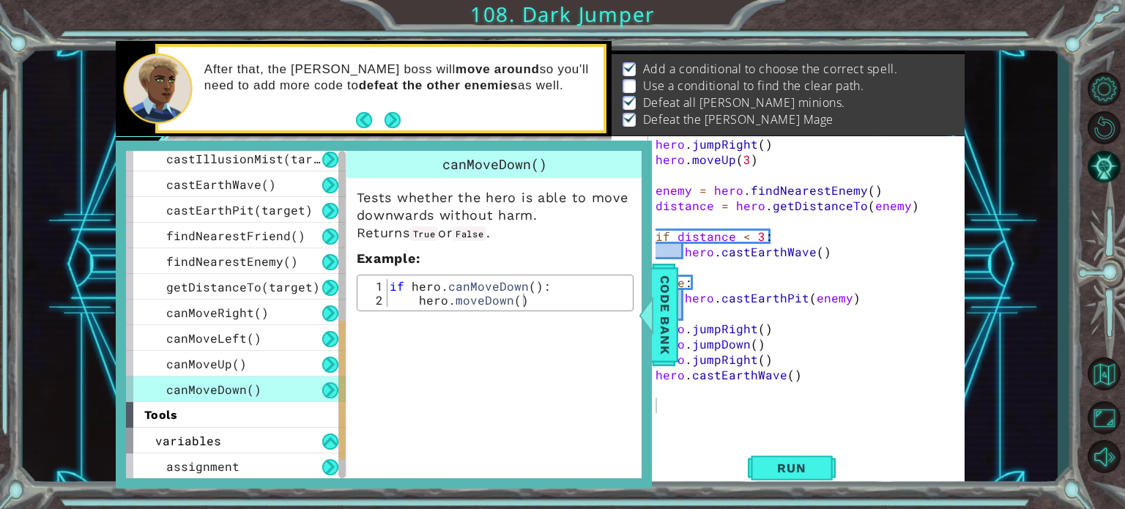
click at [219, 423] on div "tools" at bounding box center [236, 415] width 220 height 26
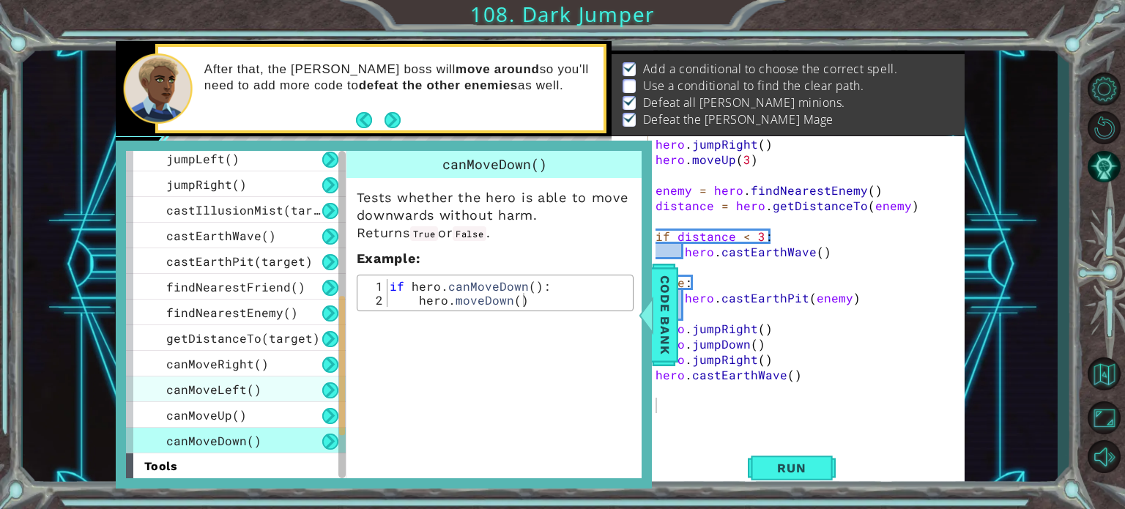
scroll to position [339, 0]
type textarea "hero.castEarthWave()"
click at [904, 377] on div "hero . jumpRight ( ) hero . moveUp ( 3 ) enemy = hero . findNearestEnemy ( ) di…" at bounding box center [804, 305] width 305 height 338
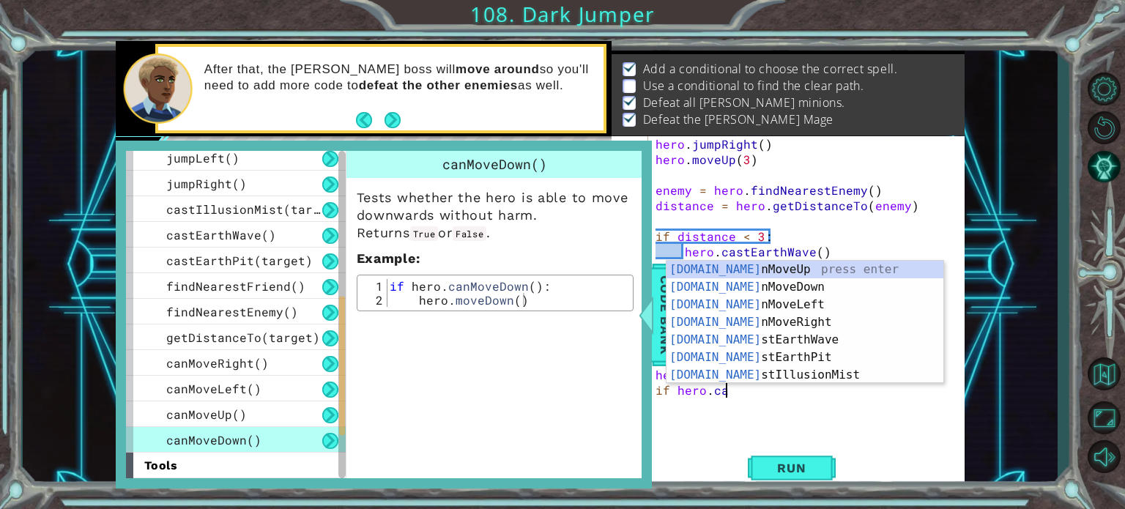
scroll to position [0, 4]
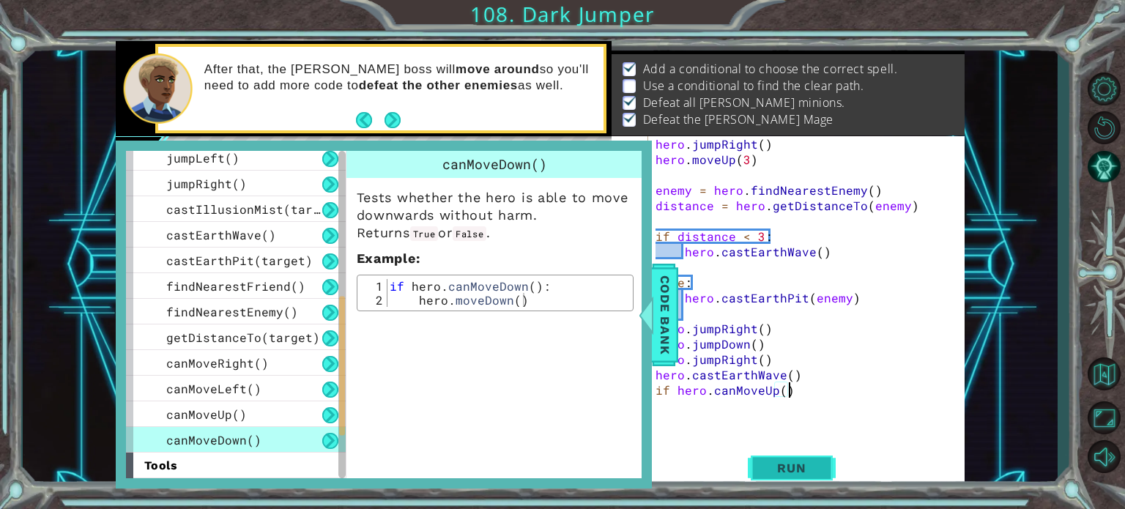
type textarea "if hero.canMoveUp()"
click at [767, 459] on button "Run" at bounding box center [792, 467] width 88 height 35
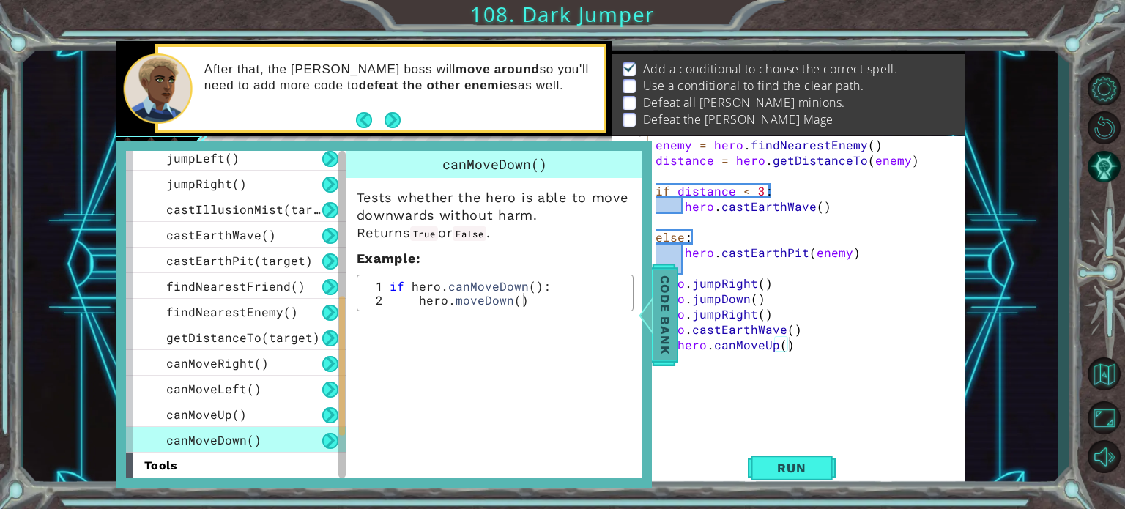
click at [667, 302] on span "Code Bank" at bounding box center [664, 313] width 23 height 89
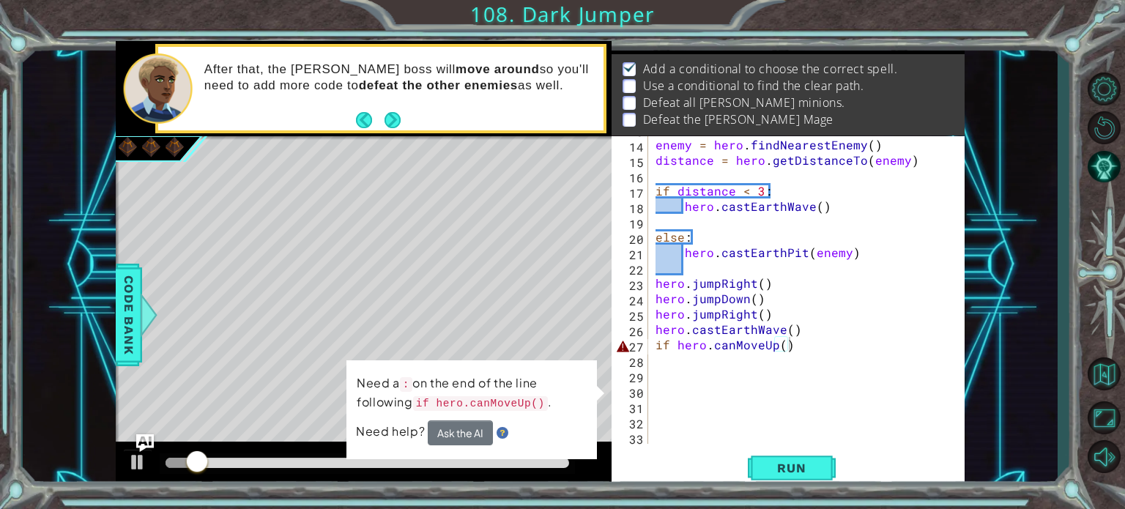
click at [653, 345] on div "enemy = hero . findNearestEnemy ( ) distance = hero . getDistanceTo ( enemy ) i…" at bounding box center [804, 291] width 305 height 338
click at [917, 368] on div "enemy = hero . findNearestEnemy ( ) distance = hero . getDistanceTo ( enemy ) i…" at bounding box center [804, 291] width 305 height 338
click at [826, 335] on div "enemy = hero . findNearestEnemy ( ) distance = hero . getDistanceTo ( enemy ) i…" at bounding box center [804, 291] width 305 height 338
click at [814, 351] on div "enemy = hero . findNearestEnemy ( ) distance = hero . getDistanceTo ( enemy ) i…" at bounding box center [804, 291] width 305 height 338
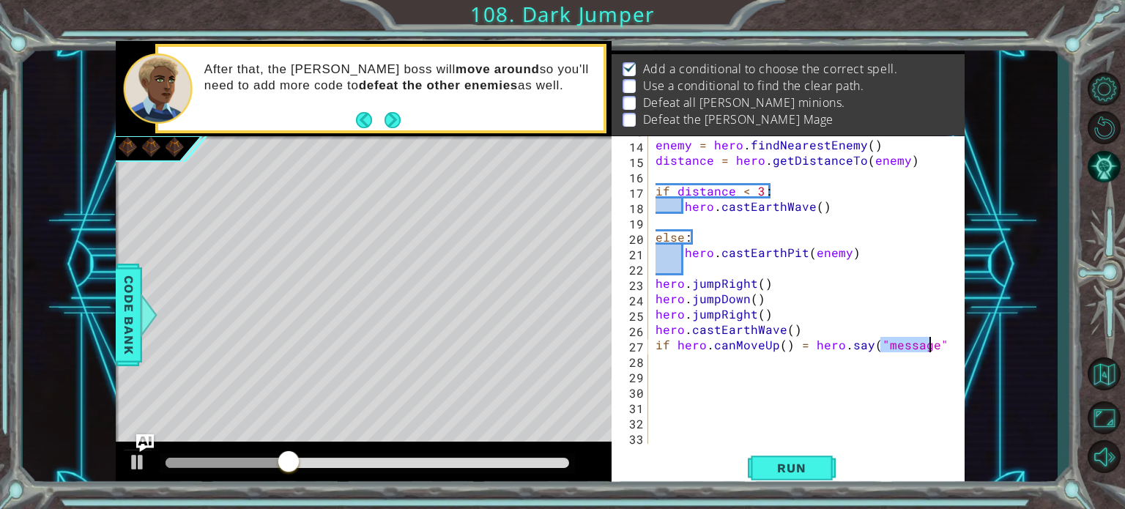
scroll to position [0, 14]
click at [802, 474] on span "Run" at bounding box center [791, 468] width 58 height 15
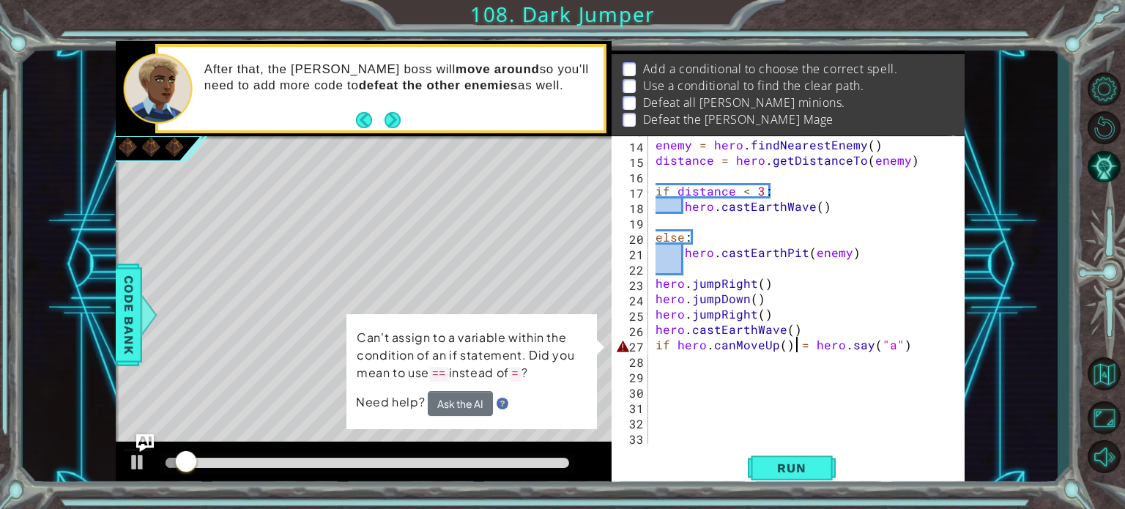
click at [800, 341] on div "enemy = hero . findNearestEnemy ( ) distance = hero . getDistanceTo ( enemy ) i…" at bounding box center [804, 291] width 305 height 338
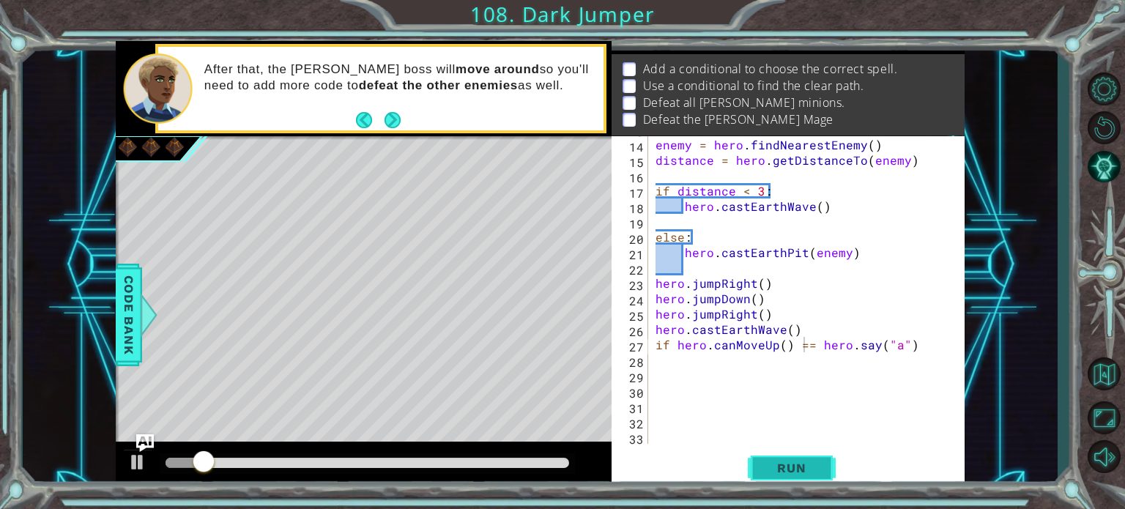
click at [773, 452] on button "Run" at bounding box center [792, 467] width 88 height 35
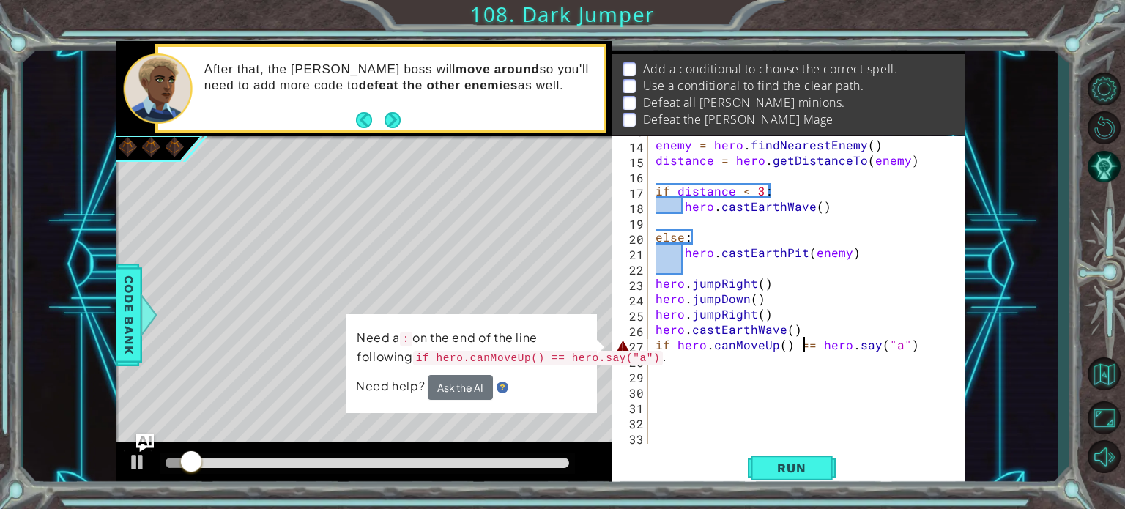
click at [917, 346] on div "enemy = hero . findNearestEnemy ( ) distance = hero . getDistanceTo ( enemy ) i…" at bounding box center [804, 291] width 305 height 338
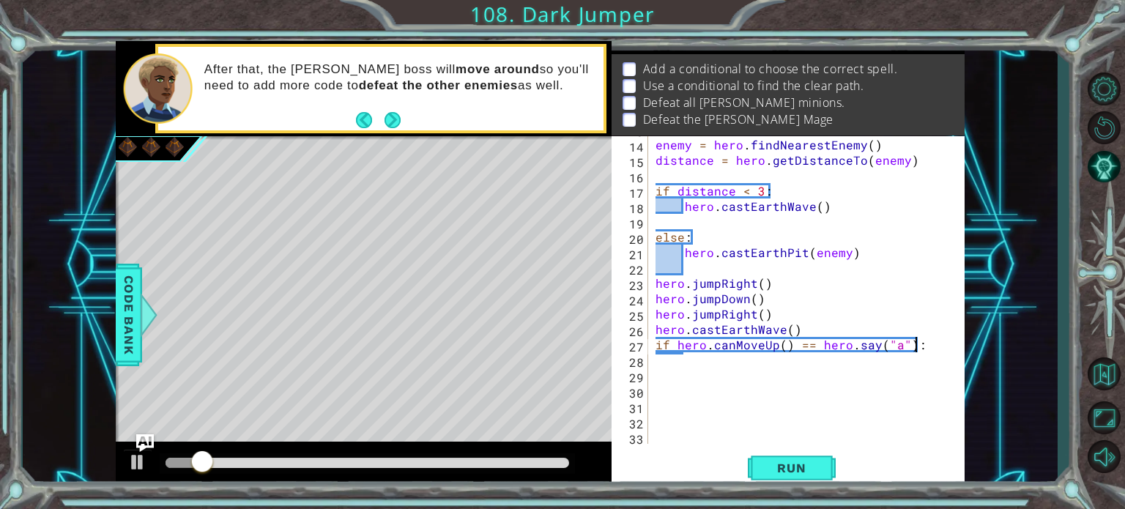
scroll to position [0, 15]
type textarea "if hero.canMoveUp() == hero.say("a"):"
click at [823, 453] on button "Run" at bounding box center [792, 467] width 88 height 35
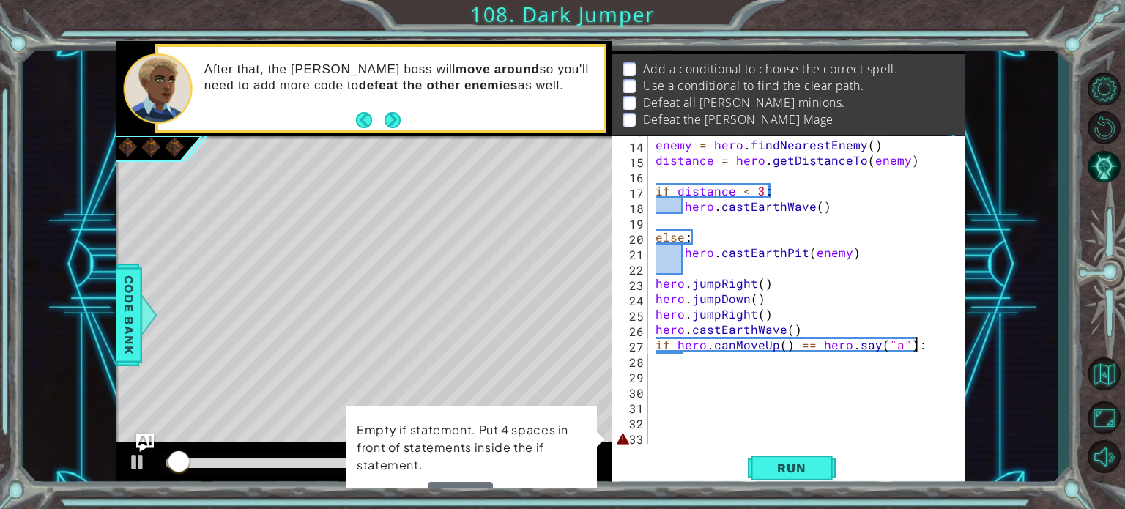
click at [773, 424] on div "enemy = hero . findNearestEnemy ( ) distance = hero . getDistanceTo ( enemy ) i…" at bounding box center [804, 291] width 305 height 338
click at [709, 441] on div "enemy = hero . findNearestEnemy ( ) distance = hero . getDistanceTo ( enemy ) i…" at bounding box center [804, 291] width 305 height 338
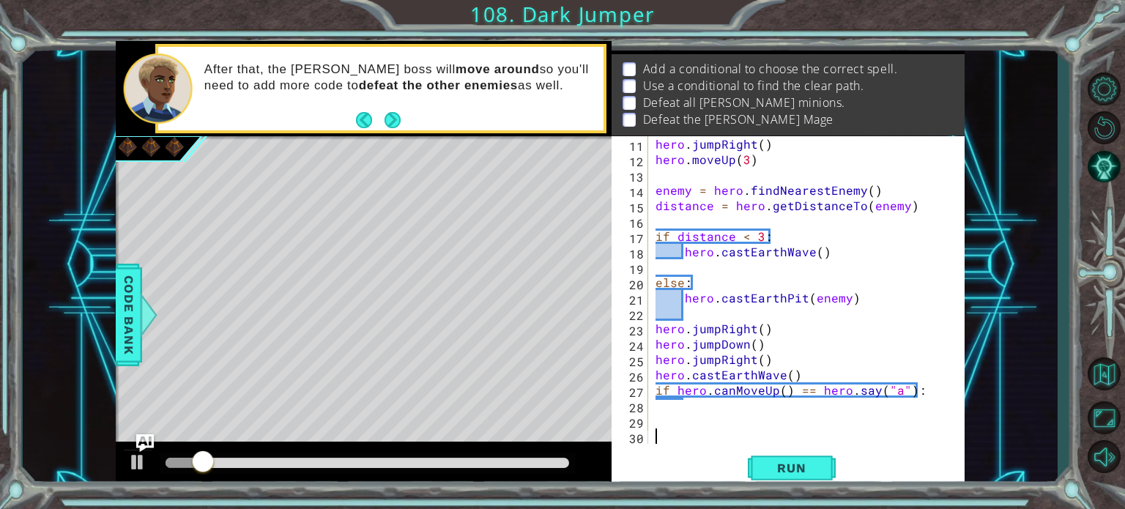
scroll to position [154, 0]
click at [775, 471] on span "Run" at bounding box center [791, 468] width 58 height 15
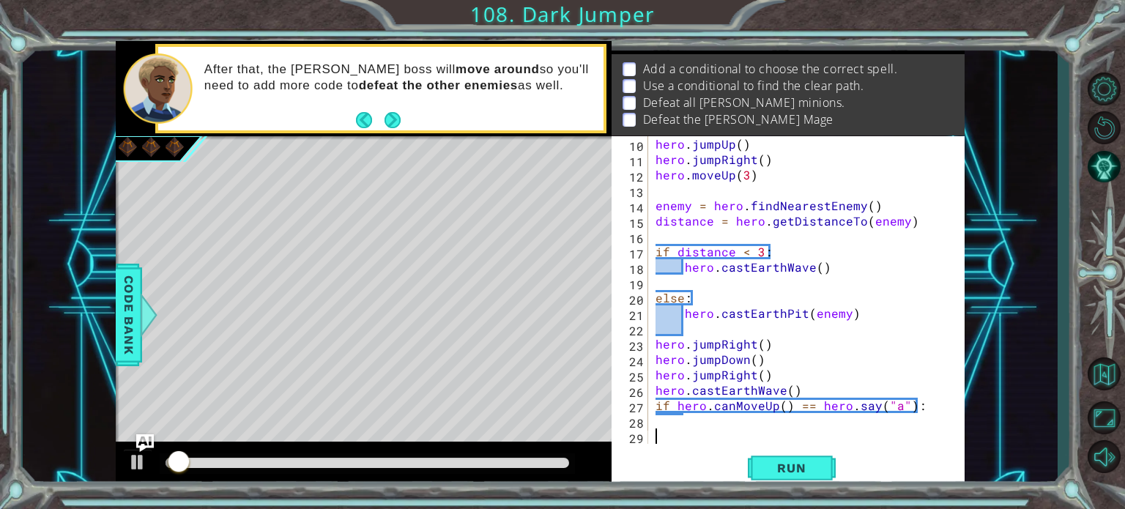
scroll to position [123, 0]
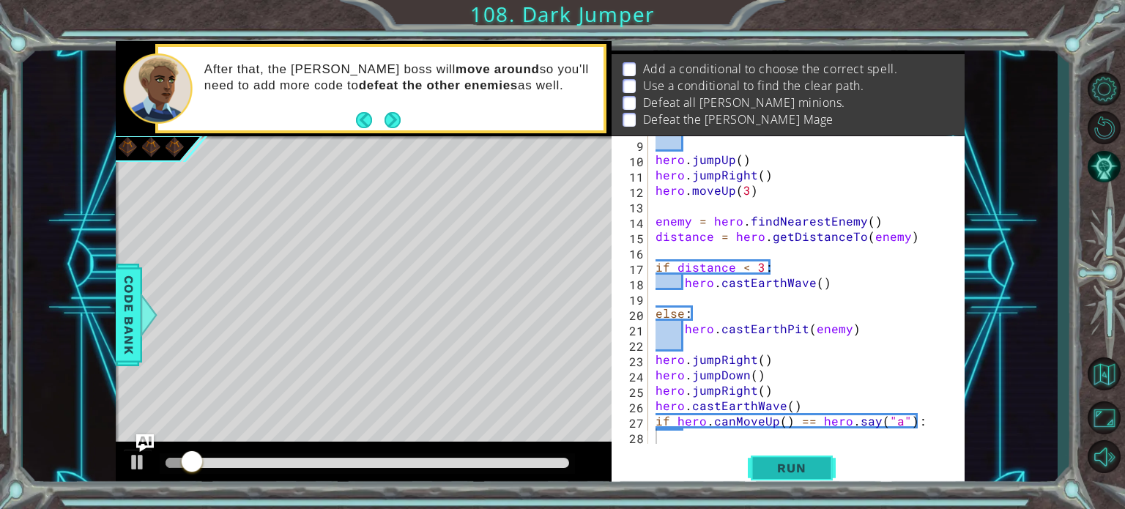
click at [775, 467] on span "Run" at bounding box center [791, 468] width 58 height 15
type textarea "a"
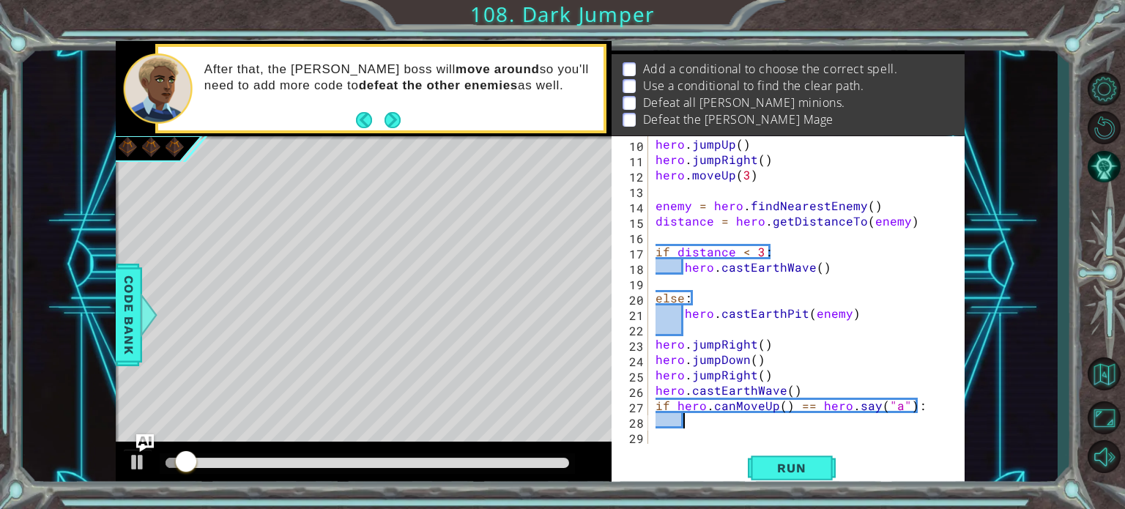
scroll to position [0, 1]
type textarea "z"
click at [816, 459] on button "Run" at bounding box center [792, 467] width 88 height 35
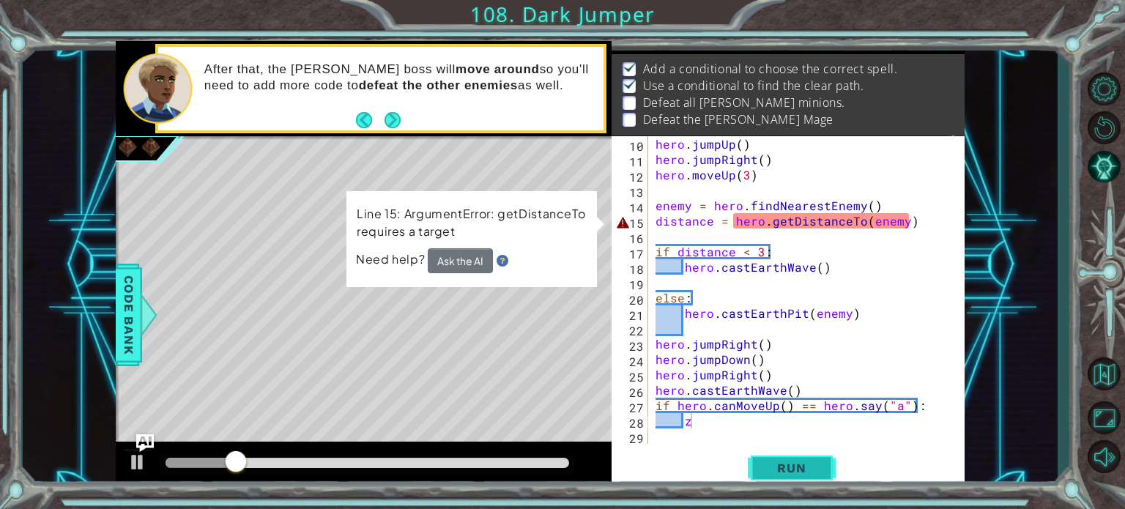
click at [785, 465] on span "Run" at bounding box center [791, 468] width 58 height 15
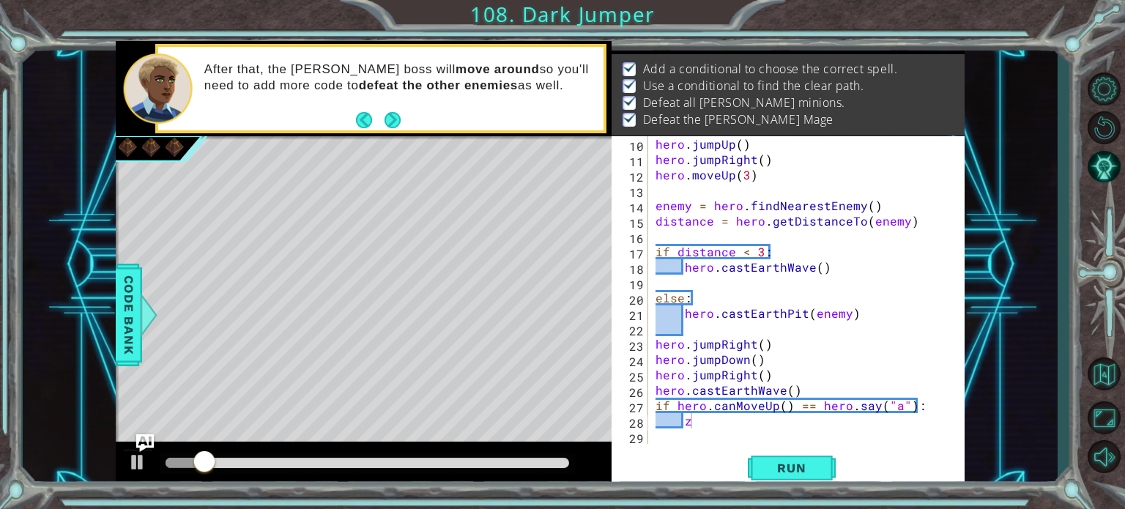
drag, startPoint x: 220, startPoint y: 453, endPoint x: 488, endPoint y: 455, distance: 268.8
click at [498, 453] on div at bounding box center [368, 463] width 416 height 21
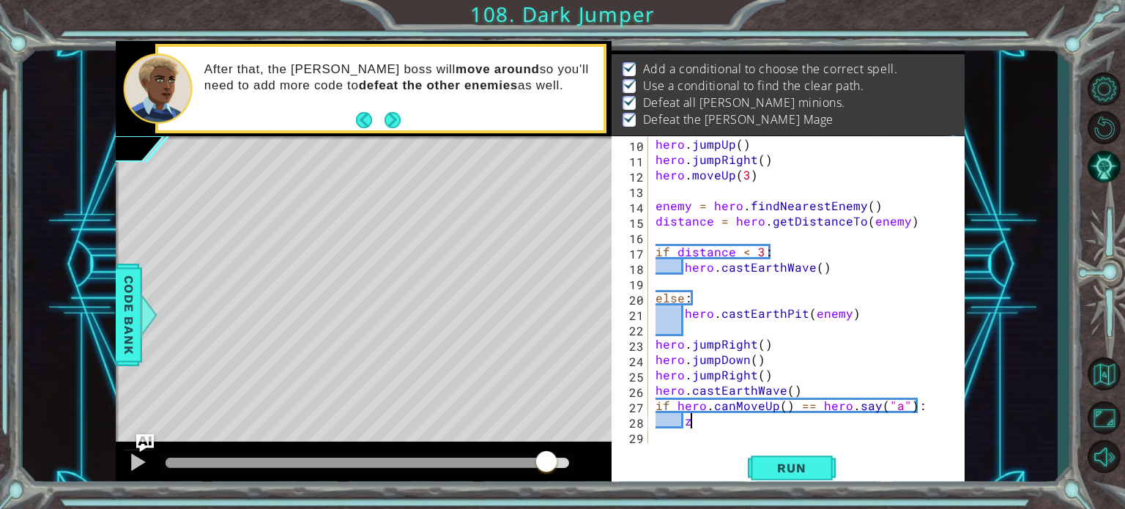
drag, startPoint x: 226, startPoint y: 462, endPoint x: 548, endPoint y: 451, distance: 321.7
click at [548, 451] on div at bounding box center [546, 463] width 26 height 26
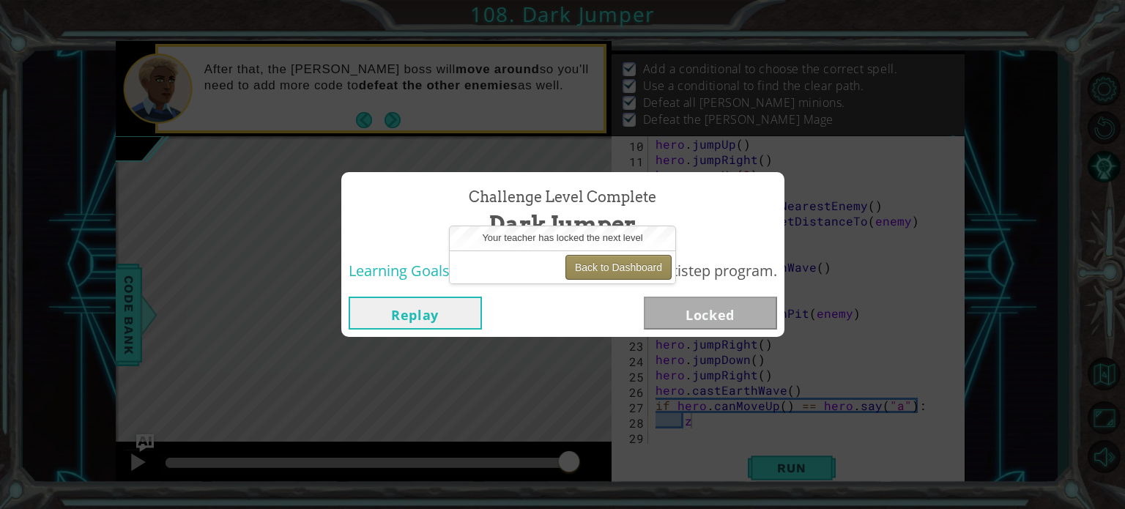
click at [633, 266] on button "Back to Dashboard" at bounding box center [618, 267] width 106 height 25
